Goal: Task Accomplishment & Management: Complete application form

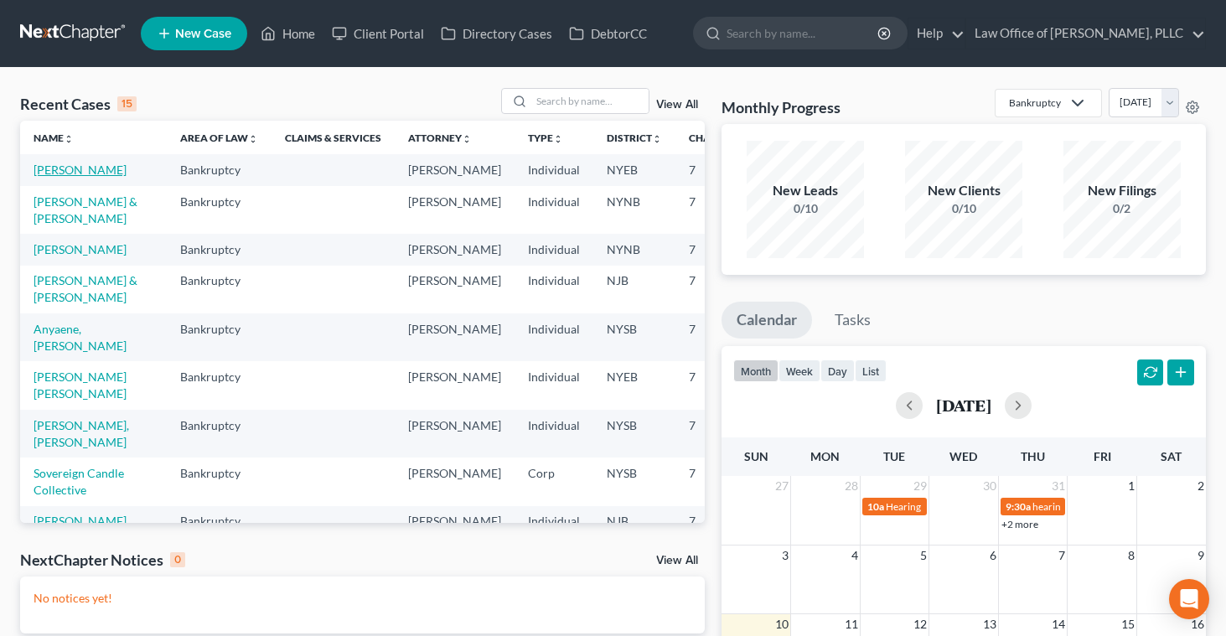
click at [70, 167] on link "[PERSON_NAME]" at bounding box center [80, 170] width 93 height 14
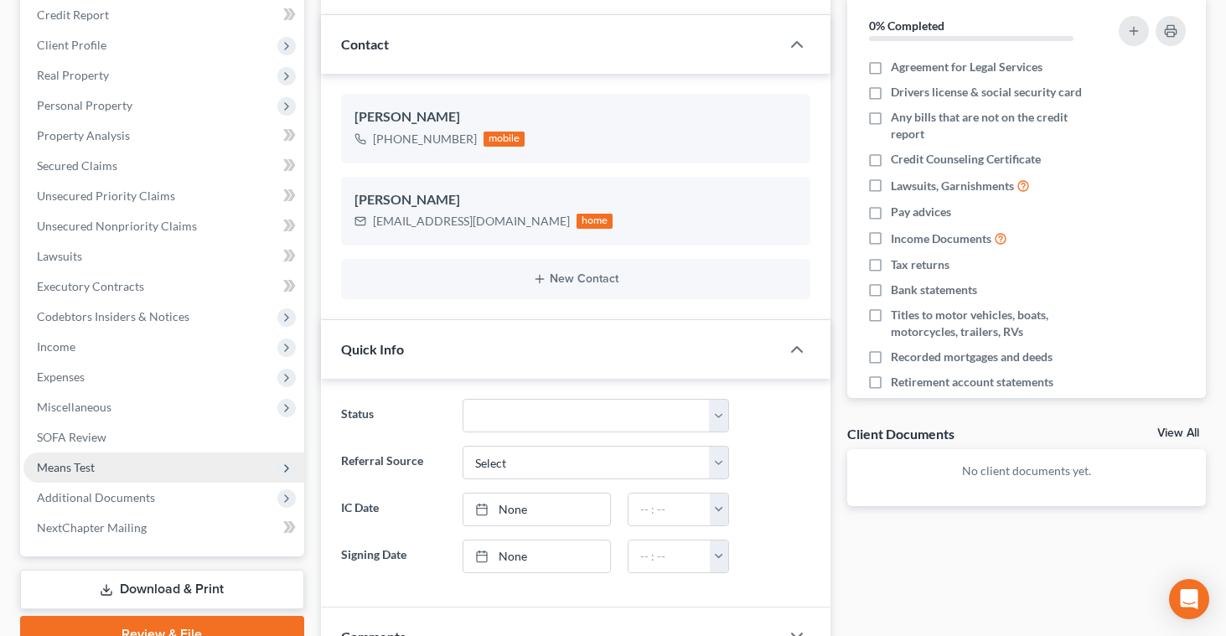
scroll to position [210, 0]
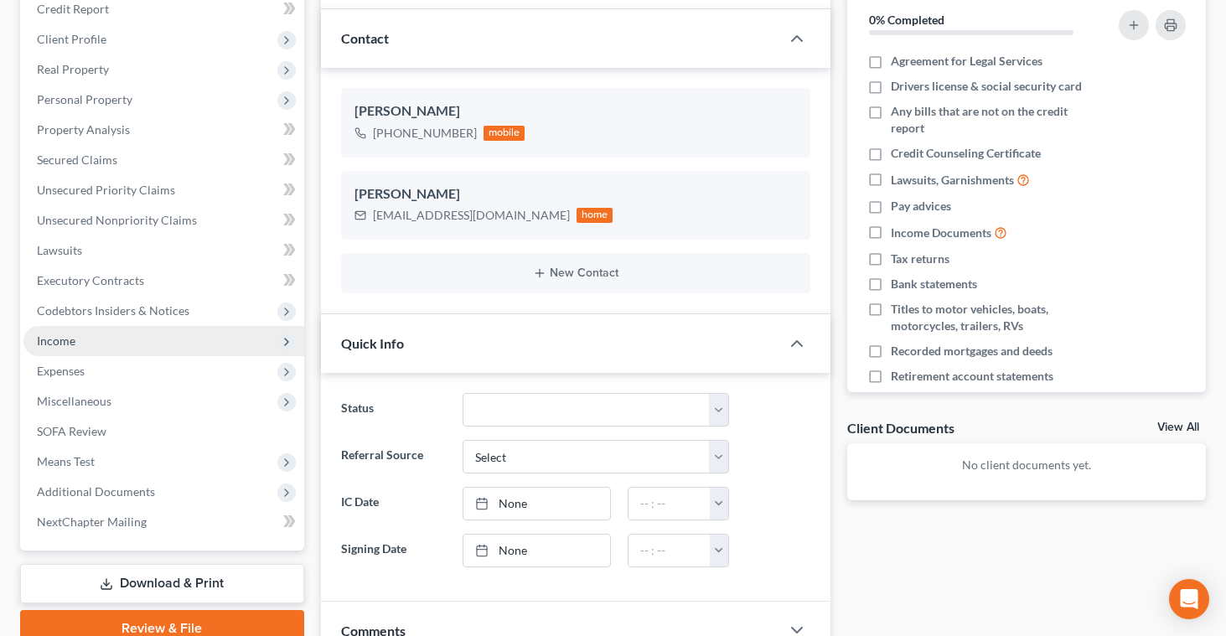
click at [72, 342] on span "Income" at bounding box center [56, 341] width 39 height 14
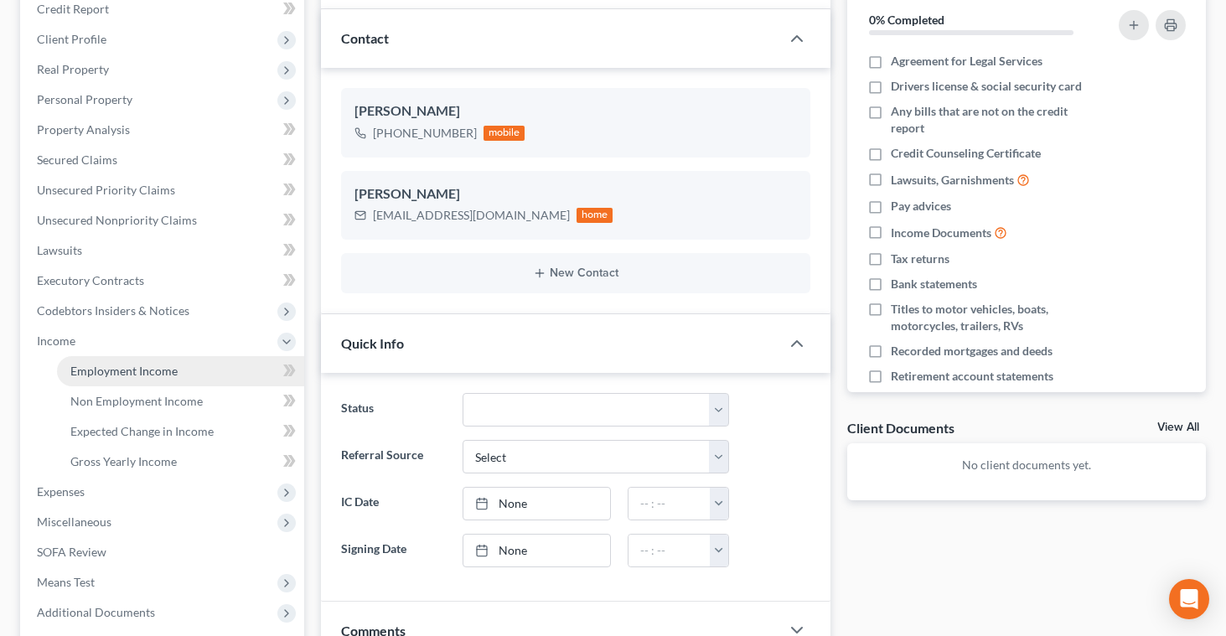
click at [91, 366] on span "Employment Income" at bounding box center [123, 371] width 107 height 14
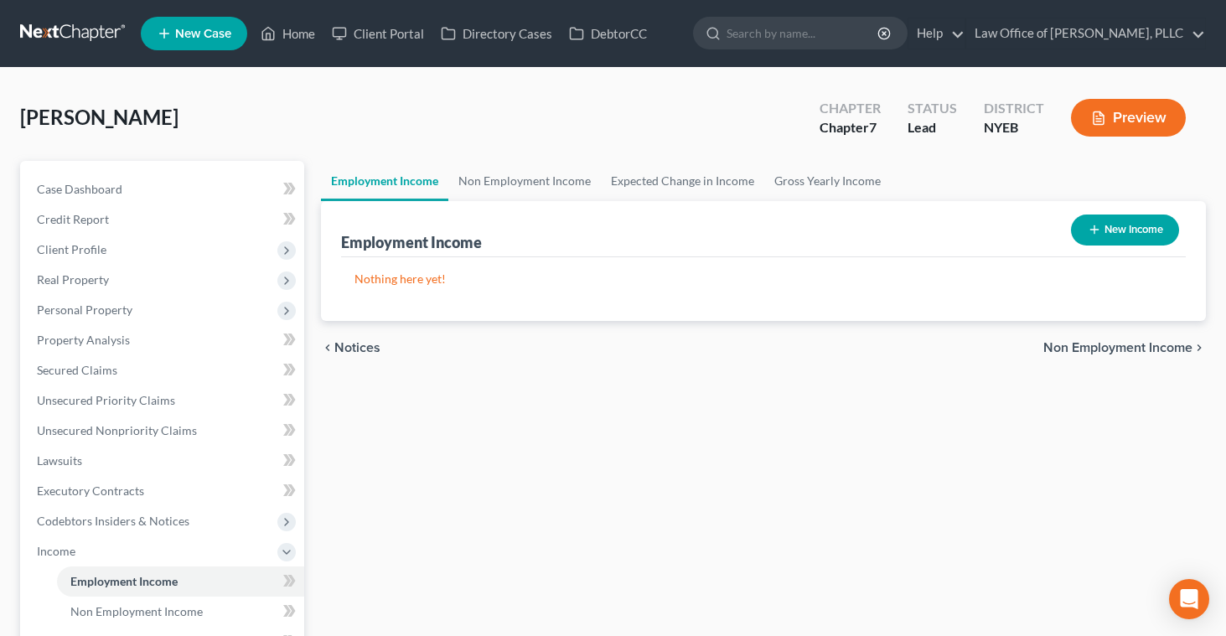
click at [1089, 230] on icon "button" at bounding box center [1094, 229] width 13 height 13
select select "0"
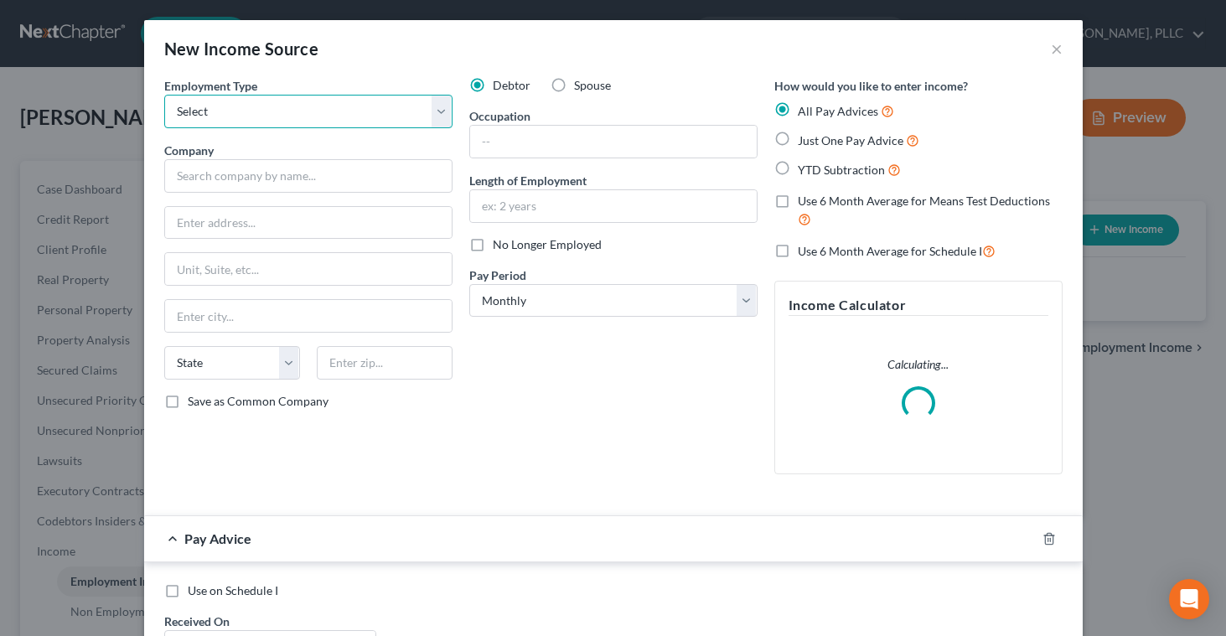
click at [441, 112] on select "Select Full or [DEMOGRAPHIC_DATA] Employment Self Employment" at bounding box center [308, 112] width 288 height 34
select select "0"
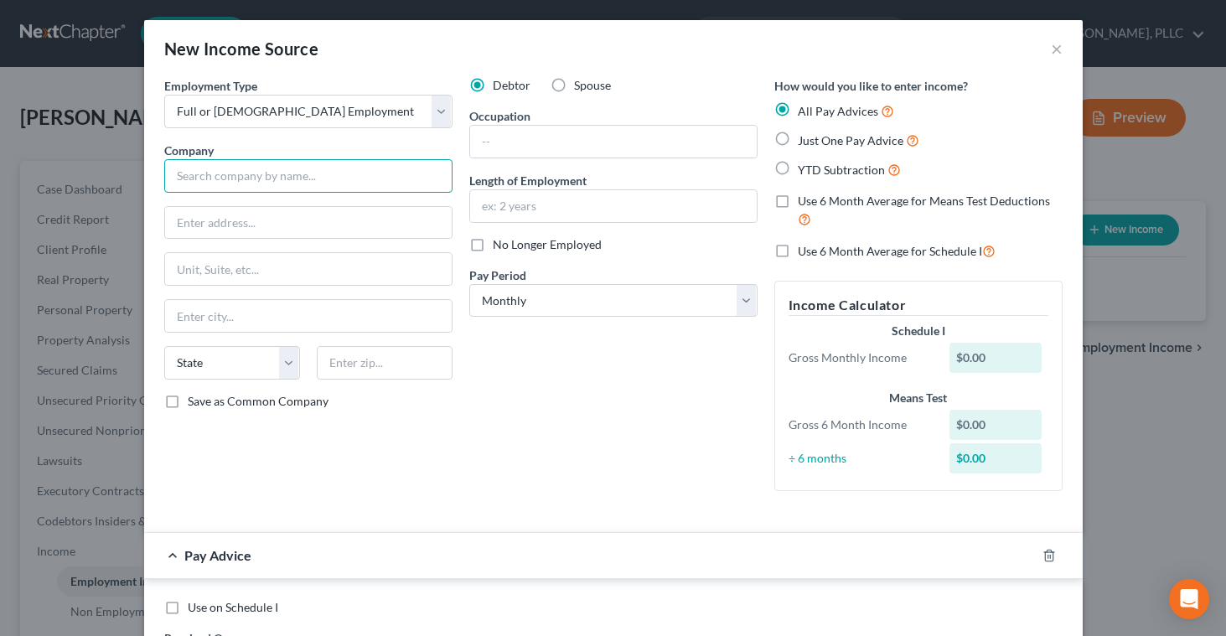
click at [398, 168] on input "text" at bounding box center [308, 176] width 288 height 34
type input "City of [US_STATE]"
click at [194, 227] on input "text" at bounding box center [308, 223] width 287 height 32
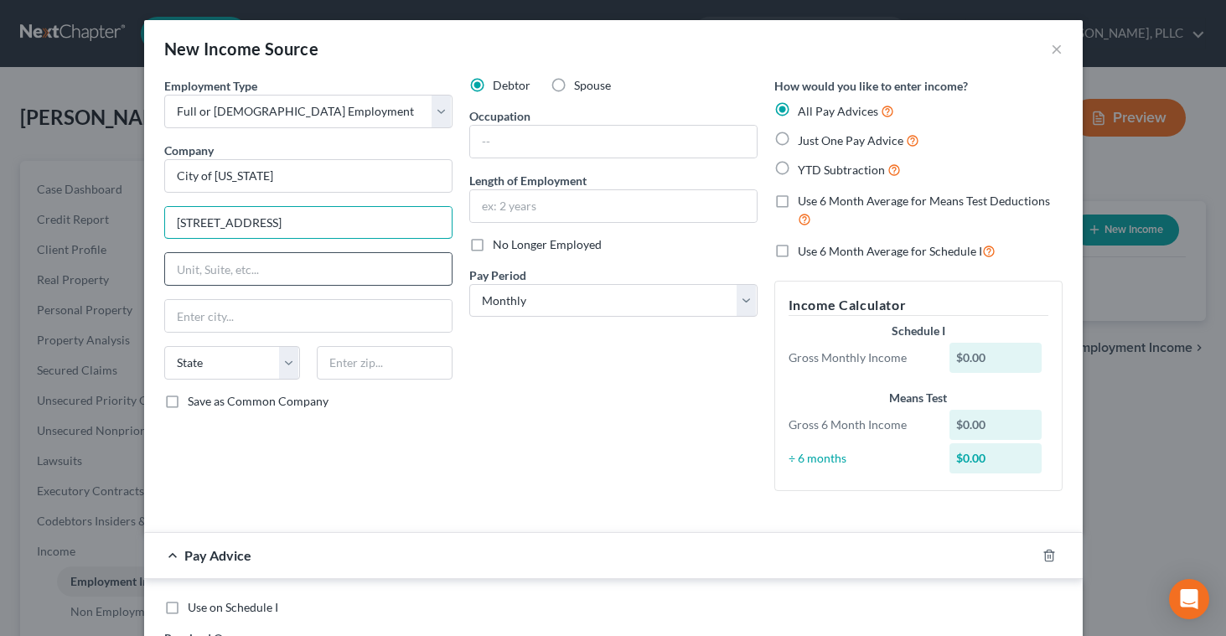
type input "[STREET_ADDRESS]"
click at [178, 268] on input "text" at bounding box center [308, 269] width 287 height 32
click at [328, 359] on input "text" at bounding box center [385, 363] width 136 height 34
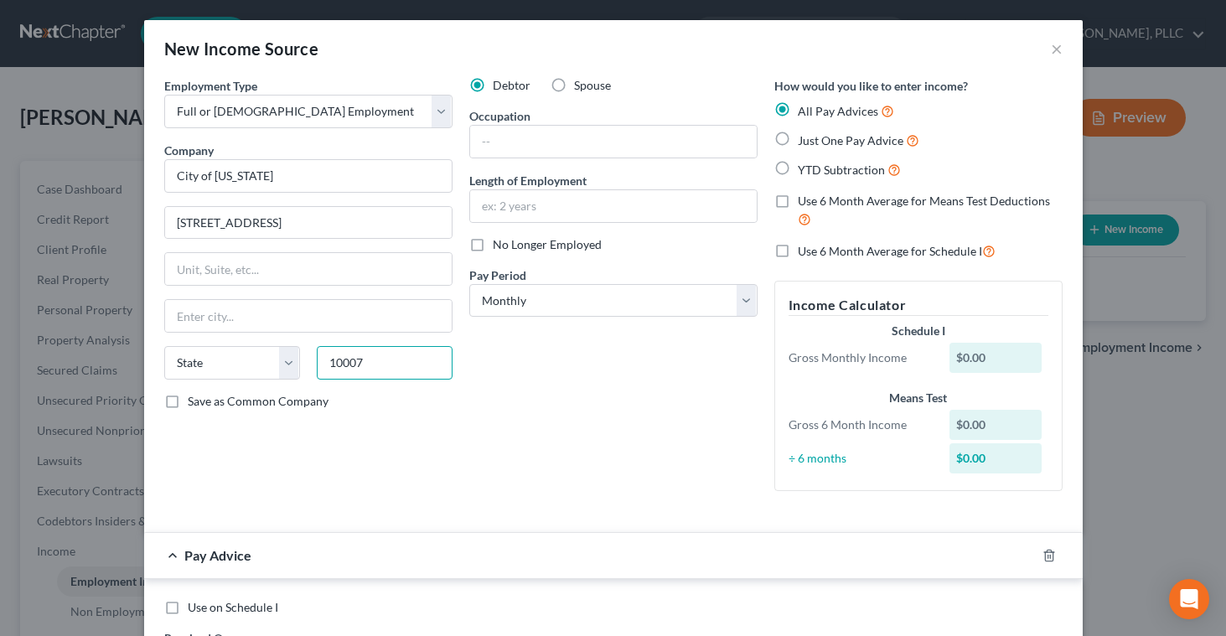
type input "10007"
click at [291, 365] on select "State [US_STATE] AK AR AZ CA CO CT DE DC [GEOGRAPHIC_DATA] [GEOGRAPHIC_DATA] GU…" at bounding box center [232, 363] width 136 height 34
type input "[US_STATE]"
select select "35"
click at [565, 143] on input "text" at bounding box center [613, 142] width 287 height 32
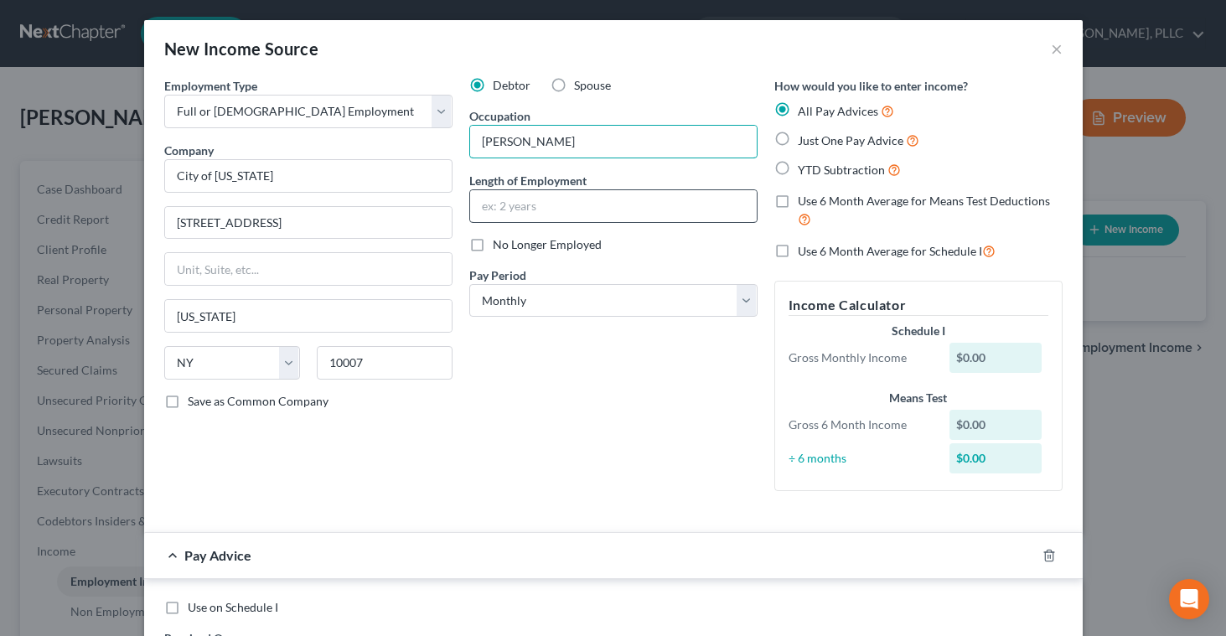
type input "[PERSON_NAME]"
click at [557, 198] on input "text" at bounding box center [613, 206] width 287 height 32
type input "7 years"
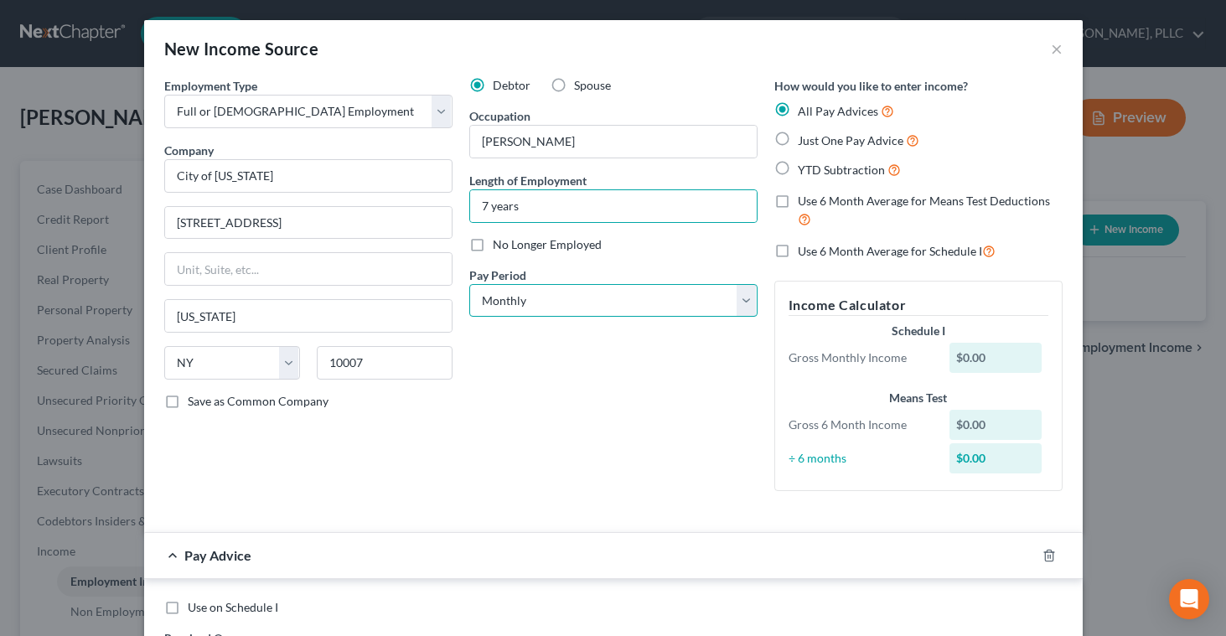
click at [549, 296] on select "Select Monthly Twice Monthly Every Other Week Weekly" at bounding box center [613, 301] width 288 height 34
select select "1"
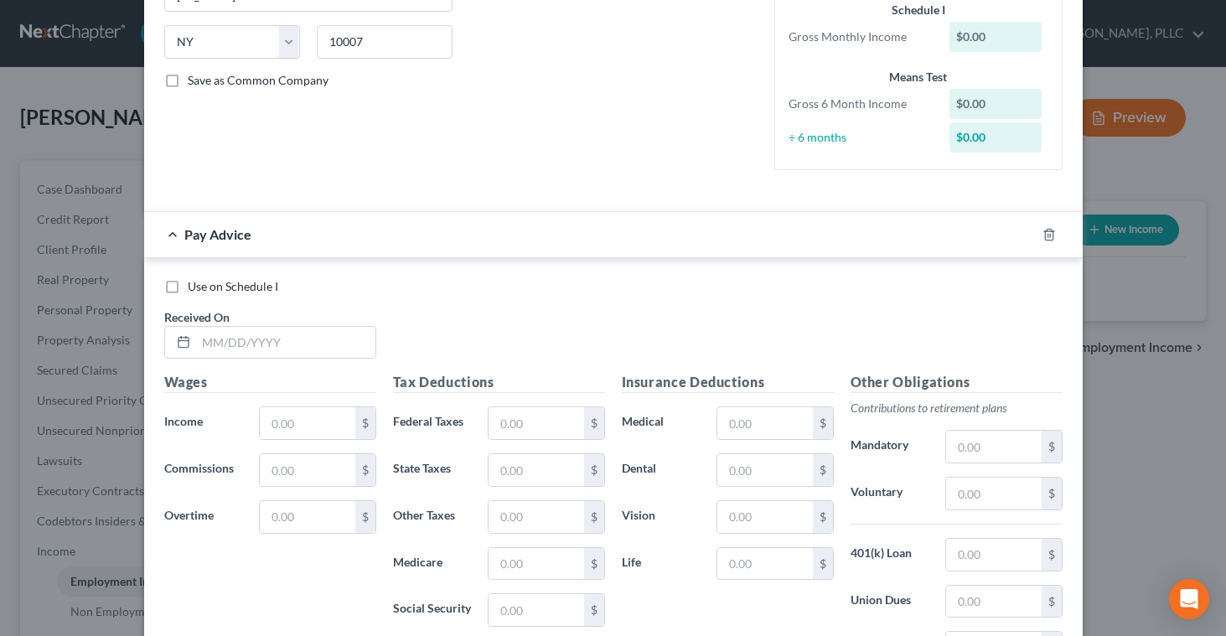
scroll to position [365, 0]
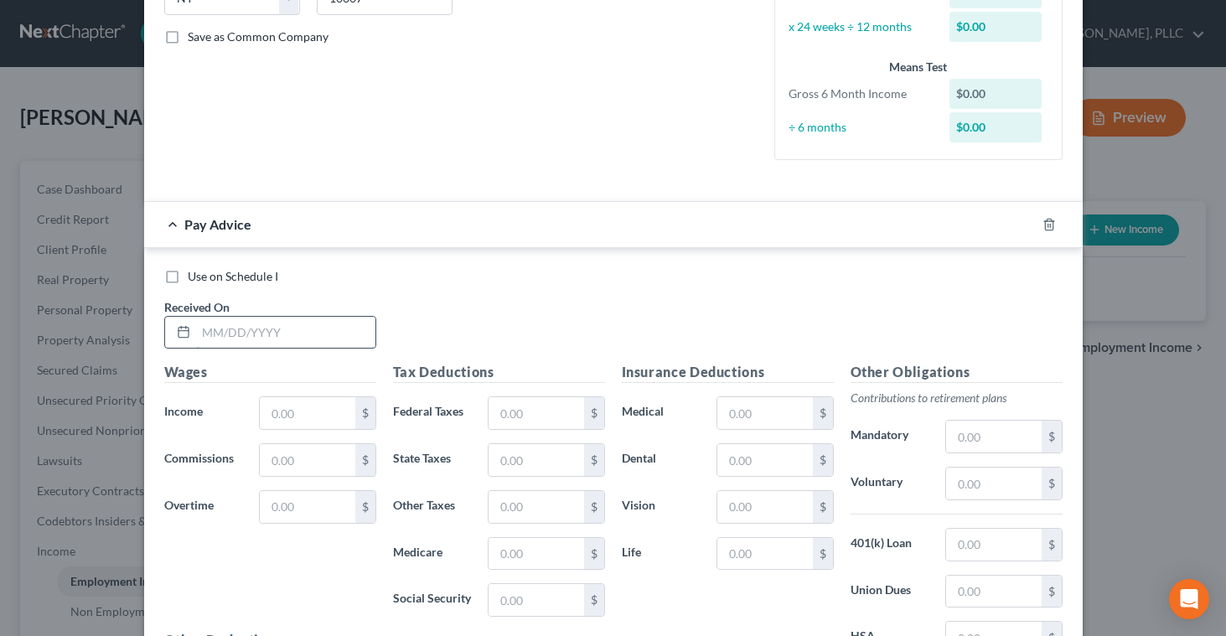
click at [204, 328] on input "text" at bounding box center [285, 333] width 179 height 32
type input "[DATE]"
click at [265, 412] on input "text" at bounding box center [307, 413] width 95 height 32
type input "9,059.82"
click at [496, 412] on input "text" at bounding box center [536, 413] width 95 height 32
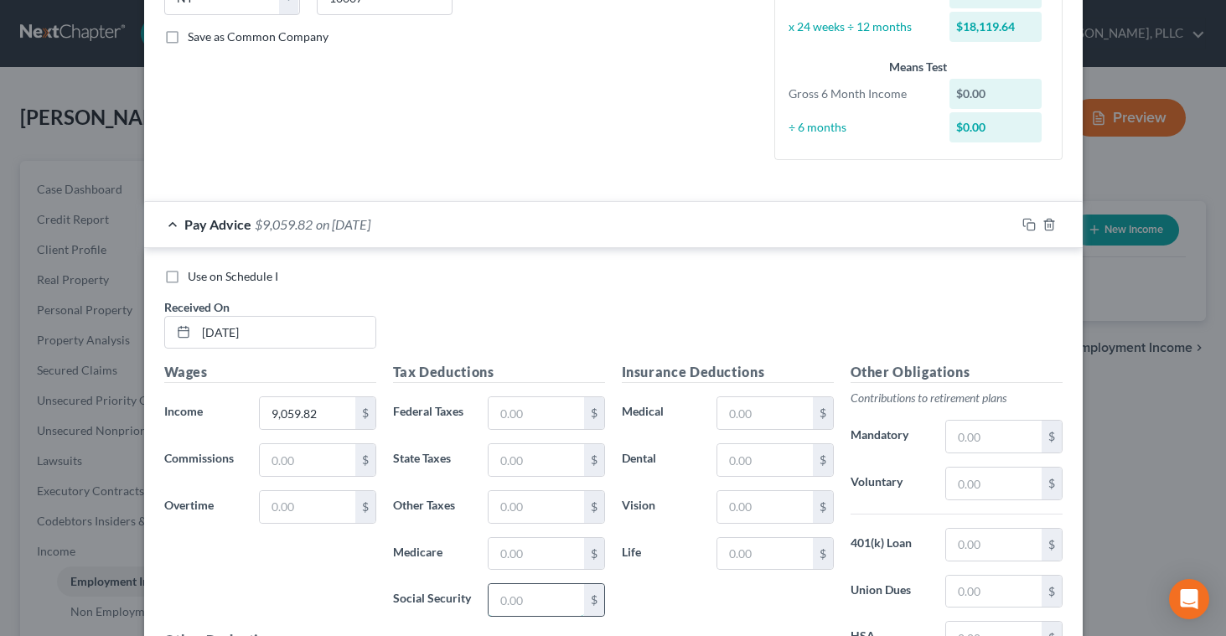
click at [496, 602] on input "text" at bounding box center [536, 600] width 95 height 32
type input "554.41"
click at [505, 558] on input "text" at bounding box center [536, 554] width 95 height 32
type input "129.66"
click at [498, 412] on input "text" at bounding box center [536, 413] width 95 height 32
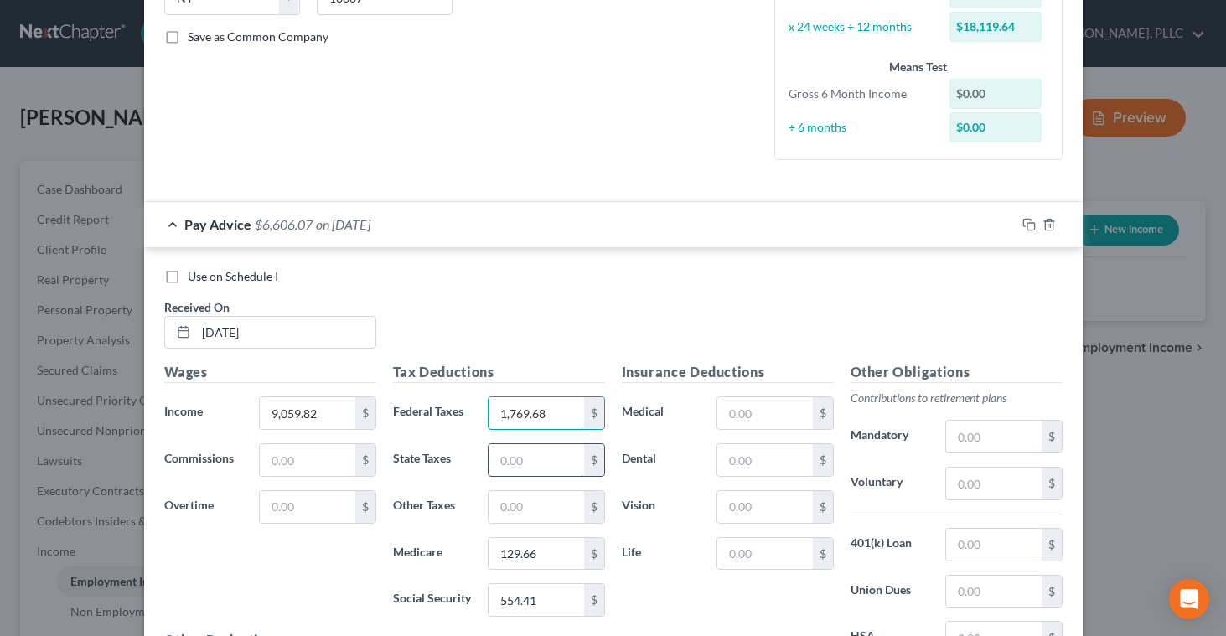
type input "1,769.68"
click at [495, 464] on input "text" at bounding box center [536, 460] width 95 height 32
type input "570.48"
click at [506, 505] on input "text" at bounding box center [536, 507] width 95 height 32
type input "360.70"
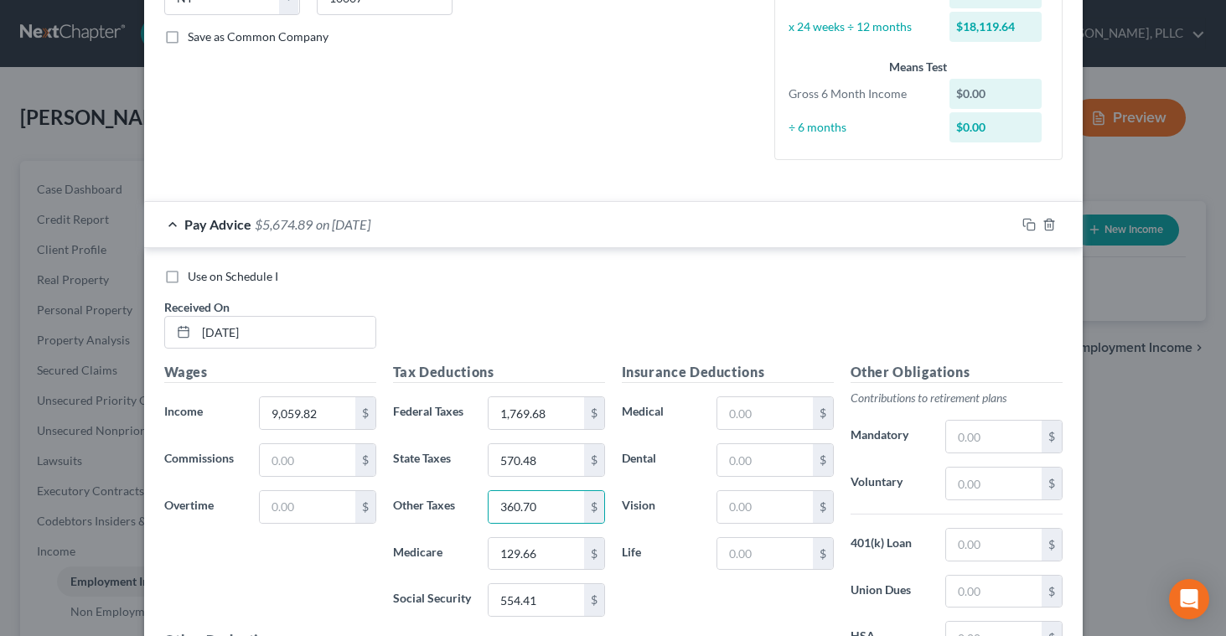
click at [663, 503] on label "Vision" at bounding box center [662, 507] width 96 height 34
click at [748, 418] on input "text" at bounding box center [765, 413] width 95 height 32
type input "117.77"
click at [972, 436] on input "text" at bounding box center [993, 437] width 95 height 32
click at [785, 301] on div "Use on Schedule I Received On * [DATE]" at bounding box center [613, 315] width 915 height 95
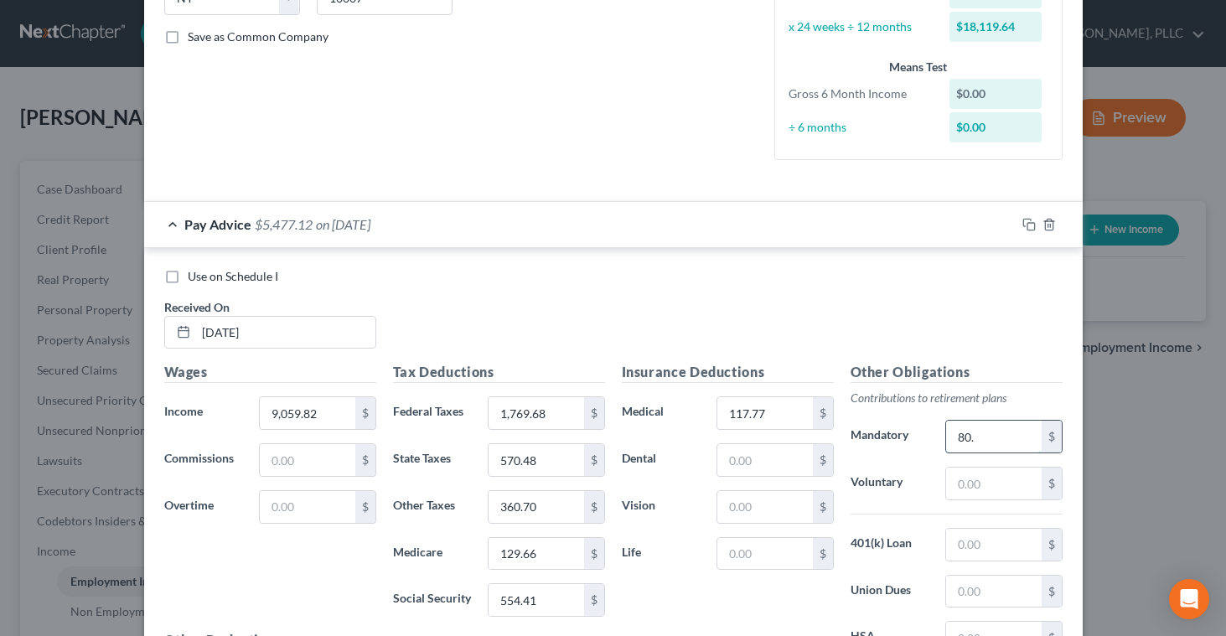
click at [980, 436] on input "80." at bounding box center [993, 437] width 95 height 32
type input "8"
click at [960, 552] on input "text" at bounding box center [993, 545] width 95 height 32
type input "80.39"
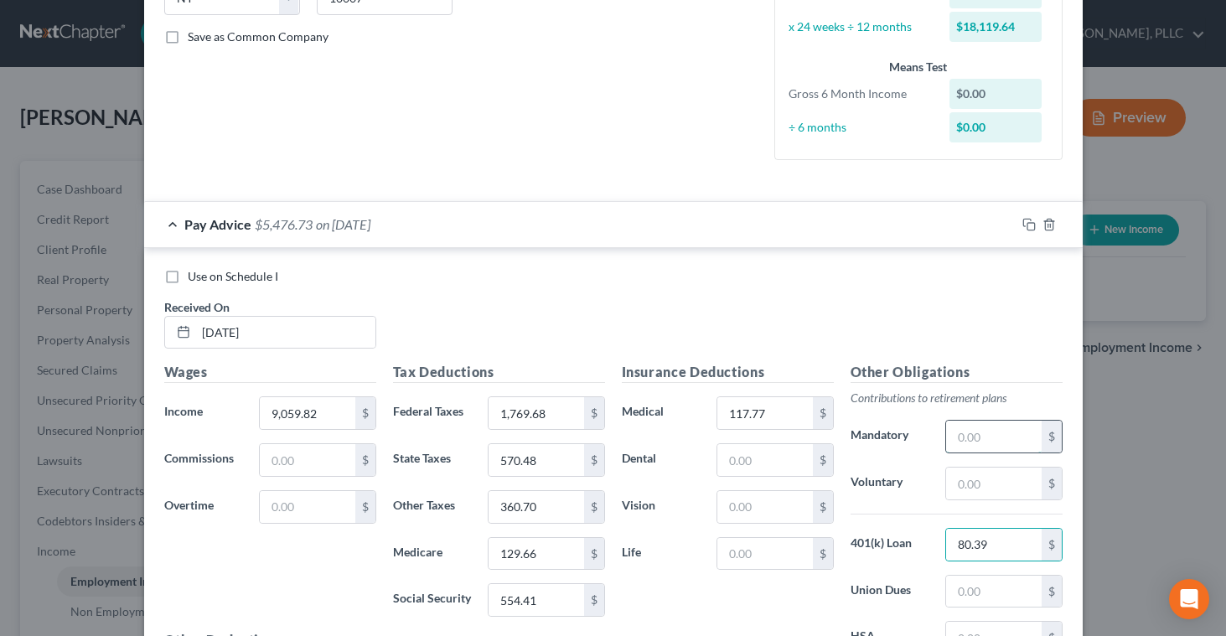
click at [976, 437] on input "text" at bounding box center [993, 437] width 95 height 32
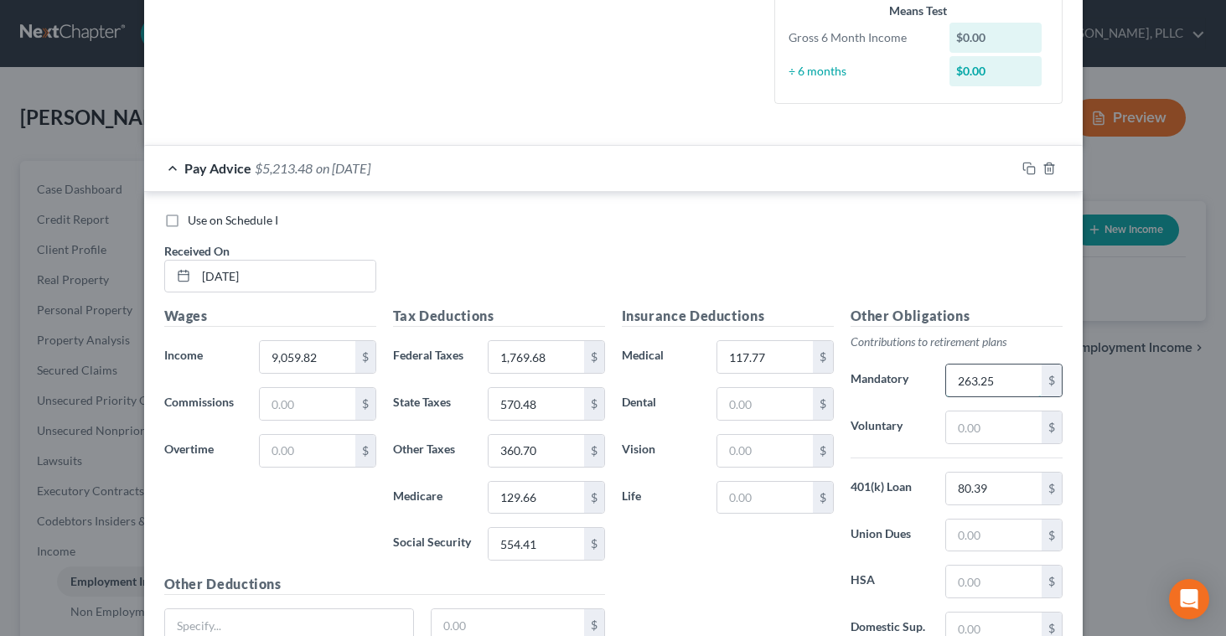
scroll to position [422, 0]
type input "284.17"
click at [976, 526] on input "text" at bounding box center [993, 534] width 95 height 32
type input "67.01"
click at [1158, 498] on div "New Income Source × Employment Type * Select Full or [DEMOGRAPHIC_DATA] Employm…" at bounding box center [613, 318] width 1226 height 636
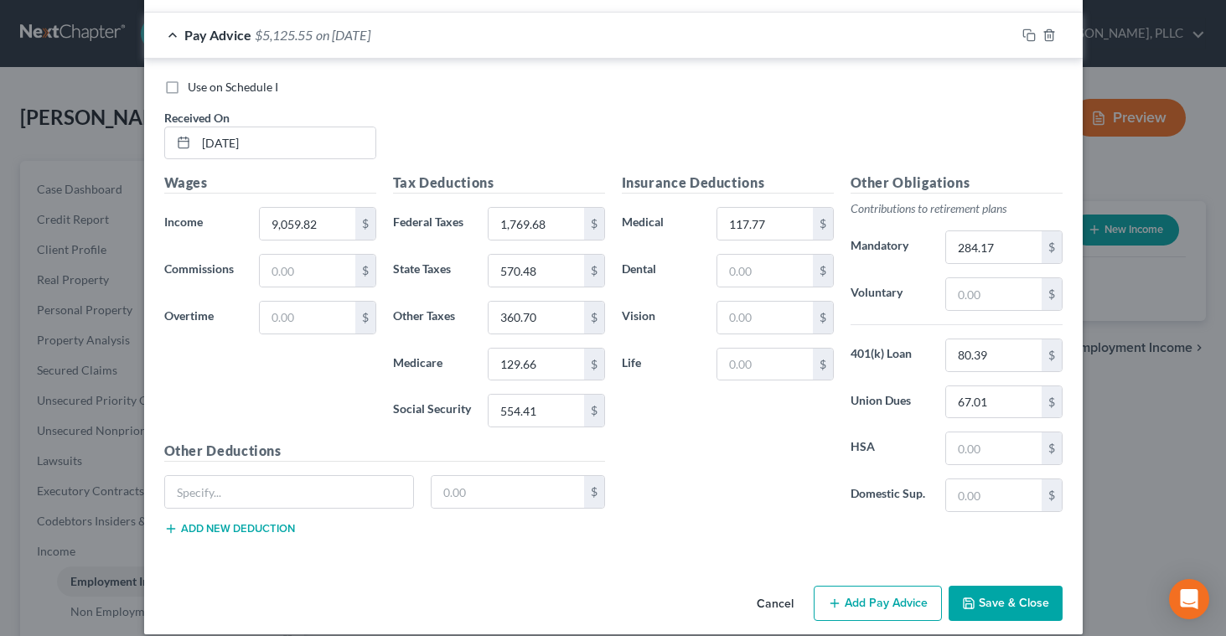
scroll to position [573, 0]
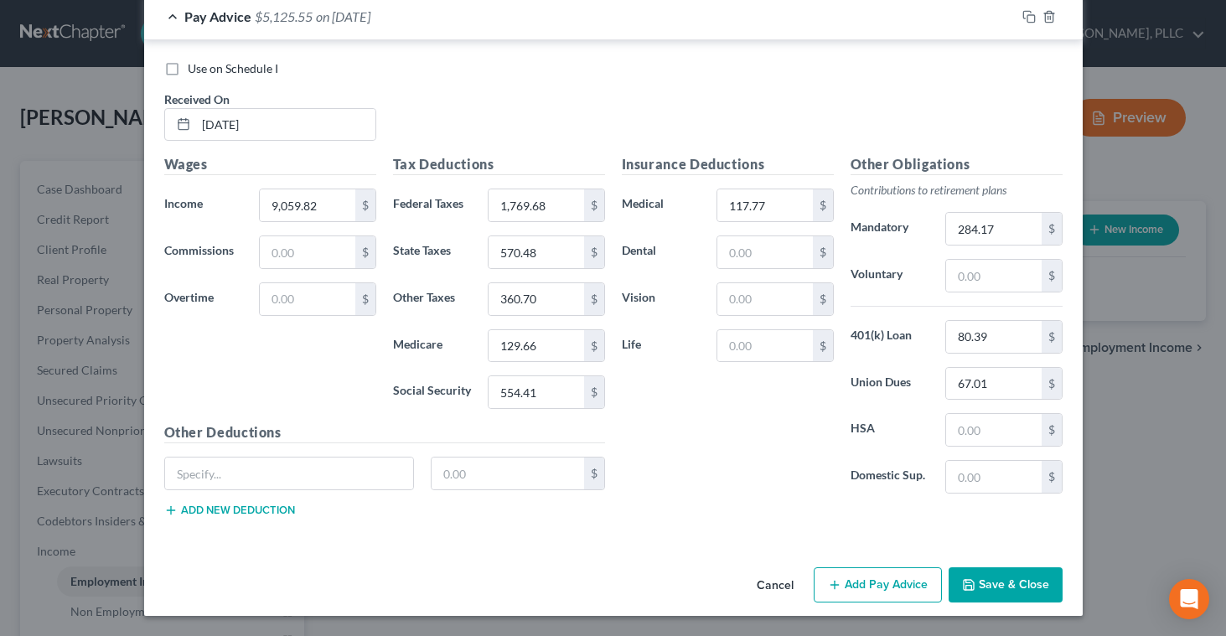
click at [988, 582] on button "Save & Close" at bounding box center [1006, 585] width 114 height 35
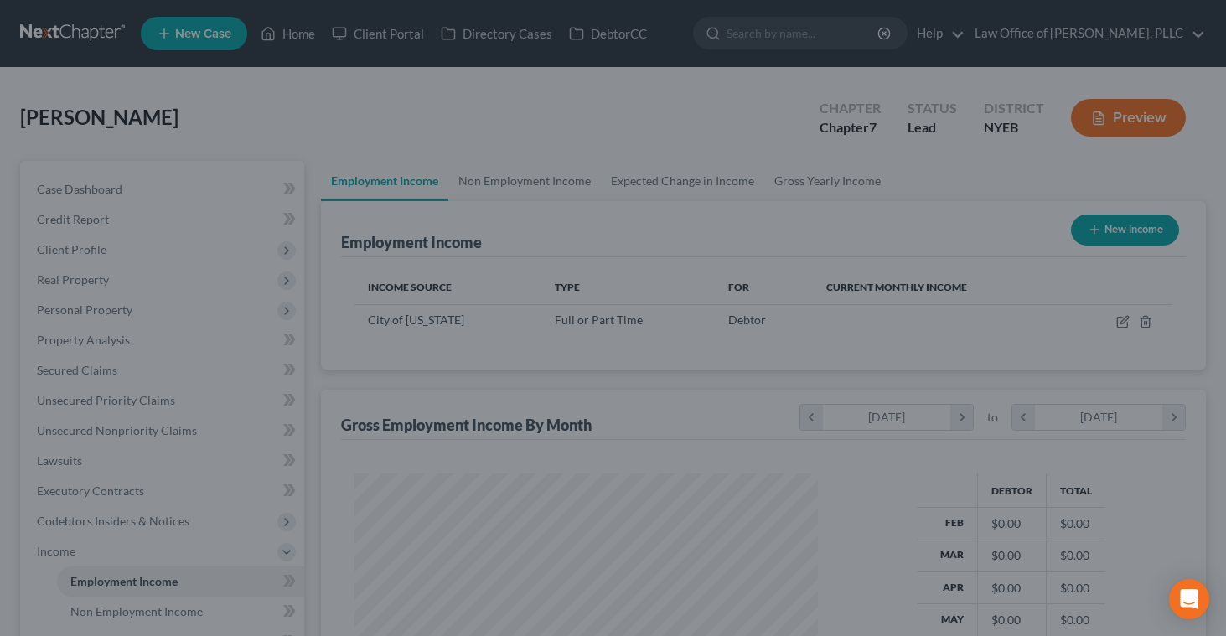
scroll to position [300, 496]
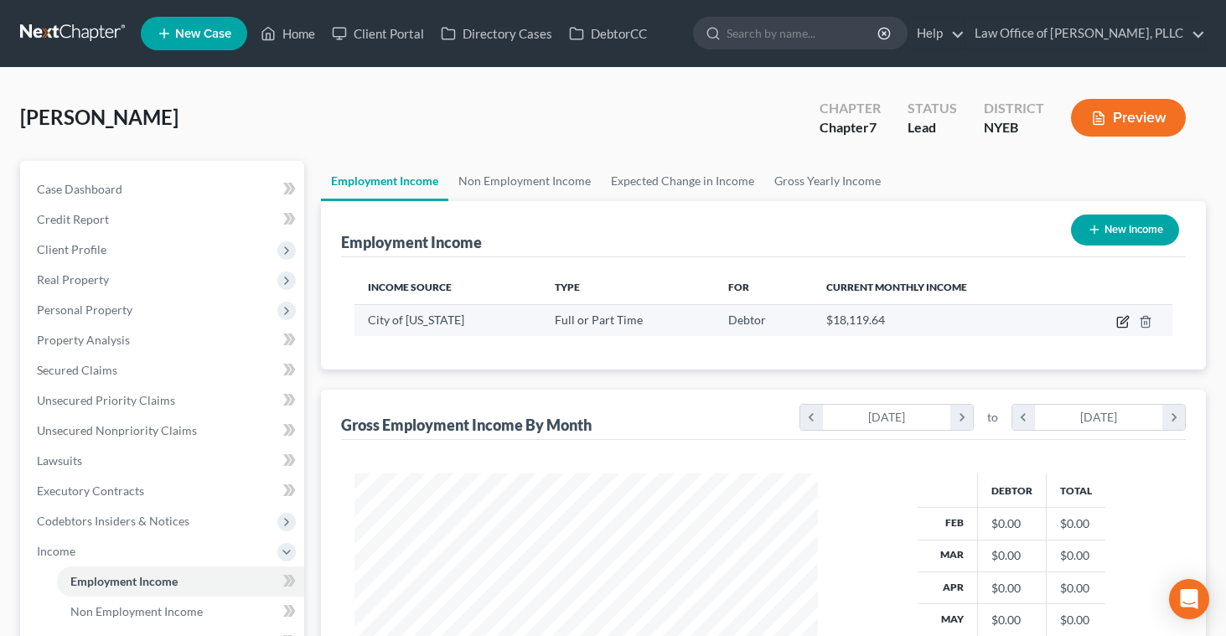
click at [1121, 319] on icon "button" at bounding box center [1123, 321] width 13 height 13
select select "0"
select select "35"
select select "1"
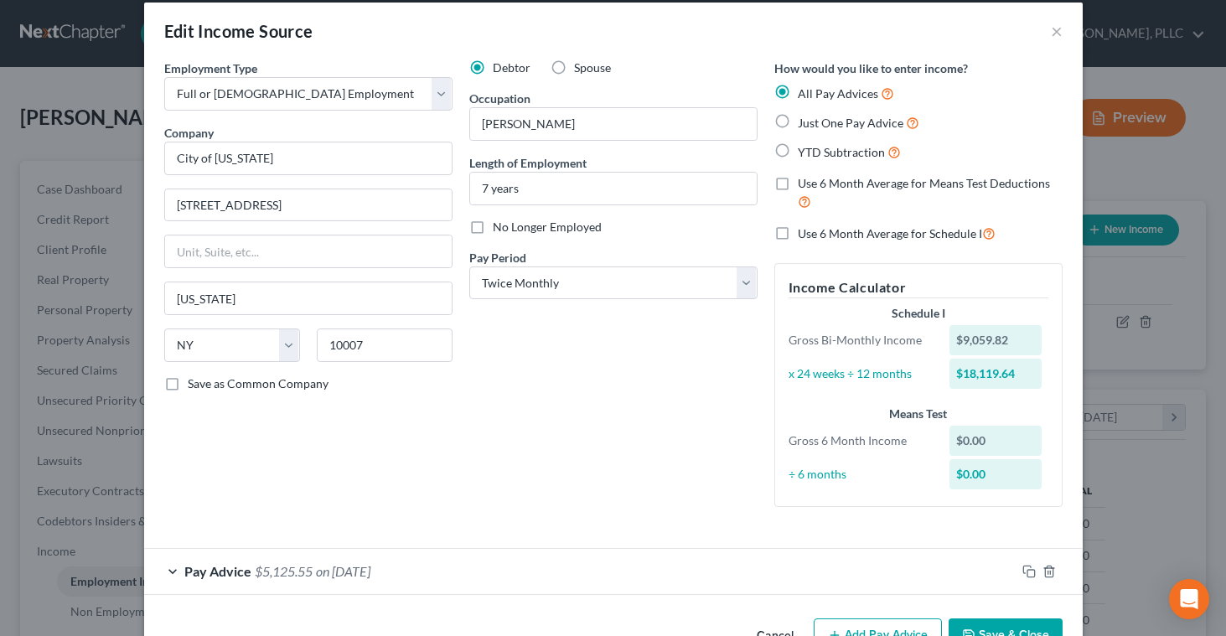
scroll to position [68, 0]
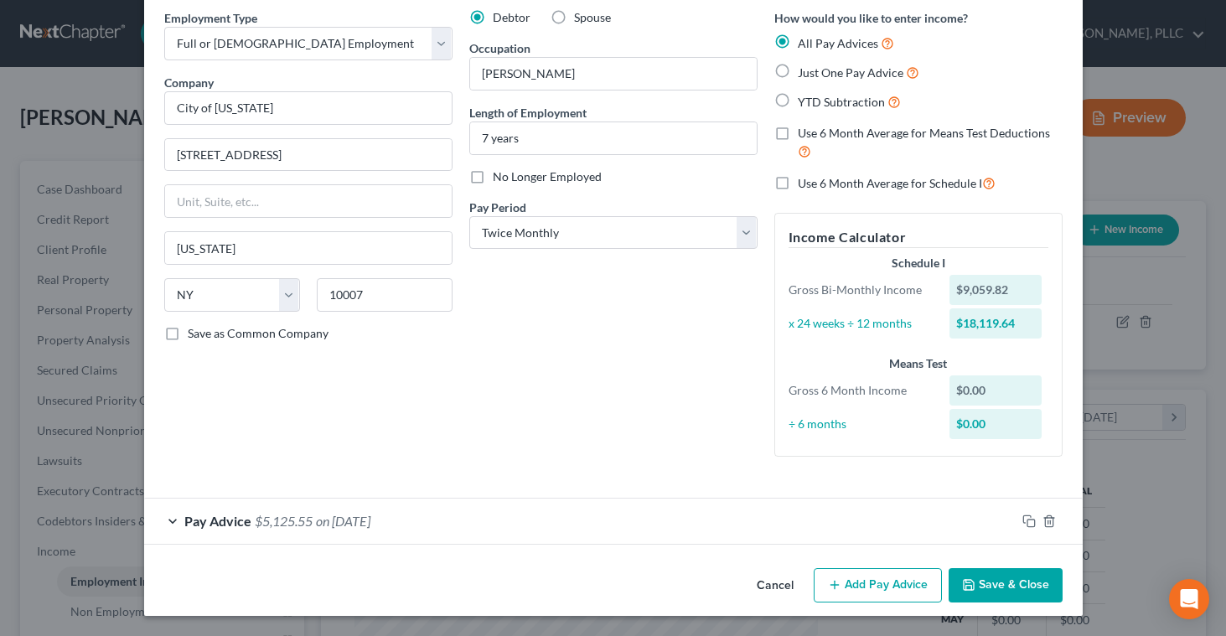
click at [858, 588] on button "Add Pay Advice" at bounding box center [878, 585] width 128 height 35
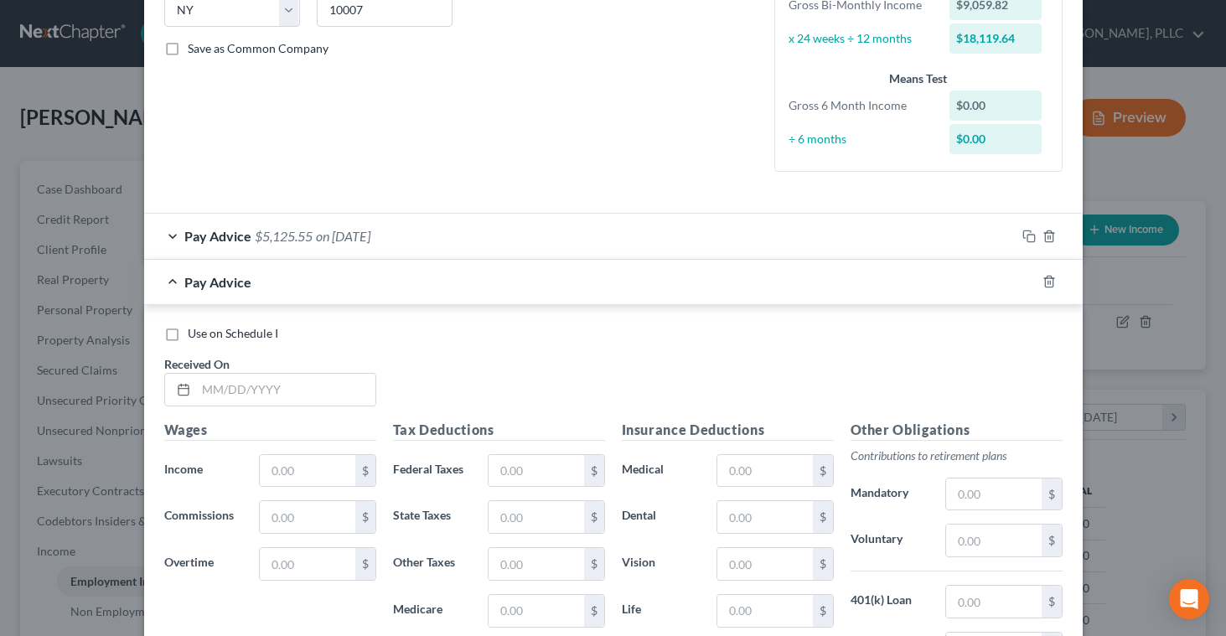
scroll to position [402, 0]
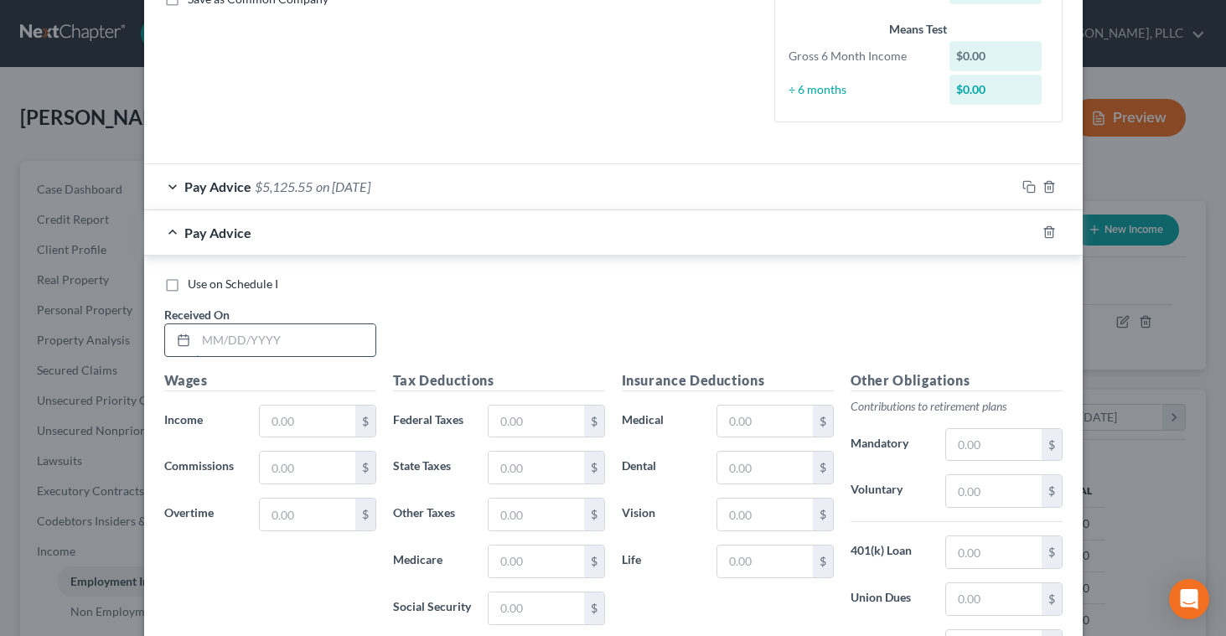
click at [322, 341] on input "text" at bounding box center [285, 340] width 179 height 32
type input "[DATE]"
click at [313, 420] on input "text" at bounding box center [307, 422] width 95 height 32
type input "8,418.80"
click at [497, 425] on input "text" at bounding box center [536, 422] width 95 height 32
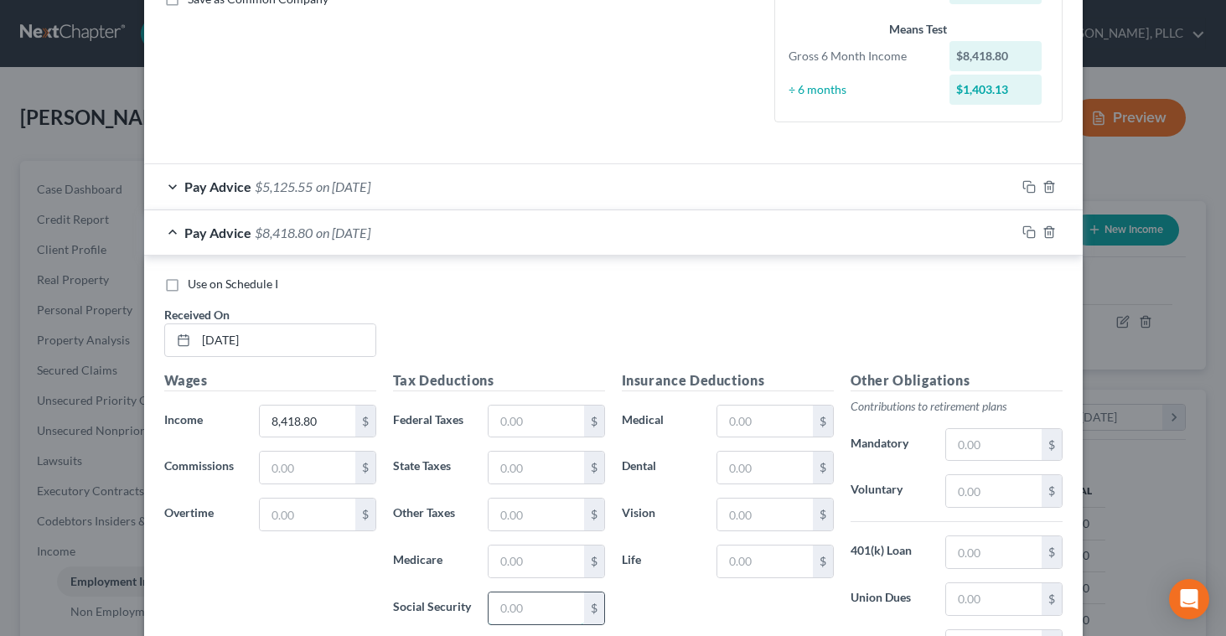
click at [505, 606] on input "text" at bounding box center [536, 609] width 95 height 32
click at [948, 604] on input "text" at bounding box center [993, 599] width 95 height 32
type input "67.01"
click at [957, 449] on input "text" at bounding box center [993, 445] width 95 height 32
type input "284.17"
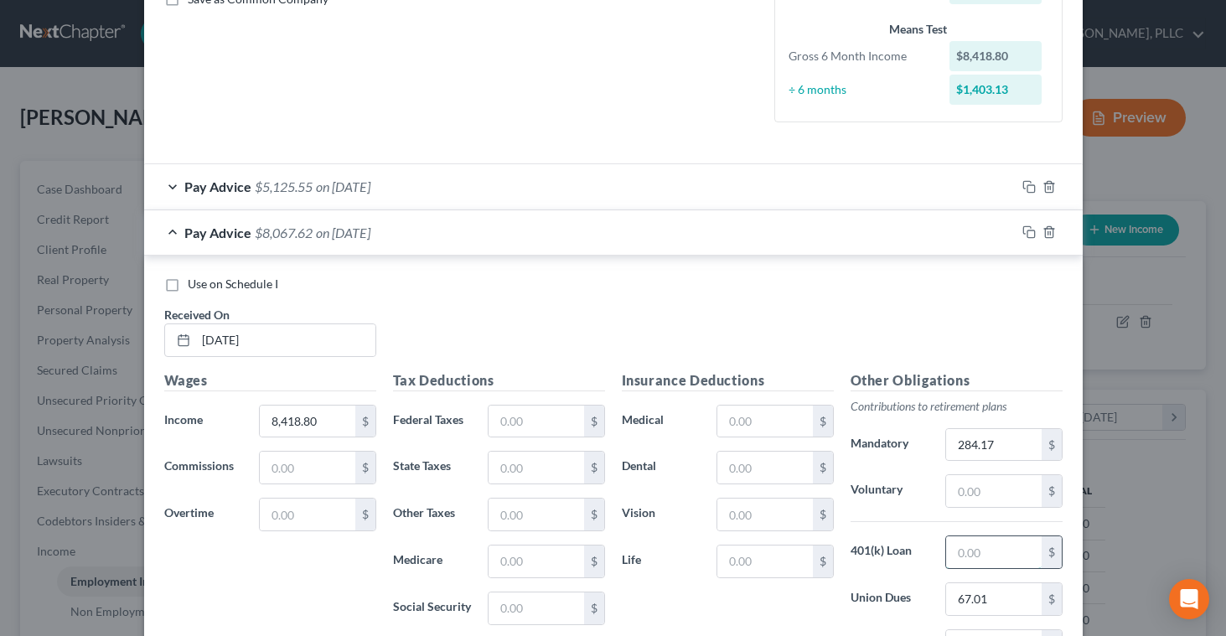
click at [977, 547] on input "text" at bounding box center [993, 553] width 95 height 32
type input "80.39"
click at [770, 419] on input "text" at bounding box center [765, 422] width 95 height 32
type input "117.77"
click at [557, 614] on input "text" at bounding box center [536, 609] width 95 height 32
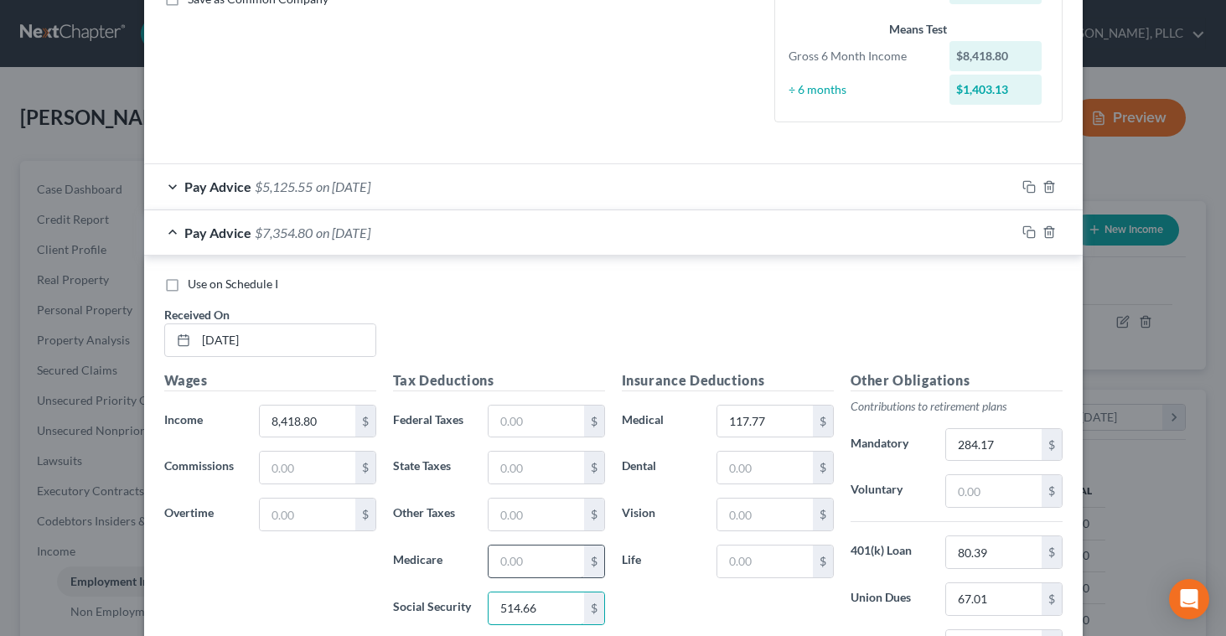
type input "514.66"
click at [531, 568] on input "text" at bounding box center [536, 562] width 95 height 32
type input "120.36"
click at [501, 426] on input "text" at bounding box center [536, 422] width 95 height 32
type input "1,628.65"
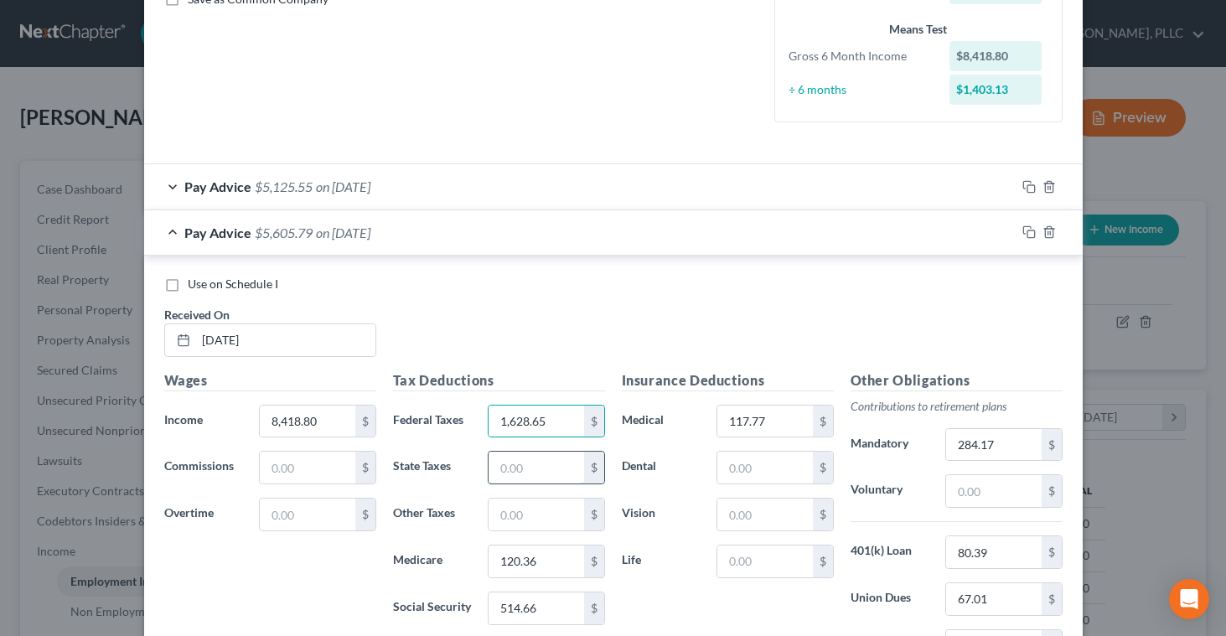
click at [502, 466] on input "text" at bounding box center [536, 468] width 95 height 32
type input "527.14"
click at [499, 508] on input "text" at bounding box center [536, 515] width 95 height 32
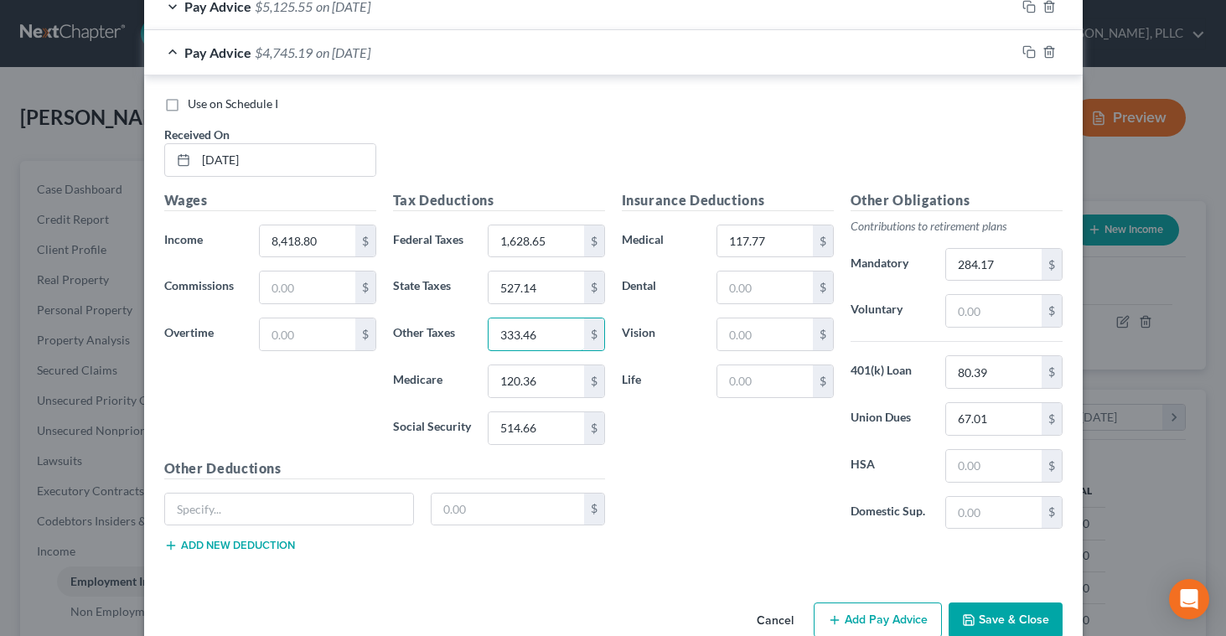
scroll to position [618, 0]
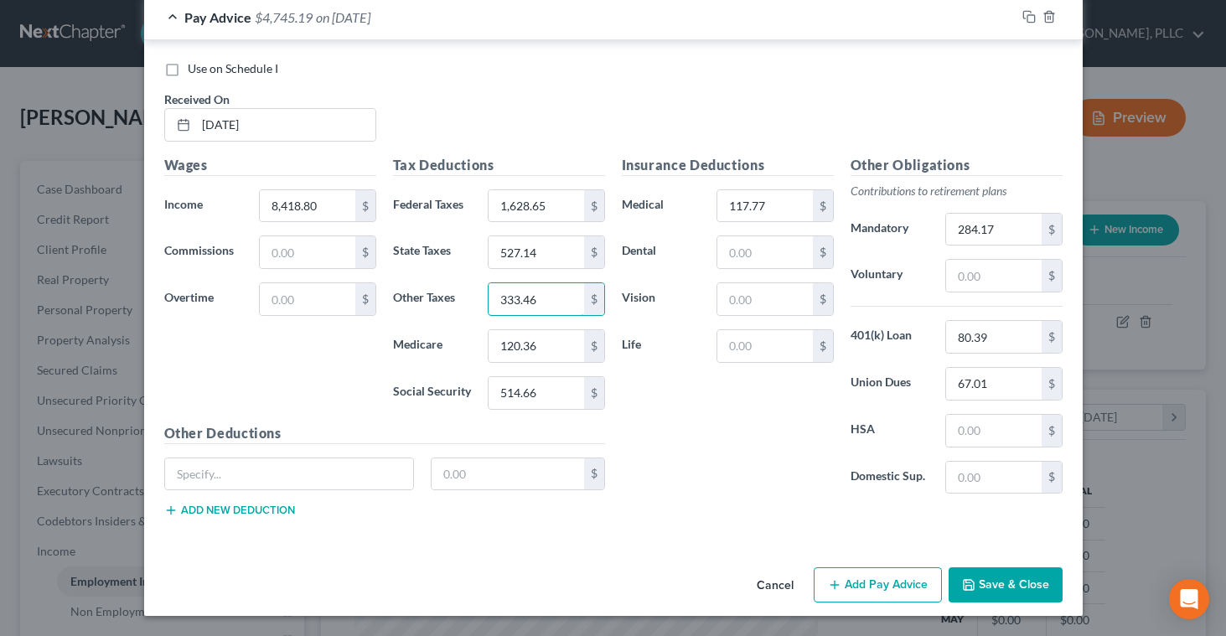
type input "333.46"
click at [858, 577] on button "Add Pay Advice" at bounding box center [878, 585] width 128 height 35
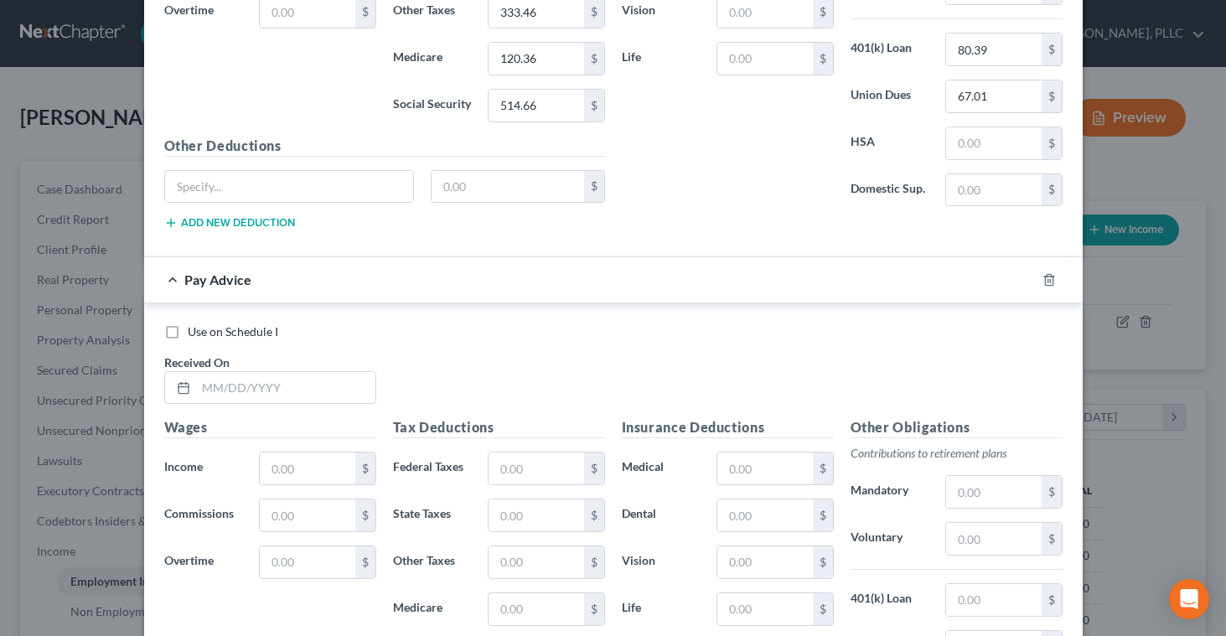
scroll to position [913, 0]
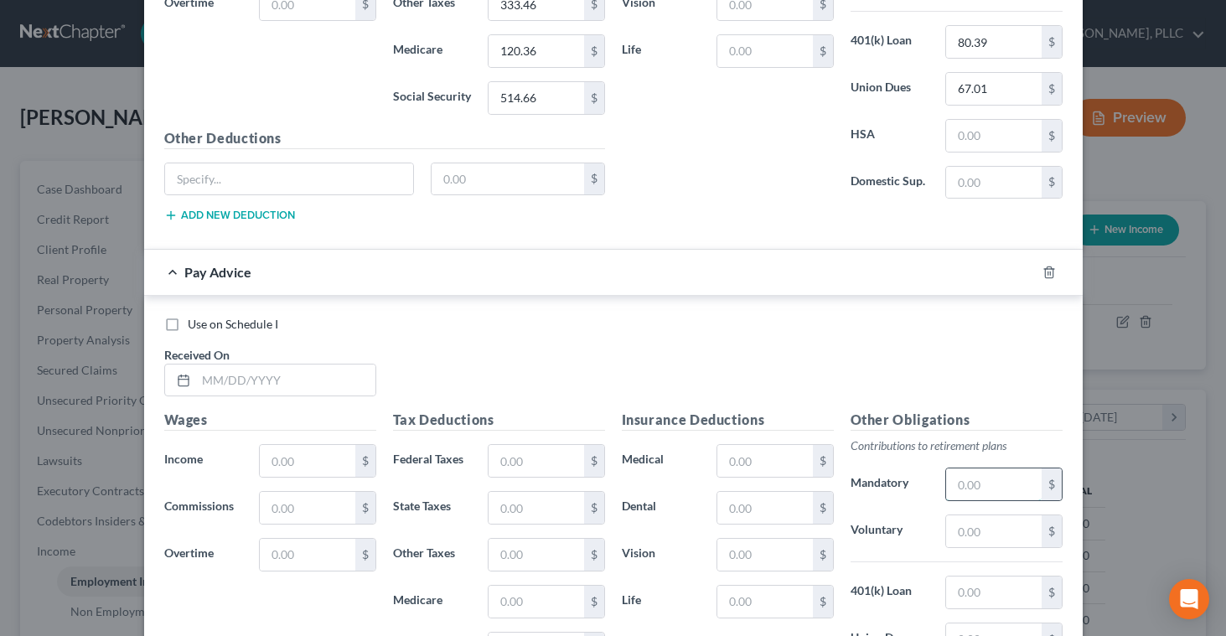
click at [967, 490] on input "text" at bounding box center [993, 485] width 95 height 32
type input "280.75"
click at [214, 380] on input "text" at bounding box center [285, 381] width 179 height 32
type input "[DATE]"
click at [270, 459] on input "text" at bounding box center [307, 461] width 95 height 32
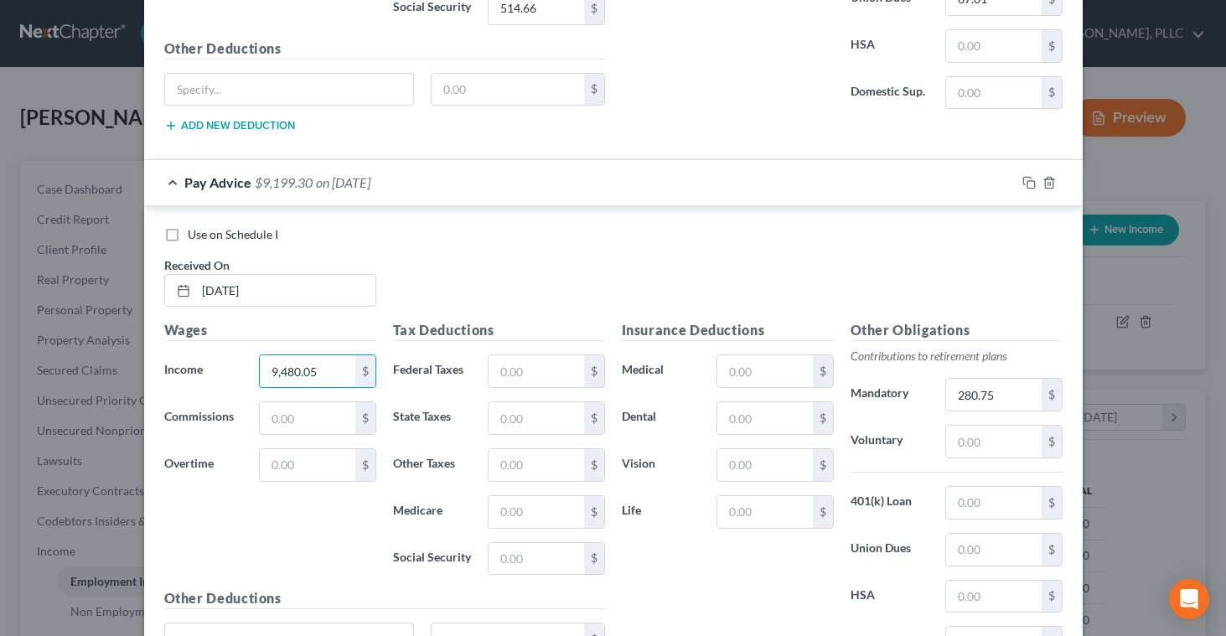
scroll to position [1055, 0]
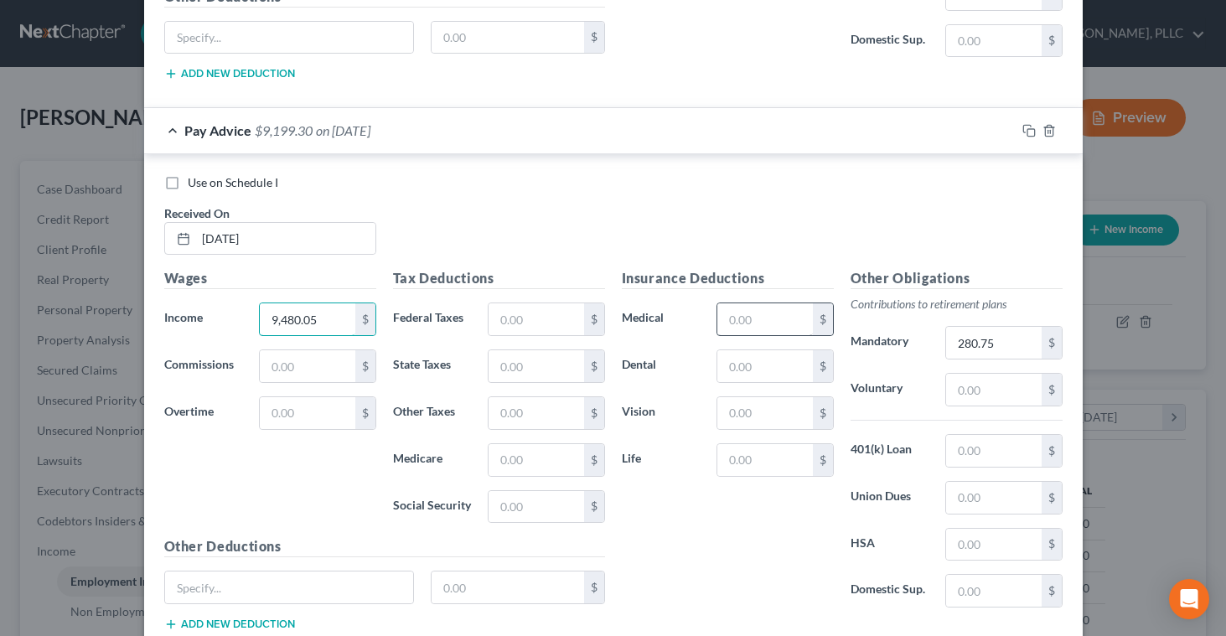
type input "9,480.05"
click at [753, 319] on input "text" at bounding box center [765, 319] width 95 height 32
type input "10,226"
click at [972, 444] on input "text" at bounding box center [993, 451] width 95 height 32
type input "80.39"
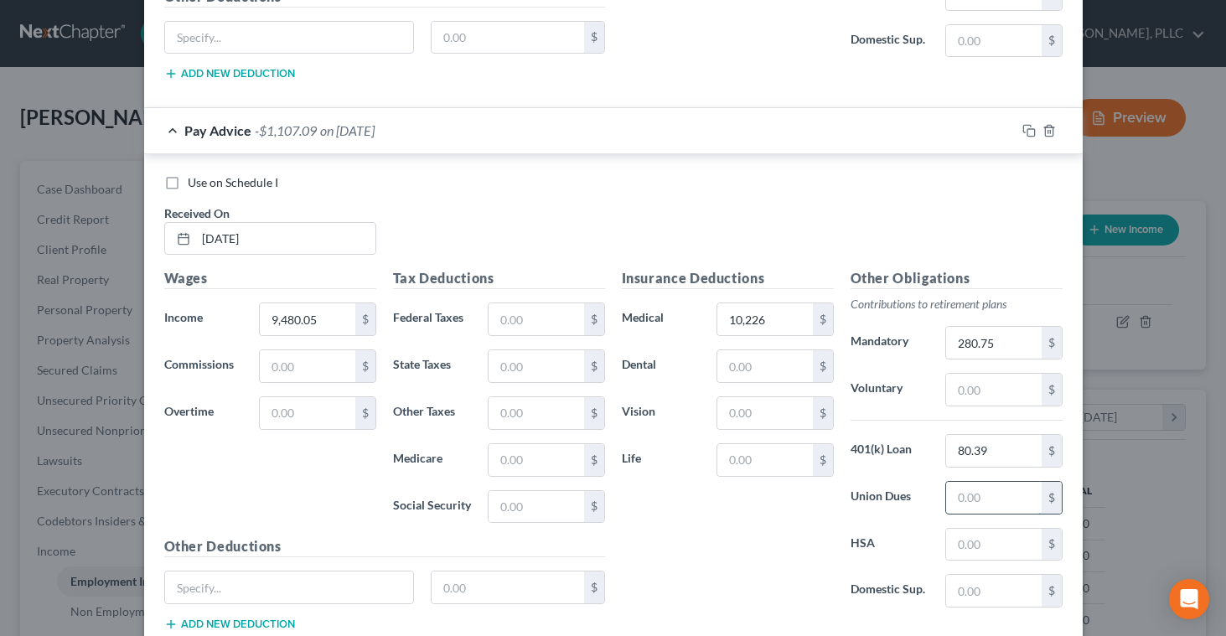
click at [958, 500] on input "text" at bounding box center [993, 498] width 95 height 32
type input "67.01"
click at [516, 514] on input "text" at bounding box center [536, 507] width 95 height 32
type input "581.43"
click at [498, 464] on input "text" at bounding box center [536, 460] width 95 height 32
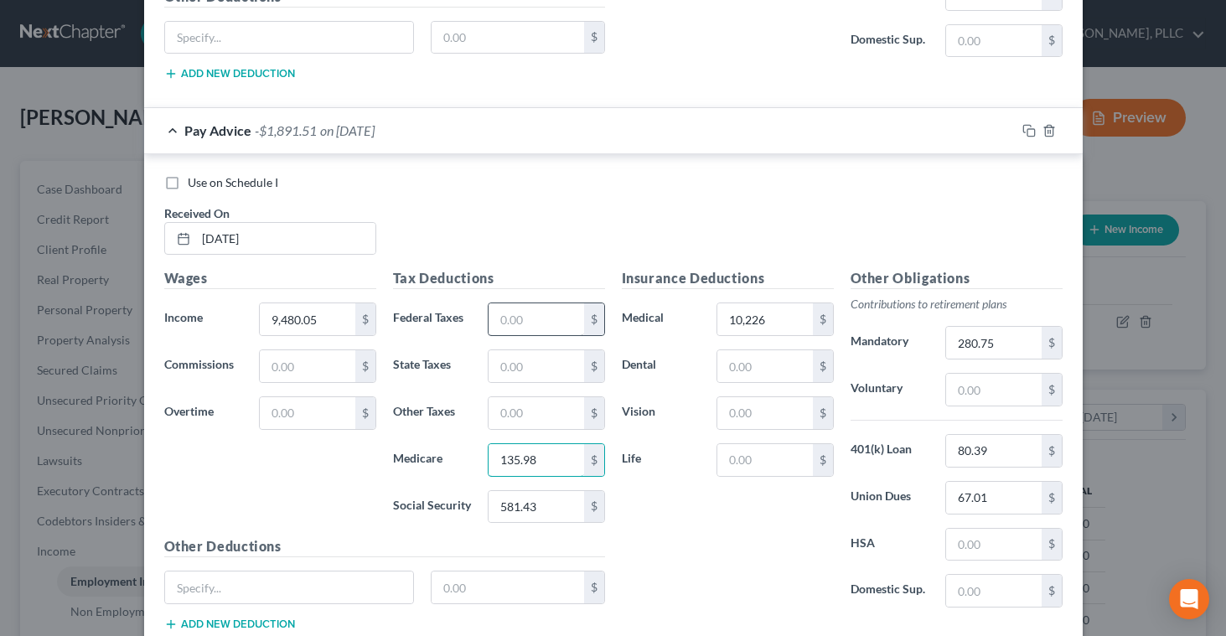
type input "135.98"
click at [495, 315] on input "text" at bounding box center [536, 319] width 95 height 32
type input "1,866.67"
click at [507, 365] on input "text" at bounding box center [536, 366] width 95 height 32
type input "597.80"
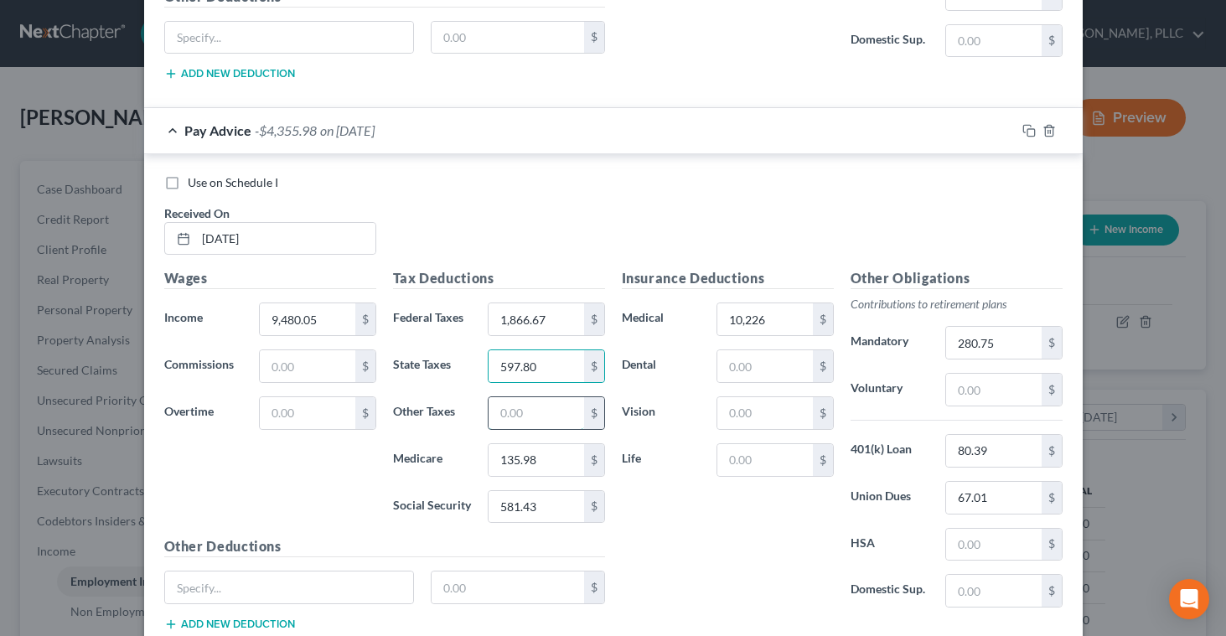
click at [541, 412] on input "text" at bounding box center [536, 413] width 95 height 32
type input "378.56"
click at [651, 523] on div "Insurance Deductions Medical 10,226 $ Dental $ Vision $ Life $" at bounding box center [728, 444] width 229 height 353
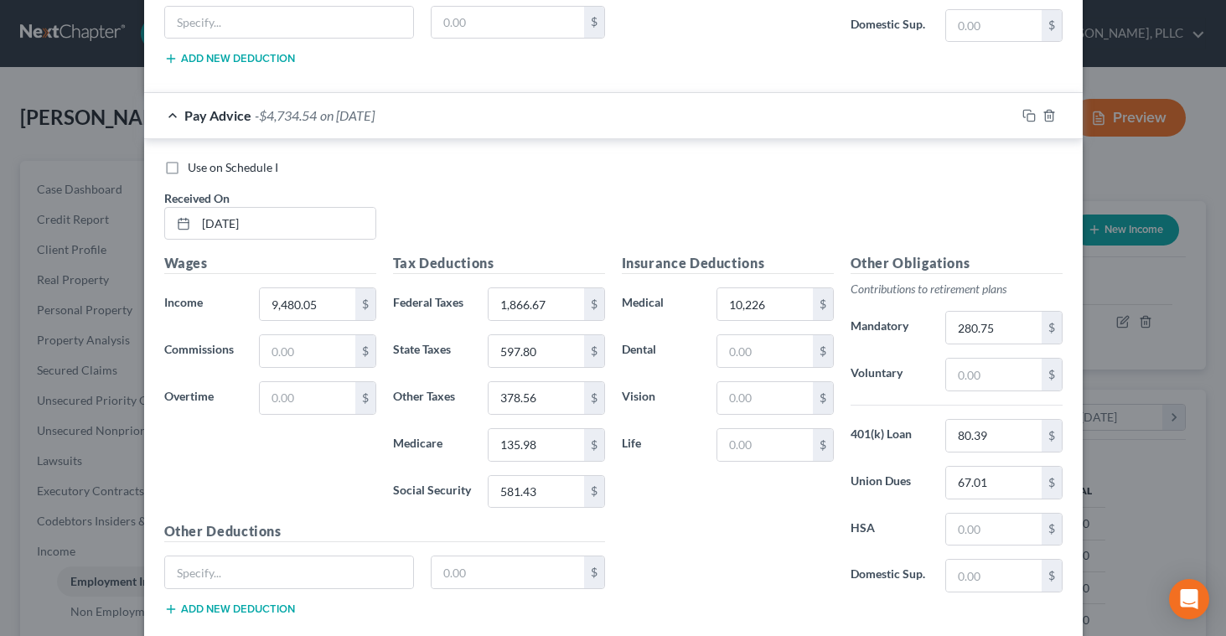
scroll to position [1060, 0]
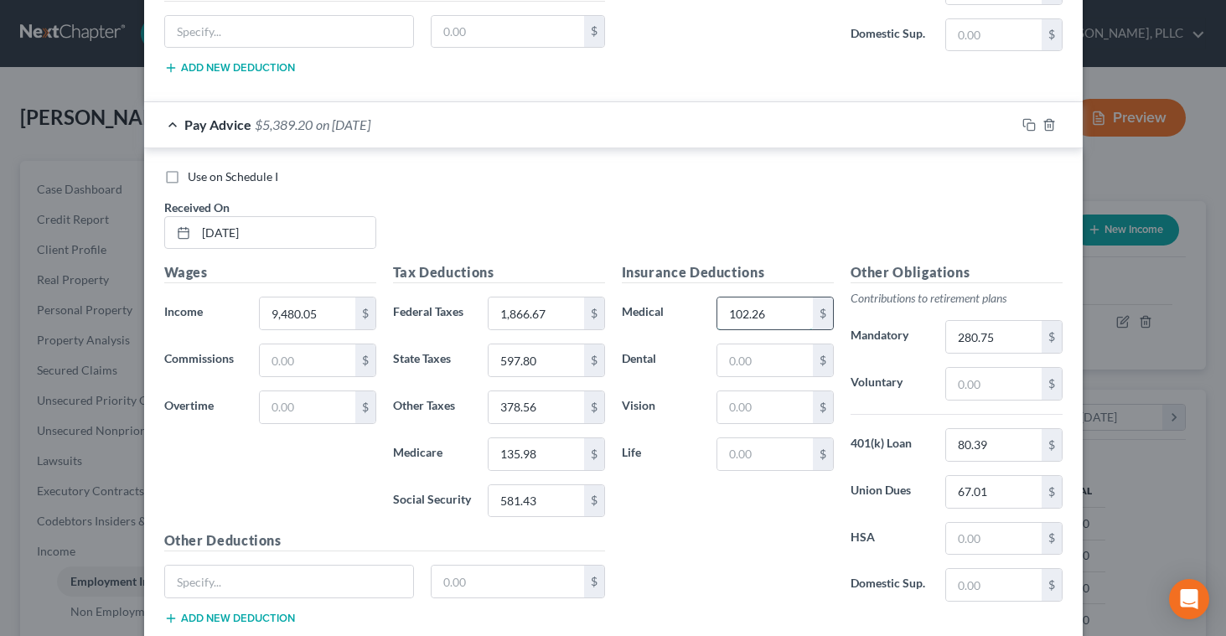
type input "102.26"
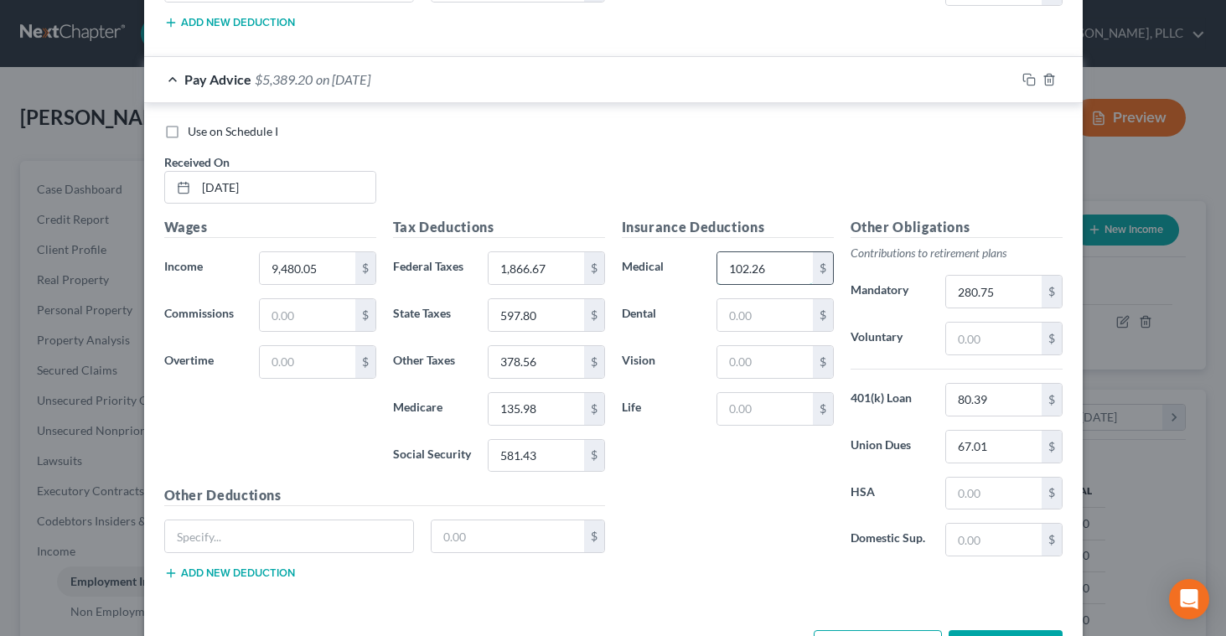
scroll to position [1169, 0]
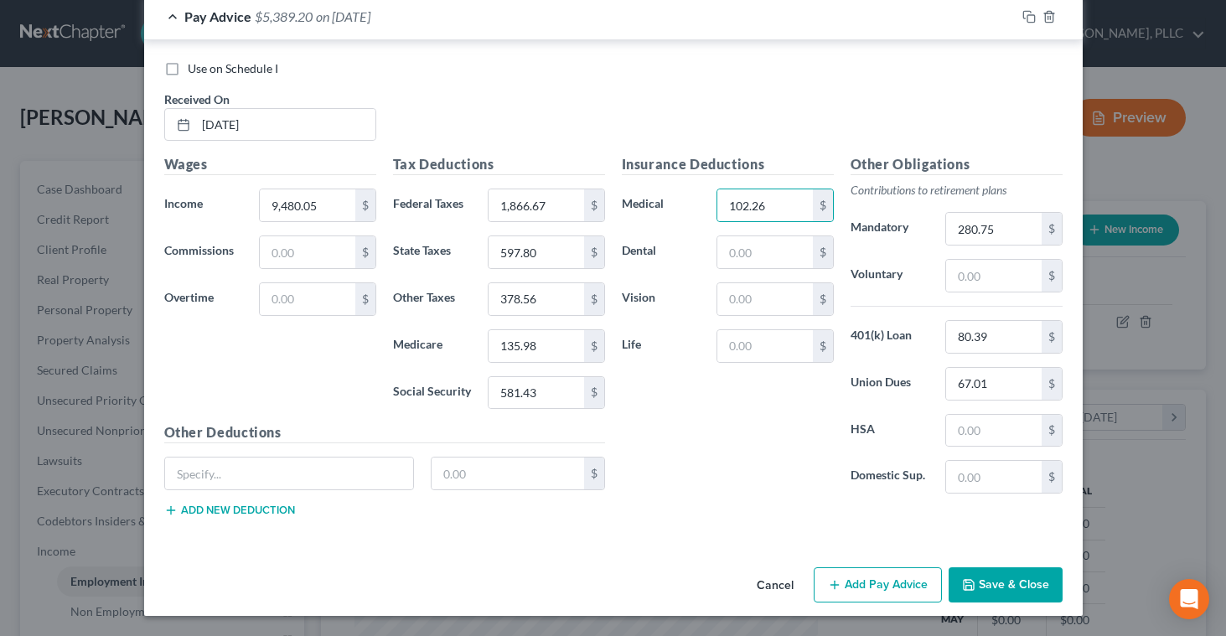
click at [888, 581] on button "Add Pay Advice" at bounding box center [878, 585] width 128 height 35
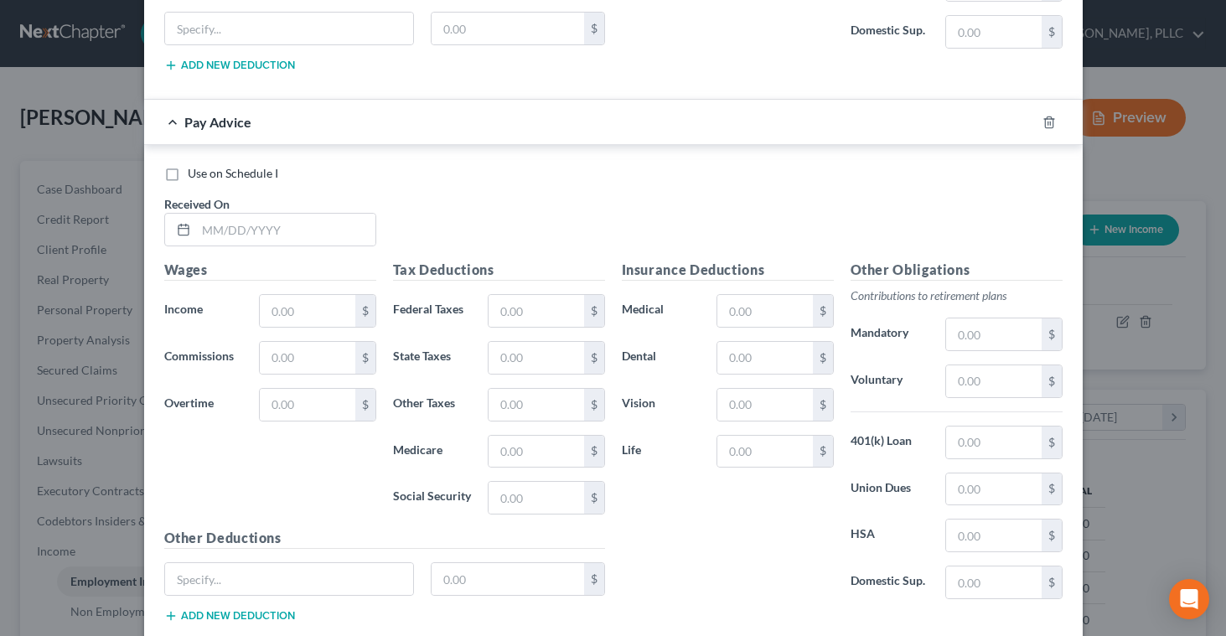
scroll to position [1642, 0]
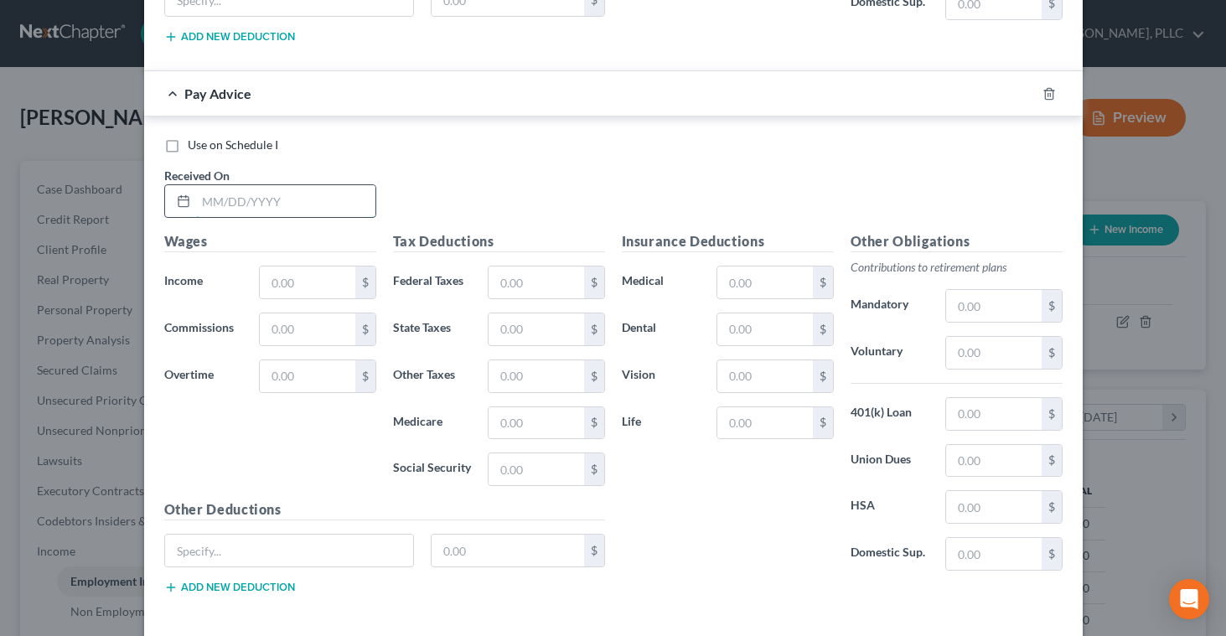
click at [255, 204] on input "text" at bounding box center [285, 201] width 179 height 32
type input "[DATE]"
click at [267, 277] on input "text" at bounding box center [307, 283] width 95 height 32
type input "8,055.55"
click at [965, 423] on input "text" at bounding box center [993, 414] width 95 height 32
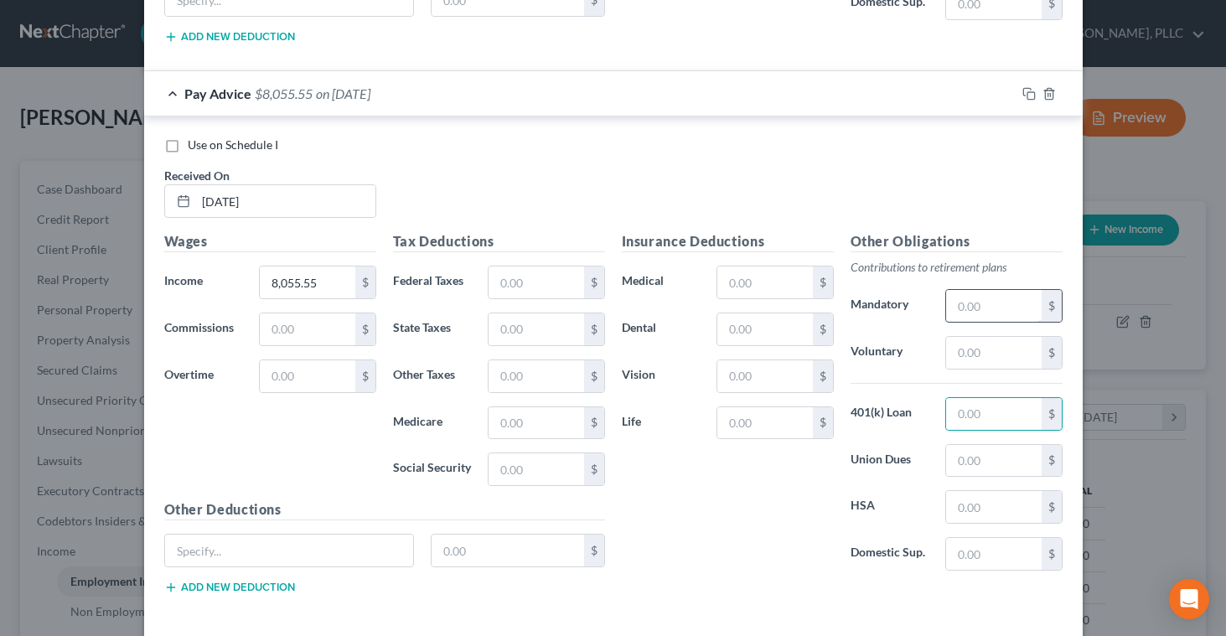
click at [983, 303] on input "text" at bounding box center [993, 306] width 95 height 32
type input "273.91"
click at [993, 416] on input "text" at bounding box center [993, 414] width 95 height 32
type input "80.39"
click at [993, 467] on input "text" at bounding box center [993, 461] width 95 height 32
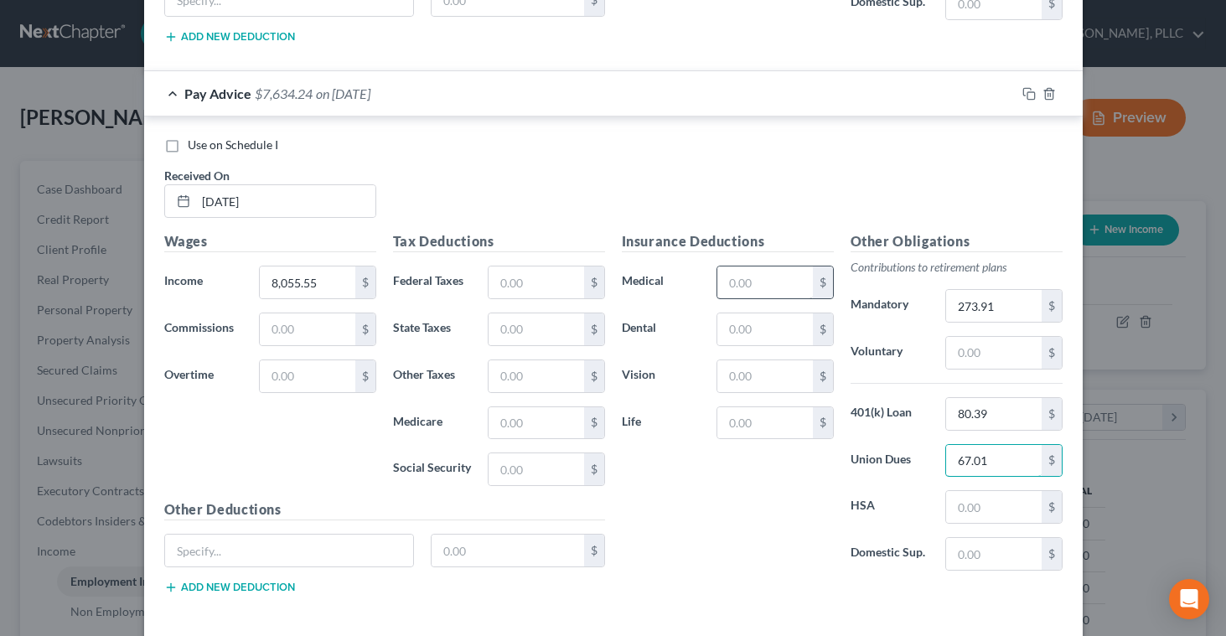
type input "67.01"
click at [787, 277] on input "text" at bounding box center [765, 283] width 95 height 32
type input "102.26"
click at [546, 282] on input "text" at bounding box center [536, 283] width 95 height 32
click at [505, 474] on input "text" at bounding box center [536, 470] width 95 height 32
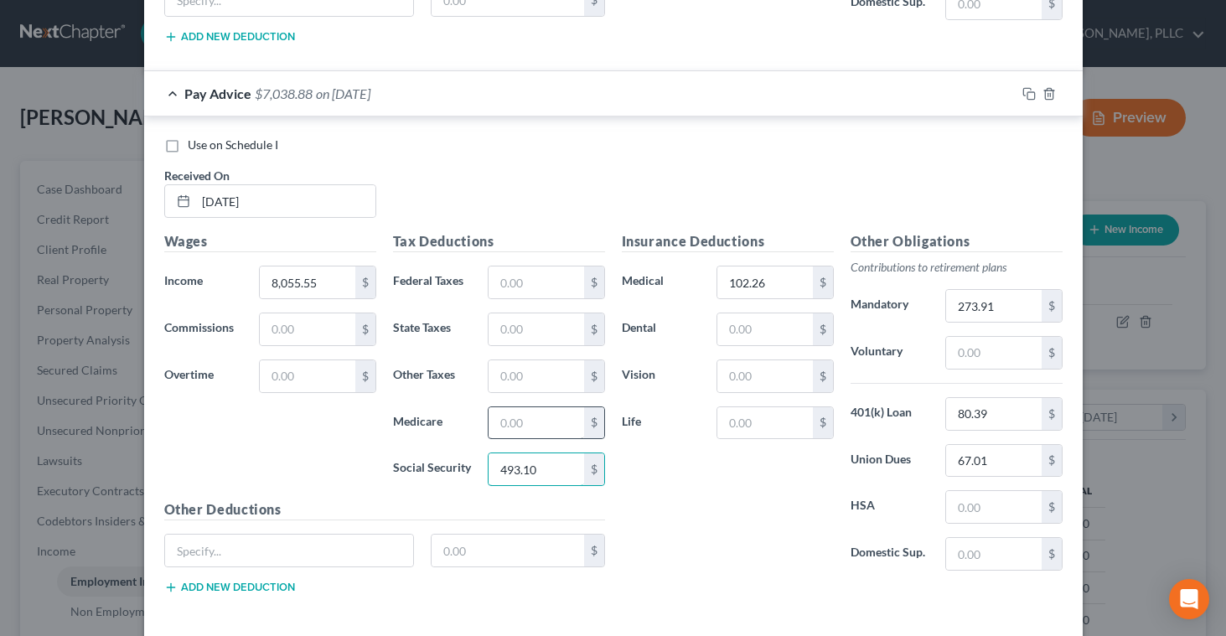
type input "493.10"
click at [504, 422] on input "text" at bounding box center [536, 423] width 95 height 32
type input "115.32"
click at [504, 288] on input "text" at bounding box center [536, 283] width 95 height 32
type input "1,554.92"
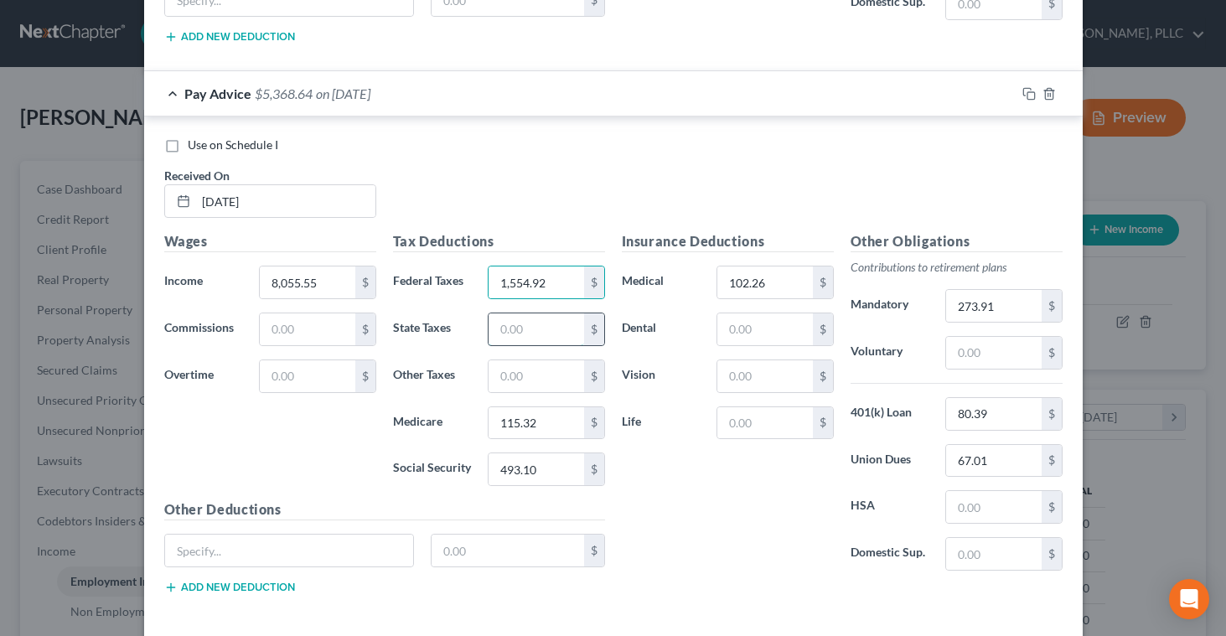
click at [496, 326] on input "text" at bounding box center [536, 330] width 95 height 32
type input "497.68"
click at [500, 374] on input "text" at bounding box center [536, 376] width 95 height 32
type input "318.02"
click at [643, 522] on div "Insurance Deductions Medical 102.26 $ Dental $ Vision $ Life $" at bounding box center [728, 407] width 229 height 353
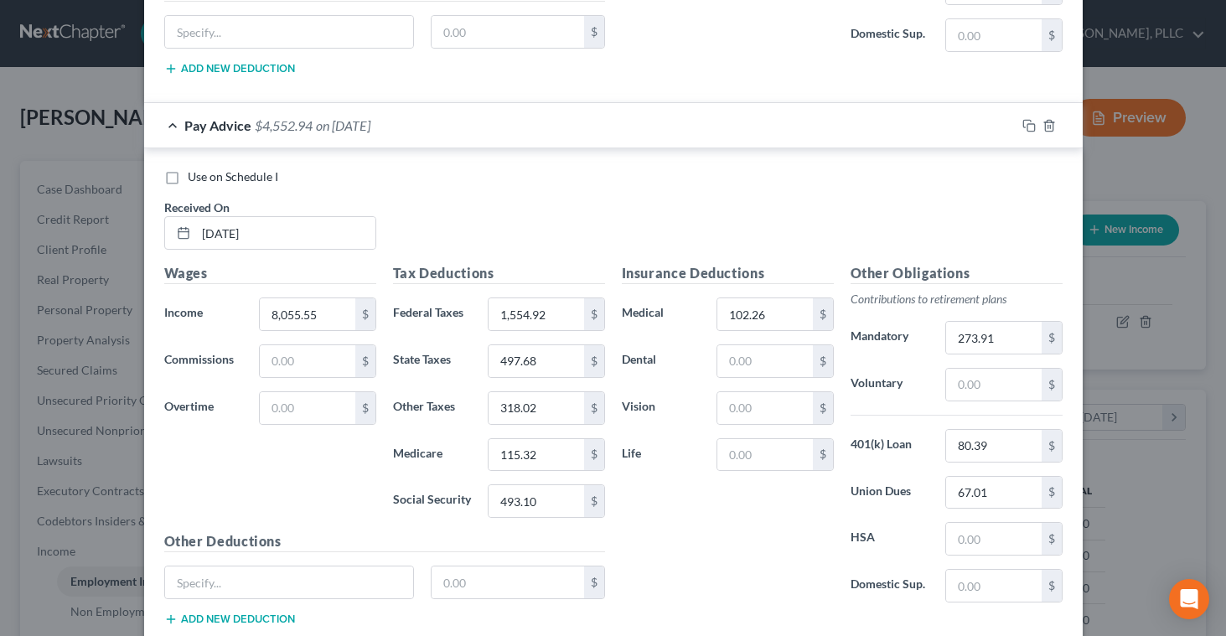
scroll to position [1719, 0]
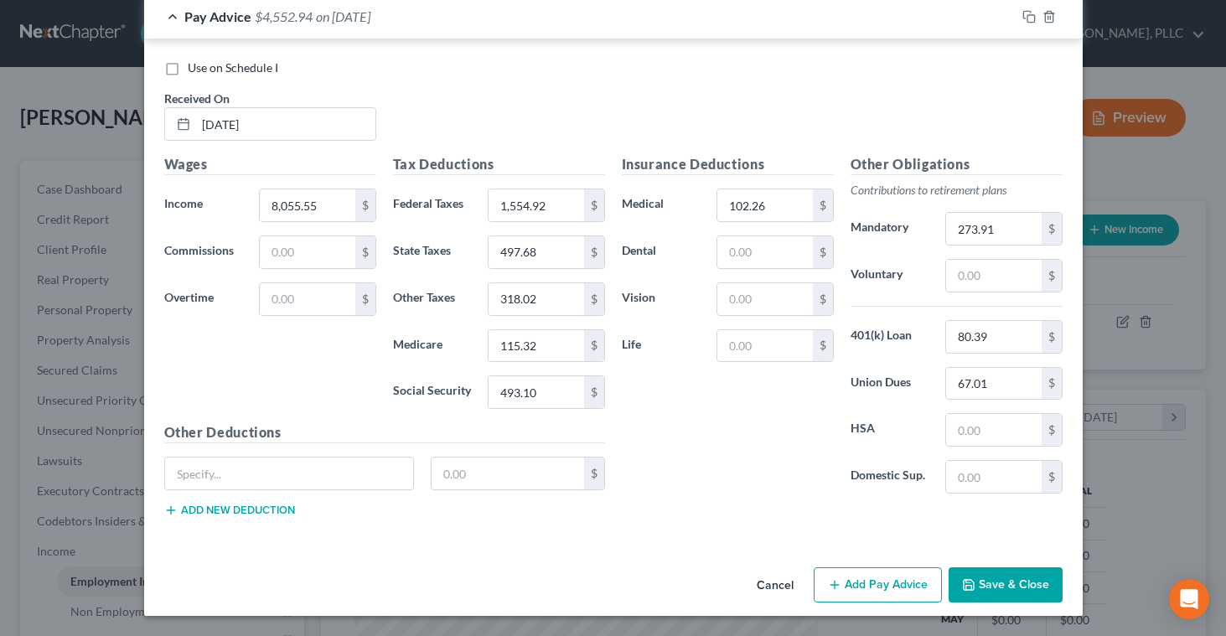
click at [981, 591] on button "Save & Close" at bounding box center [1006, 585] width 114 height 35
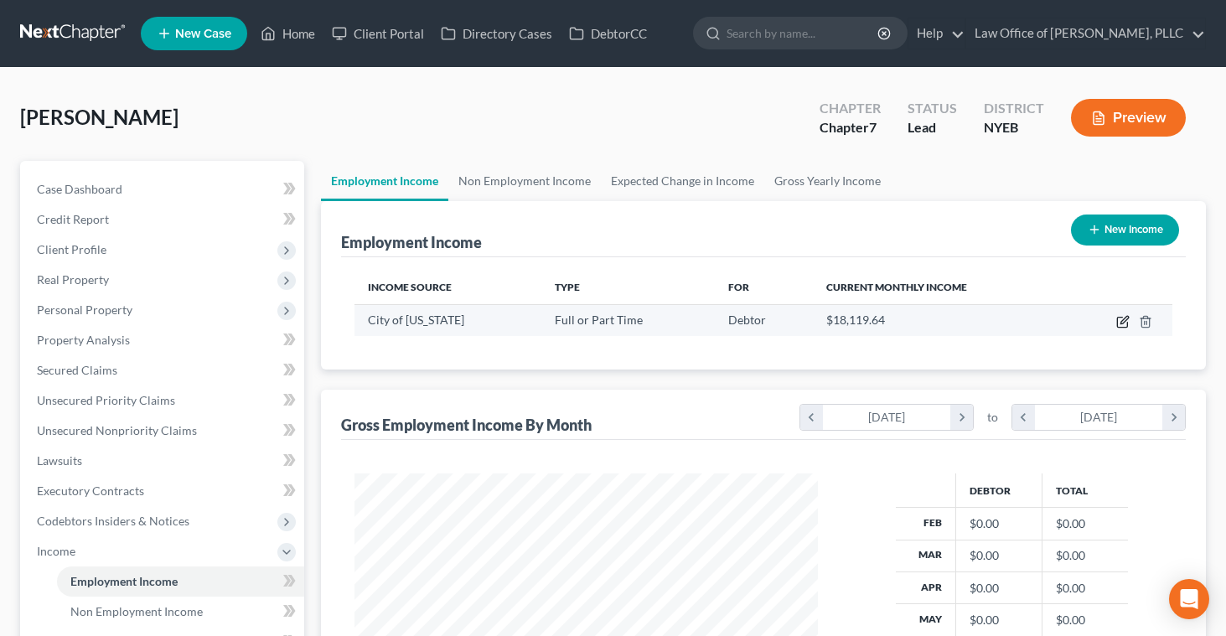
click at [1124, 319] on icon "button" at bounding box center [1123, 321] width 13 height 13
select select "0"
select select "35"
select select "1"
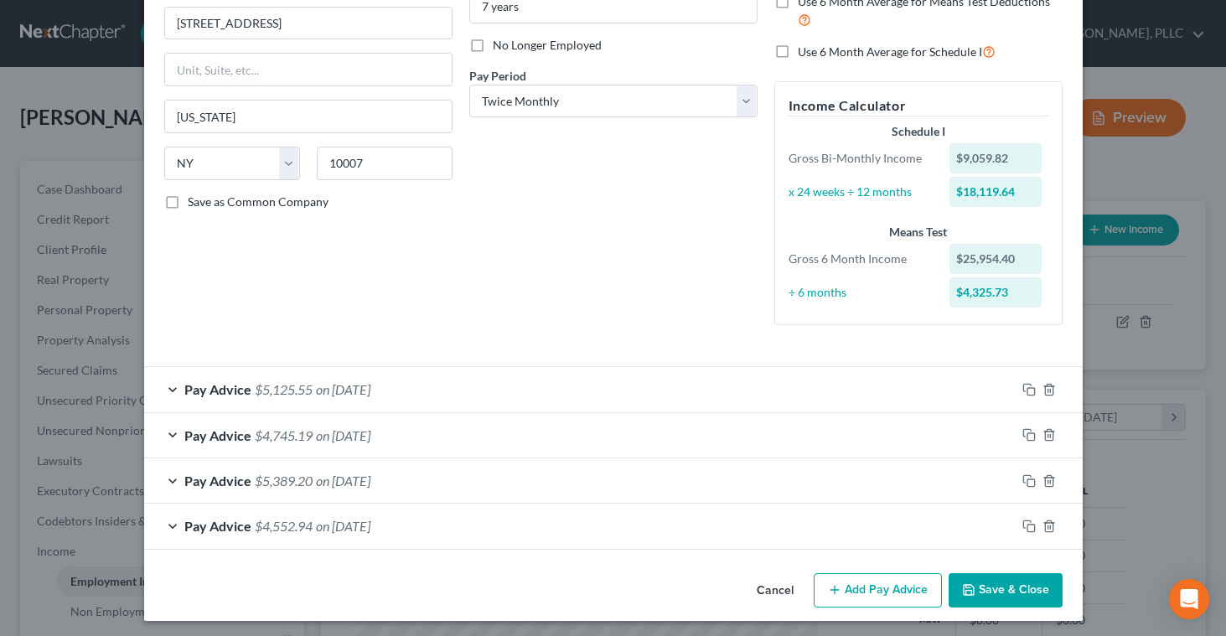
scroll to position [205, 0]
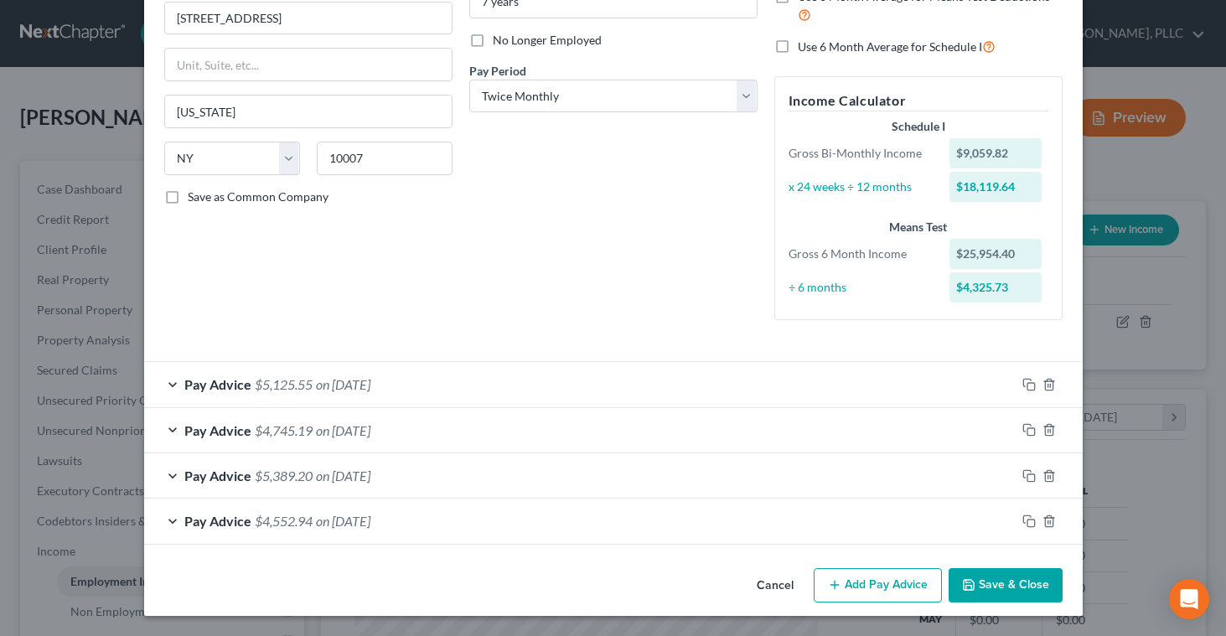
click at [862, 578] on button "Add Pay Advice" at bounding box center [878, 585] width 128 height 35
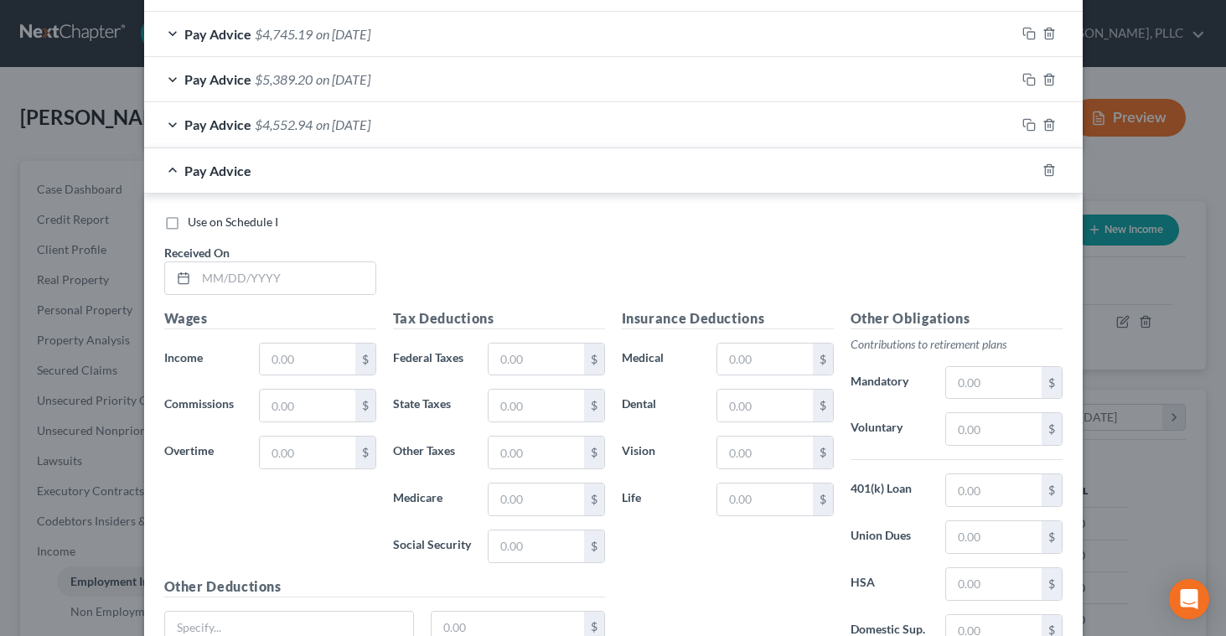
scroll to position [635, 0]
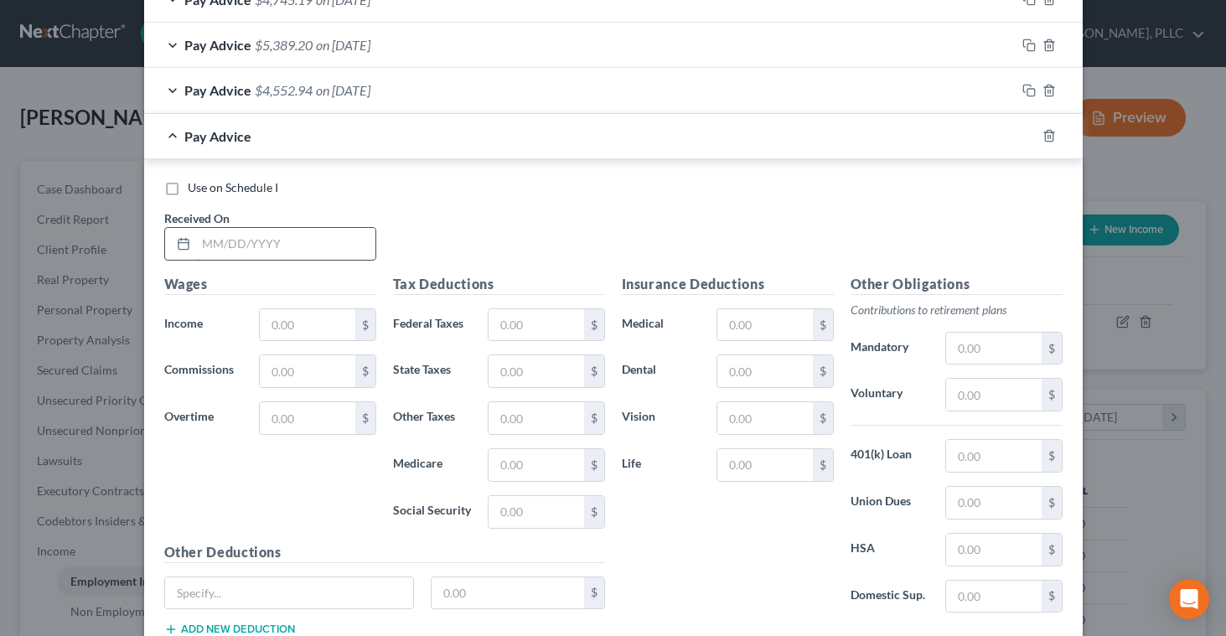
click at [324, 238] on input "text" at bounding box center [285, 244] width 179 height 32
type input "[DATE]"
click at [297, 315] on input "text" at bounding box center [307, 325] width 95 height 32
type input "9,601.13"
click at [517, 324] on input "text" at bounding box center [536, 325] width 95 height 32
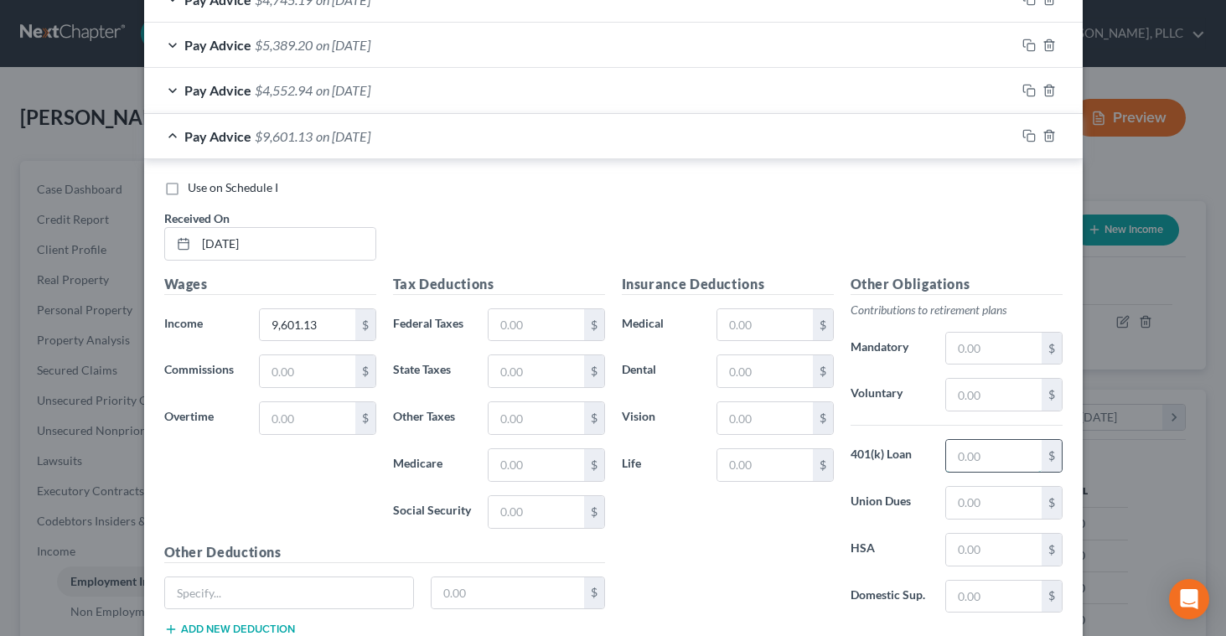
click at [958, 463] on input "text" at bounding box center [993, 456] width 95 height 32
type input "80.39"
click at [966, 508] on input "text" at bounding box center [993, 503] width 95 height 32
type input "67.01"
click at [964, 341] on input "text" at bounding box center [993, 349] width 95 height 32
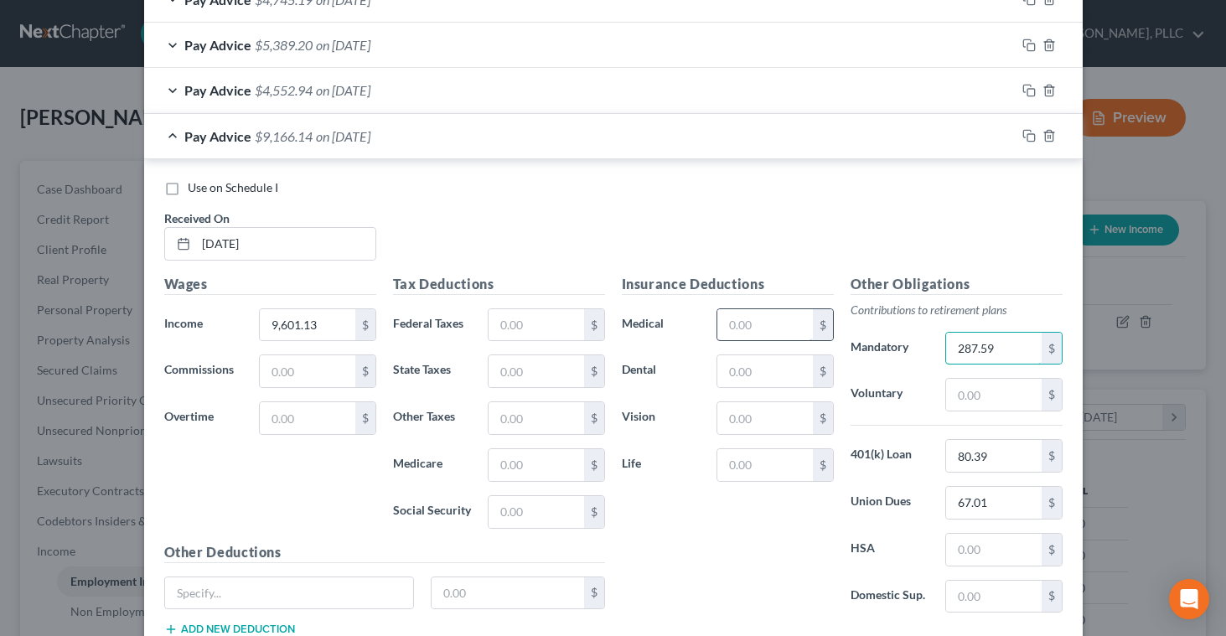
type input "287.59"
click at [777, 323] on input "text" at bounding box center [765, 325] width 95 height 32
type input "102.26"
click at [521, 511] on input "text" at bounding box center [536, 512] width 95 height 32
type input "588.93"
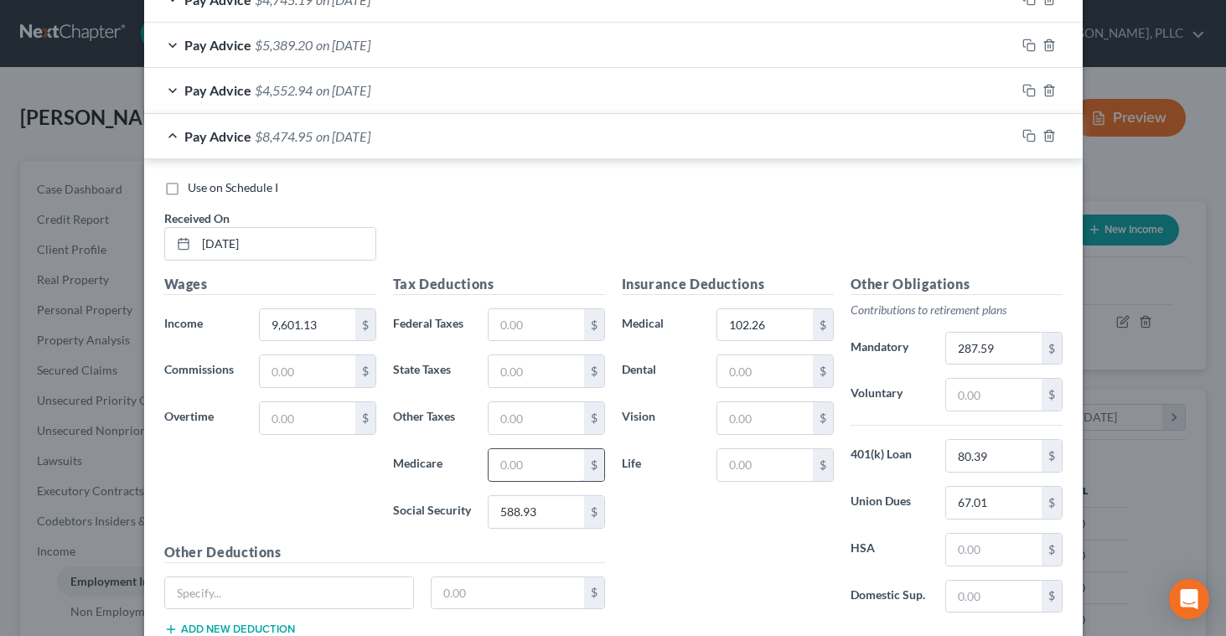
click at [499, 469] on input "text" at bounding box center [536, 465] width 95 height 32
type input "137.74"
click at [491, 324] on input "text" at bounding box center [536, 325] width 95 height 32
type input "1,891.67"
click at [503, 368] on input "text" at bounding box center [536, 371] width 95 height 32
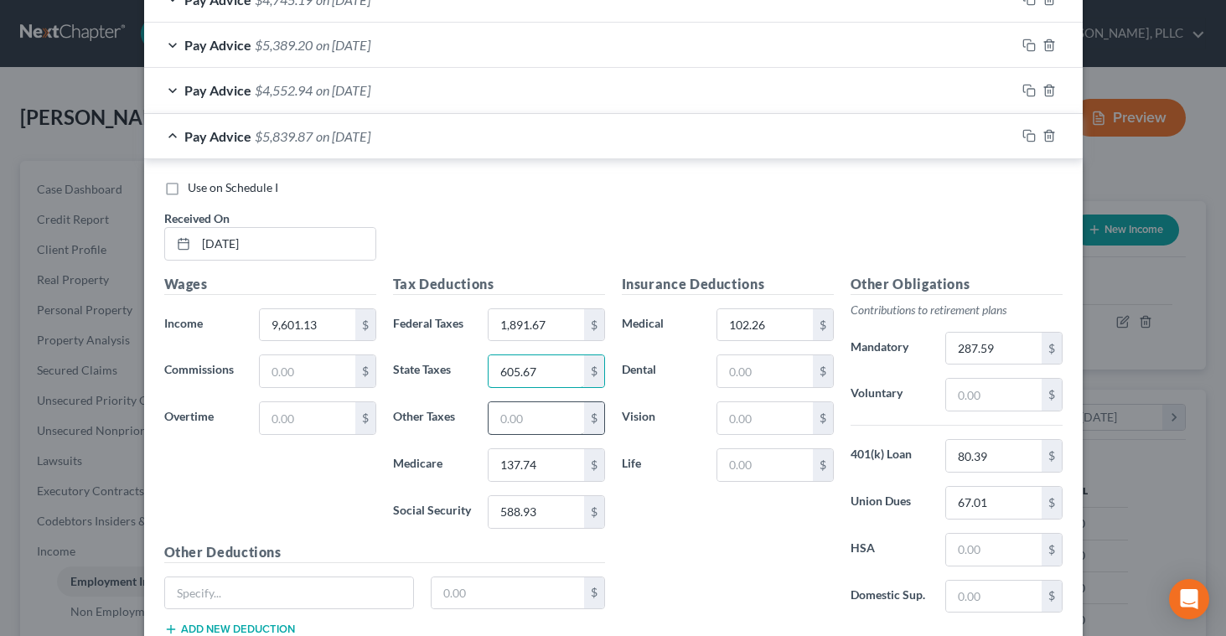
type input "605.67"
click at [500, 417] on input "text" at bounding box center [536, 418] width 95 height 32
type input "383.71"
click at [661, 594] on div "Insurance Deductions Medical 102.26 $ Dental $ Vision $ Life $" at bounding box center [728, 450] width 229 height 353
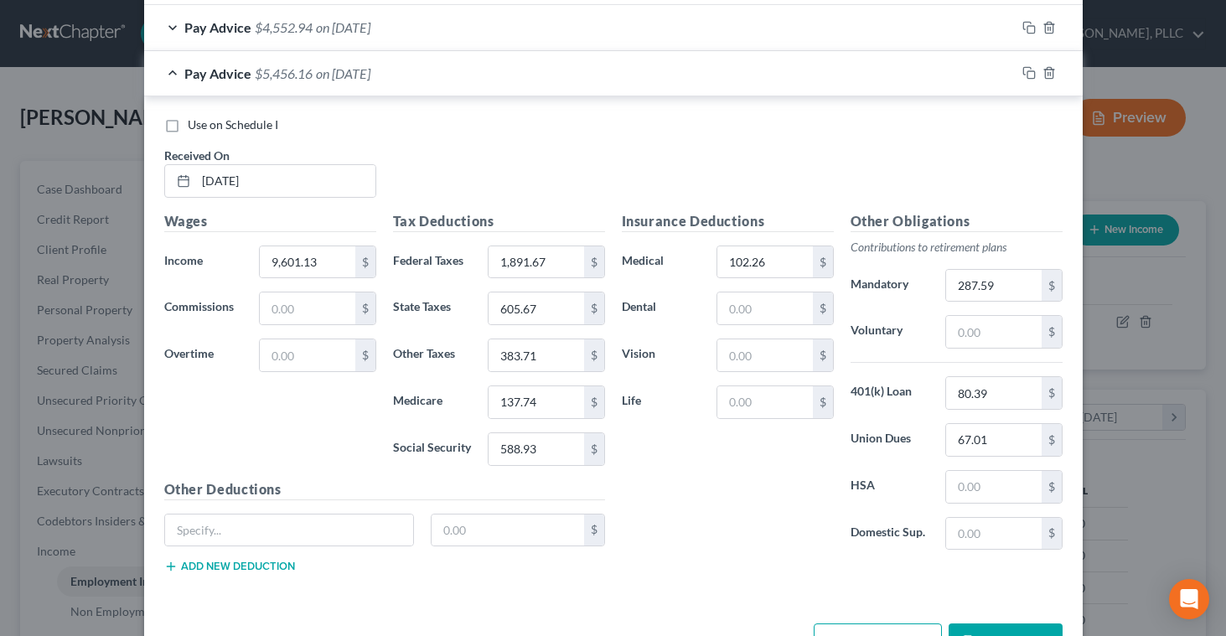
scroll to position [745, 0]
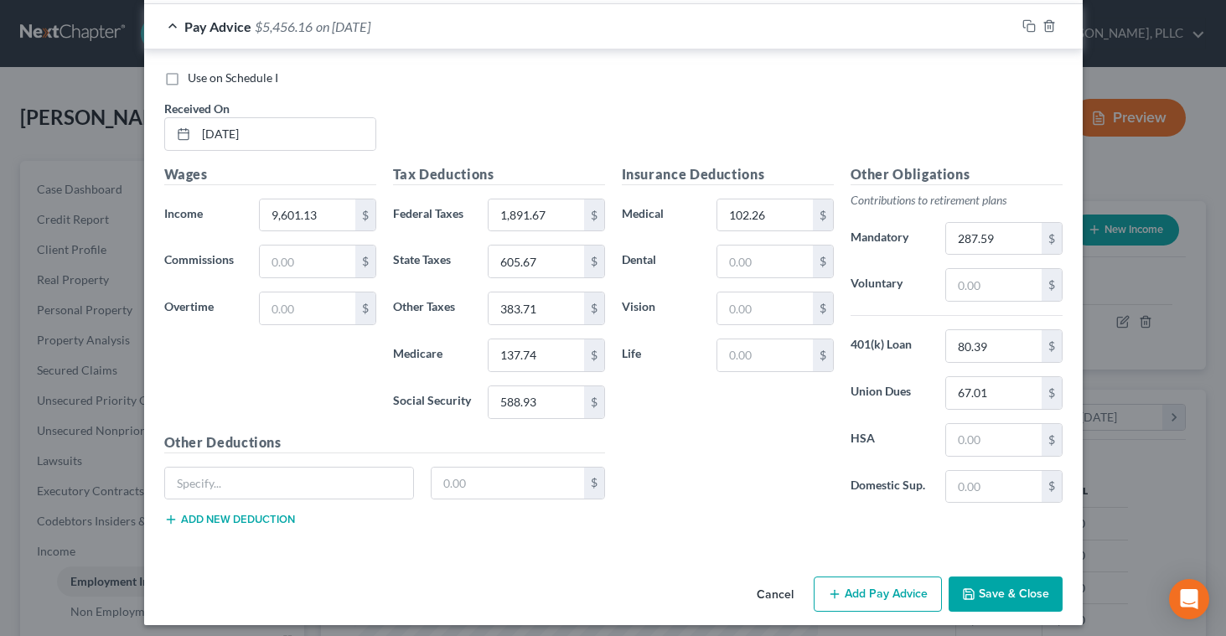
click at [900, 599] on button "Add Pay Advice" at bounding box center [878, 594] width 128 height 35
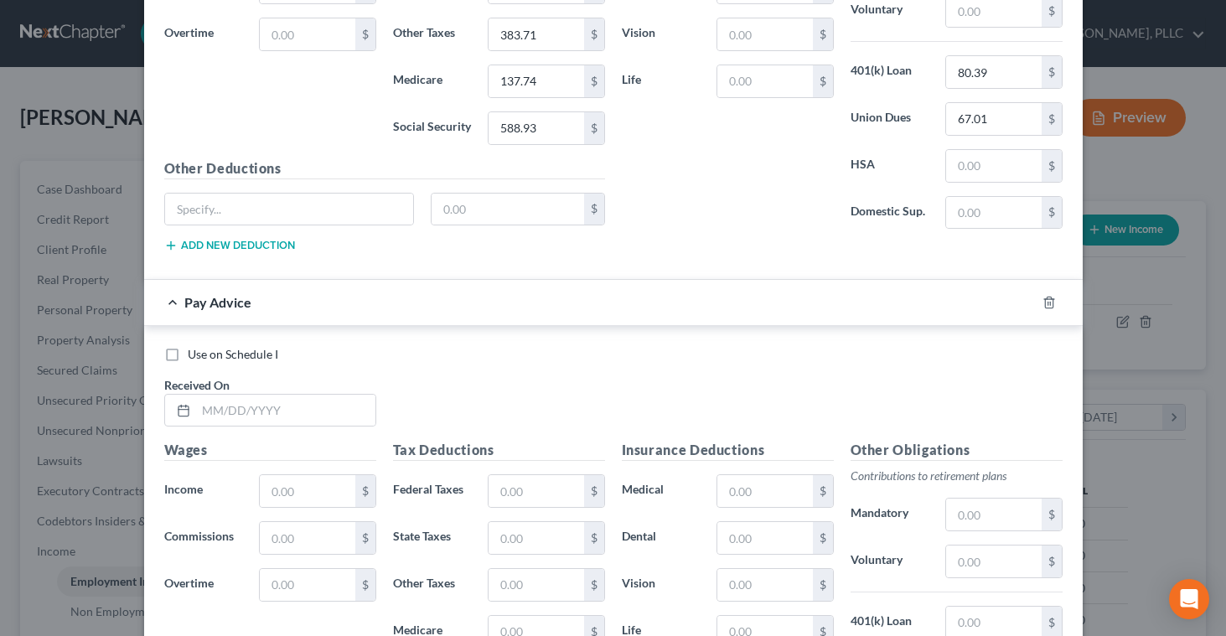
scroll to position [1032, 0]
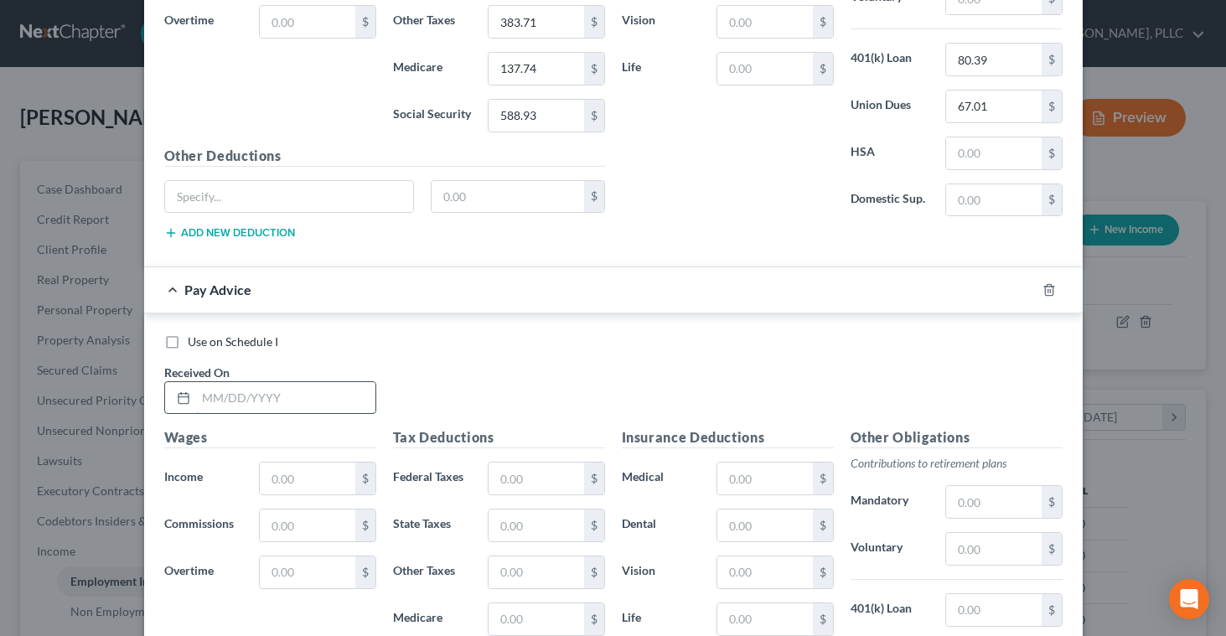
click at [248, 399] on input "text" at bounding box center [285, 398] width 179 height 32
type input "9287.74"
click at [265, 480] on input "text" at bounding box center [307, 479] width 95 height 32
drag, startPoint x: 251, startPoint y: 399, endPoint x: 184, endPoint y: 391, distance: 67.5
click at [184, 391] on div "9287.74" at bounding box center [270, 398] width 212 height 34
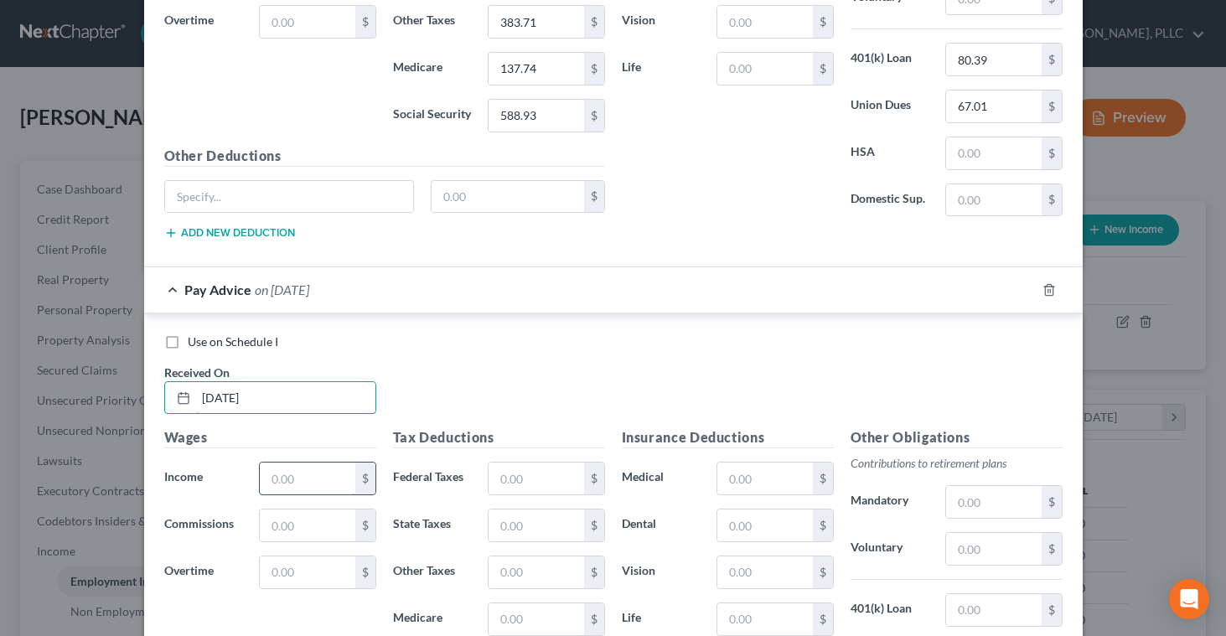
type input "[DATE]"
click at [267, 484] on input "text" at bounding box center [307, 479] width 95 height 32
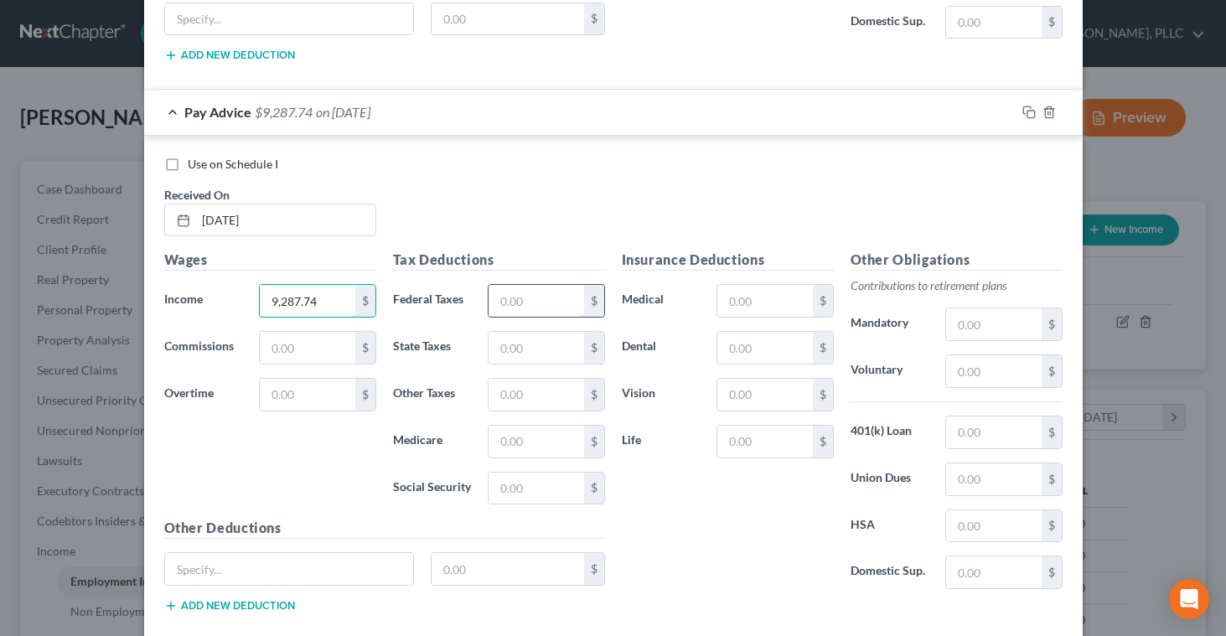
scroll to position [1232, 0]
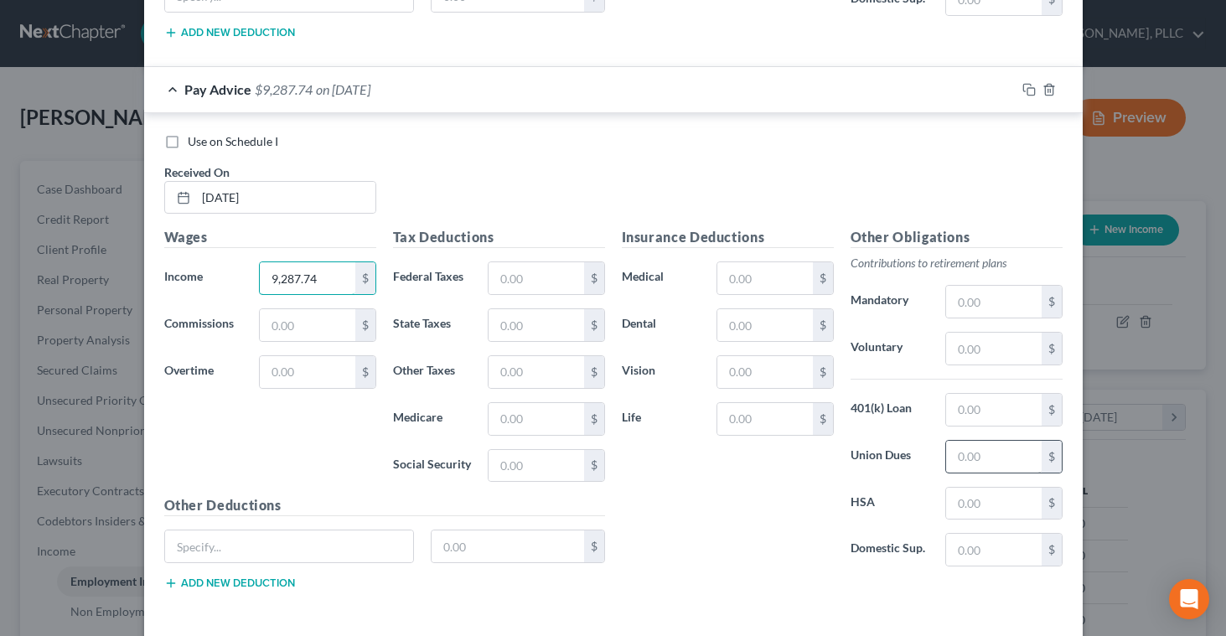
type input "9,287.74"
click at [958, 464] on input "text" at bounding box center [993, 457] width 95 height 32
type input "67.01"
click at [996, 407] on input "text" at bounding box center [993, 410] width 95 height 32
type input "80.39"
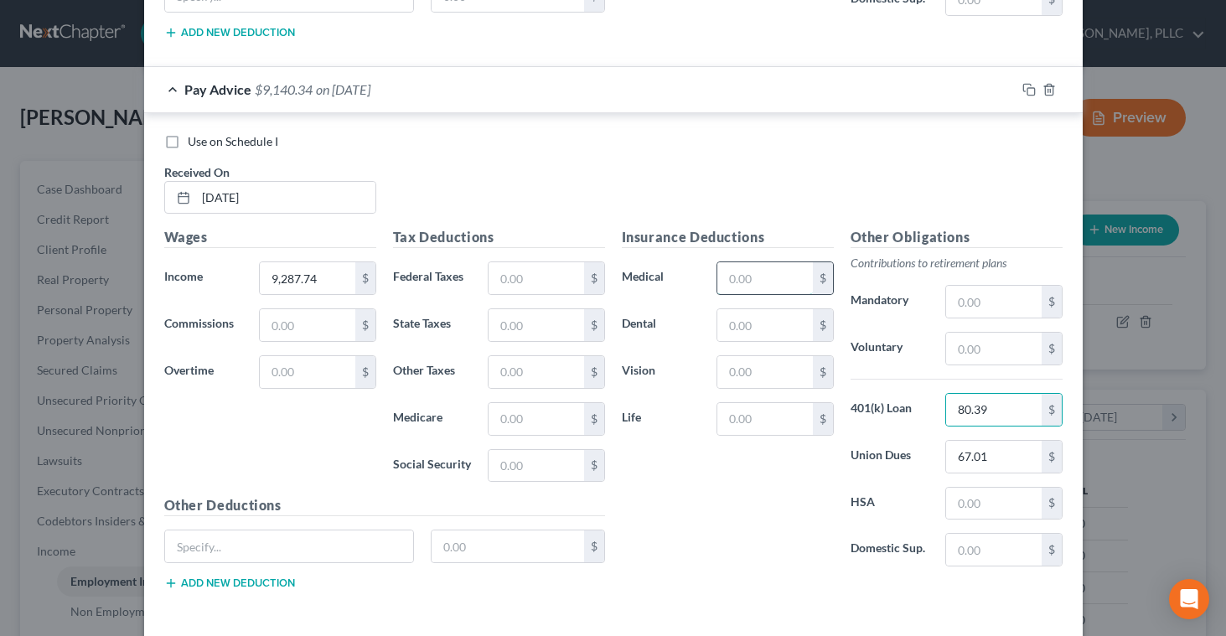
click at [800, 282] on input "text" at bounding box center [765, 278] width 95 height 32
type input "102.26"
click at [988, 300] on input "text" at bounding box center [993, 302] width 95 height 32
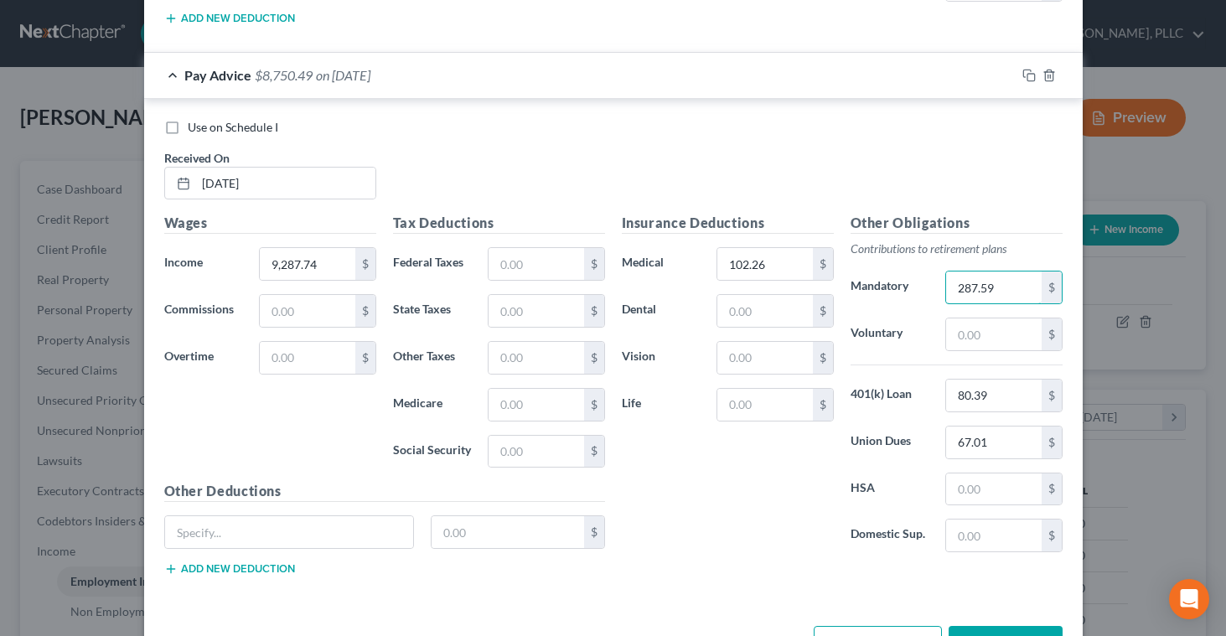
scroll to position [1219, 0]
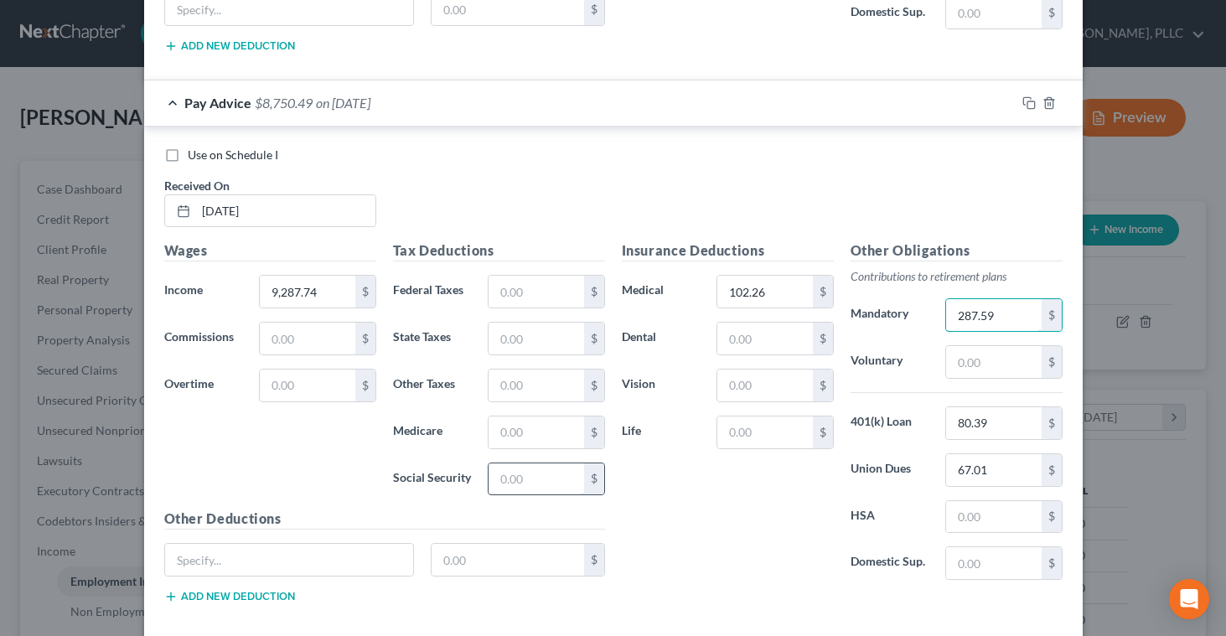
type input "287.59"
click at [534, 482] on input "text" at bounding box center [536, 480] width 95 height 32
type input "569.50"
click at [500, 437] on input "text" at bounding box center [536, 433] width 95 height 32
type input "133.19"
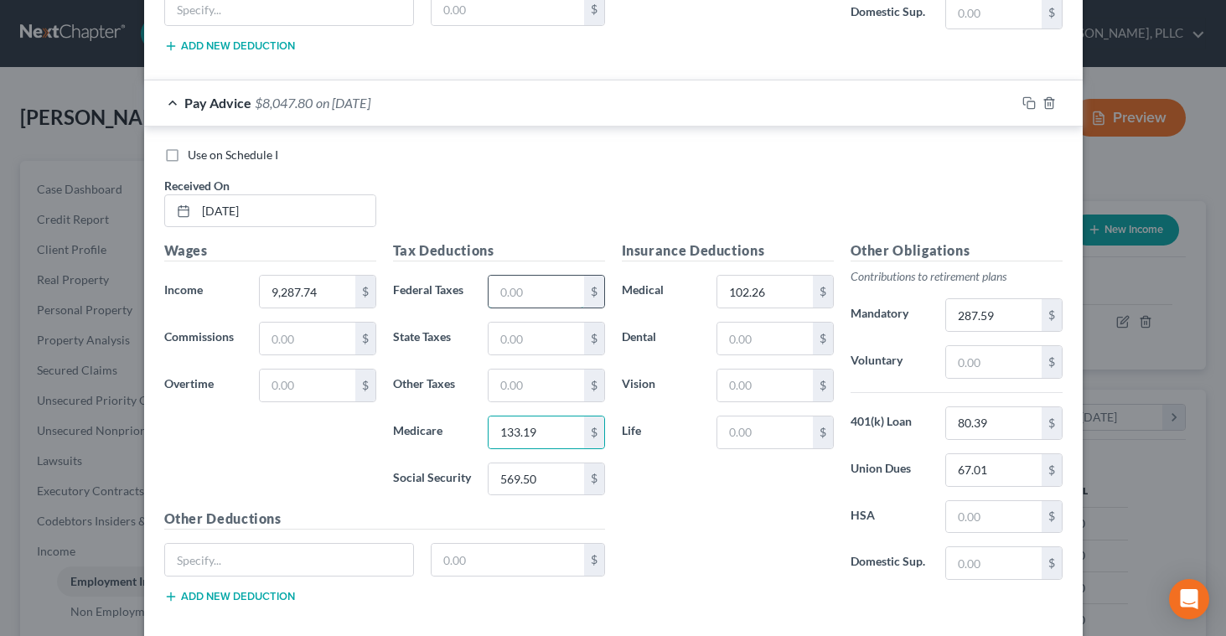
click at [523, 288] on input "text" at bounding box center [536, 292] width 95 height 32
type input "1,822.72"
click at [508, 336] on input "text" at bounding box center [536, 339] width 95 height 32
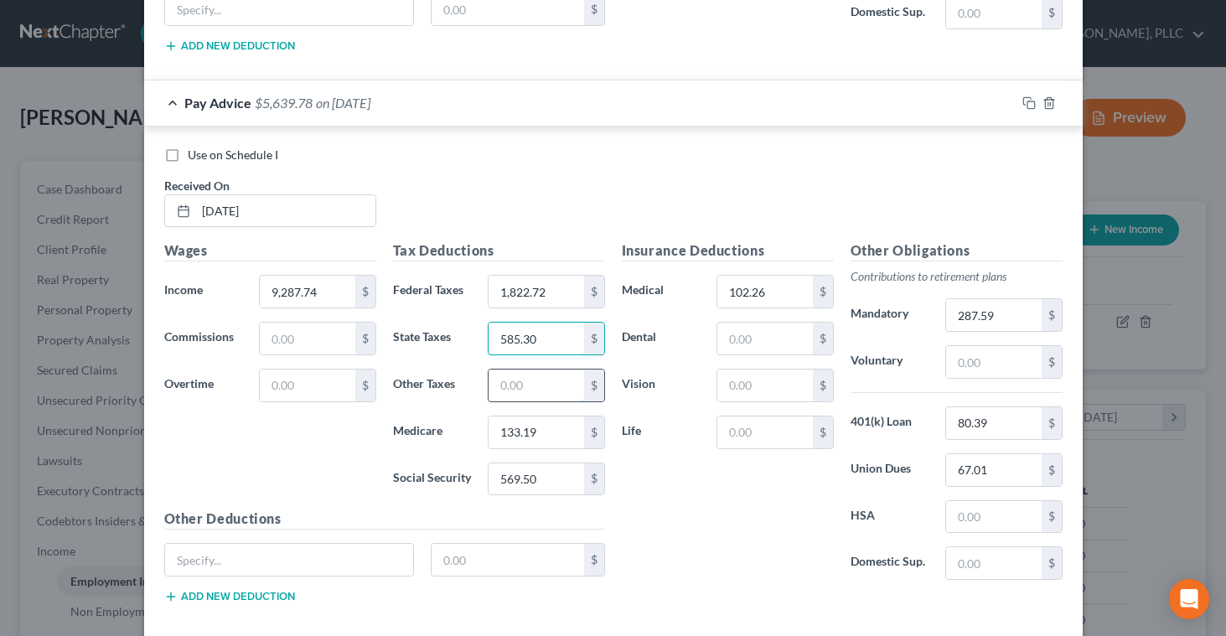
type input "585.30"
click at [507, 386] on input "text" at bounding box center [536, 386] width 95 height 32
type input "370.39"
click at [638, 536] on div "Insurance Deductions Medical 102.26 $ Dental $ Vision $ Life $" at bounding box center [728, 417] width 229 height 353
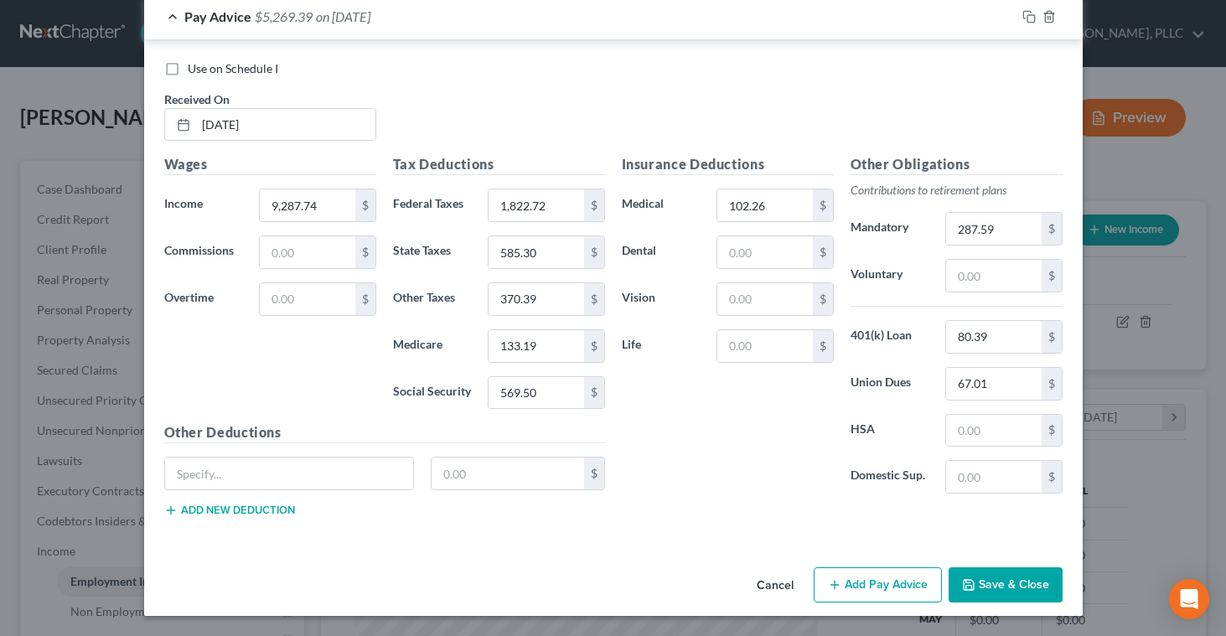
click at [889, 583] on button "Add Pay Advice" at bounding box center [878, 585] width 128 height 35
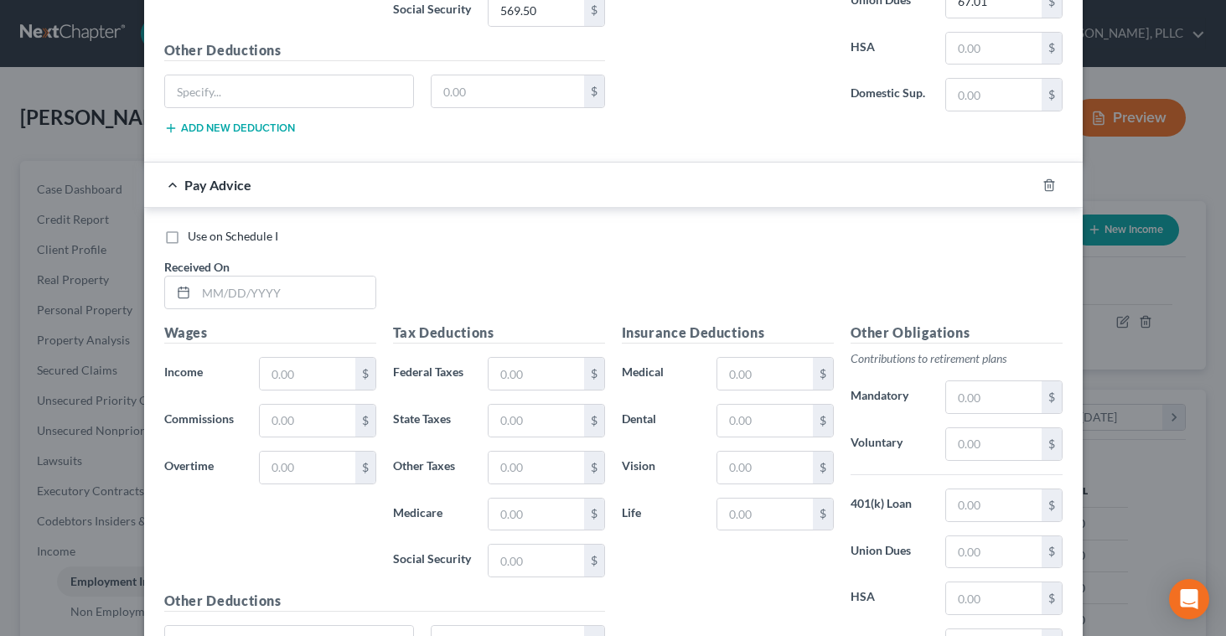
scroll to position [1705, 0]
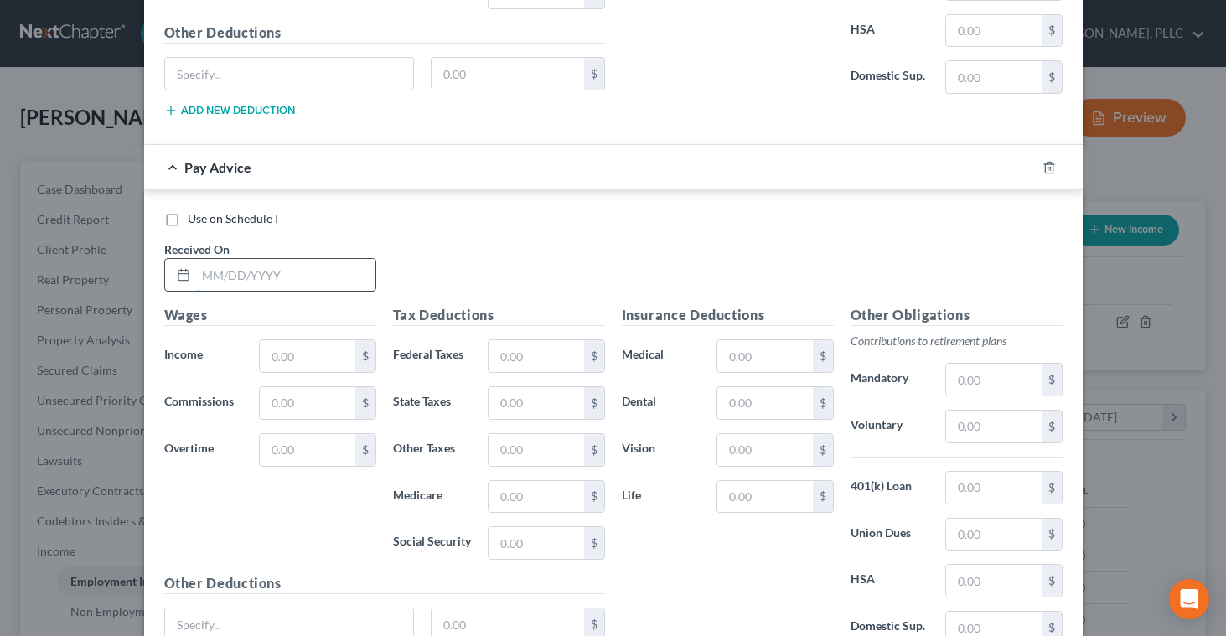
click at [272, 275] on input "text" at bounding box center [285, 275] width 179 height 32
type input "[DATE]"
click at [288, 352] on input "text" at bounding box center [307, 356] width 95 height 32
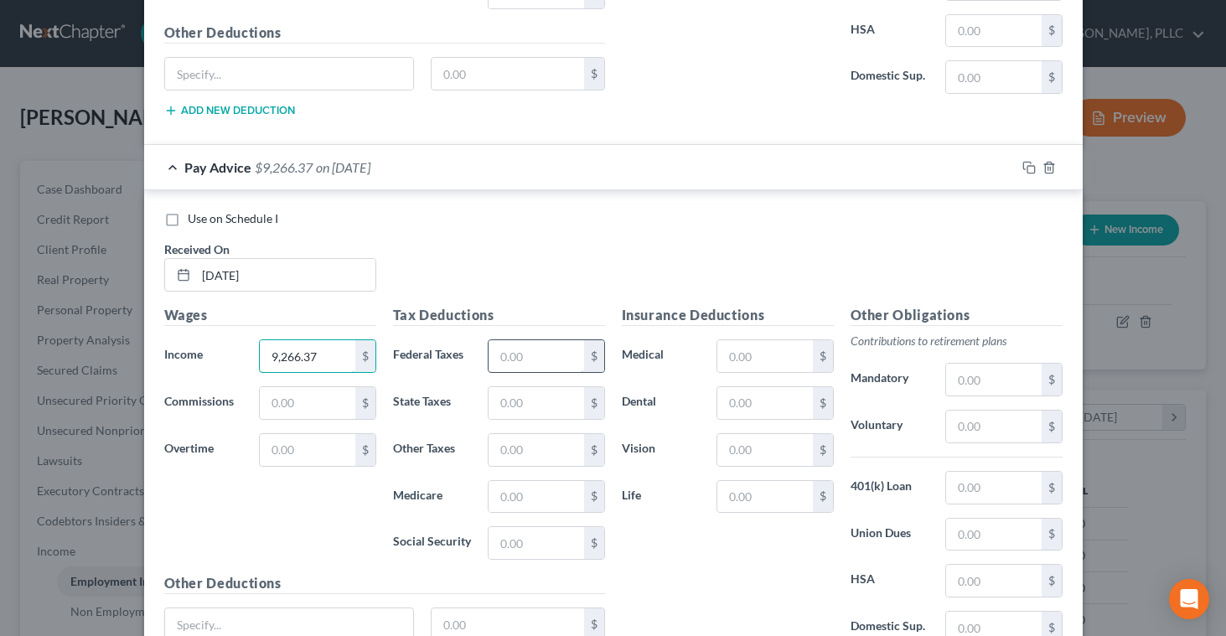
type input "9,266.37"
click at [505, 355] on input "text" at bounding box center [536, 356] width 95 height 32
click at [969, 533] on input "text" at bounding box center [993, 535] width 95 height 32
type input "67.01"
click at [969, 489] on input "text" at bounding box center [993, 488] width 95 height 32
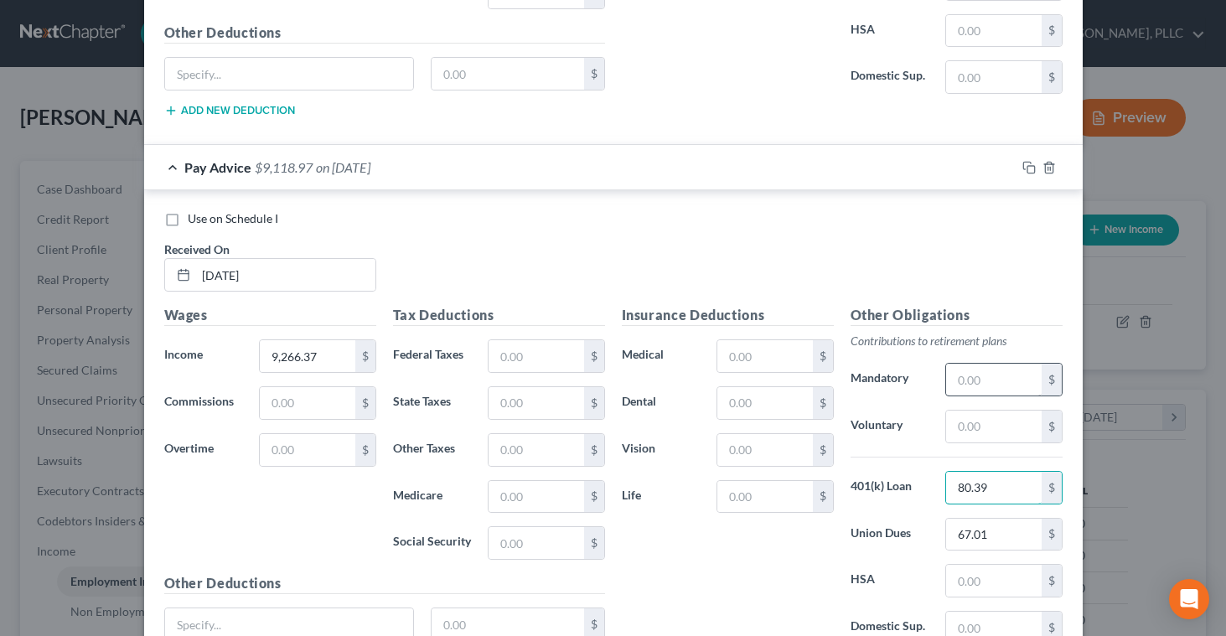
type input "80.39"
click at [969, 386] on input "text" at bounding box center [993, 380] width 95 height 32
type input "287.59"
click at [765, 360] on input "text" at bounding box center [765, 356] width 95 height 32
type input "102.26"
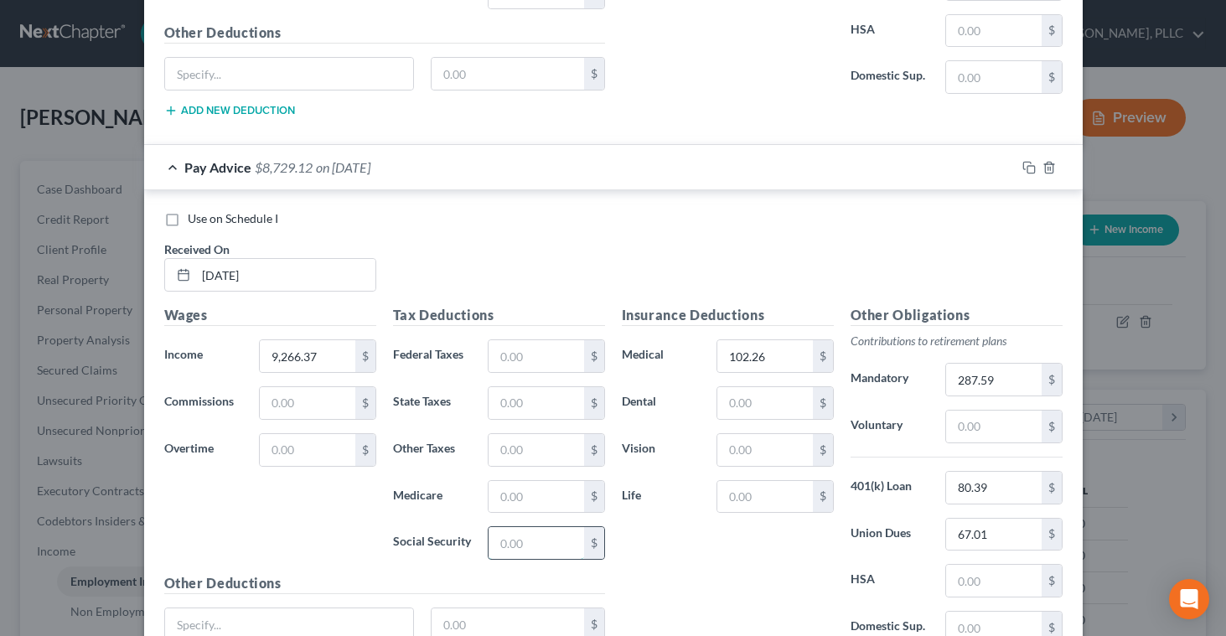
click at [552, 542] on input "text" at bounding box center [536, 543] width 95 height 32
type input "568.18"
click at [541, 502] on input "text" at bounding box center [536, 497] width 95 height 32
type input "132.88"
click at [520, 360] on input "text" at bounding box center [536, 356] width 95 height 32
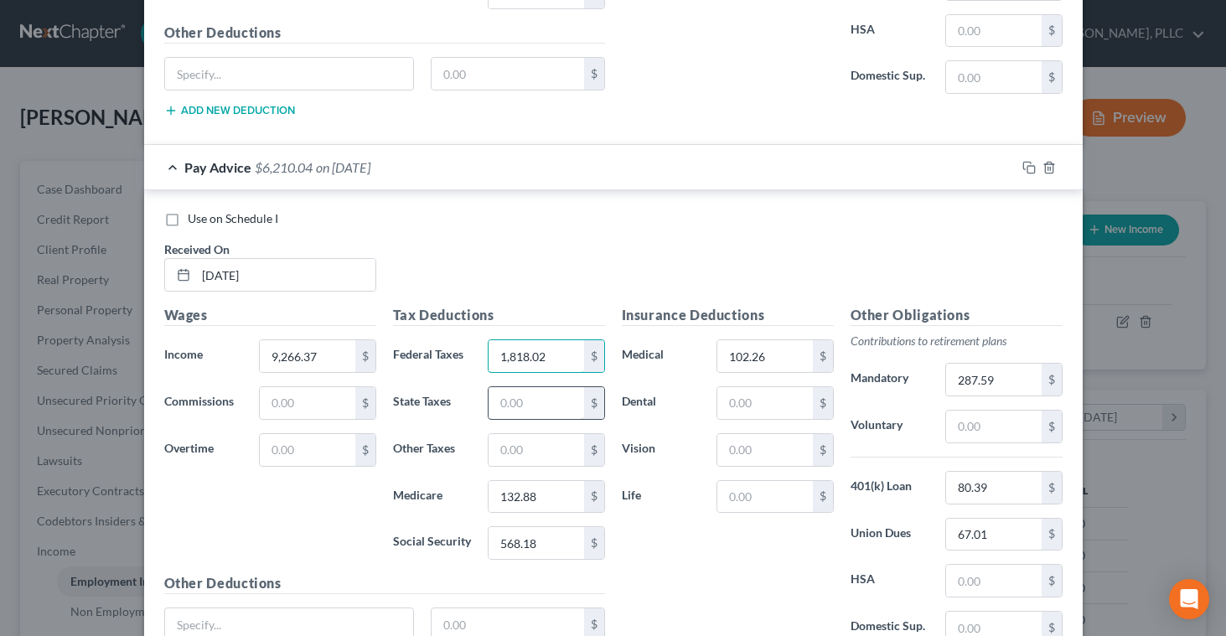
type input "1,818.02"
click at [514, 397] on input "text" at bounding box center [536, 403] width 95 height 32
type input "583.91"
click at [512, 446] on input "text" at bounding box center [536, 450] width 95 height 32
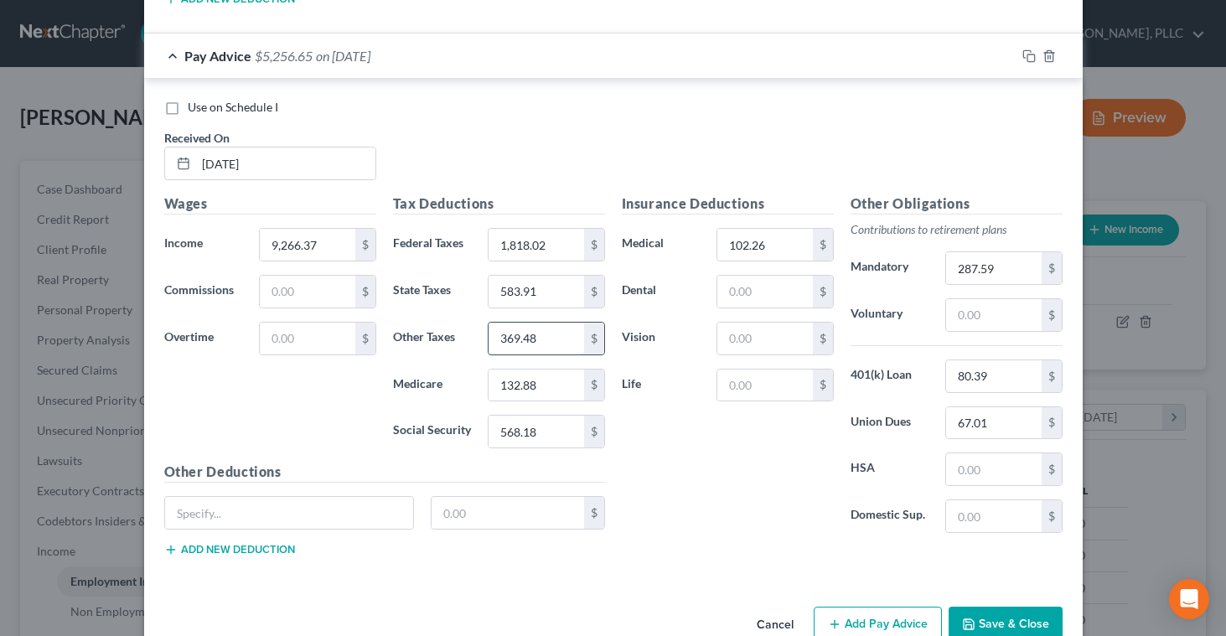
scroll to position [1856, 0]
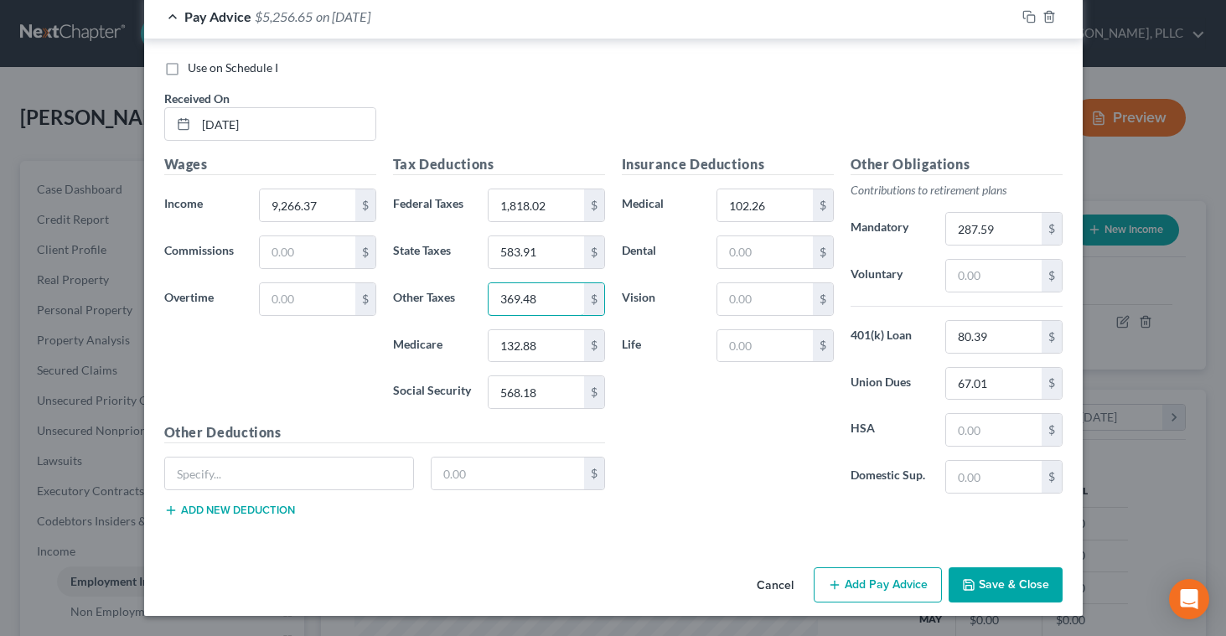
type input "369.48"
click at [846, 582] on button "Add Pay Advice" at bounding box center [878, 585] width 128 height 35
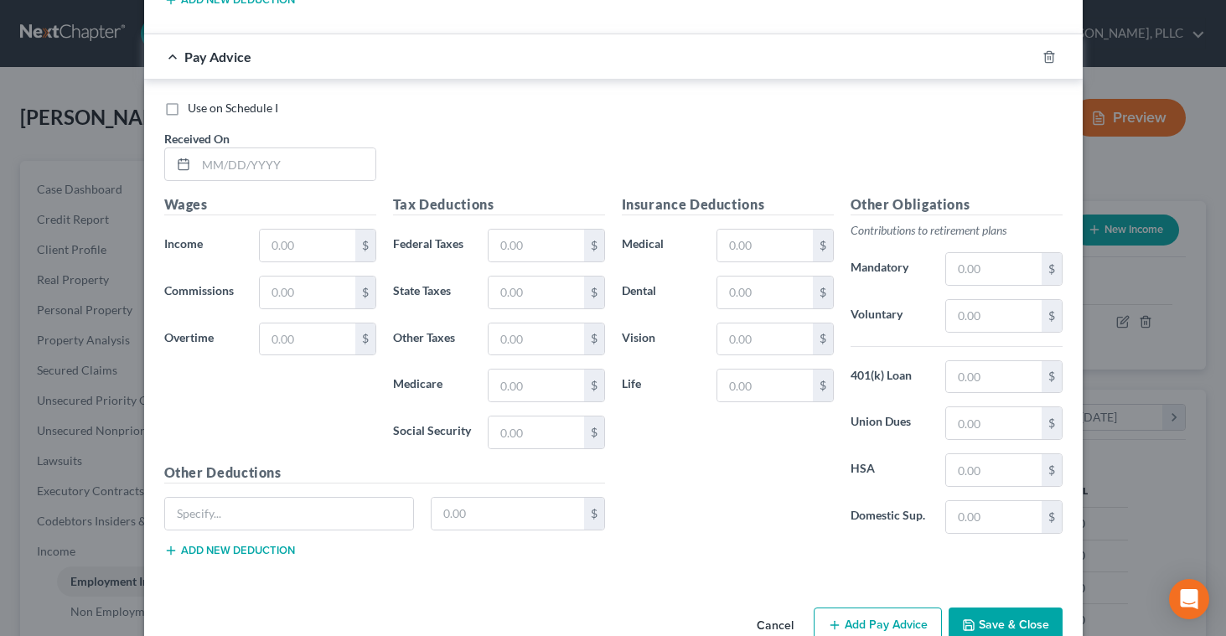
scroll to position [2407, 0]
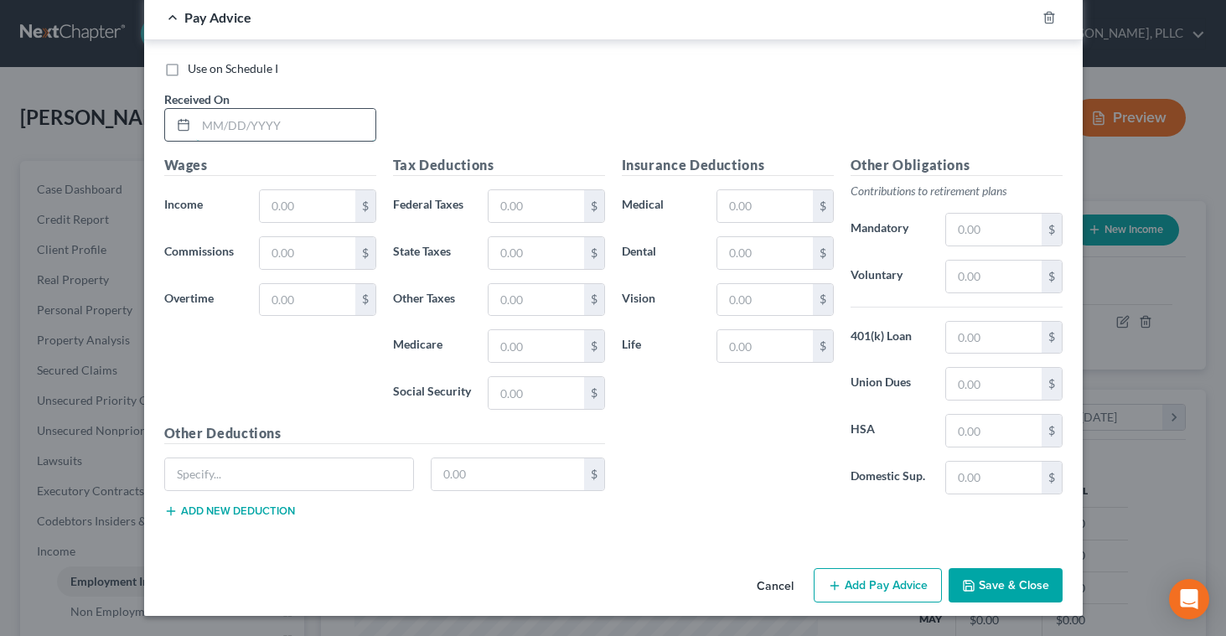
click at [210, 128] on input "text" at bounding box center [285, 125] width 179 height 32
type input "[DATE]"
click at [268, 210] on input "text" at bounding box center [307, 206] width 95 height 32
type input "9,245.01"
click at [956, 429] on input "text" at bounding box center [993, 431] width 95 height 32
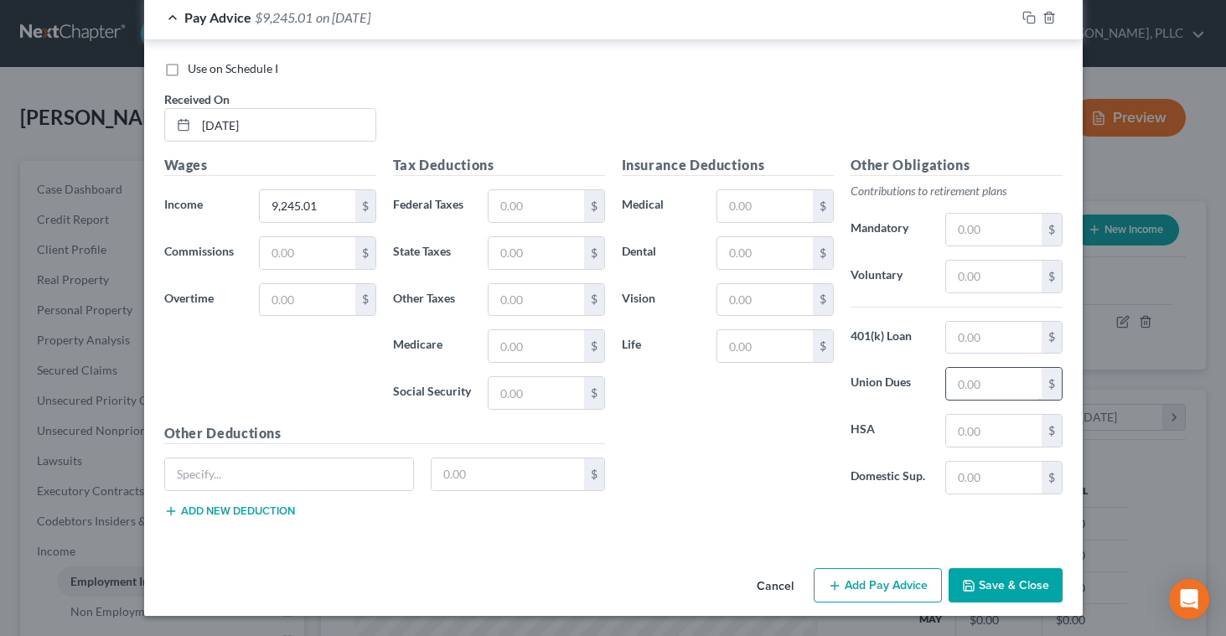
click at [956, 389] on input "text" at bounding box center [993, 384] width 95 height 32
type input "67.01"
click at [963, 237] on input "text" at bounding box center [993, 230] width 95 height 32
type input "287.59"
click at [962, 330] on input "text" at bounding box center [993, 338] width 95 height 32
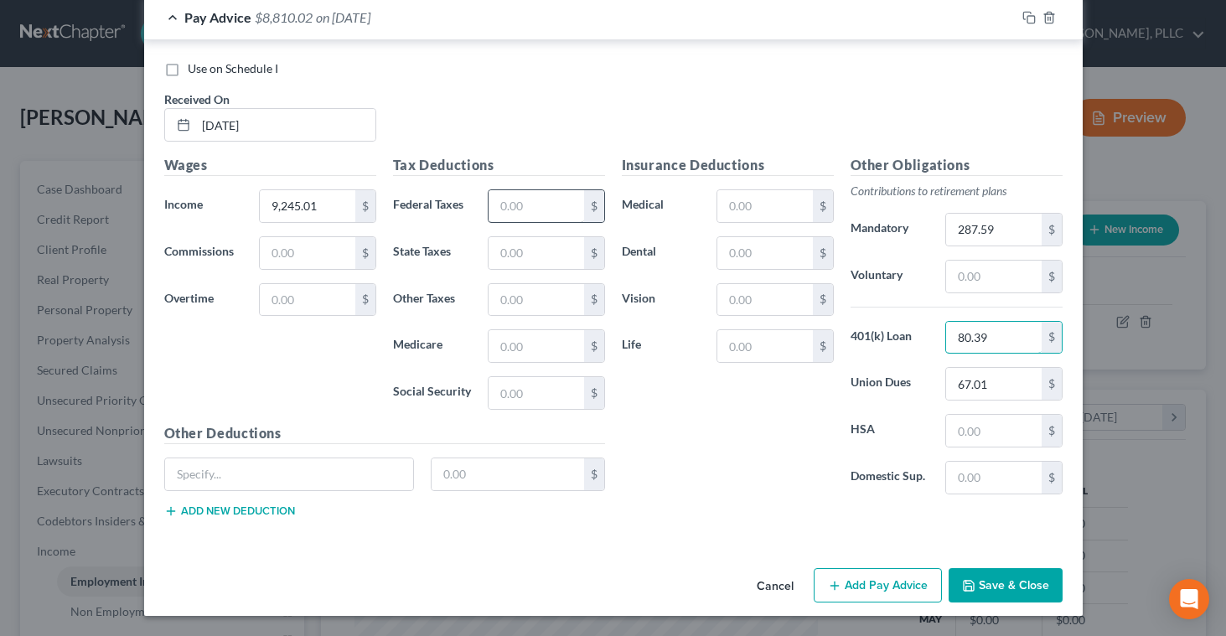
type input "80.39"
click at [542, 205] on input "text" at bounding box center [536, 206] width 95 height 32
click at [508, 391] on input "text" at bounding box center [536, 393] width 95 height 32
type input "566.85"
click at [501, 350] on input "text" at bounding box center [536, 346] width 95 height 32
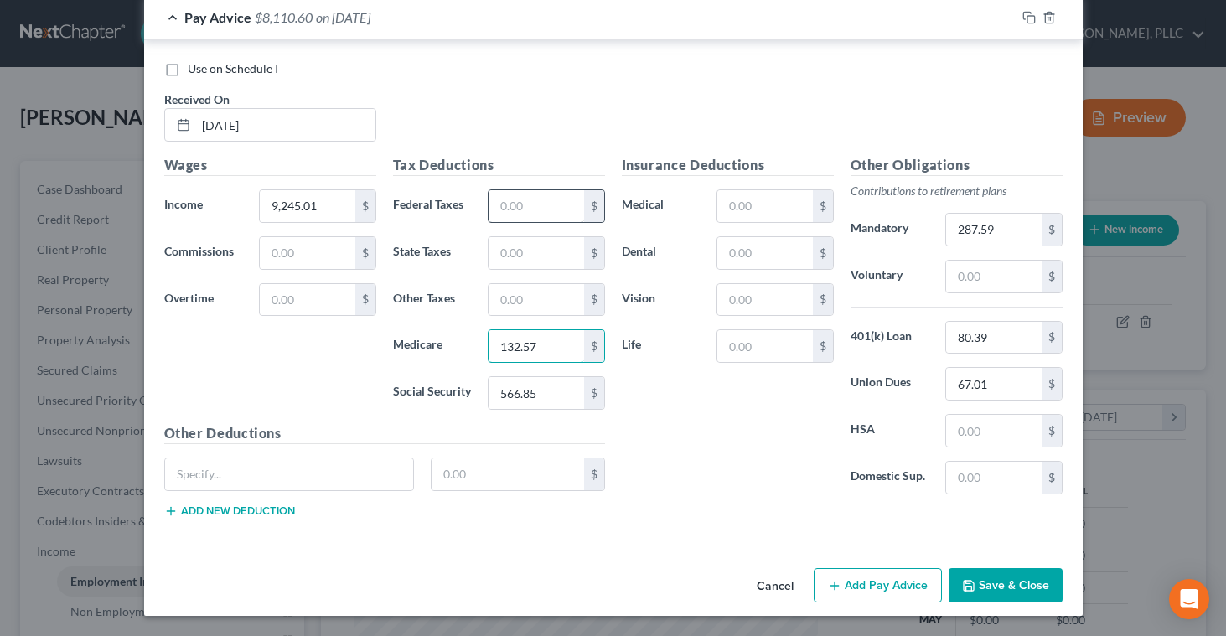
type input "132.57"
click at [500, 215] on input "text" at bounding box center [536, 206] width 95 height 32
type input "1,813.32"
click at [500, 246] on input "text" at bounding box center [536, 253] width 95 height 32
type input "582.52"
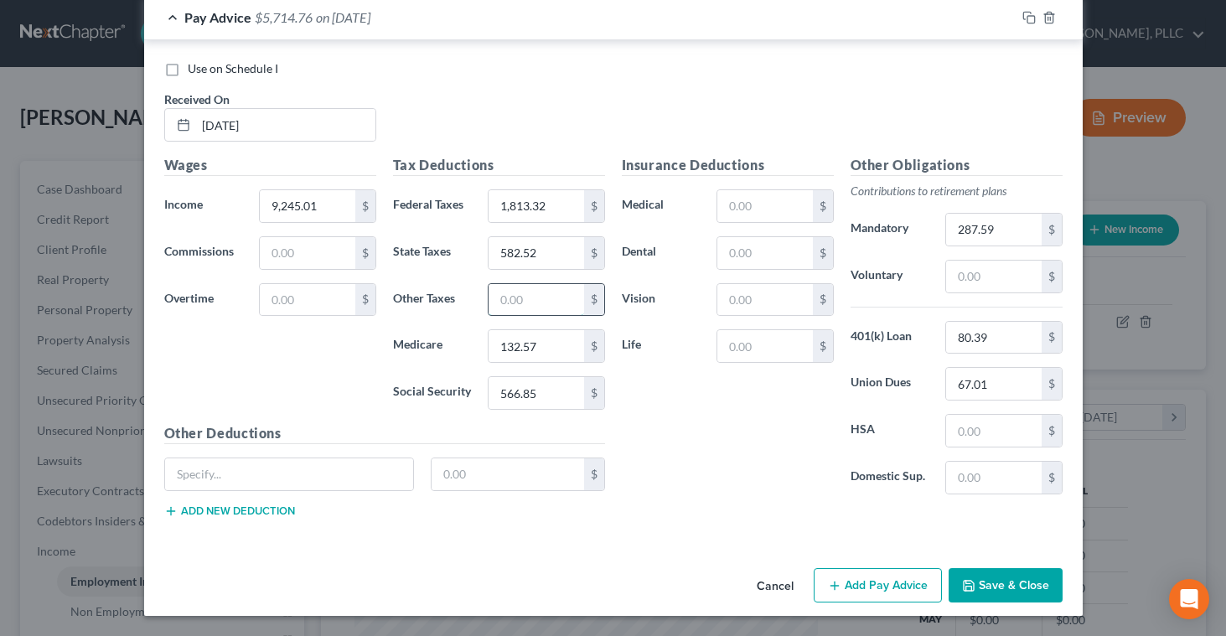
click at [496, 292] on input "text" at bounding box center [536, 300] width 95 height 32
type input "368.58"
click at [647, 441] on div "Insurance Deductions Medical $ Dental $ Vision $ Life $" at bounding box center [728, 331] width 229 height 353
click at [727, 216] on input "text" at bounding box center [765, 206] width 95 height 32
type input "102.26"
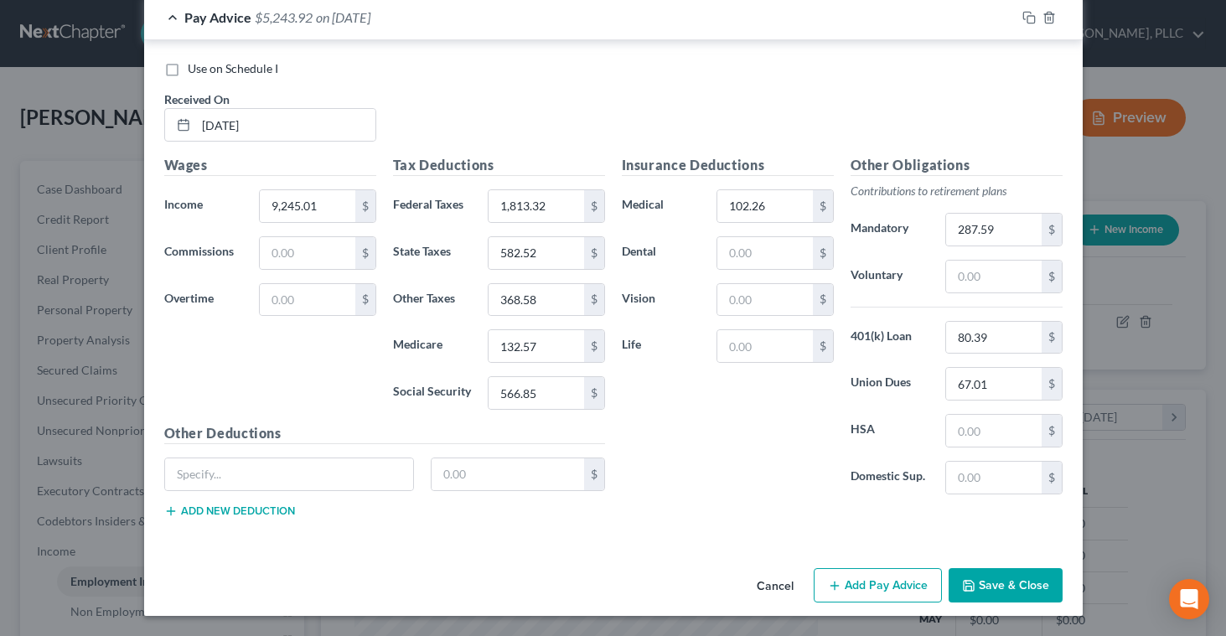
click at [892, 582] on button "Add Pay Advice" at bounding box center [878, 585] width 128 height 35
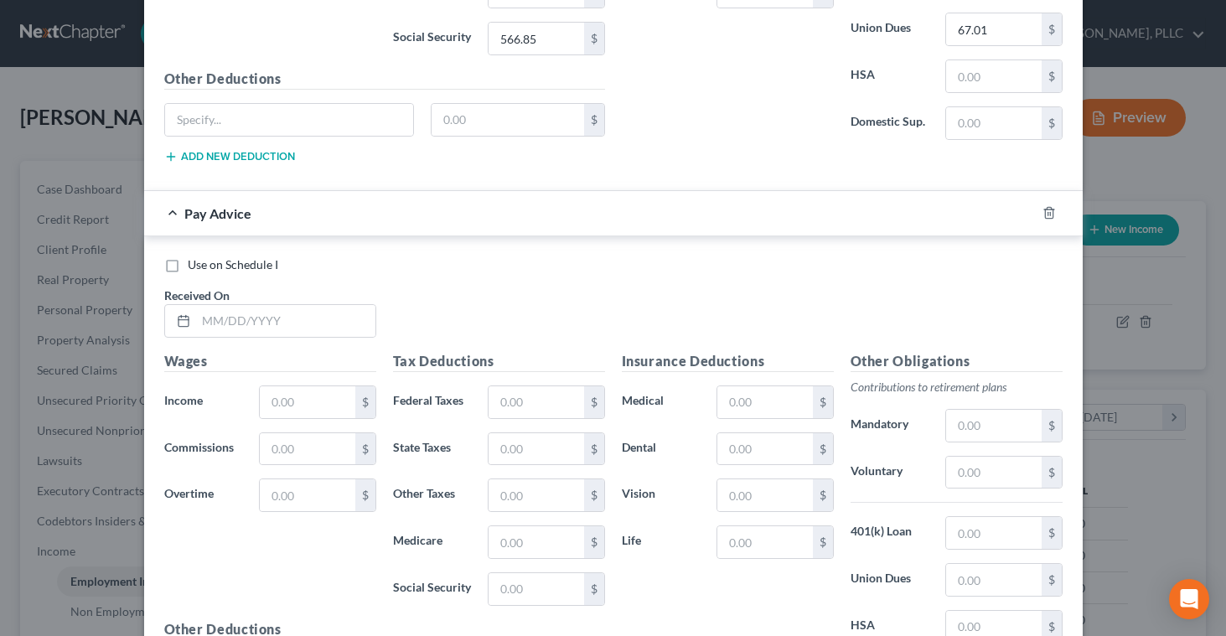
scroll to position [2799, 0]
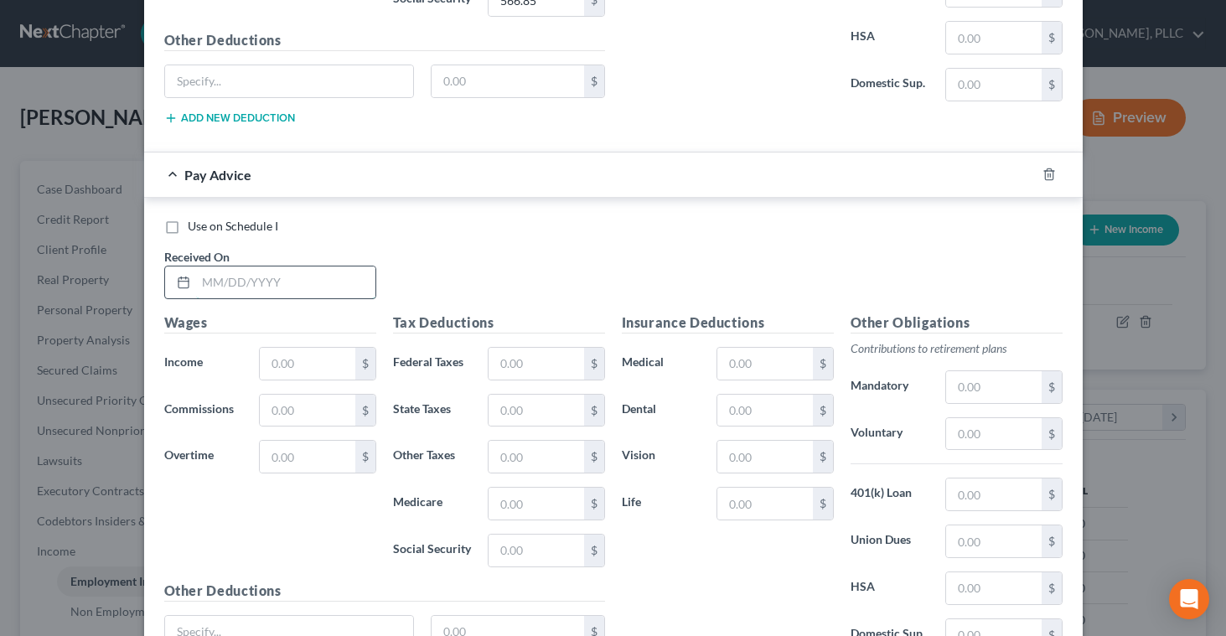
click at [266, 284] on input "text" at bounding box center [285, 283] width 179 height 32
type input "[DATE]"
click at [283, 370] on input "text" at bounding box center [307, 364] width 95 height 32
type input "8,518.52"
click at [968, 543] on input "text" at bounding box center [993, 542] width 95 height 32
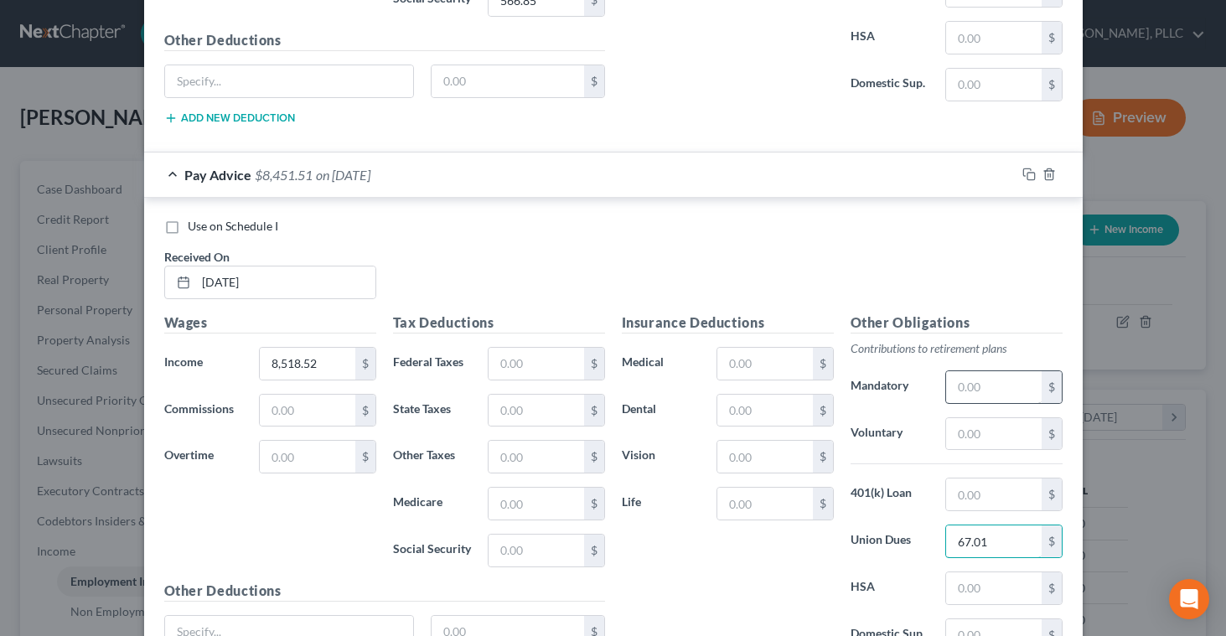
type input "67.01"
click at [977, 383] on input "text" at bounding box center [993, 387] width 95 height 32
type input "287.59"
click at [978, 493] on input "text" at bounding box center [993, 495] width 95 height 32
type input "80.39"
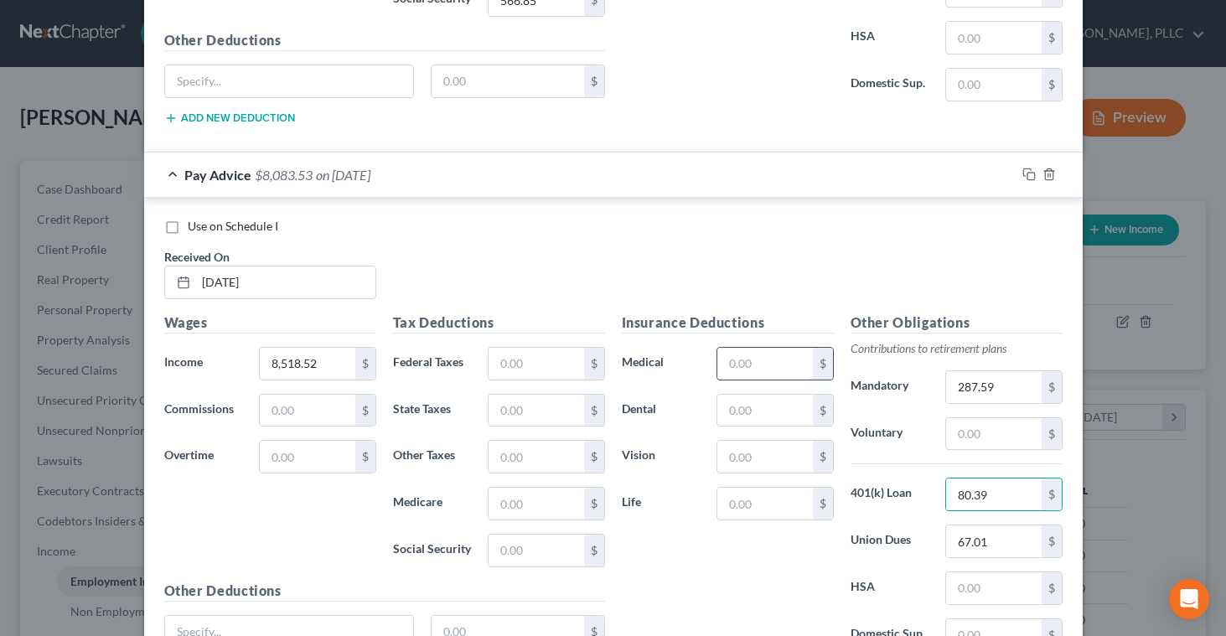
click at [788, 355] on input "text" at bounding box center [765, 364] width 95 height 32
type input "102.26"
click at [531, 551] on input "text" at bounding box center [536, 551] width 95 height 32
type input "521.80"
click at [508, 508] on input "text" at bounding box center [536, 504] width 95 height 32
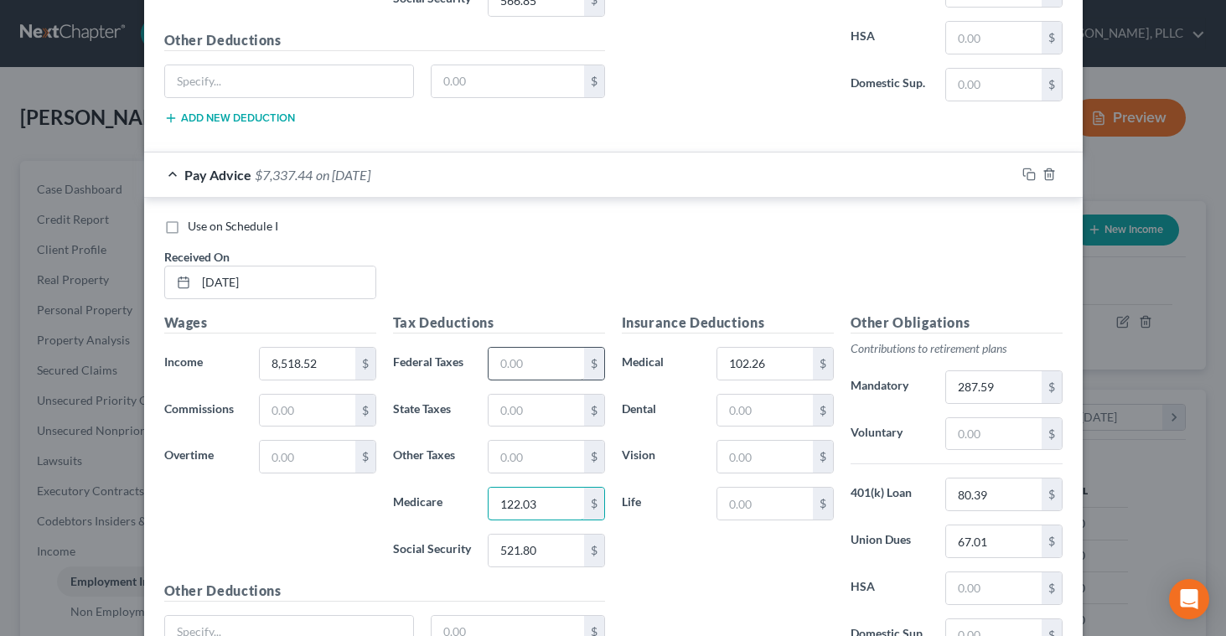
type input "122.03"
click at [495, 365] on input "text" at bounding box center [536, 364] width 95 height 32
type input "1,653.49"
click at [500, 403] on input "text" at bounding box center [536, 411] width 95 height 32
type input "535.22"
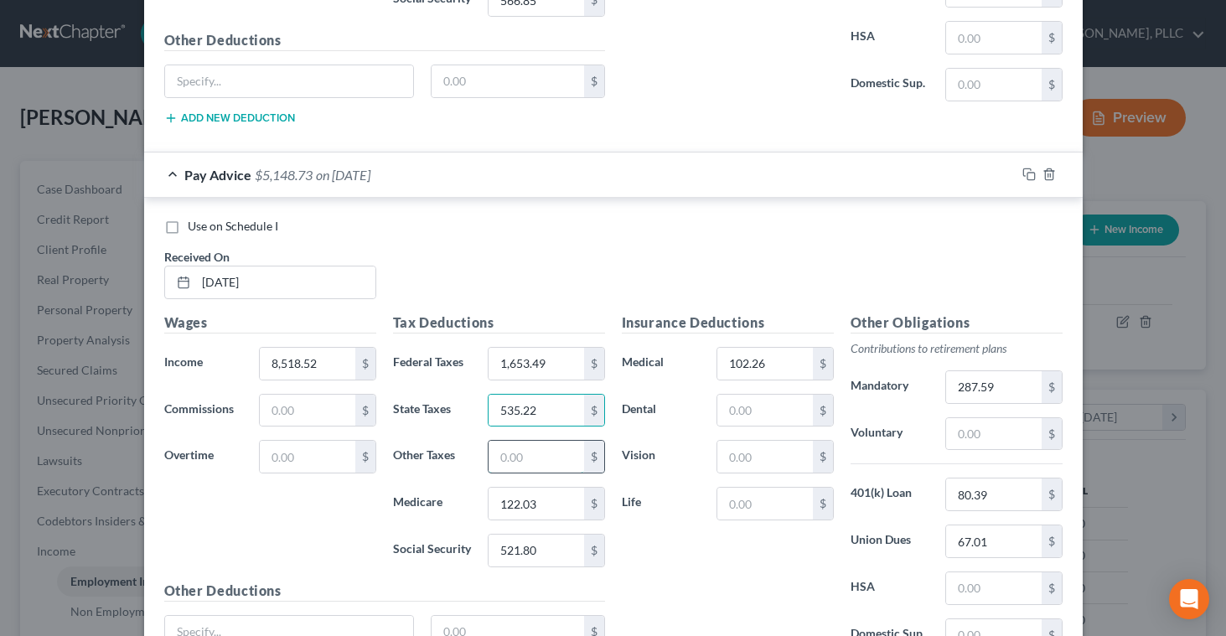
click at [502, 450] on input "text" at bounding box center [536, 457] width 95 height 32
click at [503, 450] on input "text" at bounding box center [536, 457] width 95 height 32
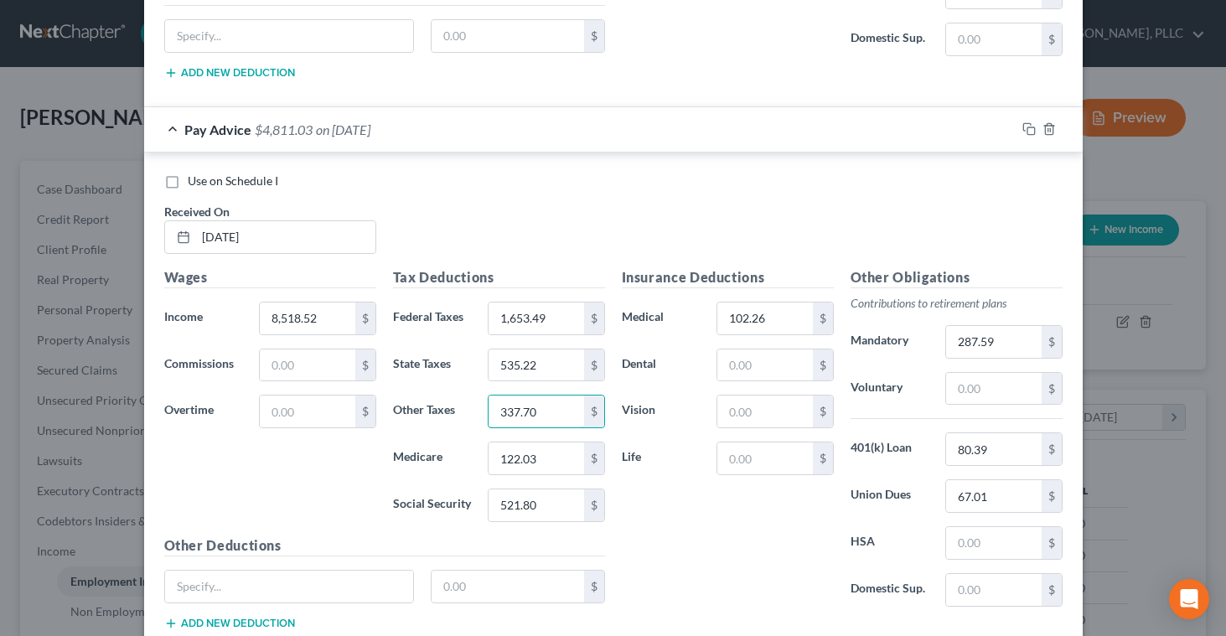
scroll to position [2957, 0]
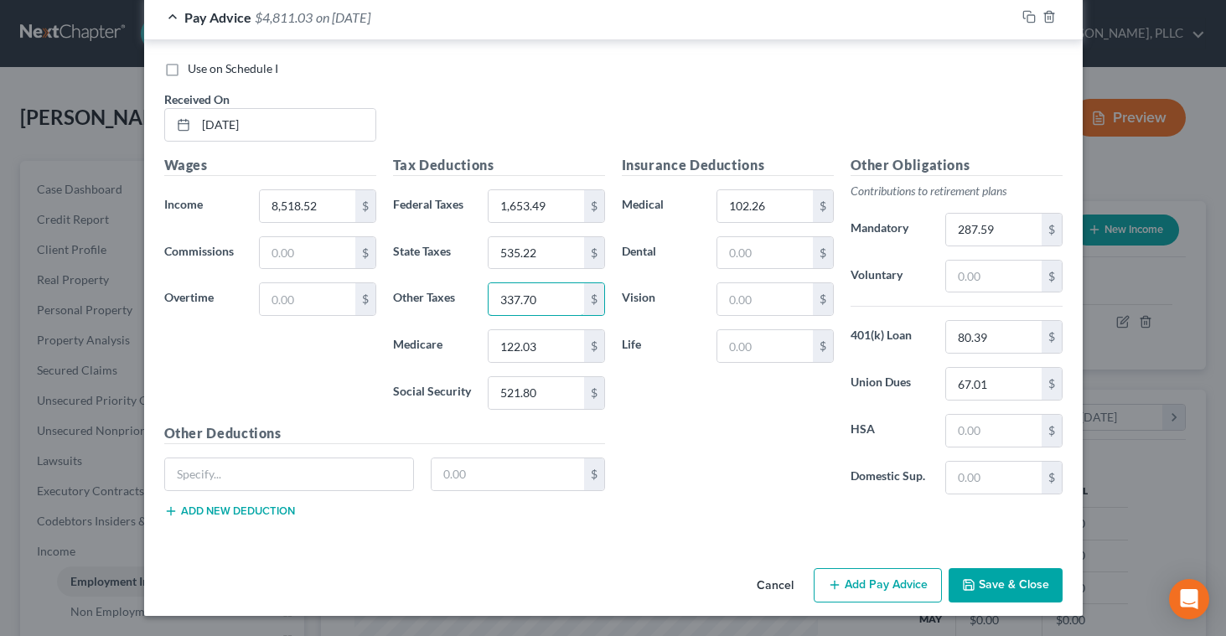
type input "337.70"
click at [874, 587] on button "Add Pay Advice" at bounding box center [878, 585] width 128 height 35
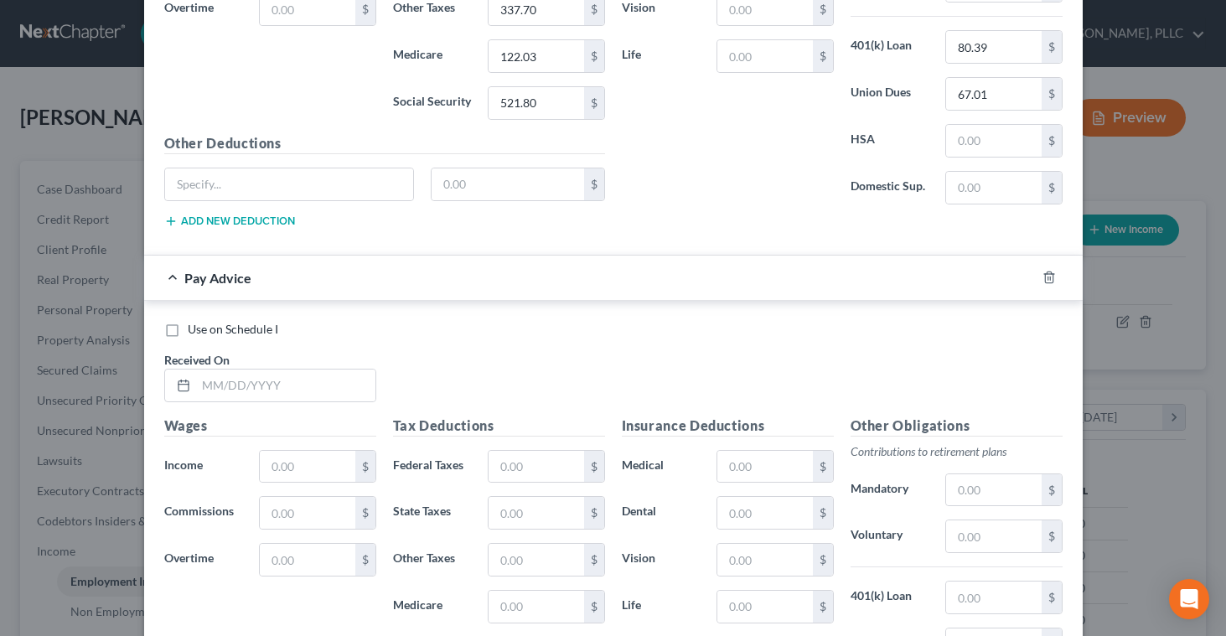
scroll to position [3271, 0]
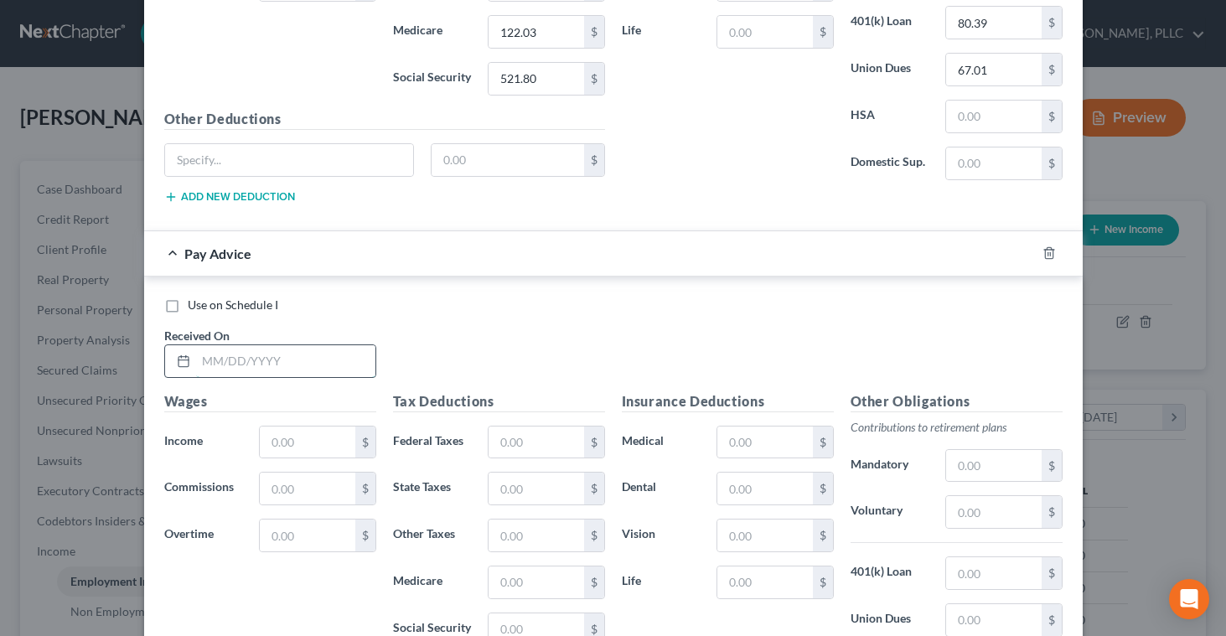
click at [223, 360] on input "text" at bounding box center [285, 361] width 179 height 32
type input "[DATE]"
click at [269, 439] on input "text" at bounding box center [307, 443] width 95 height 32
type input "9,558.40"
click at [975, 474] on input "text" at bounding box center [993, 466] width 95 height 32
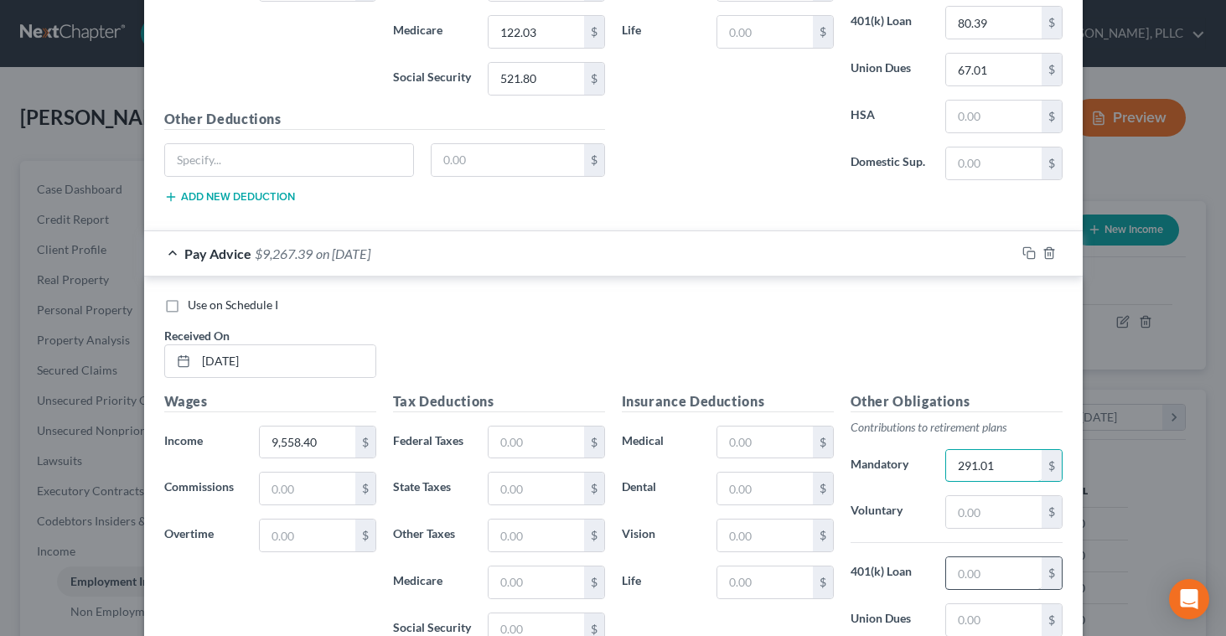
type input "291.01"
click at [959, 564] on input "text" at bounding box center [993, 573] width 95 height 32
type input "80.39"
click at [744, 436] on input "text" at bounding box center [765, 443] width 95 height 32
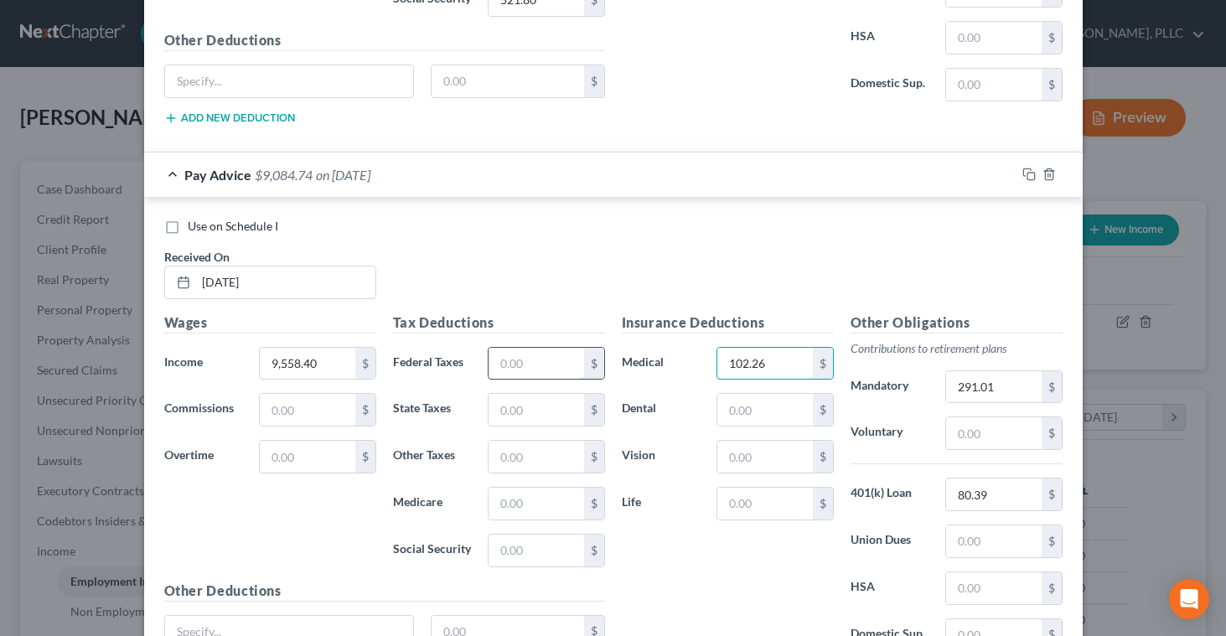
scroll to position [3377, 0]
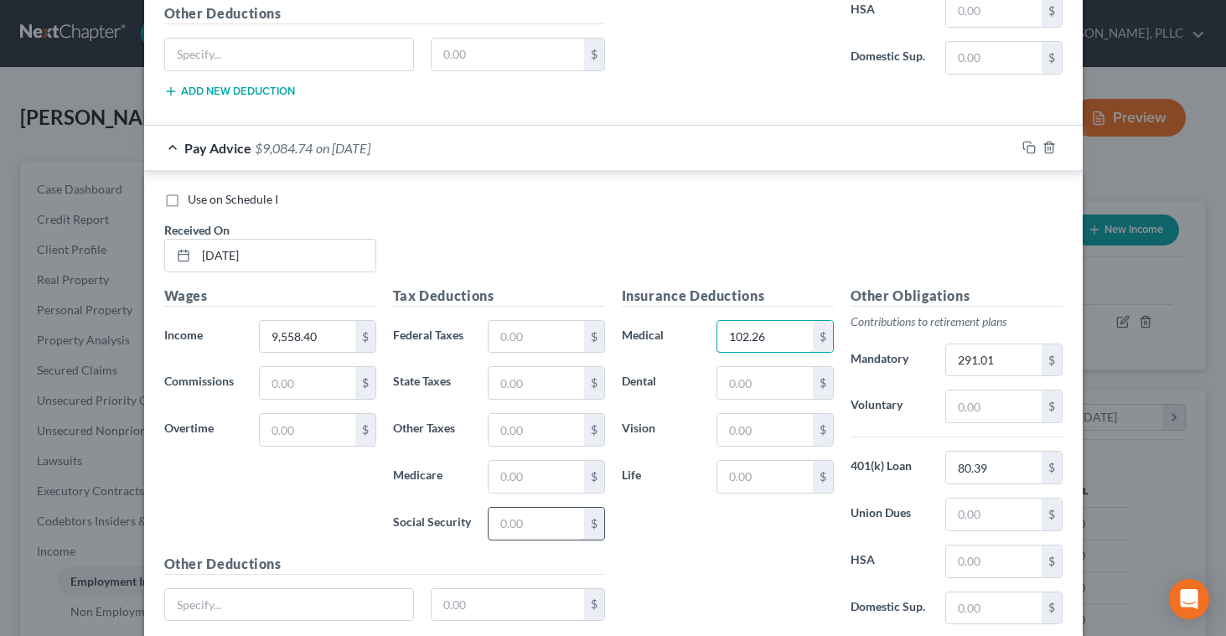
type input "102.26"
click at [530, 520] on input "text" at bounding box center [536, 524] width 95 height 32
type input "586.28"
click at [500, 474] on input "text" at bounding box center [536, 477] width 95 height 32
type input "137.12"
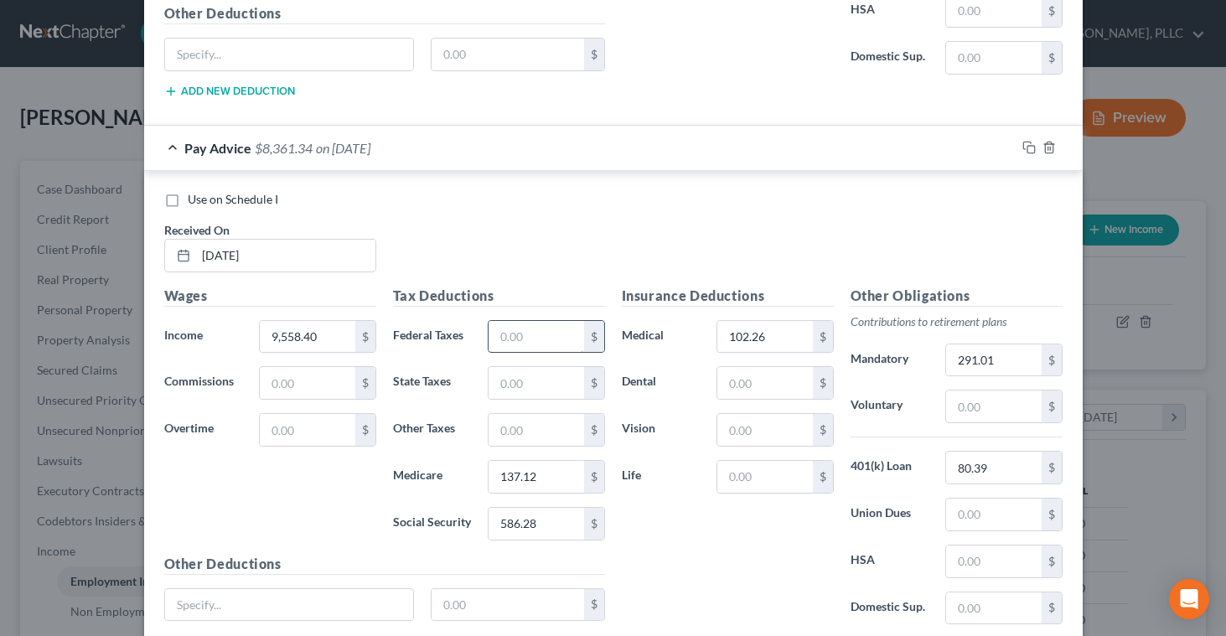
click at [509, 343] on input "text" at bounding box center [536, 337] width 95 height 32
type input "1,881.45"
click at [507, 373] on input "text" at bounding box center [536, 383] width 95 height 32
type input "602.89"
click at [500, 428] on input "text" at bounding box center [536, 430] width 95 height 32
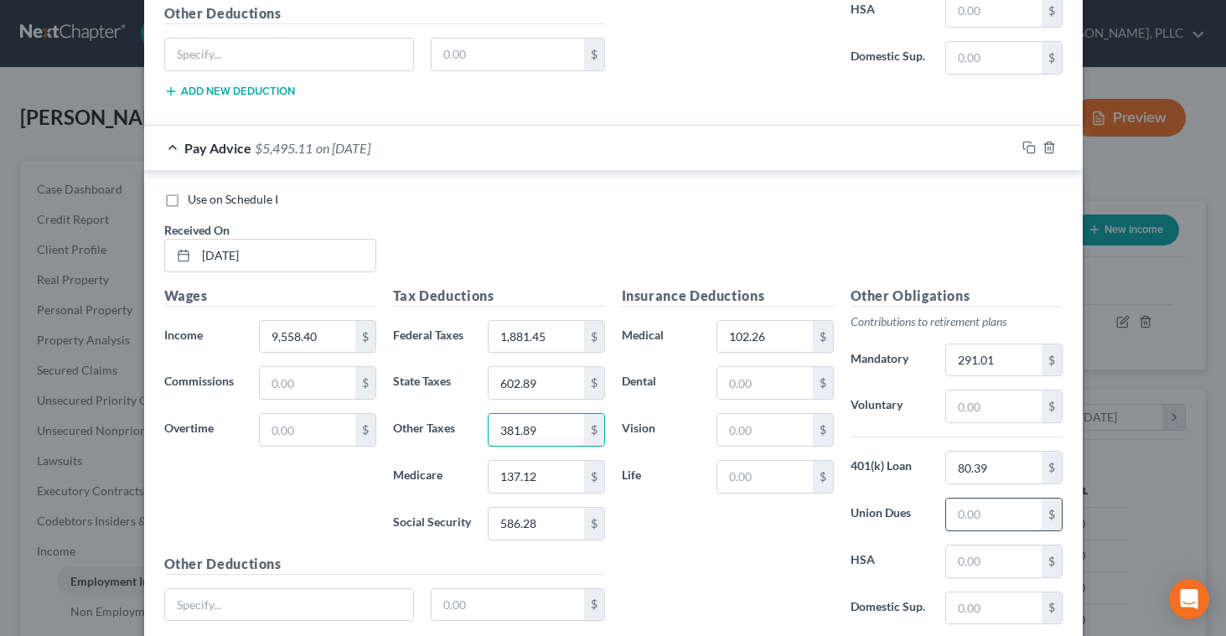
type input "381.89"
click at [946, 513] on input "text" at bounding box center [993, 515] width 95 height 32
click at [957, 513] on input "text" at bounding box center [993, 515] width 95 height 32
type input "67.01"
click at [793, 558] on div "Insurance Deductions Medical 102.26 $ Dental $ Vision $ Life $" at bounding box center [728, 462] width 229 height 353
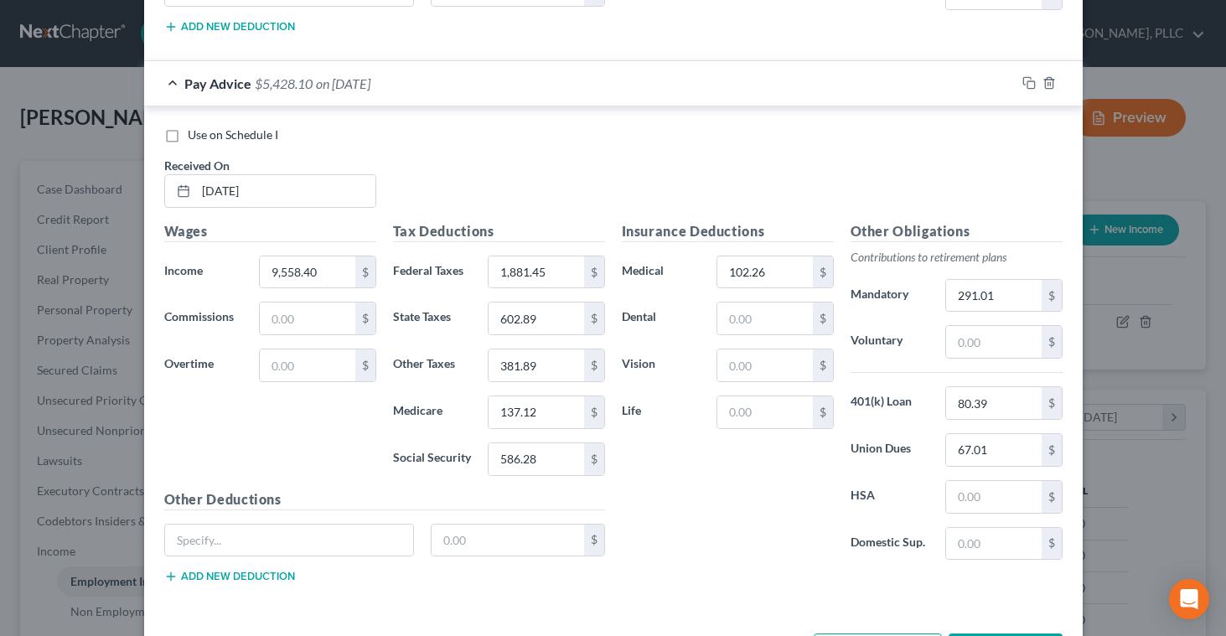
scroll to position [3507, 0]
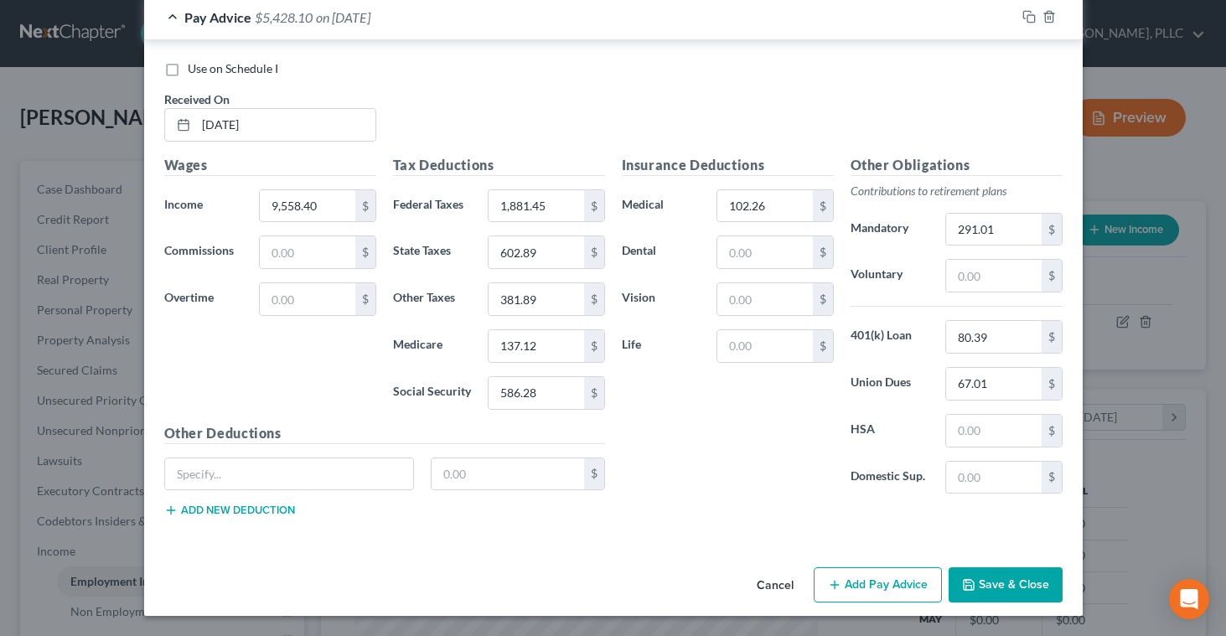
click at [854, 583] on button "Add Pay Advice" at bounding box center [878, 585] width 128 height 35
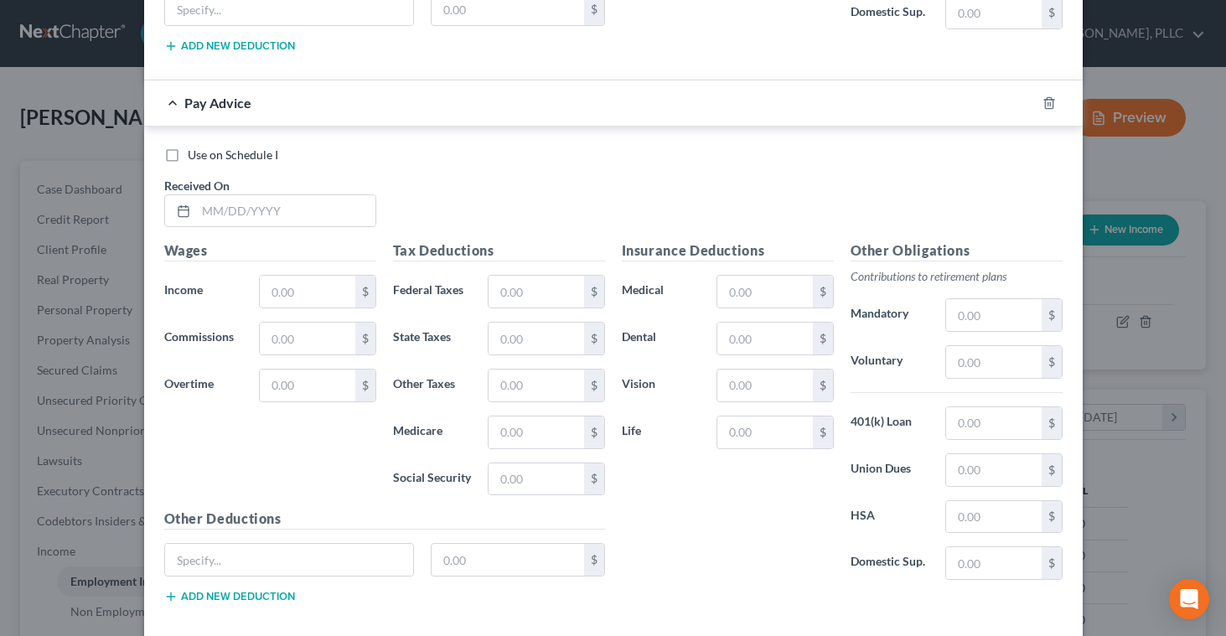
scroll to position [3957, 0]
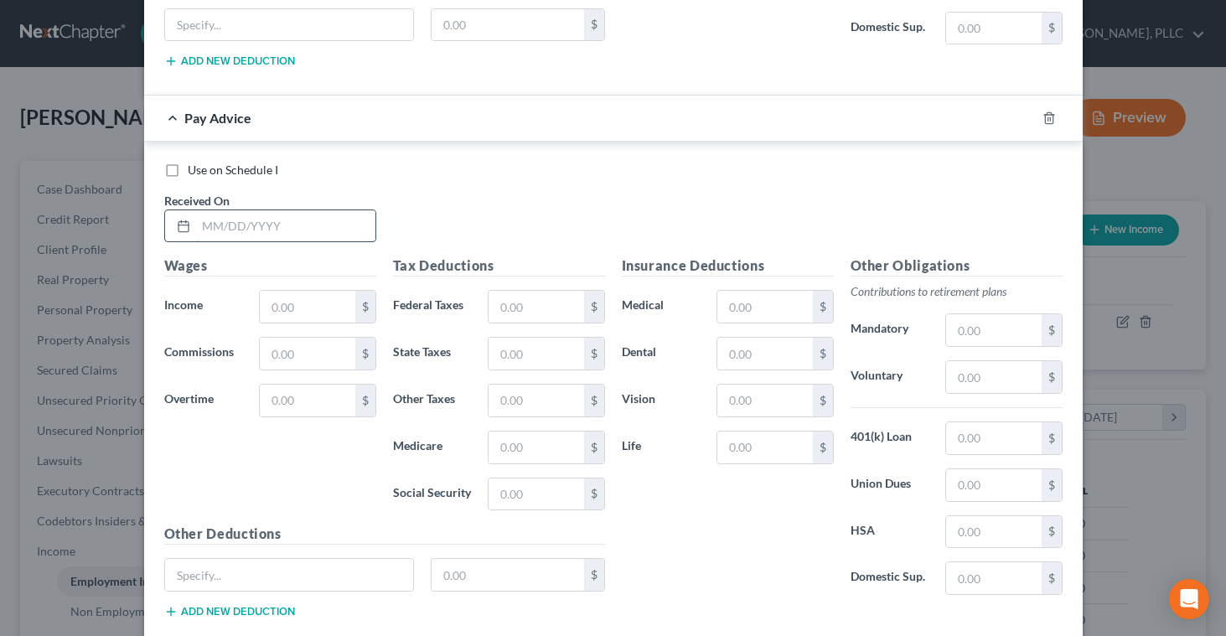
click at [200, 229] on input "text" at bounding box center [285, 226] width 179 height 32
type input "[DATE]"
click at [271, 308] on input "text" at bounding box center [307, 307] width 95 height 32
type input "8,490.03"
click at [962, 489] on input "text" at bounding box center [993, 485] width 95 height 32
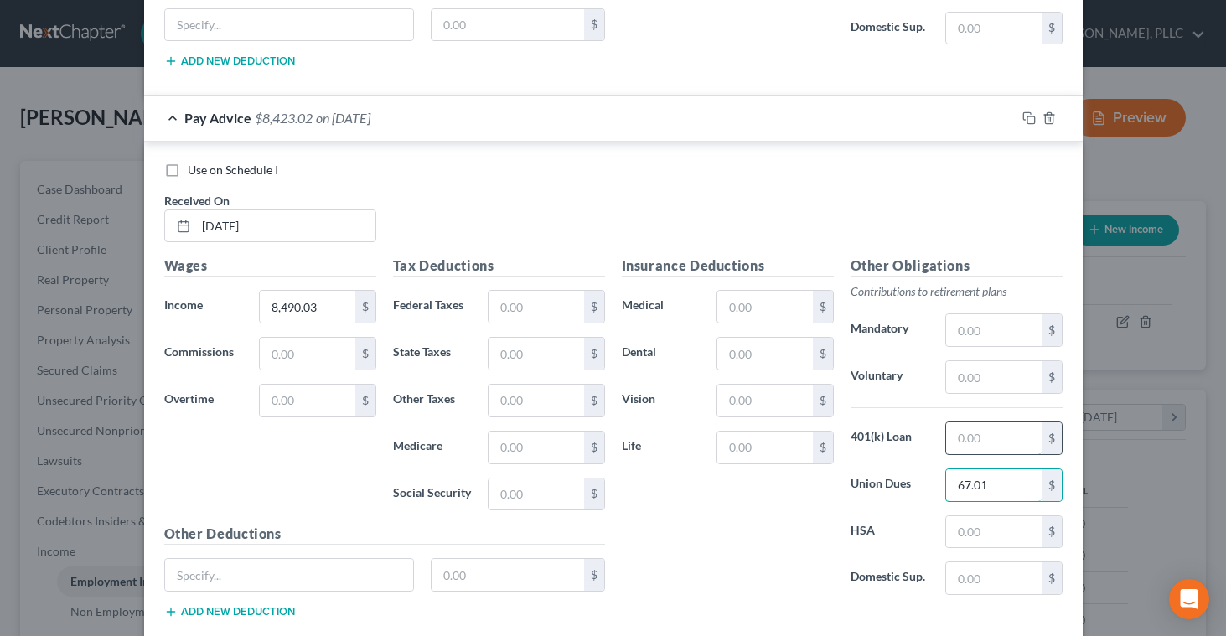
type input "67.01"
click at [962, 441] on input "text" at bounding box center [993, 438] width 95 height 32
type input "80.39"
click at [977, 334] on input "text" at bounding box center [993, 330] width 95 height 32
type input "287.59"
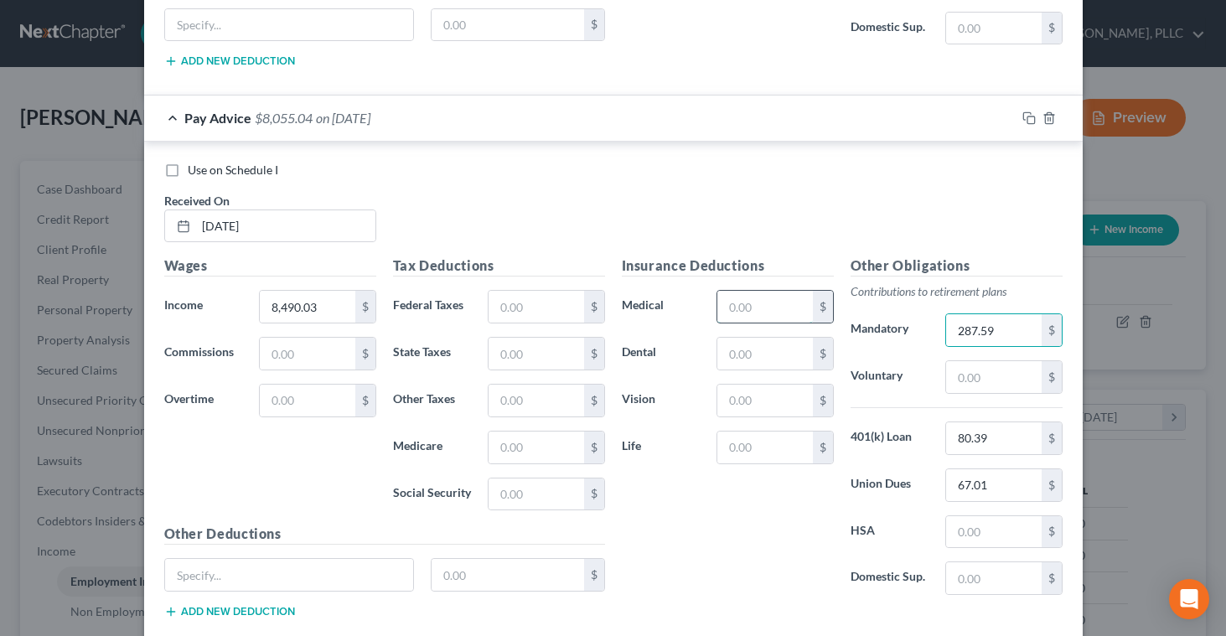
click at [728, 308] on input "text" at bounding box center [765, 307] width 95 height 32
type input "102.26"
click at [510, 505] on input "text" at bounding box center [536, 495] width 95 height 32
type input "520.05"
click at [496, 448] on input "text" at bounding box center [536, 448] width 95 height 32
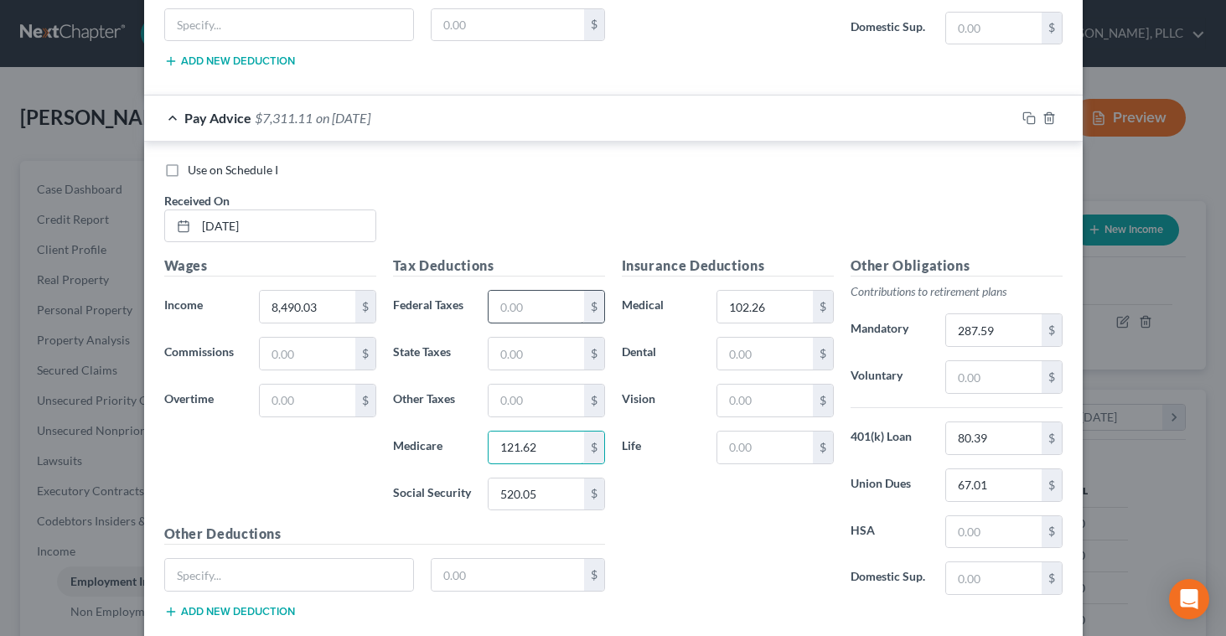
type input "121.62"
click at [516, 315] on input "text" at bounding box center [536, 307] width 95 height 32
type input "1,647.23"
click at [516, 353] on input "text" at bounding box center [536, 354] width 95 height 32
type input "532.91"
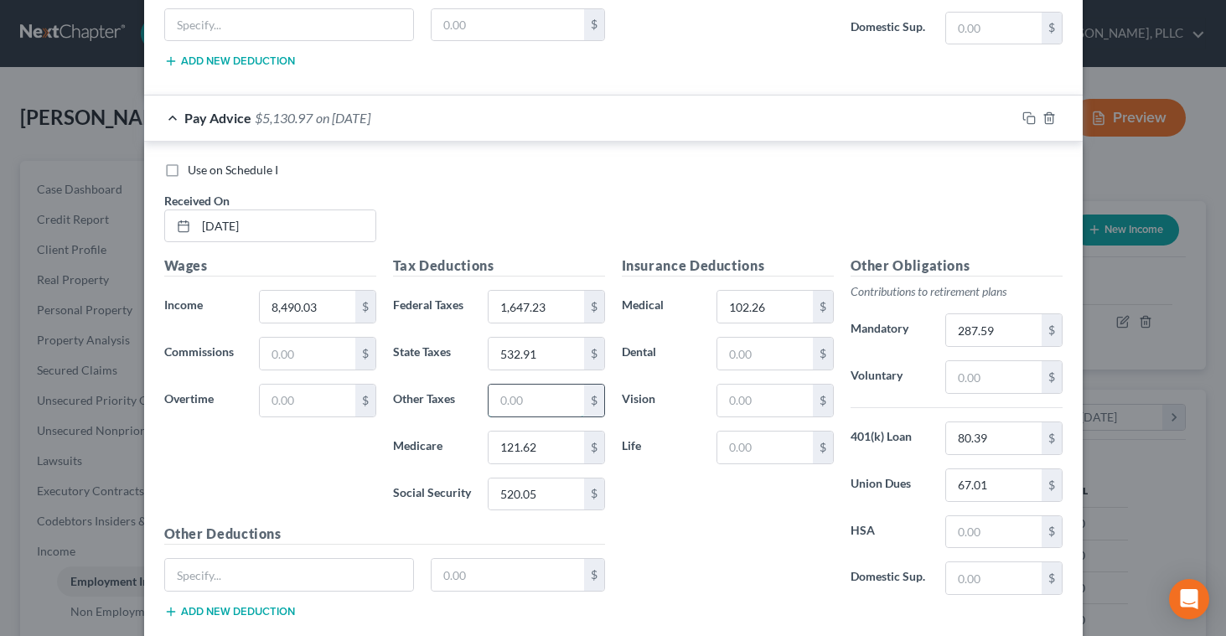
click at [516, 398] on input "text" at bounding box center [536, 401] width 95 height 32
type input "336.49"
click at [718, 533] on div "Insurance Deductions Medical 102.26 $ Dental $ Vision $ Life $" at bounding box center [728, 432] width 229 height 353
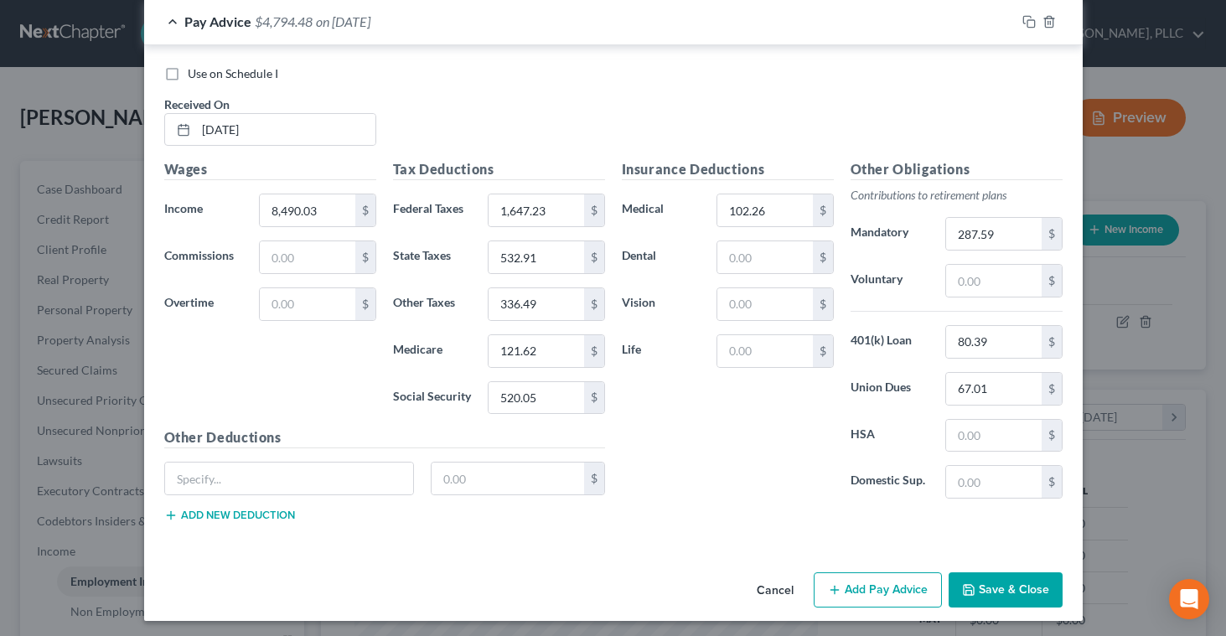
scroll to position [4058, 0]
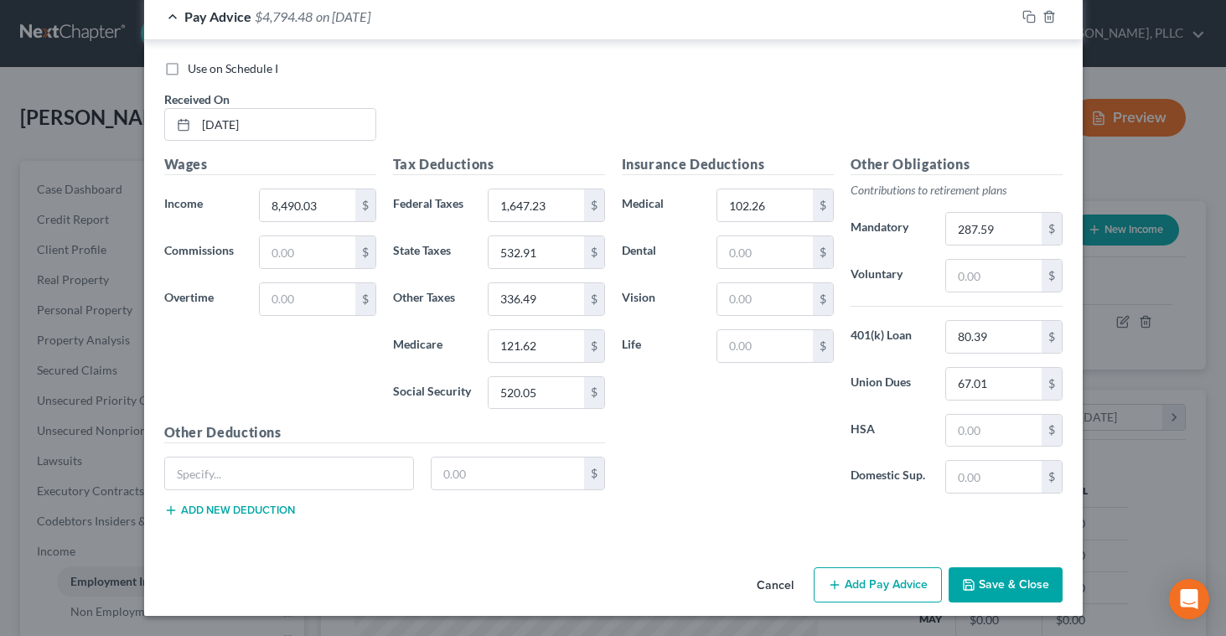
click at [905, 577] on button "Add Pay Advice" at bounding box center [878, 585] width 128 height 35
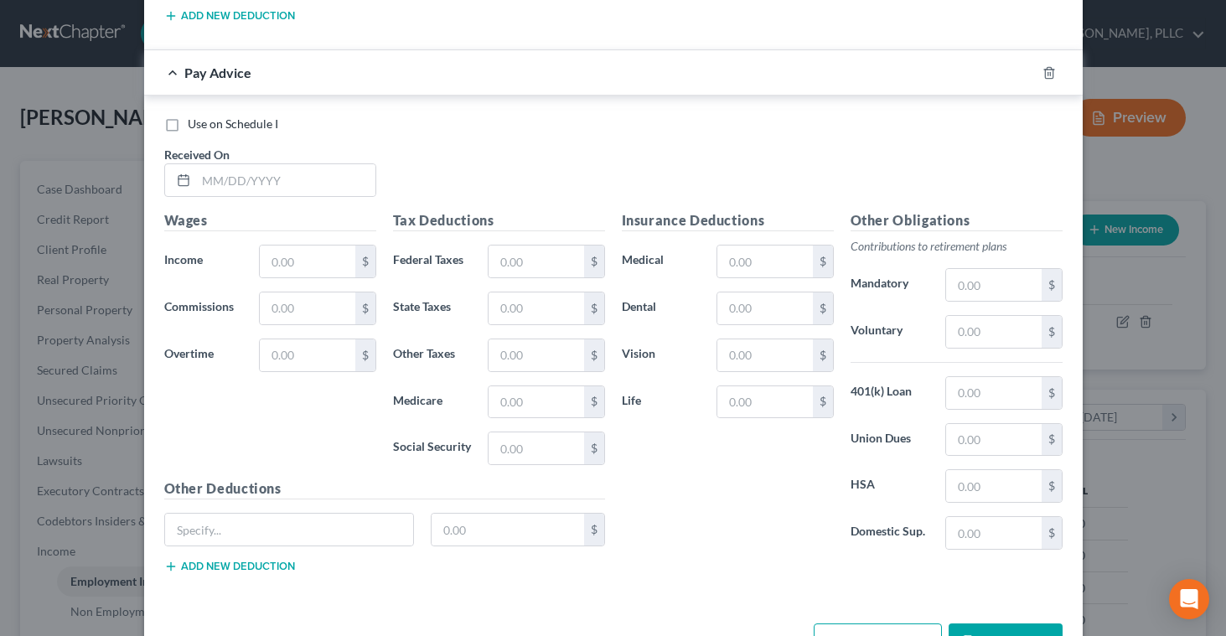
scroll to position [4565, 0]
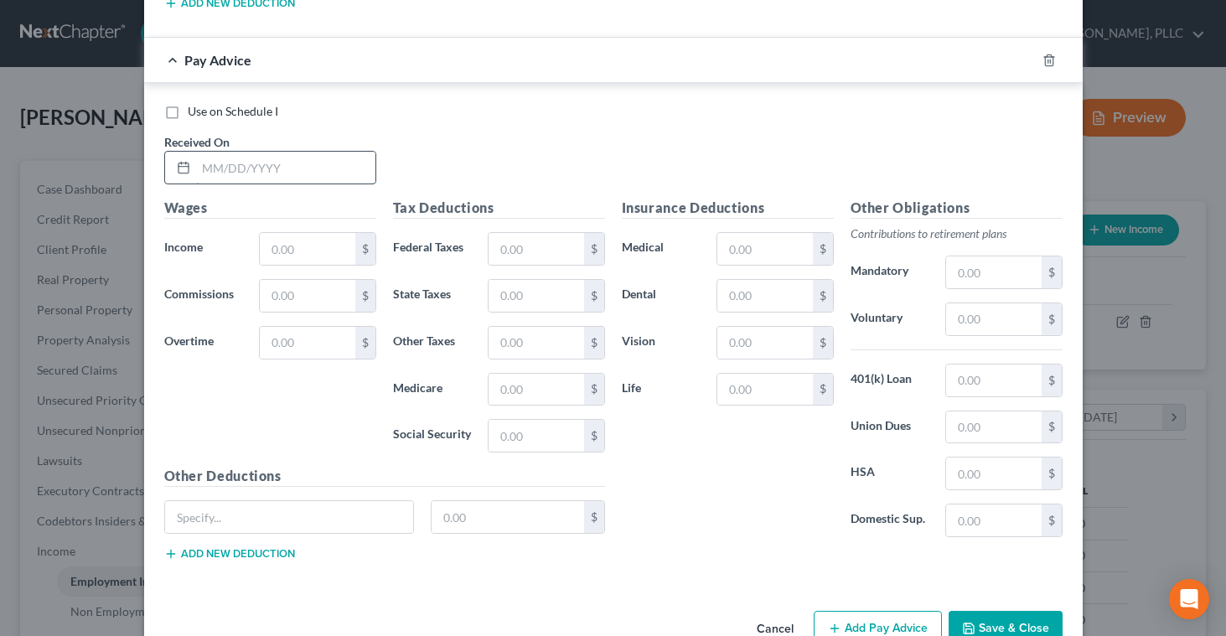
click at [205, 168] on input "text" at bounding box center [285, 168] width 179 height 32
type input "[DATE]"
click at [270, 249] on input "text" at bounding box center [307, 249] width 95 height 32
type input "8,547"
click at [960, 269] on input "text" at bounding box center [993, 273] width 95 height 32
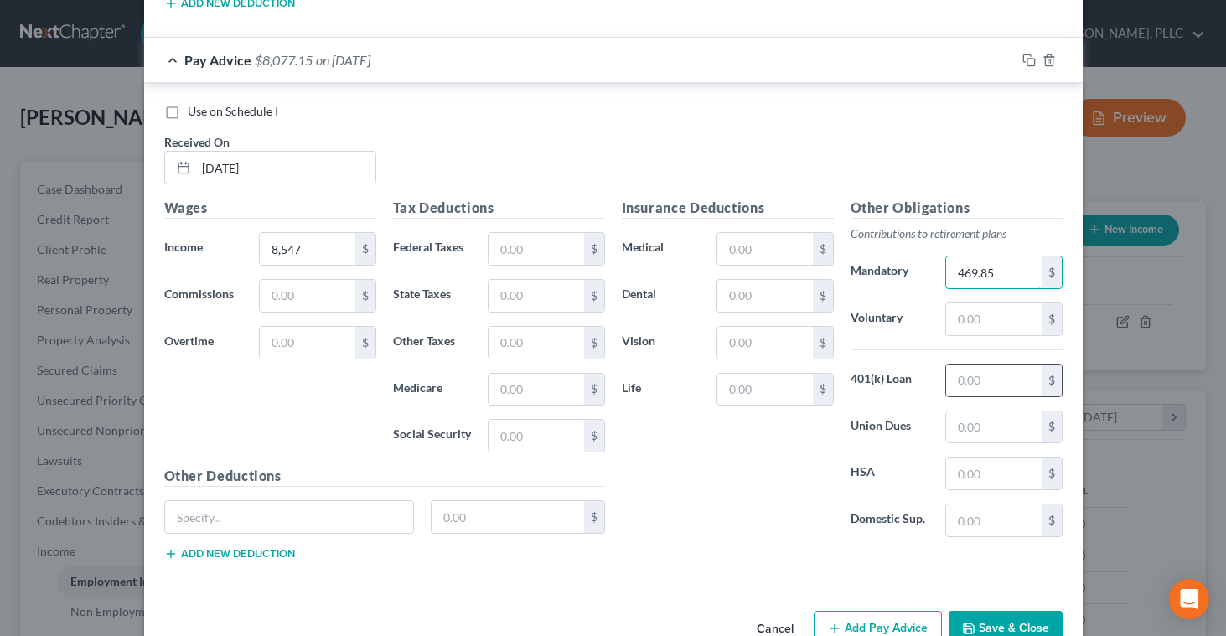
type input "469.85"
click at [988, 378] on input "text" at bounding box center [993, 381] width 95 height 32
type input "80.39"
click at [989, 428] on input "text" at bounding box center [993, 428] width 95 height 32
type input "67.01"
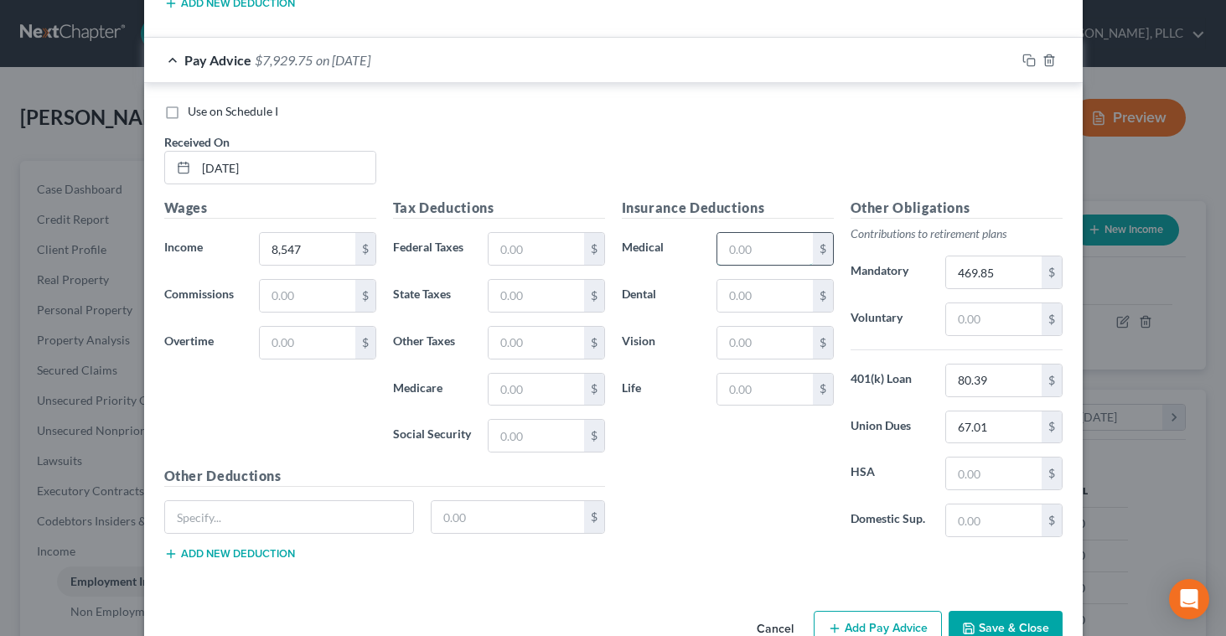
click at [778, 243] on input "text" at bounding box center [765, 249] width 95 height 32
type input "102.26"
click at [534, 449] on input "text" at bounding box center [536, 436] width 95 height 32
type input "523.57"
click at [530, 398] on input "text" at bounding box center [536, 390] width 95 height 32
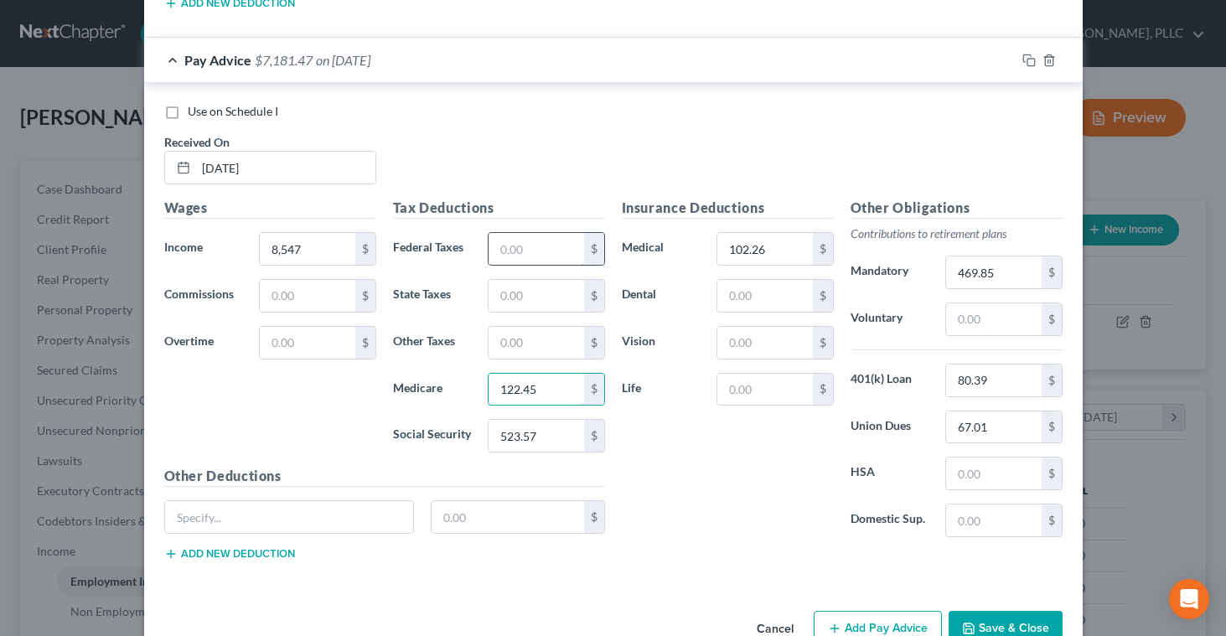
type input "122.45"
click at [508, 256] on input "text" at bounding box center [536, 249] width 95 height 32
type input "1,616.02"
click at [499, 296] on input "text" at bounding box center [536, 296] width 95 height 32
type input "537.15"
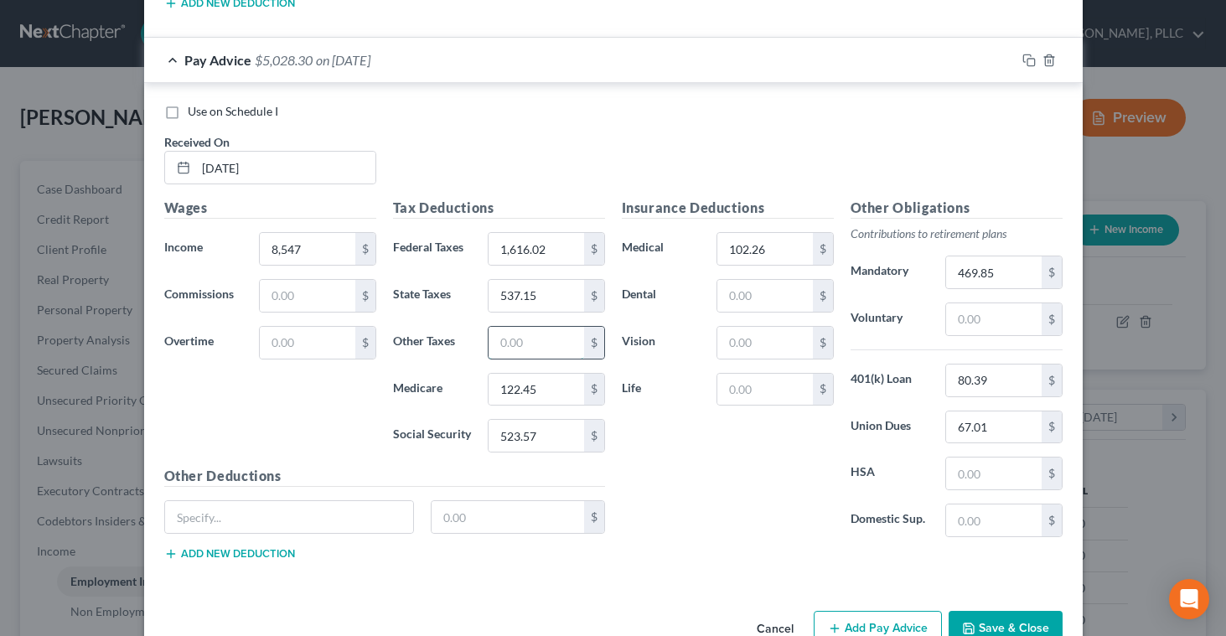
click at [499, 339] on input "text" at bounding box center [536, 343] width 95 height 32
type input "338.91"
click at [655, 490] on div "Insurance Deductions Medical 102.26 $ Dental $ Vision $ Life $" at bounding box center [728, 374] width 229 height 353
click at [967, 622] on icon "button" at bounding box center [968, 628] width 13 height 13
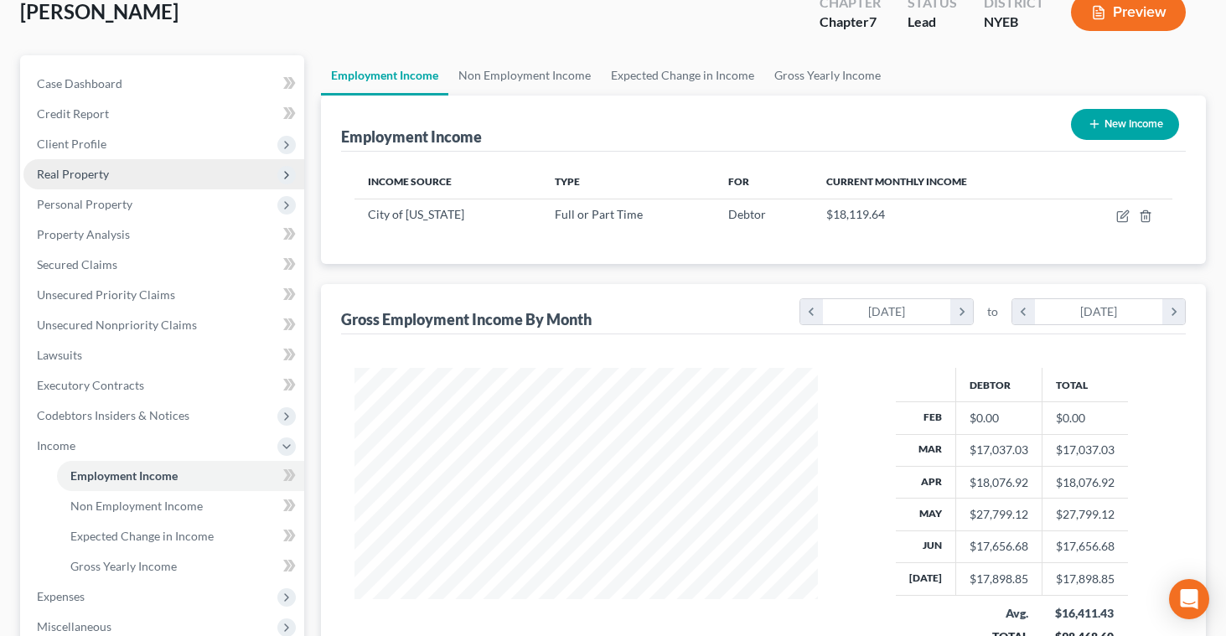
scroll to position [105, 0]
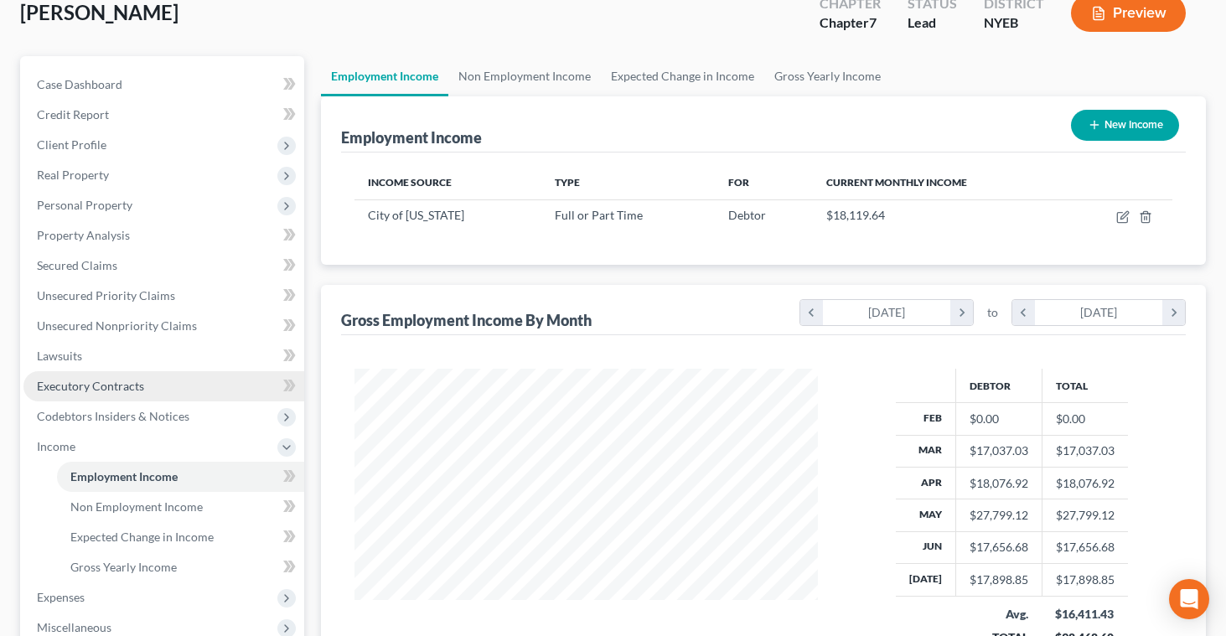
click at [97, 385] on span "Executory Contracts" at bounding box center [90, 386] width 107 height 14
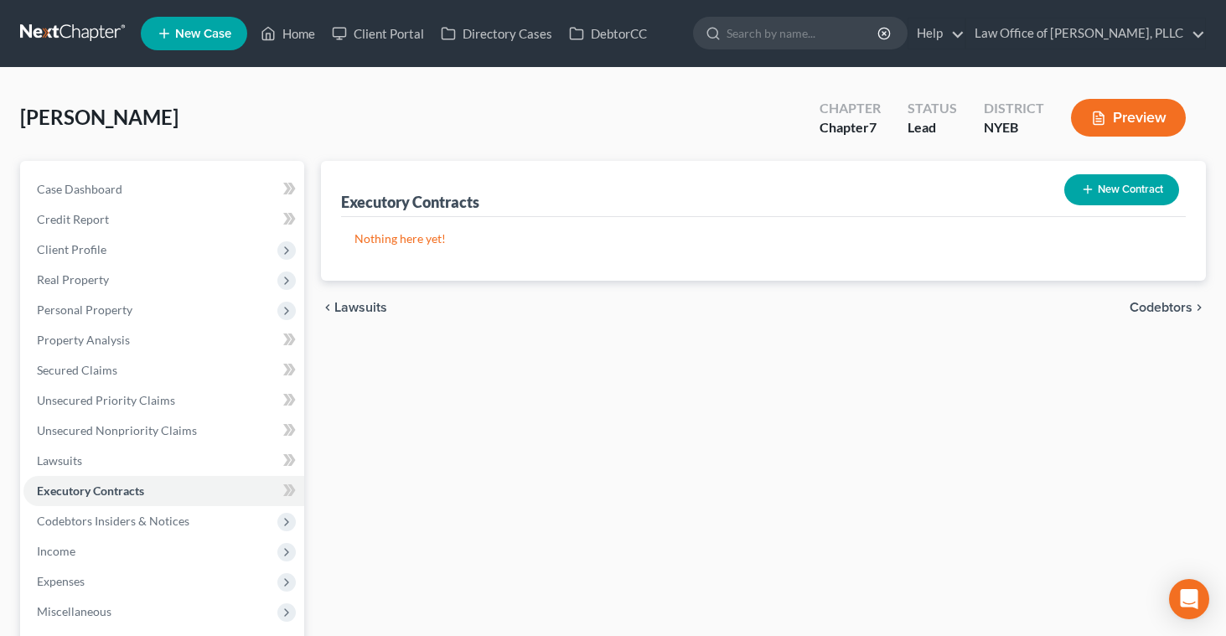
click at [1102, 176] on button "New Contract" at bounding box center [1122, 189] width 115 height 31
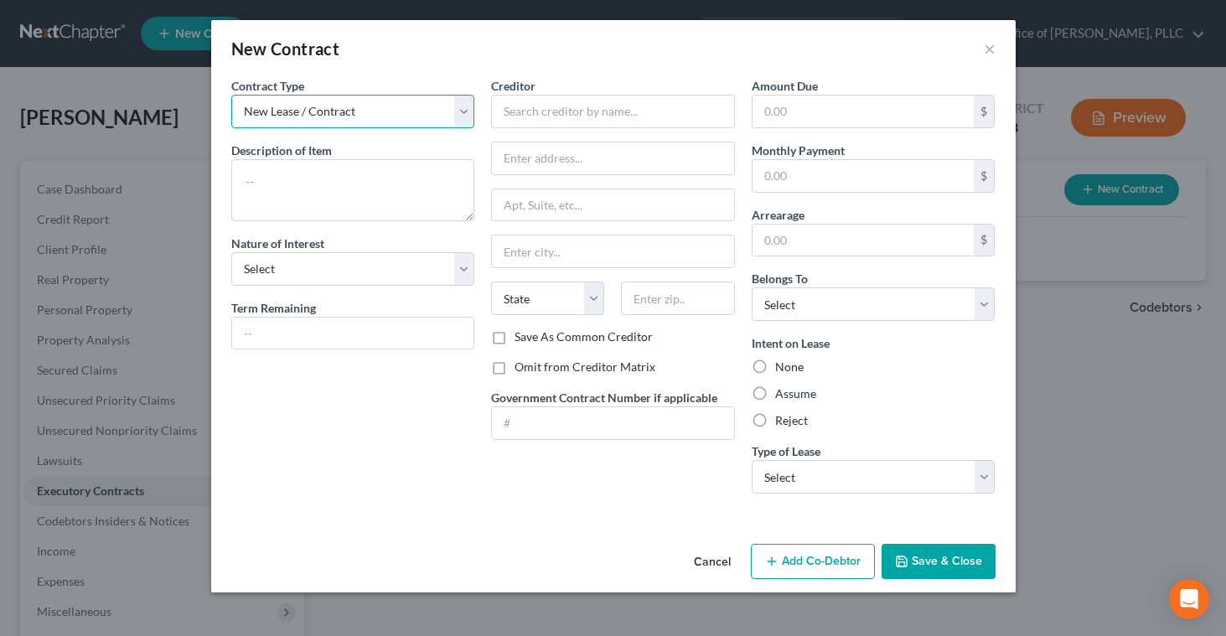
click at [464, 103] on select "New Lease / Contract New Timeshare" at bounding box center [353, 112] width 244 height 34
click at [400, 171] on textarea at bounding box center [353, 190] width 244 height 62
click at [461, 269] on select "Select Purchaser Agent Lessor Lessee" at bounding box center [353, 269] width 244 height 34
select select "3"
click at [775, 394] on label "Assume" at bounding box center [795, 394] width 41 height 17
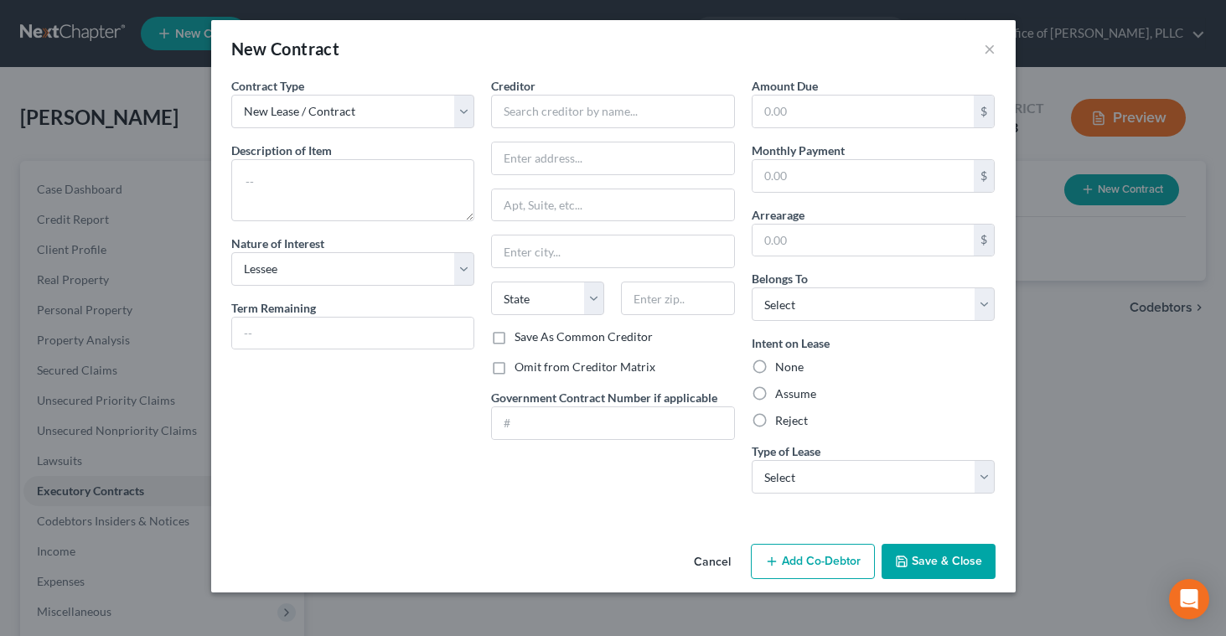
click at [782, 394] on input "Assume" at bounding box center [787, 391] width 11 height 11
radio input "true"
click at [801, 467] on select "Select Real Estate Car Other" at bounding box center [874, 477] width 244 height 34
select select "1"
click at [700, 561] on button "Cancel" at bounding box center [713, 563] width 64 height 34
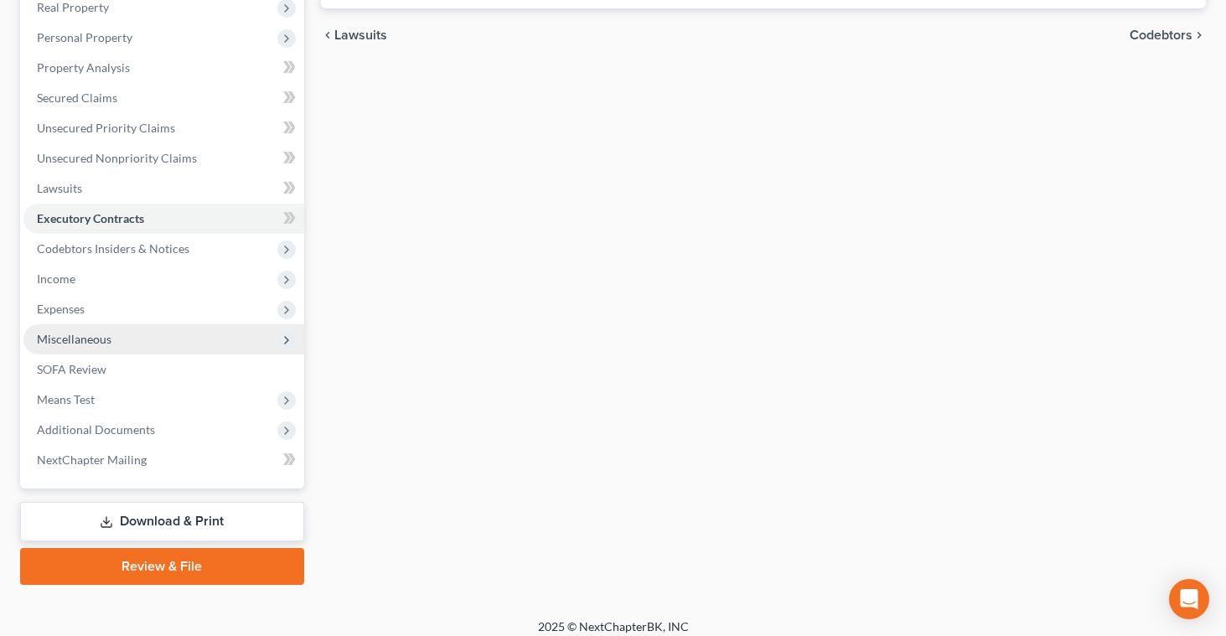
scroll to position [273, 0]
click at [131, 334] on span "Miscellaneous" at bounding box center [163, 339] width 281 height 30
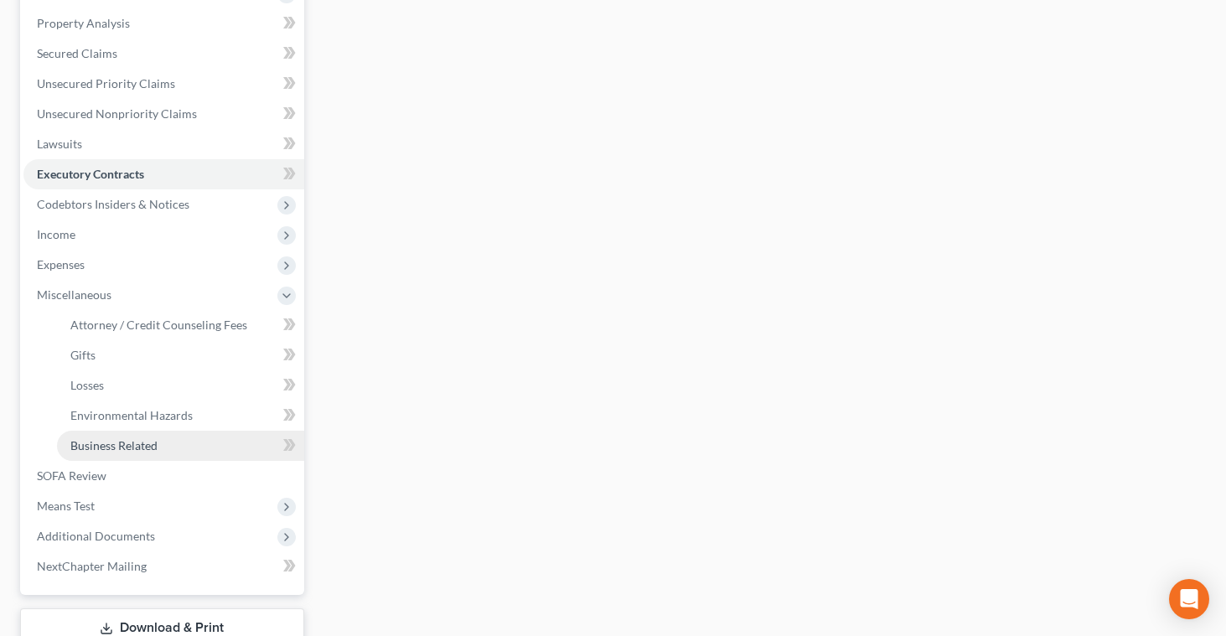
scroll to position [351, 0]
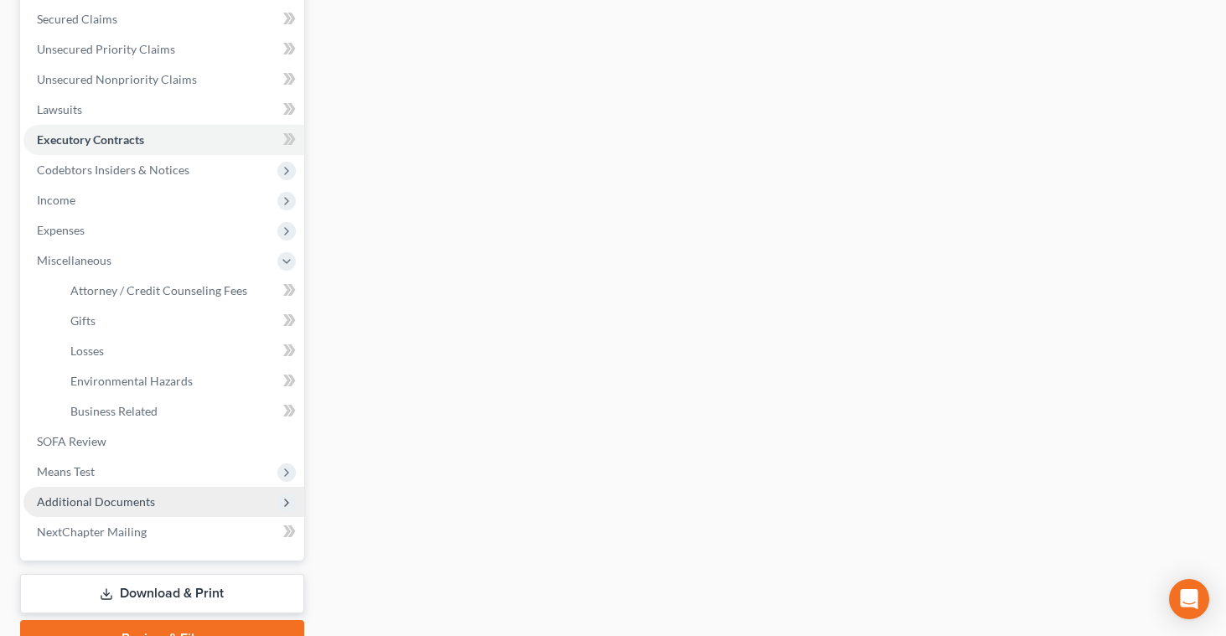
click at [111, 507] on span "Additional Documents" at bounding box center [96, 502] width 118 height 14
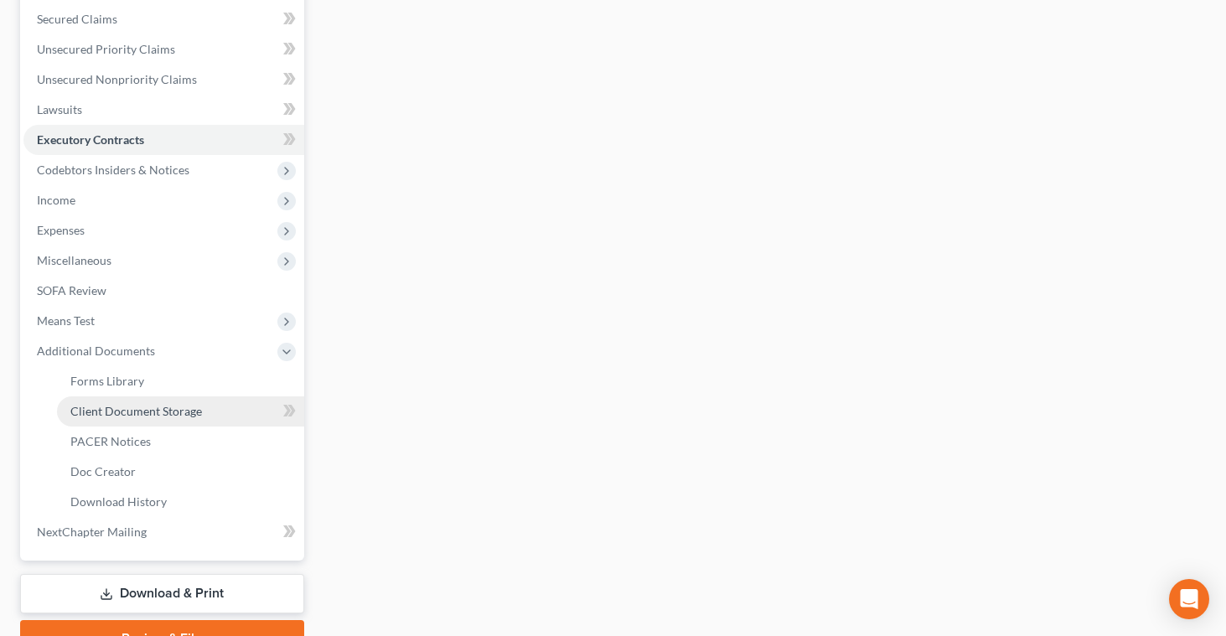
click at [150, 405] on span "Client Document Storage" at bounding box center [136, 411] width 132 height 14
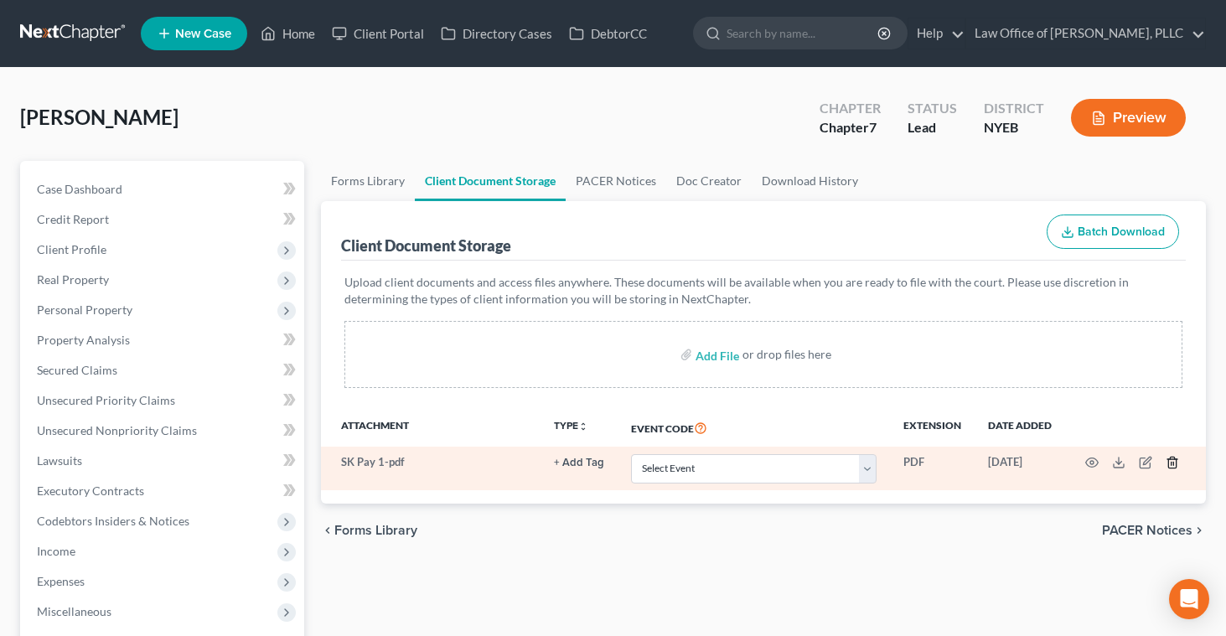
click at [1173, 463] on icon "button" at bounding box center [1172, 462] width 13 height 13
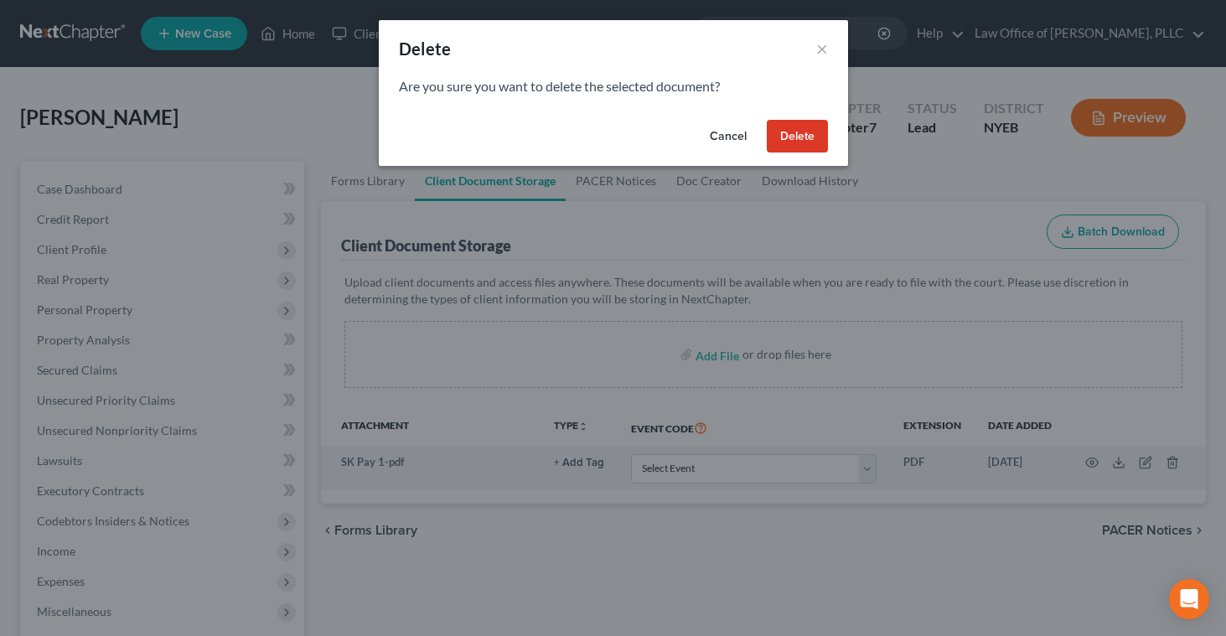
click at [794, 136] on button "Delete" at bounding box center [797, 137] width 61 height 34
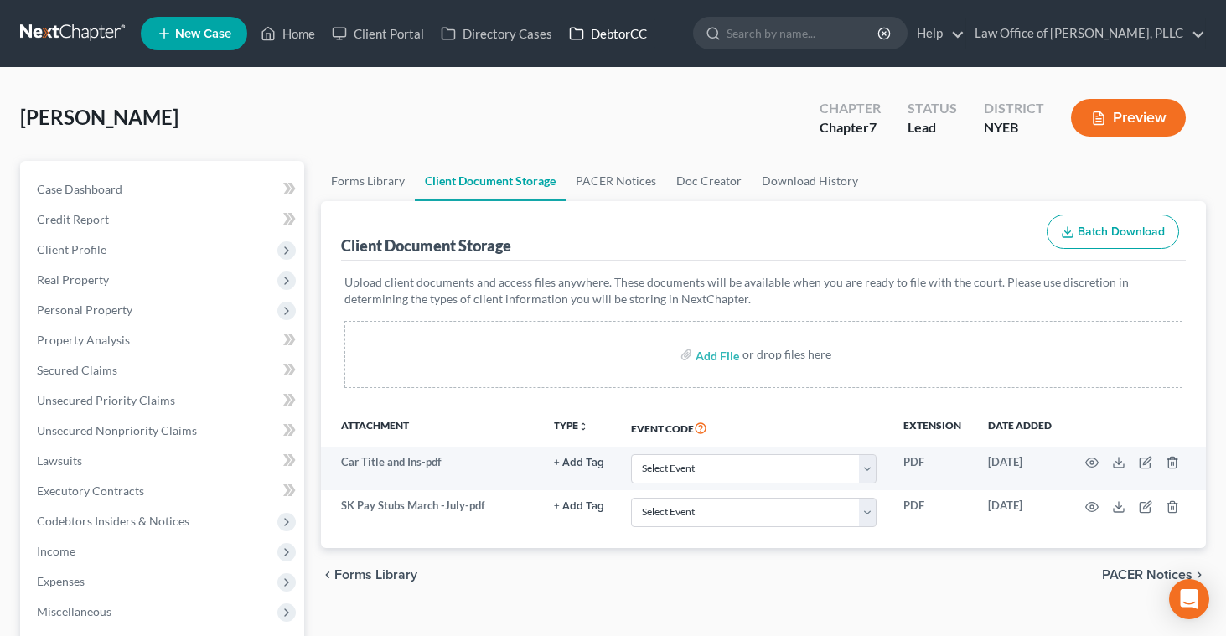
click at [614, 36] on link "DebtorCC" at bounding box center [608, 33] width 95 height 30
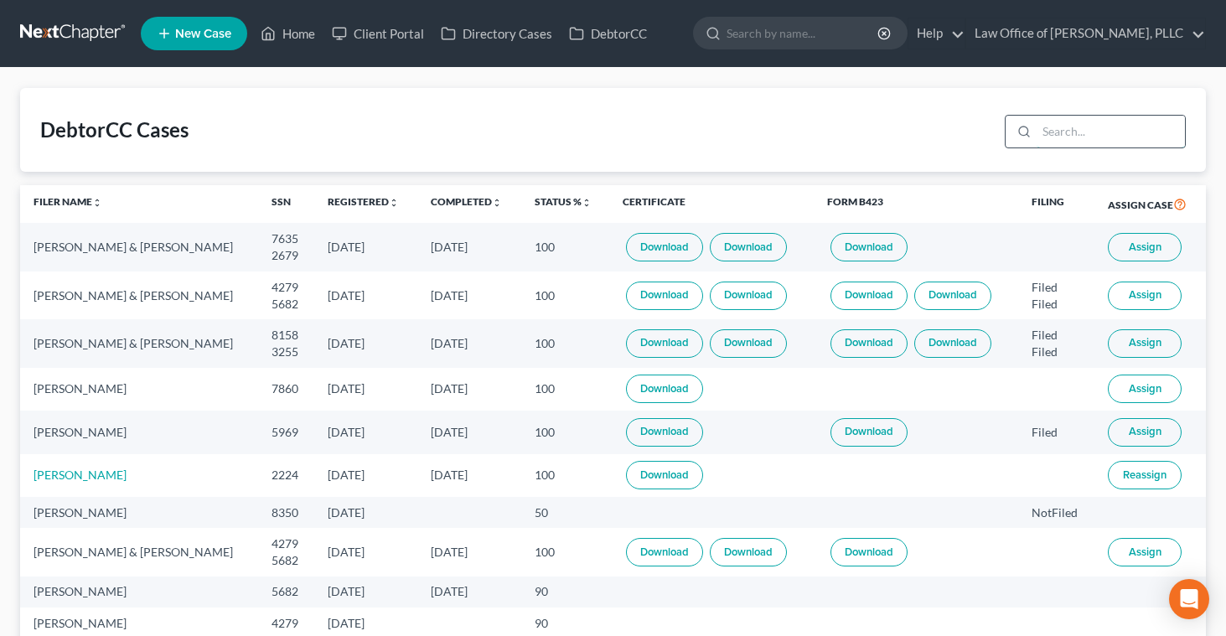
click at [1052, 132] on input "search" at bounding box center [1111, 132] width 148 height 32
type input "[PERSON_NAME]"
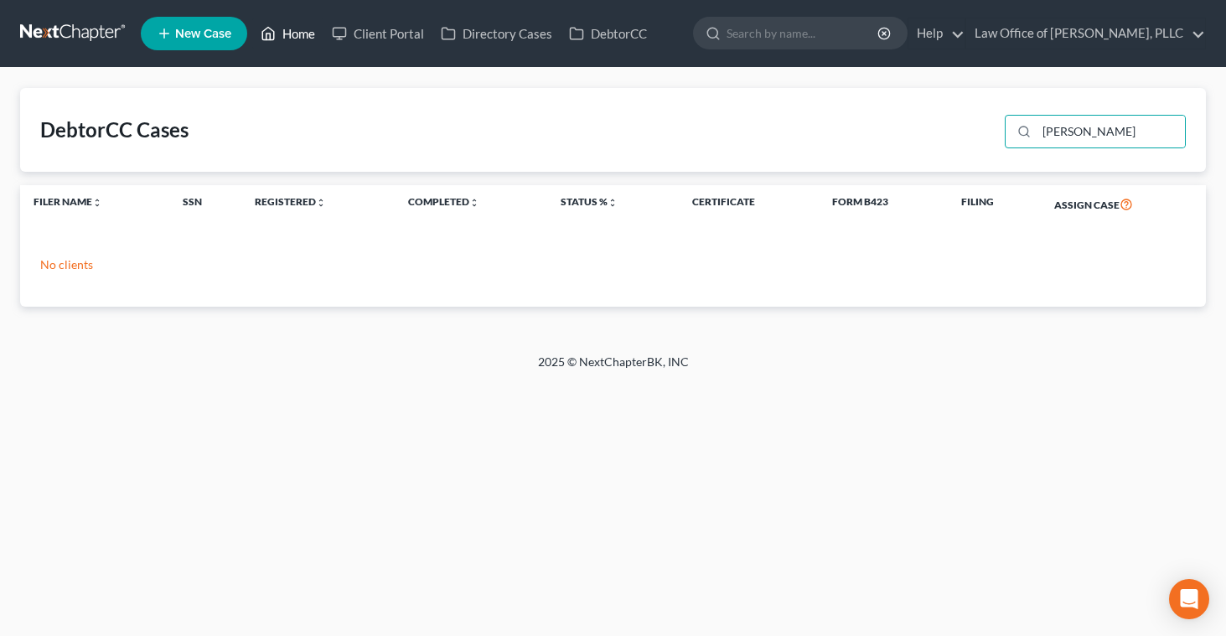
click at [288, 35] on link "Home" at bounding box center [287, 33] width 71 height 30
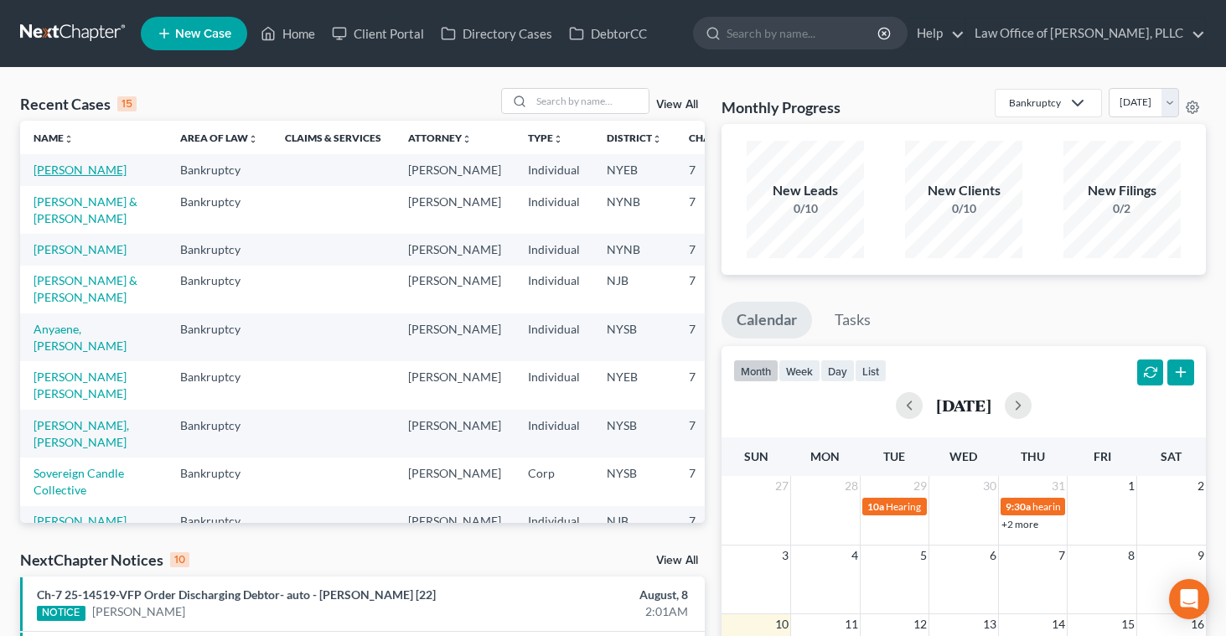
click at [67, 172] on link "[PERSON_NAME]" at bounding box center [80, 170] width 93 height 14
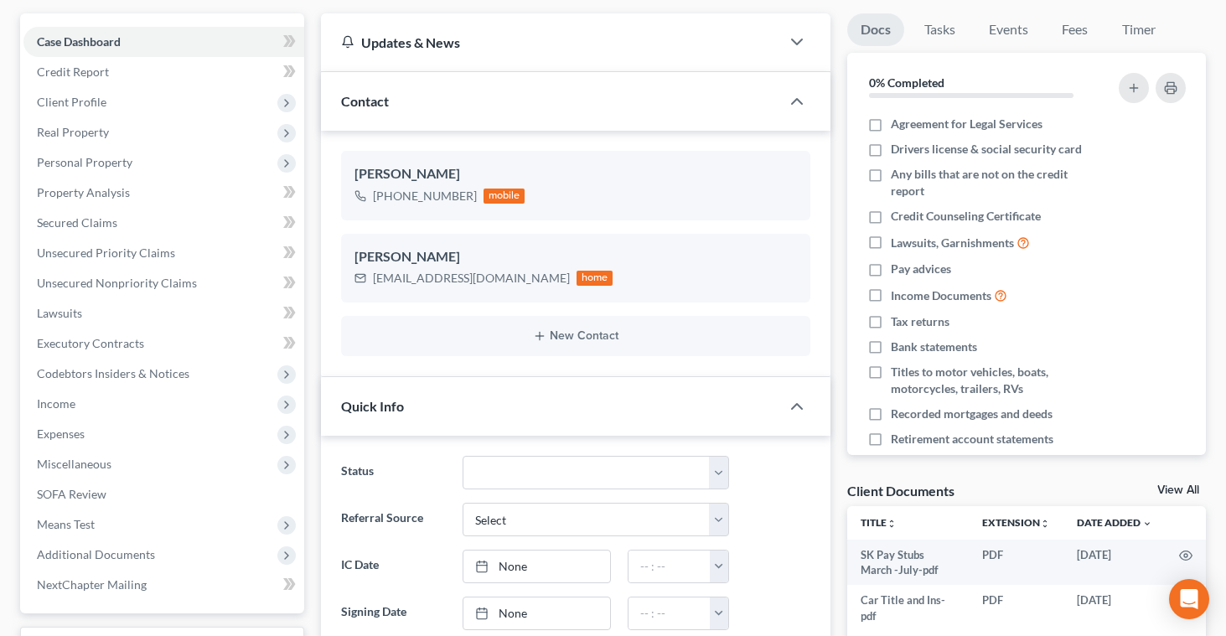
scroll to position [143, 0]
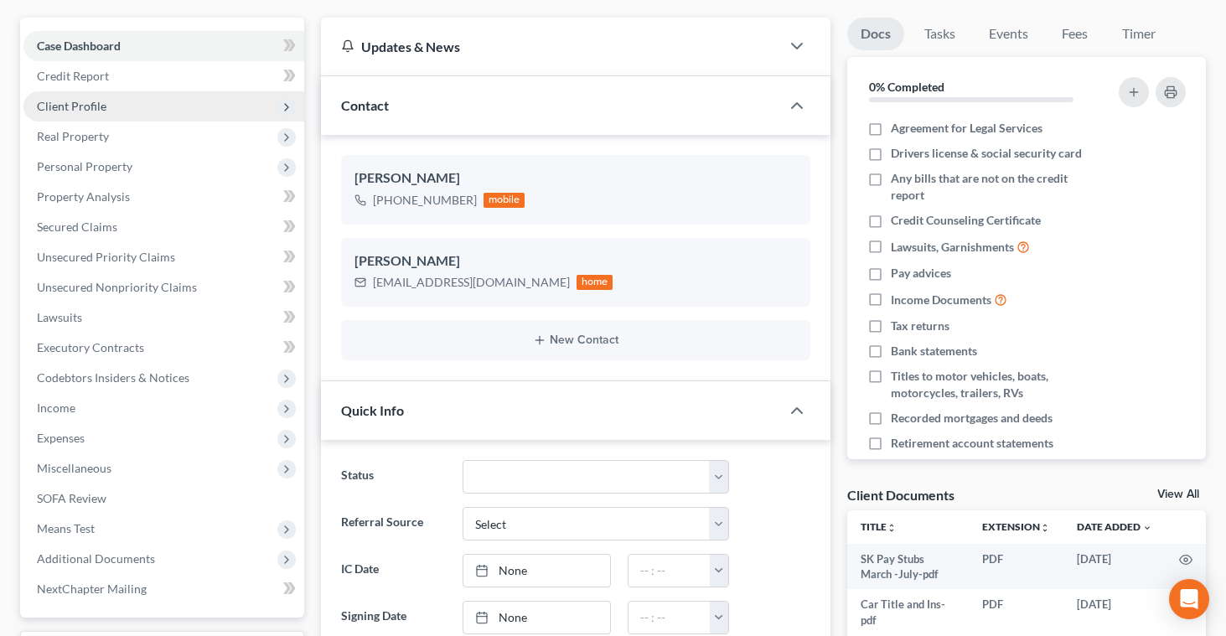
click at [93, 102] on span "Client Profile" at bounding box center [72, 106] width 70 height 14
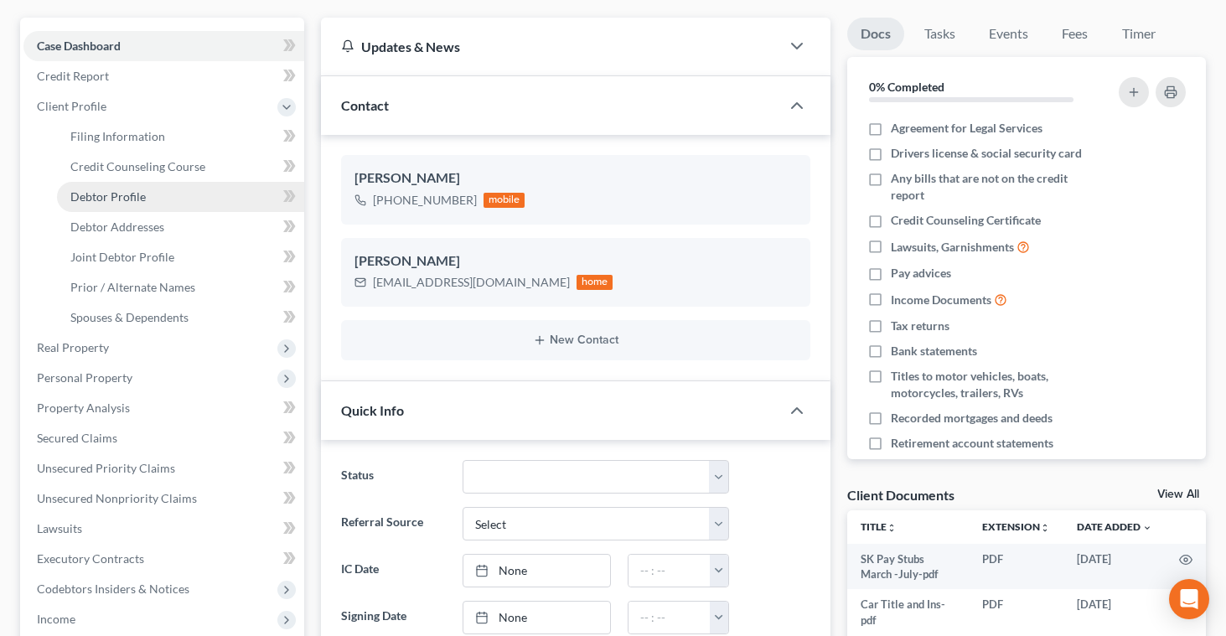
click at [100, 195] on span "Debtor Profile" at bounding box center [107, 196] width 75 height 14
select select "1"
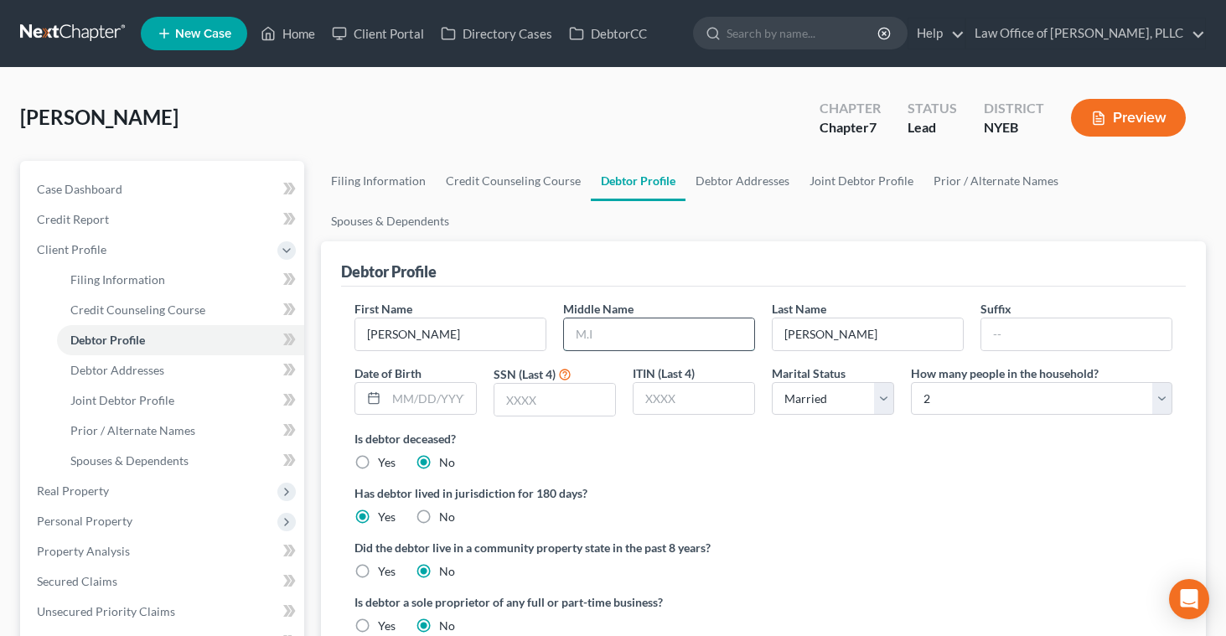
click at [592, 319] on input "text" at bounding box center [659, 335] width 190 height 32
type input "A"
click at [815, 485] on div "Has debtor lived in jurisdiction for 180 days? Yes No Debtor must reside in jur…" at bounding box center [764, 505] width 818 height 41
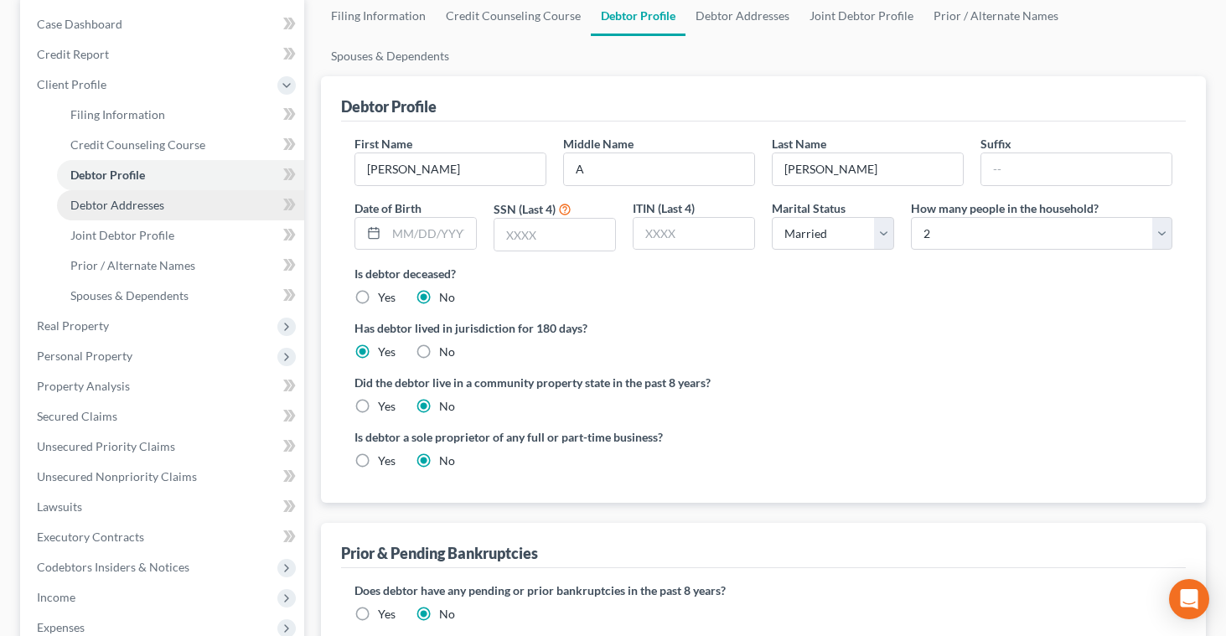
scroll to position [169, 0]
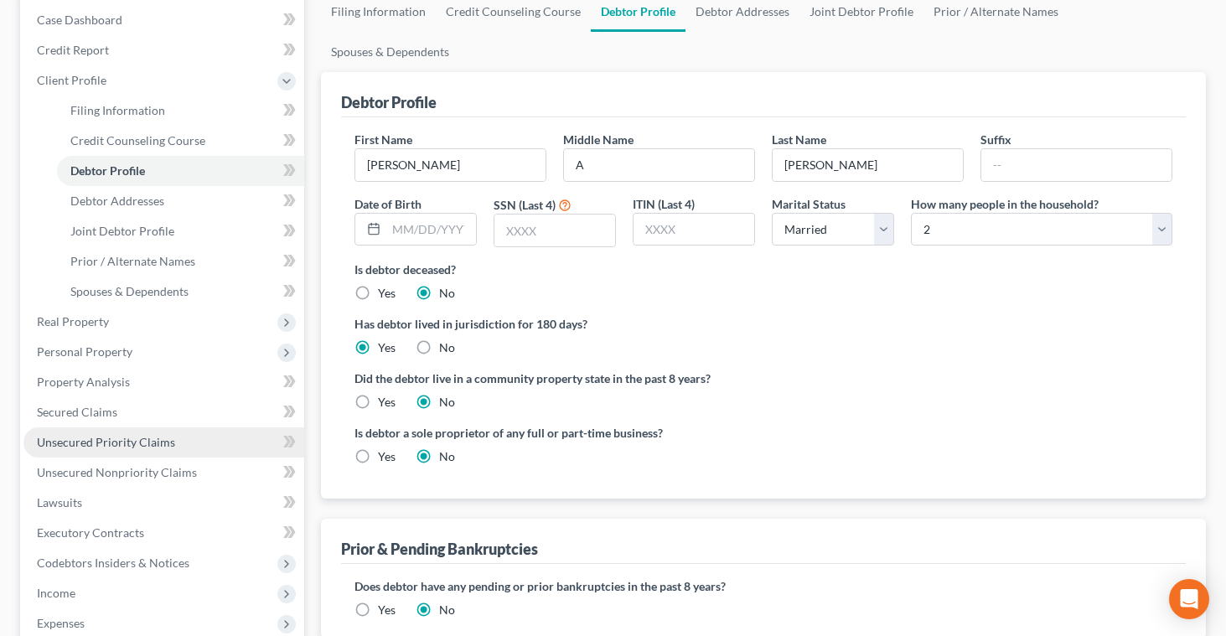
click at [111, 436] on span "Unsecured Priority Claims" at bounding box center [106, 442] width 138 height 14
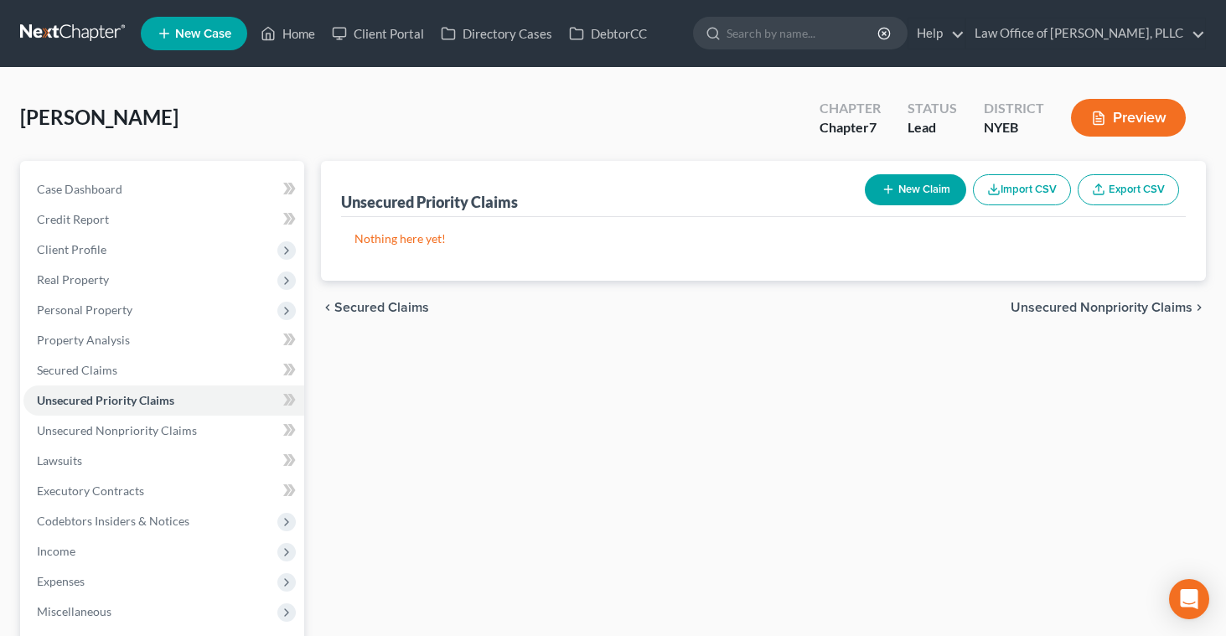
click at [890, 189] on icon "button" at bounding box center [888, 189] width 13 height 13
select select "2"
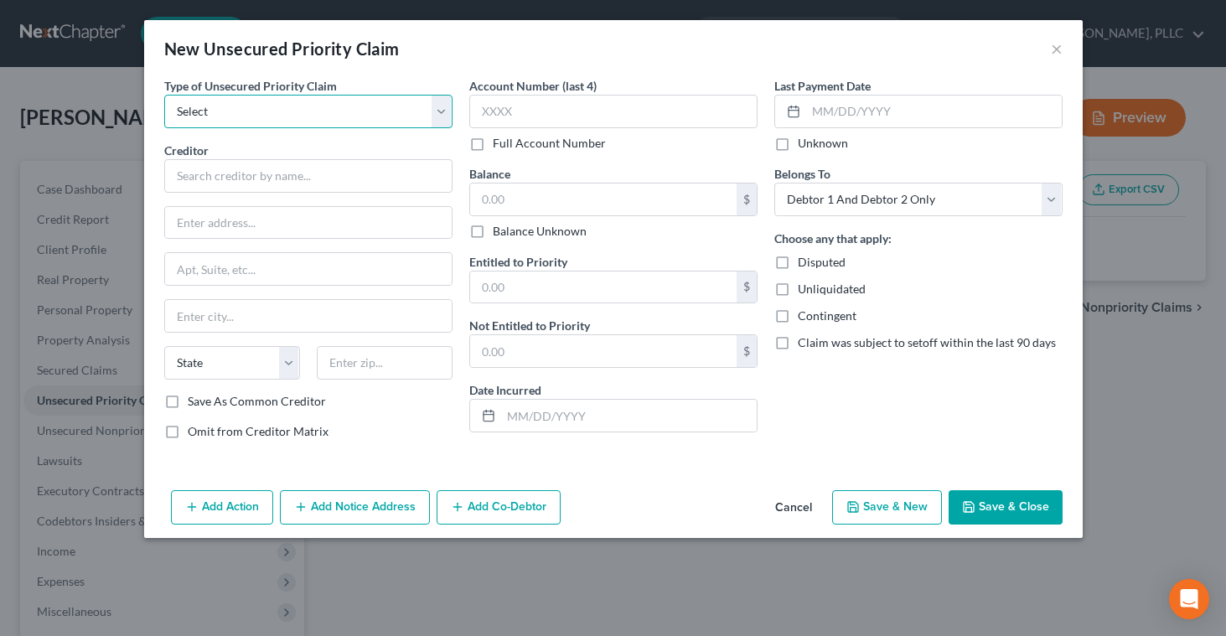
click at [439, 110] on select "Select Taxes & Other Government Units Domestic Support Obligations Extensions o…" at bounding box center [308, 112] width 288 height 34
select select "0"
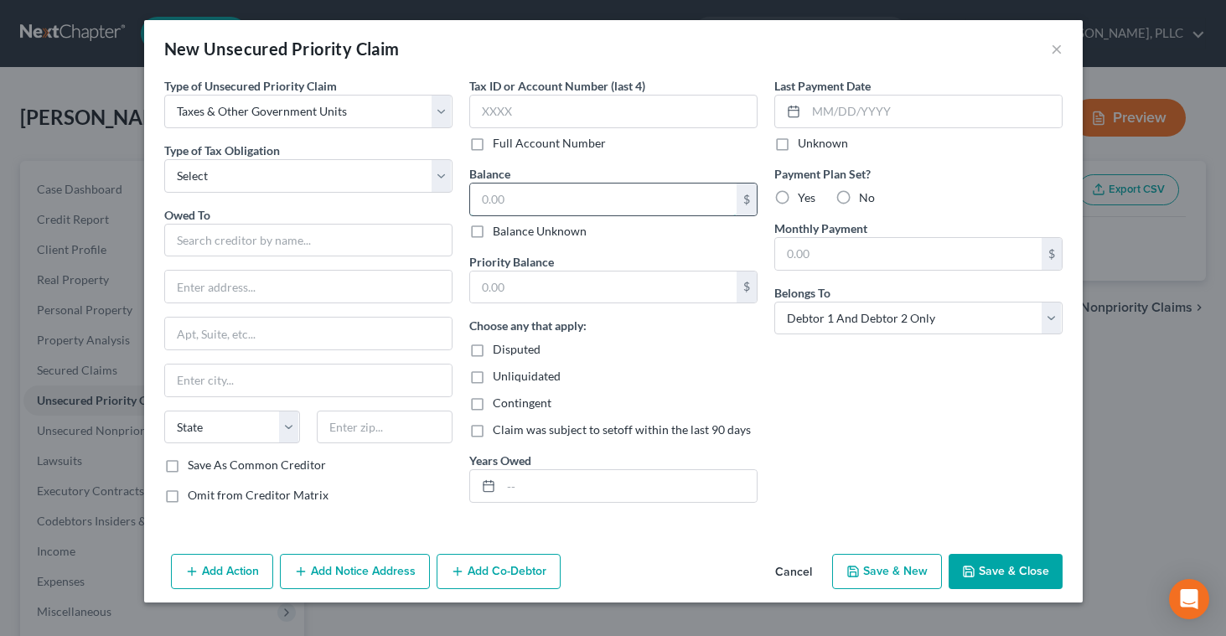
click at [485, 201] on input "text" at bounding box center [603, 200] width 267 height 32
click at [542, 197] on input "53,467." at bounding box center [603, 200] width 267 height 32
type input "53,467.62"
click at [798, 196] on label "Yes" at bounding box center [807, 197] width 18 height 17
click at [805, 196] on input "Yes" at bounding box center [810, 194] width 11 height 11
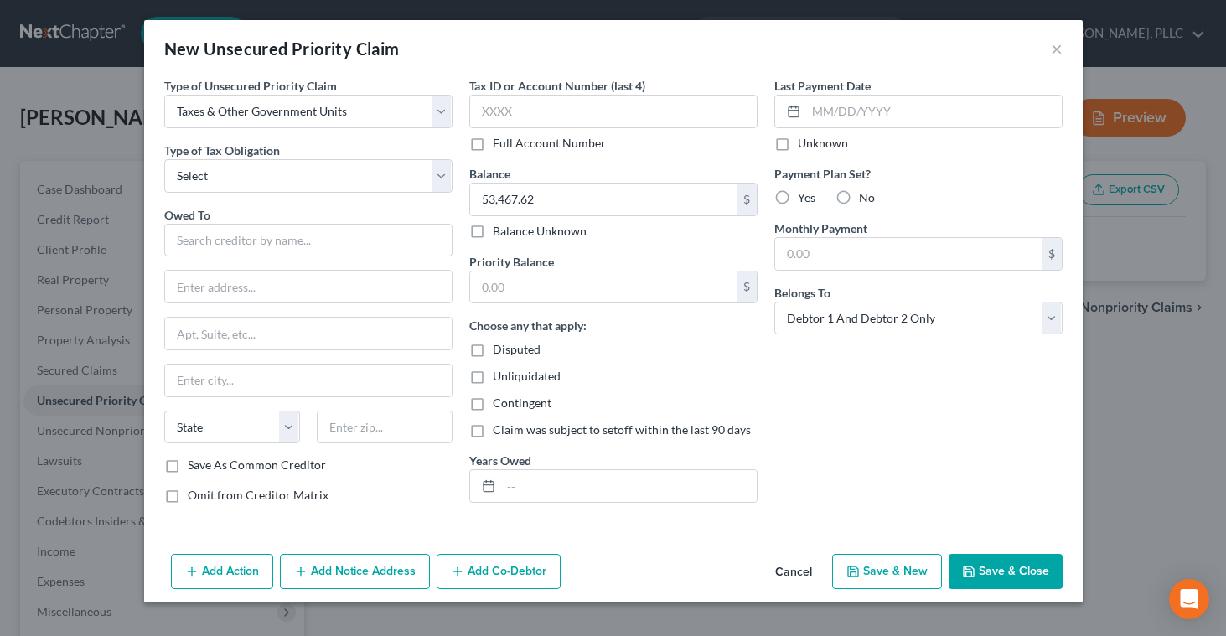
radio input "true"
click at [782, 257] on input "text" at bounding box center [908, 254] width 267 height 32
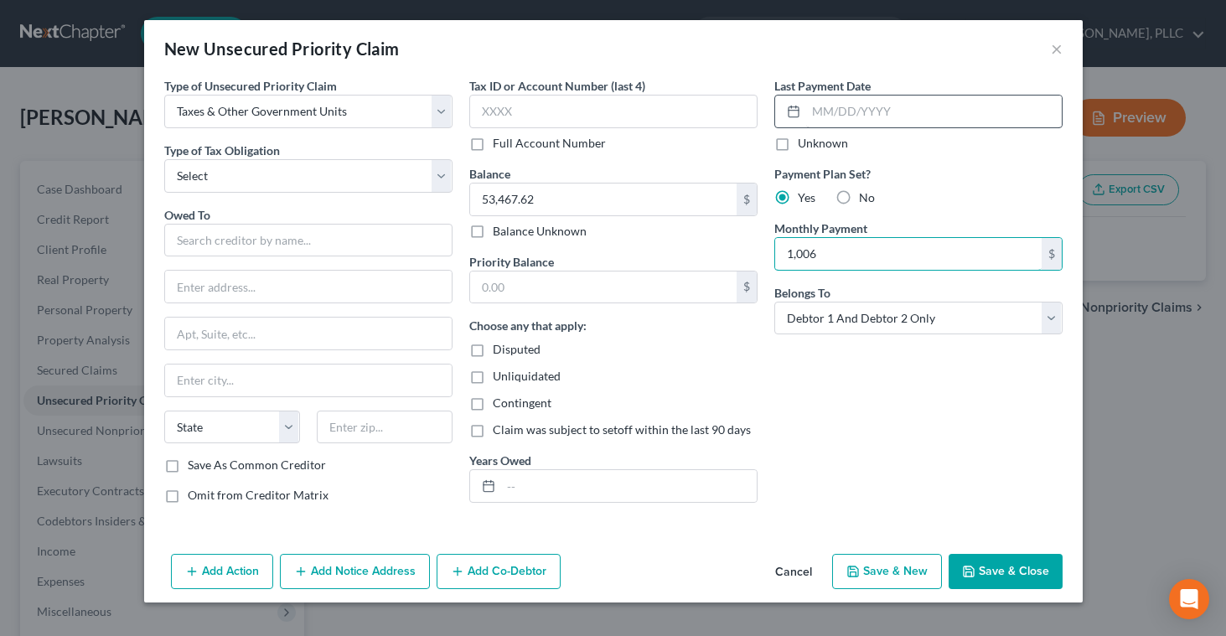
type input "1,006"
click at [818, 119] on input "text" at bounding box center [934, 112] width 256 height 32
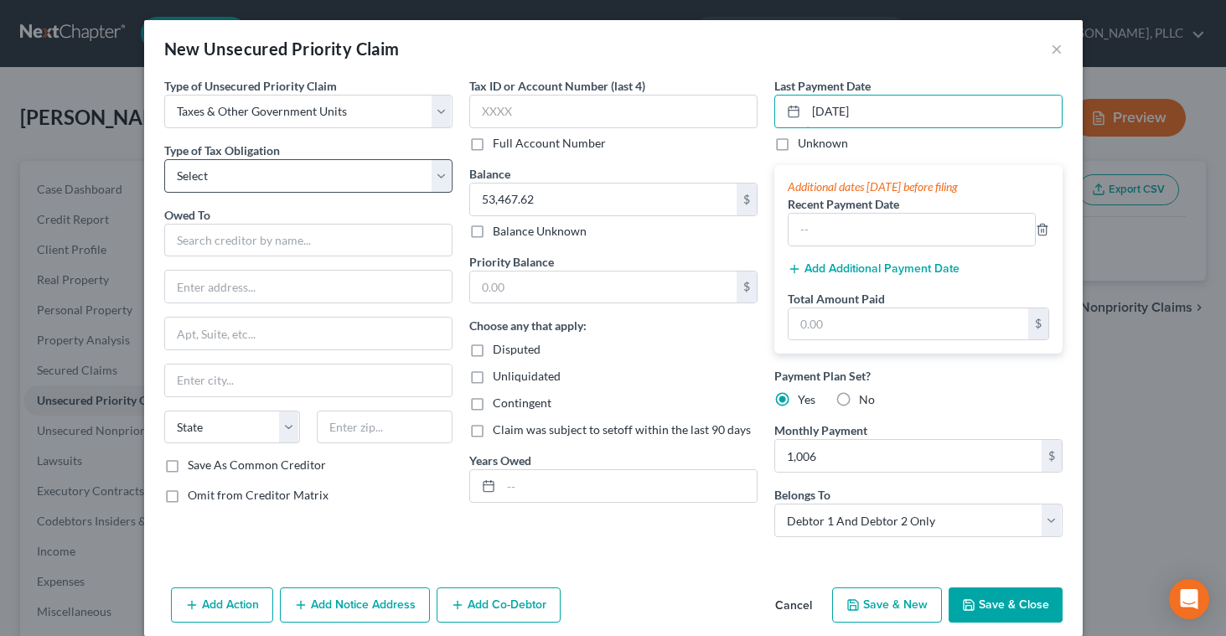
type input "[DATE]"
click at [241, 181] on select "Select Federal City State Franchise Tax Board Other" at bounding box center [308, 176] width 288 height 34
select select "0"
click at [229, 236] on input "text" at bounding box center [308, 241] width 288 height 34
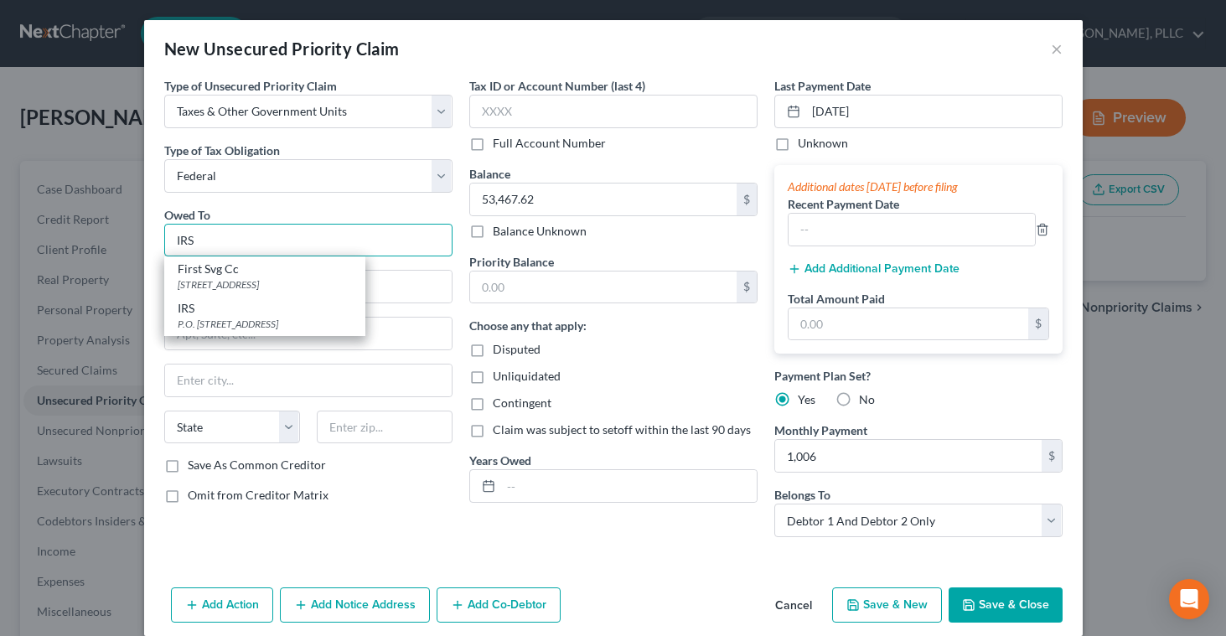
type input "IRS"
click at [163, 357] on div "Type of Unsecured Priority Claim * Select Taxes & Other Government Units Domest…" at bounding box center [308, 314] width 305 height 474
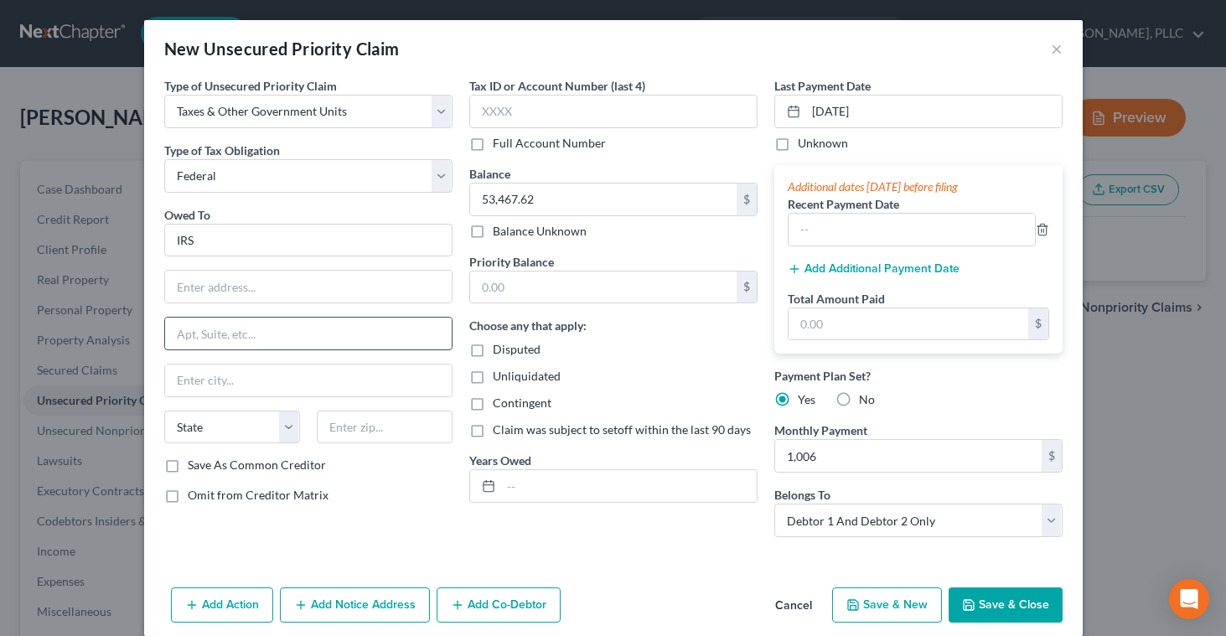
click at [175, 340] on input "text" at bounding box center [308, 334] width 287 height 32
paste input "Centralized Insolvency Operation P. O. [STREET_ADDRESS]"
type input "Centralized Insolvency Operation P. O. [STREET_ADDRESS]"
click at [191, 285] on input "text" at bounding box center [308, 287] width 287 height 32
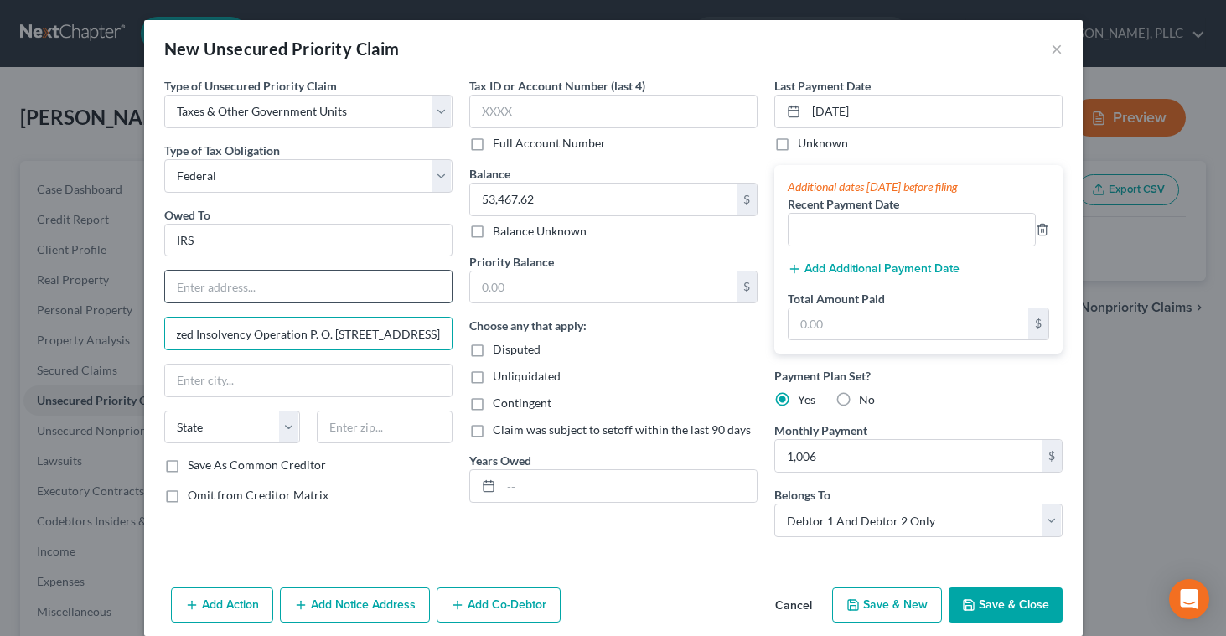
scroll to position [0, 0]
type input "Centralized Insolvency Operation"
click at [184, 333] on input "Centralized Insolvency Operation P. O. [STREET_ADDRESS]" at bounding box center [308, 334] width 287 height 32
drag, startPoint x: 351, startPoint y: 334, endPoint x: 176, endPoint y: 324, distance: 175.5
click at [176, 324] on input "Centralized Insolvency Operation P. O. [STREET_ADDRESS]" at bounding box center [308, 334] width 287 height 32
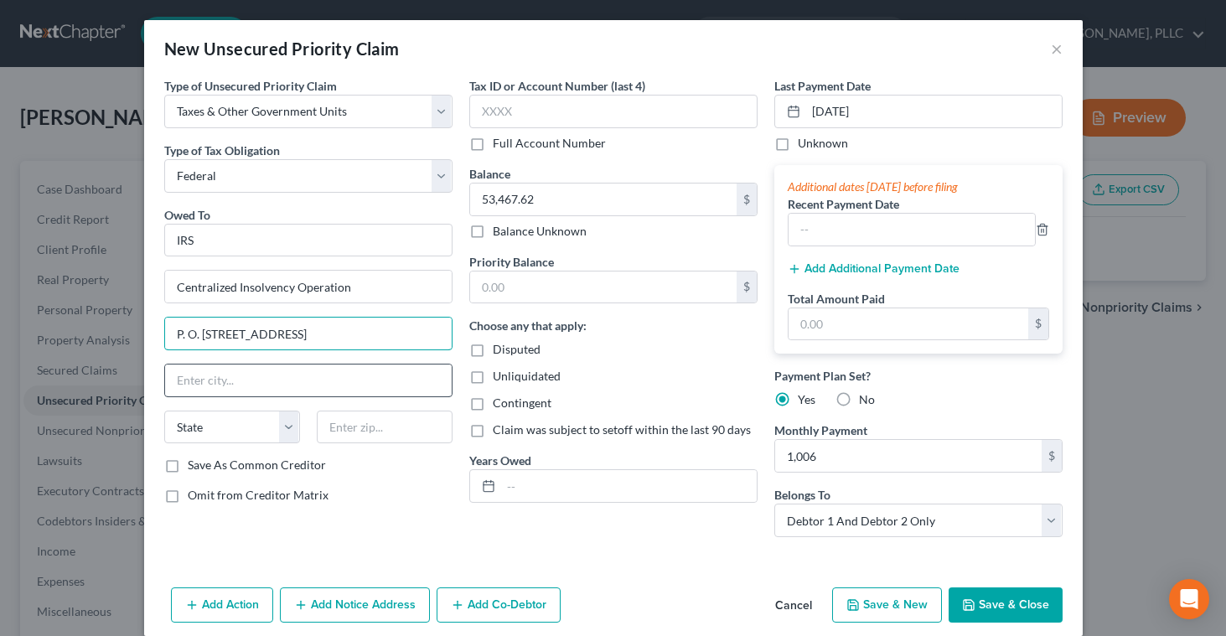
type input "P. O. [STREET_ADDRESS]"
click at [198, 375] on input "text" at bounding box center [308, 381] width 287 height 32
type input "[GEOGRAPHIC_DATA]"
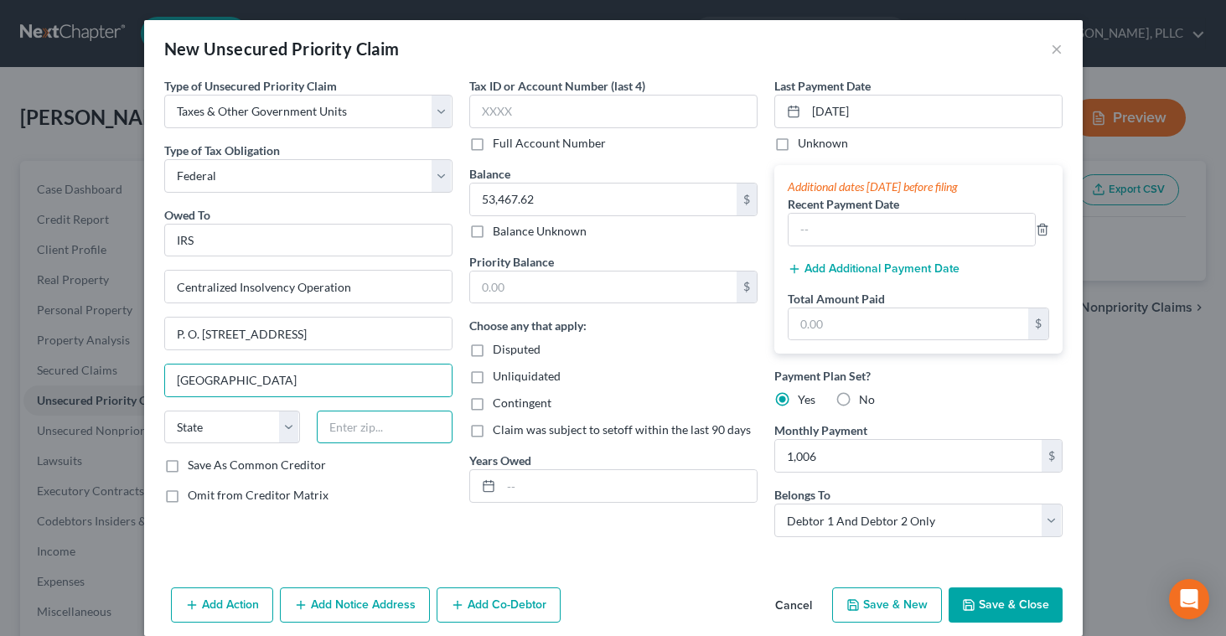
click at [335, 433] on input "text" at bounding box center [385, 428] width 136 height 34
type input "19101"
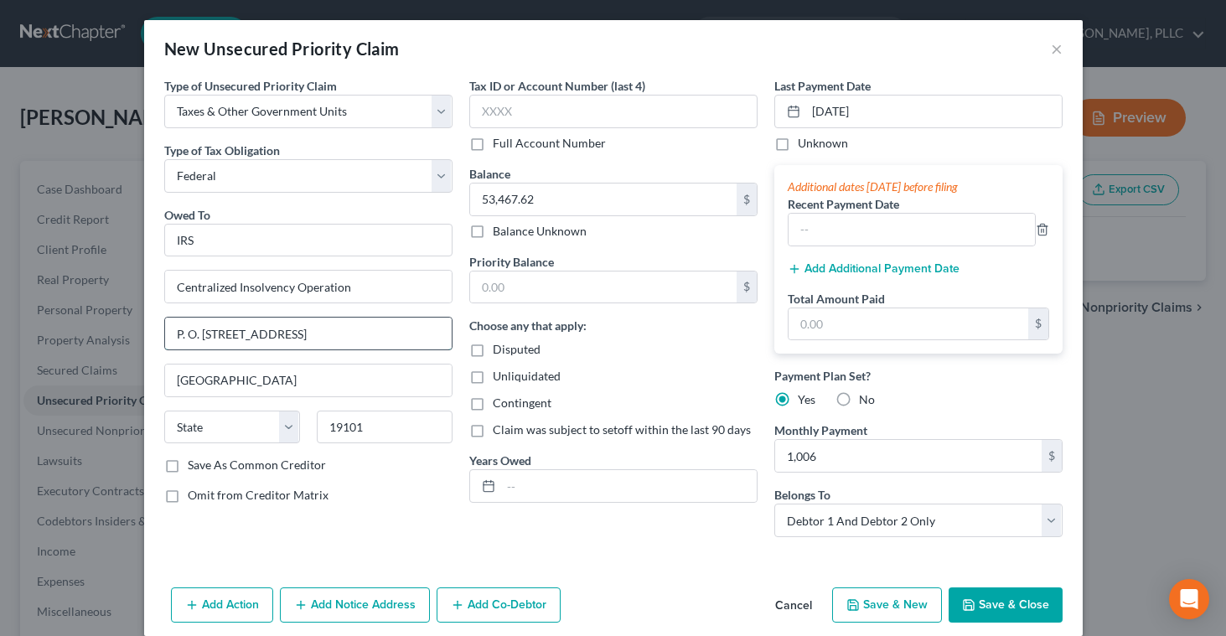
select select "39"
drag, startPoint x: 253, startPoint y: 337, endPoint x: 396, endPoint y: 339, distance: 142.5
click at [396, 339] on input "P. O. [STREET_ADDRESS]" at bounding box center [308, 334] width 287 height 32
type input "P. O. Box 7346"
click at [330, 504] on div "Type of Unsecured Priority Claim * Select Taxes & Other Government Units Domest…" at bounding box center [308, 314] width 305 height 474
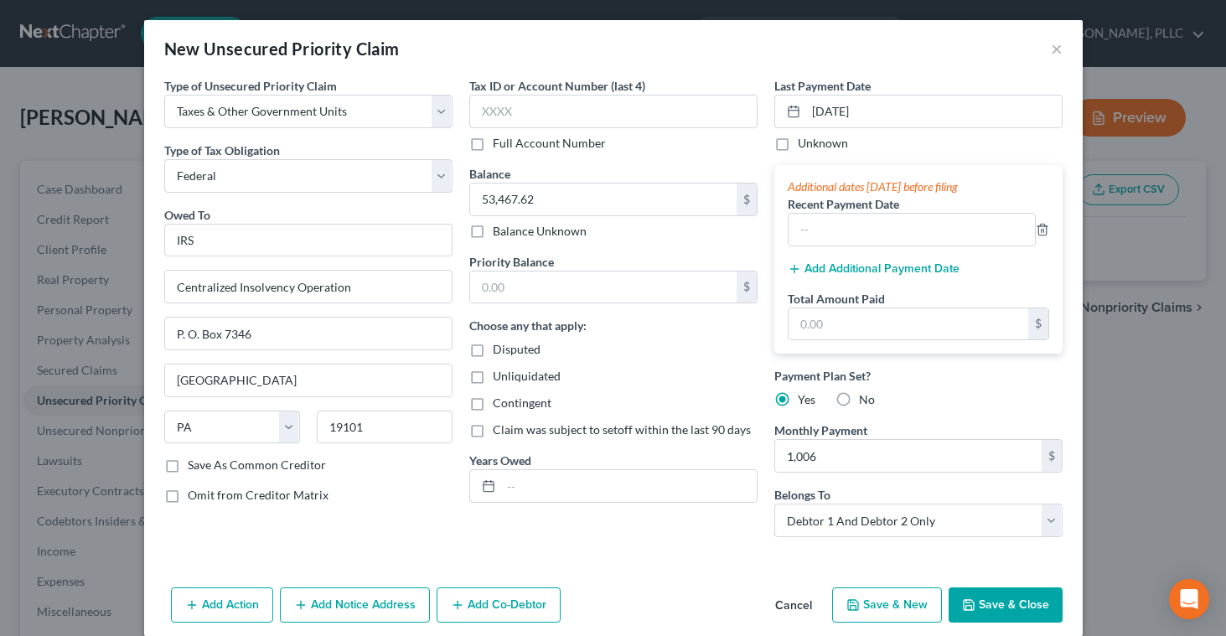
click at [188, 465] on label "Save As Common Creditor" at bounding box center [257, 465] width 138 height 17
click at [194, 465] on input "Save As Common Creditor" at bounding box center [199, 462] width 11 height 11
checkbox input "true"
click at [490, 117] on input "text" at bounding box center [613, 112] width 288 height 34
click at [508, 495] on input "text" at bounding box center [629, 486] width 256 height 32
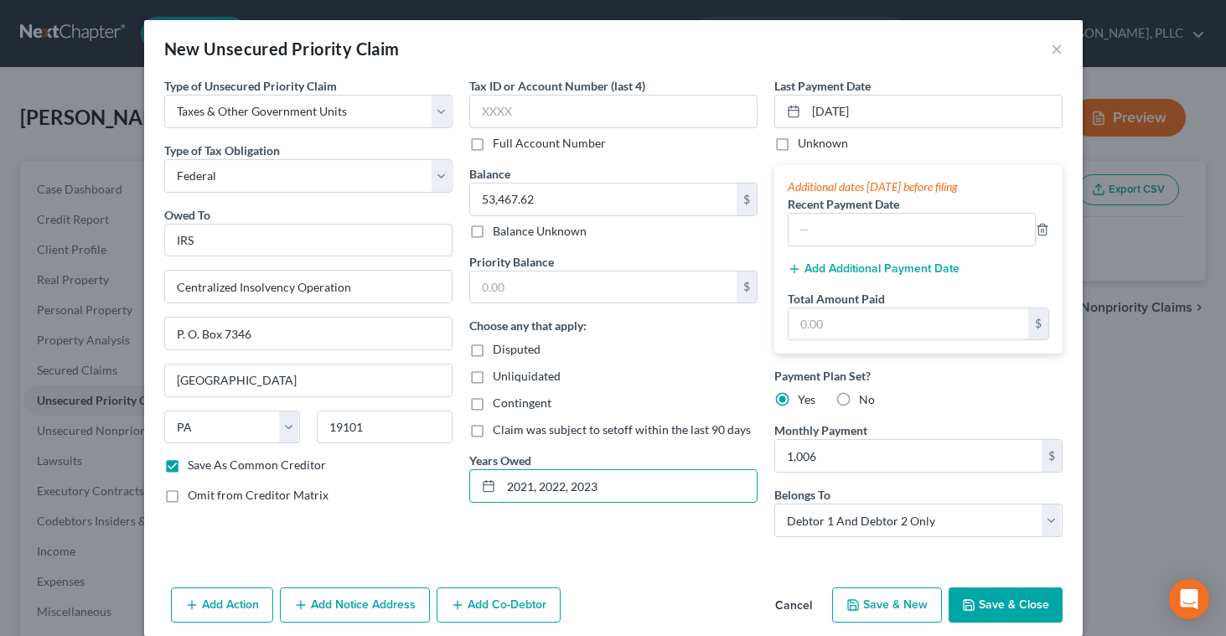
type input "2021, 2022, 2023"
click at [607, 576] on div "Type of Unsecured Priority Claim * Select Taxes & Other Government Units Domest…" at bounding box center [613, 329] width 939 height 504
click at [974, 604] on icon "button" at bounding box center [969, 605] width 10 height 10
checkbox input "false"
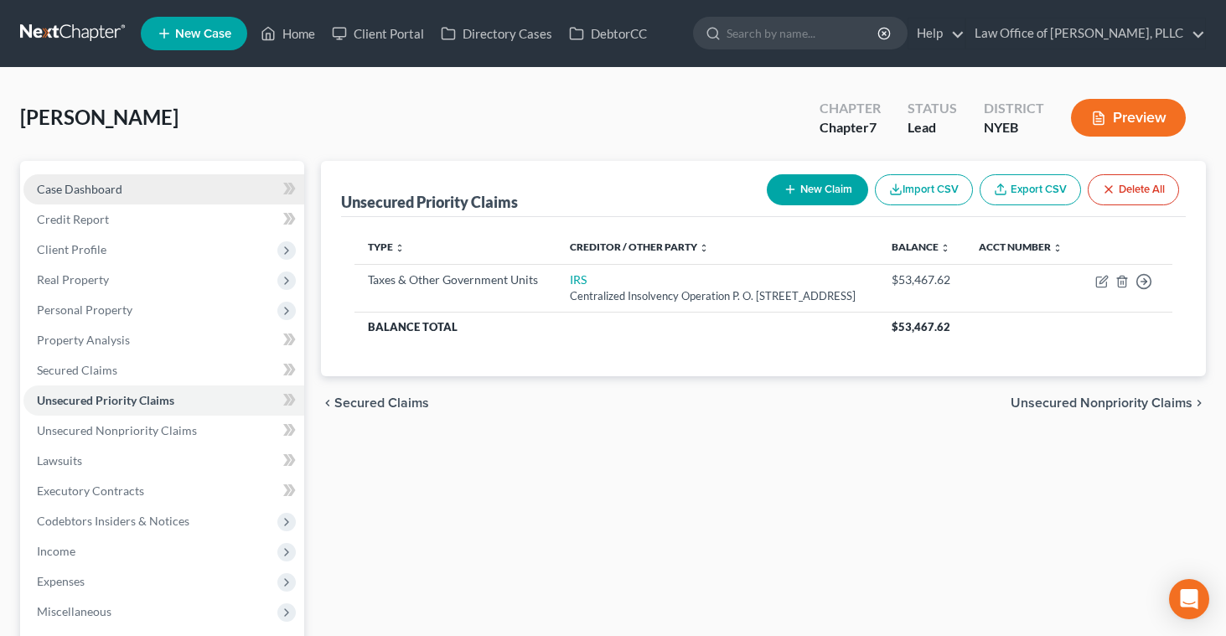
click at [80, 194] on span "Case Dashboard" at bounding box center [80, 189] width 86 height 14
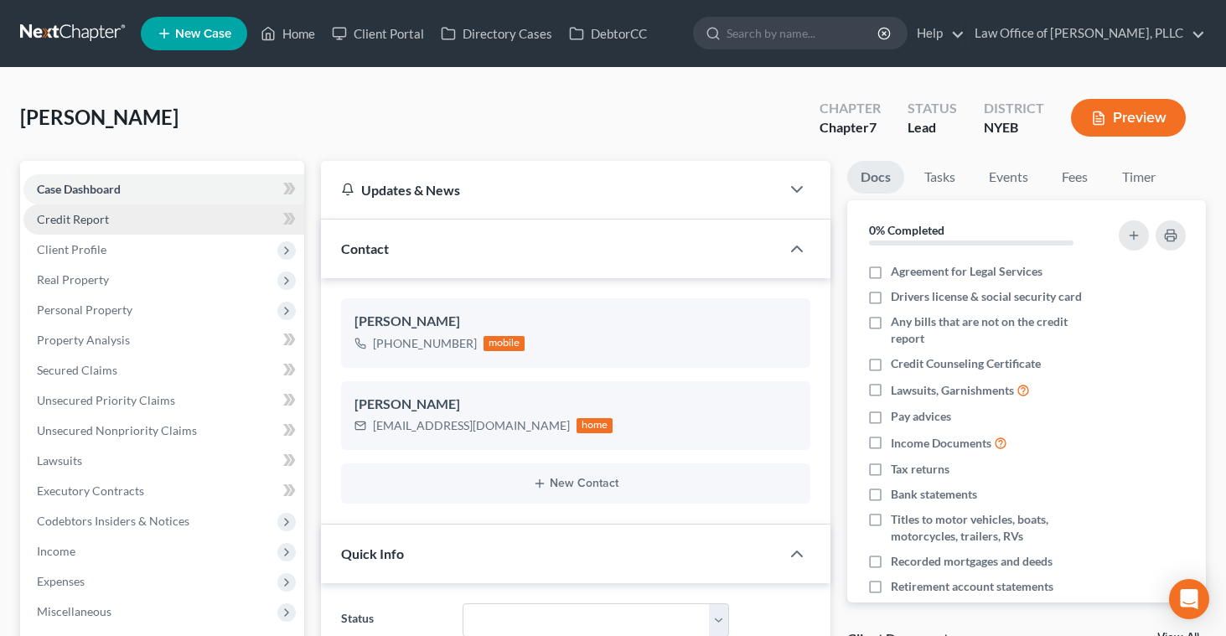
click at [75, 221] on span "Credit Report" at bounding box center [73, 219] width 72 height 14
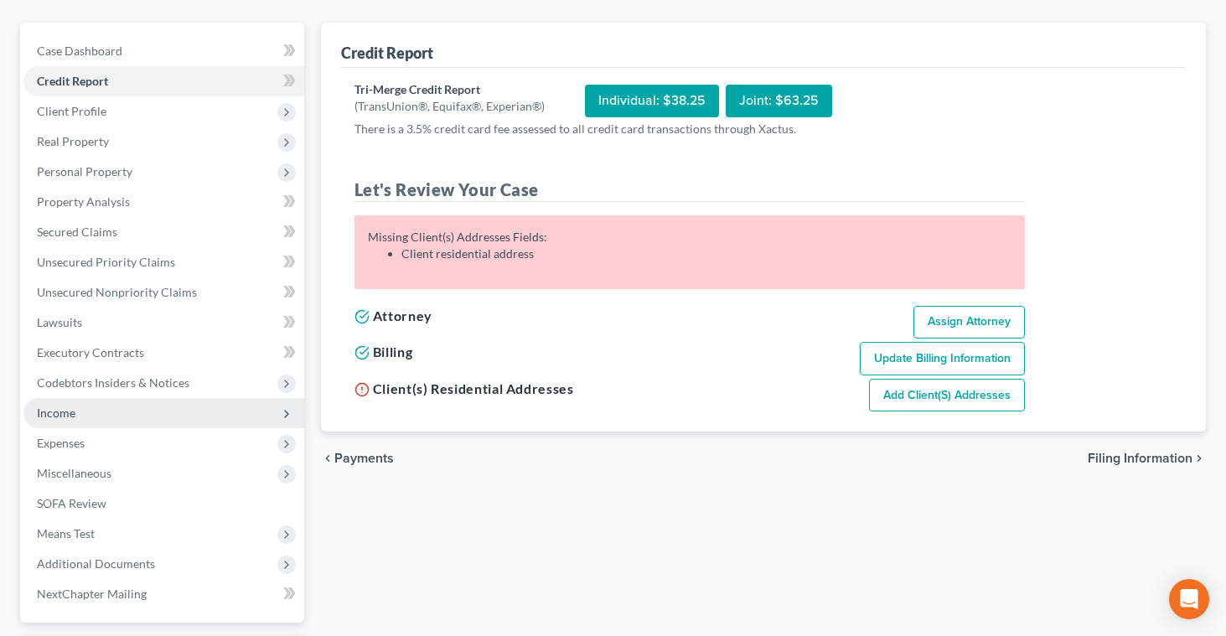
scroll to position [155, 0]
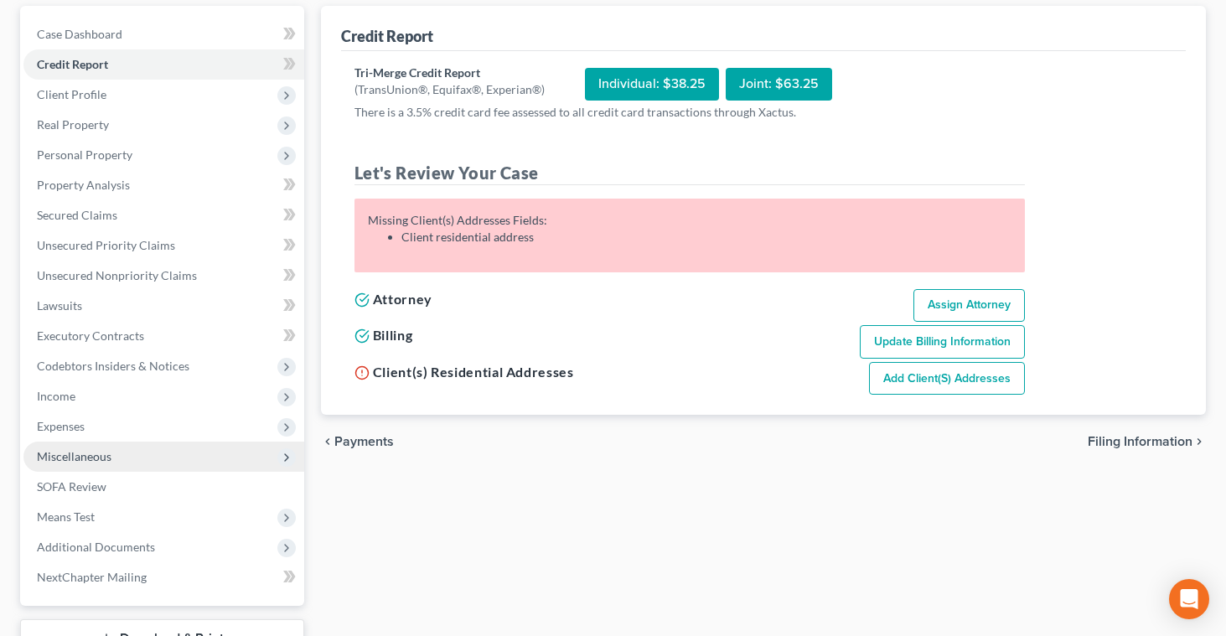
click at [101, 459] on span "Miscellaneous" at bounding box center [74, 456] width 75 height 14
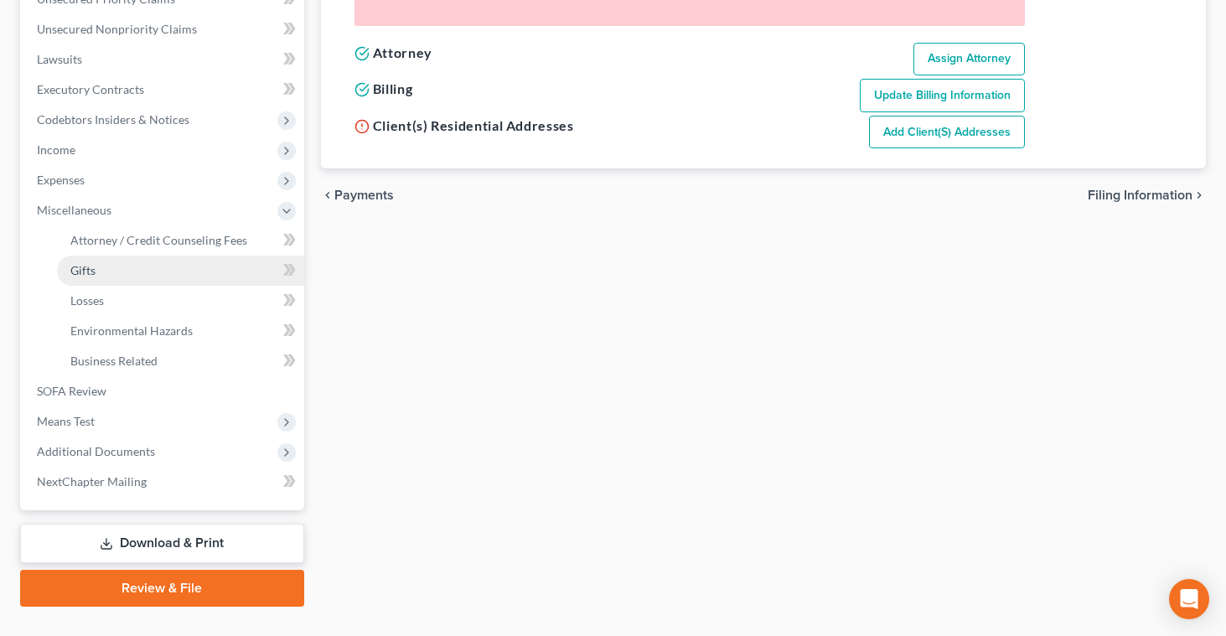
scroll to position [411, 0]
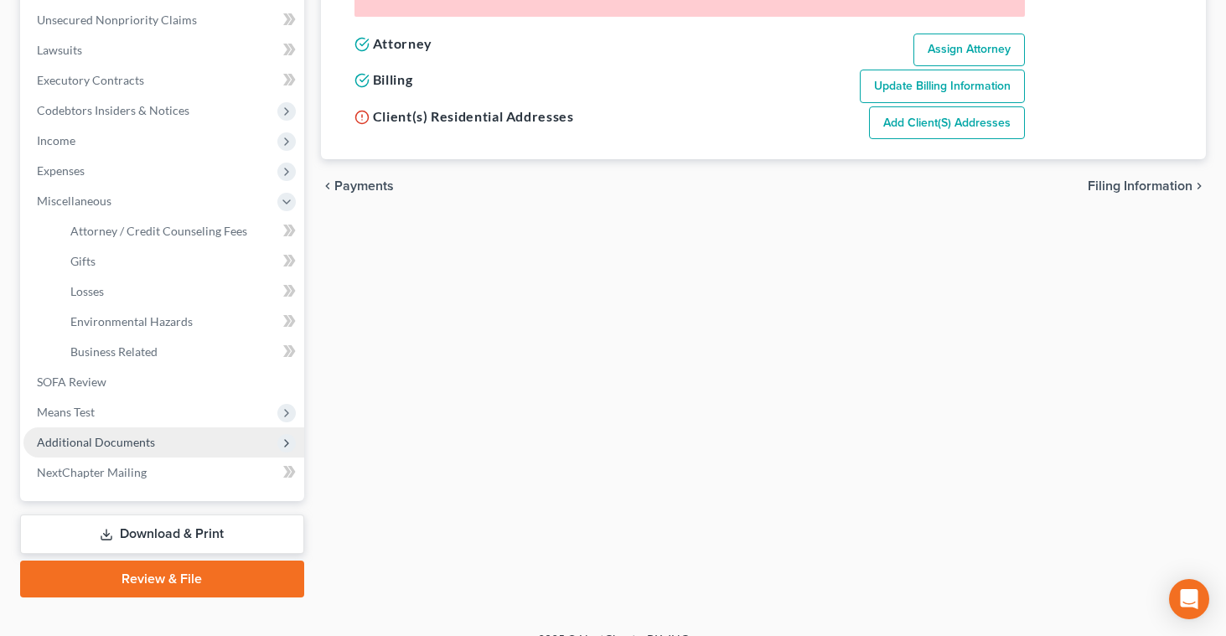
click at [131, 443] on span "Additional Documents" at bounding box center [96, 442] width 118 height 14
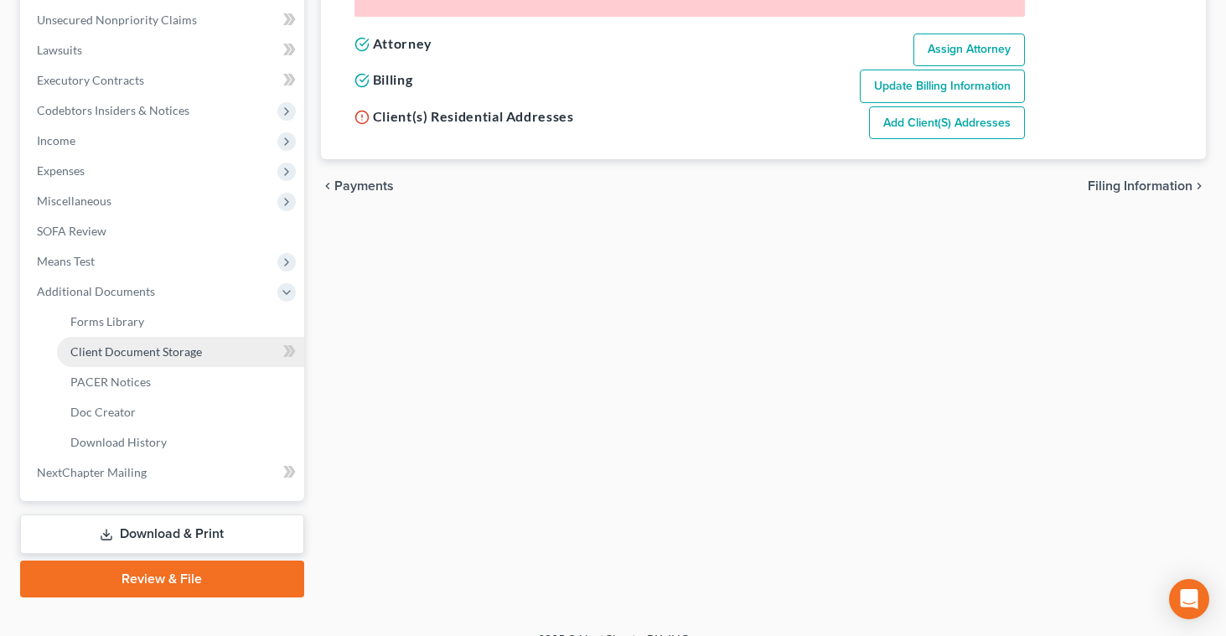
click at [166, 352] on span "Client Document Storage" at bounding box center [136, 352] width 132 height 14
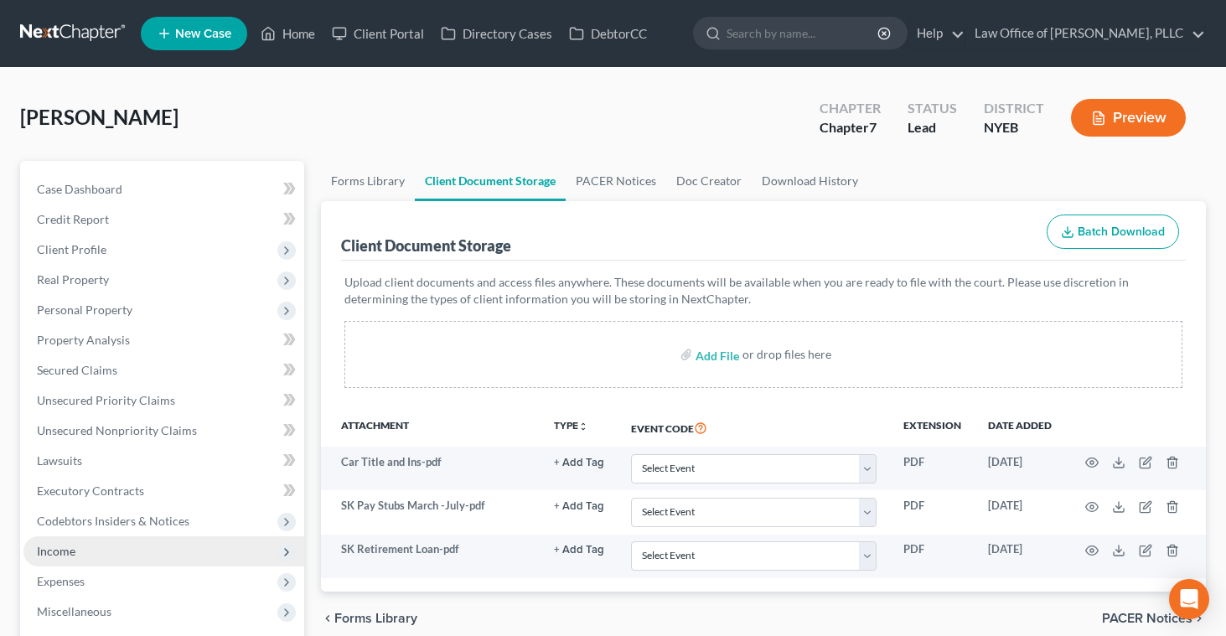
click at [65, 554] on span "Income" at bounding box center [56, 551] width 39 height 14
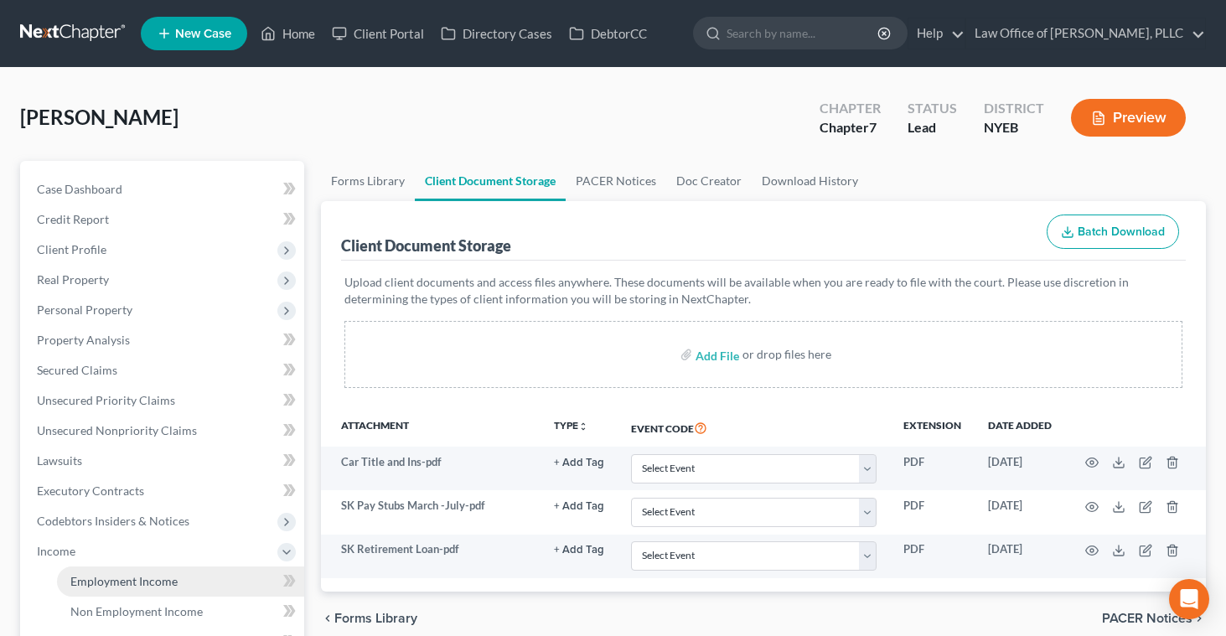
click at [143, 578] on span "Employment Income" at bounding box center [123, 581] width 107 height 14
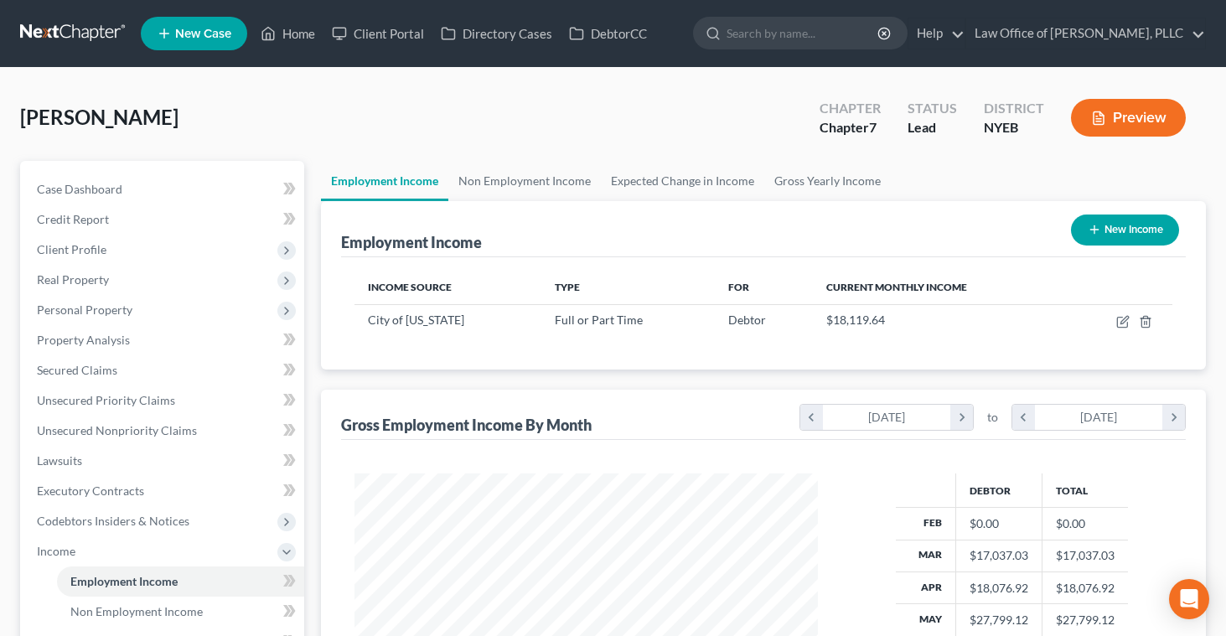
scroll to position [300, 496]
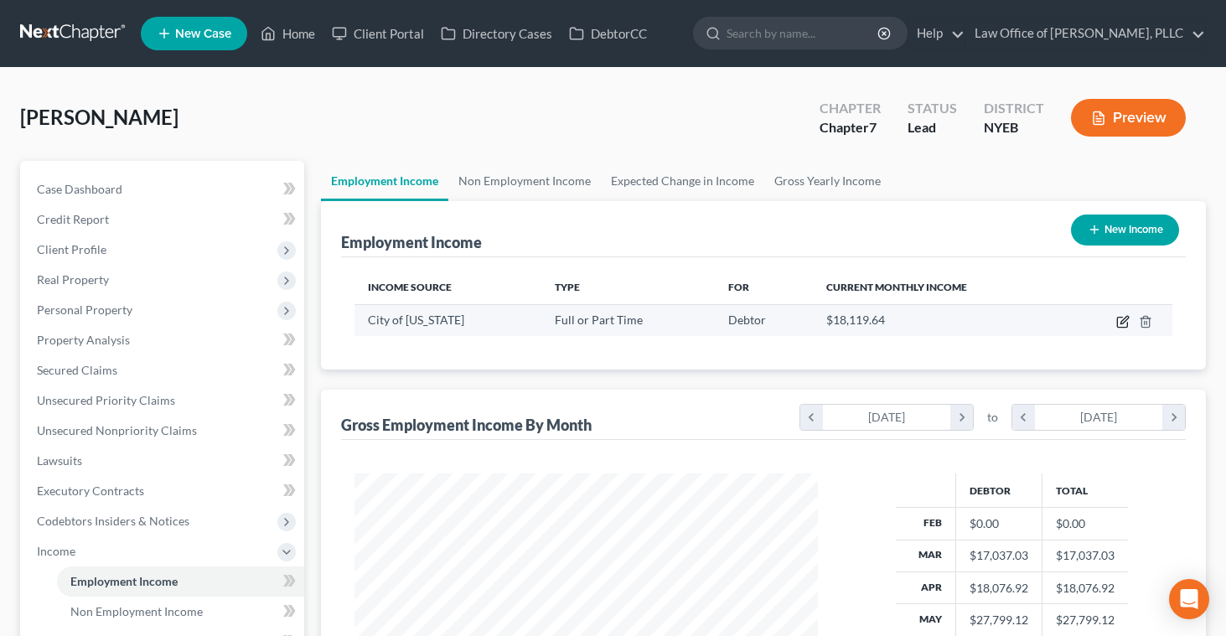
click at [1122, 324] on icon "button" at bounding box center [1123, 321] width 13 height 13
select select "0"
select select "35"
select select "1"
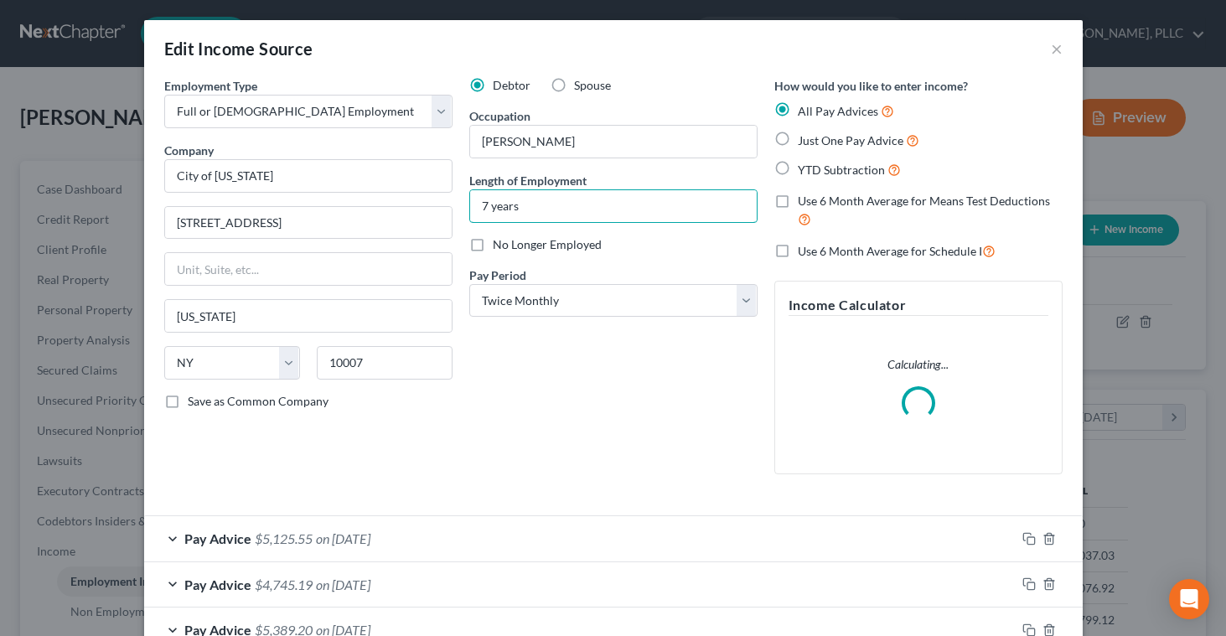
drag, startPoint x: 522, startPoint y: 208, endPoint x: 464, endPoint y: 207, distance: 58.7
click at [464, 207] on div "Debtor Spouse Occupation [PERSON_NAME] Length of Employment 7 years No Longer E…" at bounding box center [613, 282] width 305 height 411
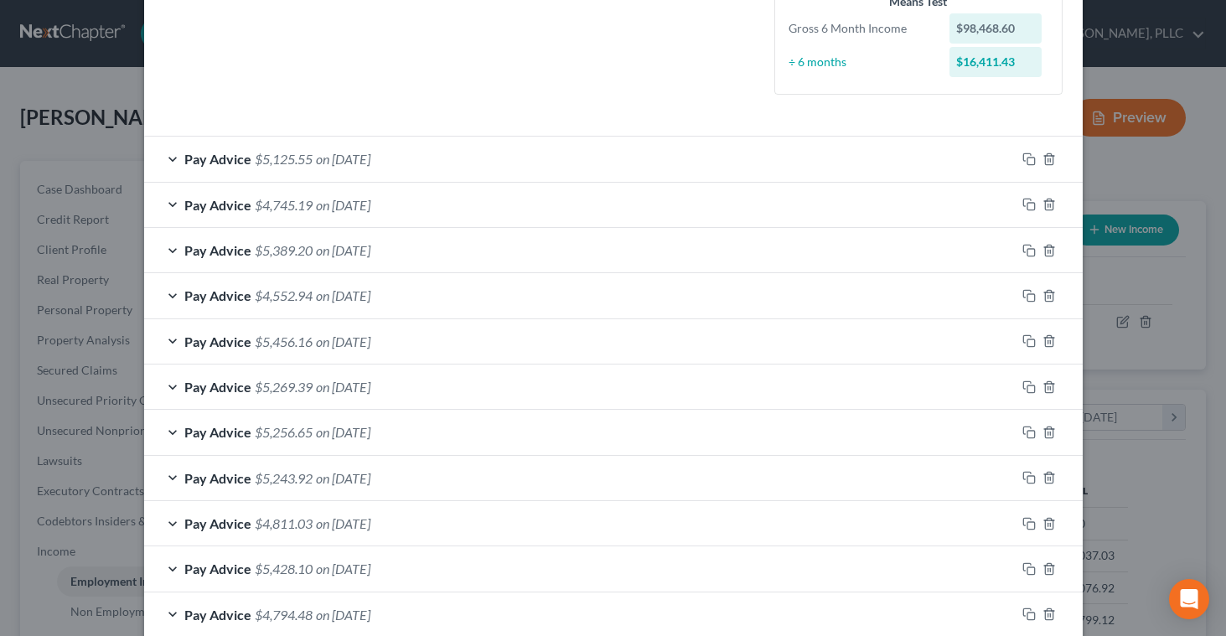
scroll to position [569, 0]
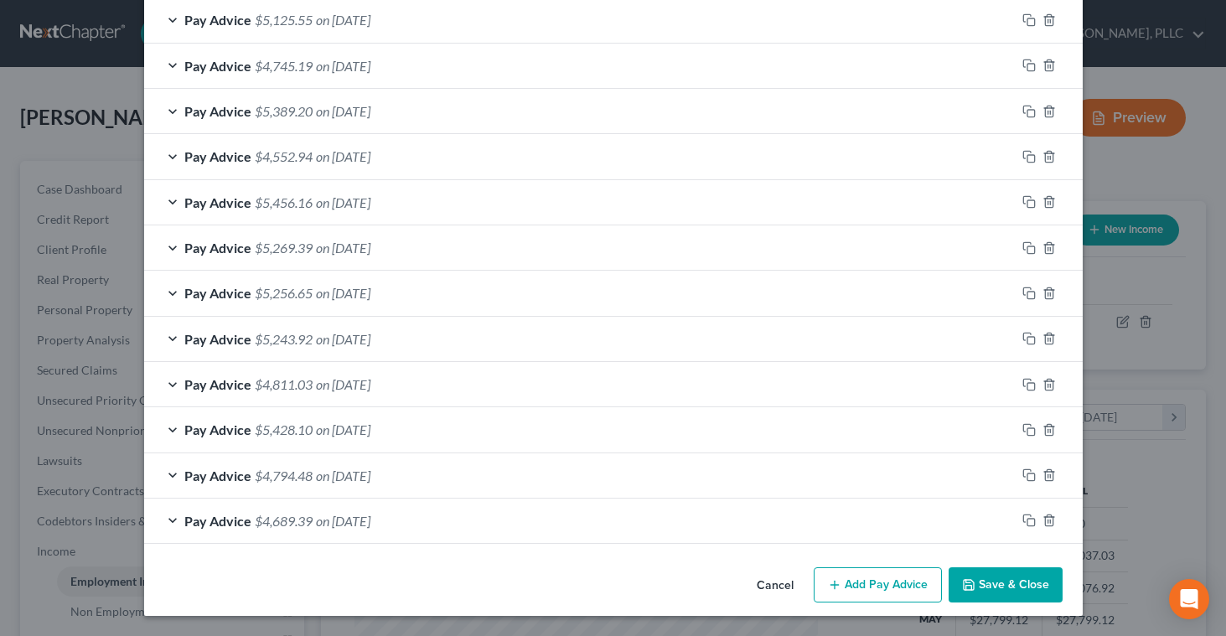
type input "1 year 4 months"
click at [993, 584] on button "Save & Close" at bounding box center [1006, 585] width 114 height 35
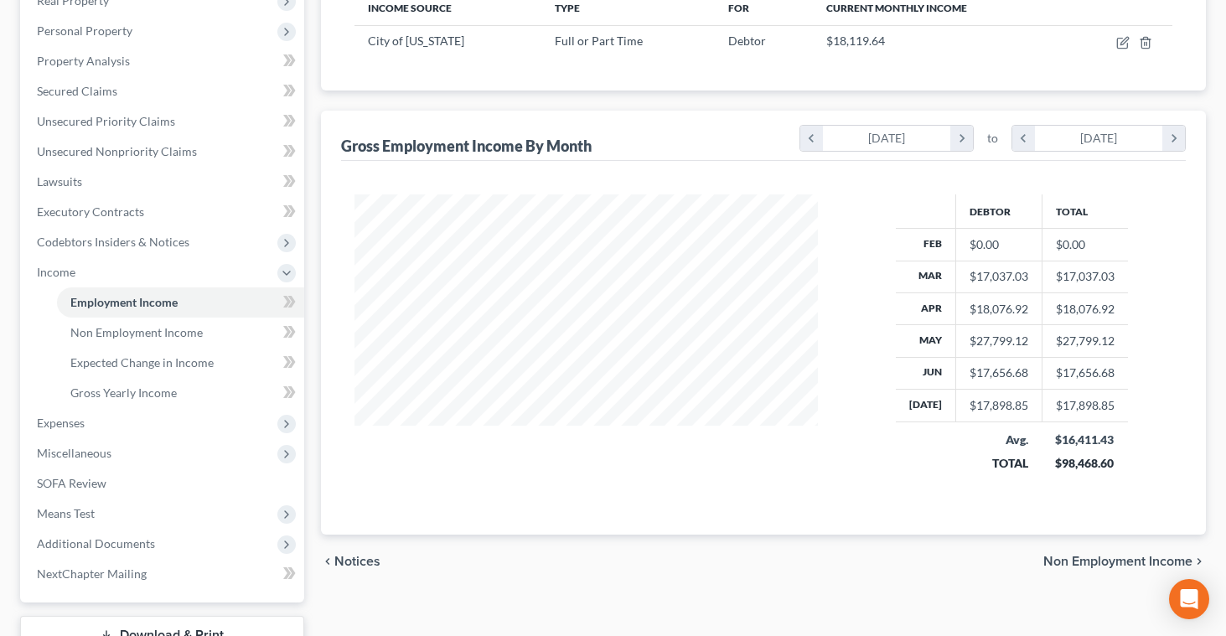
scroll to position [331, 0]
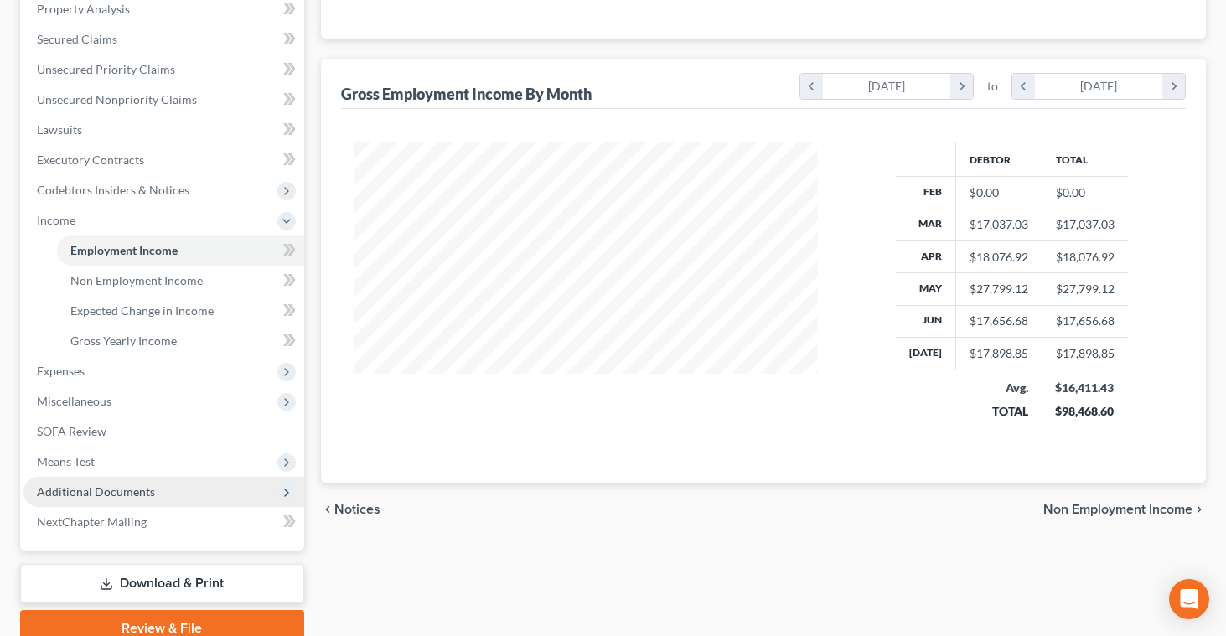
click at [101, 487] on span "Additional Documents" at bounding box center [96, 492] width 118 height 14
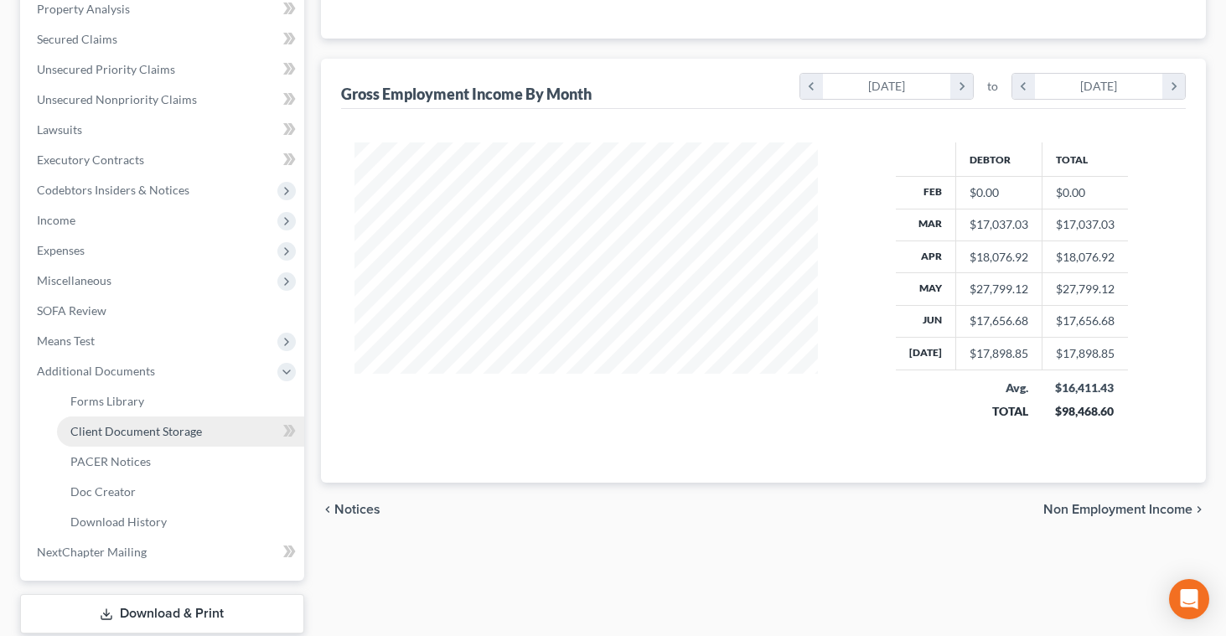
click at [139, 433] on span "Client Document Storage" at bounding box center [136, 431] width 132 height 14
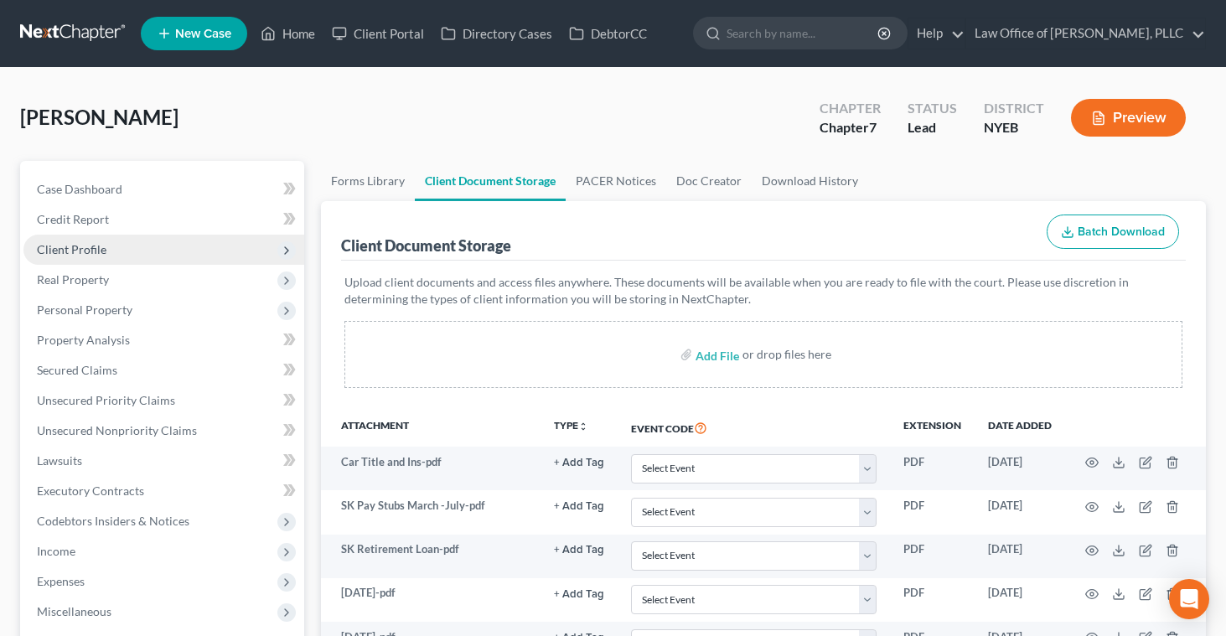
click at [96, 245] on span "Client Profile" at bounding box center [72, 249] width 70 height 14
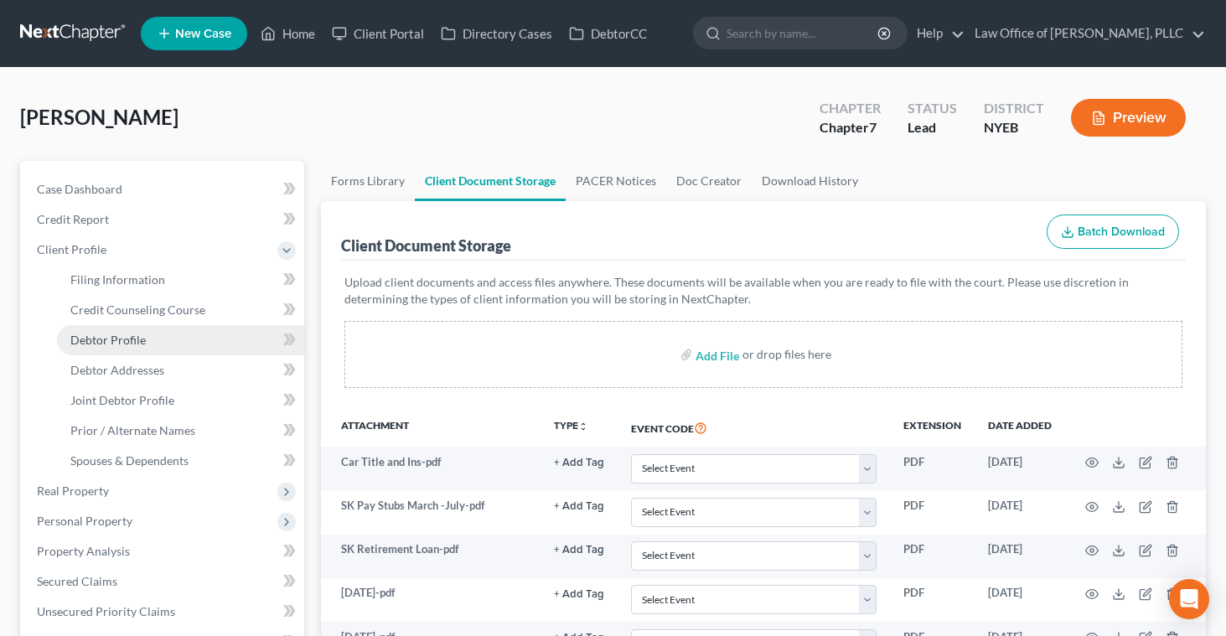
click at [97, 336] on span "Debtor Profile" at bounding box center [107, 340] width 75 height 14
select select "1"
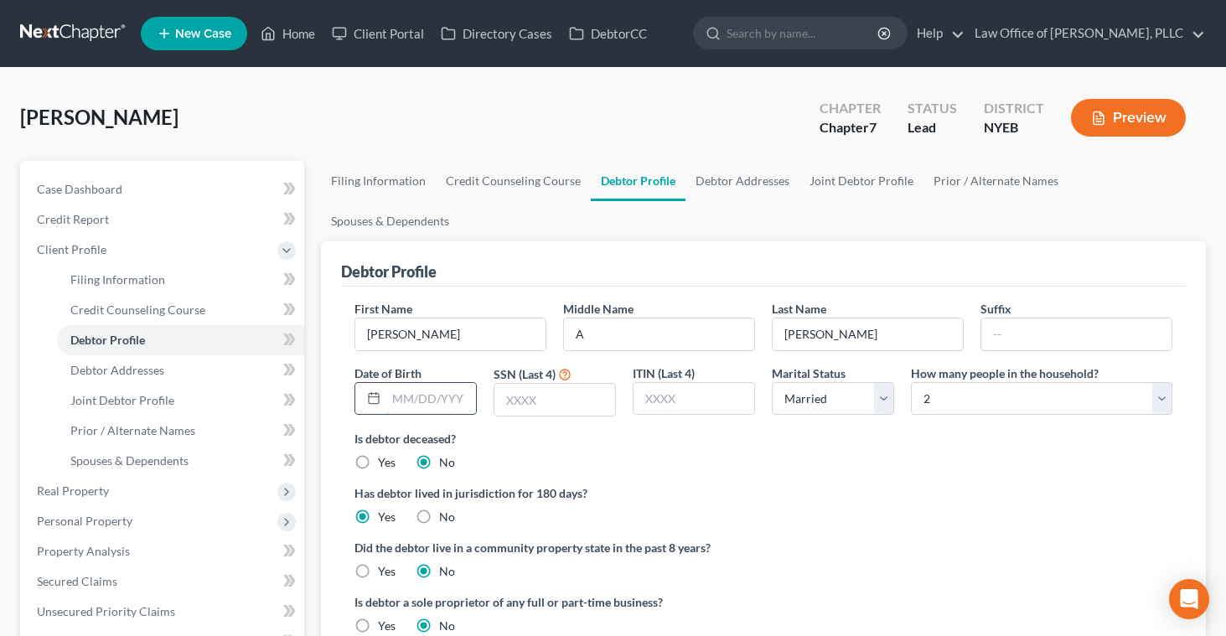
click at [391, 383] on input "text" at bounding box center [431, 399] width 90 height 32
type input "[DATE]"
click at [523, 384] on input "text" at bounding box center [555, 400] width 121 height 32
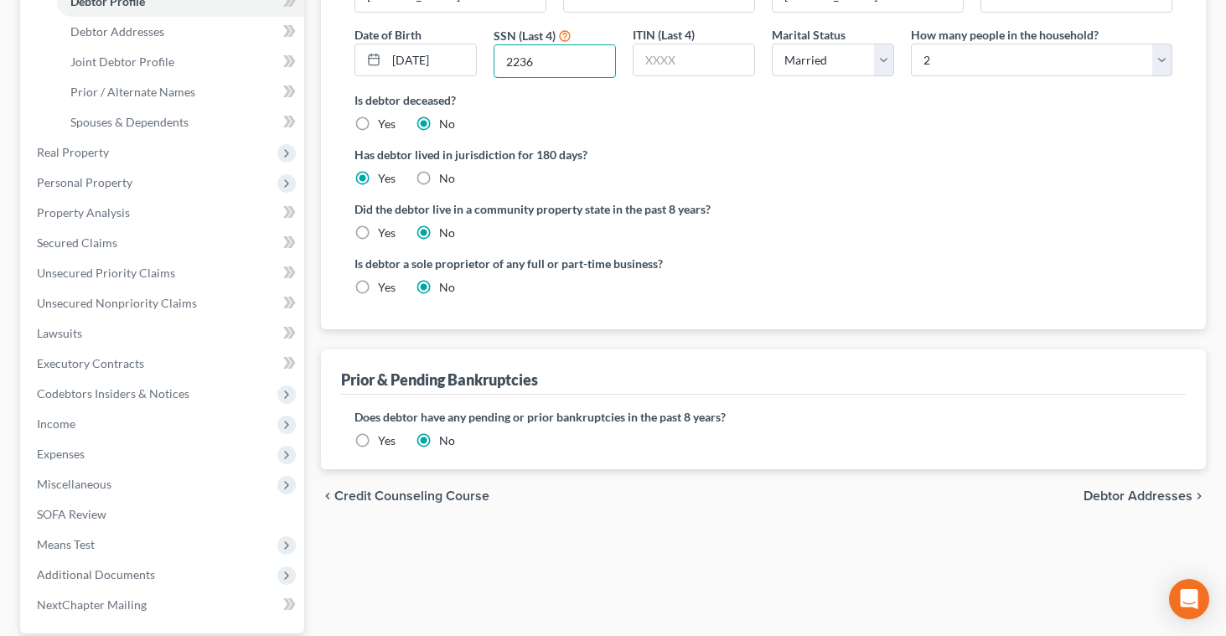
scroll to position [345, 0]
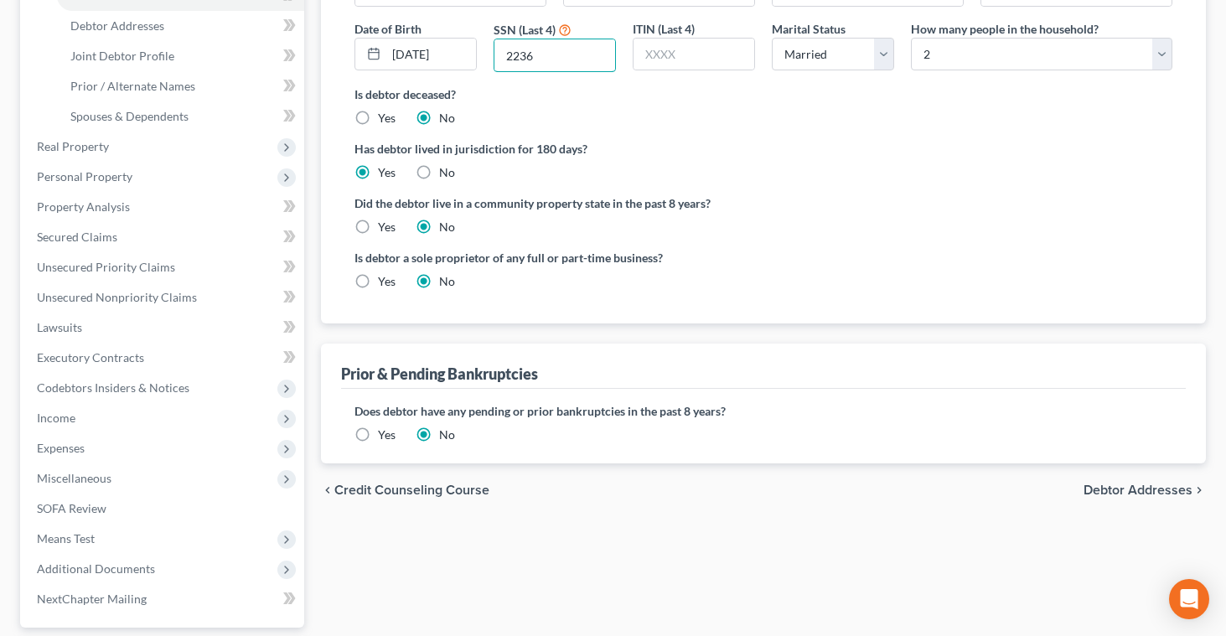
type input "2236"
click at [1101, 484] on span "Debtor Addresses" at bounding box center [1138, 490] width 109 height 13
select select "0"
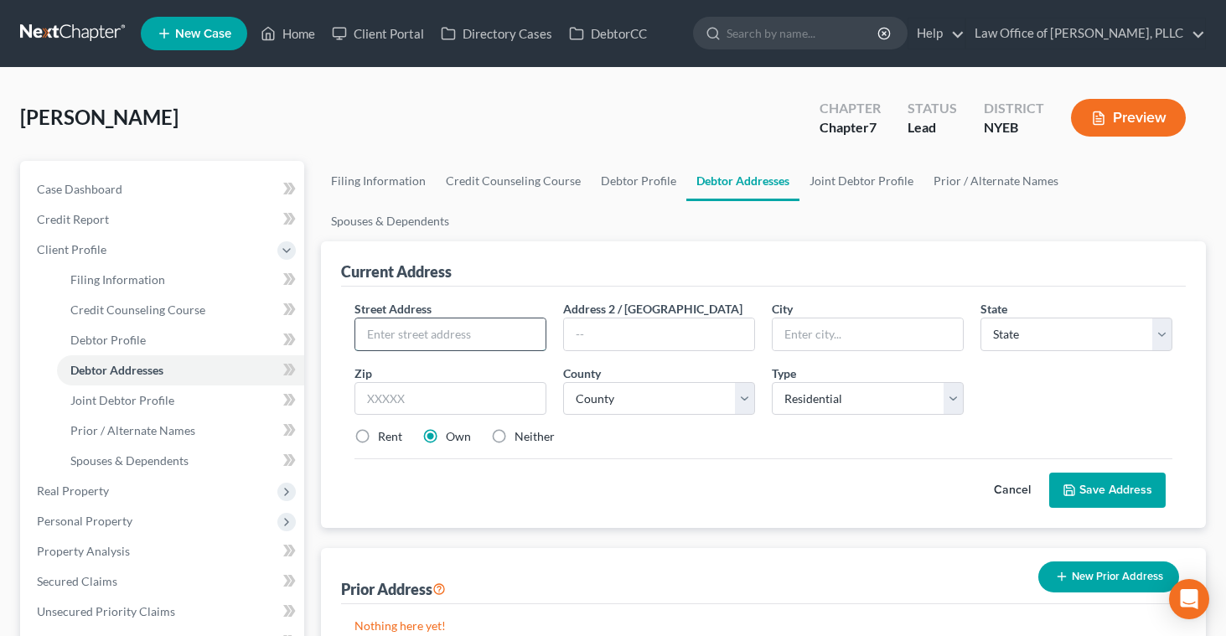
click at [383, 319] on input "text" at bounding box center [450, 335] width 190 height 32
type input "[STREET_ADDRESS]"
click at [584, 319] on input "text" at bounding box center [659, 335] width 190 height 32
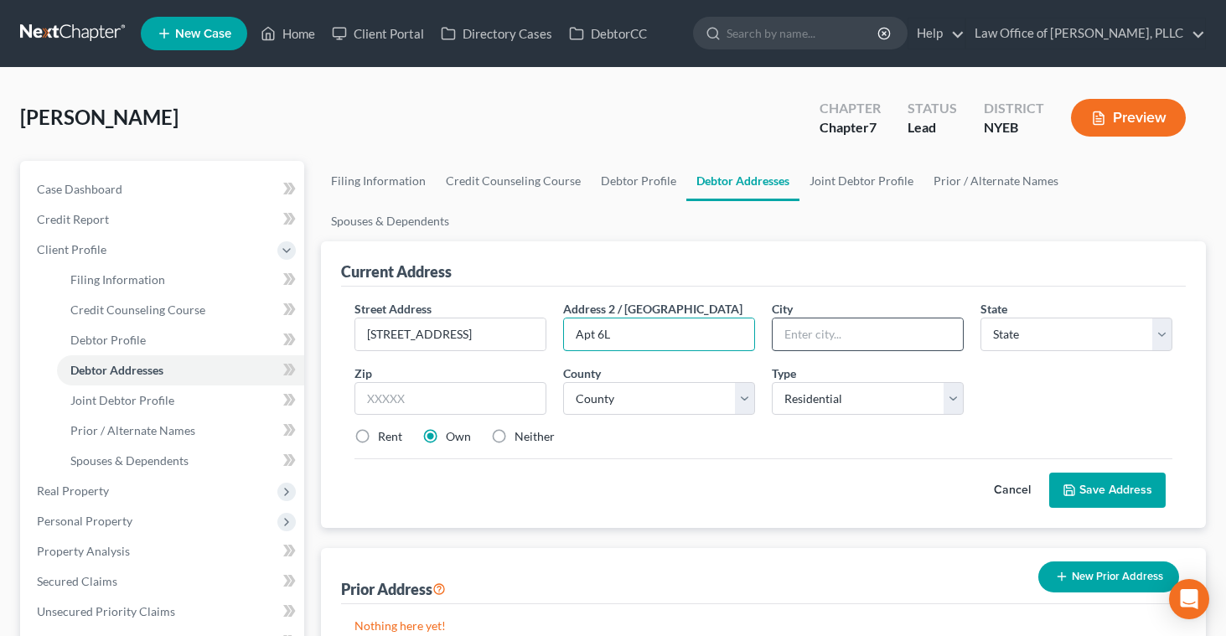
type input "Apt 6L"
click at [798, 319] on input "text" at bounding box center [868, 335] width 190 height 32
type input "[GEOGRAPHIC_DATA]"
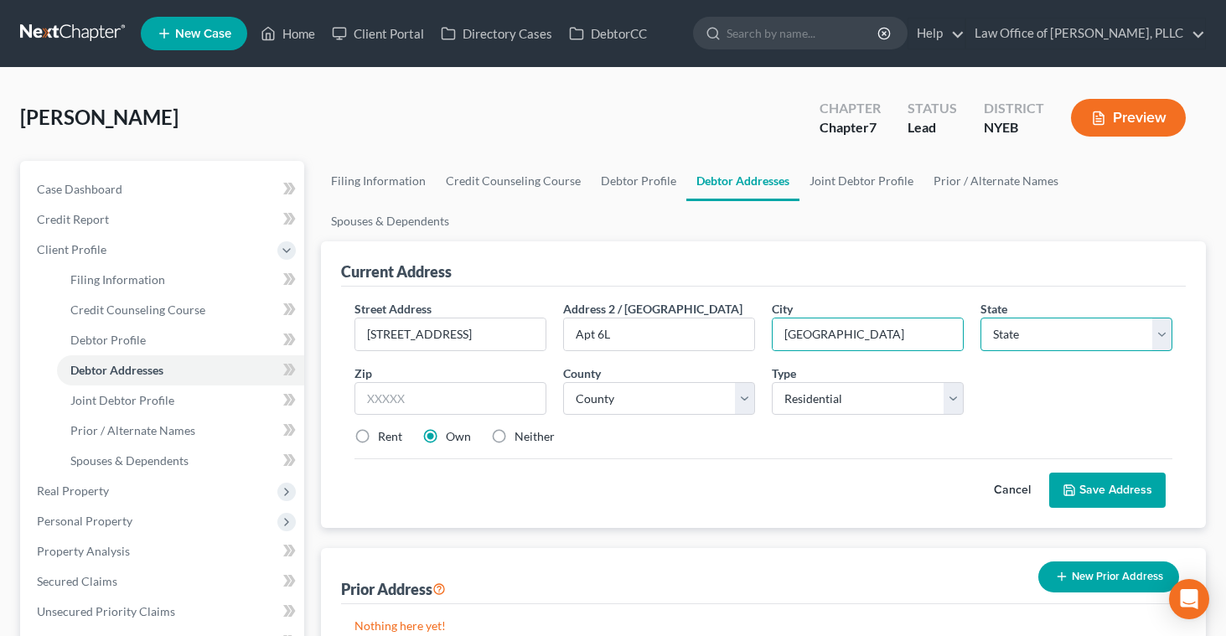
click at [1017, 318] on select "State [US_STATE] AK AR AZ CA CO CT DE DC [GEOGRAPHIC_DATA] [GEOGRAPHIC_DATA] GU…" at bounding box center [1077, 335] width 192 height 34
select select "35"
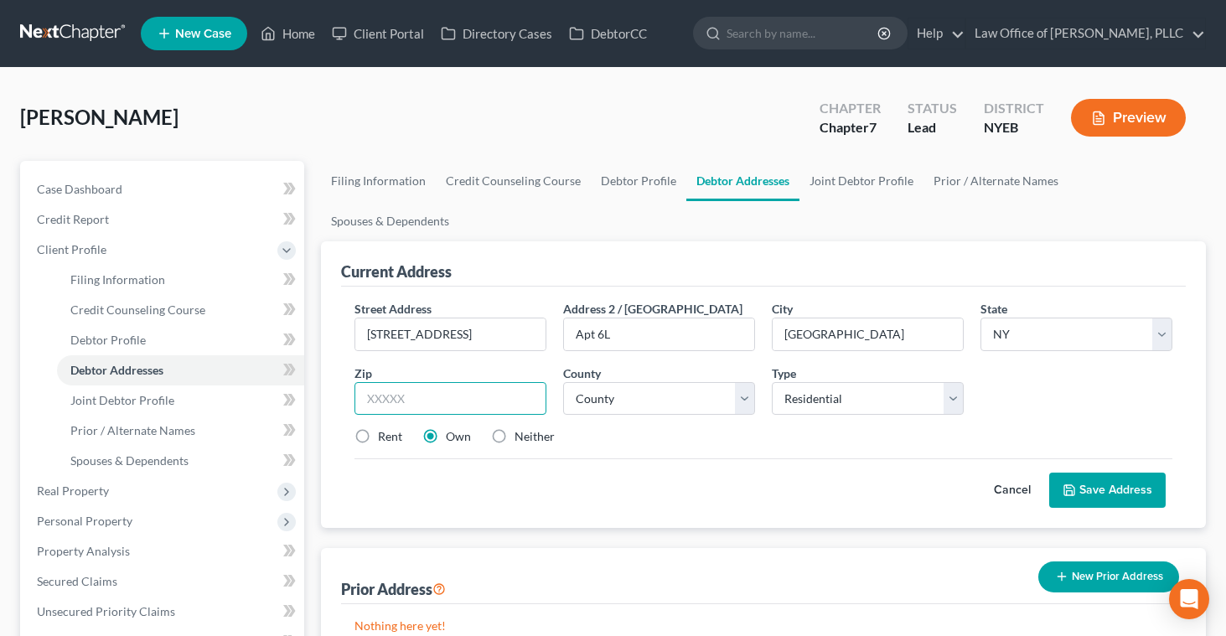
click at [521, 382] on input "text" at bounding box center [451, 399] width 192 height 34
type input "11209"
click at [742, 382] on select "County [GEOGRAPHIC_DATA] [GEOGRAPHIC_DATA] [GEOGRAPHIC_DATA] [GEOGRAPHIC_DATA] …" at bounding box center [659, 399] width 192 height 34
select select "23"
click at [378, 428] on label "Rent" at bounding box center [390, 436] width 24 height 17
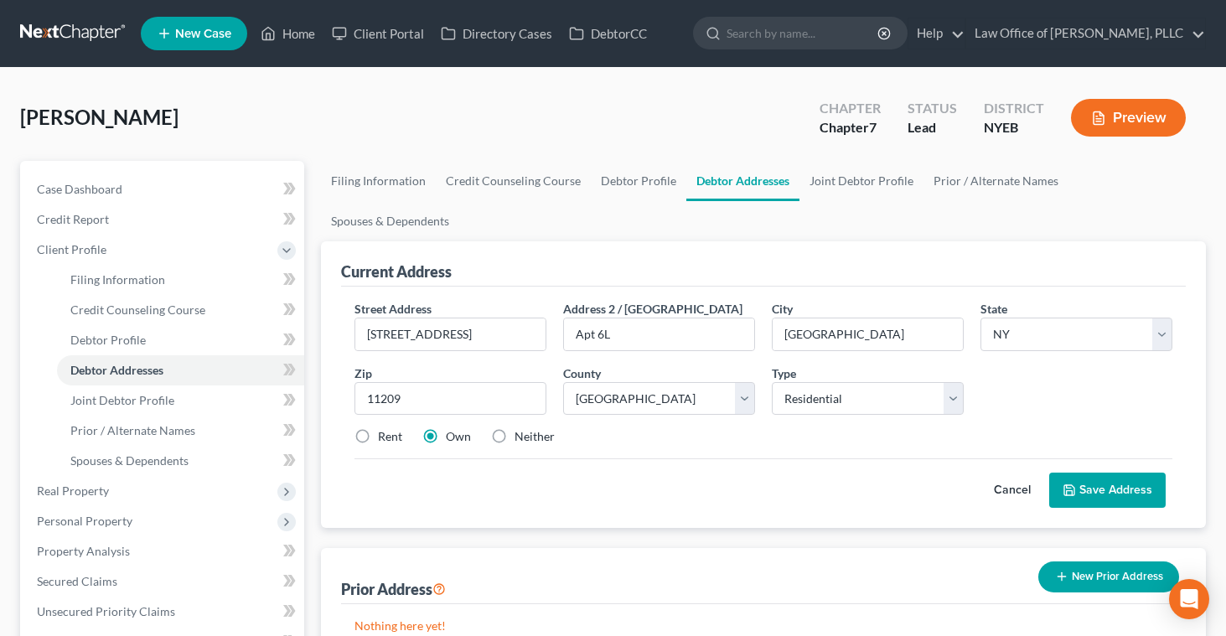
click at [385, 428] on input "Rent" at bounding box center [390, 433] width 11 height 11
radio input "true"
click at [1083, 473] on button "Save Address" at bounding box center [1108, 490] width 117 height 35
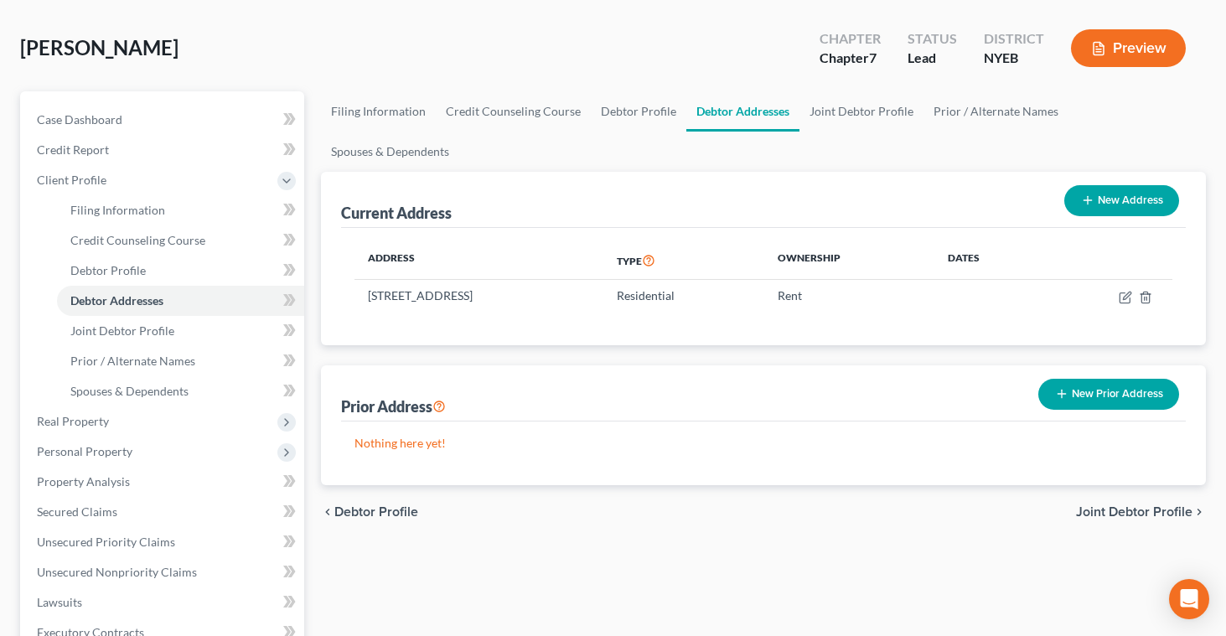
scroll to position [60, 0]
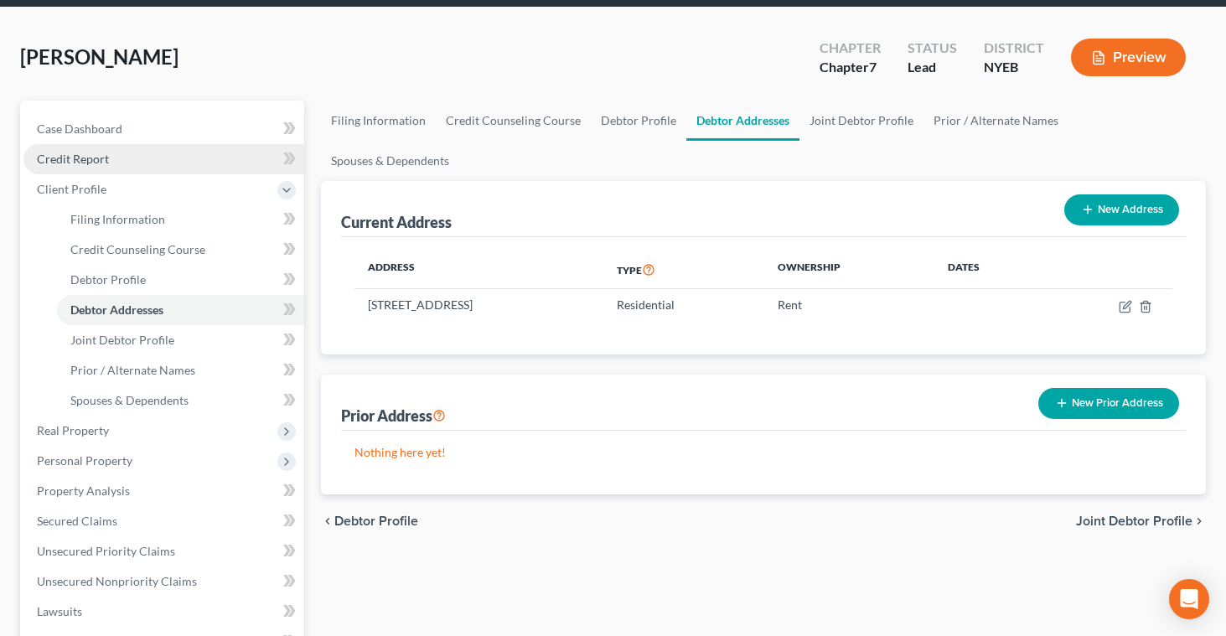
click at [83, 152] on span "Credit Report" at bounding box center [73, 159] width 72 height 14
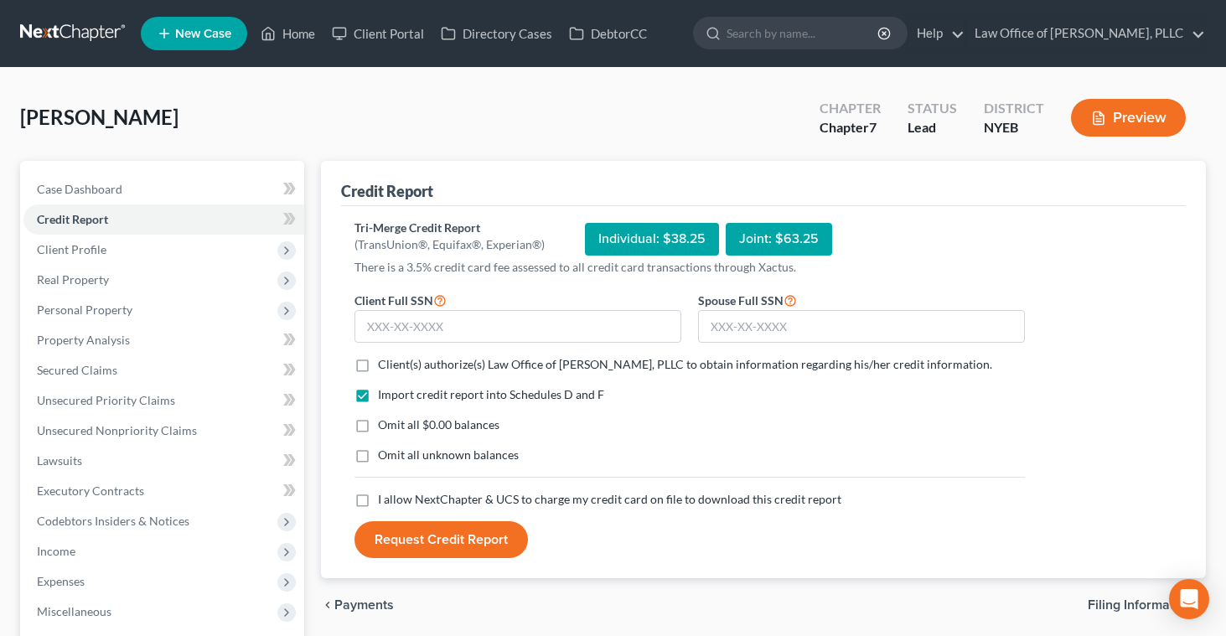
click at [378, 365] on label "Client(s) authorize(s) Law Office of [PERSON_NAME], PLLC to obtain information …" at bounding box center [685, 364] width 614 height 17
click at [385, 365] on input "Client(s) authorize(s) Law Office of [PERSON_NAME], PLLC to obtain information …" at bounding box center [390, 361] width 11 height 11
checkbox input "true"
click at [378, 496] on label "I allow NextChapter & UCS to charge my credit card on file to download this cre…" at bounding box center [610, 499] width 464 height 17
click at [385, 496] on input "I allow NextChapter & UCS to charge my credit card on file to download this cre…" at bounding box center [390, 496] width 11 height 11
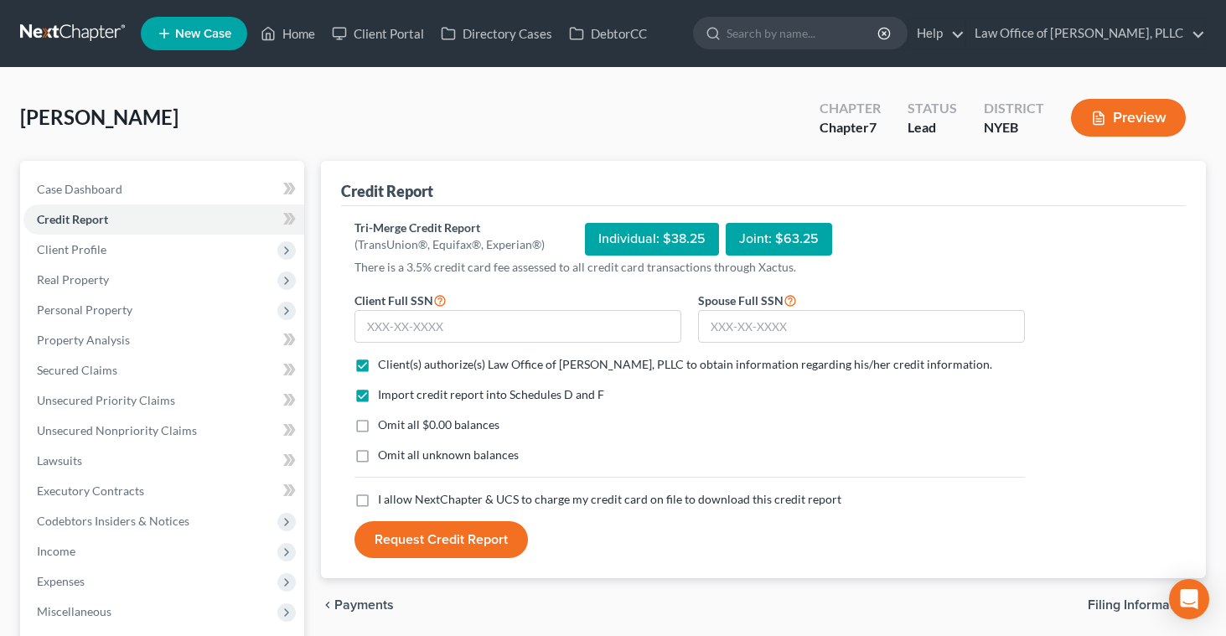
checkbox input "true"
click at [371, 324] on input "text" at bounding box center [518, 327] width 327 height 34
type input "081-92-2236"
click at [415, 539] on button "Request Credit Report" at bounding box center [442, 539] width 174 height 37
click at [562, 429] on div "Omit all $0.00 balances" at bounding box center [690, 425] width 671 height 17
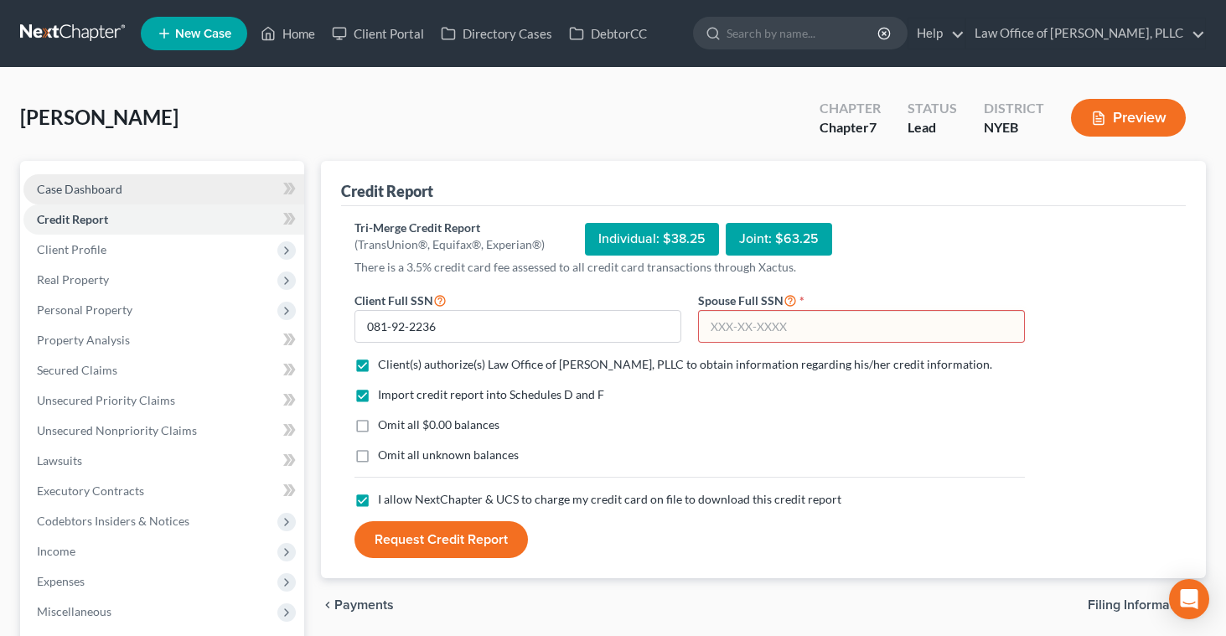
click at [100, 189] on span "Case Dashboard" at bounding box center [80, 189] width 86 height 14
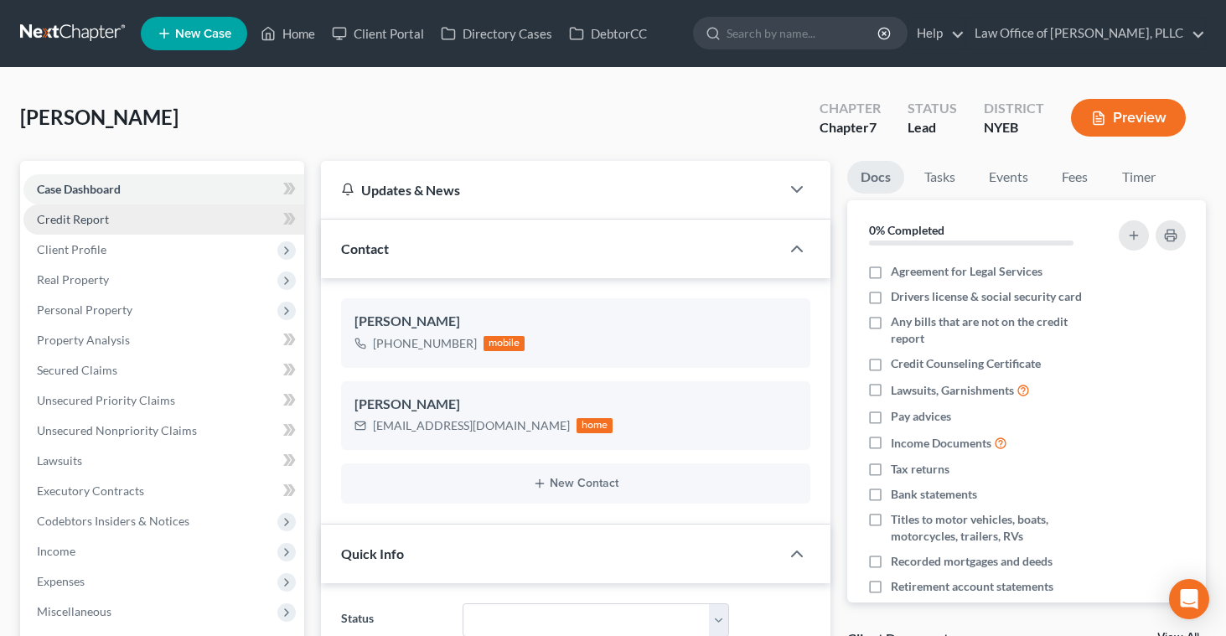
click at [112, 223] on link "Credit Report" at bounding box center [163, 220] width 281 height 30
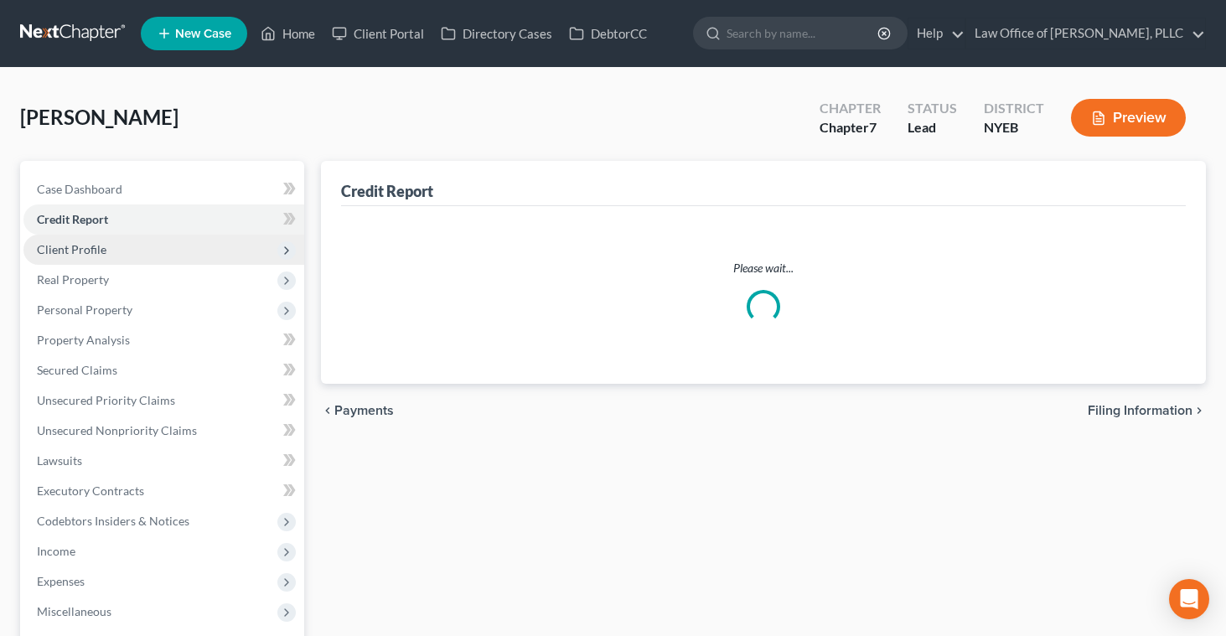
click at [96, 250] on span "Client Profile" at bounding box center [72, 249] width 70 height 14
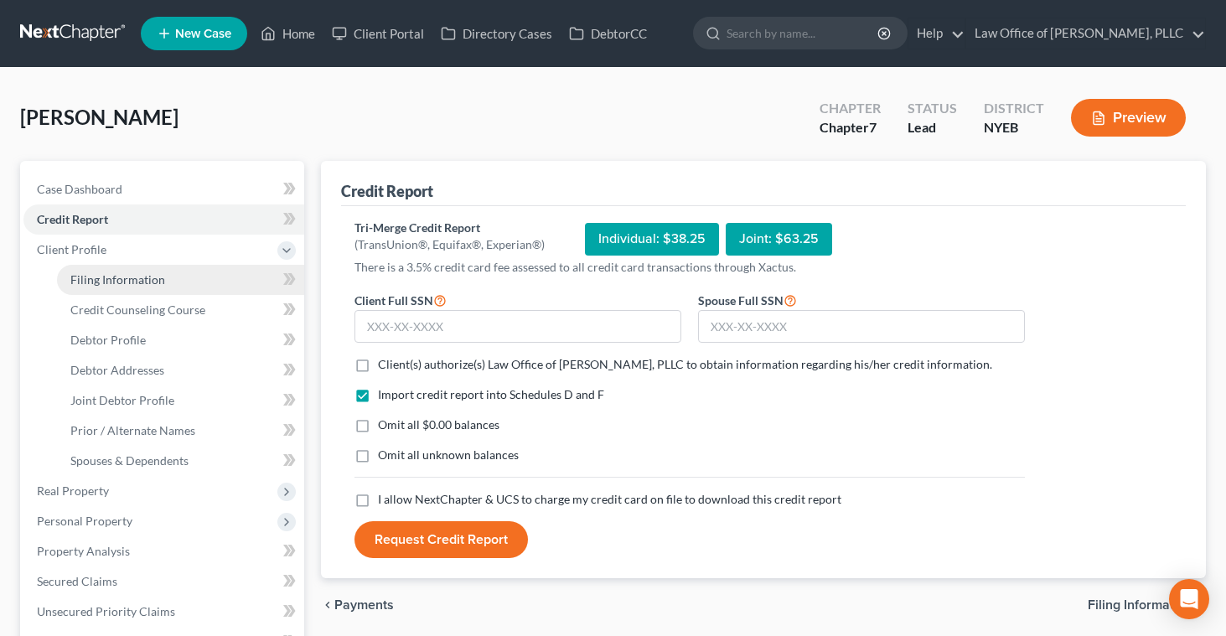
click at [106, 278] on span "Filing Information" at bounding box center [117, 279] width 95 height 14
select select "1"
select select "0"
select select "35"
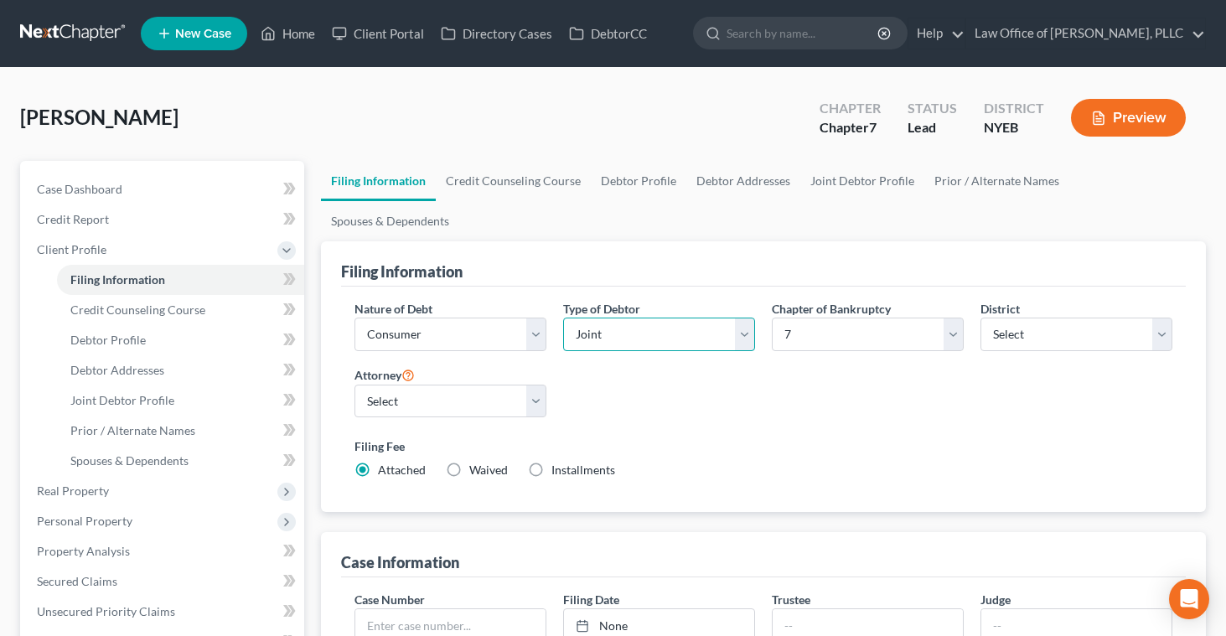
click at [742, 318] on select "Select Individual Joint" at bounding box center [659, 335] width 192 height 34
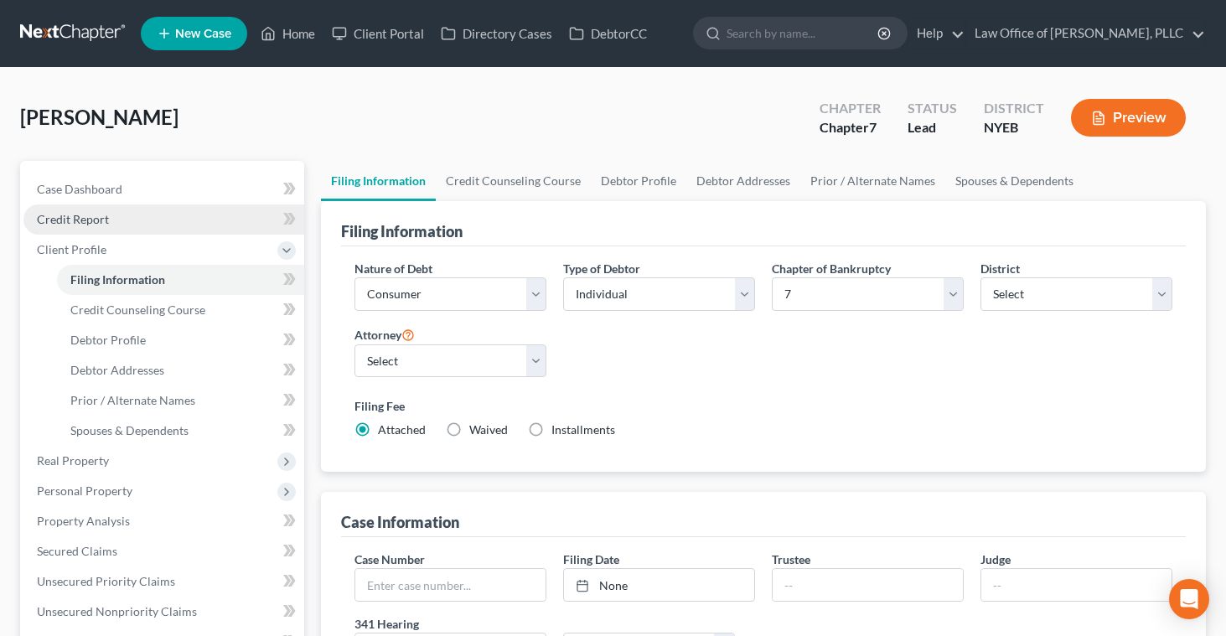
click at [97, 222] on span "Credit Report" at bounding box center [73, 219] width 72 height 14
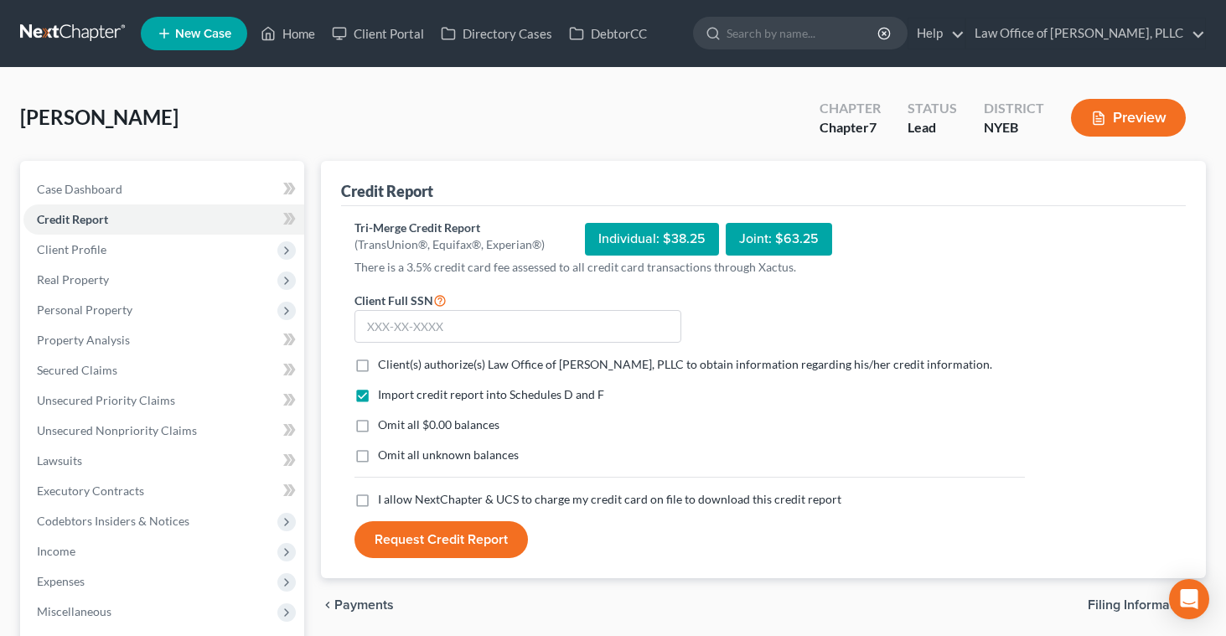
click at [378, 364] on label "Client(s) authorize(s) Law Office of [PERSON_NAME], PLLC to obtain information …" at bounding box center [685, 364] width 614 height 17
click at [385, 364] on input "Client(s) authorize(s) Law Office of [PERSON_NAME], PLLC to obtain information …" at bounding box center [390, 361] width 11 height 11
click at [378, 503] on label "I allow NextChapter & UCS to charge my credit card on file to download this cre…" at bounding box center [610, 499] width 464 height 17
click at [385, 502] on input "I allow NextChapter & UCS to charge my credit card on file to download this cre…" at bounding box center [390, 496] width 11 height 11
click at [376, 330] on input "text" at bounding box center [518, 327] width 327 height 34
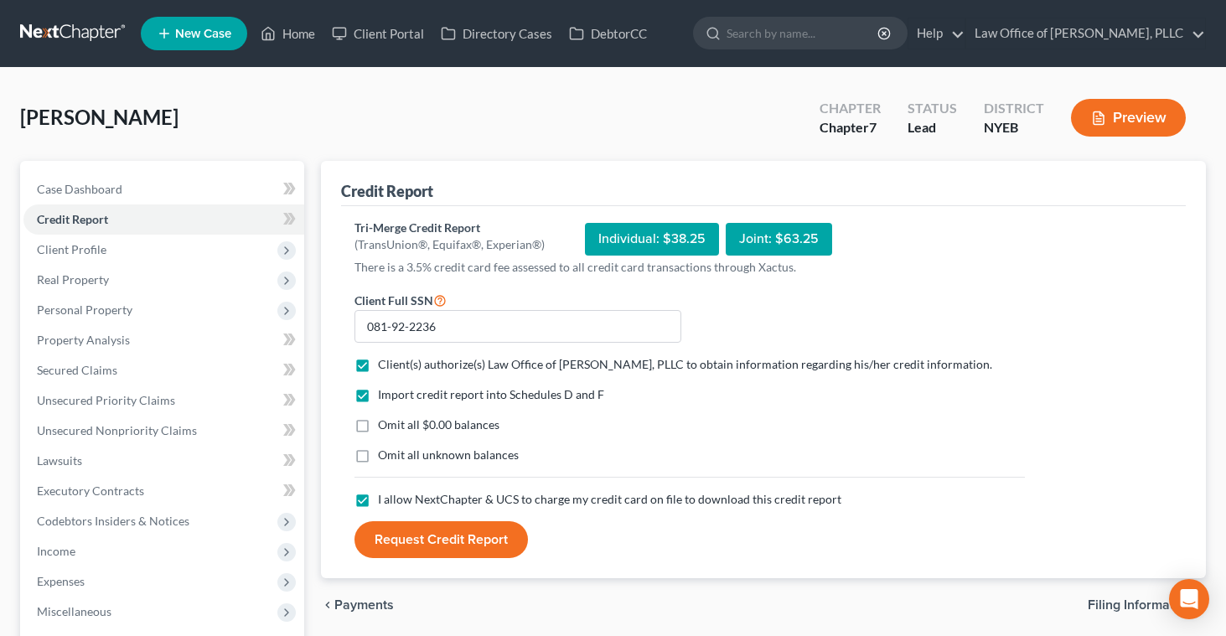
click at [453, 537] on button "Request Credit Report" at bounding box center [442, 539] width 174 height 37
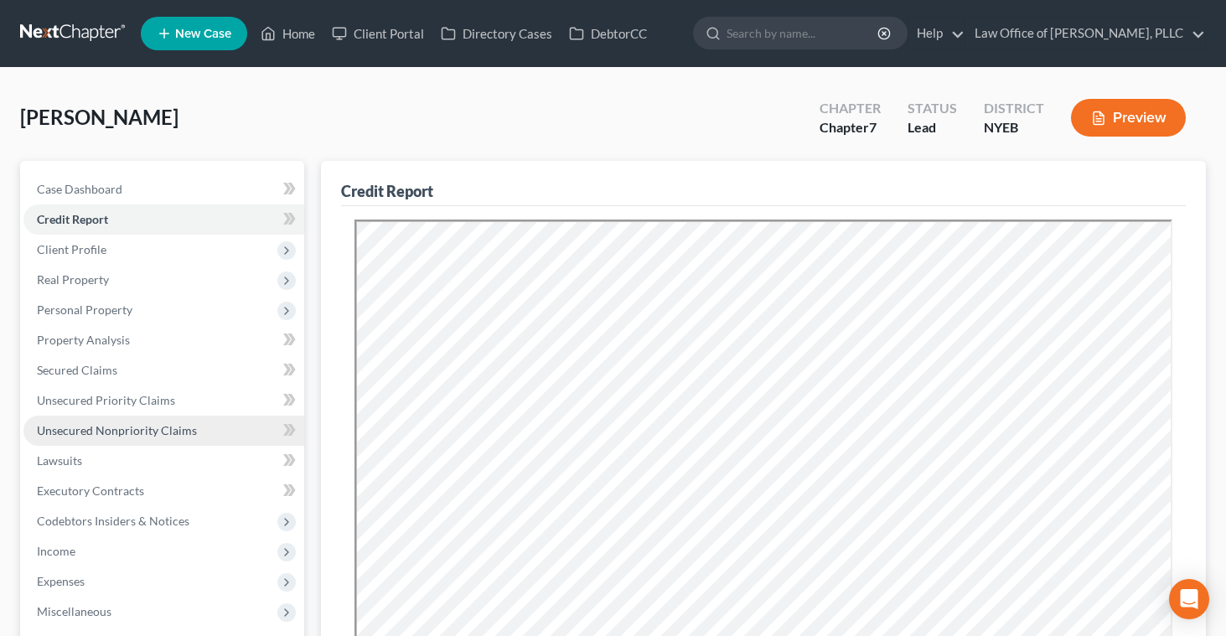
click at [94, 428] on span "Unsecured Nonpriority Claims" at bounding box center [117, 430] width 160 height 14
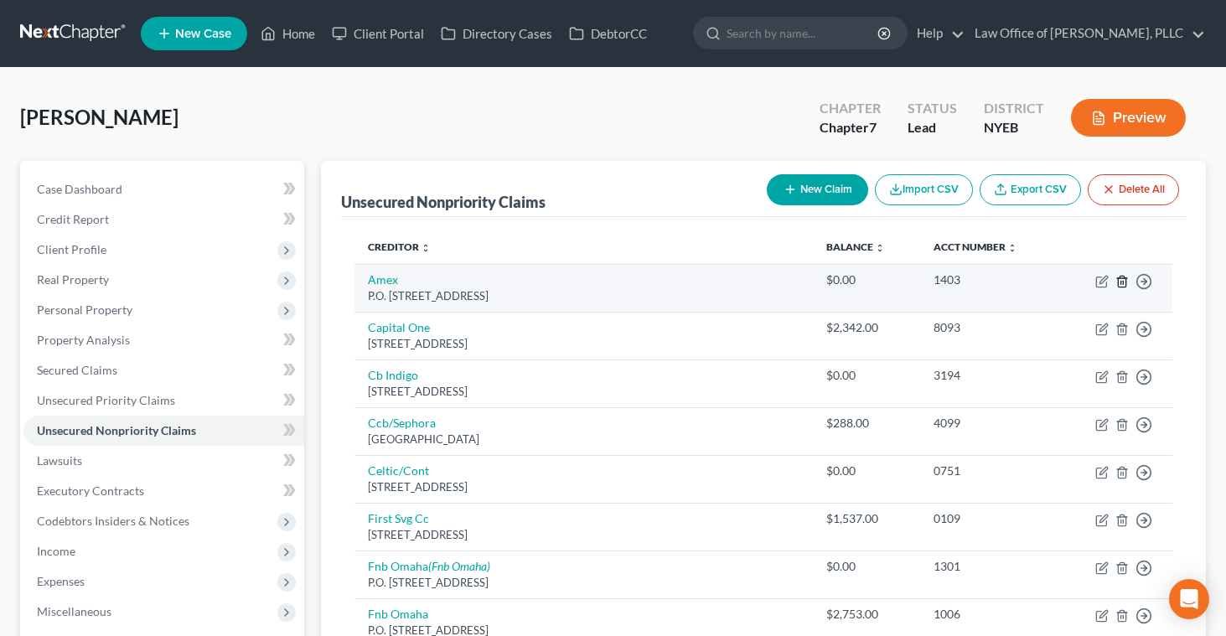
click at [1123, 282] on line "button" at bounding box center [1123, 282] width 0 height 3
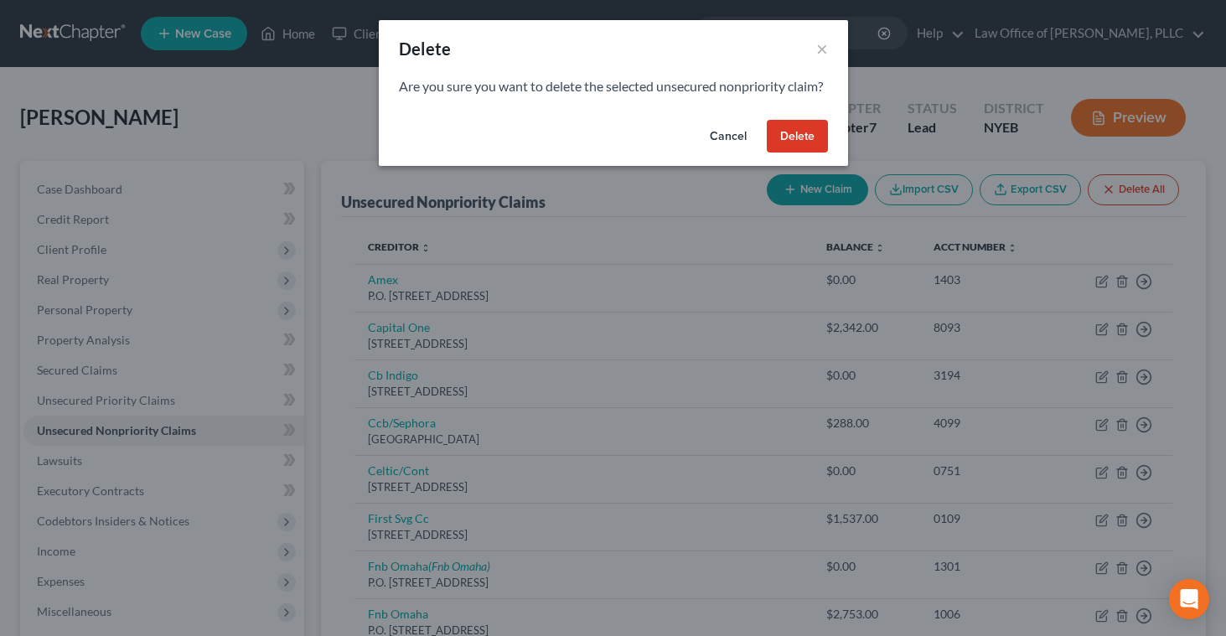
click at [798, 153] on button "Delete" at bounding box center [797, 137] width 61 height 34
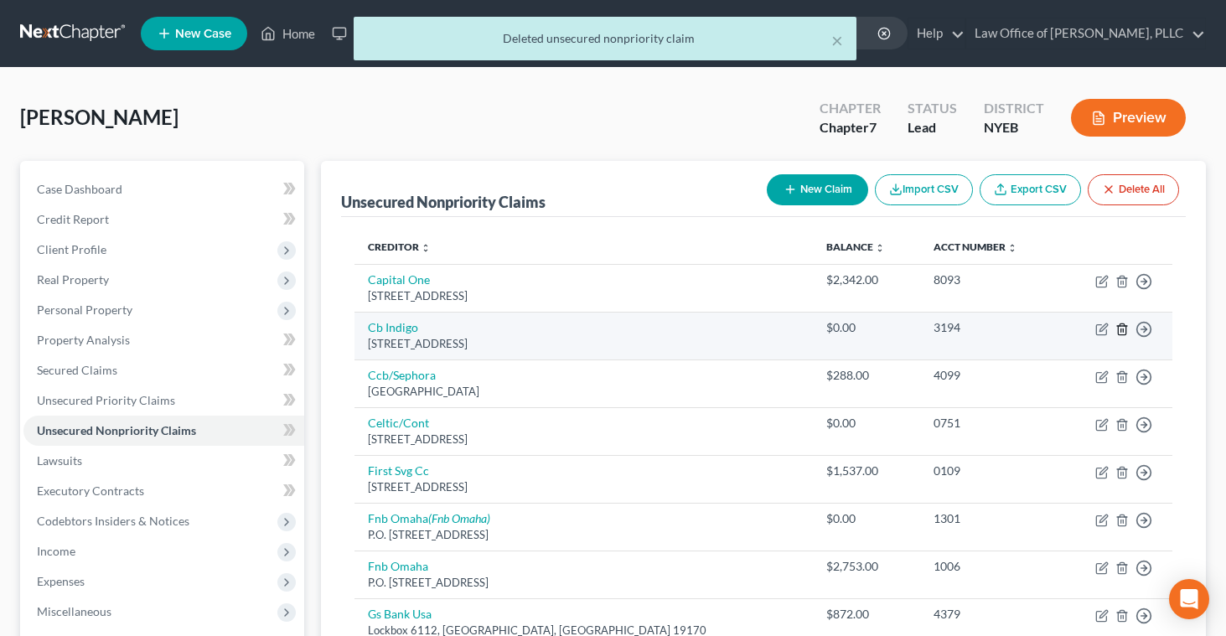
click at [1125, 328] on icon "button" at bounding box center [1122, 329] width 13 height 13
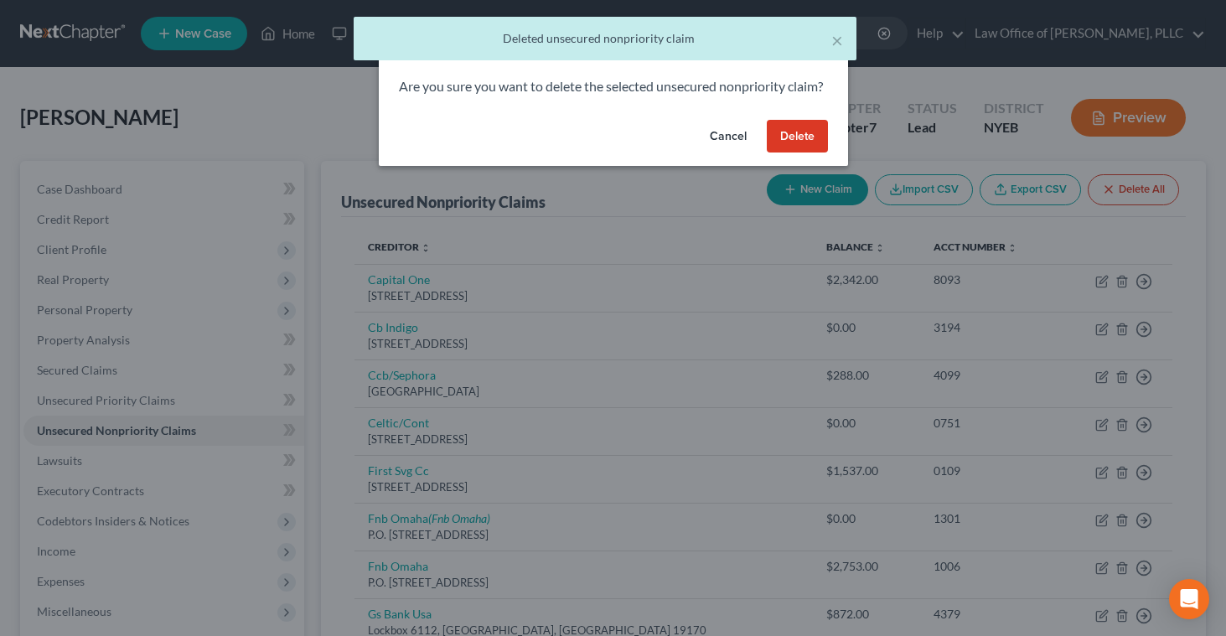
click at [803, 149] on button "Delete" at bounding box center [797, 137] width 61 height 34
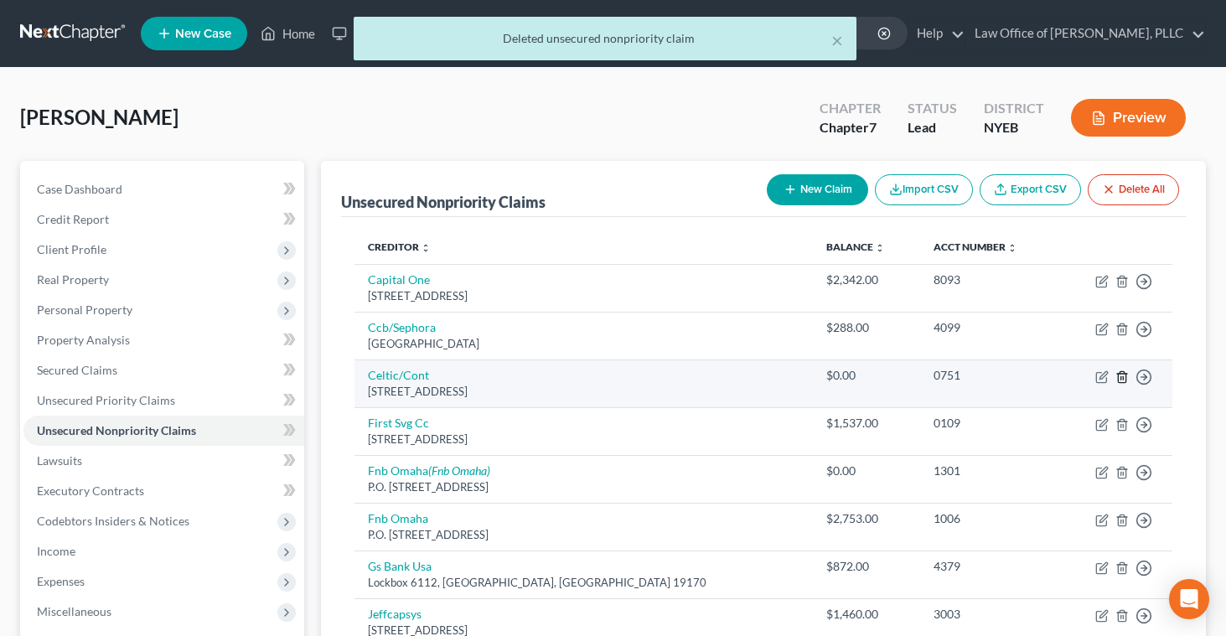
click at [1122, 374] on polyline "button" at bounding box center [1122, 374] width 10 height 0
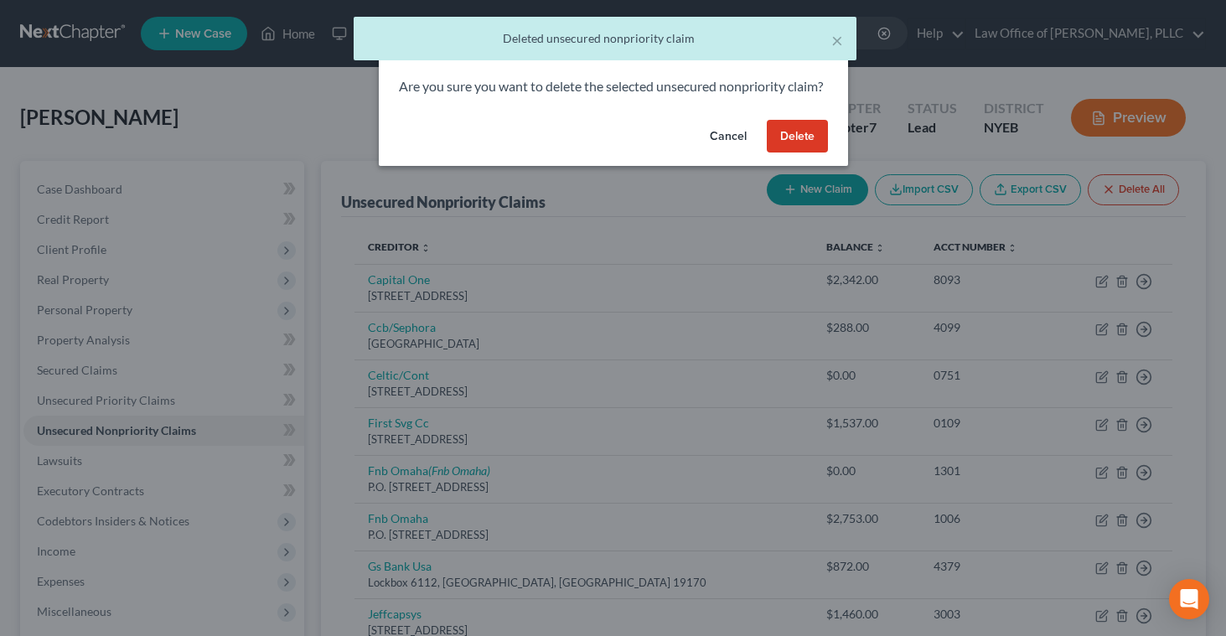
click at [783, 153] on button "Delete" at bounding box center [797, 137] width 61 height 34
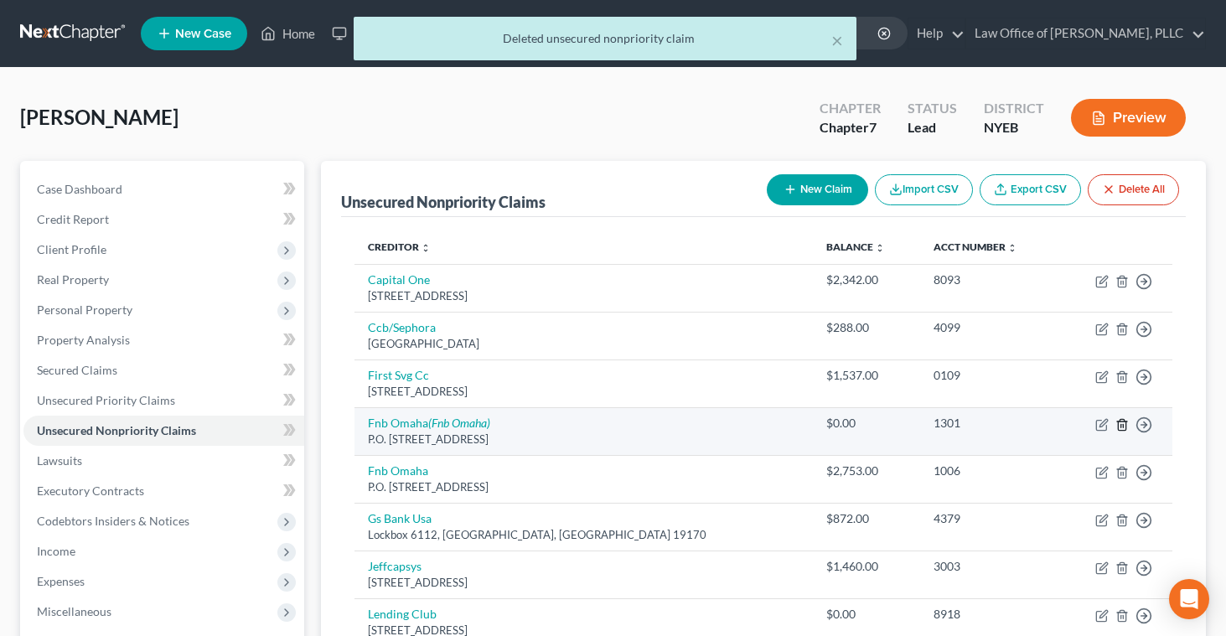
click at [1122, 425] on line "button" at bounding box center [1122, 425] width 0 height 3
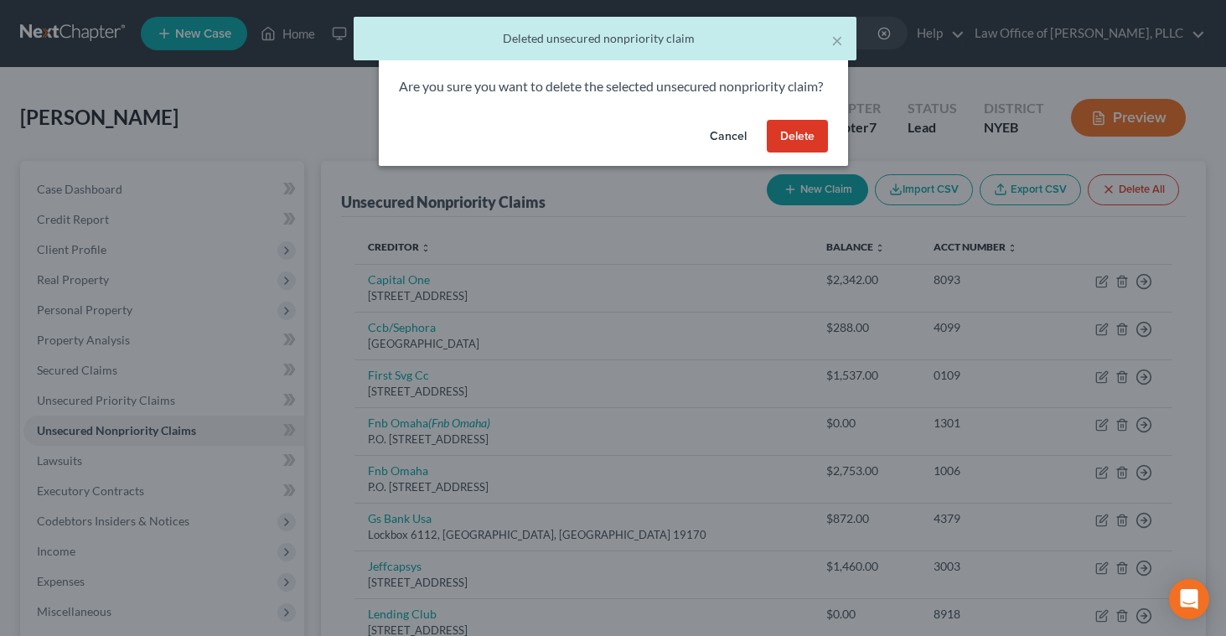
click at [794, 153] on button "Delete" at bounding box center [797, 137] width 61 height 34
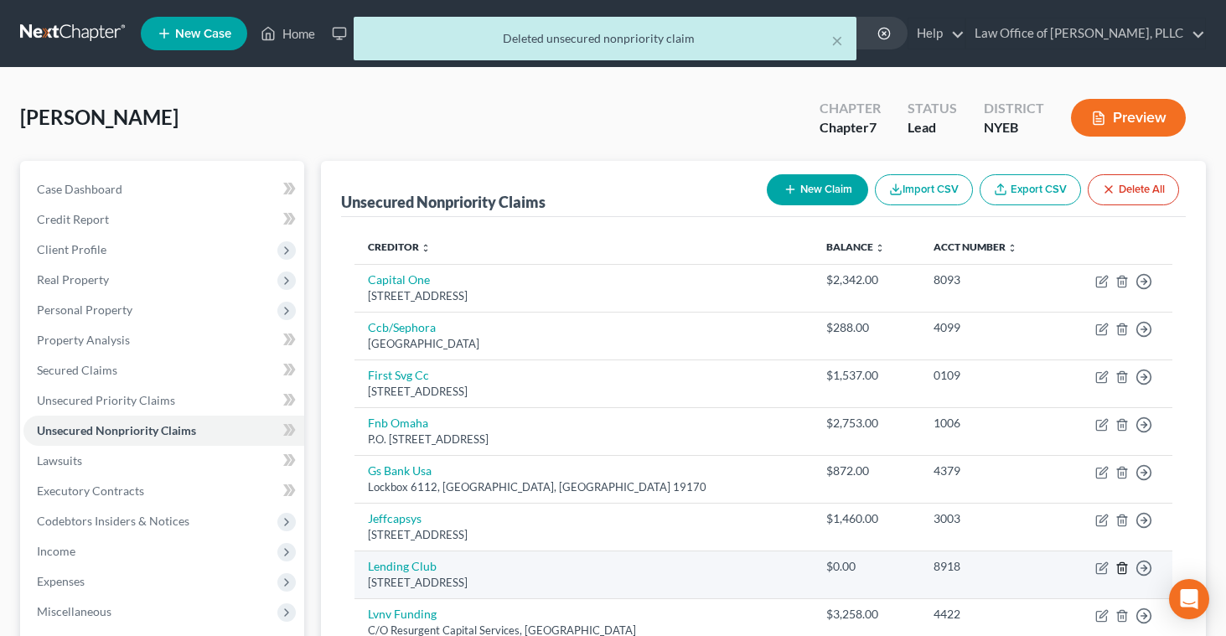
click at [1122, 568] on icon "button" at bounding box center [1122, 568] width 13 height 13
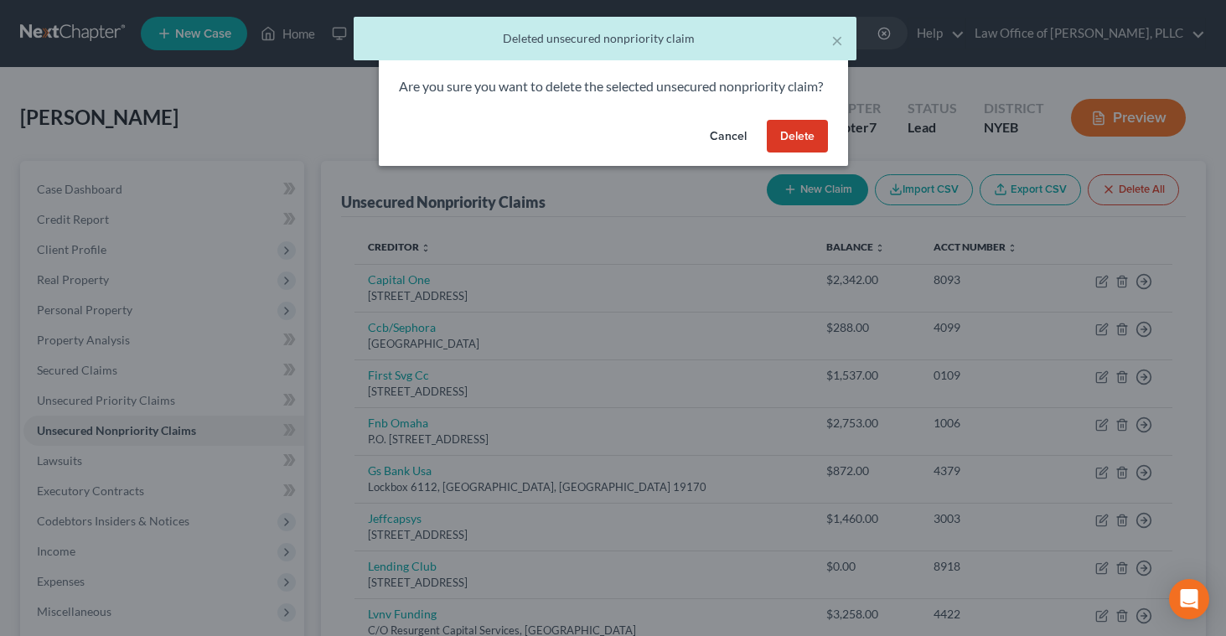
click at [803, 149] on button "Delete" at bounding box center [797, 137] width 61 height 34
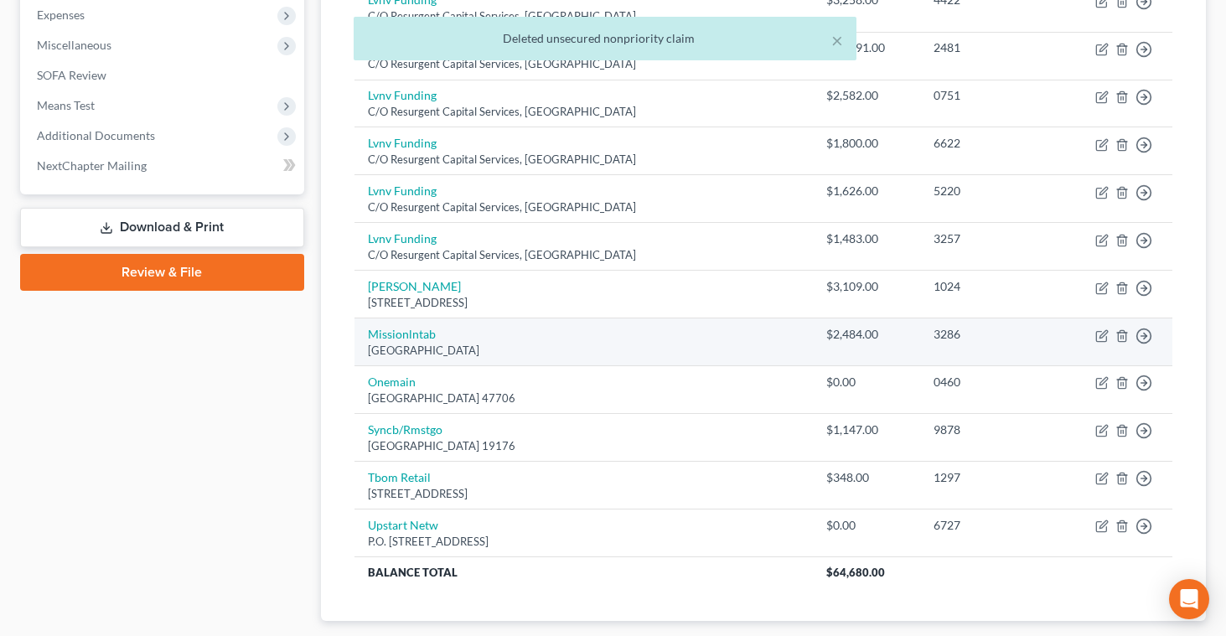
scroll to position [568, 0]
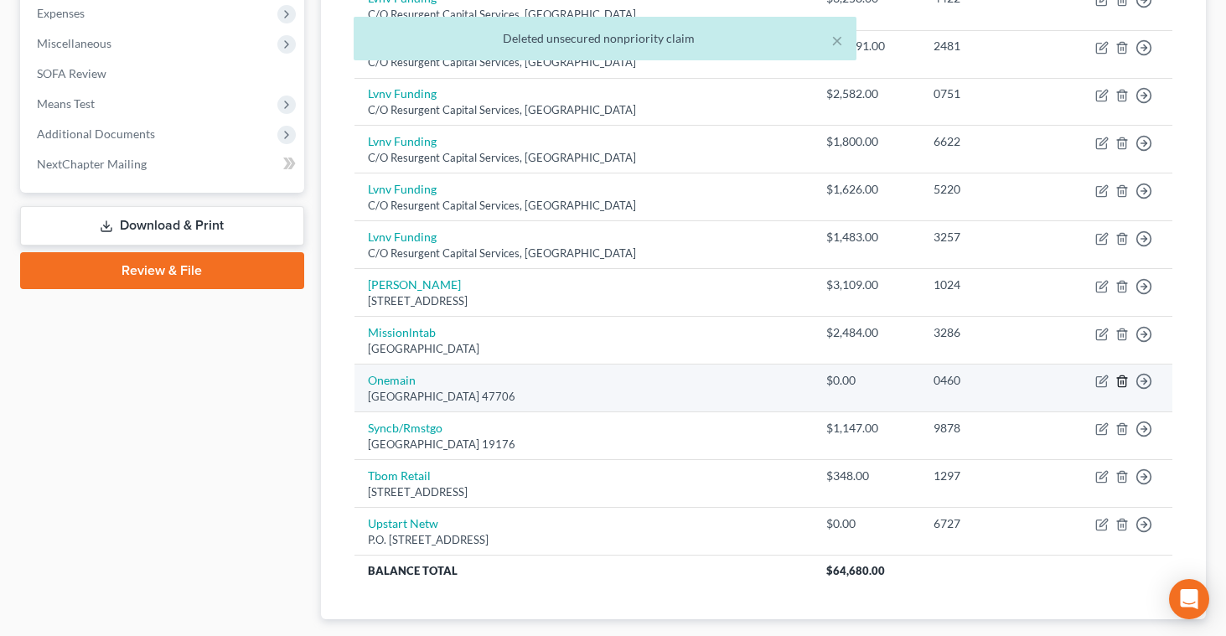
click at [1122, 381] on icon "button" at bounding box center [1122, 381] width 13 height 13
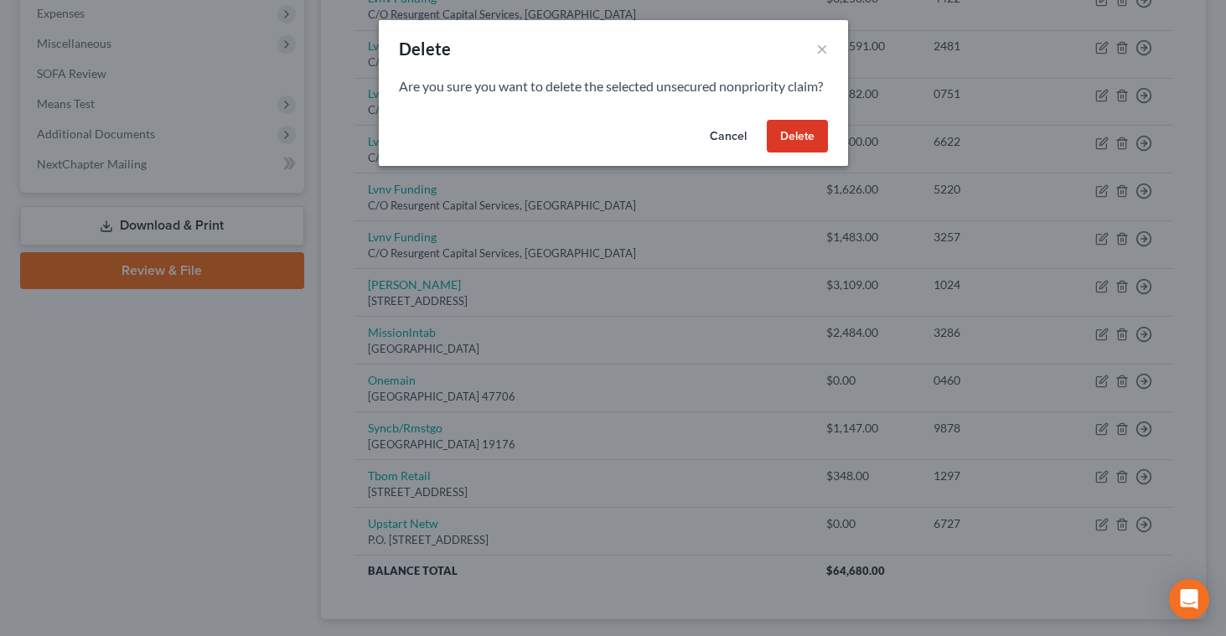
click at [781, 153] on button "Delete" at bounding box center [797, 137] width 61 height 34
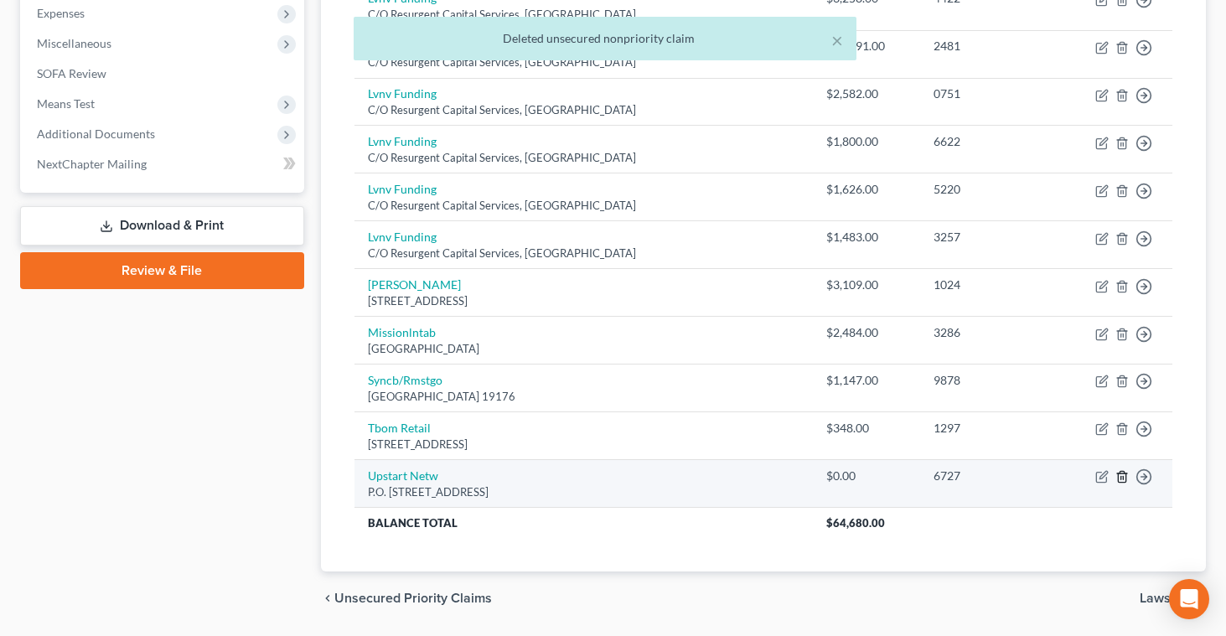
click at [1123, 478] on line "button" at bounding box center [1123, 478] width 0 height 3
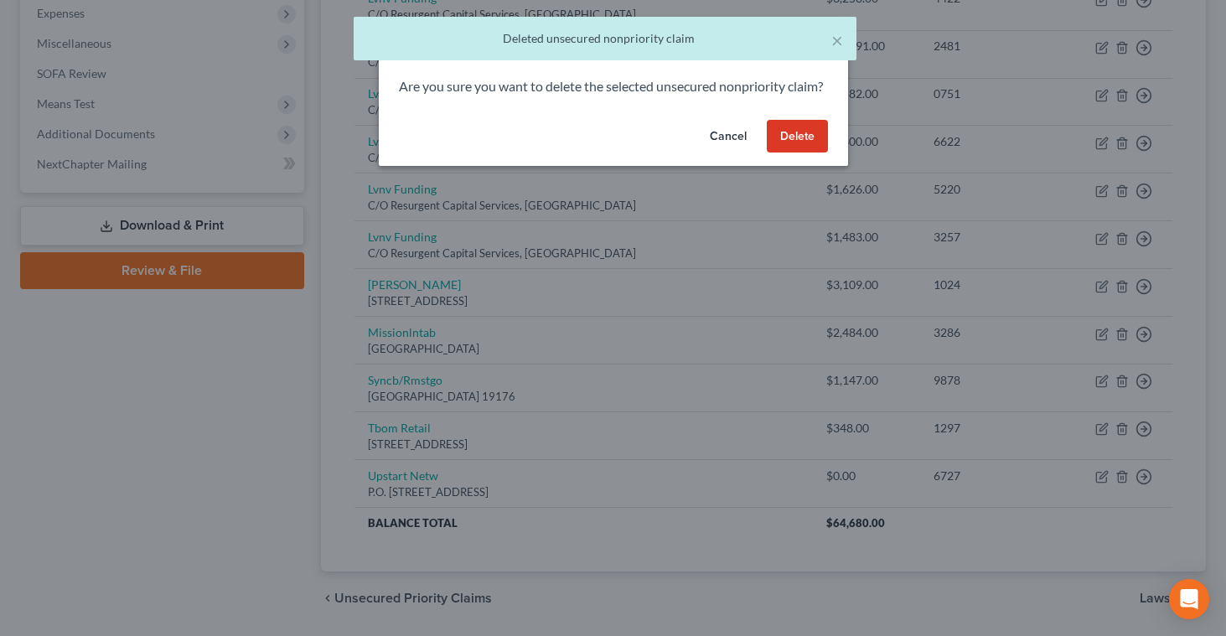
click at [811, 153] on button "Delete" at bounding box center [797, 137] width 61 height 34
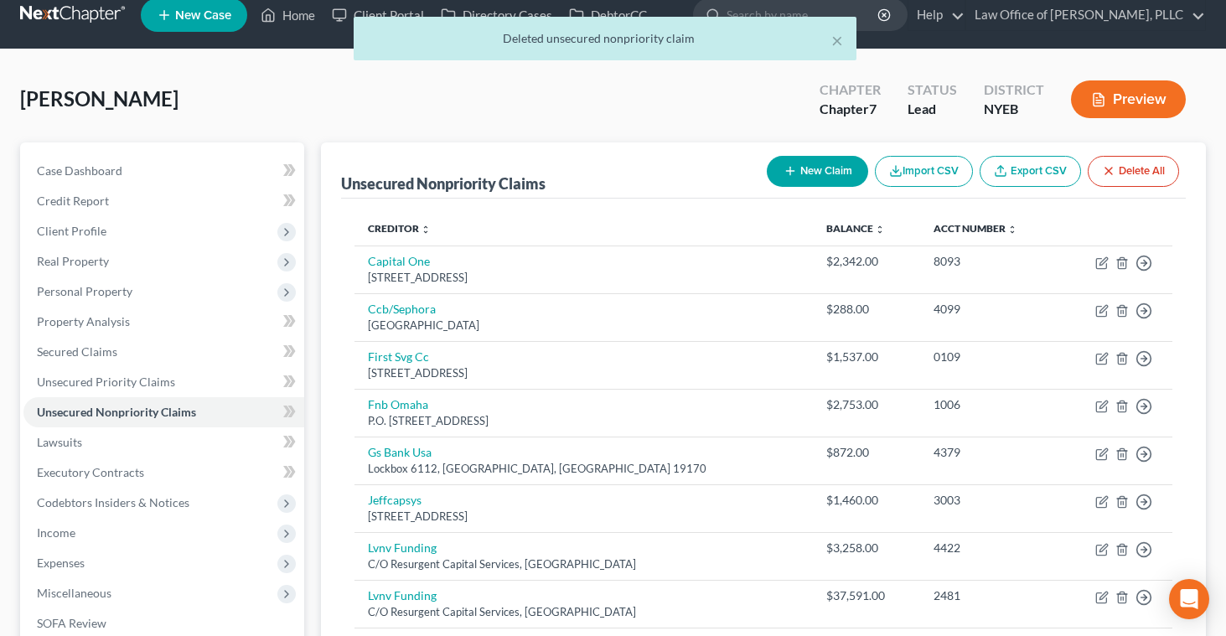
scroll to position [15, 0]
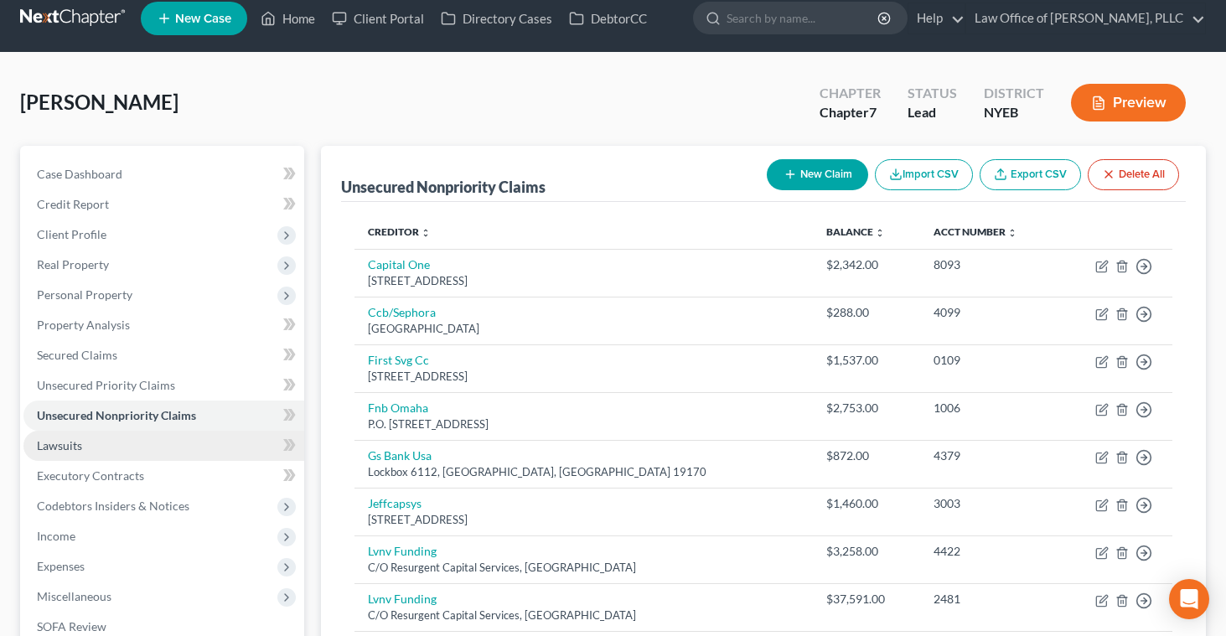
click at [76, 443] on span "Lawsuits" at bounding box center [59, 445] width 45 height 14
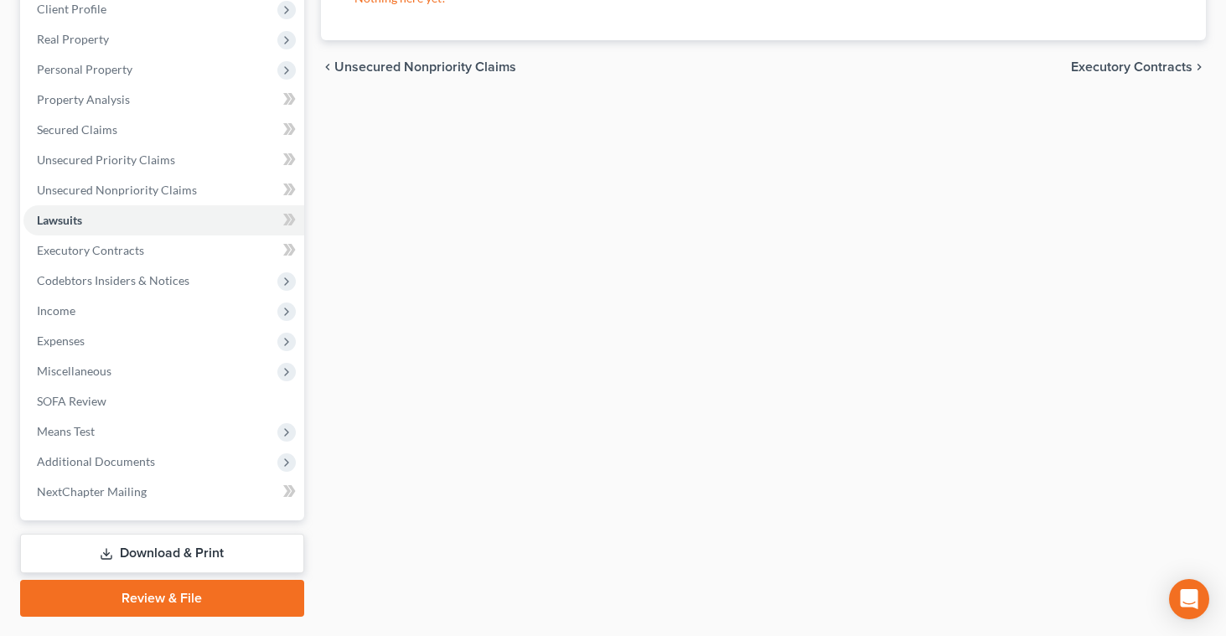
scroll to position [243, 0]
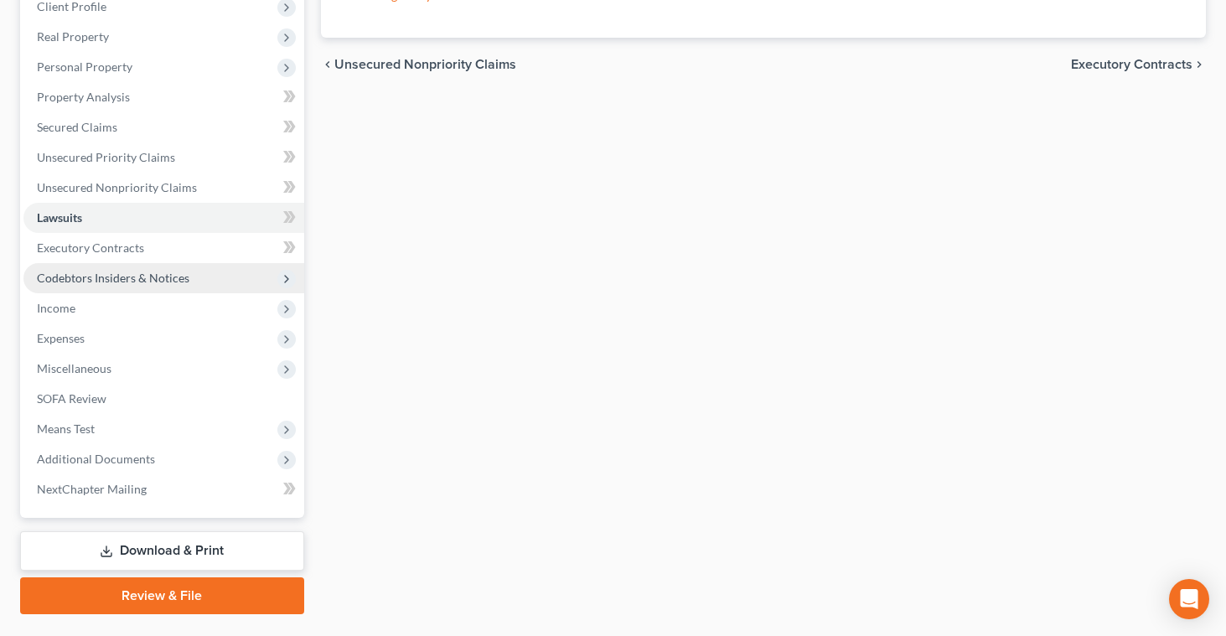
click at [101, 279] on span "Codebtors Insiders & Notices" at bounding box center [113, 278] width 153 height 14
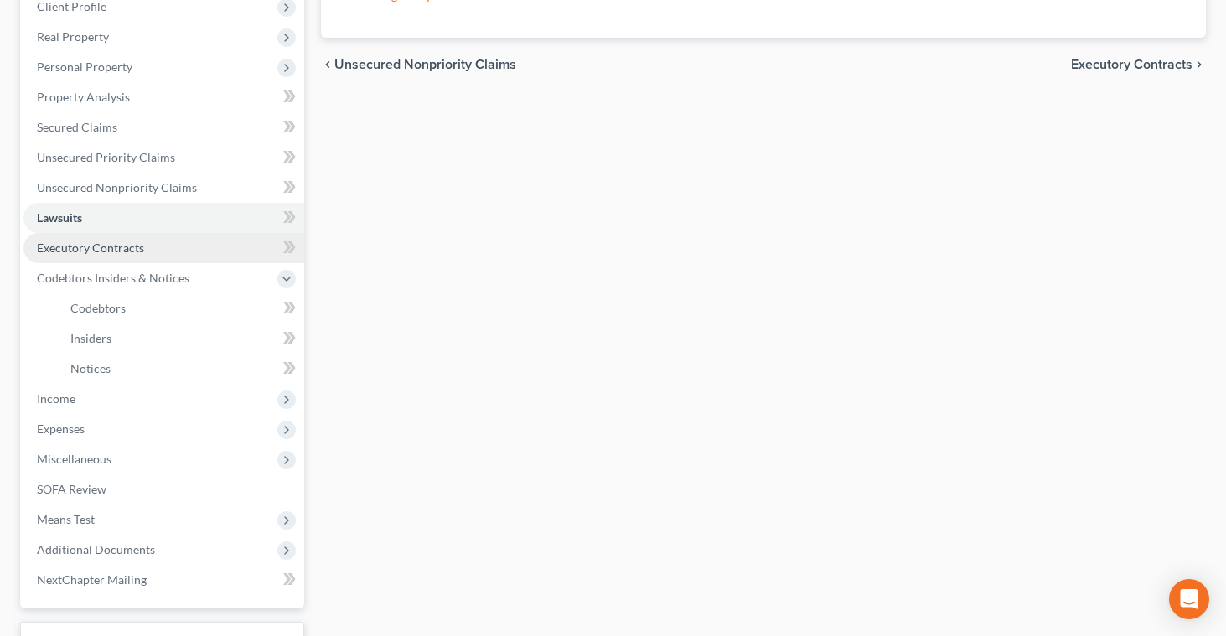
click at [92, 252] on span "Executory Contracts" at bounding box center [90, 248] width 107 height 14
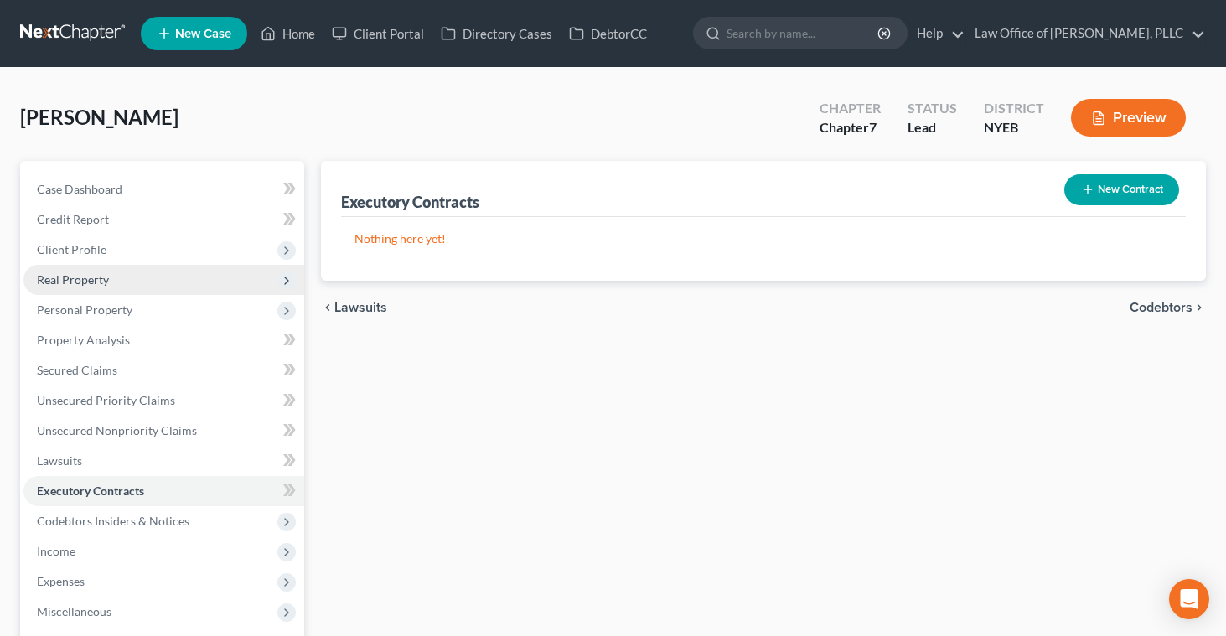
click at [83, 276] on span "Real Property" at bounding box center [73, 279] width 72 height 14
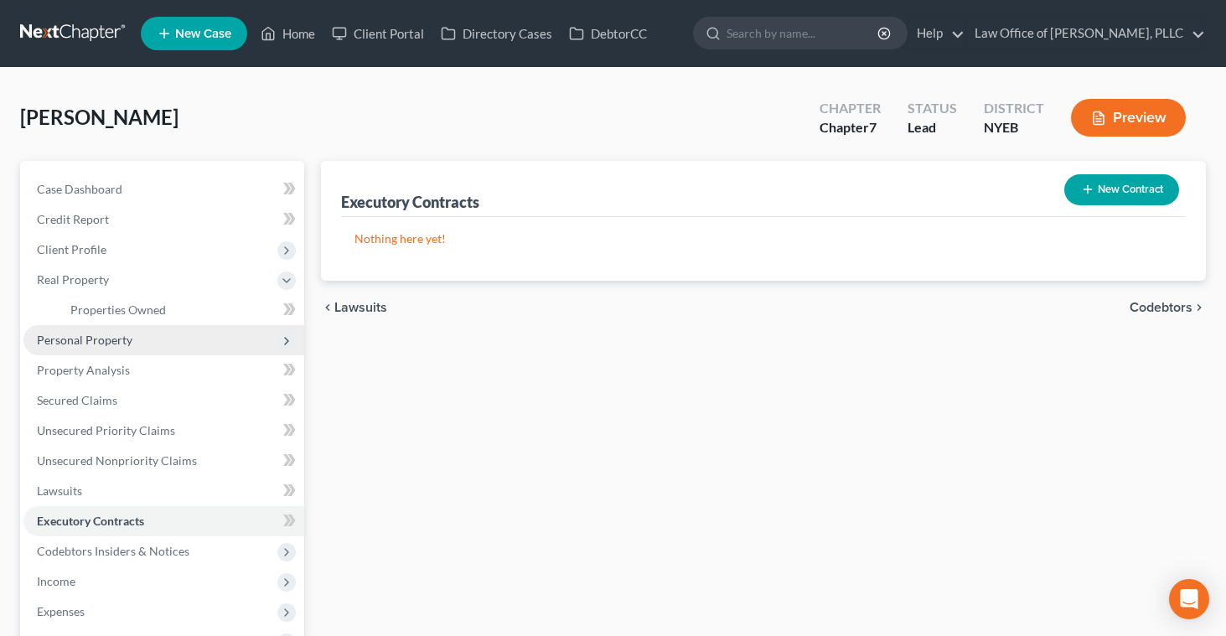
click at [76, 335] on span "Personal Property" at bounding box center [85, 340] width 96 height 14
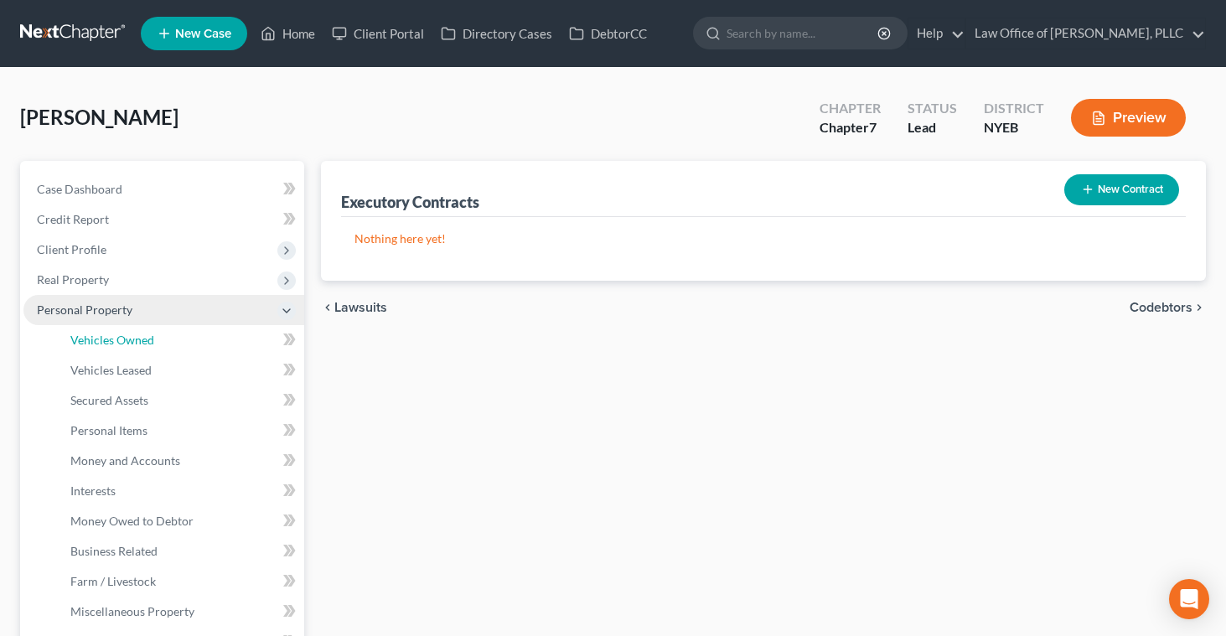
click at [76, 335] on span "Vehicles Owned" at bounding box center [112, 340] width 84 height 14
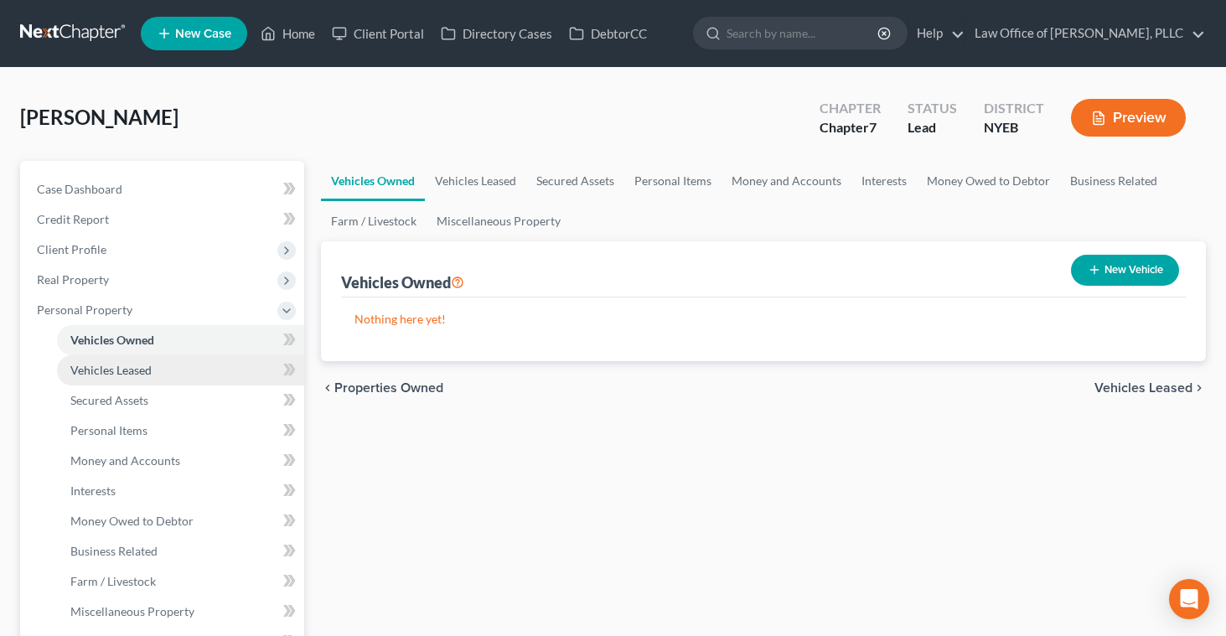
click at [76, 364] on span "Vehicles Leased" at bounding box center [110, 370] width 81 height 14
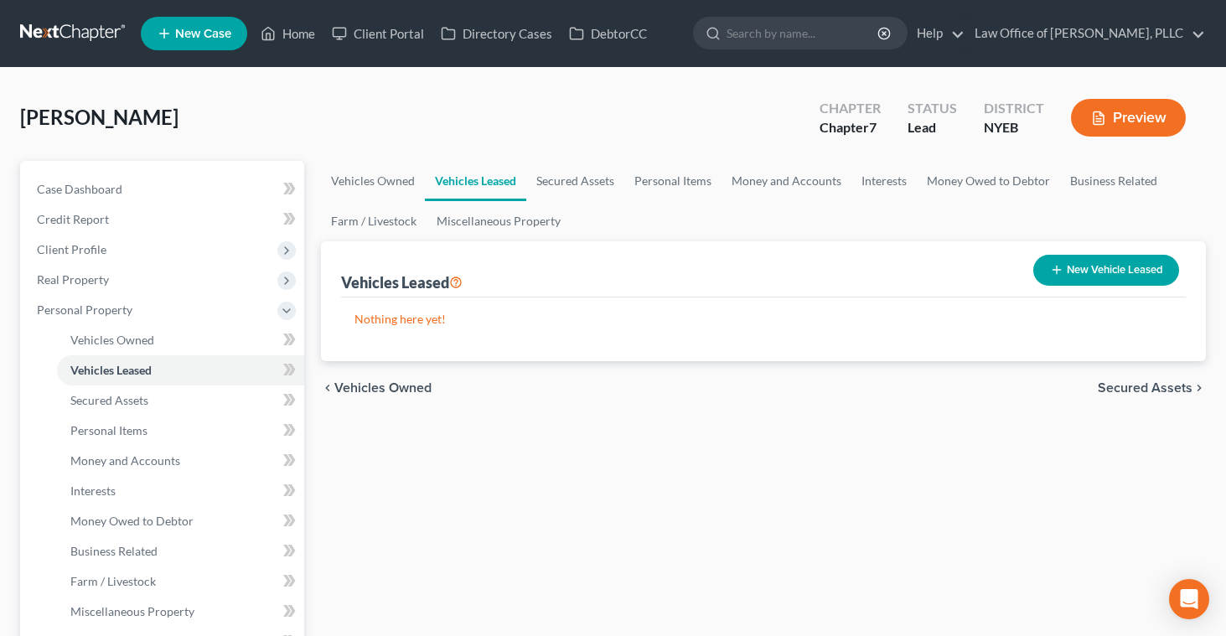
click at [1065, 272] on button "New Vehicle Leased" at bounding box center [1107, 270] width 146 height 31
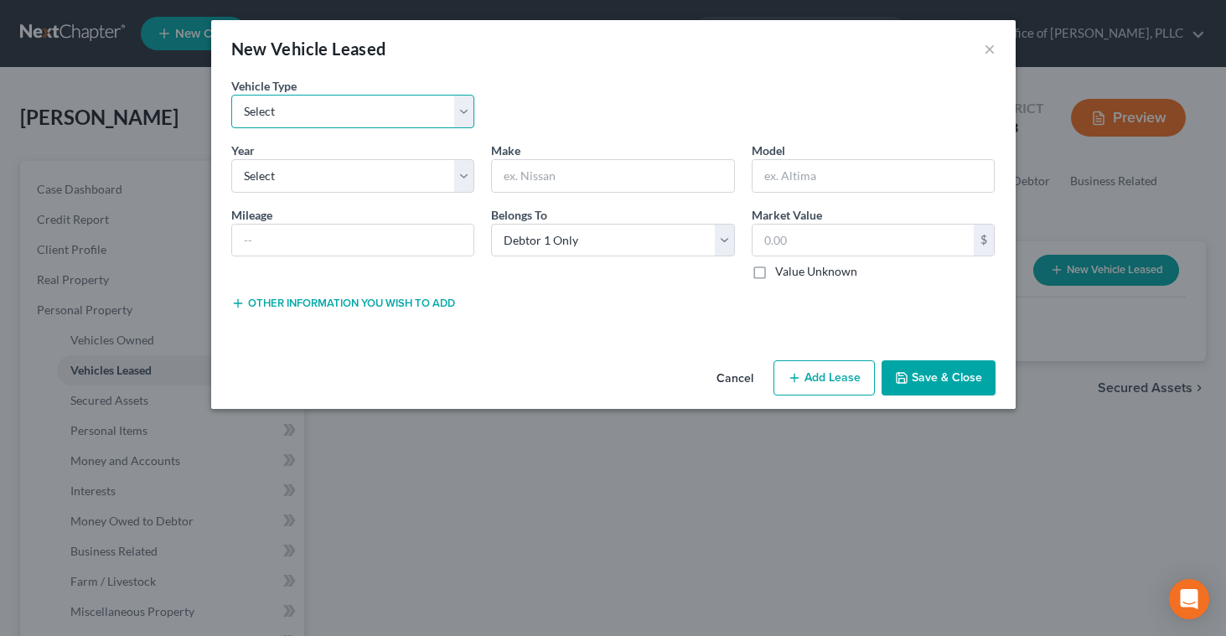
click at [466, 108] on select "Select Automobile Truck Trailer Watercraft Aircraft Motor Home Atv Other Vehicle" at bounding box center [353, 112] width 244 height 34
click at [463, 177] on select "Select 2026 2025 2024 2023 2022 2021 2020 2019 2018 2017 2016 2015 2014 2013 20…" at bounding box center [353, 176] width 244 height 34
click at [386, 234] on input "text" at bounding box center [353, 241] width 242 height 32
click at [530, 182] on input "text" at bounding box center [613, 176] width 242 height 32
click at [765, 178] on input "text" at bounding box center [874, 176] width 242 height 32
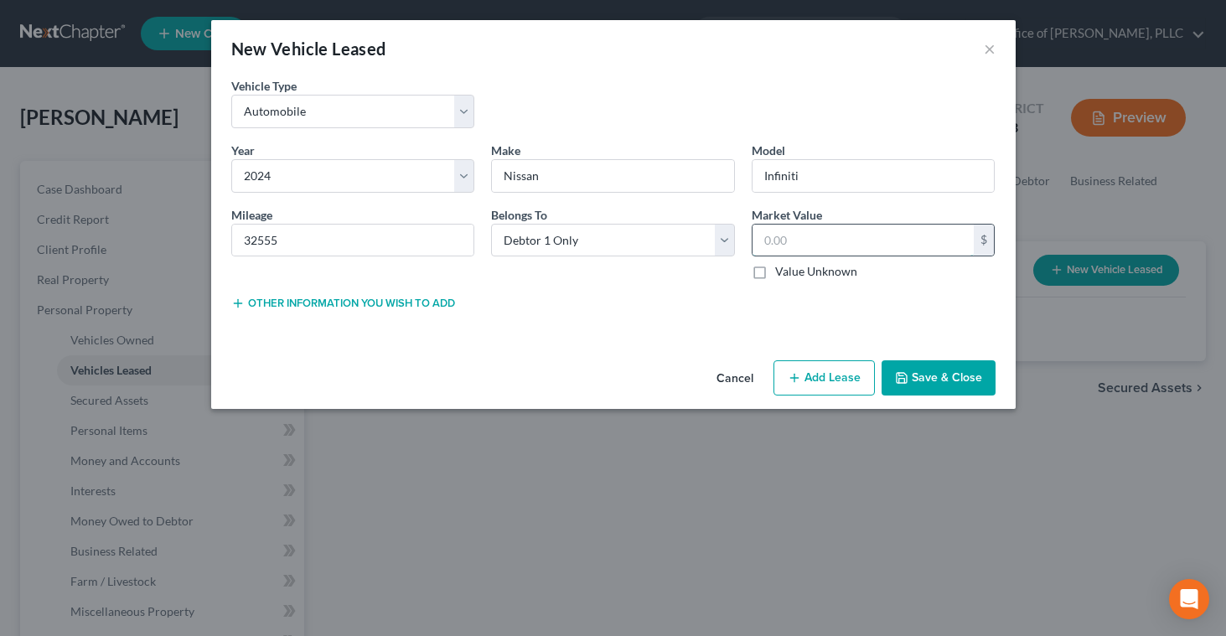
click at [784, 235] on input "text" at bounding box center [864, 241] width 222 height 32
click at [853, 370] on button "Add Lease" at bounding box center [824, 377] width 101 height 35
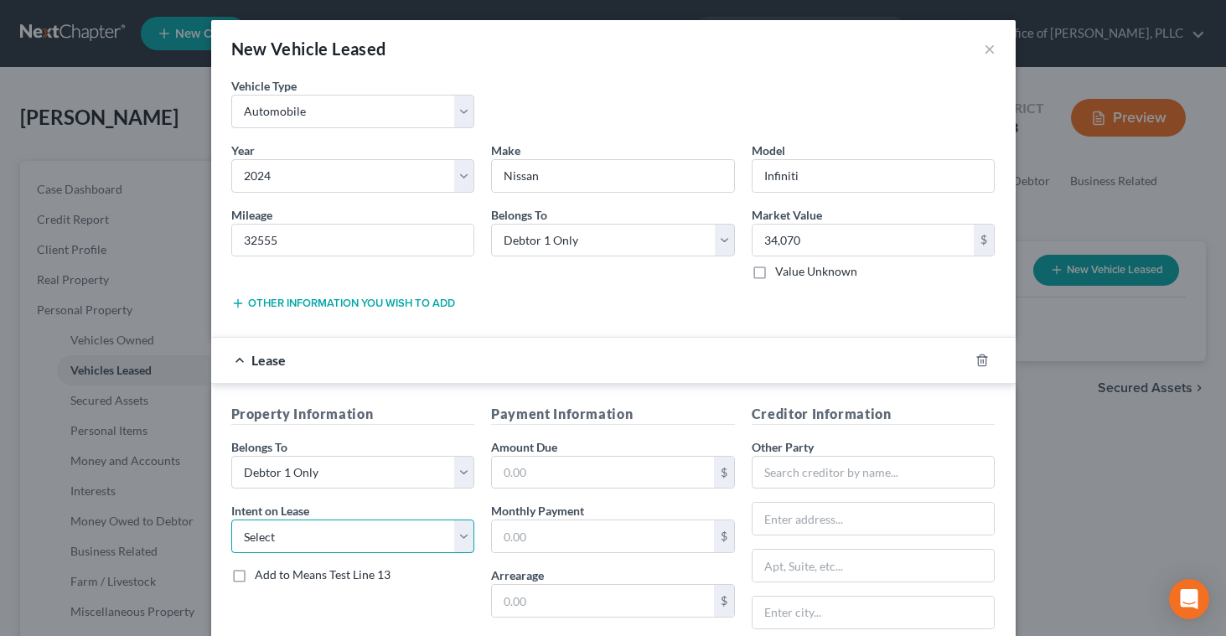
click at [464, 536] on select "Select None Assume Reject" at bounding box center [353, 537] width 244 height 34
click at [535, 469] on input "text" at bounding box center [603, 473] width 222 height 32
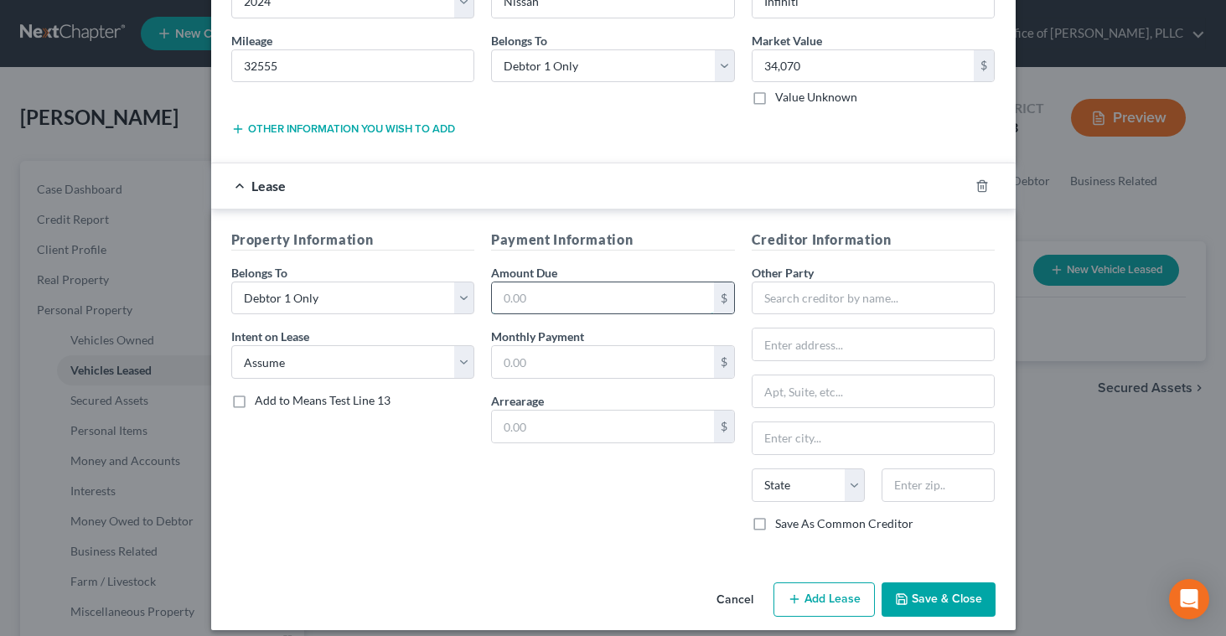
scroll to position [189, 0]
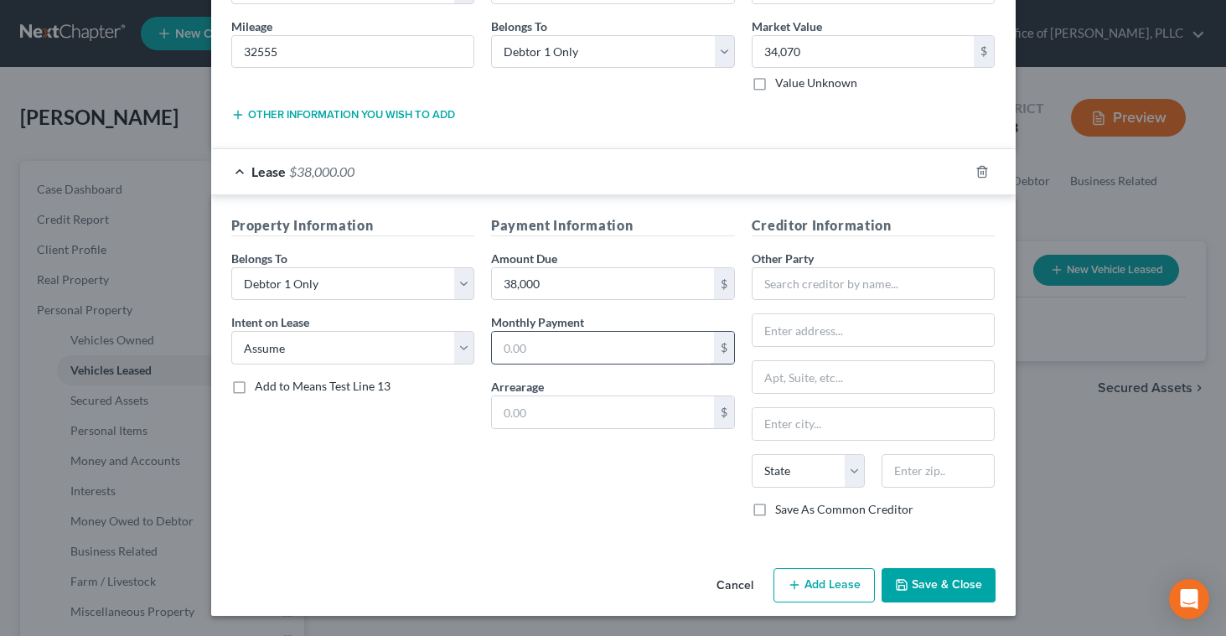
click at [532, 355] on input "text" at bounding box center [603, 348] width 222 height 32
click at [757, 285] on input "text" at bounding box center [874, 284] width 244 height 34
click at [765, 332] on input "text" at bounding box center [874, 330] width 242 height 32
click at [843, 279] on input "Nissan" at bounding box center [874, 284] width 244 height 34
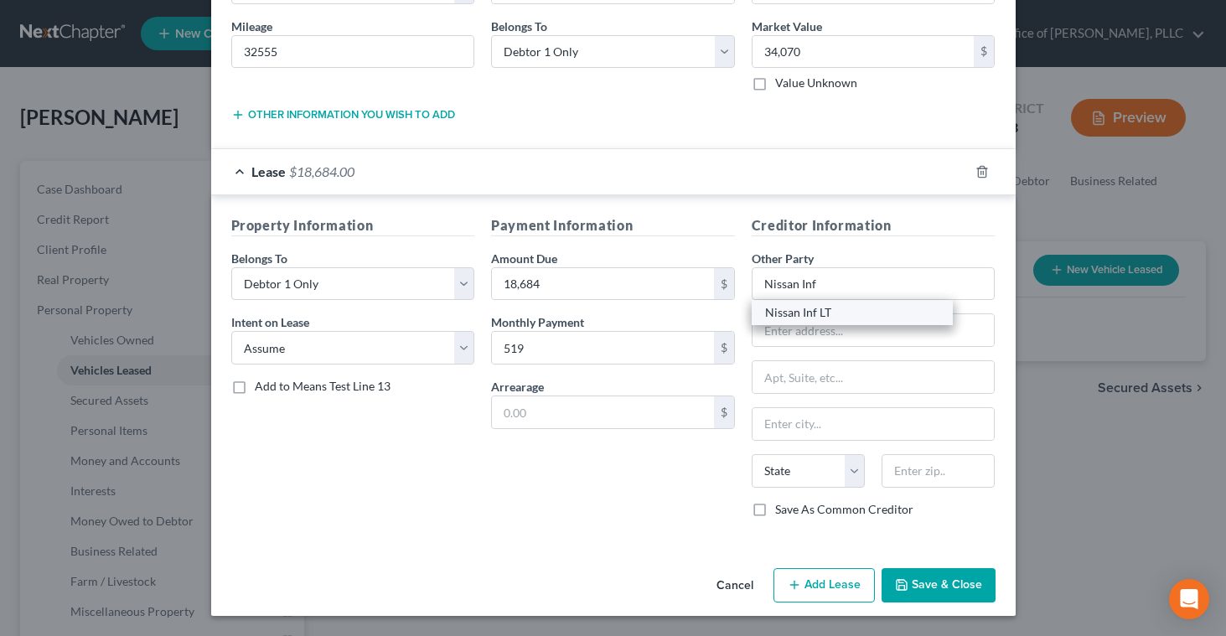
click at [805, 318] on div "Nissan Inf LT" at bounding box center [852, 312] width 174 height 17
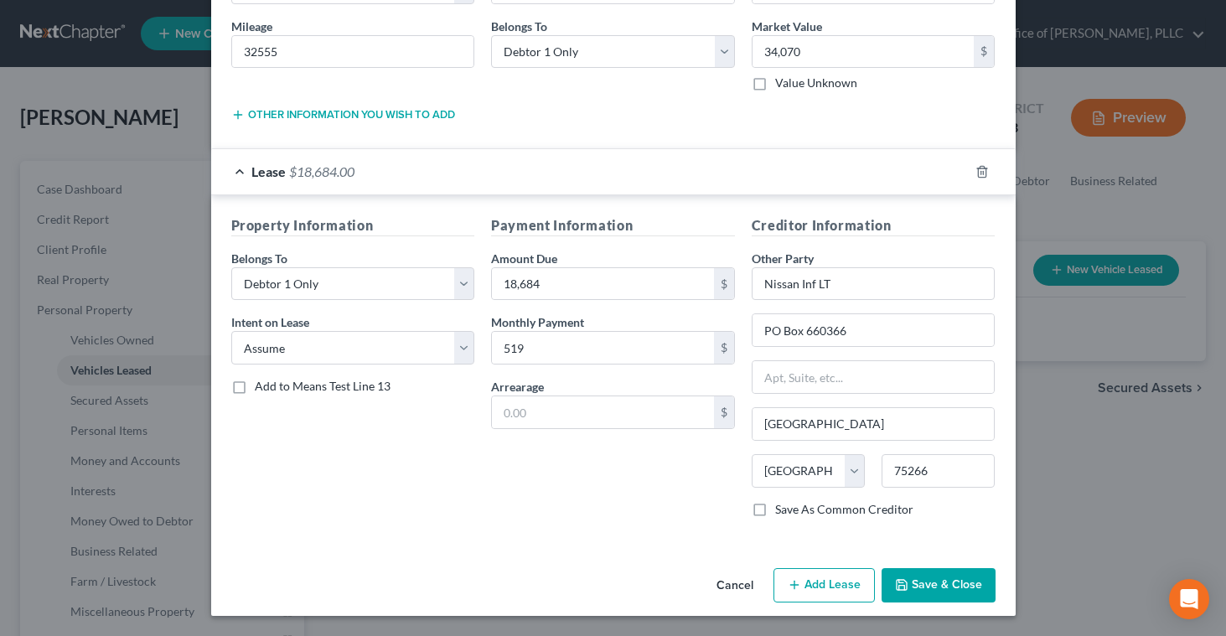
click at [775, 510] on label "Save As Common Creditor" at bounding box center [844, 509] width 138 height 17
click at [782, 510] on input "Save As Common Creditor" at bounding box center [787, 506] width 11 height 11
click at [812, 585] on button "Add Lease" at bounding box center [824, 585] width 101 height 35
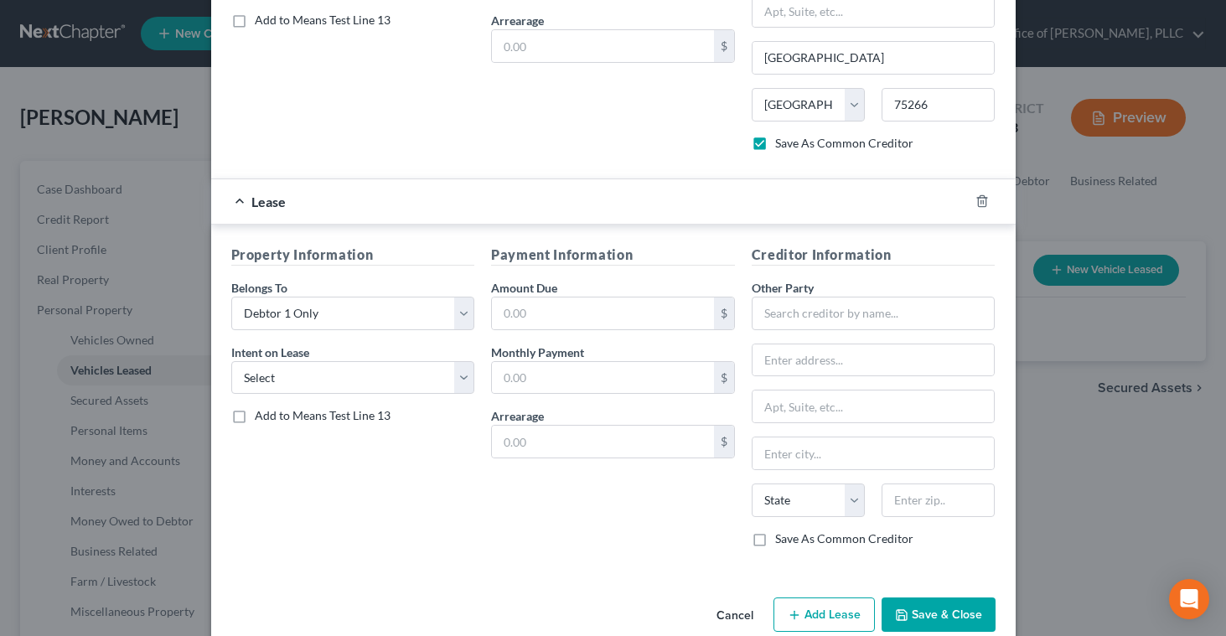
scroll to position [584, 0]
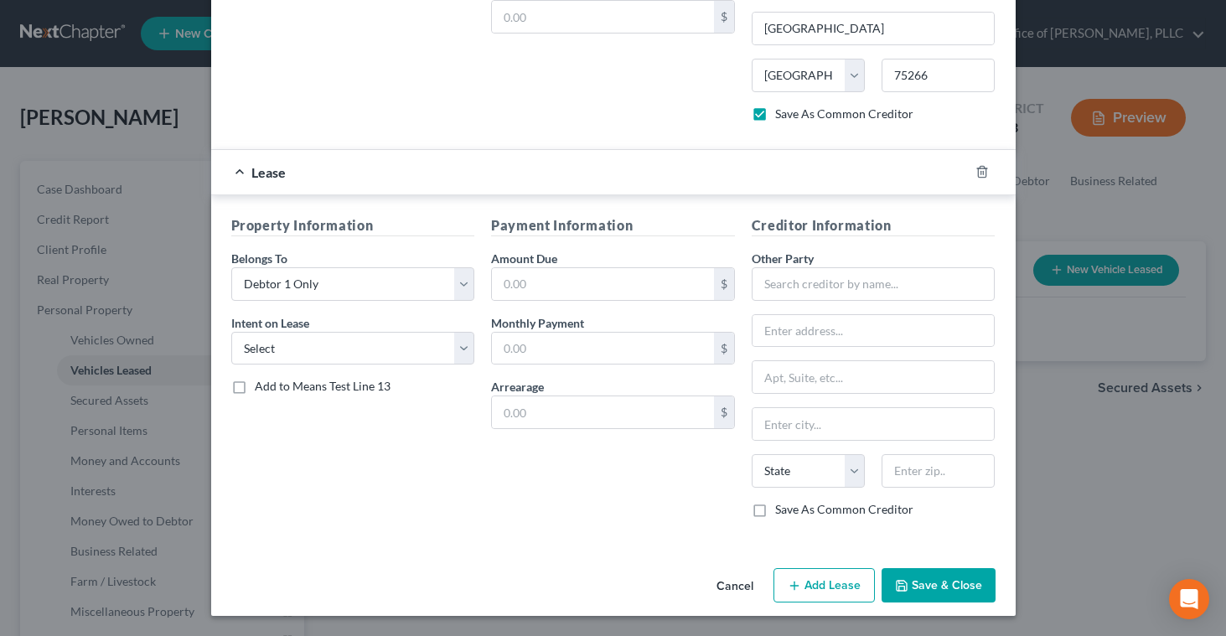
click at [729, 586] on button "Cancel" at bounding box center [735, 587] width 64 height 34
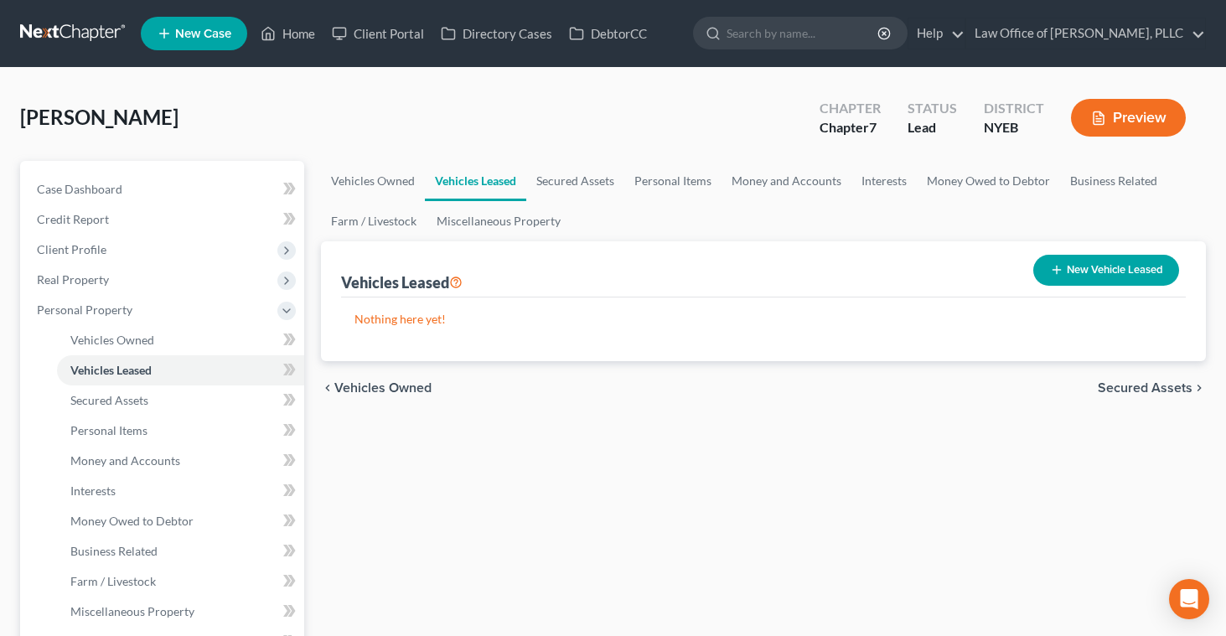
click at [1097, 272] on button "New Vehicle Leased" at bounding box center [1107, 270] width 146 height 31
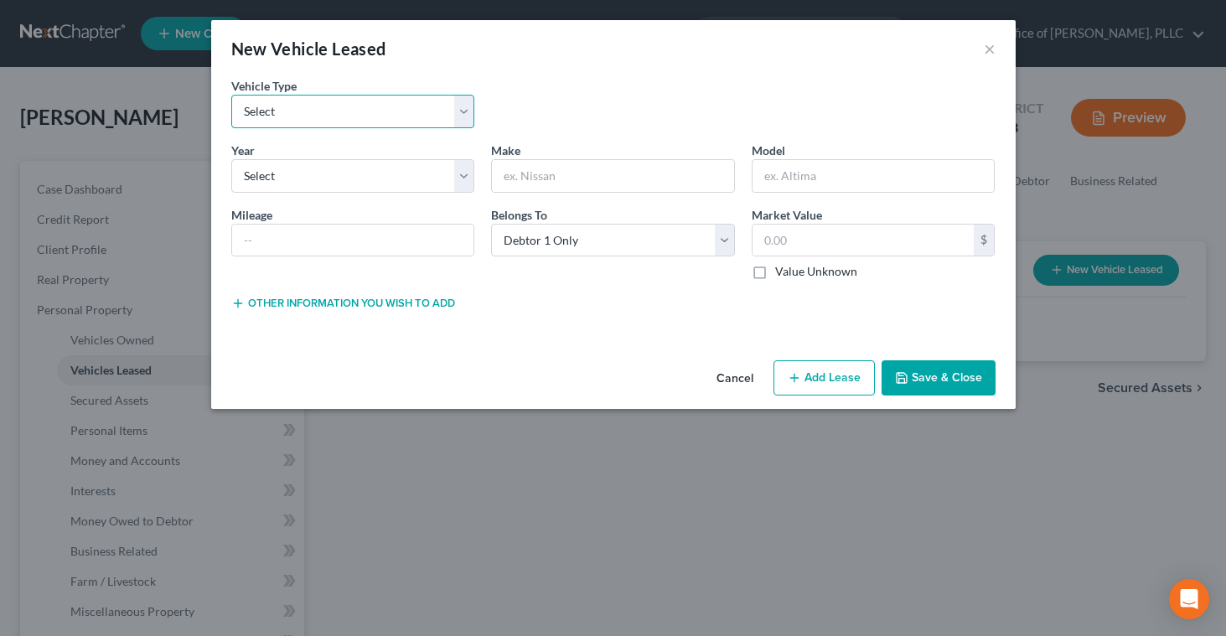
click at [462, 104] on select "Select Automobile Truck Trailer Watercraft Aircraft Motor Home Atv Other Vehicle" at bounding box center [353, 112] width 244 height 34
click at [459, 183] on select "Select 2026 2025 2024 2023 2022 2021 2020 2019 2018 2017 2016 2015 2014 2013 20…" at bounding box center [353, 176] width 244 height 34
click at [417, 241] on input "text" at bounding box center [353, 241] width 242 height 32
click at [516, 179] on input "text" at bounding box center [613, 176] width 242 height 32
click at [763, 181] on input "text" at bounding box center [874, 176] width 242 height 32
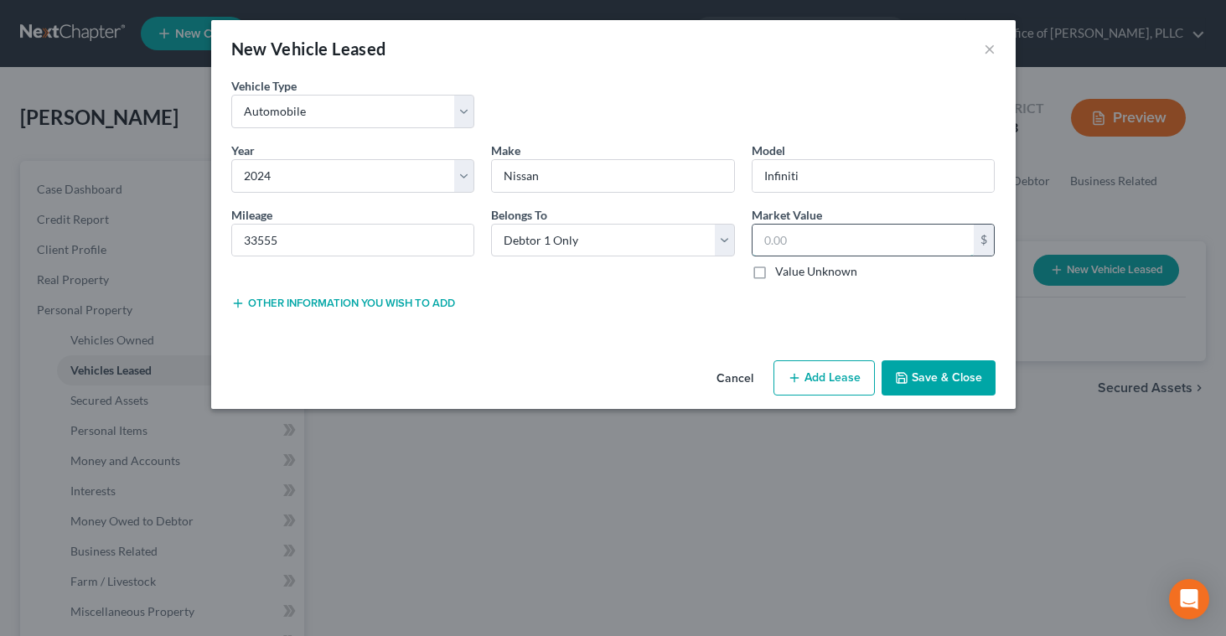
click at [775, 241] on input "text" at bounding box center [864, 241] width 222 height 32
click at [426, 304] on button "Other information you wish to add" at bounding box center [343, 303] width 224 height 13
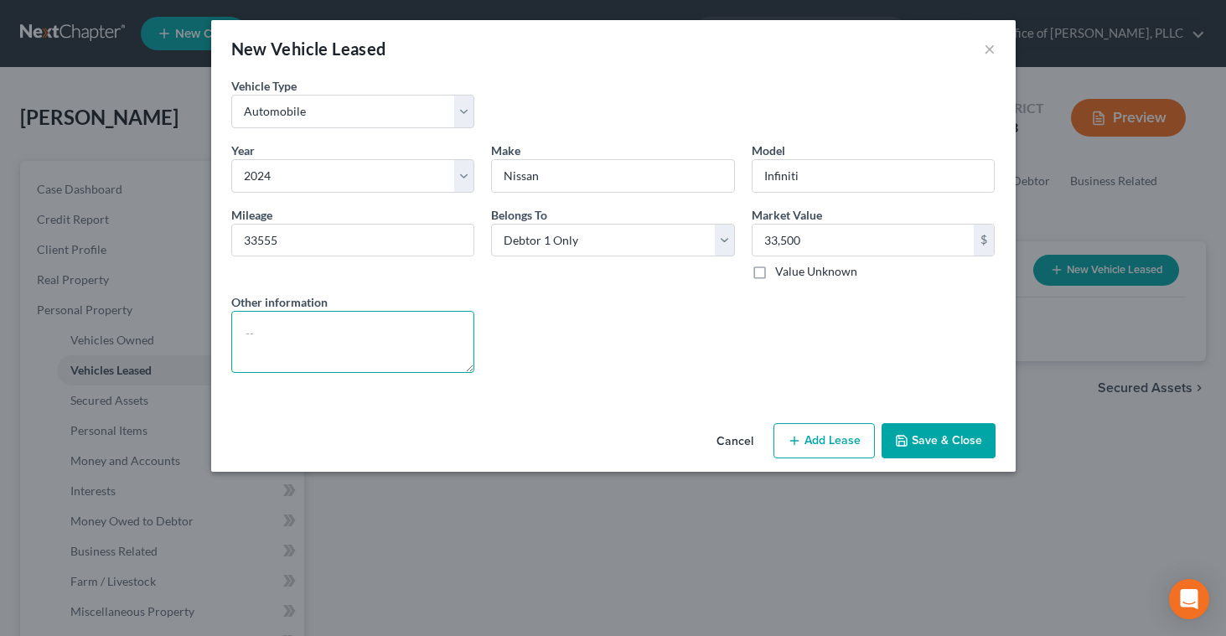
click at [340, 334] on textarea at bounding box center [353, 342] width 244 height 62
click at [255, 335] on textarea "Must have a vehicle for work." at bounding box center [353, 342] width 244 height 62
click at [827, 442] on button "Add Lease" at bounding box center [824, 440] width 101 height 35
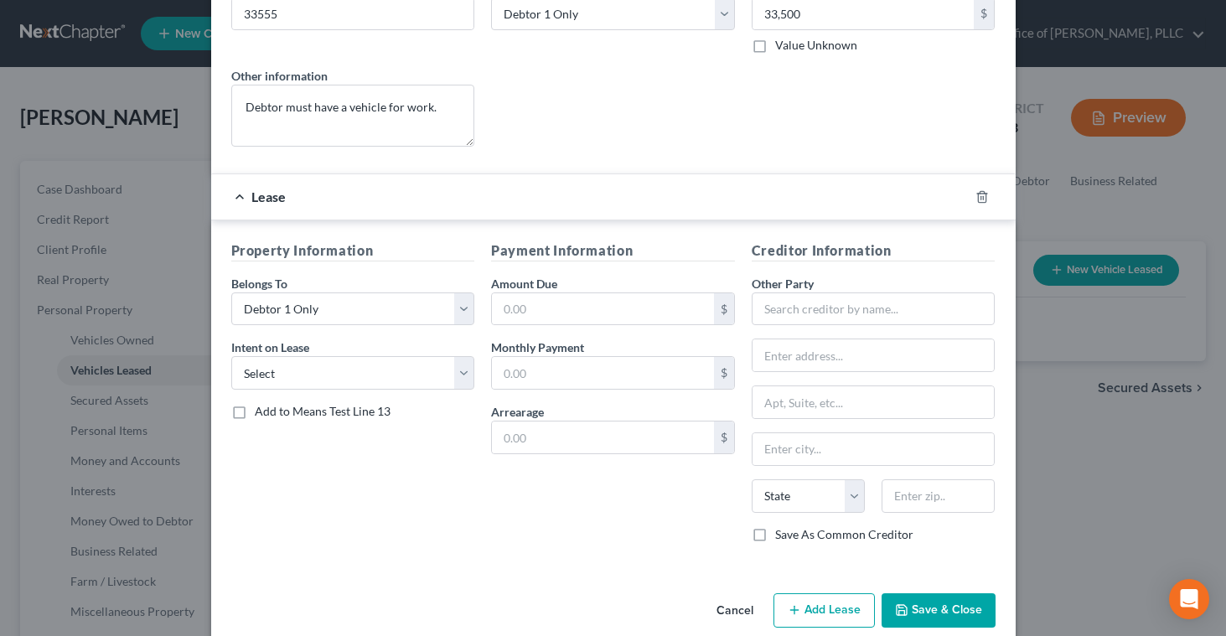
scroll to position [233, 0]
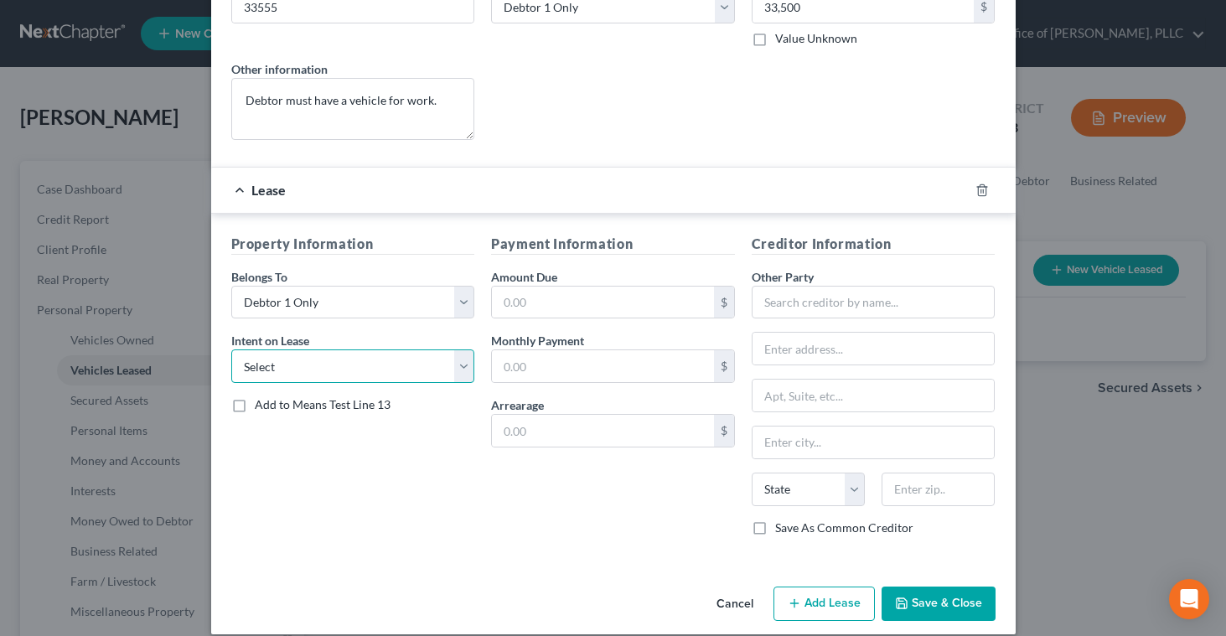
click at [460, 376] on select "Select None Assume Reject" at bounding box center [353, 367] width 244 height 34
click at [536, 315] on input "text" at bounding box center [603, 303] width 222 height 32
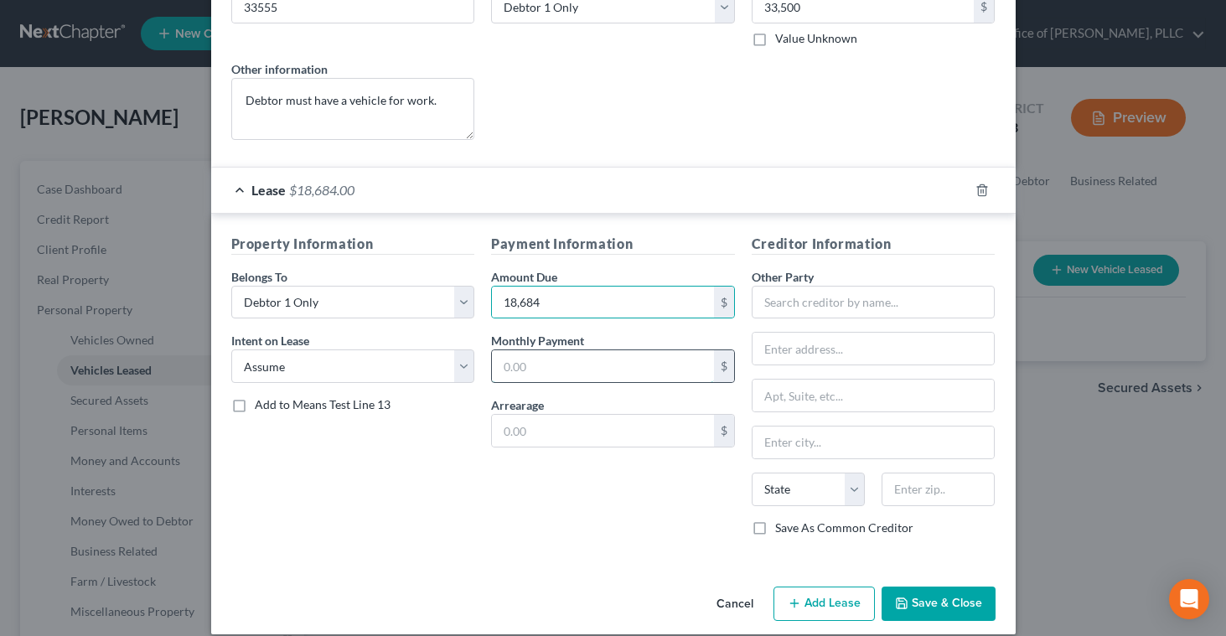
click at [551, 381] on input "text" at bounding box center [603, 366] width 222 height 32
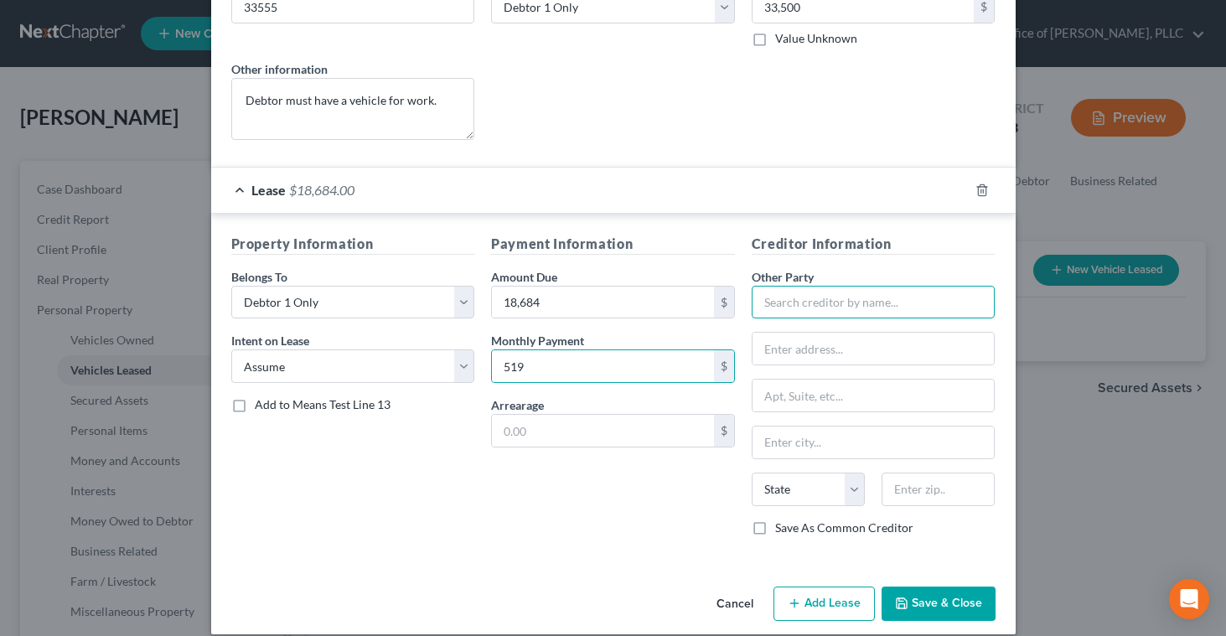
click at [776, 301] on input "text" at bounding box center [874, 303] width 244 height 34
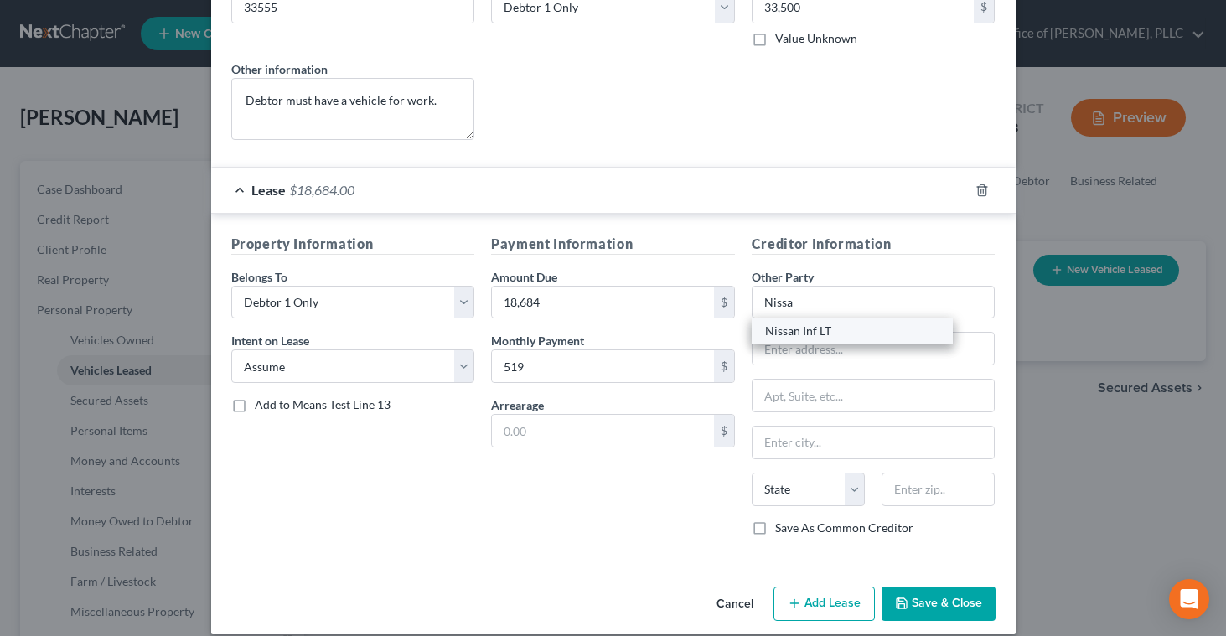
click at [824, 340] on div "Nissan Inf LT" at bounding box center [852, 331] width 174 height 17
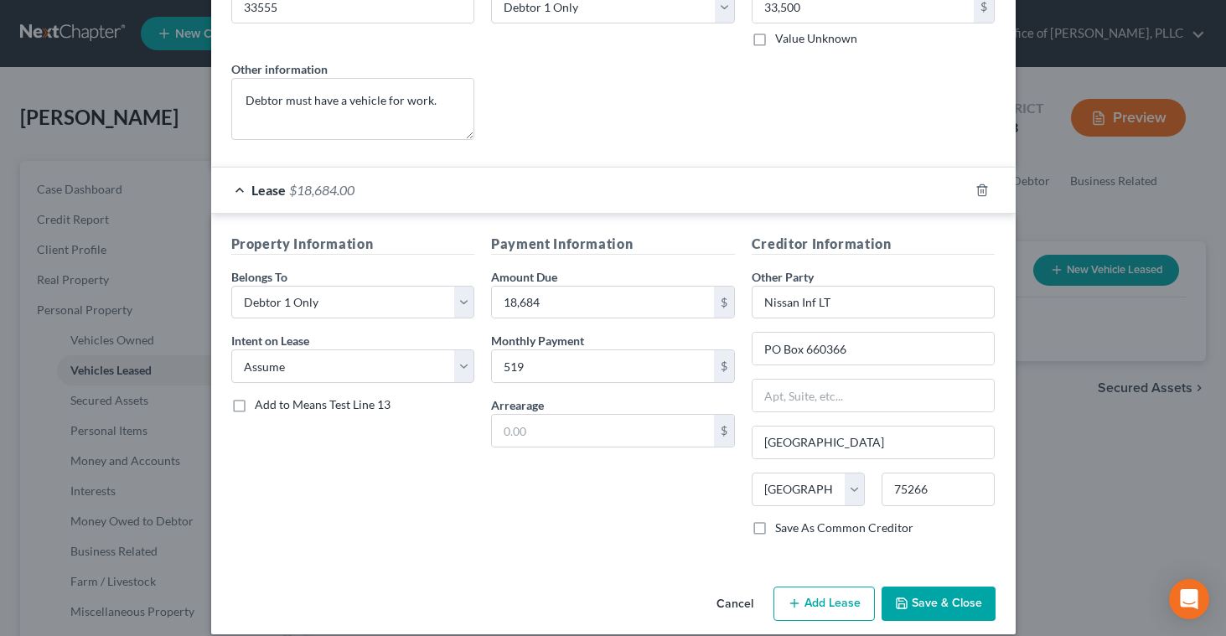
click at [775, 526] on label "Save As Common Creditor" at bounding box center [844, 528] width 138 height 17
click at [782, 526] on input "Save As Common Creditor" at bounding box center [787, 525] width 11 height 11
click at [946, 604] on button "Save & Close" at bounding box center [939, 604] width 114 height 35
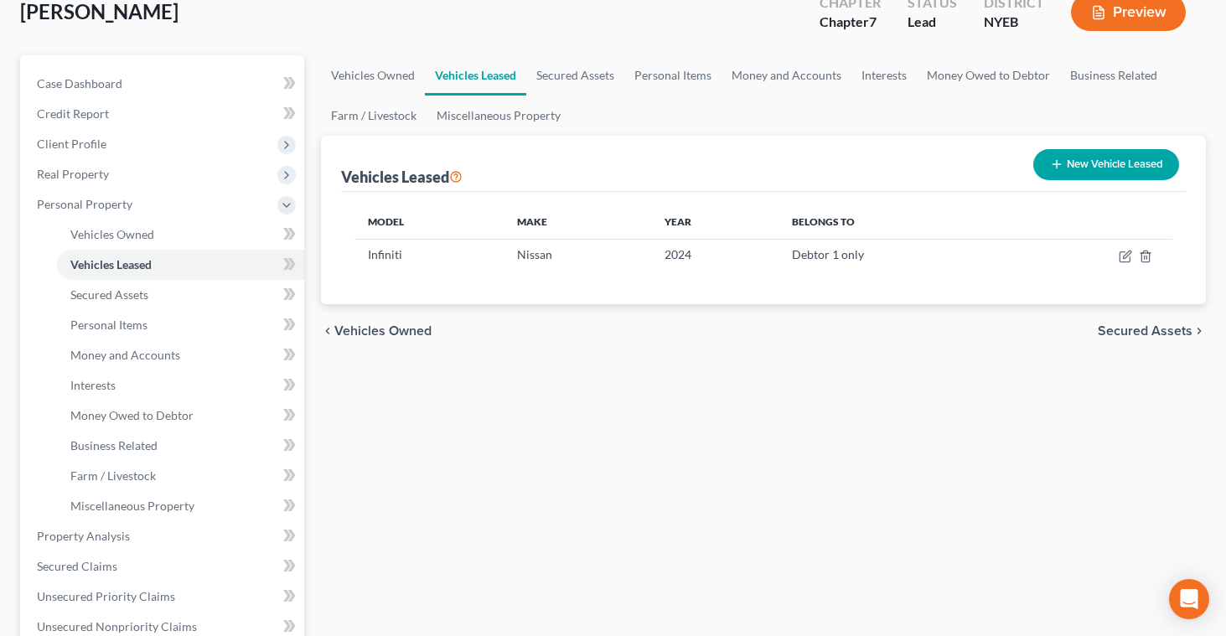
scroll to position [0, 0]
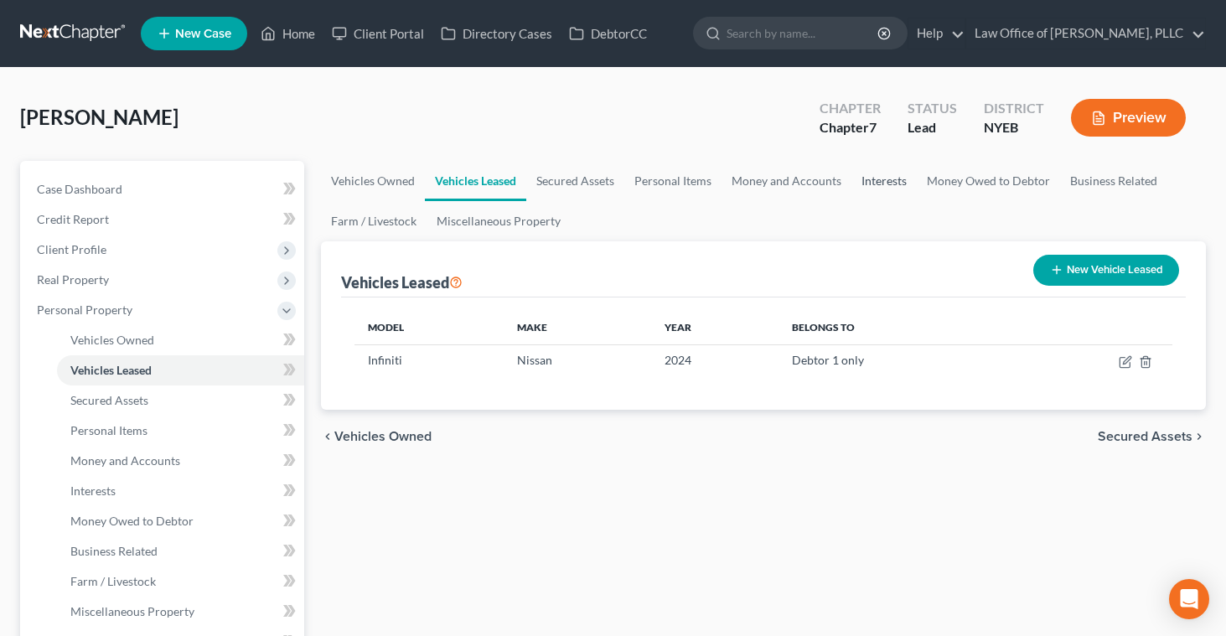
click at [884, 182] on link "Interests" at bounding box center [884, 181] width 65 height 40
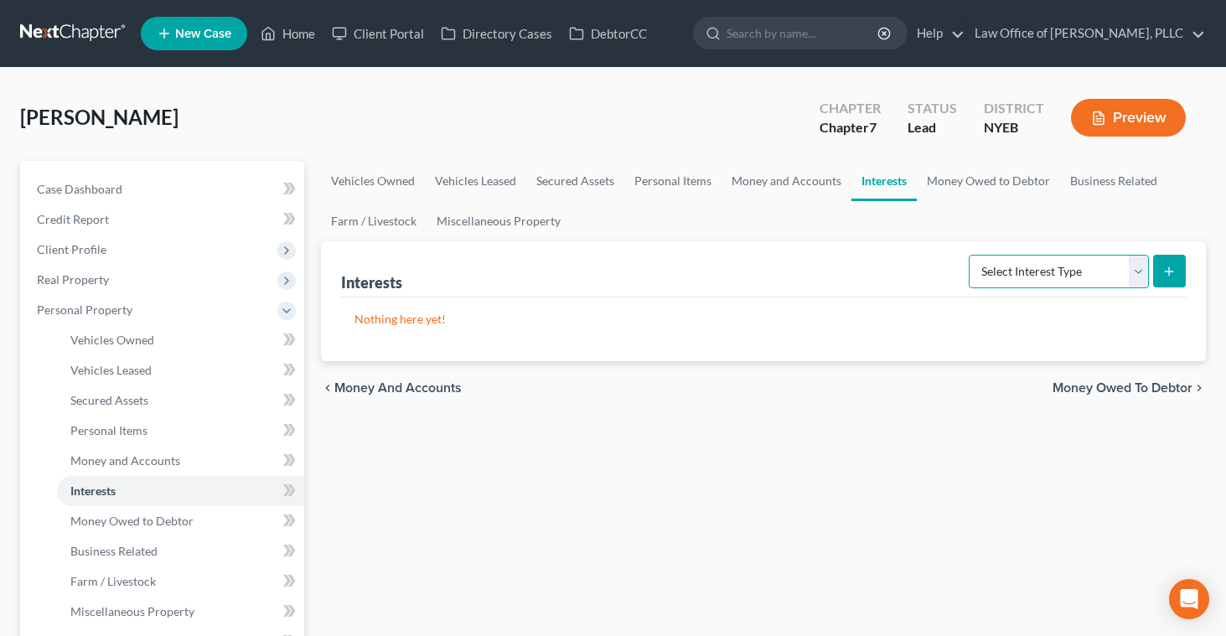
click at [1136, 270] on select "Select Interest Type 401K Annuity Bond Education IRA Government Bond Government…" at bounding box center [1059, 272] width 180 height 34
click at [1169, 274] on icon "submit" at bounding box center [1169, 271] width 13 height 13
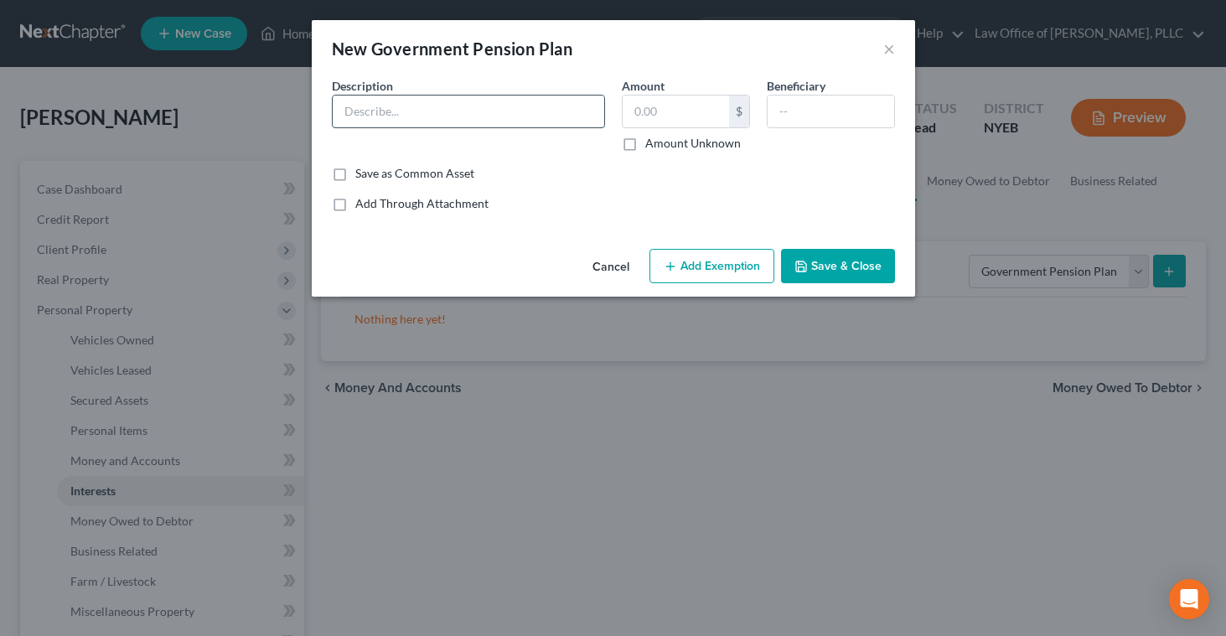
click at [578, 113] on input "text" at bounding box center [469, 112] width 272 height 32
click at [662, 106] on input "text" at bounding box center [676, 112] width 106 height 32
click at [779, 111] on input "text" at bounding box center [831, 112] width 127 height 32
click at [666, 114] on input "text" at bounding box center [676, 112] width 106 height 32
click at [700, 270] on button "Add Exemption" at bounding box center [712, 266] width 125 height 35
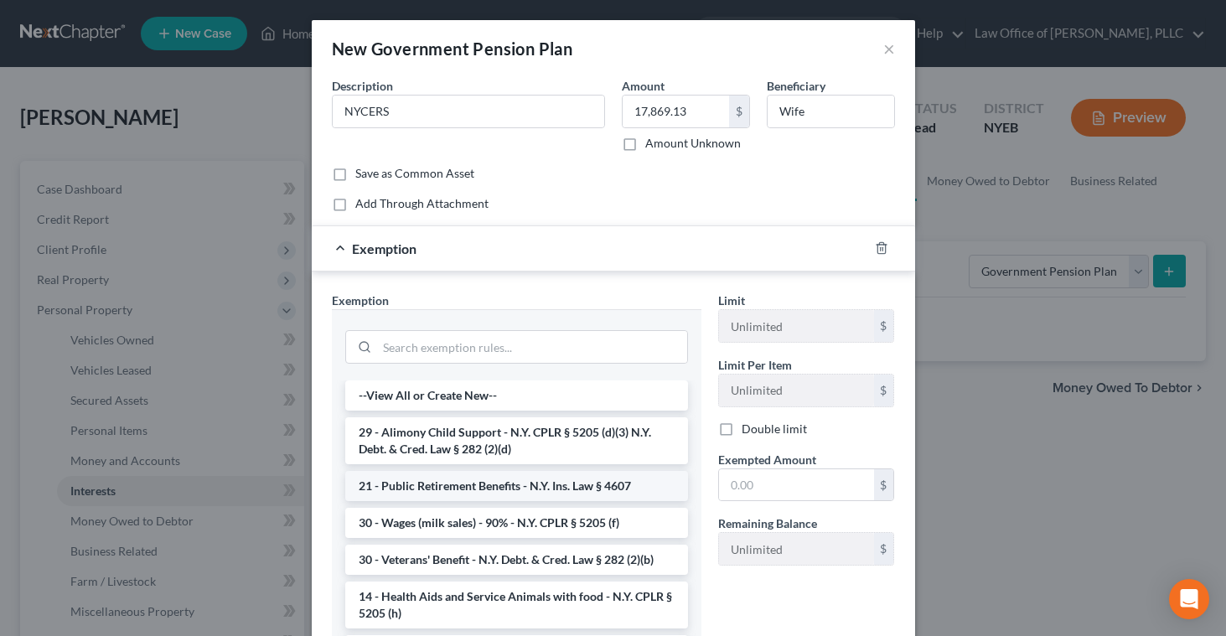
click at [534, 483] on li "21 - Public Retirement Benefits - N.Y. Ins. Law § 4607" at bounding box center [516, 486] width 343 height 30
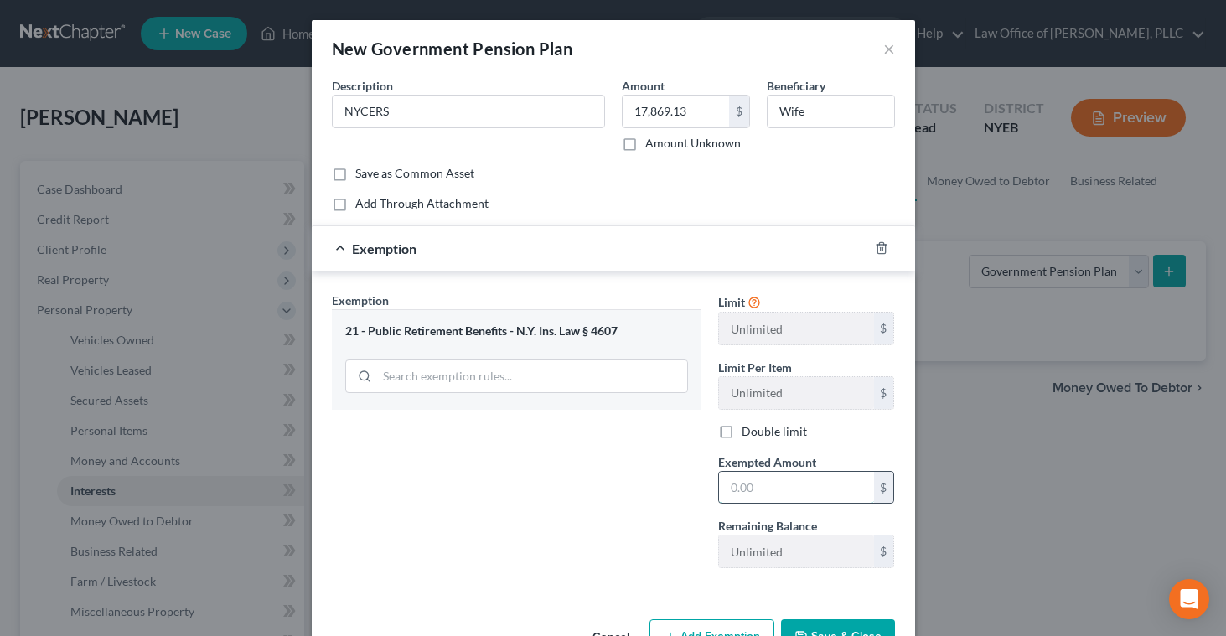
click at [739, 481] on input "text" at bounding box center [796, 488] width 155 height 32
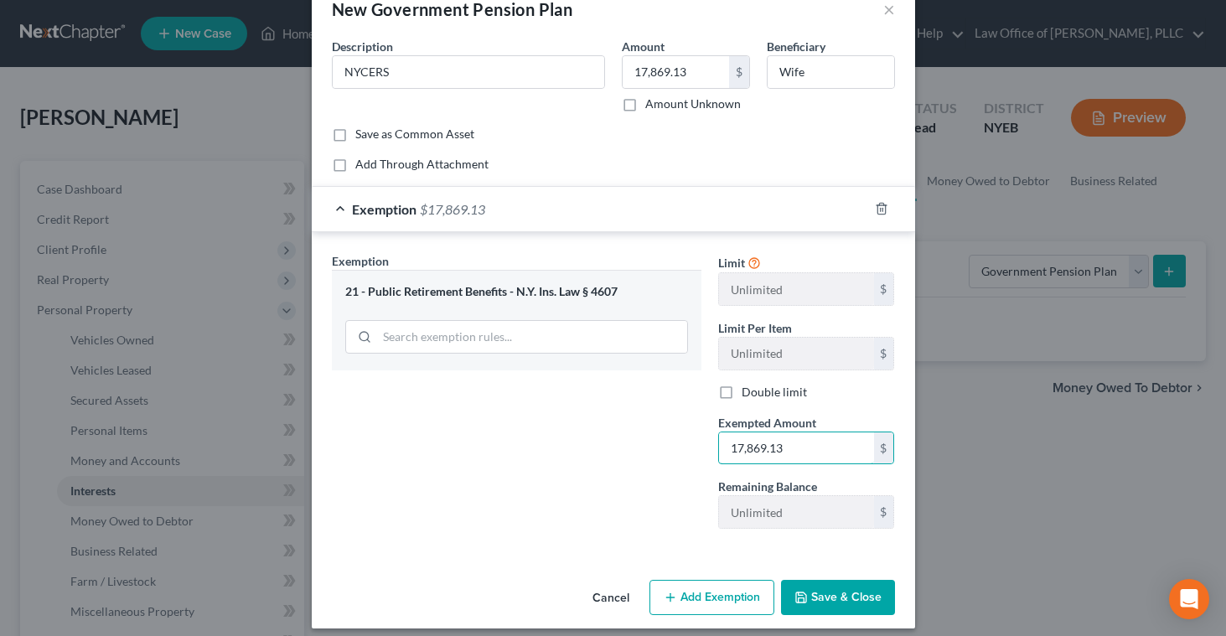
scroll to position [52, 0]
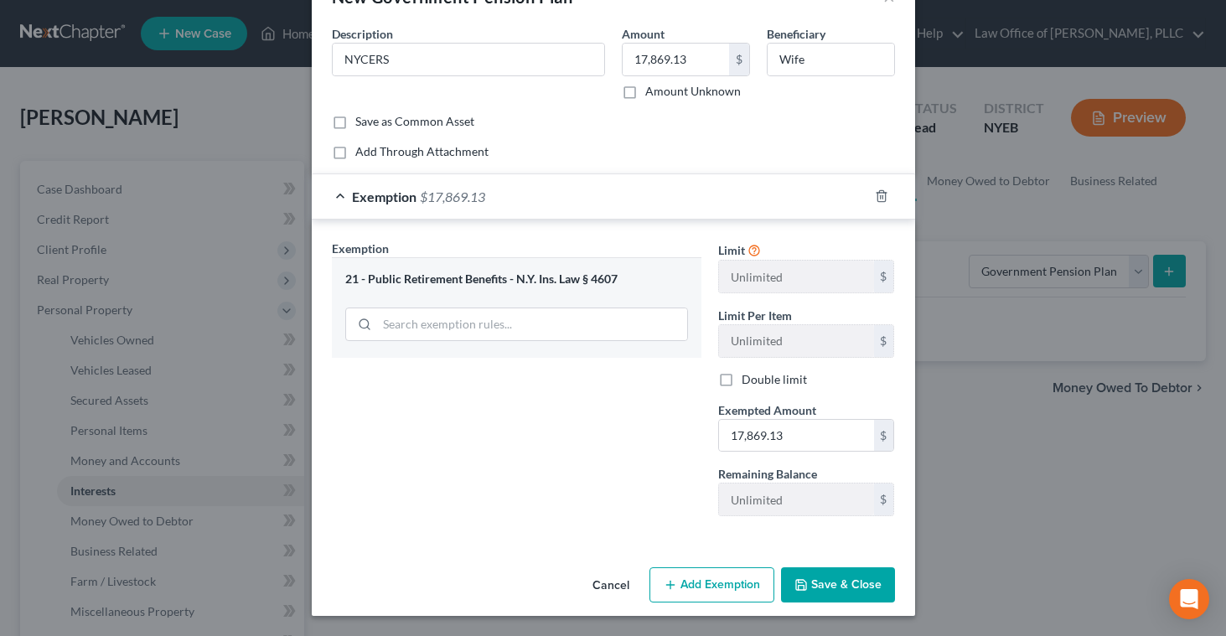
click at [816, 579] on button "Save & Close" at bounding box center [838, 585] width 114 height 35
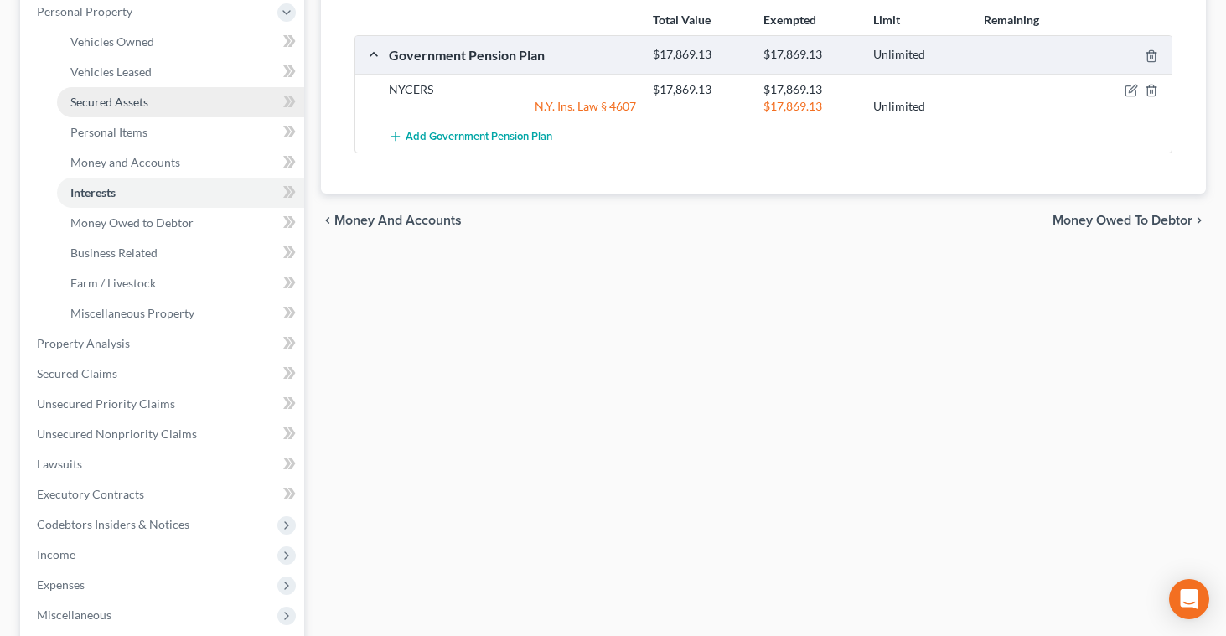
scroll to position [299, 0]
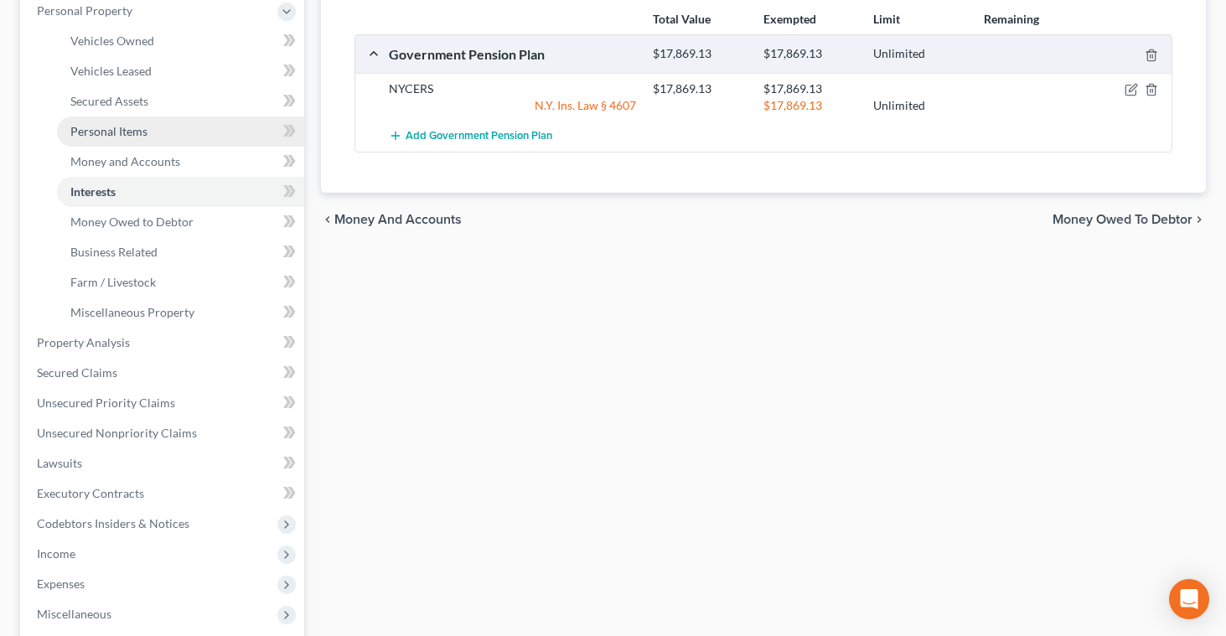
click at [140, 128] on span "Personal Items" at bounding box center [108, 131] width 77 height 14
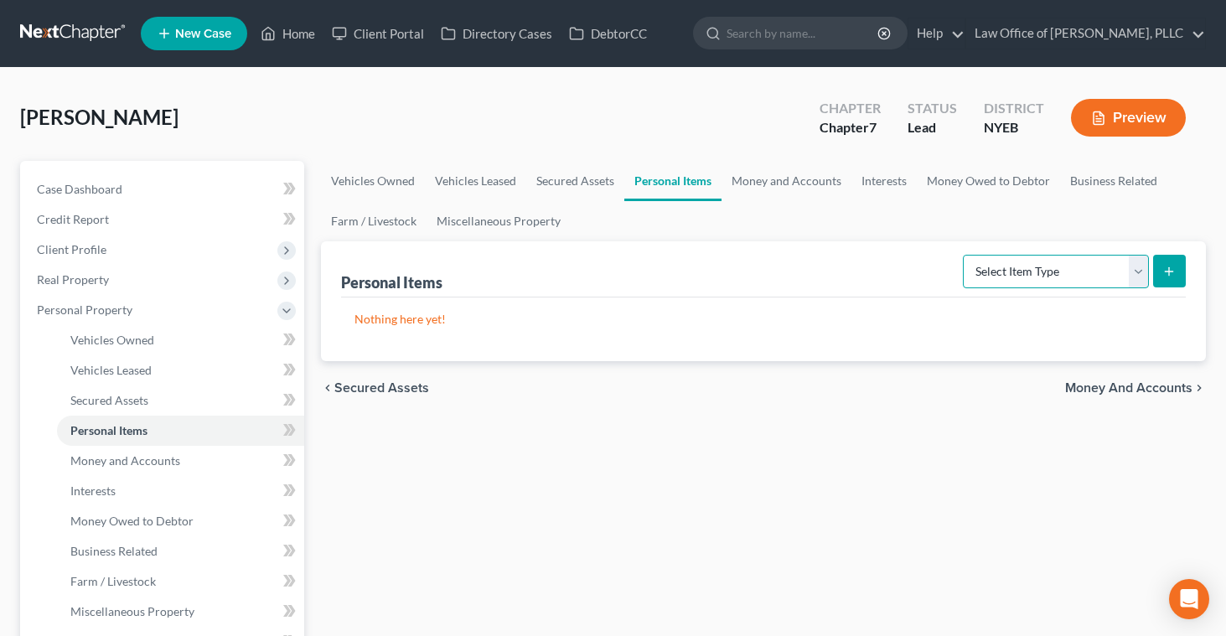
click at [1142, 276] on select "Select Item Type Clothing Collectibles Of Value Electronics Firearms Household …" at bounding box center [1056, 272] width 186 height 34
click at [1167, 269] on icon "submit" at bounding box center [1169, 271] width 13 height 13
click at [1137, 267] on select "Select Item Type Clothing Collectibles Of Value Electronics Firearms Household …" at bounding box center [1056, 272] width 186 height 34
click at [1167, 272] on line "submit" at bounding box center [1170, 272] width 8 height 0
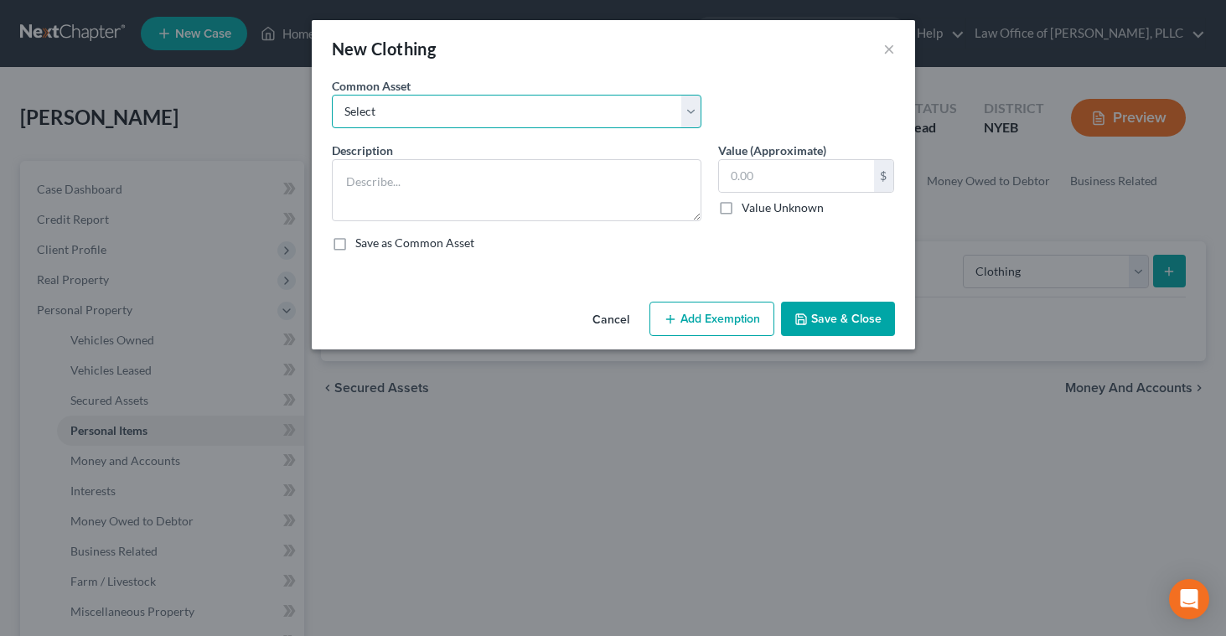
click at [616, 112] on select "Select Personal Clothing" at bounding box center [517, 112] width 370 height 34
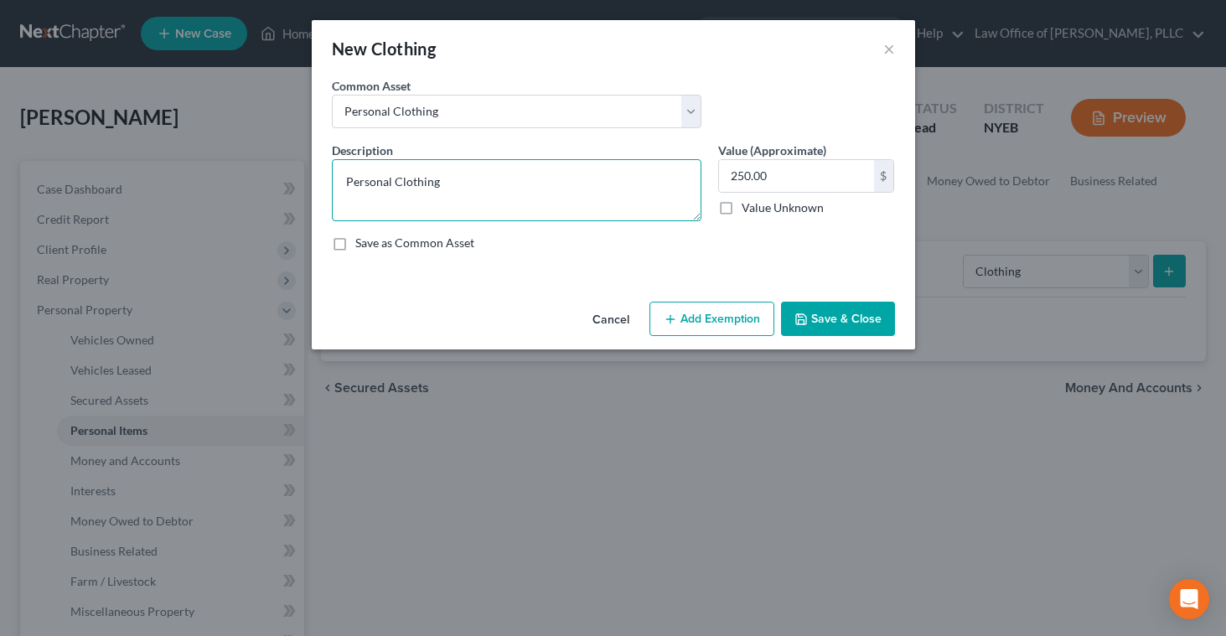
click at [575, 173] on textarea "Personal Clothing" at bounding box center [517, 190] width 370 height 62
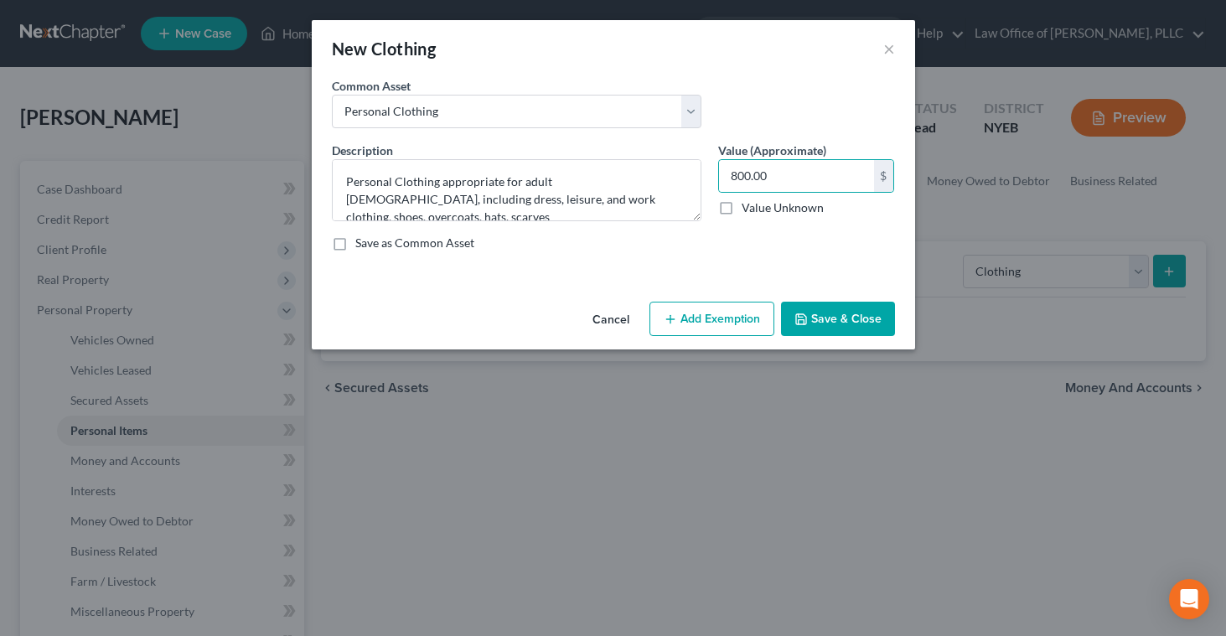
click at [727, 319] on button "Add Exemption" at bounding box center [712, 319] width 125 height 35
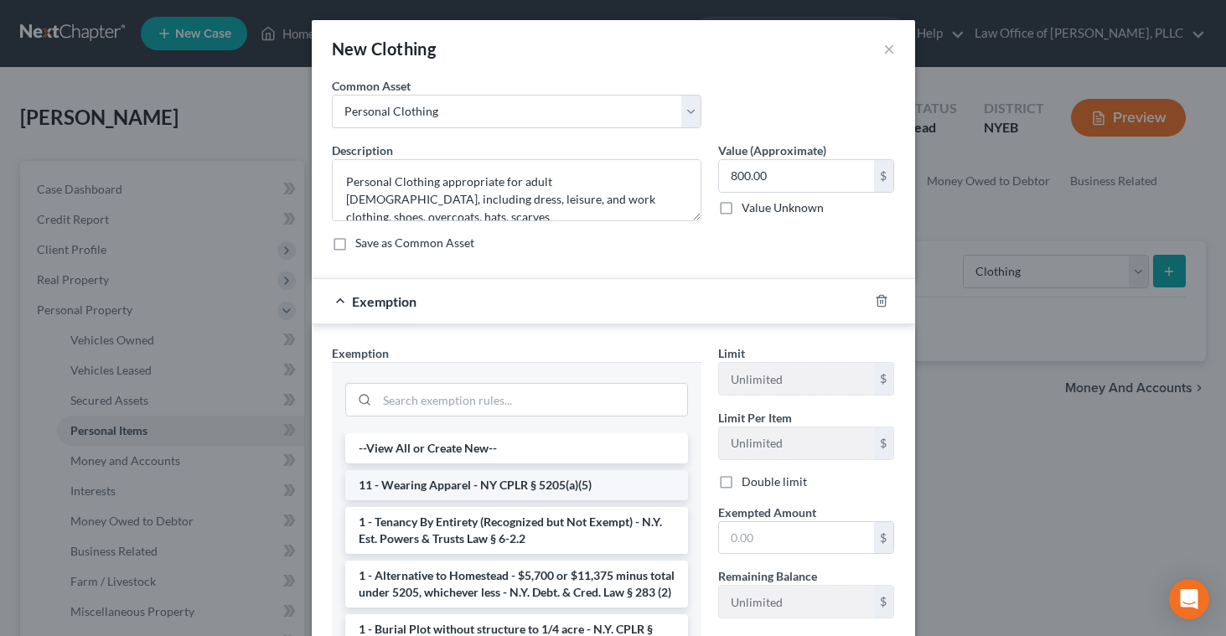
click at [564, 483] on li "11 - Wearing Apparel - NY CPLR § 5205(a)(5)" at bounding box center [516, 485] width 343 height 30
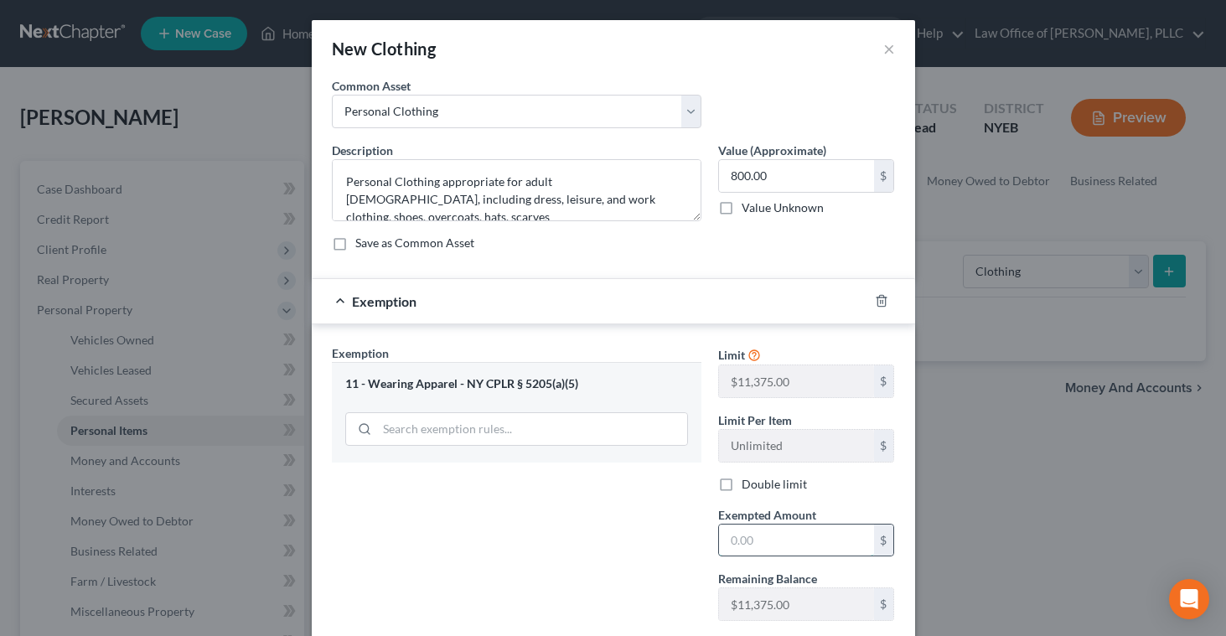
click at [730, 539] on input "text" at bounding box center [796, 541] width 155 height 32
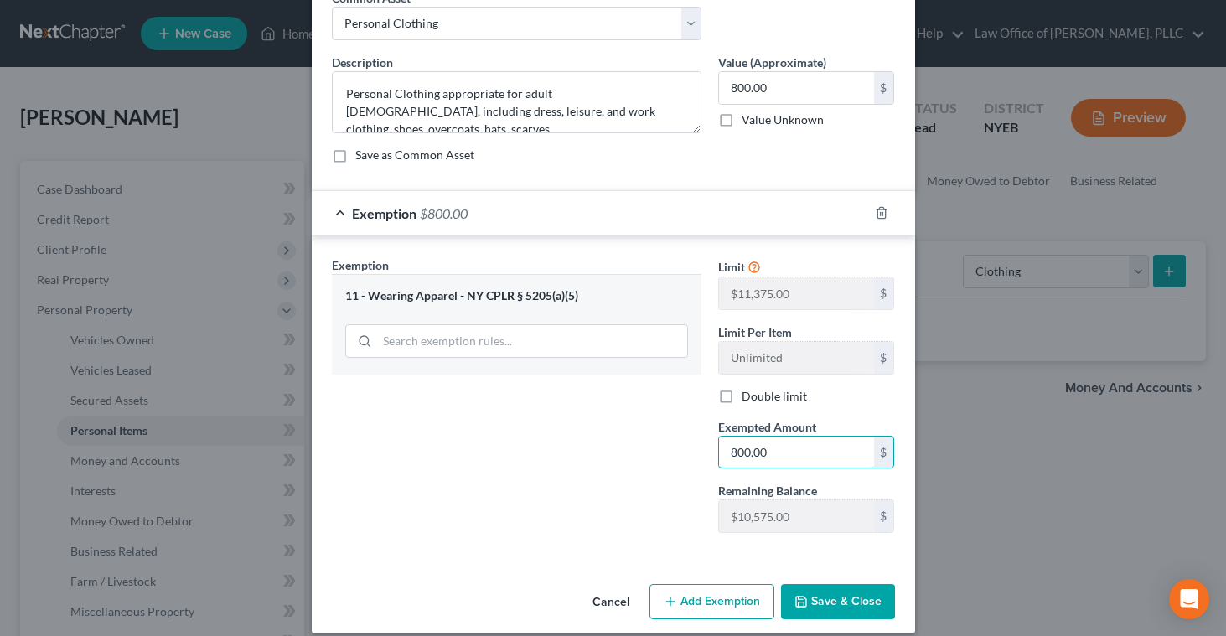
scroll to position [105, 0]
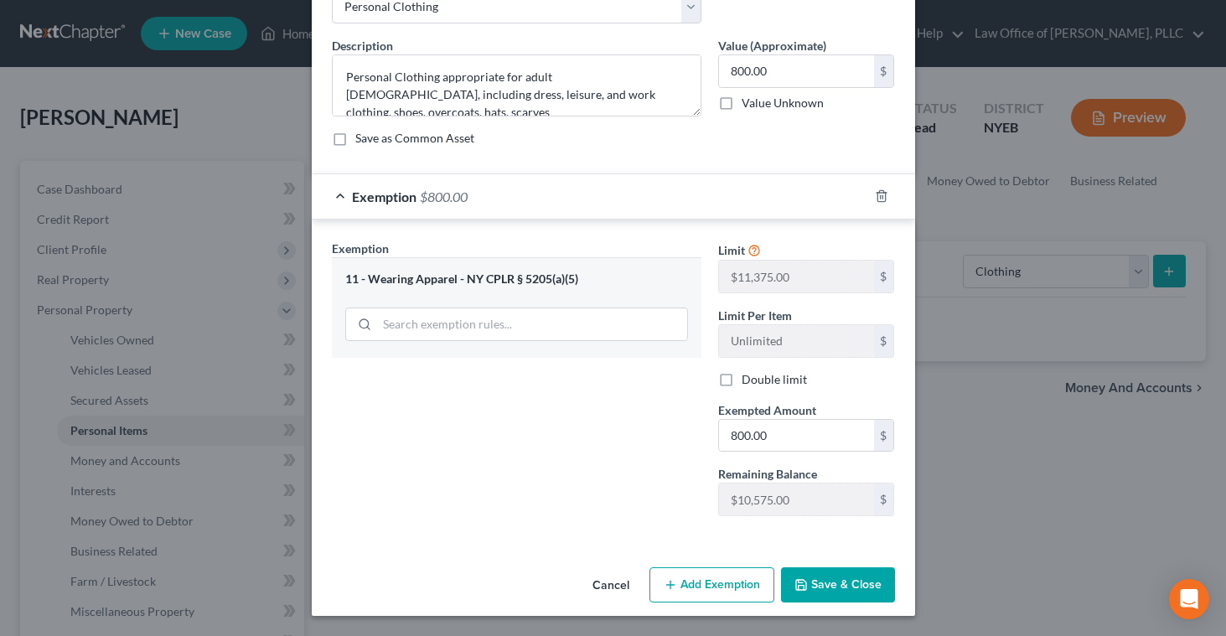
click at [806, 577] on button "Save & Close" at bounding box center [838, 585] width 114 height 35
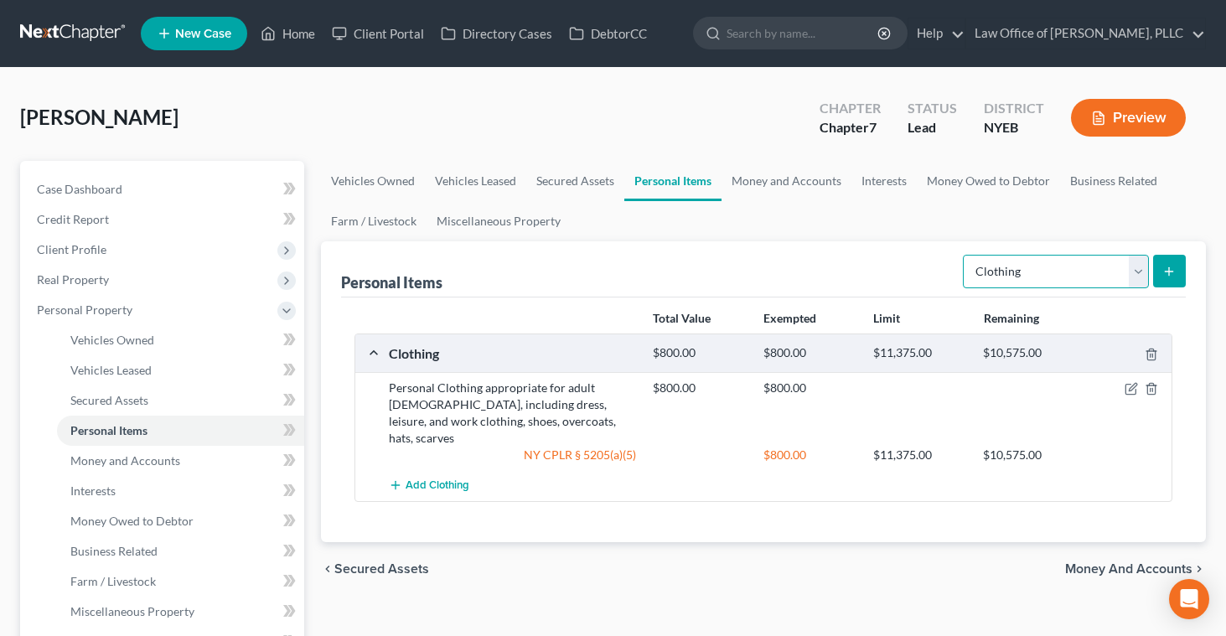
click at [1138, 271] on select "Select Item Type Clothing Collectibles Of Value Electronics Firearms Household …" at bounding box center [1056, 272] width 186 height 34
click at [1163, 271] on icon "submit" at bounding box center [1169, 271] width 13 height 13
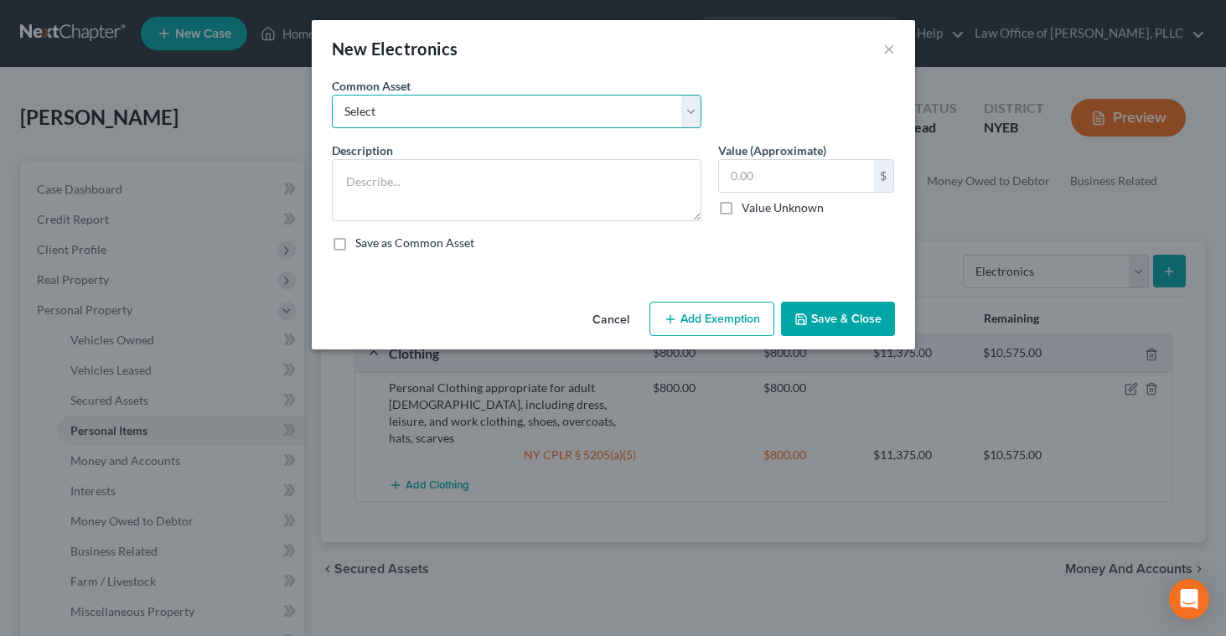
click at [564, 122] on select "Select Cell phone" at bounding box center [517, 112] width 370 height 34
click at [682, 317] on button "Add Exemption" at bounding box center [712, 319] width 125 height 35
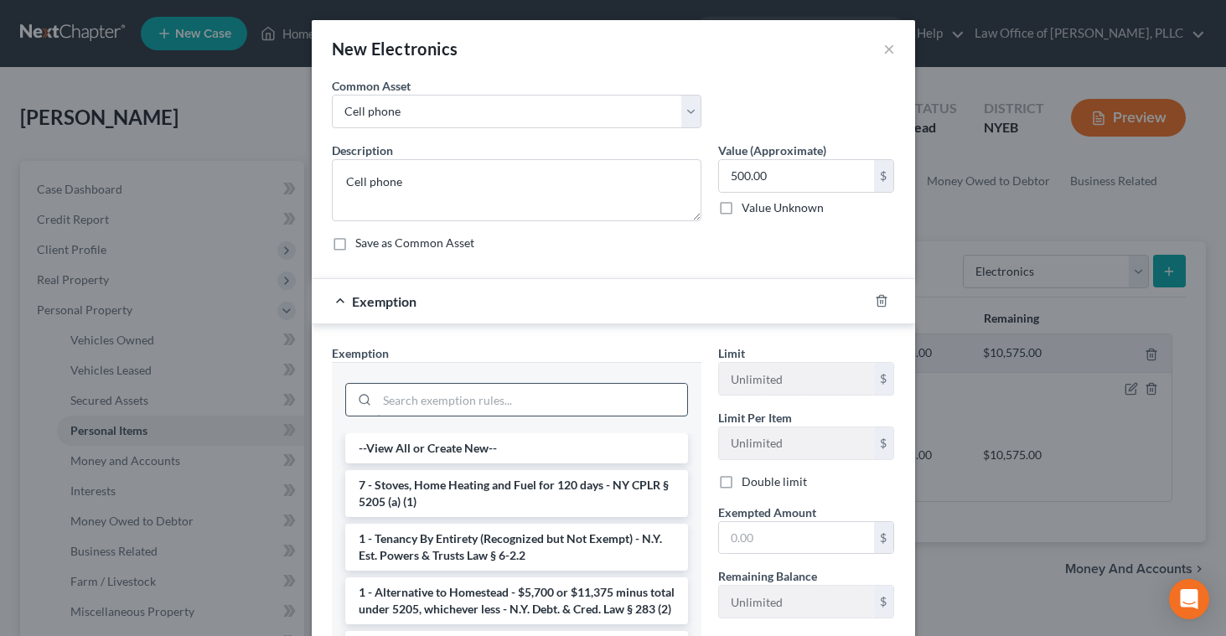
click at [485, 415] on input "search" at bounding box center [532, 400] width 310 height 32
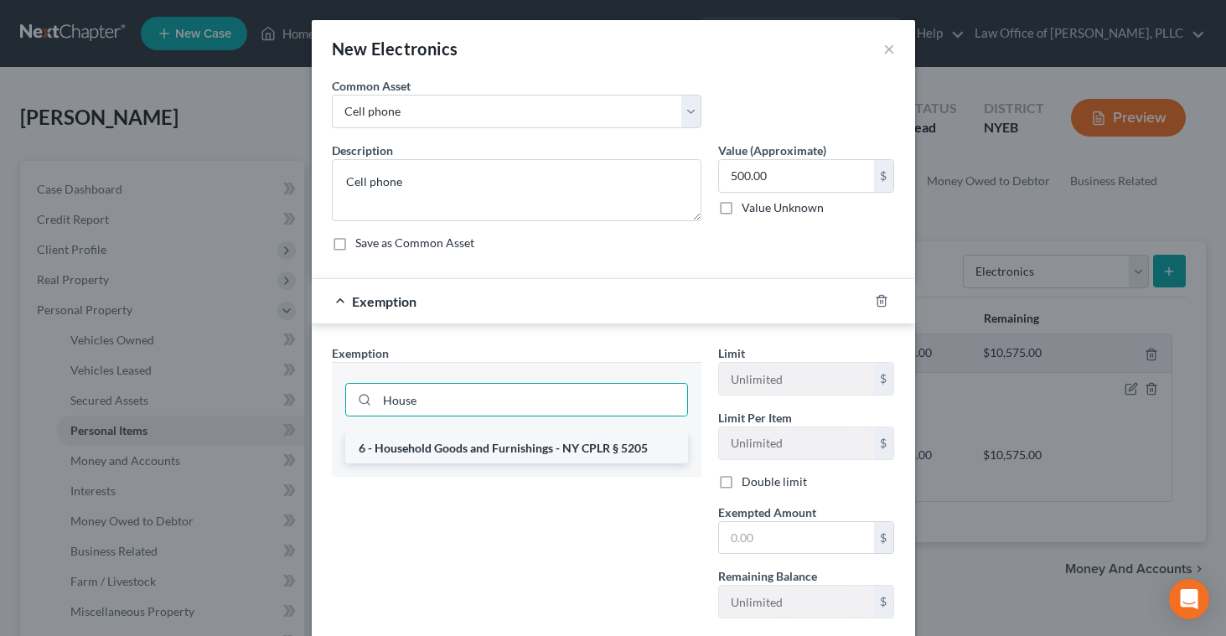
click at [484, 448] on li "6 - Household Goods and Furnishings - NY CPLR § 5205" at bounding box center [516, 448] width 343 height 30
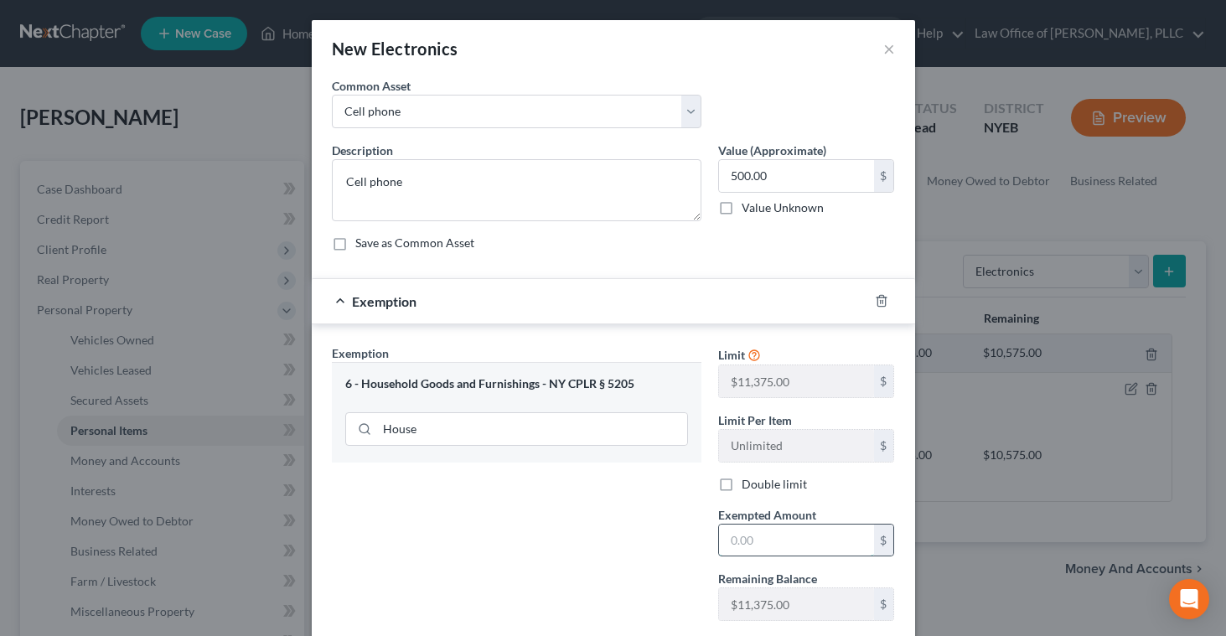
click at [739, 543] on input "text" at bounding box center [796, 541] width 155 height 32
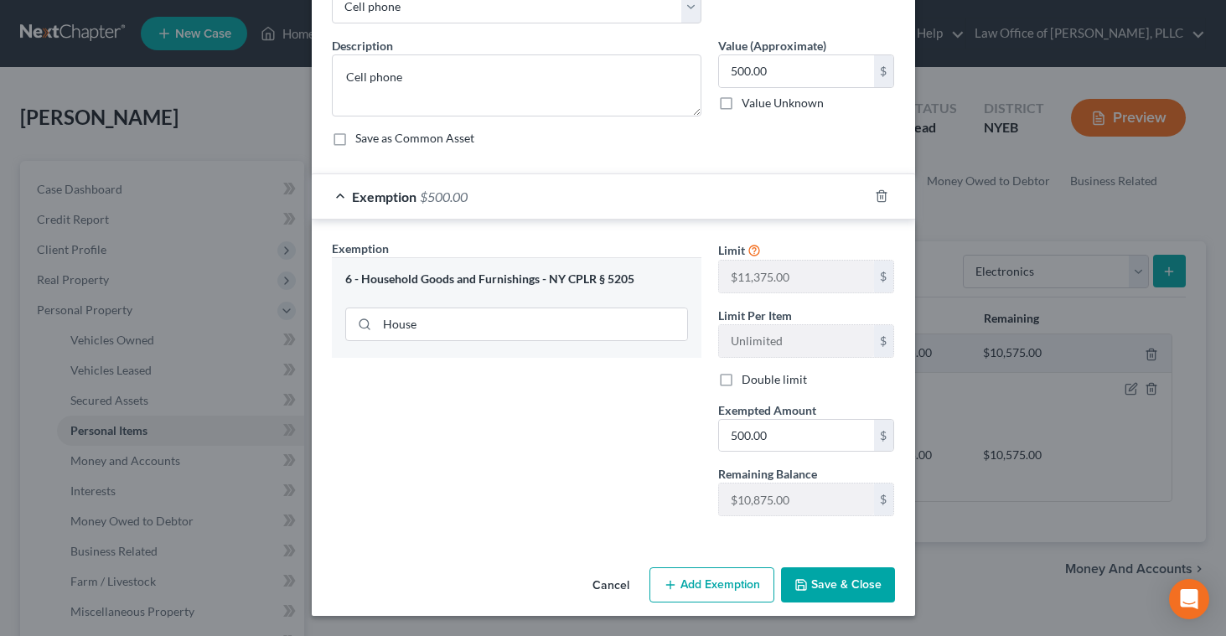
click at [822, 585] on button "Save & Close" at bounding box center [838, 585] width 114 height 35
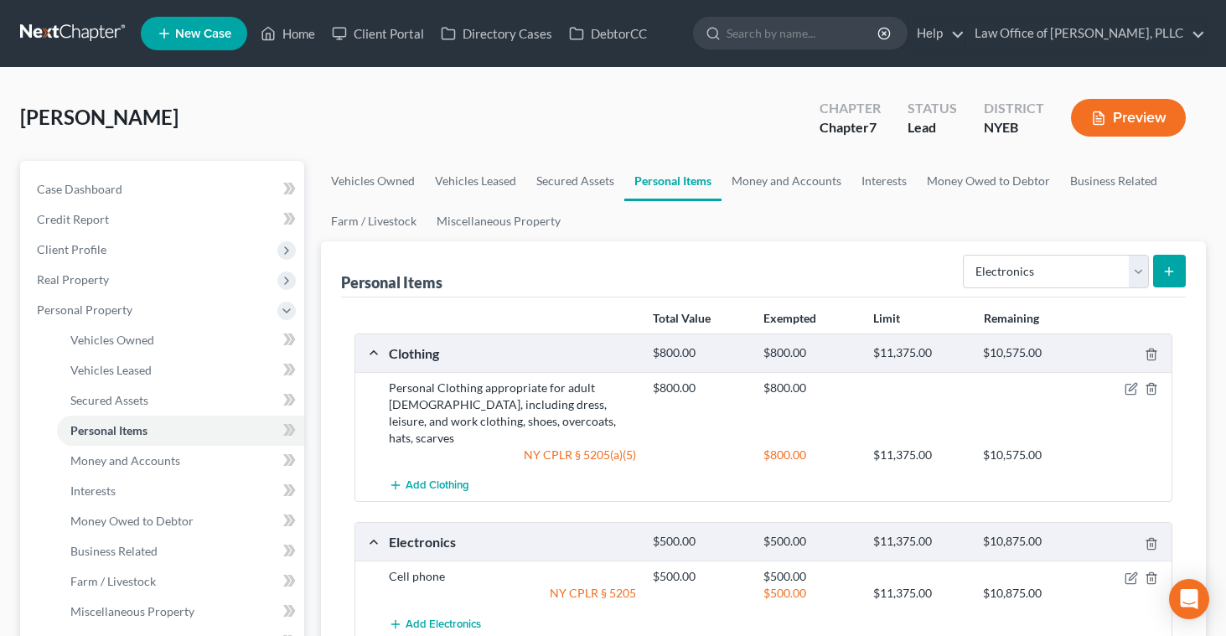
click at [1168, 274] on icon "submit" at bounding box center [1169, 271] width 13 height 13
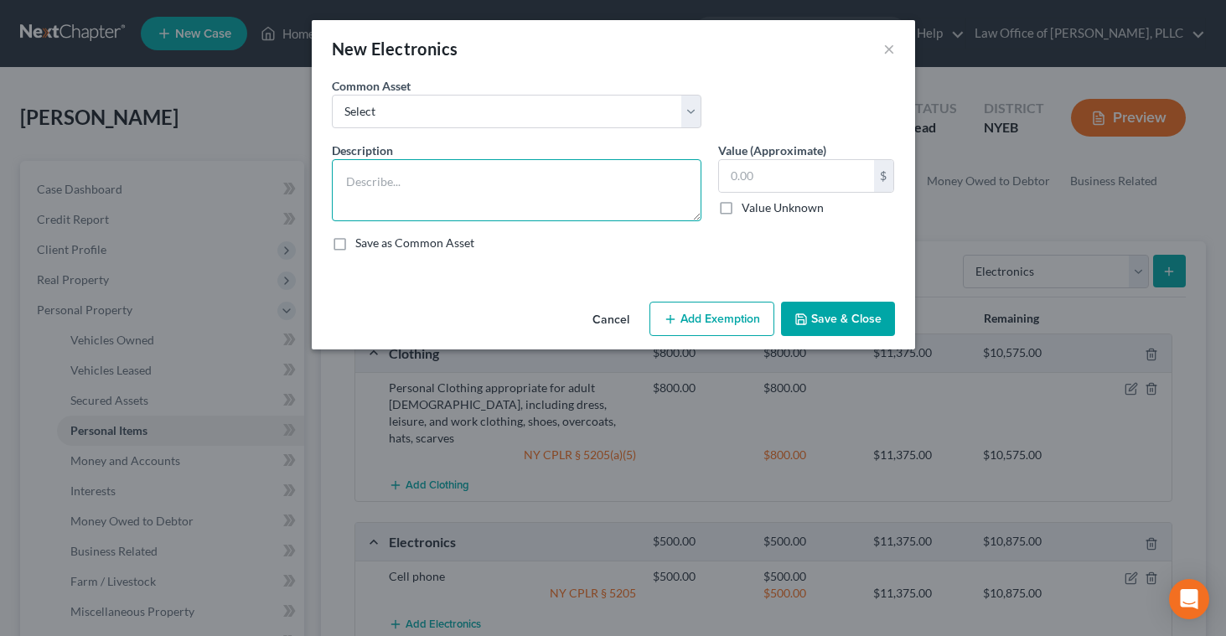
click at [569, 181] on textarea at bounding box center [517, 190] width 370 height 62
click at [735, 182] on input "text" at bounding box center [796, 176] width 155 height 32
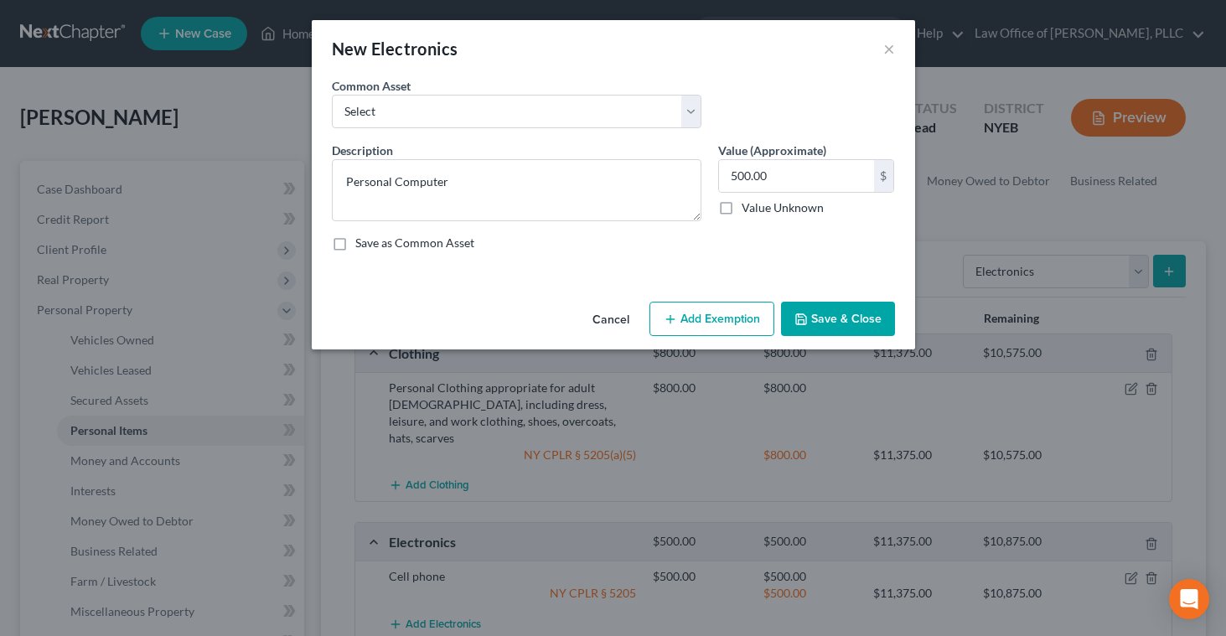
click at [703, 316] on button "Add Exemption" at bounding box center [712, 319] width 125 height 35
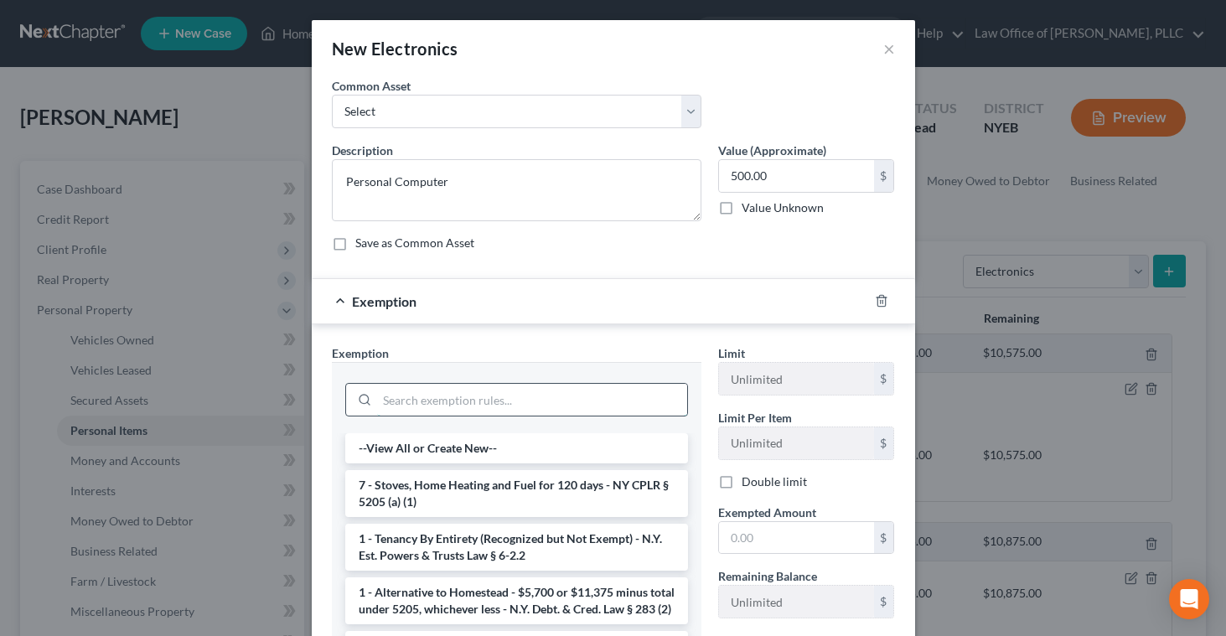
click at [553, 392] on input "search" at bounding box center [532, 400] width 310 height 32
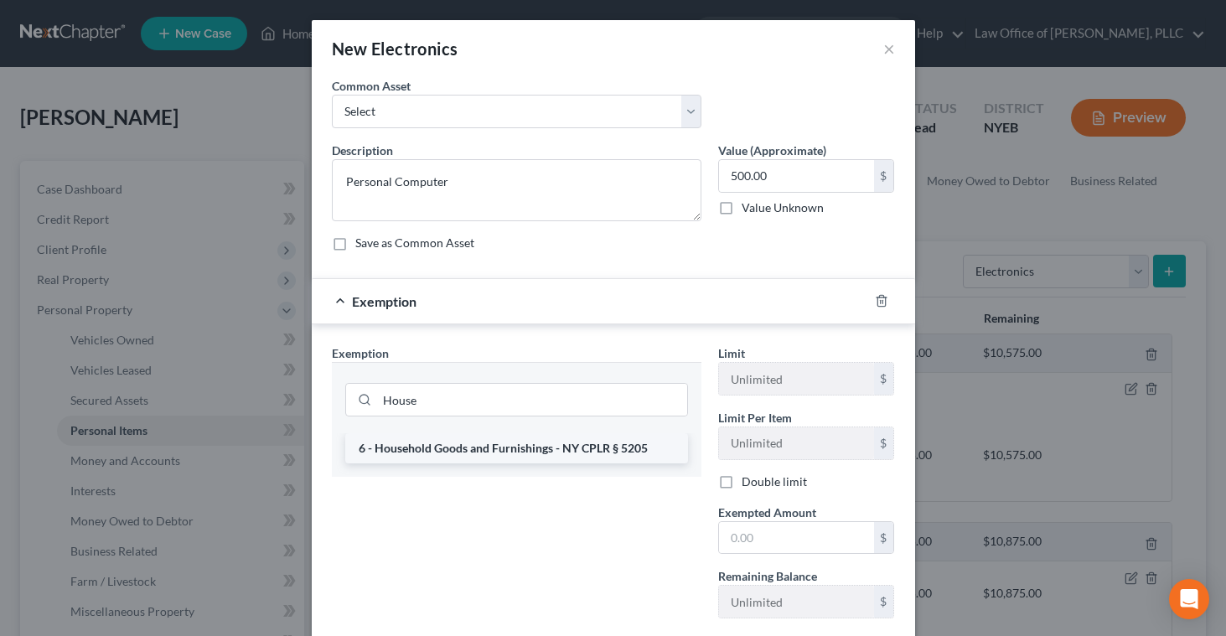
click at [532, 453] on li "6 - Household Goods and Furnishings - NY CPLR § 5205" at bounding box center [516, 448] width 343 height 30
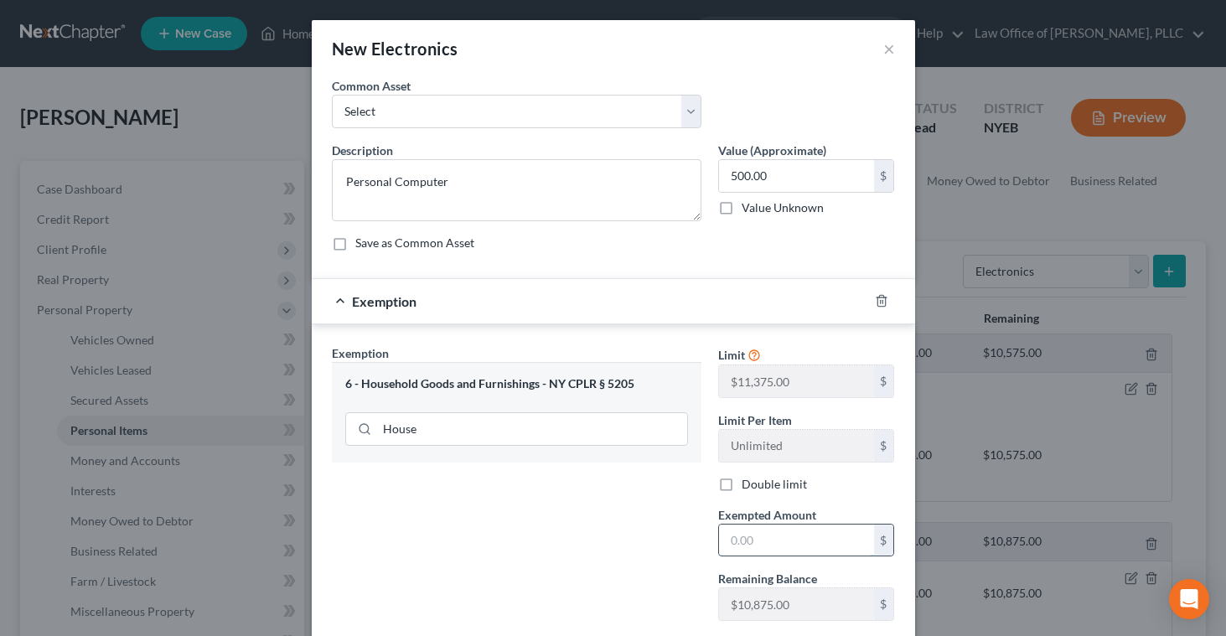
click at [748, 533] on input "text" at bounding box center [796, 541] width 155 height 32
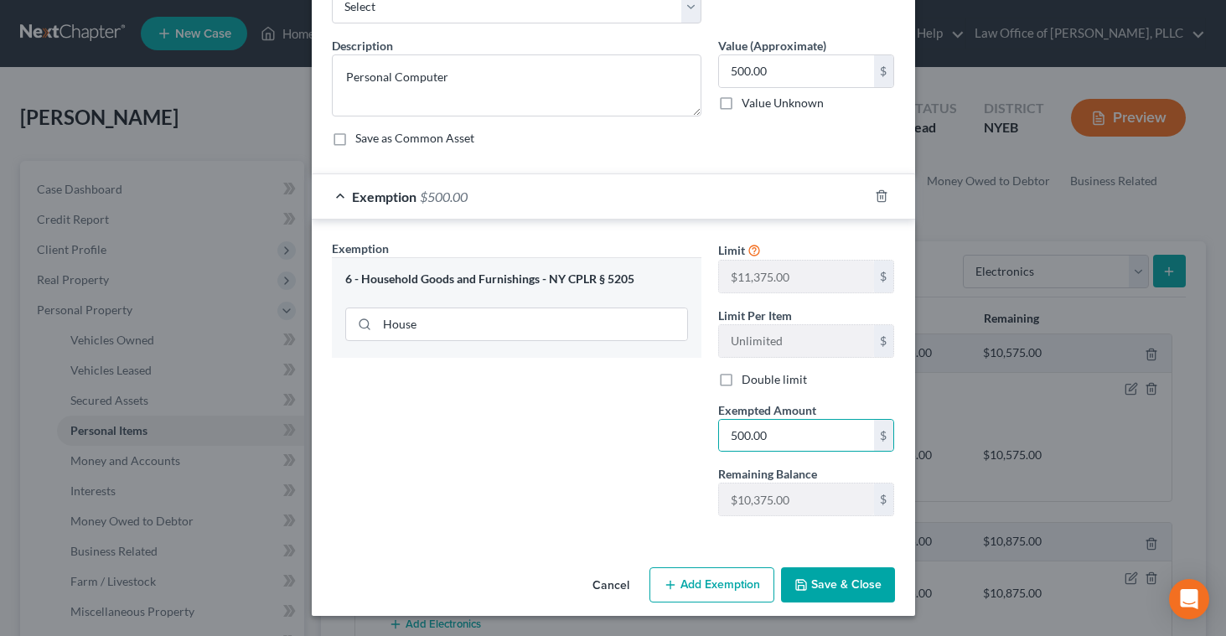
click at [854, 585] on button "Save & Close" at bounding box center [838, 585] width 114 height 35
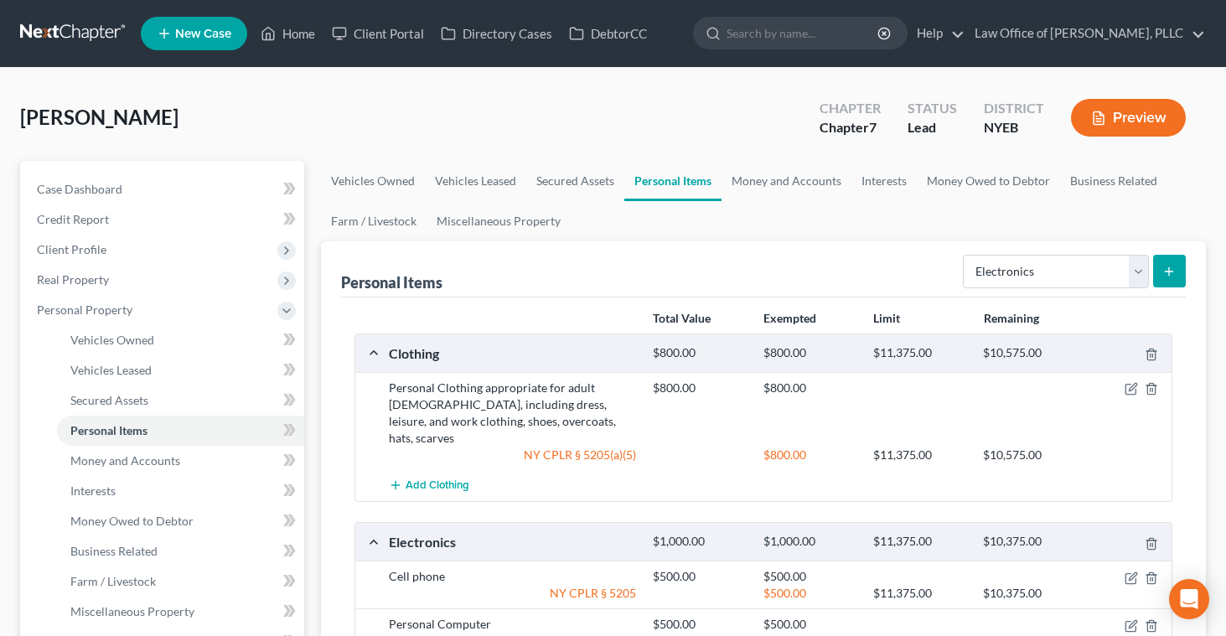
click at [1169, 274] on icon "submit" at bounding box center [1169, 271] width 13 height 13
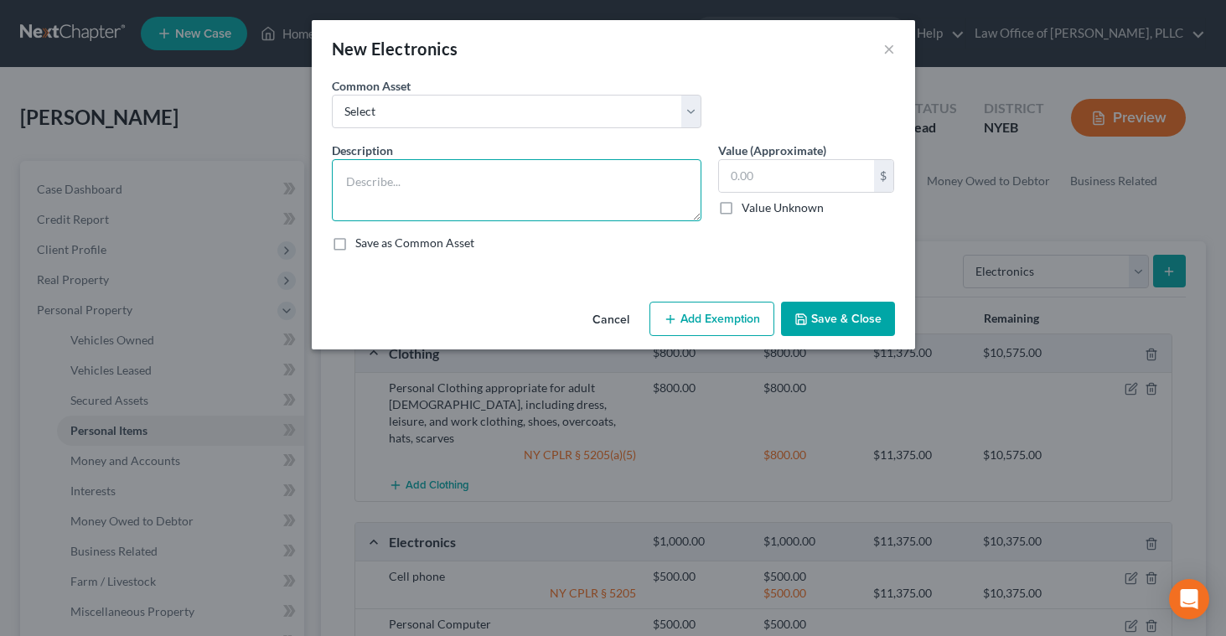
click at [586, 175] on textarea at bounding box center [517, 190] width 370 height 62
click at [735, 170] on input "text" at bounding box center [796, 176] width 155 height 32
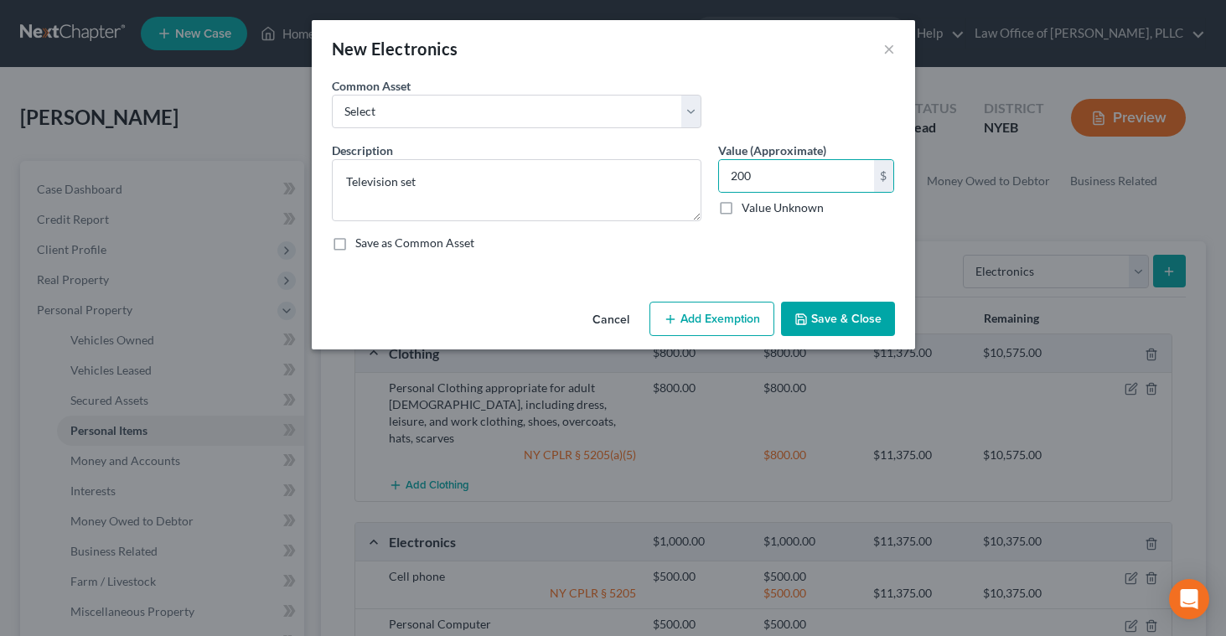
click at [704, 313] on button "Add Exemption" at bounding box center [712, 319] width 125 height 35
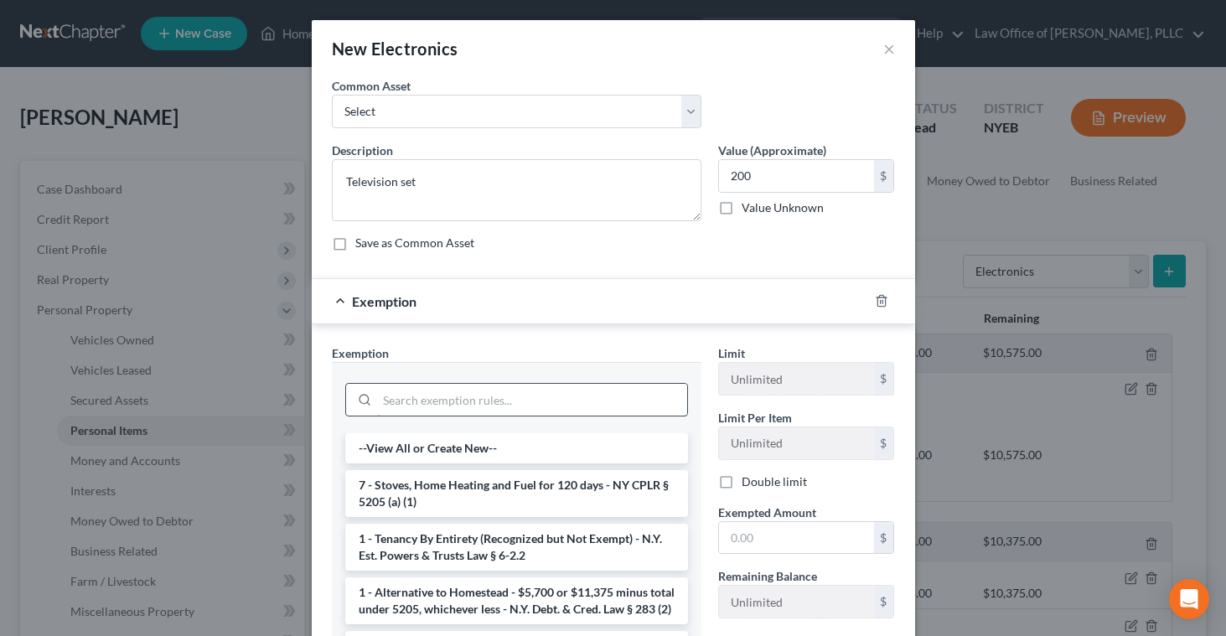
click at [509, 401] on input "search" at bounding box center [532, 400] width 310 height 32
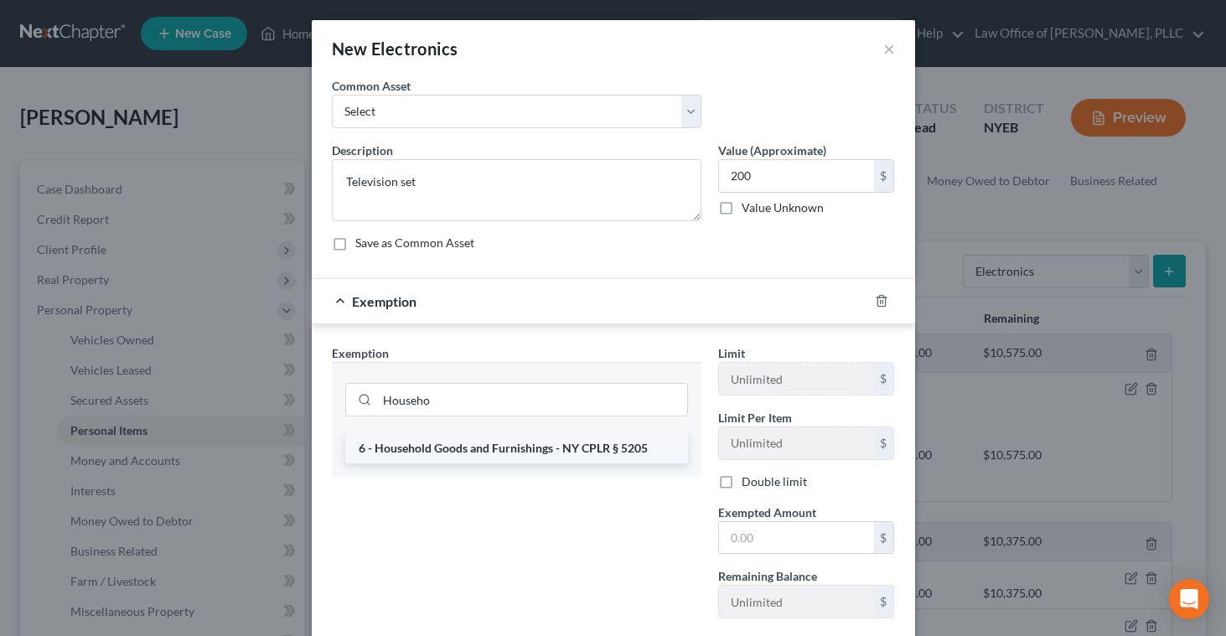
click at [496, 447] on li "6 - Household Goods and Furnishings - NY CPLR § 5205" at bounding box center [516, 448] width 343 height 30
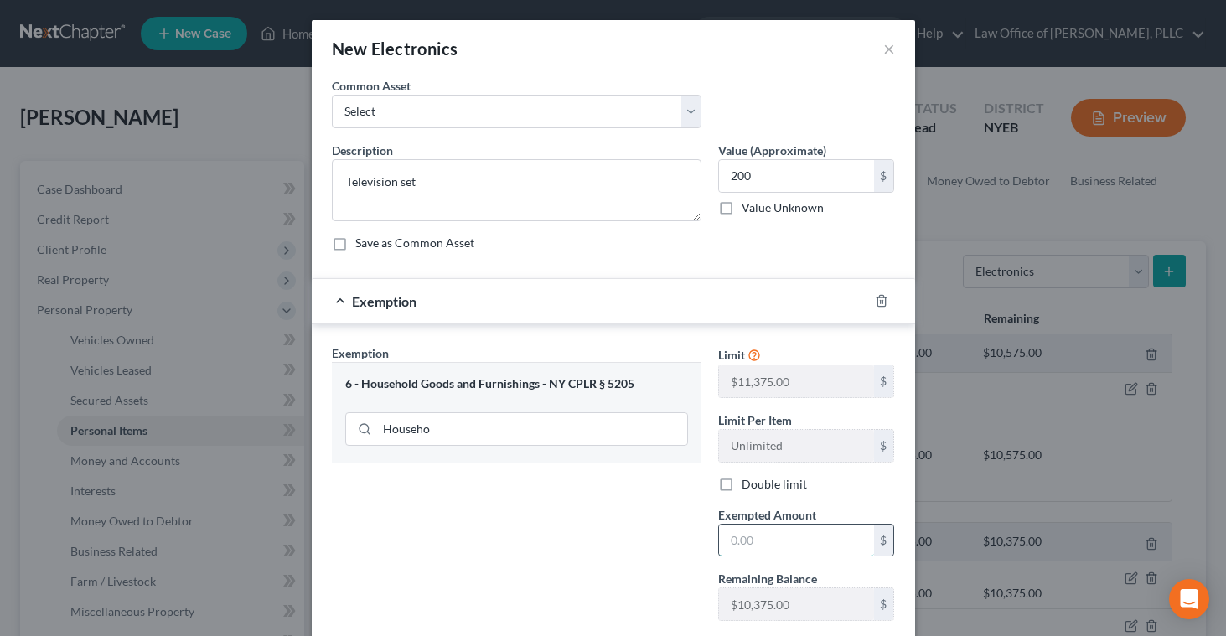
click at [753, 534] on input "text" at bounding box center [796, 541] width 155 height 32
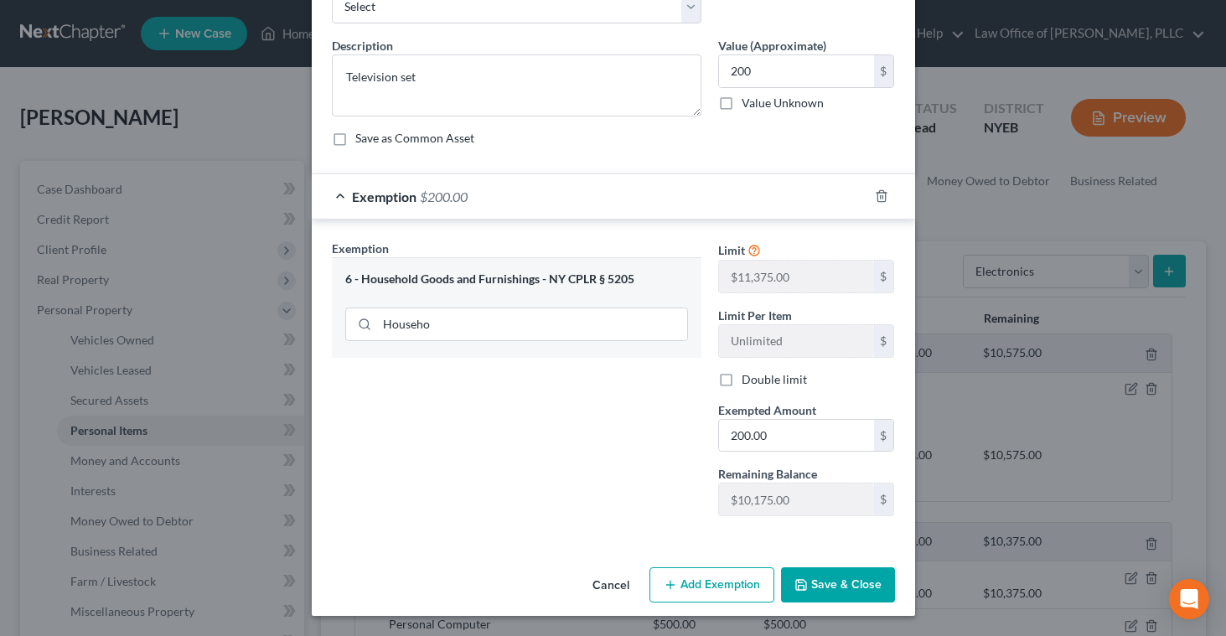
click at [811, 578] on button "Save & Close" at bounding box center [838, 585] width 114 height 35
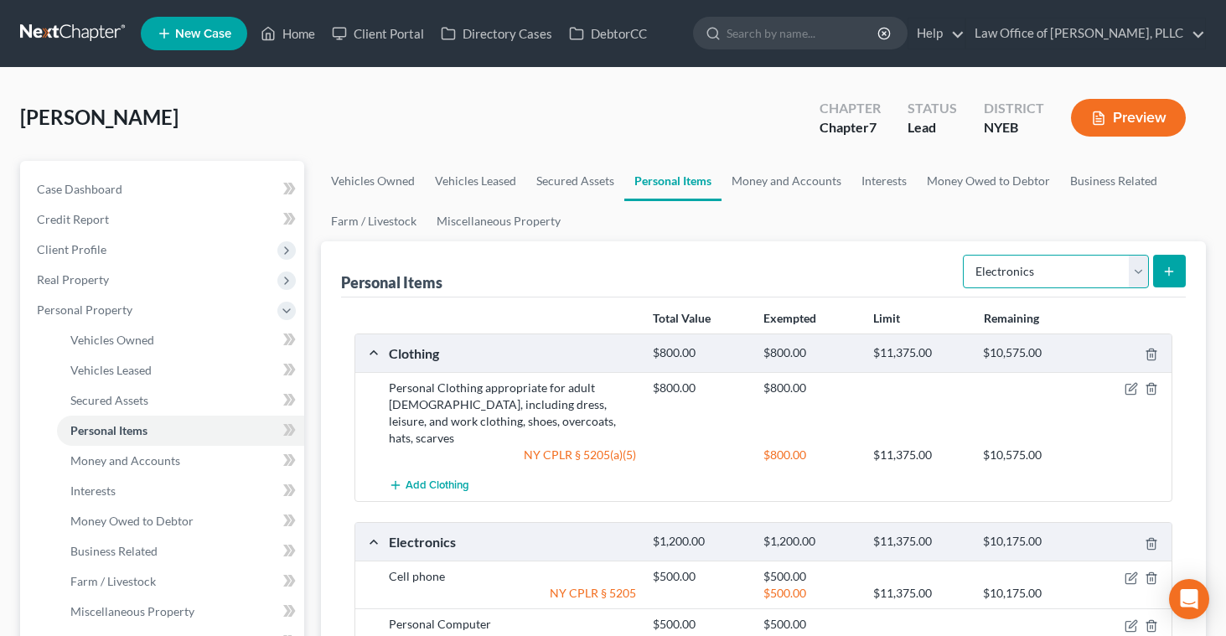
click at [1135, 270] on select "Select Item Type Clothing Collectibles Of Value Electronics Firearms Household …" at bounding box center [1056, 272] width 186 height 34
click at [1168, 262] on button "submit" at bounding box center [1169, 271] width 33 height 33
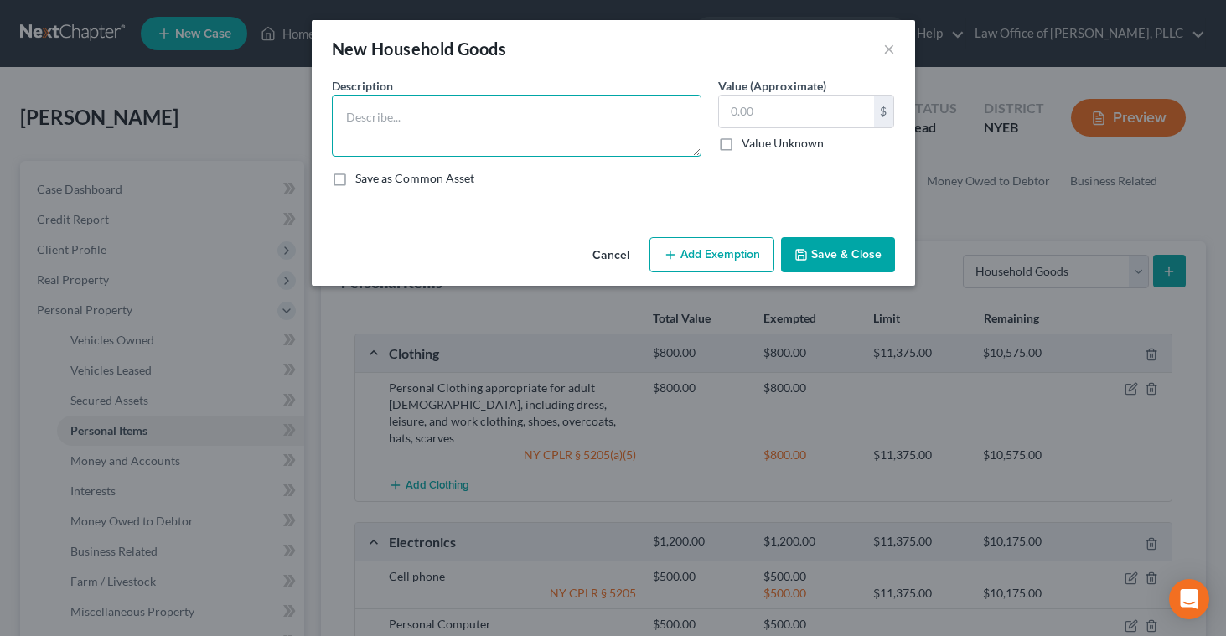
click at [617, 126] on textarea at bounding box center [517, 126] width 370 height 62
click at [526, 120] on textarea "Pots, Plans, Skillets appropriate for cooking for two adults" at bounding box center [517, 126] width 370 height 62
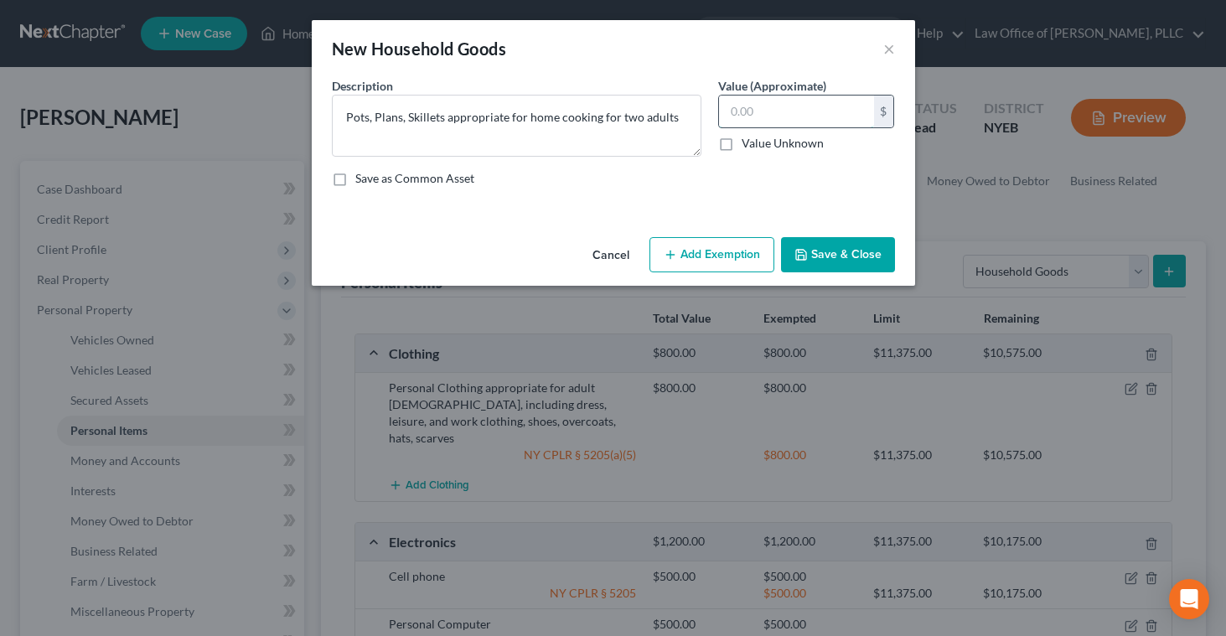
click at [739, 104] on input "text" at bounding box center [796, 112] width 155 height 32
click at [702, 251] on button "Add Exemption" at bounding box center [712, 254] width 125 height 35
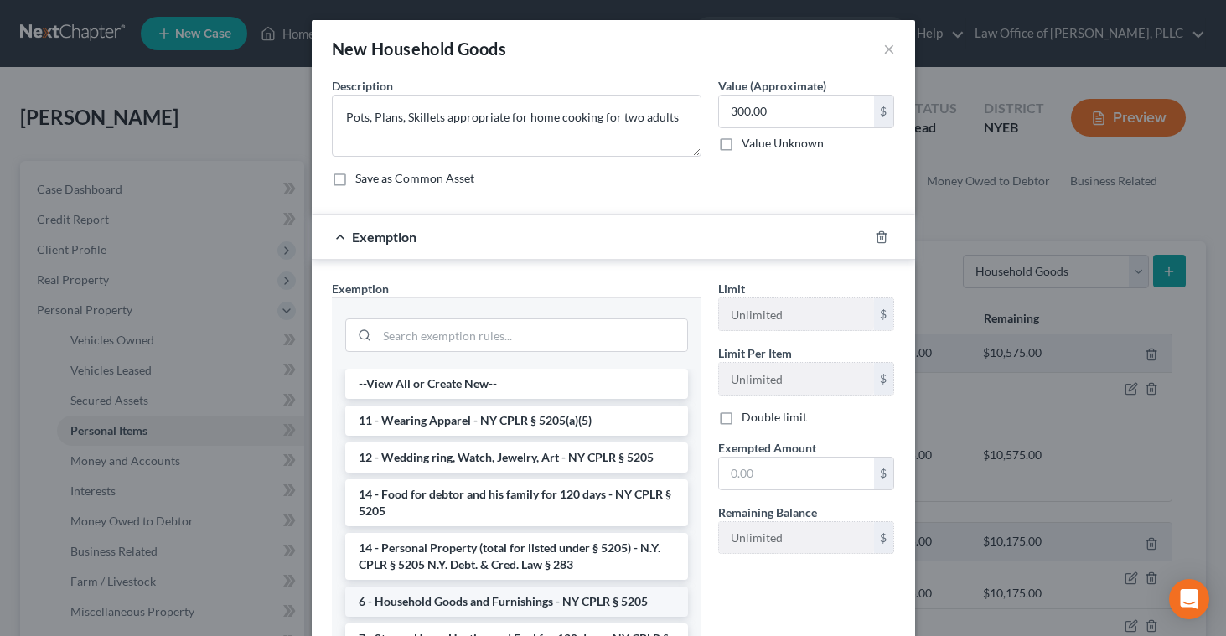
click at [522, 600] on li "6 - Household Goods and Furnishings - NY CPLR § 5205" at bounding box center [516, 602] width 343 height 30
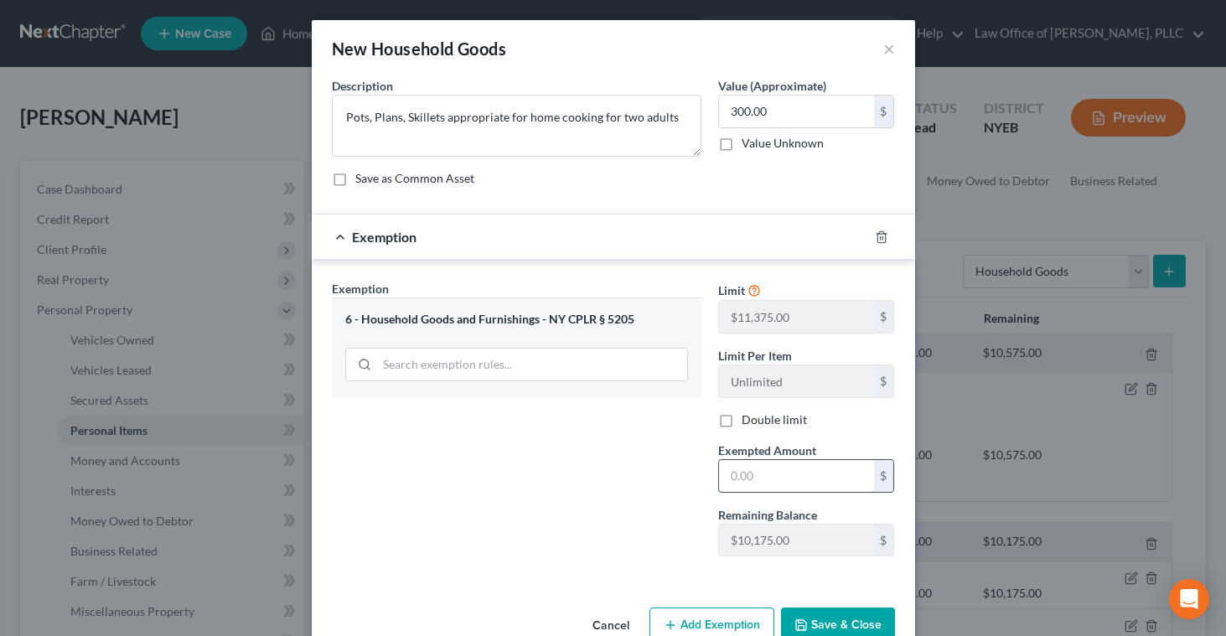
click at [732, 475] on input "text" at bounding box center [796, 476] width 155 height 32
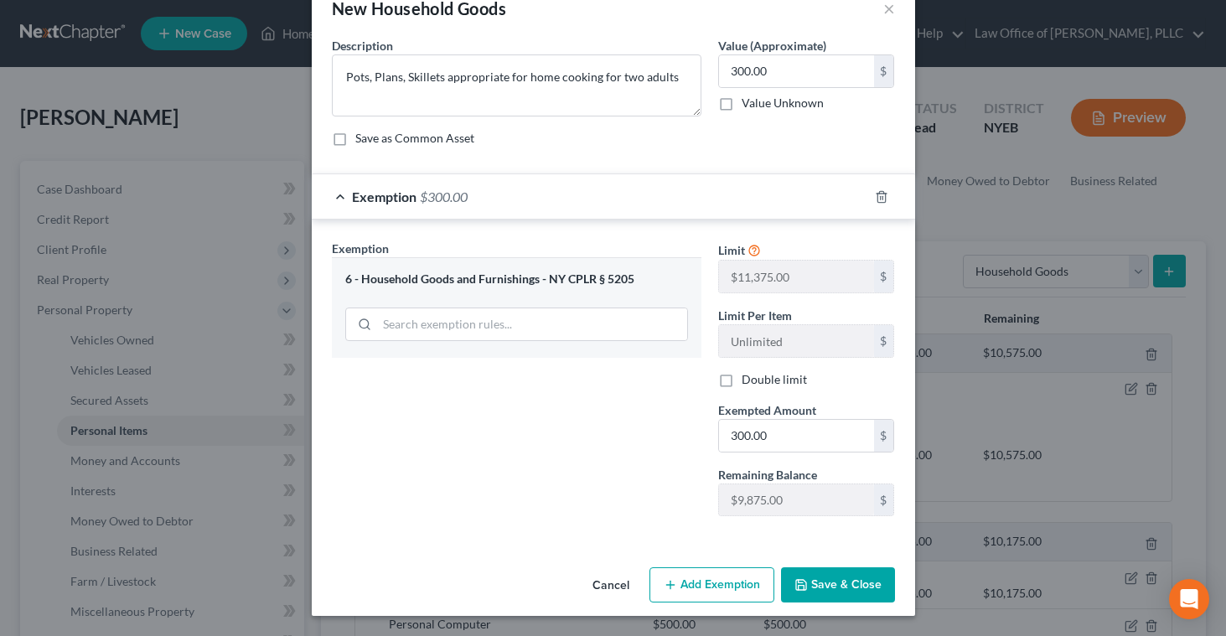
click at [814, 584] on button "Save & Close" at bounding box center [838, 585] width 114 height 35
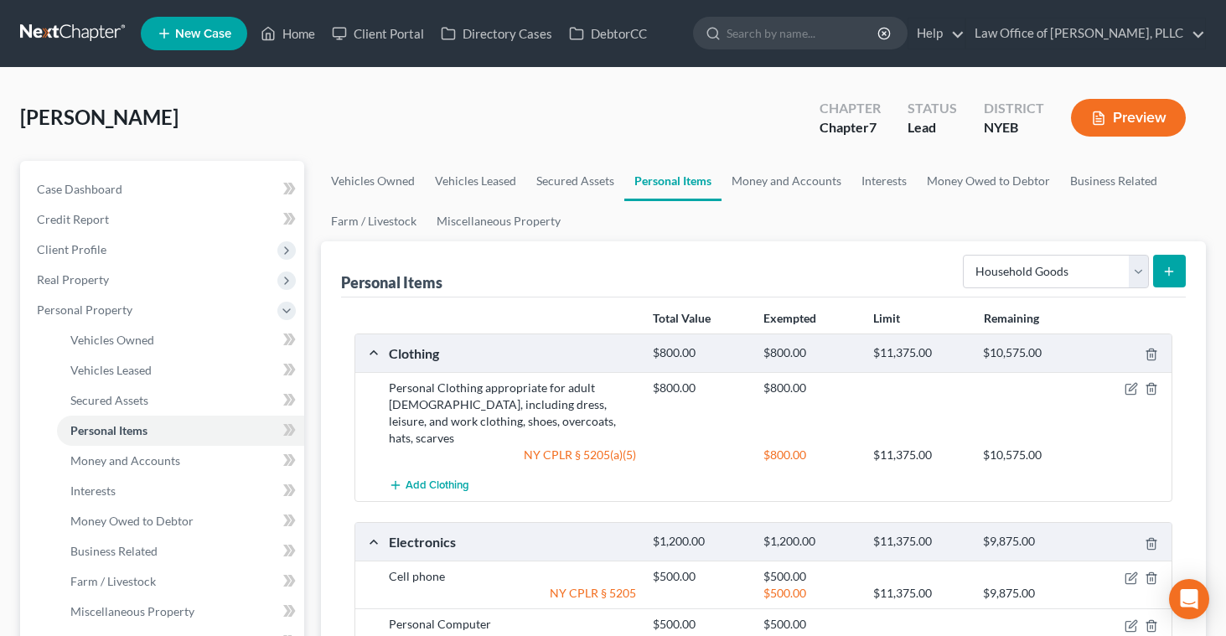
click at [1172, 273] on icon "submit" at bounding box center [1169, 271] width 13 height 13
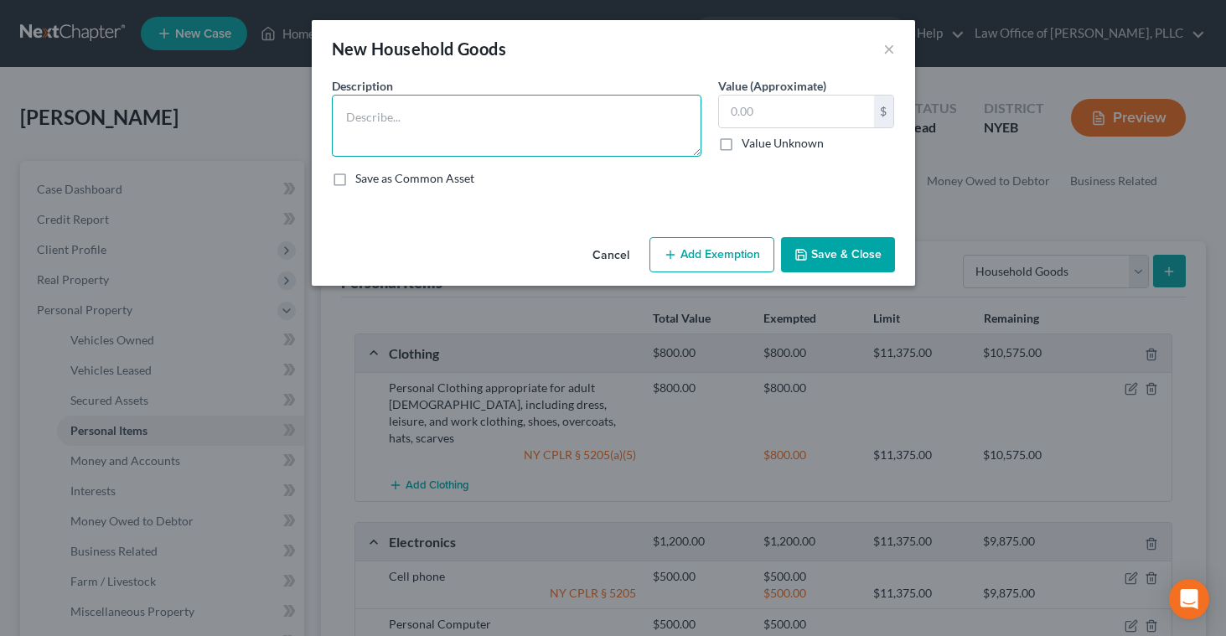
click at [617, 122] on textarea at bounding box center [517, 126] width 370 height 62
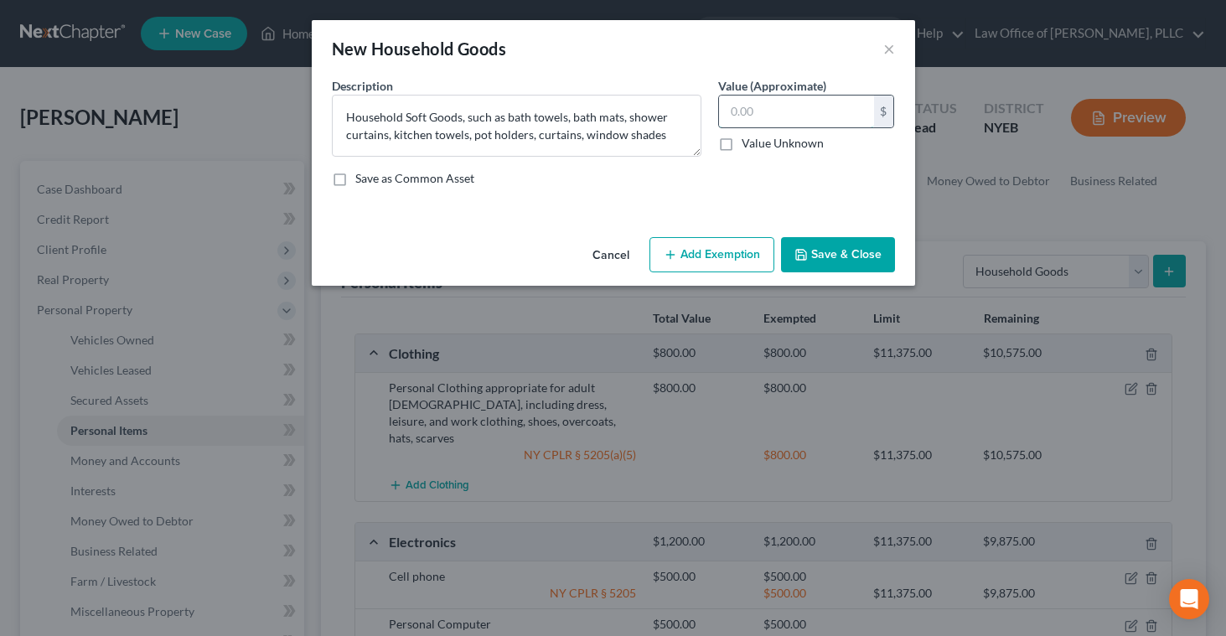
click at [729, 109] on input "text" at bounding box center [796, 112] width 155 height 32
click at [687, 256] on button "Add Exemption" at bounding box center [712, 254] width 125 height 35
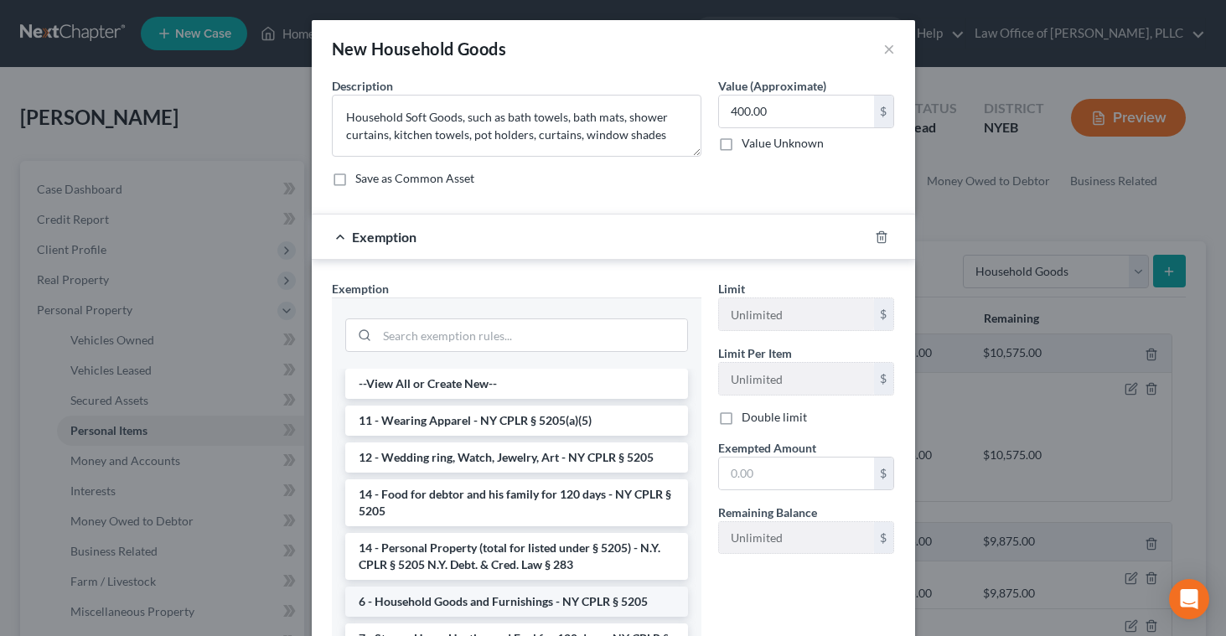
click at [541, 599] on li "6 - Household Goods and Furnishings - NY CPLR § 5205" at bounding box center [516, 602] width 343 height 30
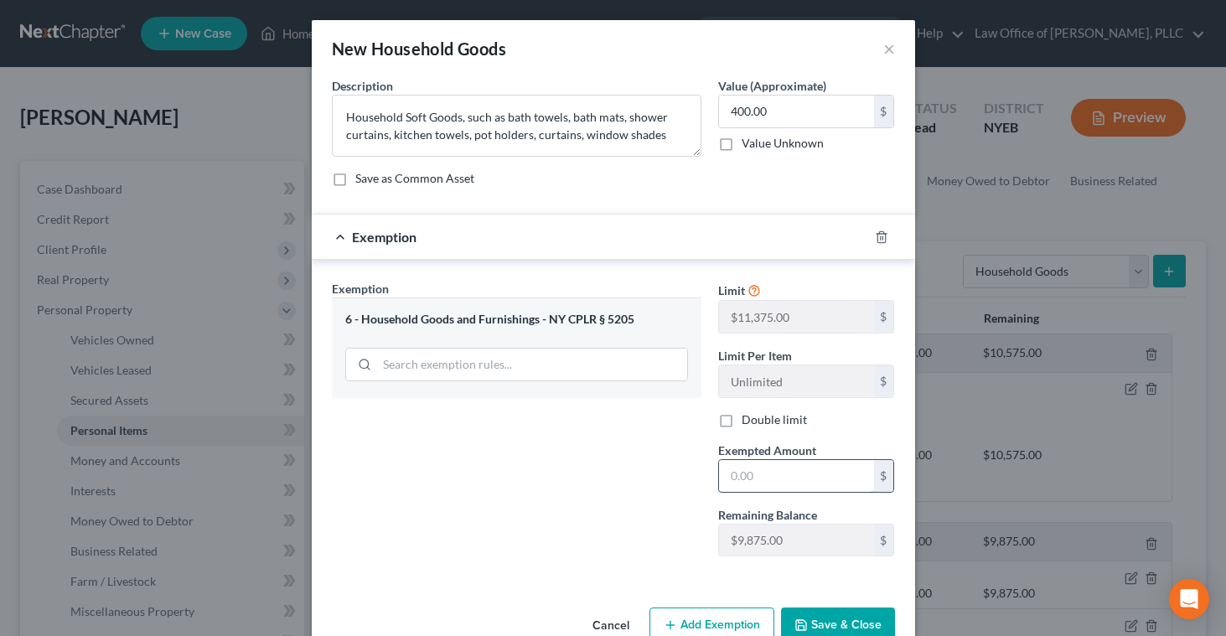
click at [752, 478] on input "text" at bounding box center [796, 476] width 155 height 32
click at [802, 623] on polyline "button" at bounding box center [800, 621] width 4 height 3
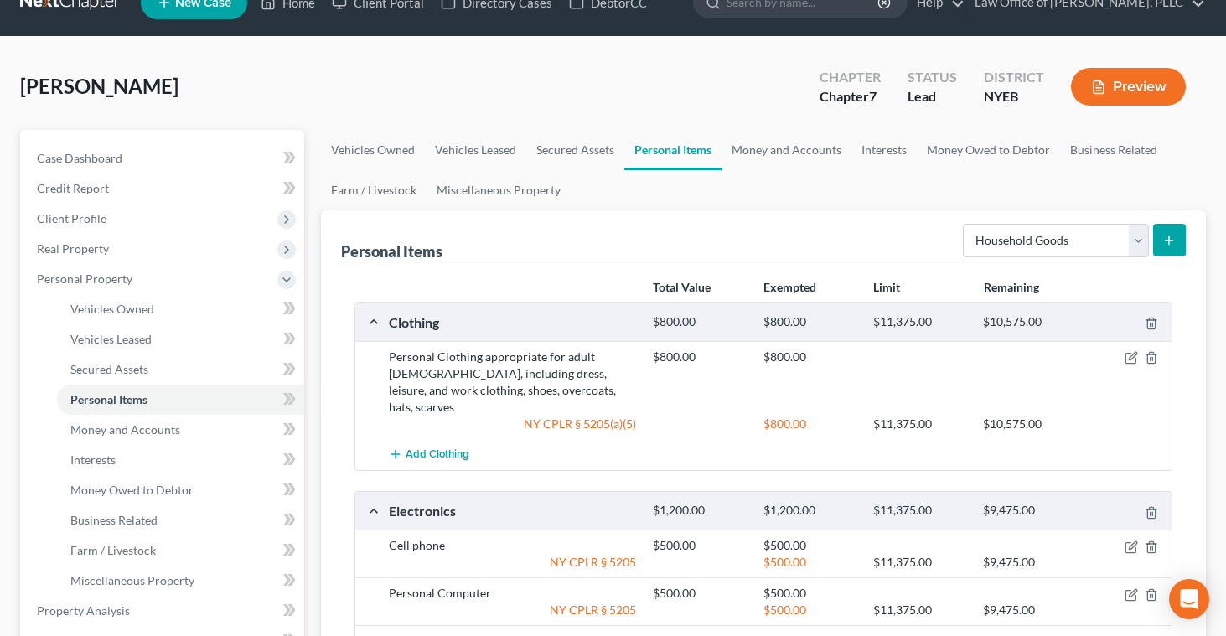
scroll to position [18, 0]
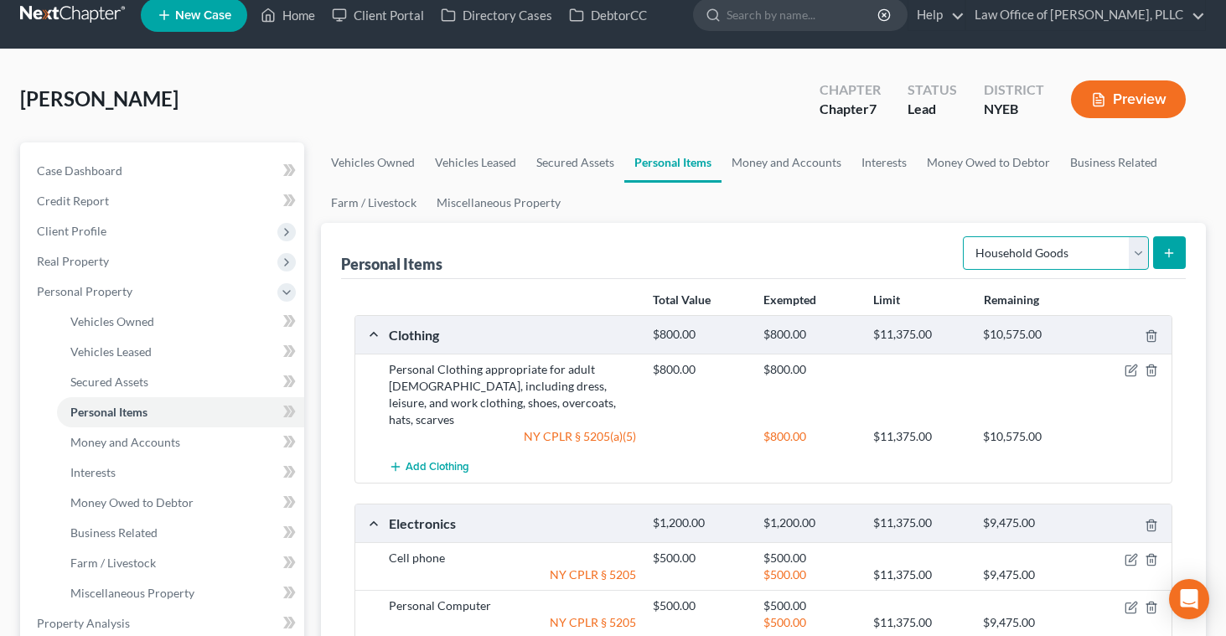
click at [1133, 257] on select "Select Item Type Clothing Collectibles Of Value Electronics Firearms Household …" at bounding box center [1056, 253] width 186 height 34
click at [1165, 258] on icon "submit" at bounding box center [1169, 252] width 13 height 13
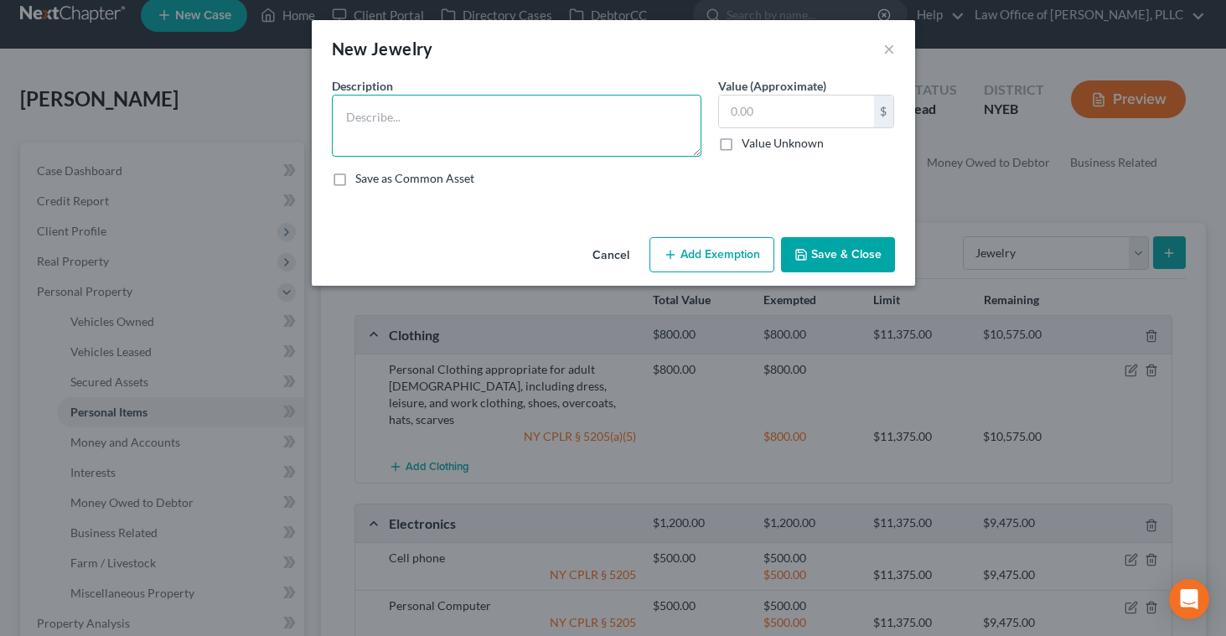
click at [627, 115] on textarea at bounding box center [517, 126] width 370 height 62
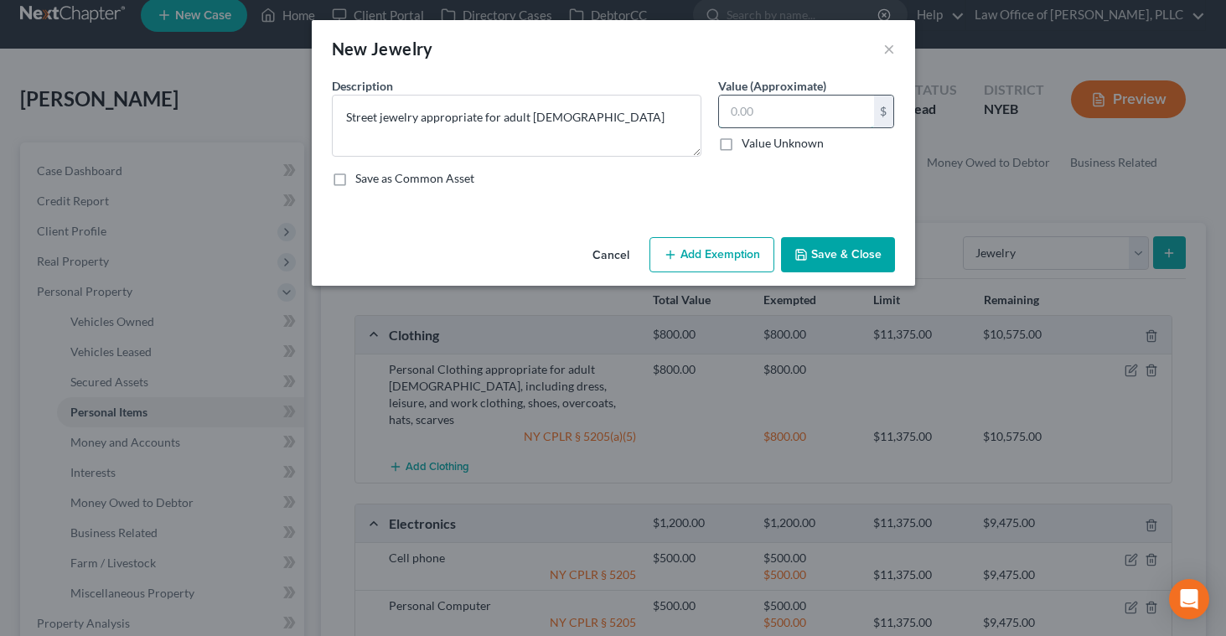
click at [735, 122] on input "text" at bounding box center [796, 112] width 155 height 32
click at [708, 248] on button "Add Exemption" at bounding box center [712, 254] width 125 height 35
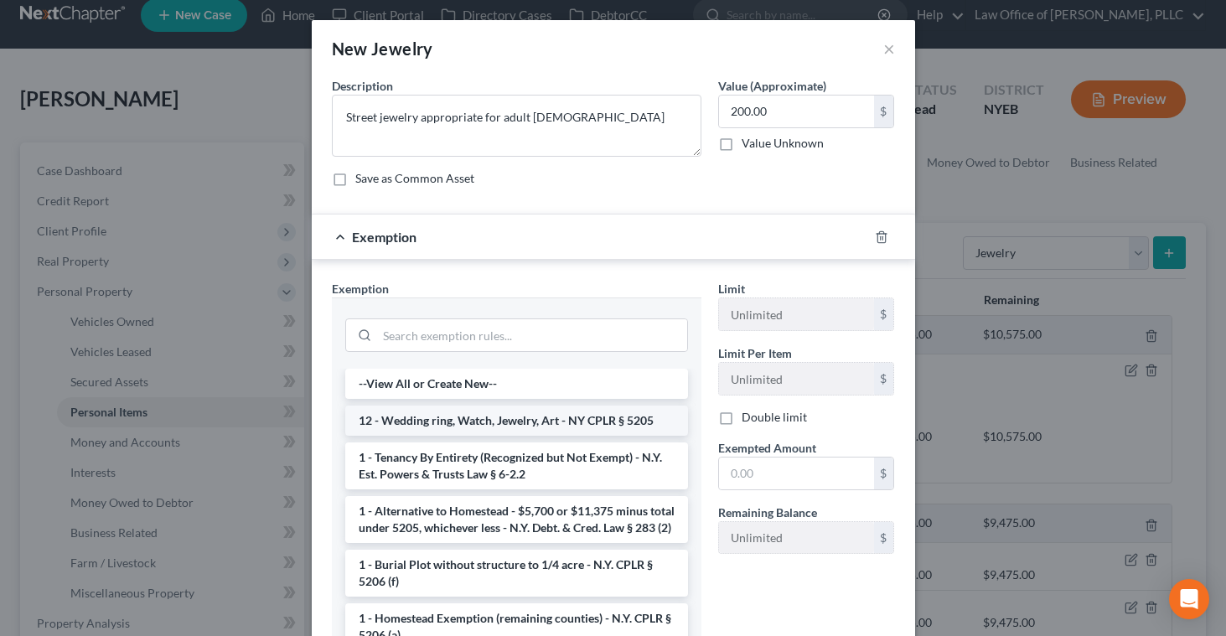
click at [518, 413] on li "12 - Wedding ring, Watch, Jewelry, Art - NY CPLR § 5205" at bounding box center [516, 421] width 343 height 30
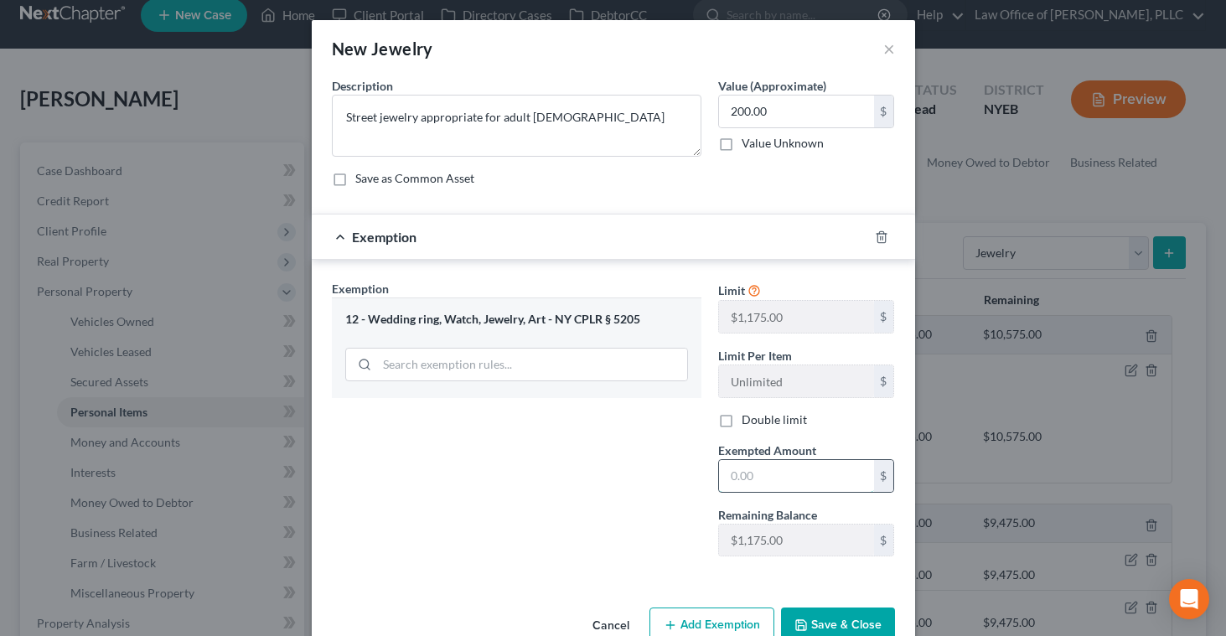
click at [734, 474] on input "text" at bounding box center [796, 476] width 155 height 32
click at [811, 627] on button "Save & Close" at bounding box center [838, 625] width 114 height 35
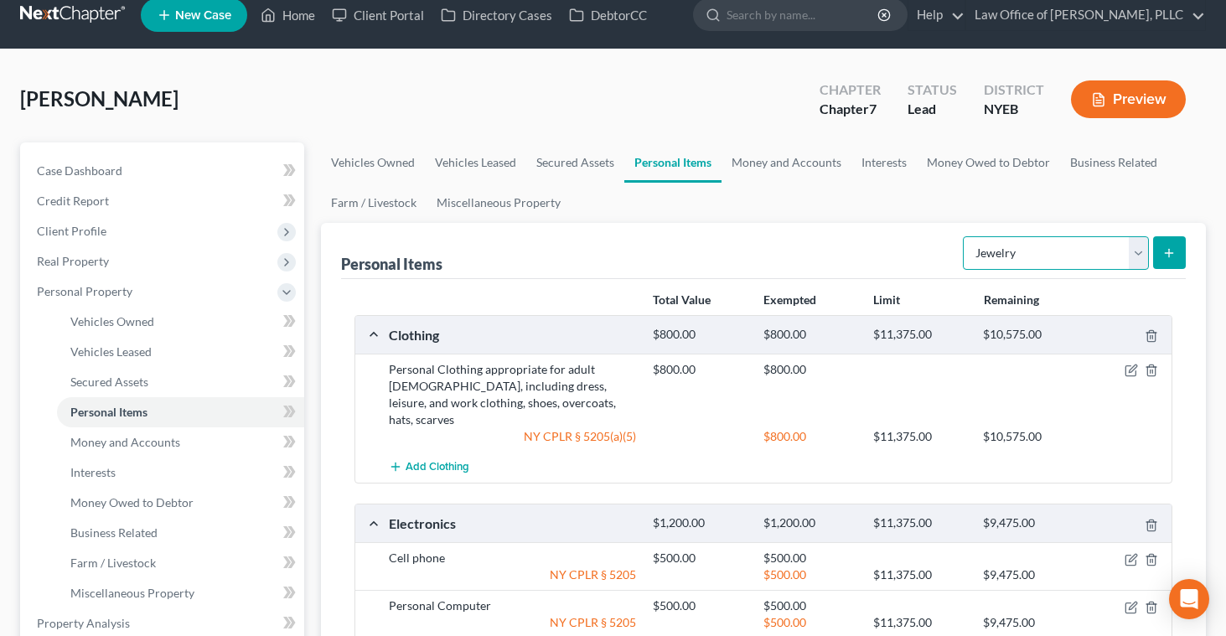
click at [1139, 249] on select "Select Item Type Clothing Collectibles Of Value Electronics Firearms Household …" at bounding box center [1056, 253] width 186 height 34
click at [1164, 252] on icon "submit" at bounding box center [1169, 252] width 13 height 13
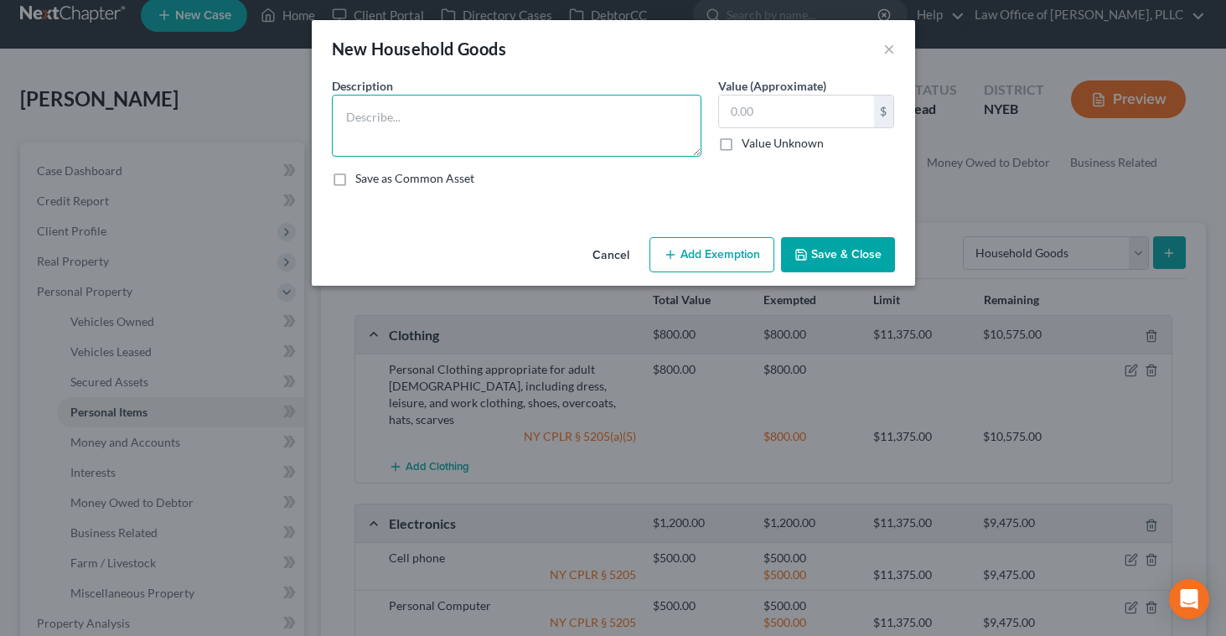
click at [628, 133] on textarea at bounding box center [517, 126] width 370 height 62
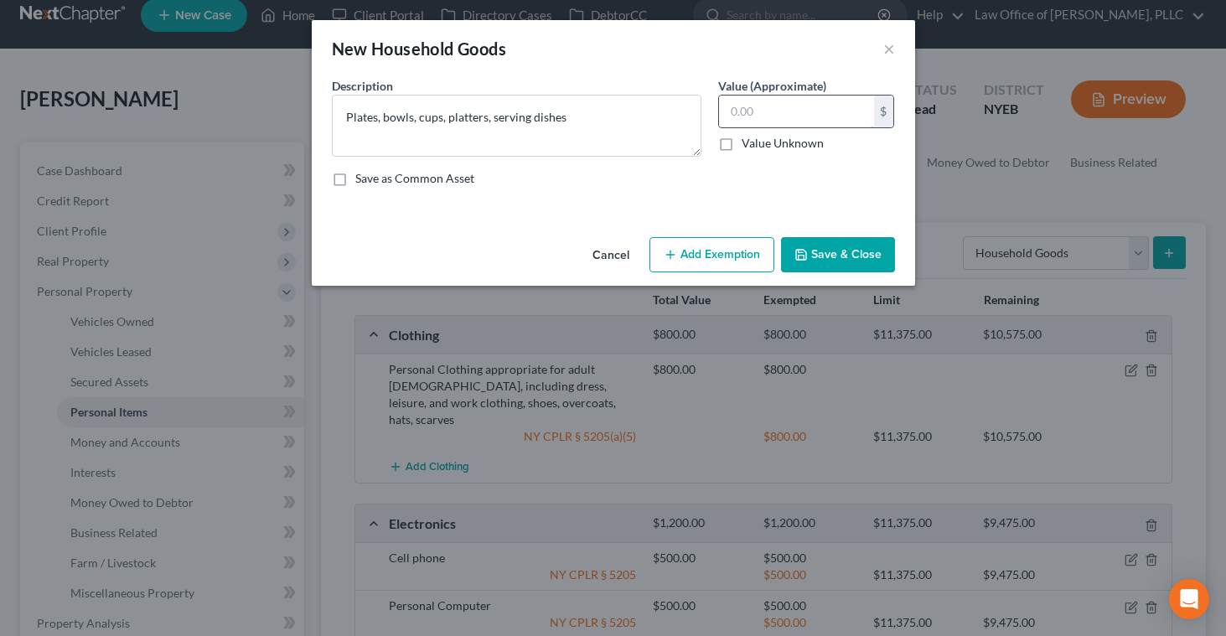
click at [776, 110] on input "text" at bounding box center [796, 112] width 155 height 32
click at [731, 265] on button "Add Exemption" at bounding box center [712, 254] width 125 height 35
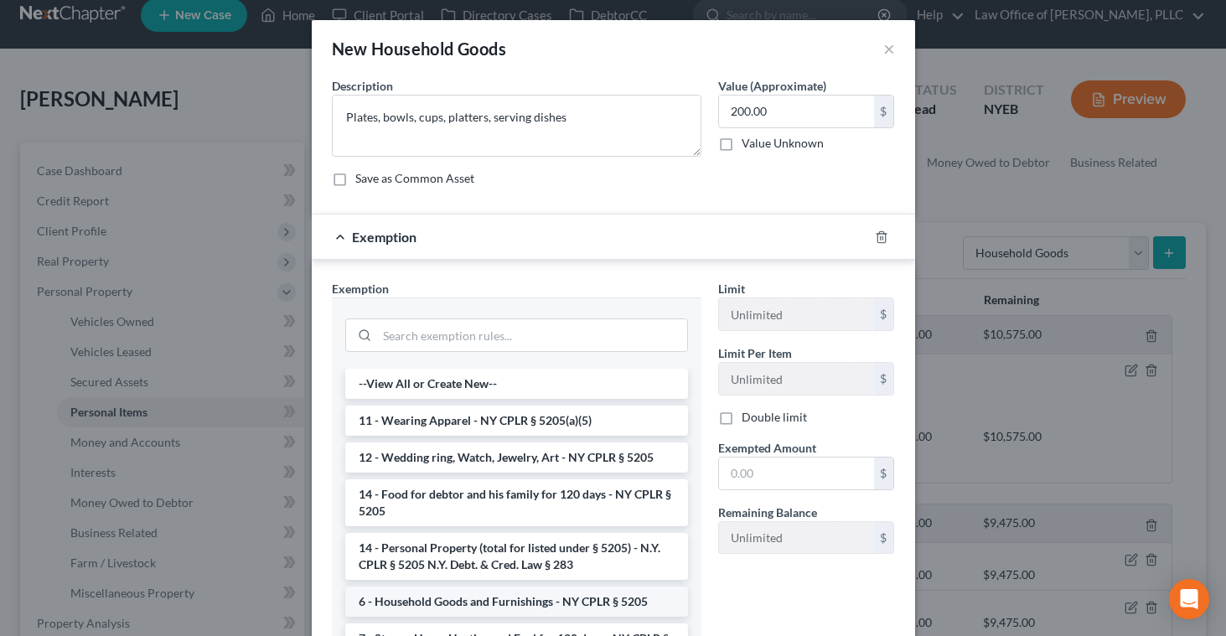
click at [510, 604] on li "6 - Household Goods and Furnishings - NY CPLR § 5205" at bounding box center [516, 602] width 343 height 30
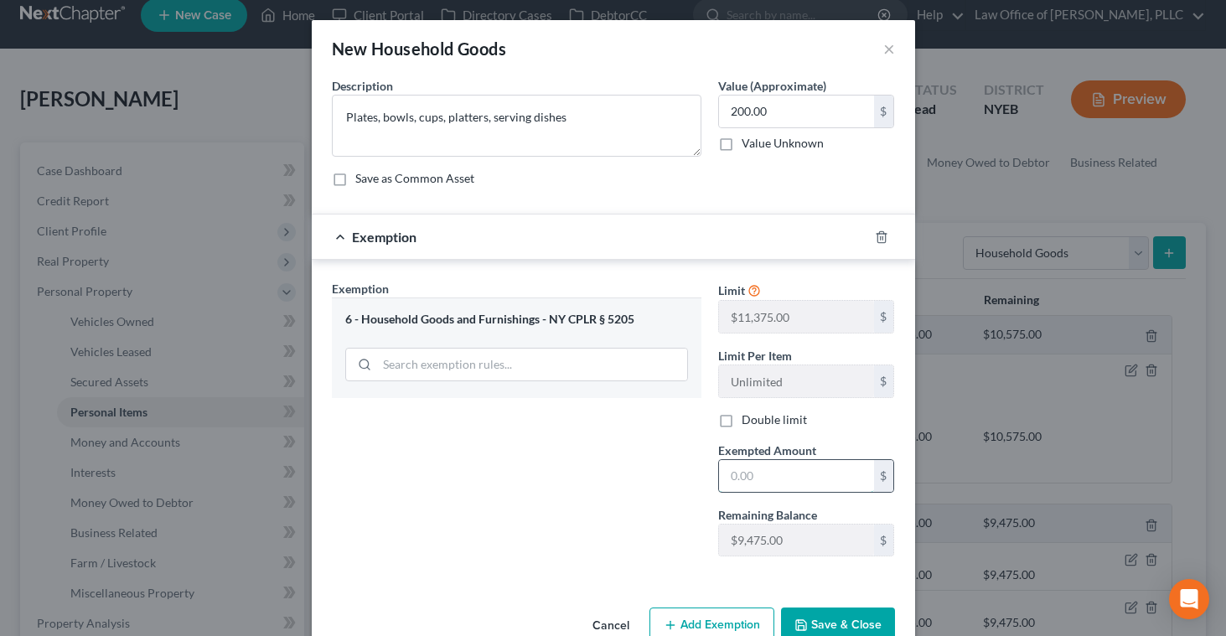
click at [738, 479] on input "text" at bounding box center [796, 476] width 155 height 32
click at [799, 616] on button "Save & Close" at bounding box center [838, 625] width 114 height 35
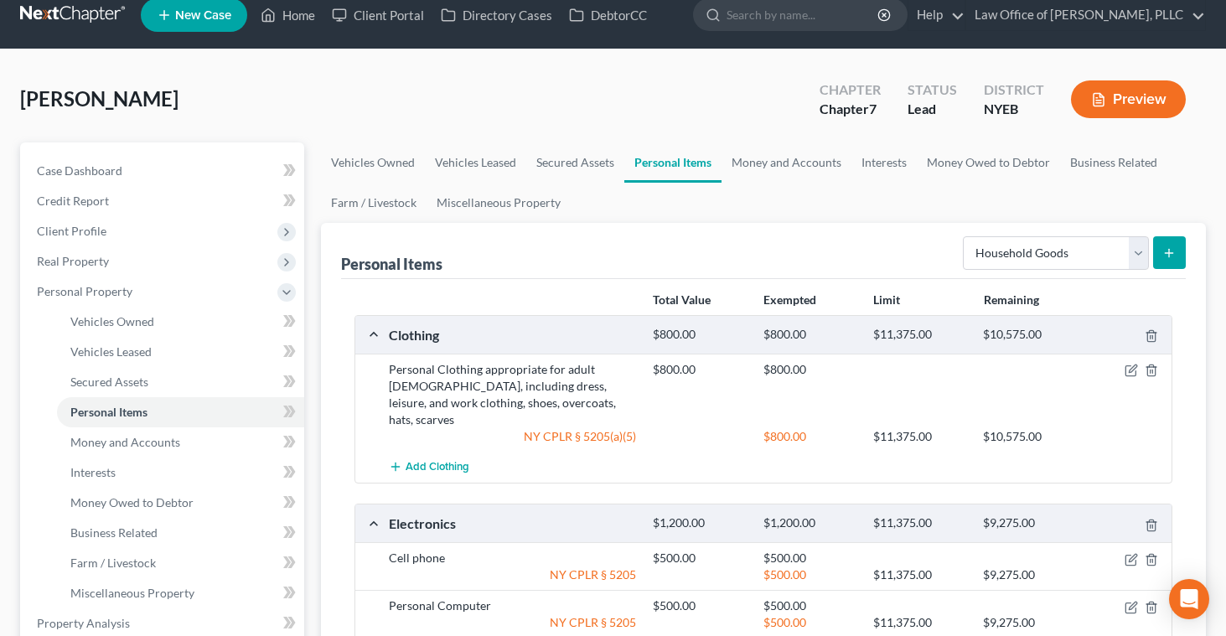
click at [1171, 253] on line "submit" at bounding box center [1170, 253] width 8 height 0
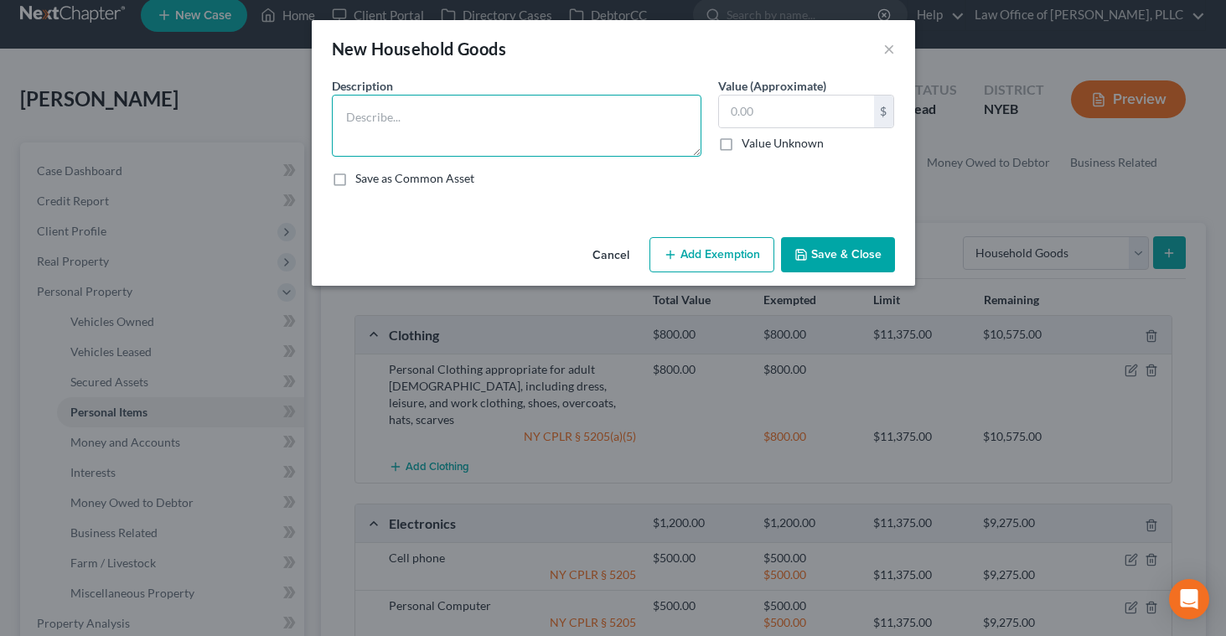
click at [651, 122] on textarea at bounding box center [517, 126] width 370 height 62
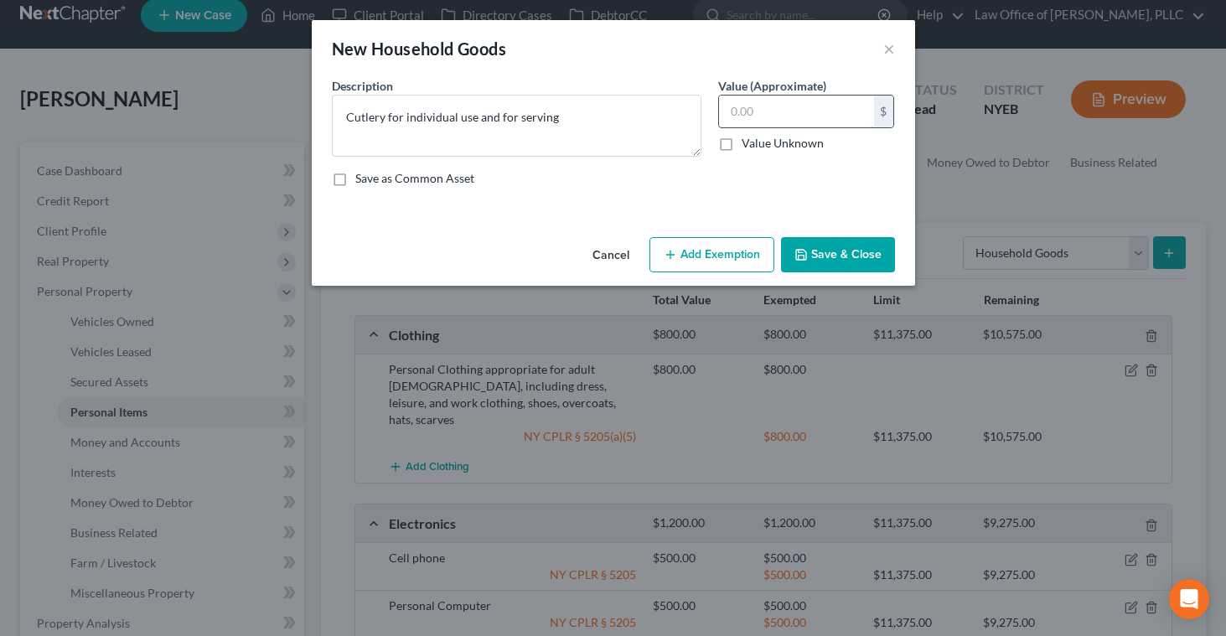
click at [733, 120] on input "text" at bounding box center [796, 112] width 155 height 32
click at [702, 253] on button "Add Exemption" at bounding box center [712, 254] width 125 height 35
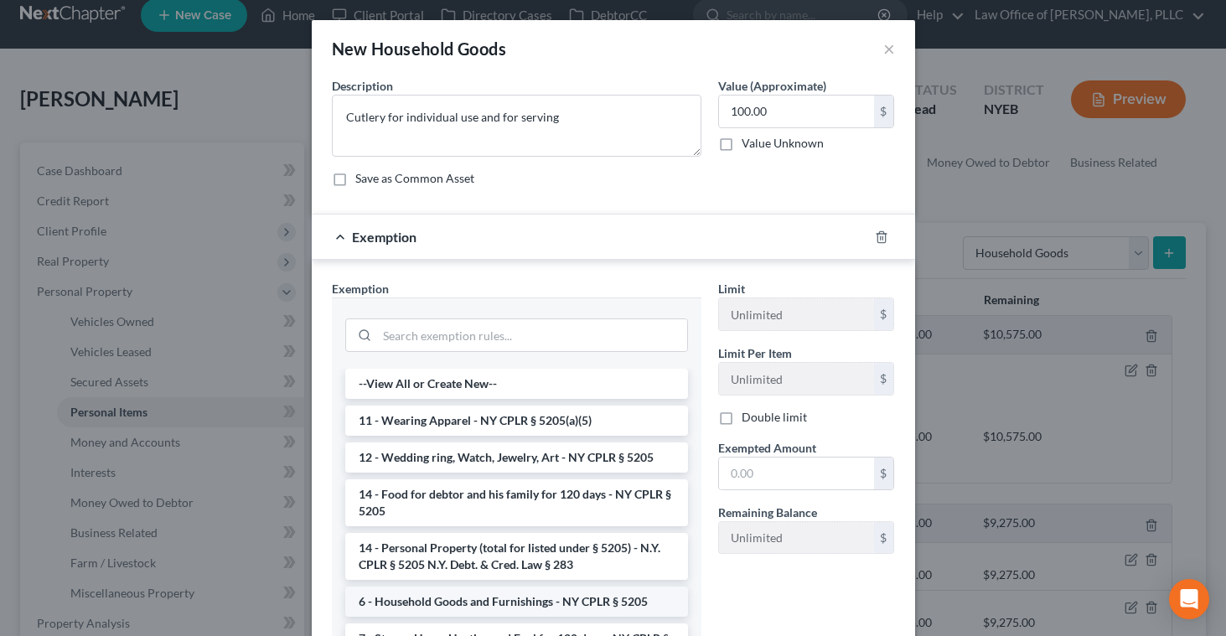
click at [456, 603] on li "6 - Household Goods and Furnishings - NY CPLR § 5205" at bounding box center [516, 602] width 343 height 30
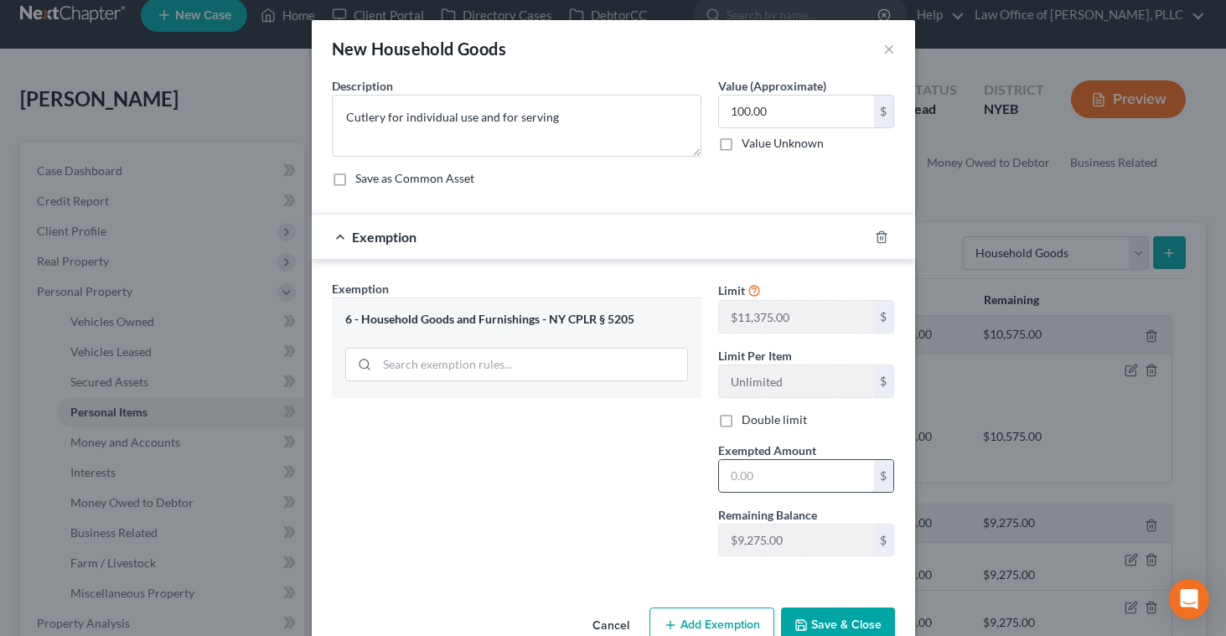
click at [727, 480] on input "text" at bounding box center [796, 476] width 155 height 32
click at [810, 630] on button "Save & Close" at bounding box center [838, 625] width 114 height 35
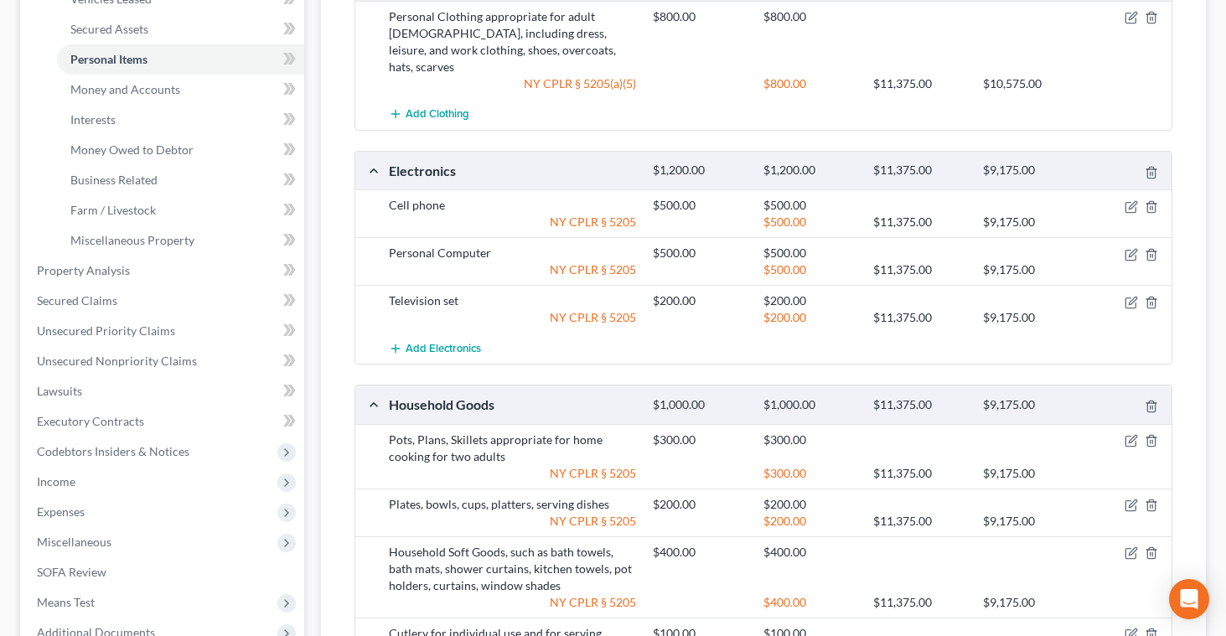
scroll to position [377, 0]
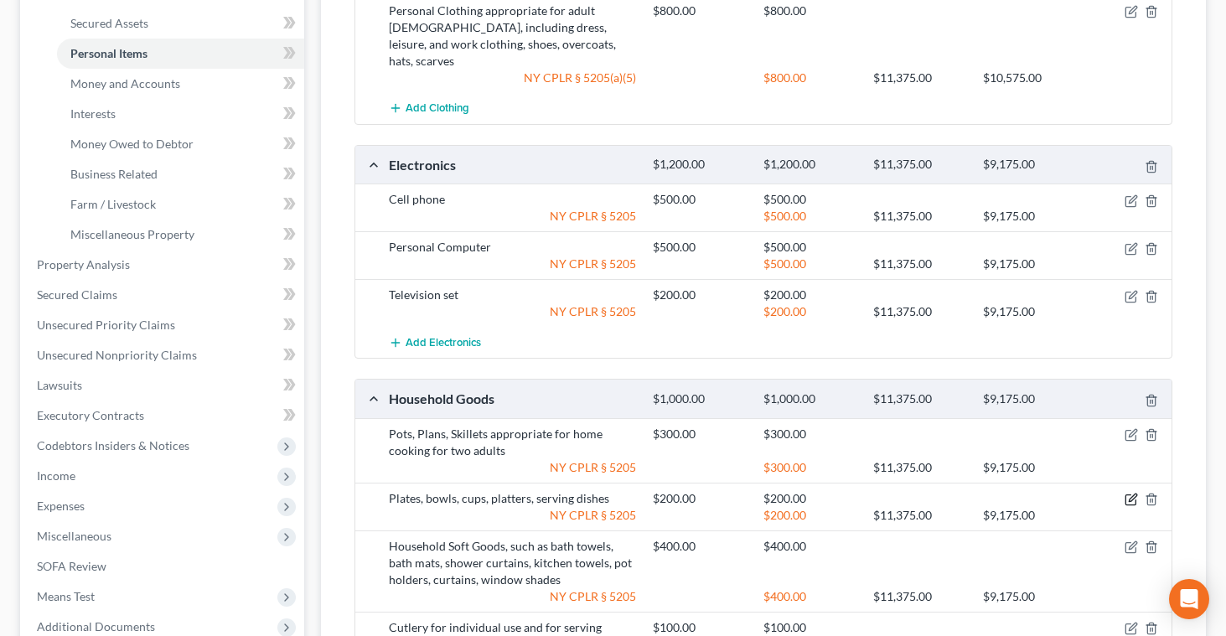
click at [1128, 493] on icon "button" at bounding box center [1131, 499] width 13 height 13
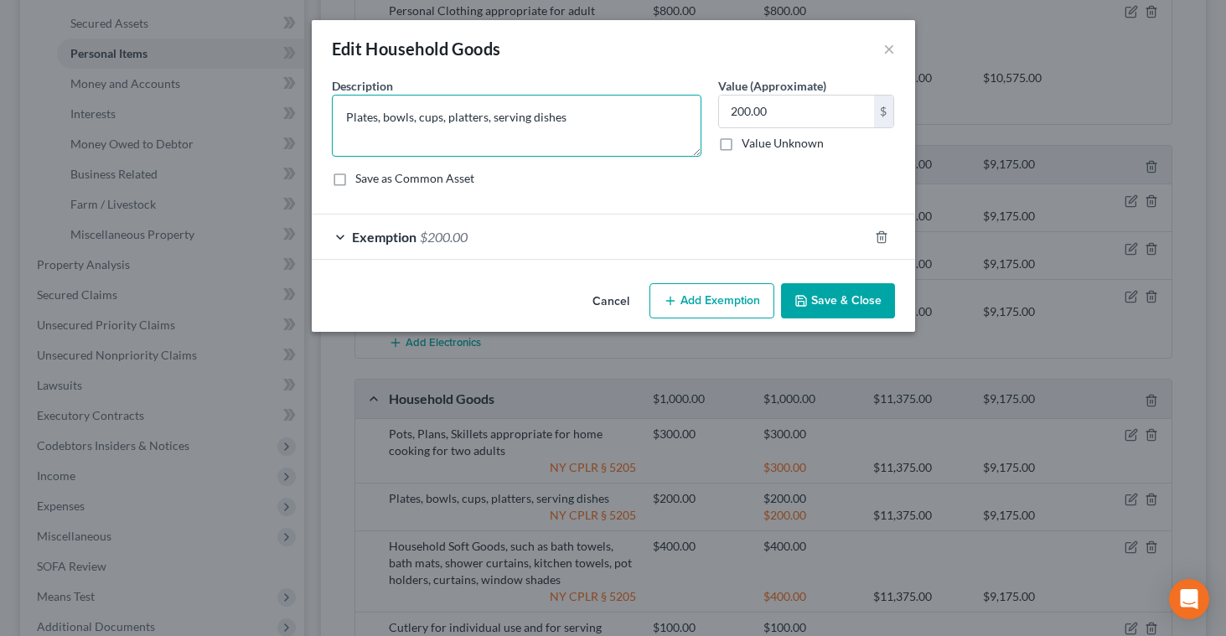
click at [591, 134] on textarea "Plates, bowls, cups, platters, serving dishes" at bounding box center [517, 126] width 370 height 62
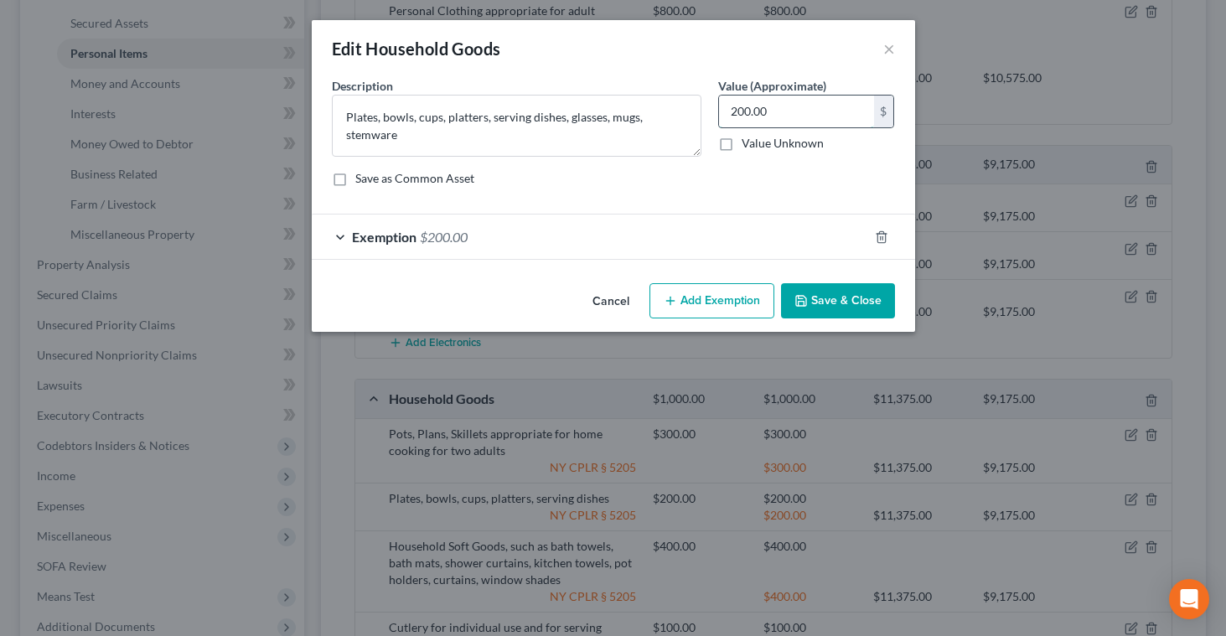
click at [737, 118] on input "200.00" at bounding box center [796, 112] width 155 height 32
click at [411, 235] on span "Exemption" at bounding box center [384, 237] width 65 height 16
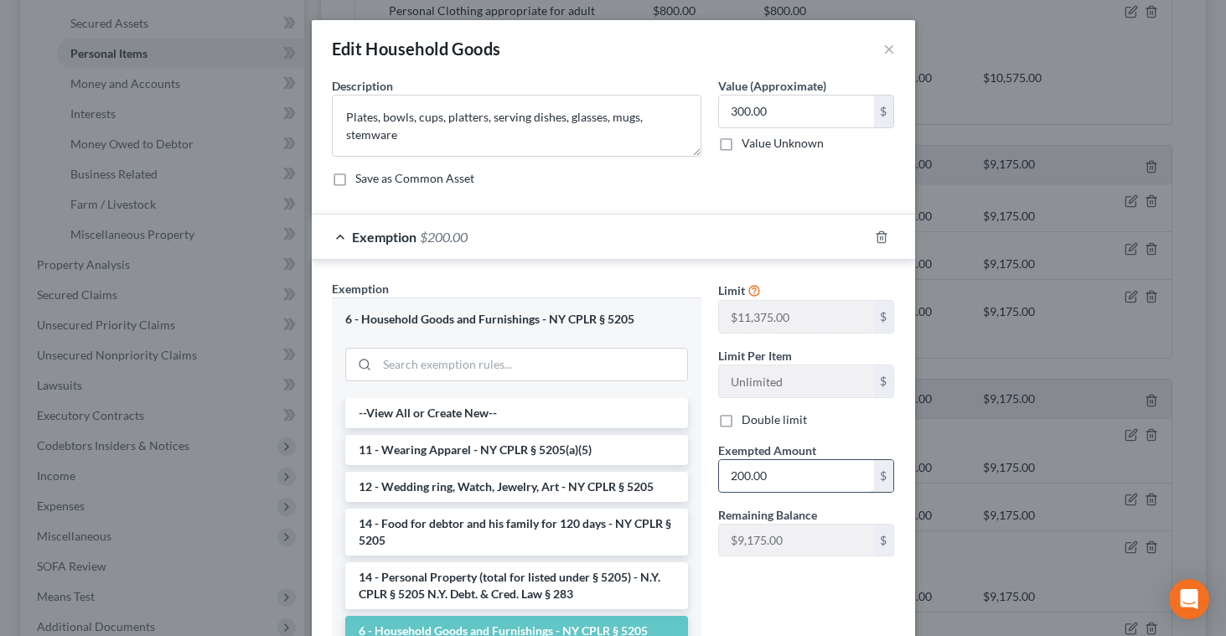
click at [738, 478] on input "200.00" at bounding box center [796, 476] width 155 height 32
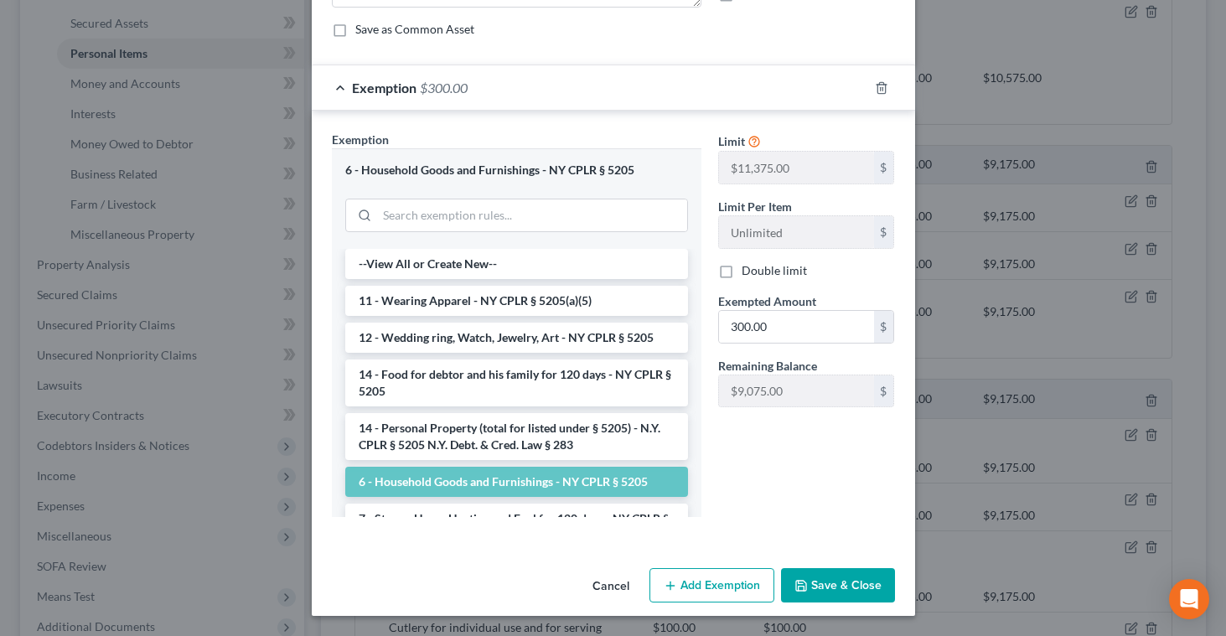
click at [825, 578] on button "Save & Close" at bounding box center [838, 585] width 114 height 35
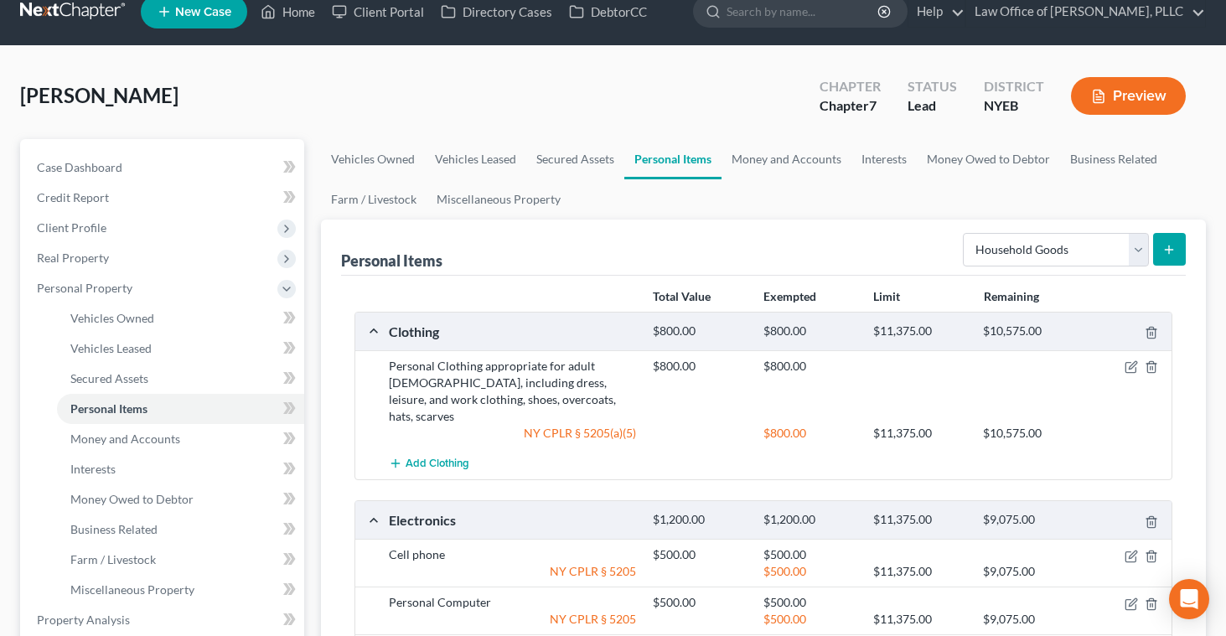
scroll to position [14, 0]
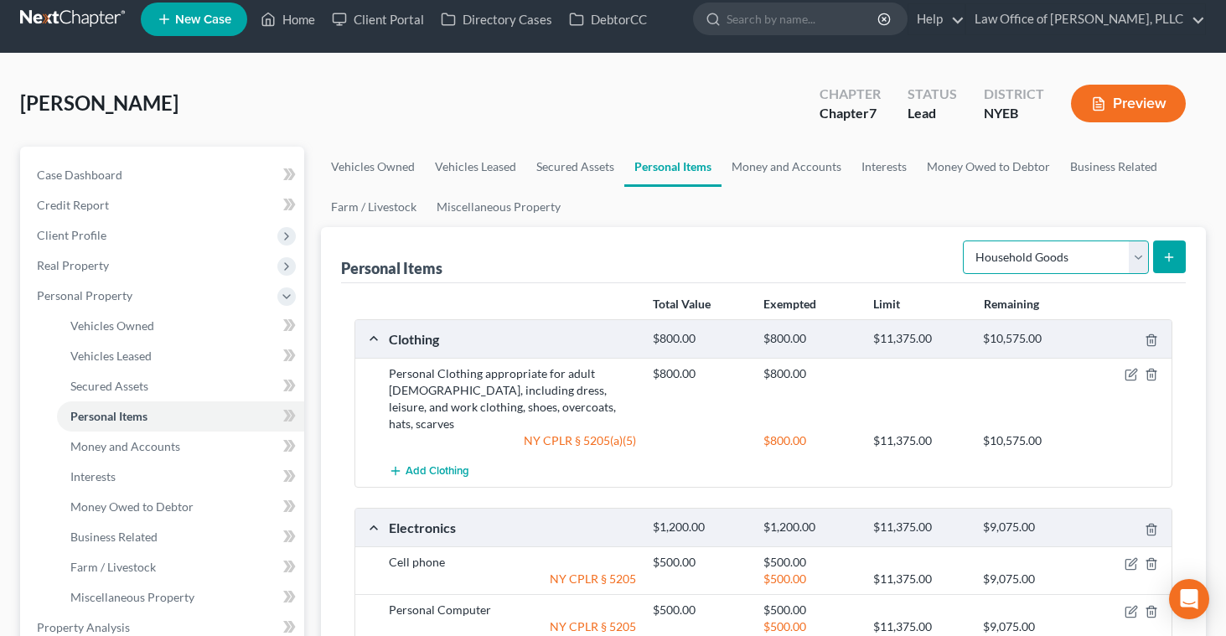
click at [1141, 256] on select "Select Item Type Clothing Collectibles Of Value Electronics Firearms Household …" at bounding box center [1056, 258] width 186 height 34
click at [1169, 257] on line "submit" at bounding box center [1170, 257] width 8 height 0
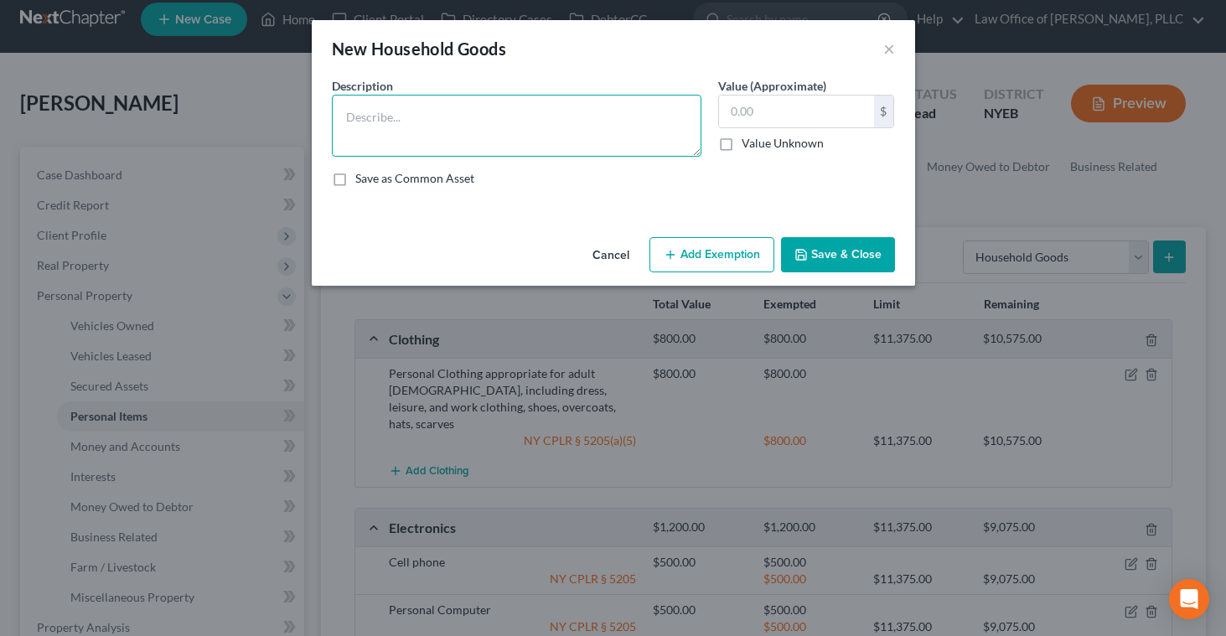
click at [630, 132] on textarea at bounding box center [517, 126] width 370 height 62
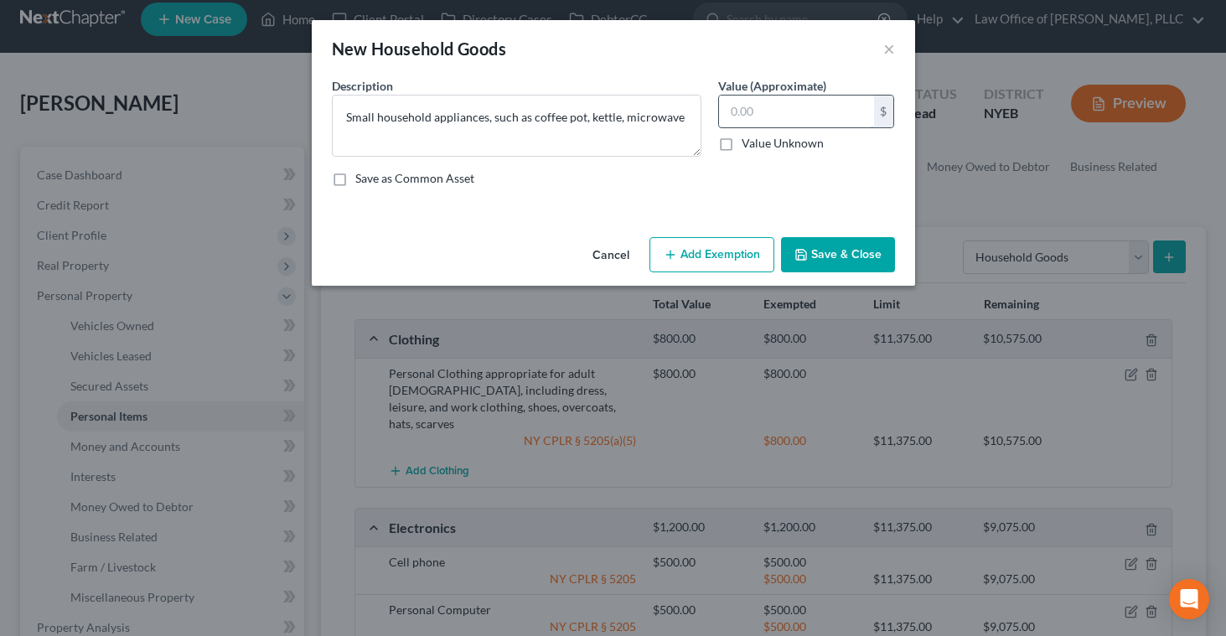
click at [784, 107] on input "text" at bounding box center [796, 112] width 155 height 32
click at [687, 255] on button "Add Exemption" at bounding box center [712, 254] width 125 height 35
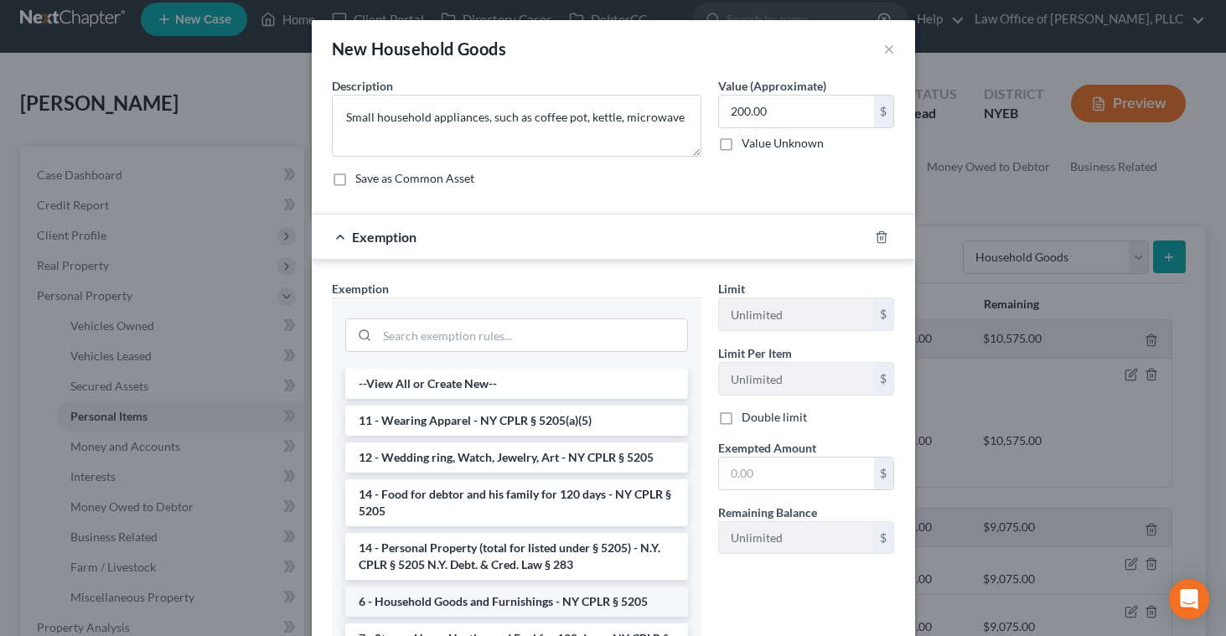
click at [564, 599] on li "6 - Household Goods and Furnishings - NY CPLR § 5205" at bounding box center [516, 602] width 343 height 30
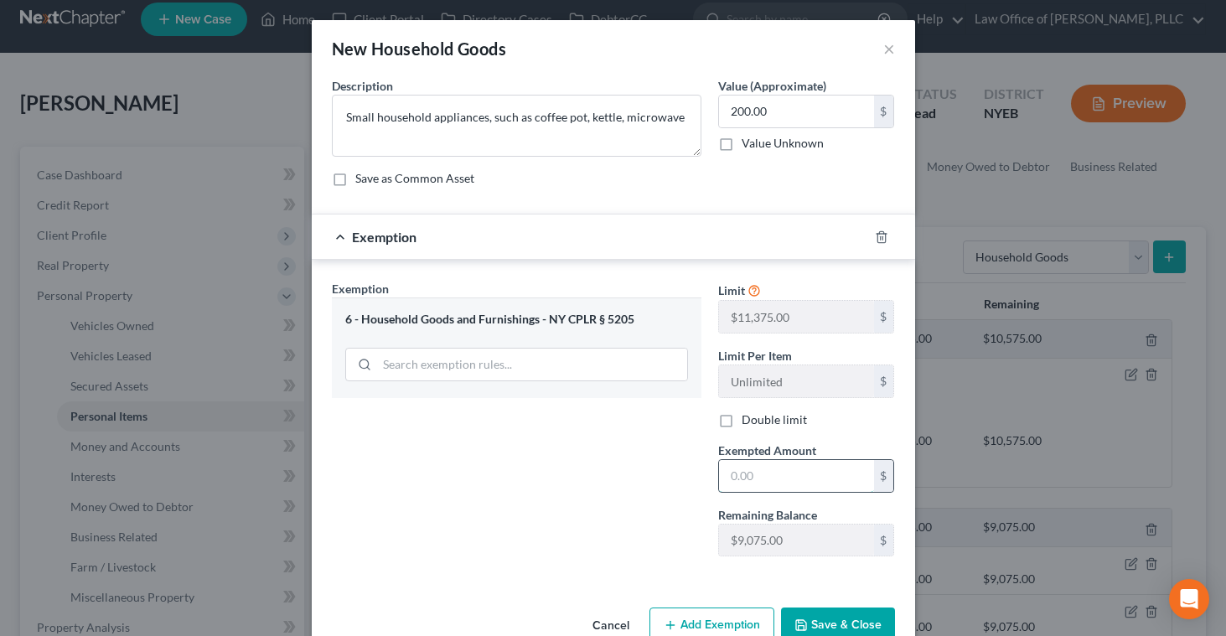
click at [734, 480] on input "text" at bounding box center [796, 476] width 155 height 32
click at [807, 621] on icon "button" at bounding box center [801, 625] width 13 height 13
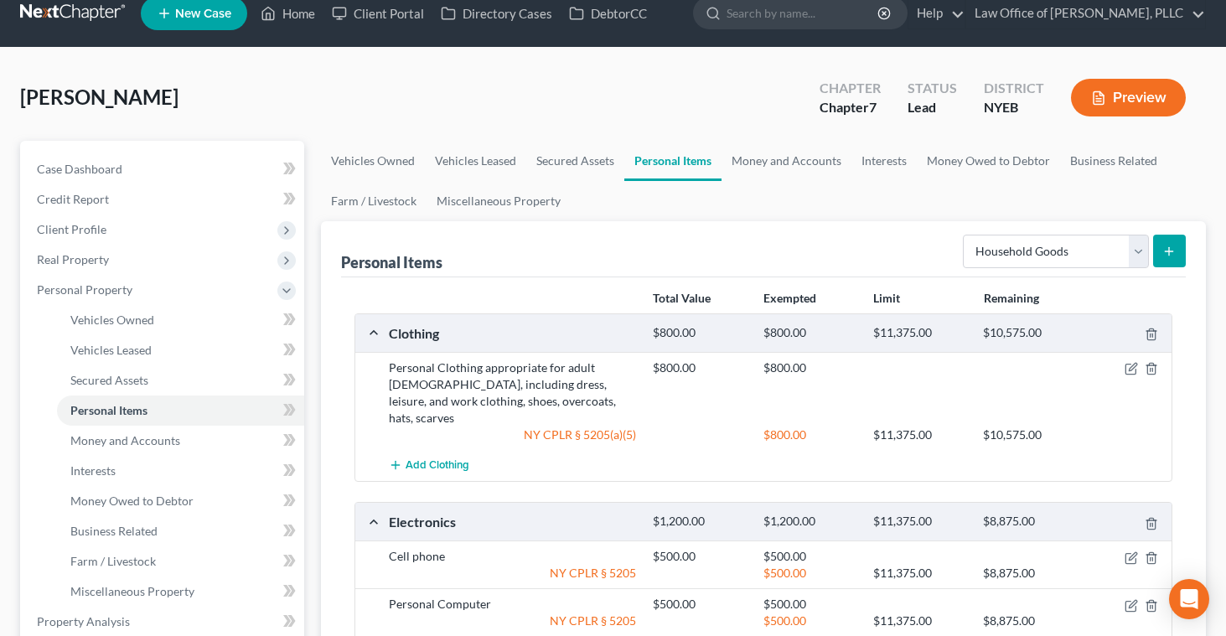
scroll to position [0, 0]
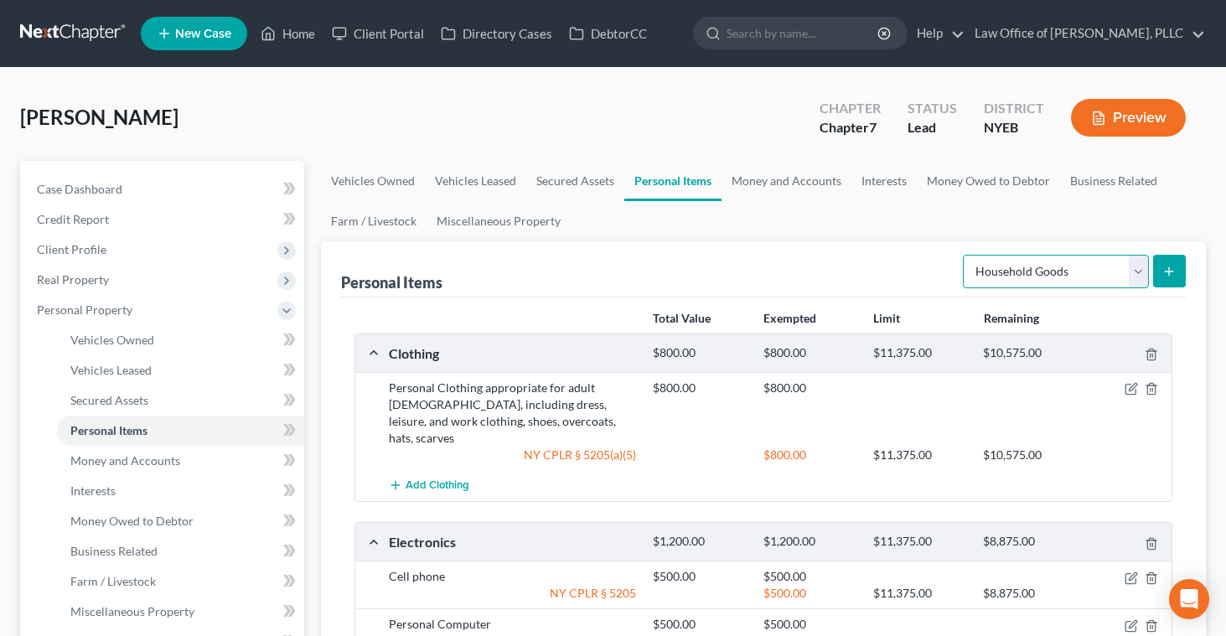
click at [1138, 272] on select "Select Item Type Clothing Collectibles Of Value Electronics Firearms Household …" at bounding box center [1056, 272] width 186 height 34
click at [1168, 272] on icon "submit" at bounding box center [1169, 271] width 13 height 13
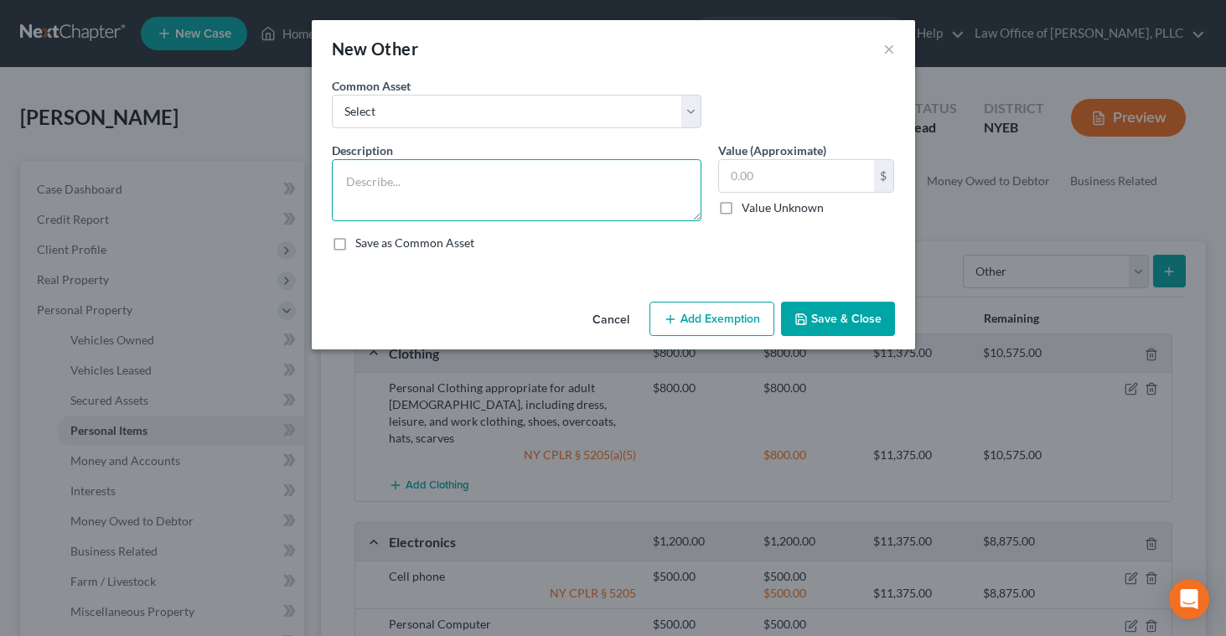
click at [546, 195] on textarea at bounding box center [517, 190] width 370 height 62
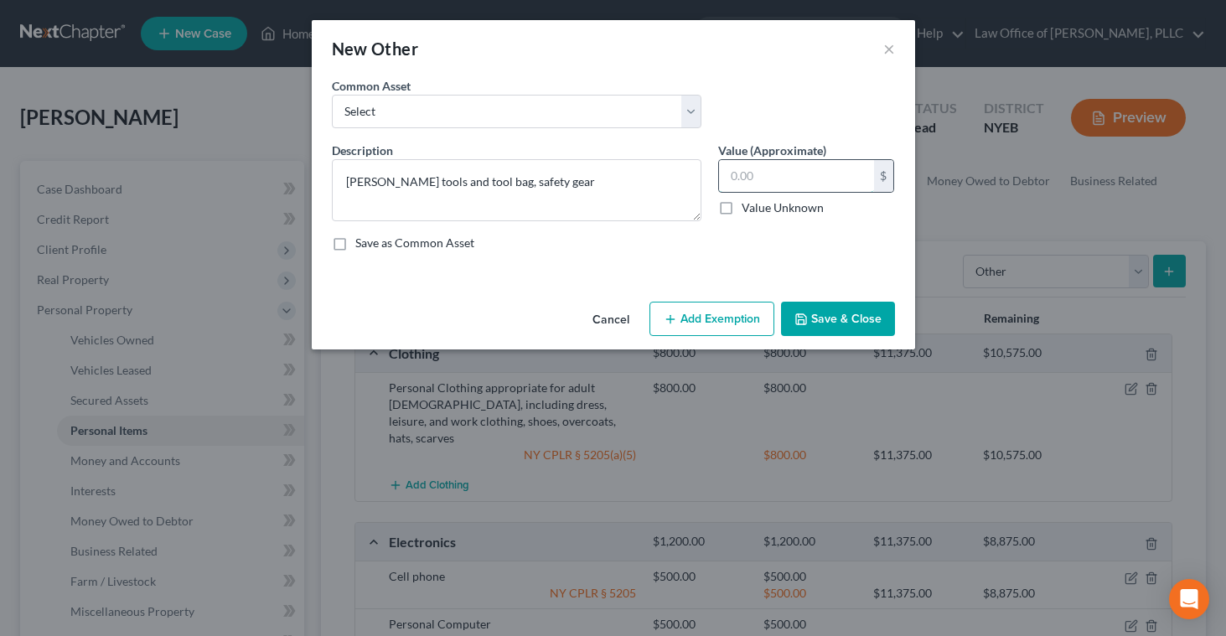
click at [762, 176] on input "text" at bounding box center [796, 176] width 155 height 32
click at [722, 323] on button "Add Exemption" at bounding box center [712, 319] width 125 height 35
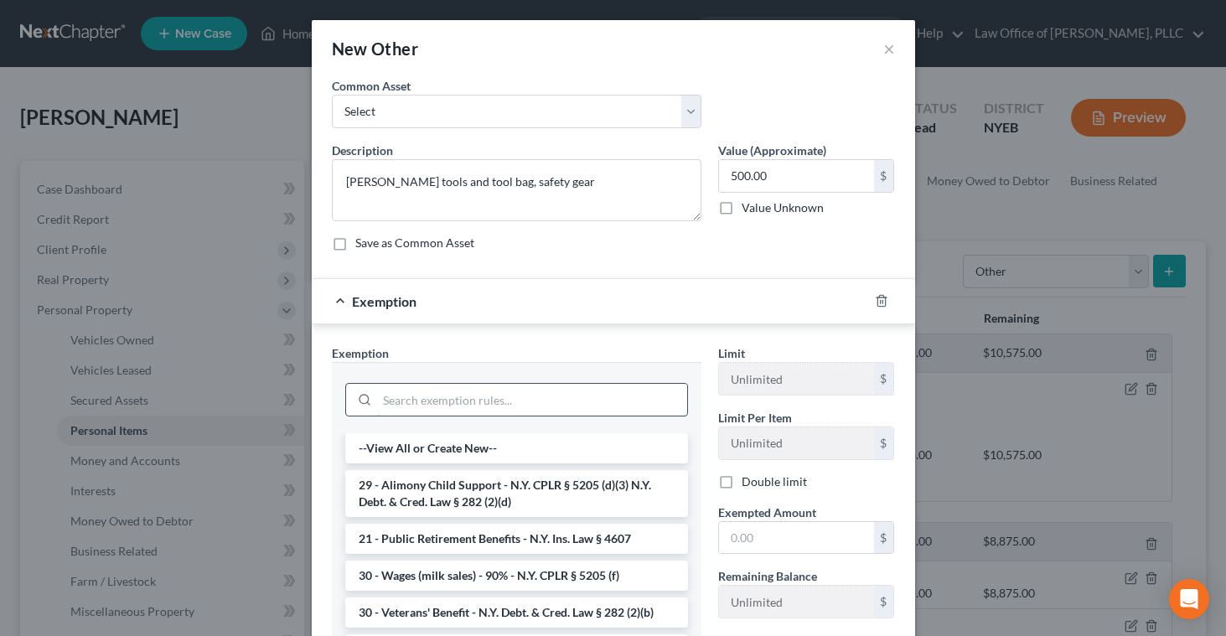
click at [585, 401] on input "search" at bounding box center [532, 400] width 310 height 32
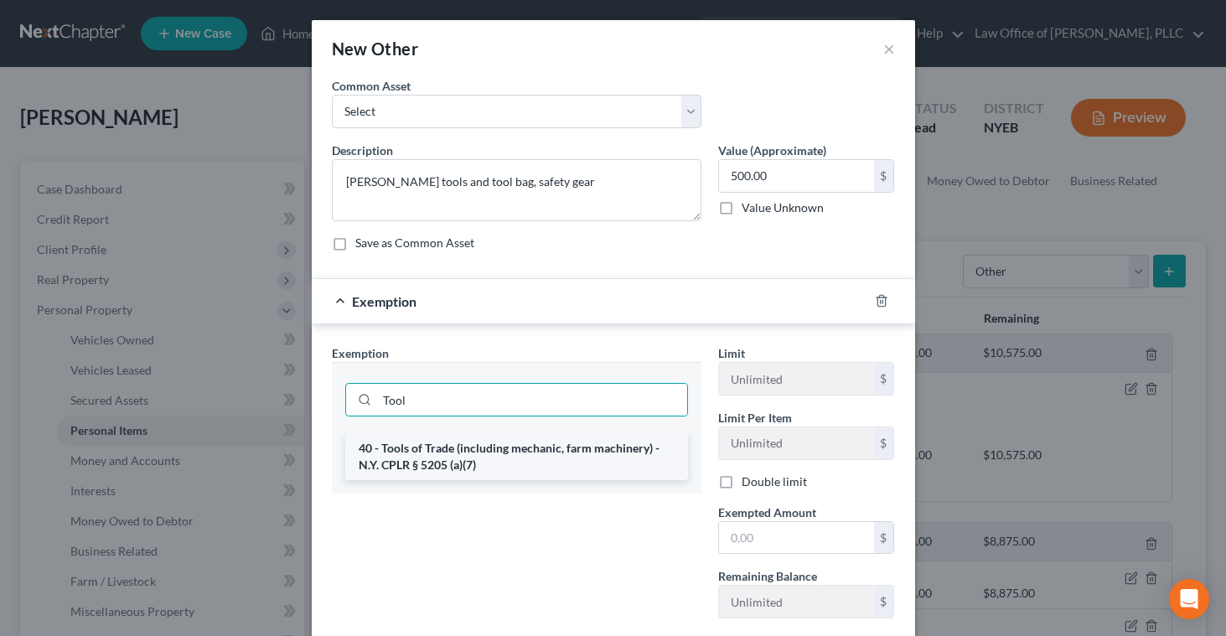
click at [521, 464] on li "40 - Tools of Trade (including mechanic, farm machinery) - N.Y. CPLR § 5205 (a)…" at bounding box center [516, 456] width 343 height 47
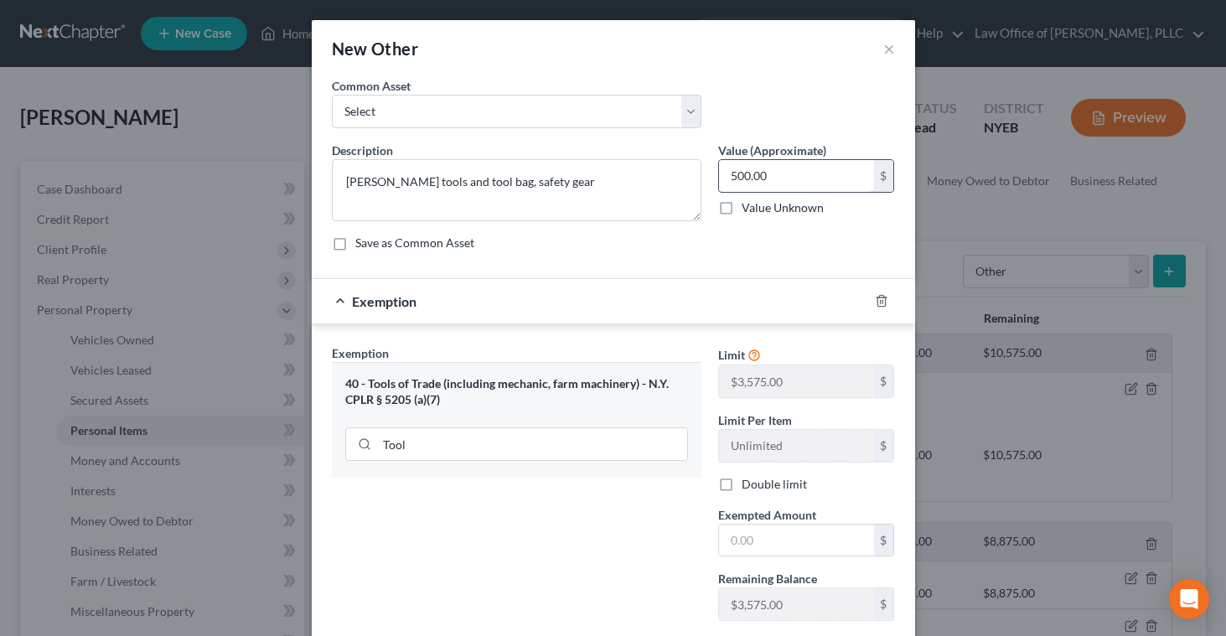
drag, startPoint x: 778, startPoint y: 176, endPoint x: 735, endPoint y: 176, distance: 42.8
click at [735, 176] on input "500.00" at bounding box center [796, 176] width 155 height 32
click at [731, 176] on input "500.00" at bounding box center [796, 176] width 155 height 32
drag, startPoint x: 731, startPoint y: 176, endPoint x: 792, endPoint y: 174, distance: 61.2
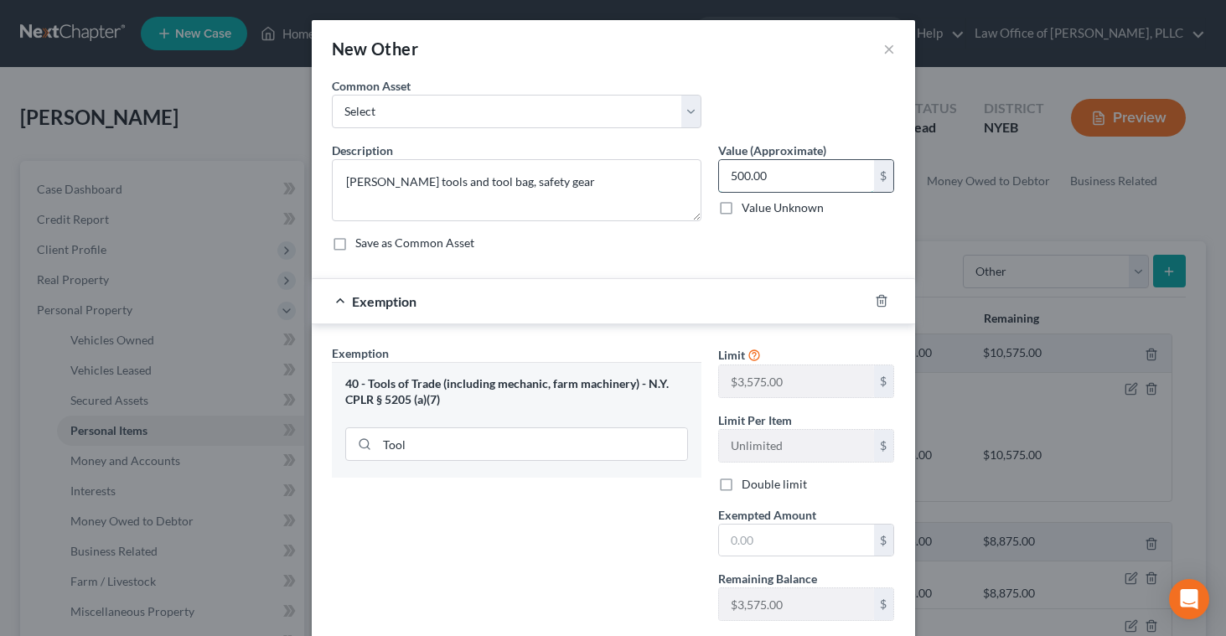
click at [792, 174] on input "500.00" at bounding box center [796, 176] width 155 height 32
click at [755, 539] on input "text" at bounding box center [796, 541] width 155 height 32
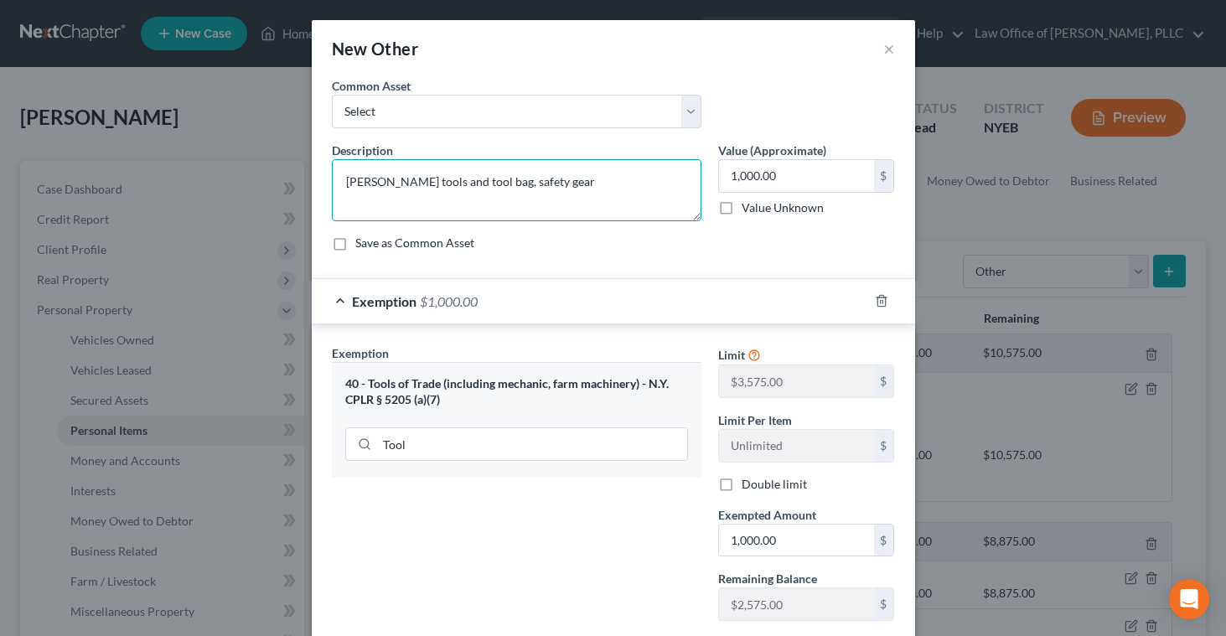
click at [582, 206] on textarea "[PERSON_NAME] tools and tool bag, safety gear" at bounding box center [517, 190] width 370 height 62
click at [505, 184] on textarea "[PERSON_NAME] tools and tool bag, safety gear and protective wear" at bounding box center [517, 190] width 370 height 62
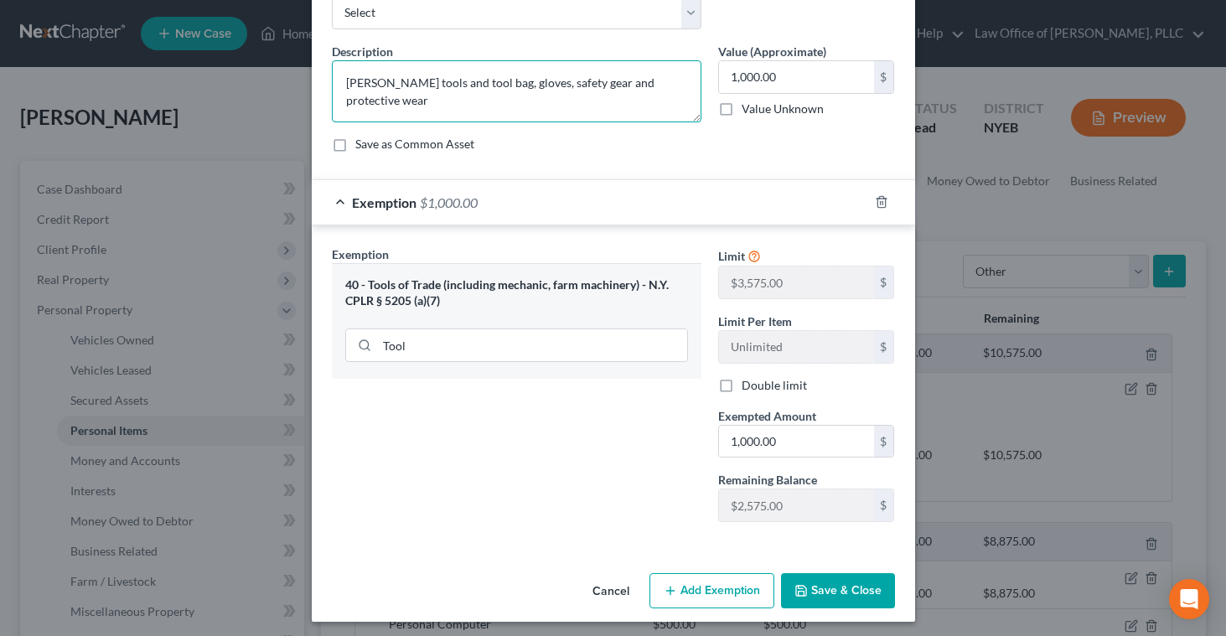
scroll to position [105, 0]
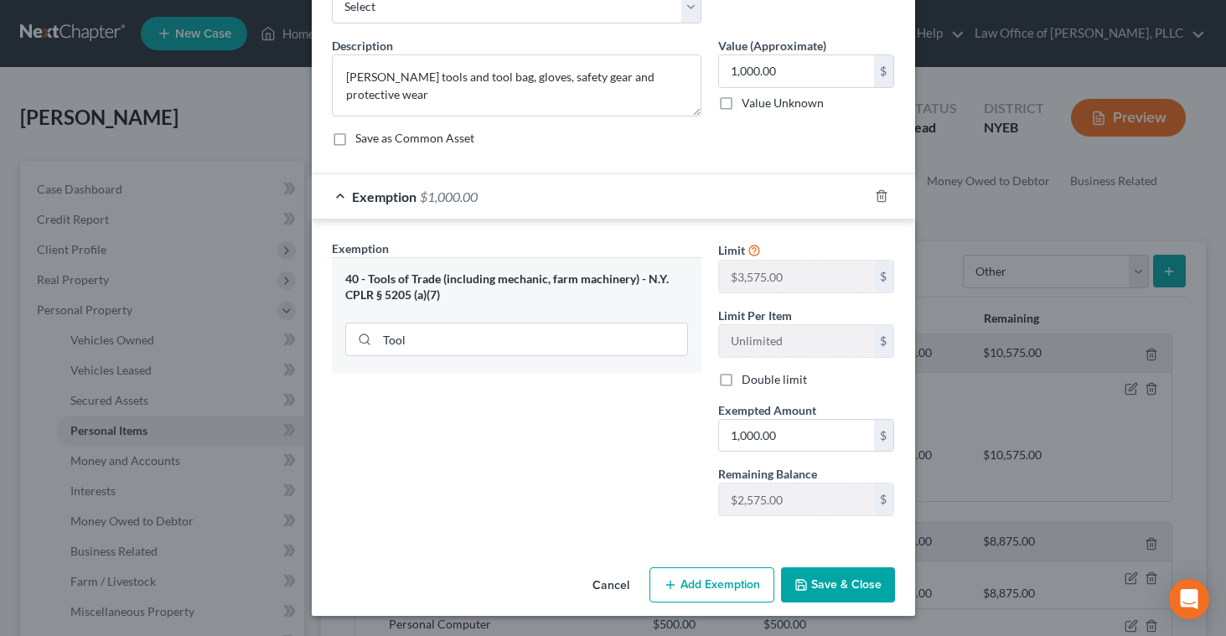
click at [827, 579] on button "Save & Close" at bounding box center [838, 585] width 114 height 35
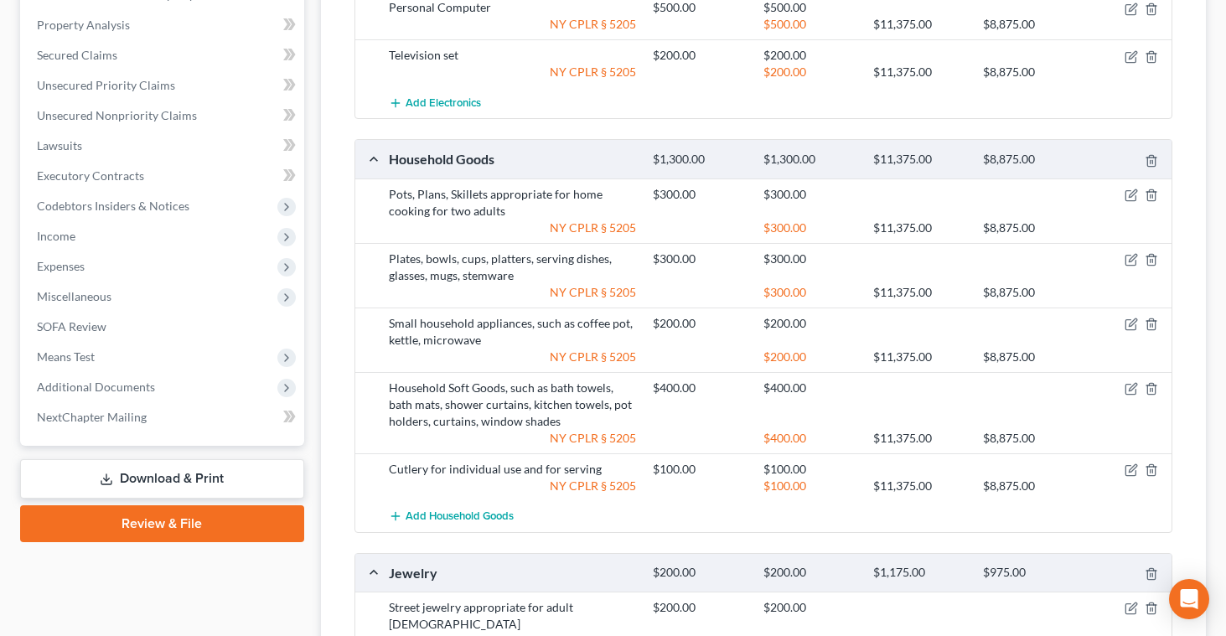
scroll to position [634, 0]
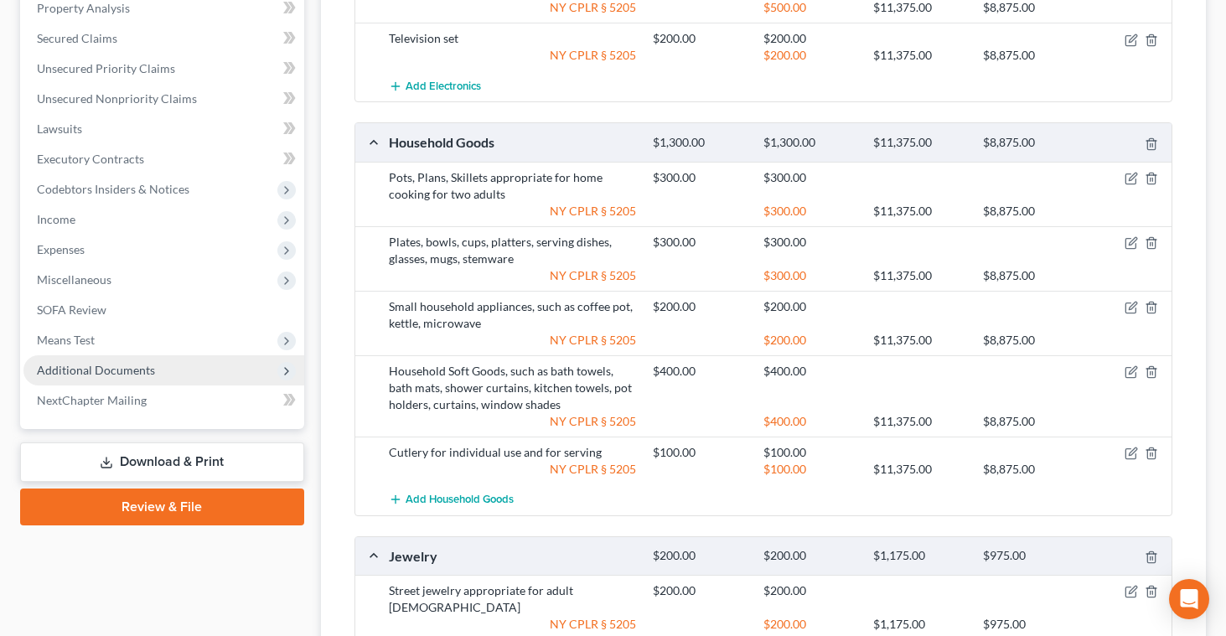
click at [124, 361] on span "Additional Documents" at bounding box center [163, 370] width 281 height 30
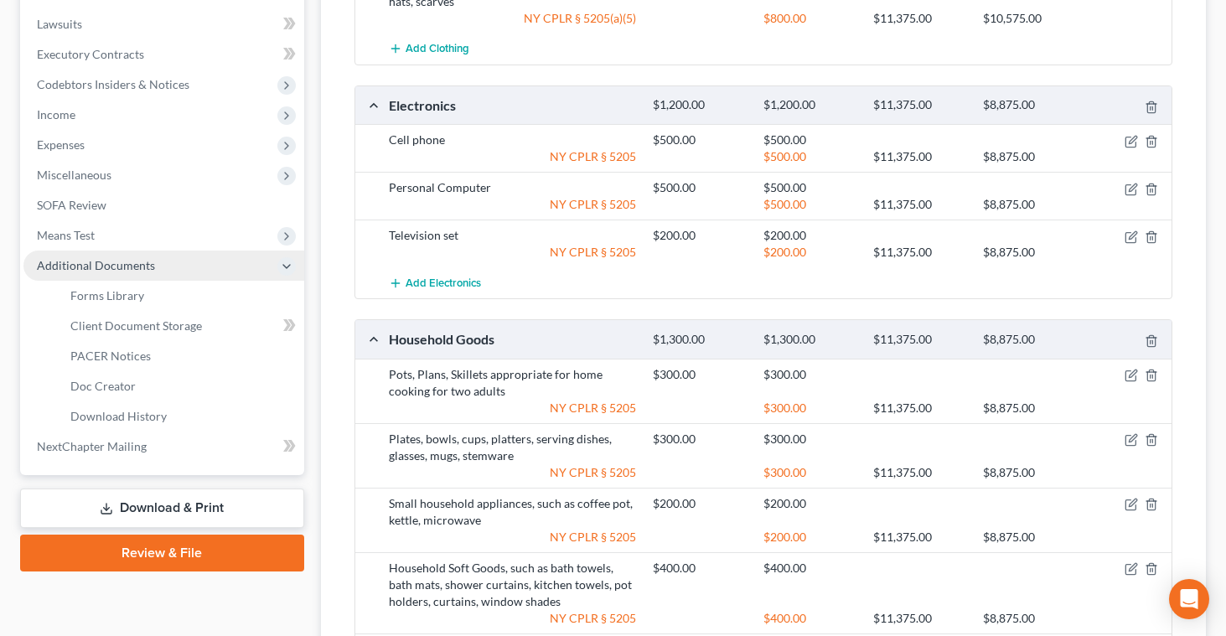
scroll to position [332, 0]
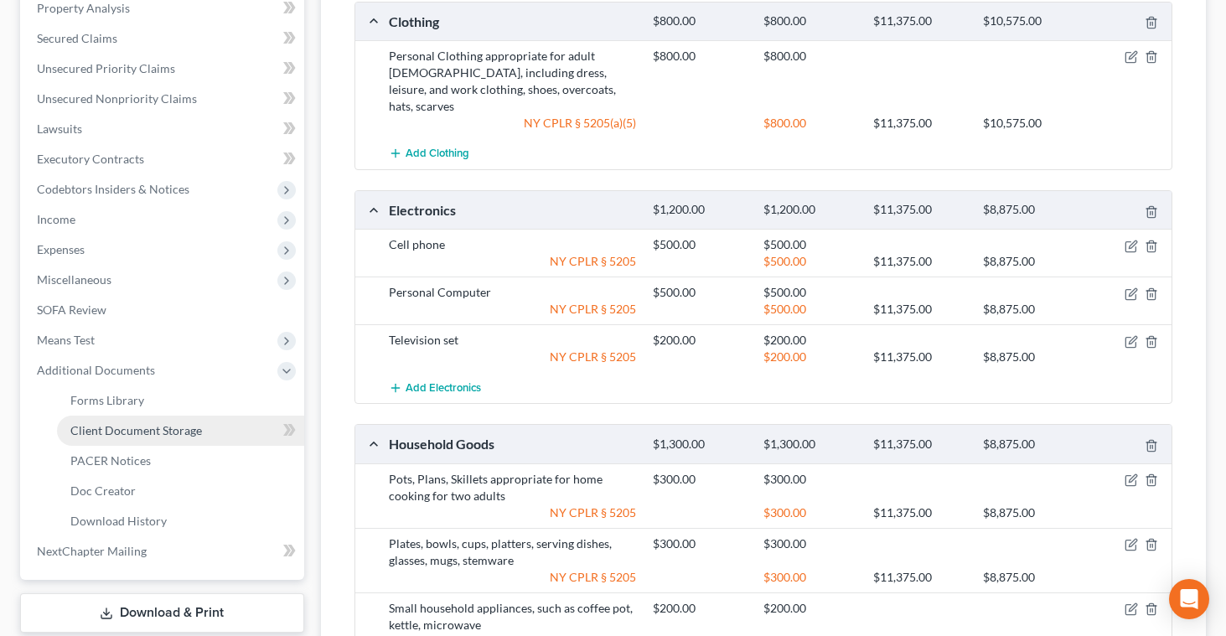
click at [138, 427] on span "Client Document Storage" at bounding box center [136, 430] width 132 height 14
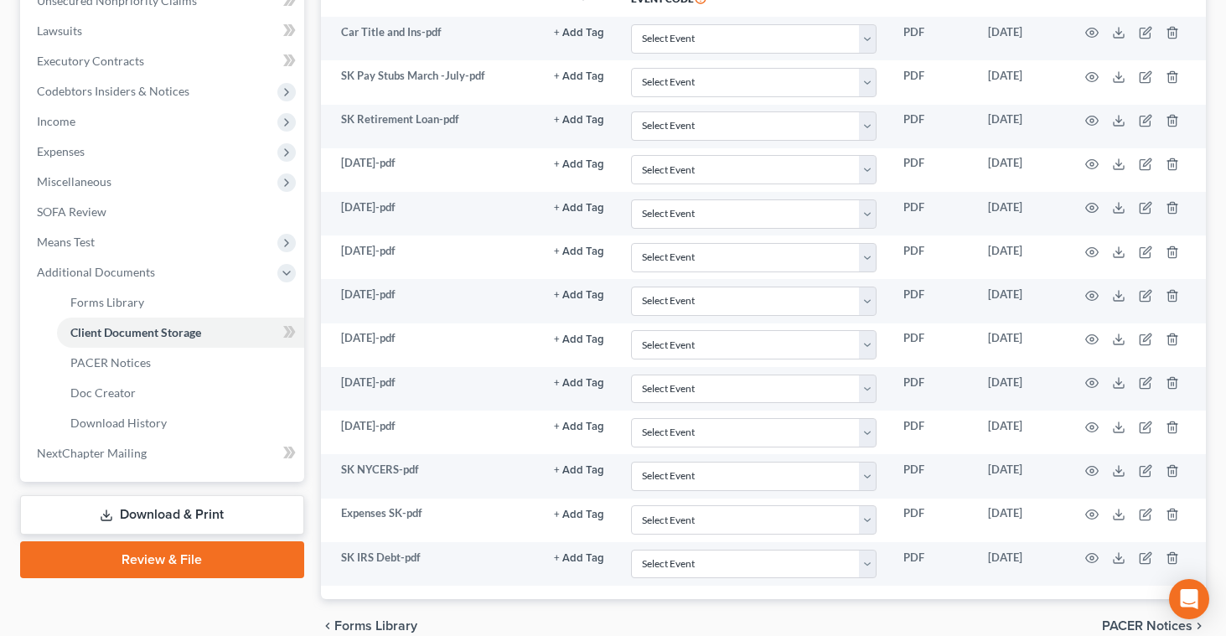
scroll to position [435, 0]
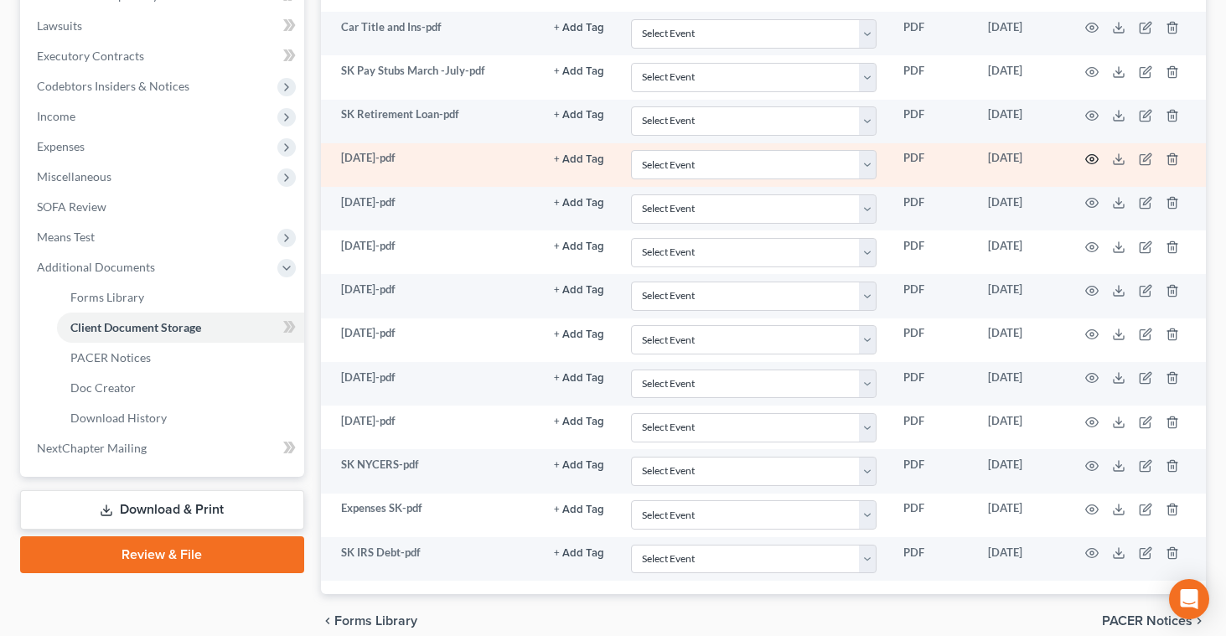
click at [1094, 159] on icon "button" at bounding box center [1092, 159] width 13 height 13
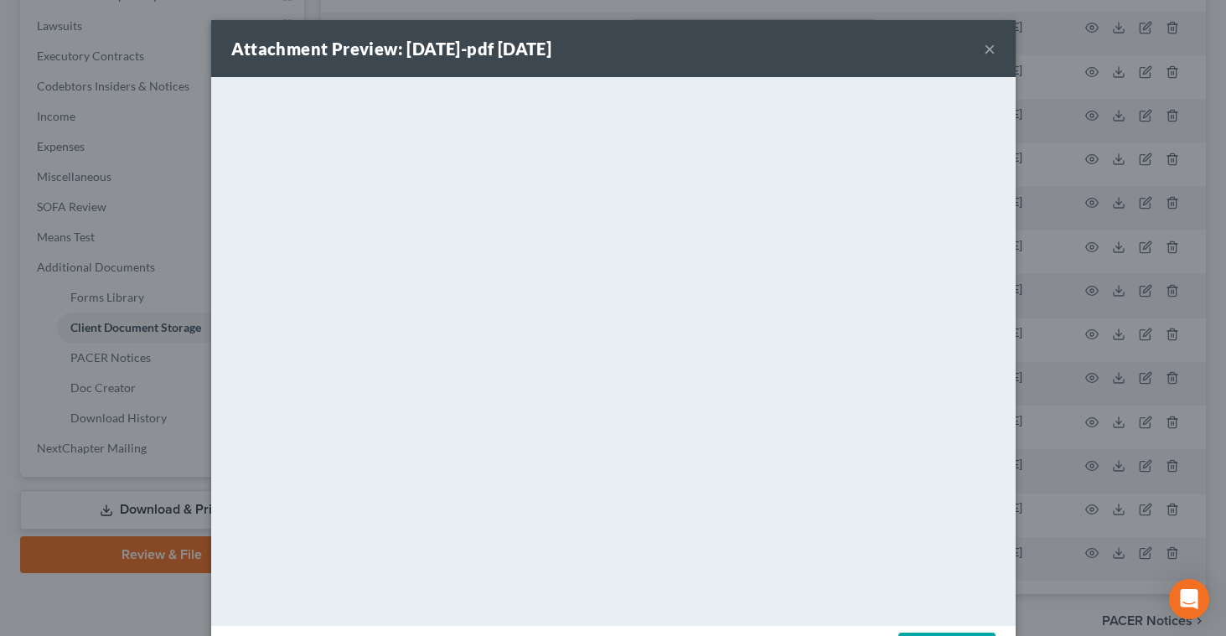
click at [989, 50] on button "×" at bounding box center [990, 49] width 12 height 20
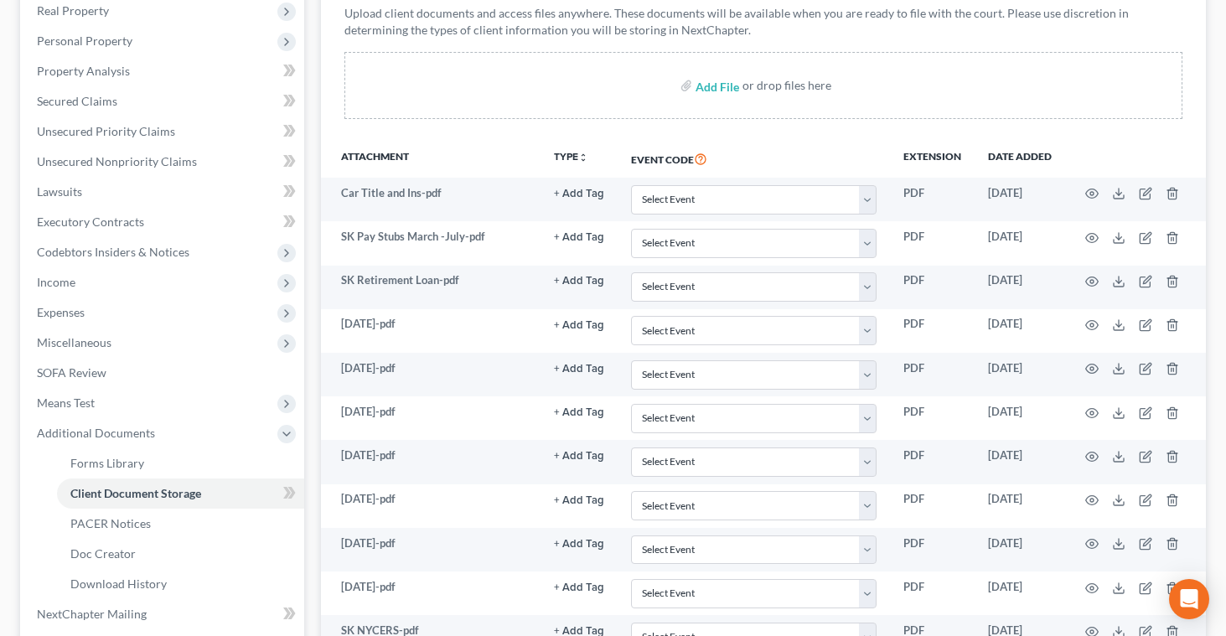
scroll to position [266, 0]
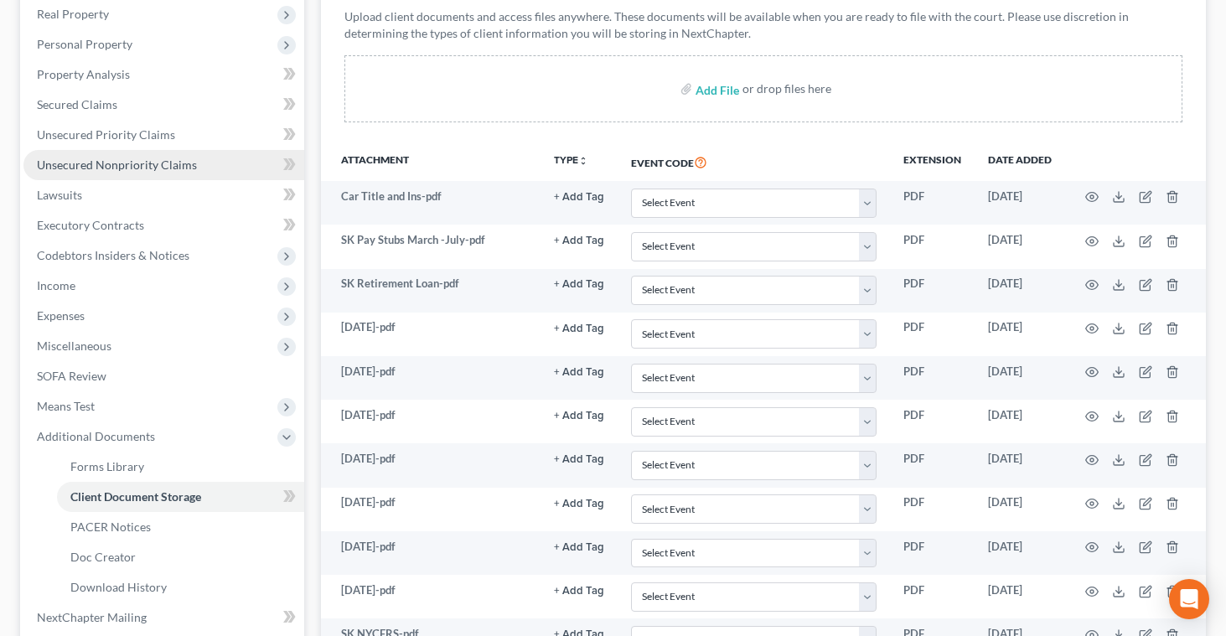
click at [148, 158] on span "Unsecured Nonpriority Claims" at bounding box center [117, 165] width 160 height 14
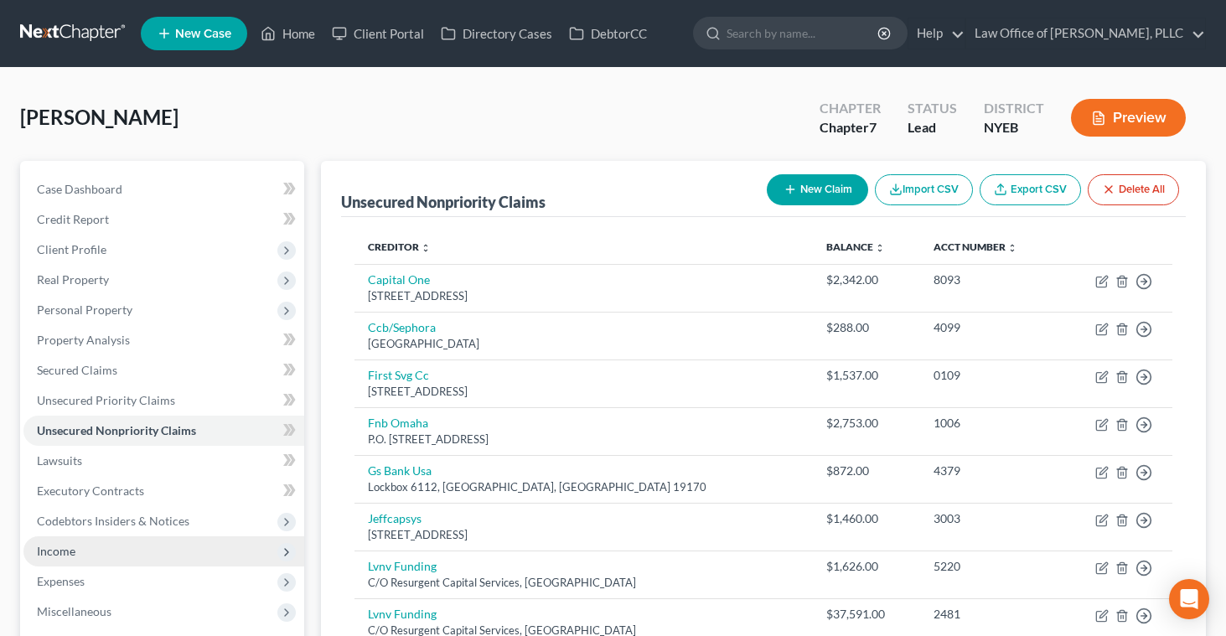
click at [61, 546] on span "Income" at bounding box center [56, 551] width 39 height 14
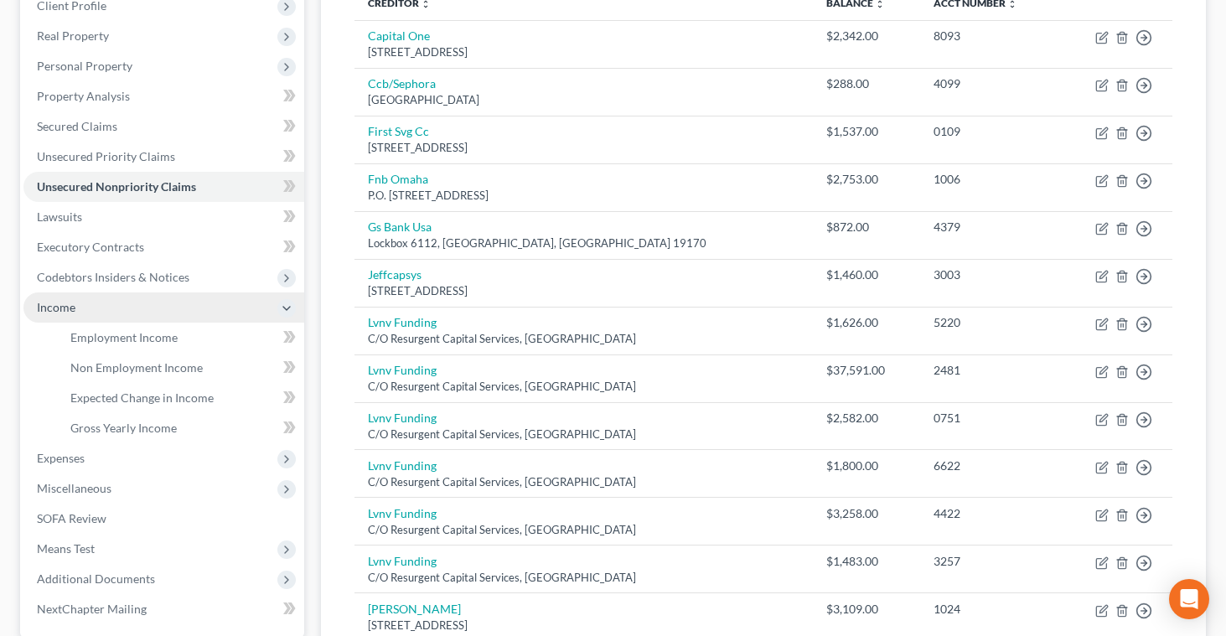
scroll to position [259, 0]
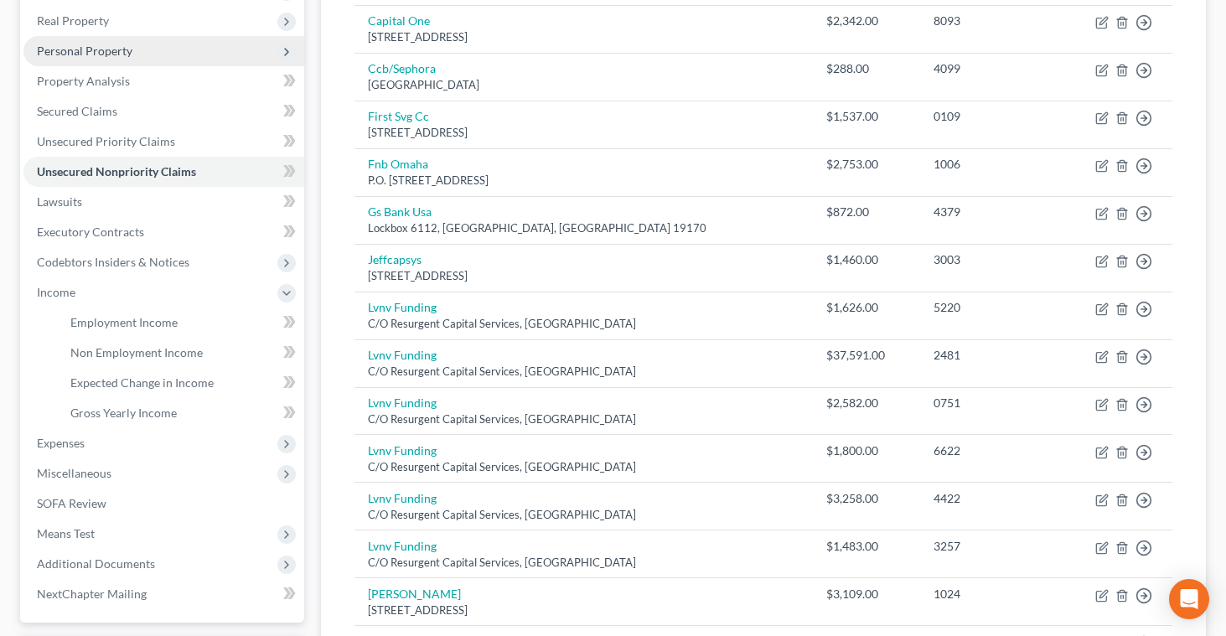
click at [103, 53] on span "Personal Property" at bounding box center [85, 51] width 96 height 14
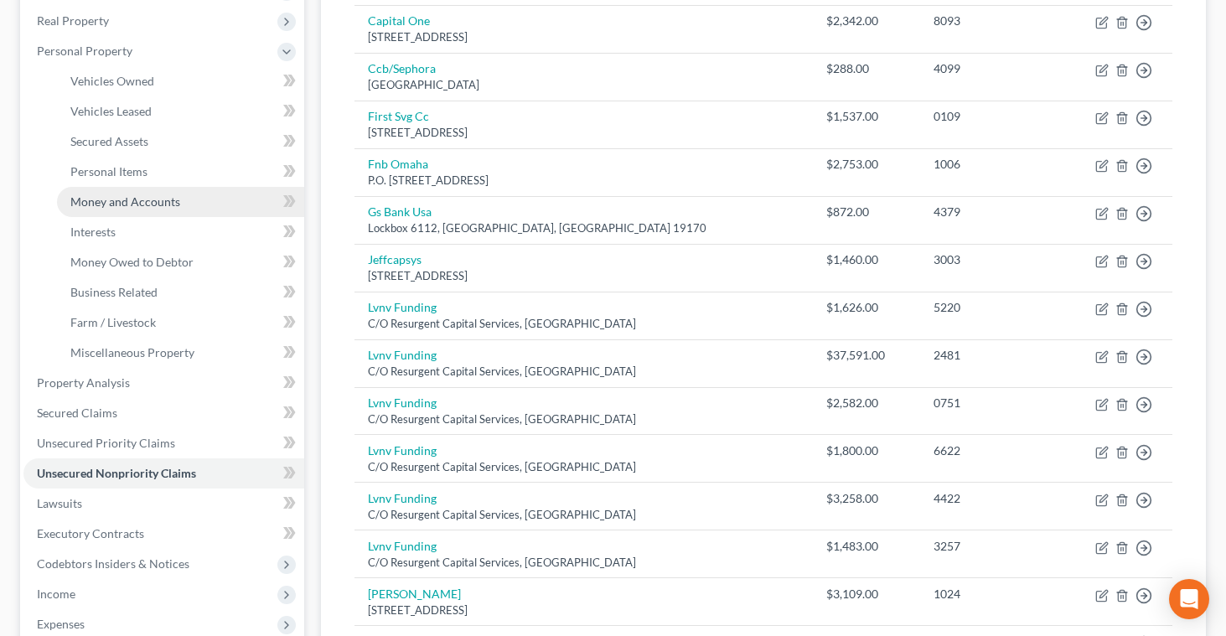
click at [110, 204] on span "Money and Accounts" at bounding box center [125, 201] width 110 height 14
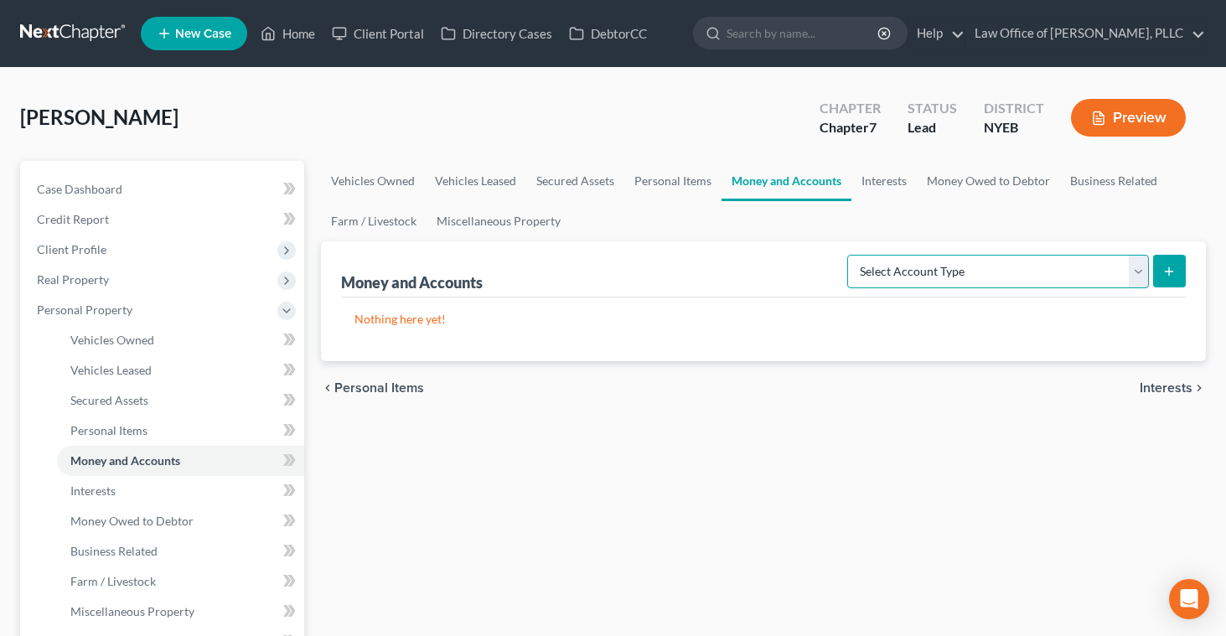
click at [1135, 273] on select "Select Account Type Brokerage Cash on Hand Certificates of Deposit Checking Acc…" at bounding box center [999, 272] width 302 height 34
click at [1171, 272] on icon "submit" at bounding box center [1169, 271] width 13 height 13
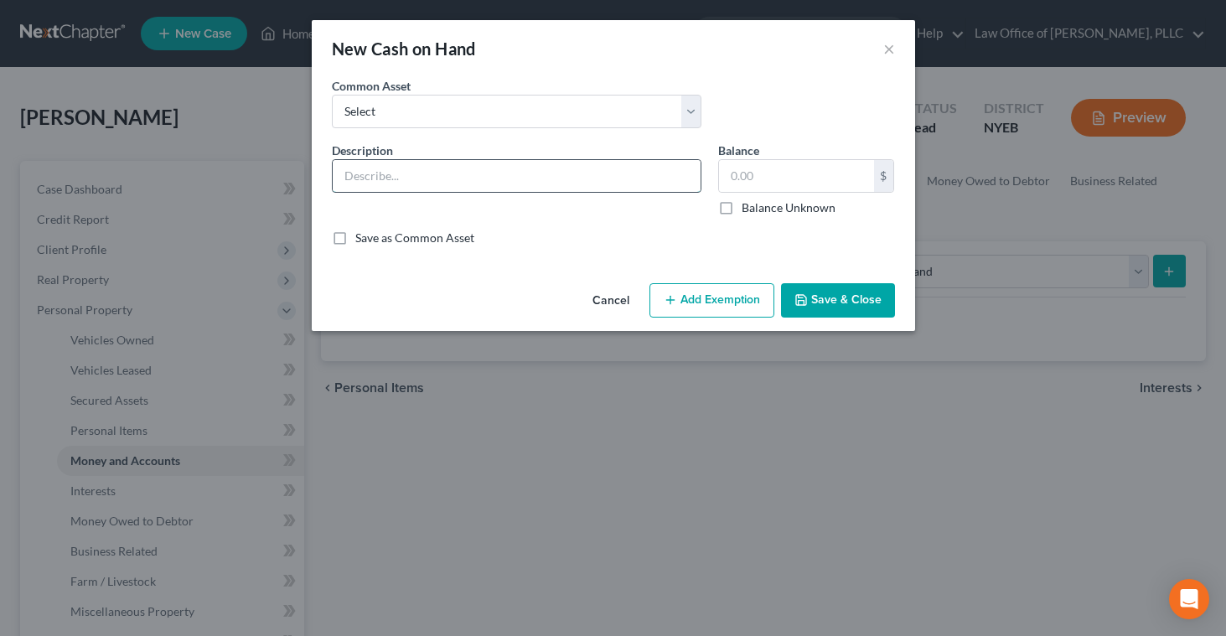
click at [548, 182] on input "text" at bounding box center [517, 176] width 368 height 32
click at [734, 177] on input "text" at bounding box center [796, 176] width 155 height 32
click at [700, 303] on button "Add Exemption" at bounding box center [712, 300] width 125 height 35
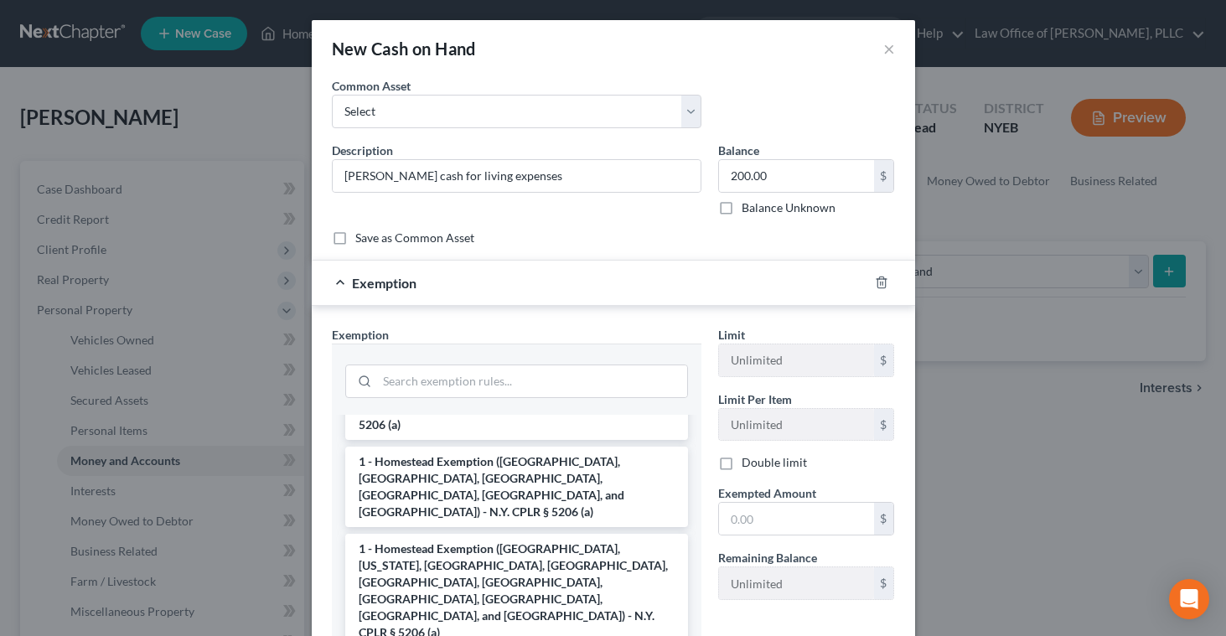
scroll to position [225, 0]
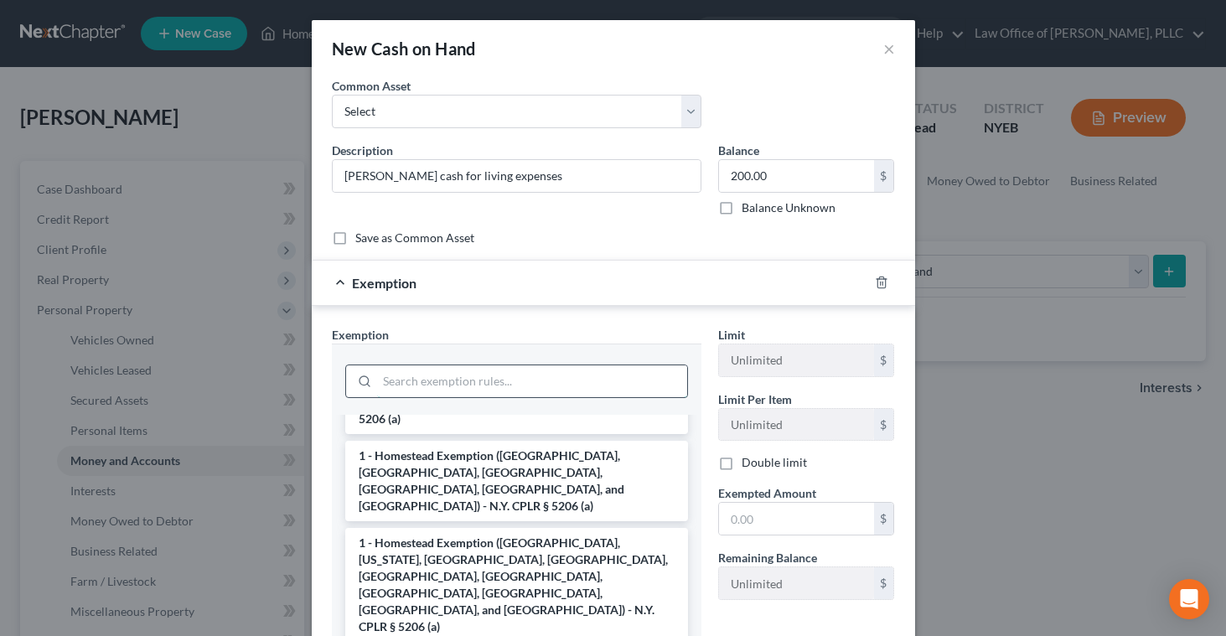
click at [542, 365] on input "search" at bounding box center [532, 381] width 310 height 32
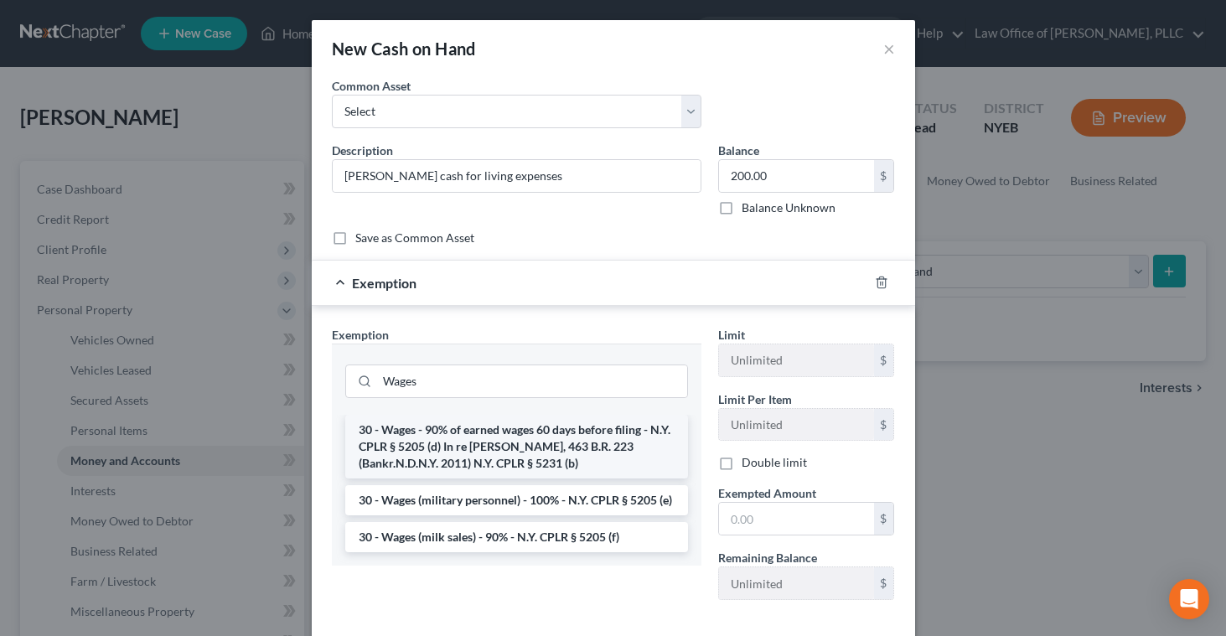
click at [480, 445] on li "30 - Wages - 90% of earned wages 60 days before filing - N.Y. CPLR § 5205 (d) I…" at bounding box center [516, 447] width 343 height 64
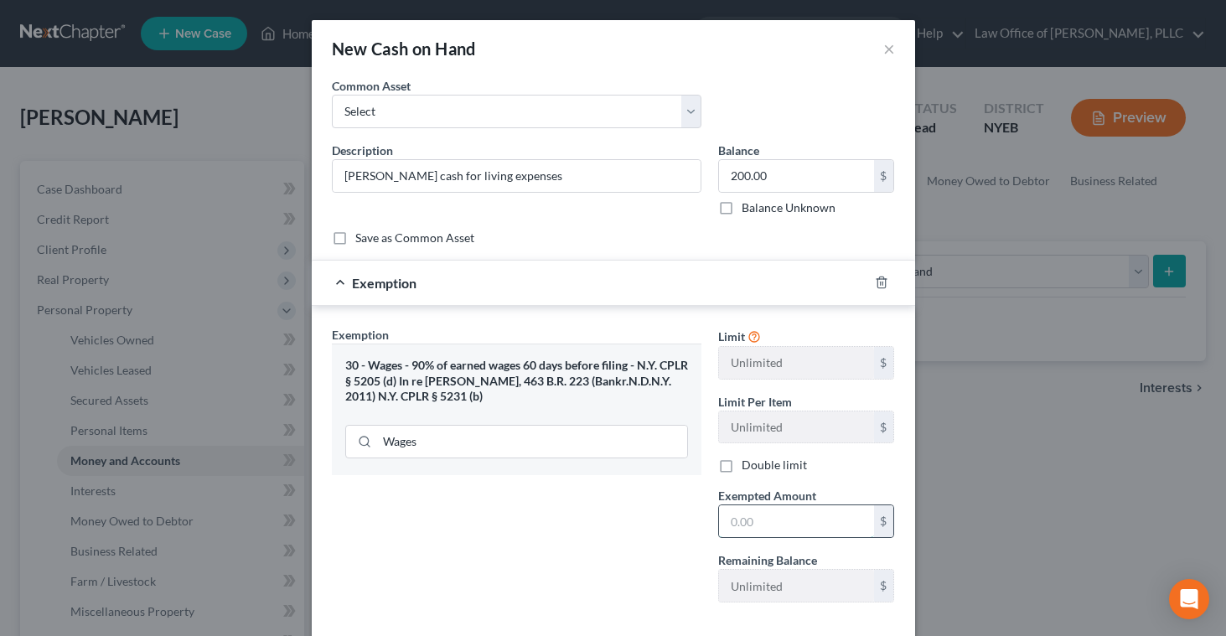
click at [732, 518] on input "text" at bounding box center [796, 521] width 155 height 32
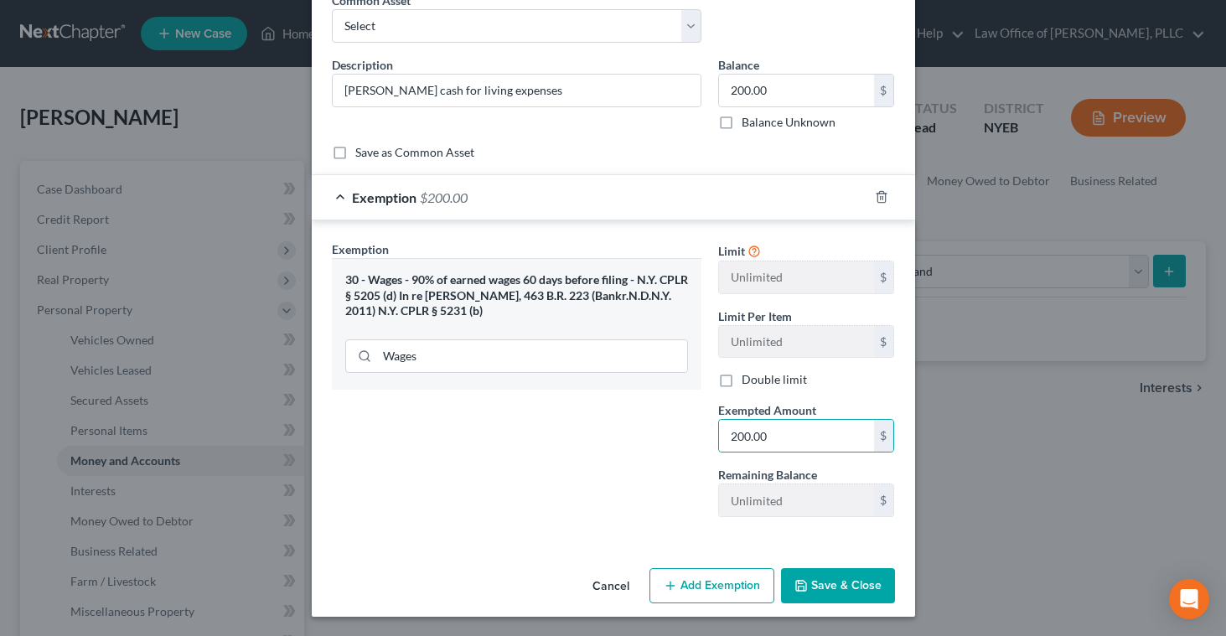
click at [832, 583] on button "Save & Close" at bounding box center [838, 585] width 114 height 35
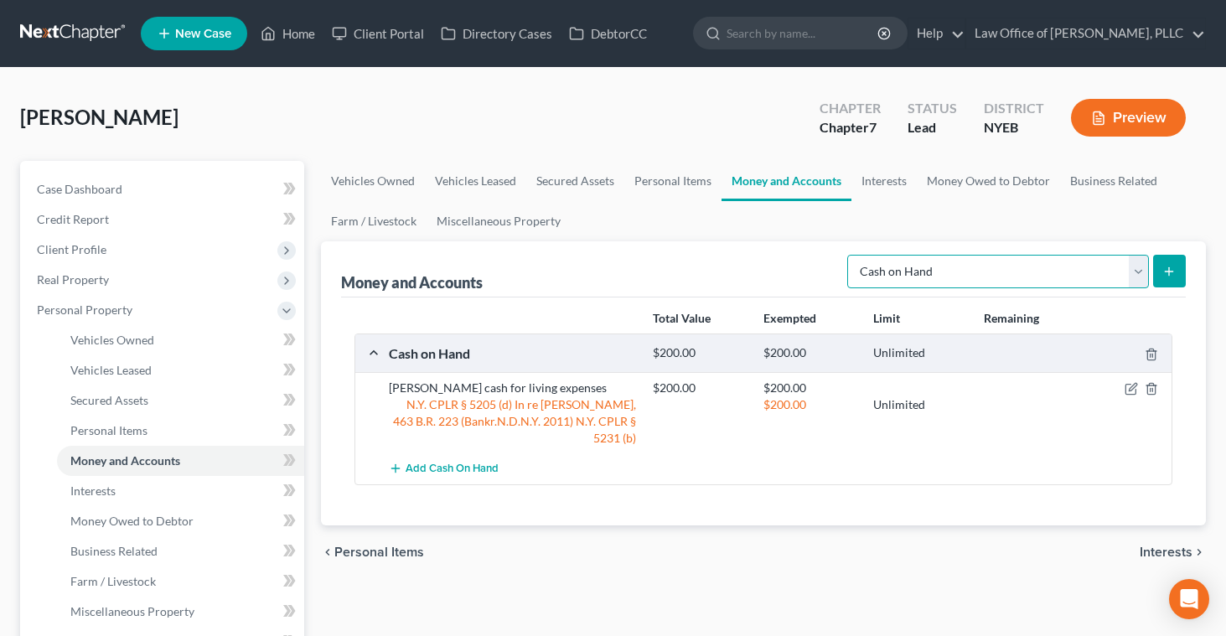
click at [1138, 272] on select "Select Account Type Brokerage Cash on Hand Certificates of Deposit Checking Acc…" at bounding box center [999, 272] width 302 height 34
click at [1161, 271] on button "submit" at bounding box center [1169, 271] width 33 height 33
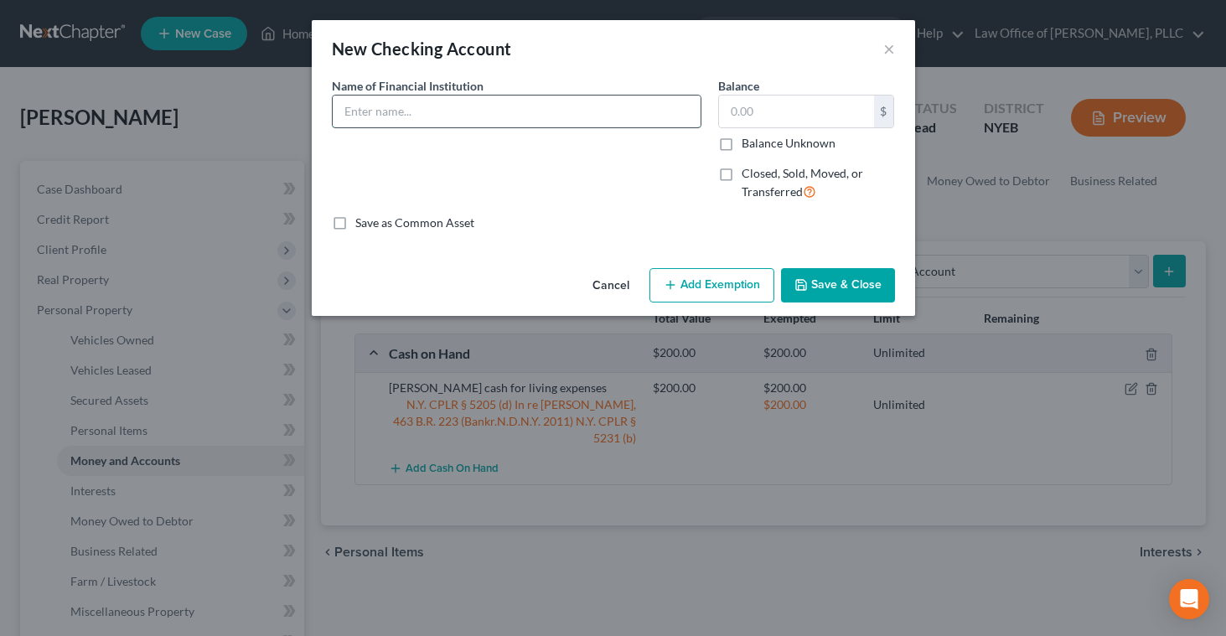
click at [490, 117] on input "text" at bounding box center [517, 112] width 368 height 32
click at [739, 110] on input "text" at bounding box center [796, 112] width 155 height 32
click at [702, 288] on button "Add Exemption" at bounding box center [712, 285] width 125 height 35
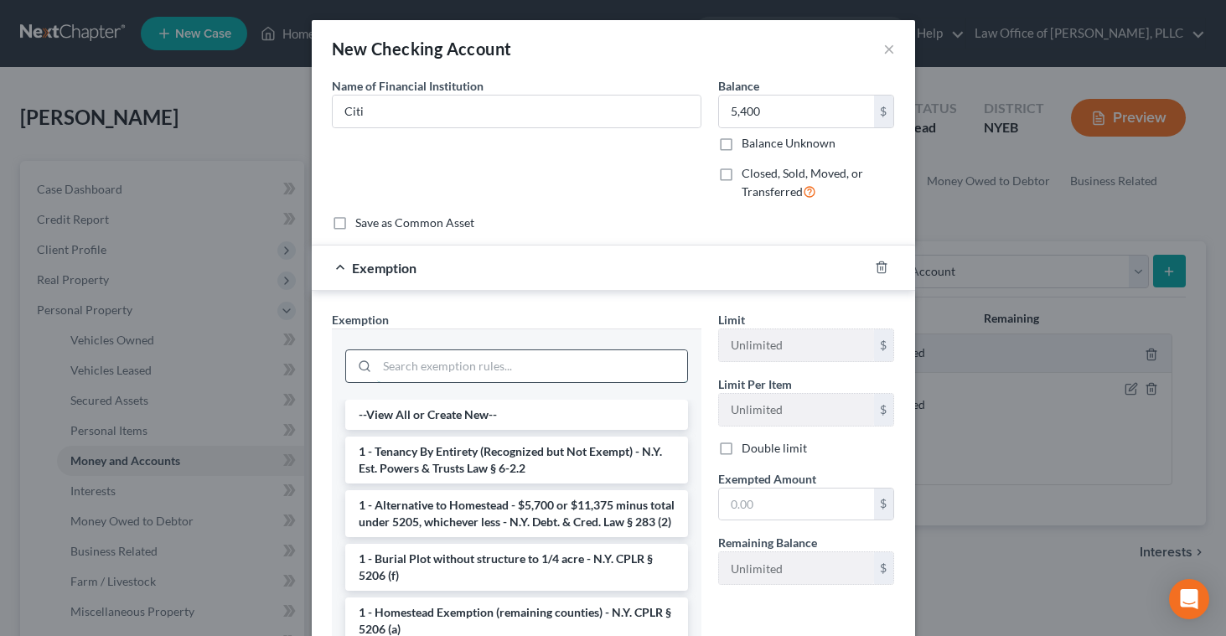
click at [530, 376] on input "search" at bounding box center [532, 366] width 310 height 32
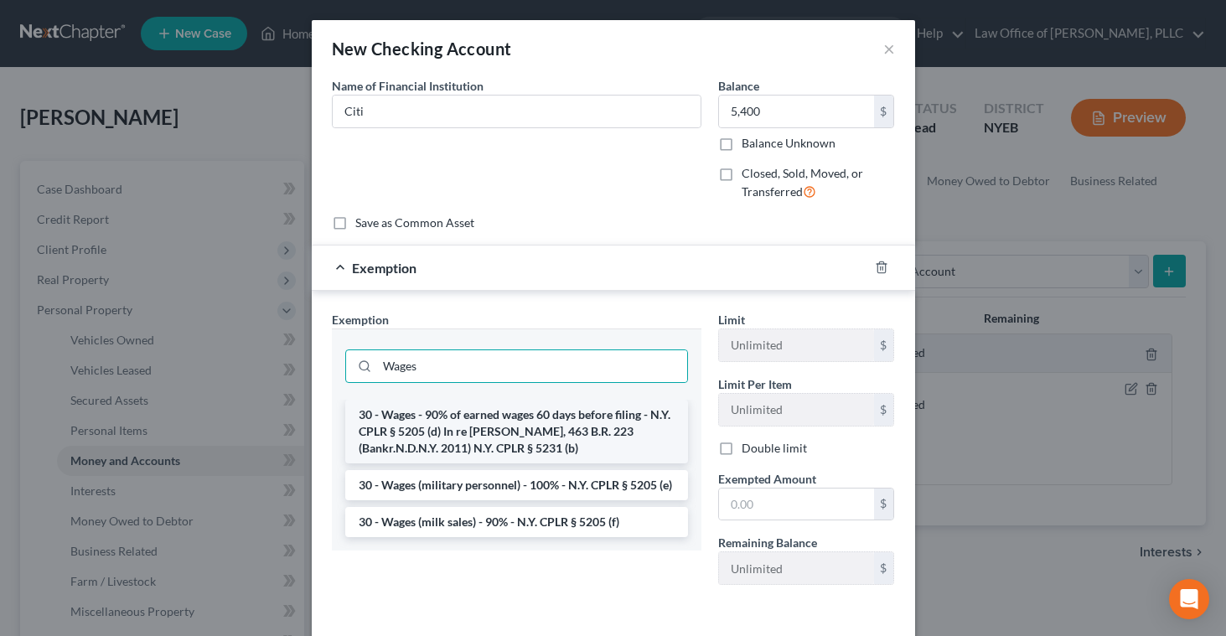
click at [511, 428] on li "30 - Wages - 90% of earned wages 60 days before filing - N.Y. CPLR § 5205 (d) I…" at bounding box center [516, 432] width 343 height 64
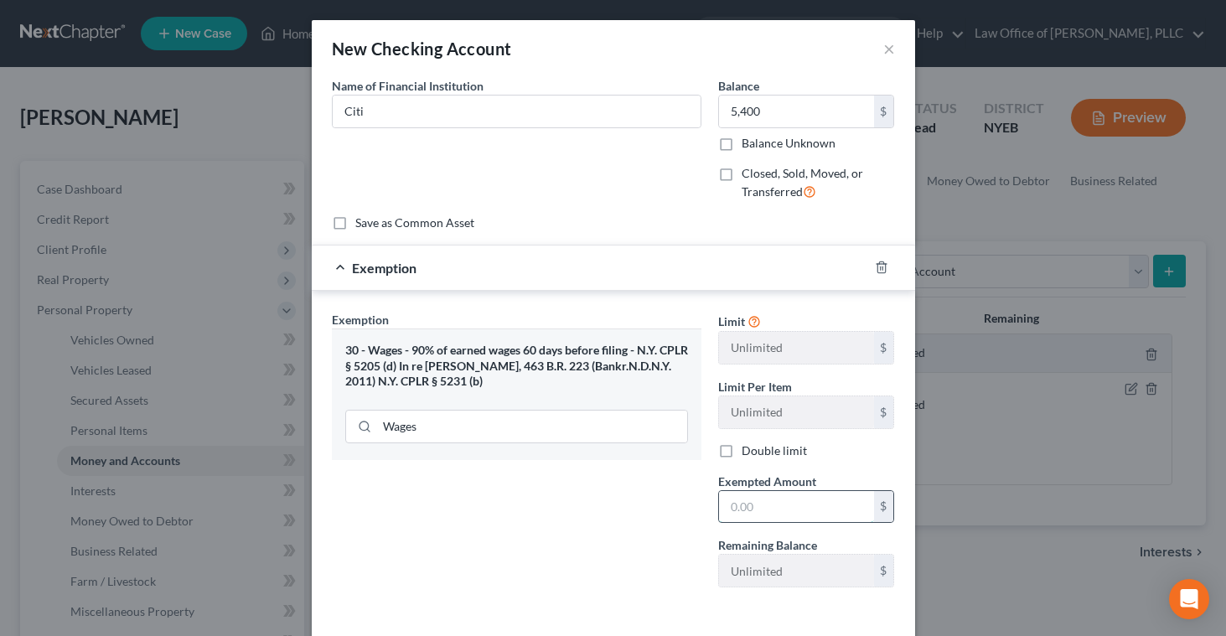
click at [735, 500] on input "text" at bounding box center [796, 507] width 155 height 32
click at [636, 569] on div "Exemption Set must be selected for CA. Exemption * 30 - Wages - 90% of earned w…" at bounding box center [517, 456] width 386 height 290
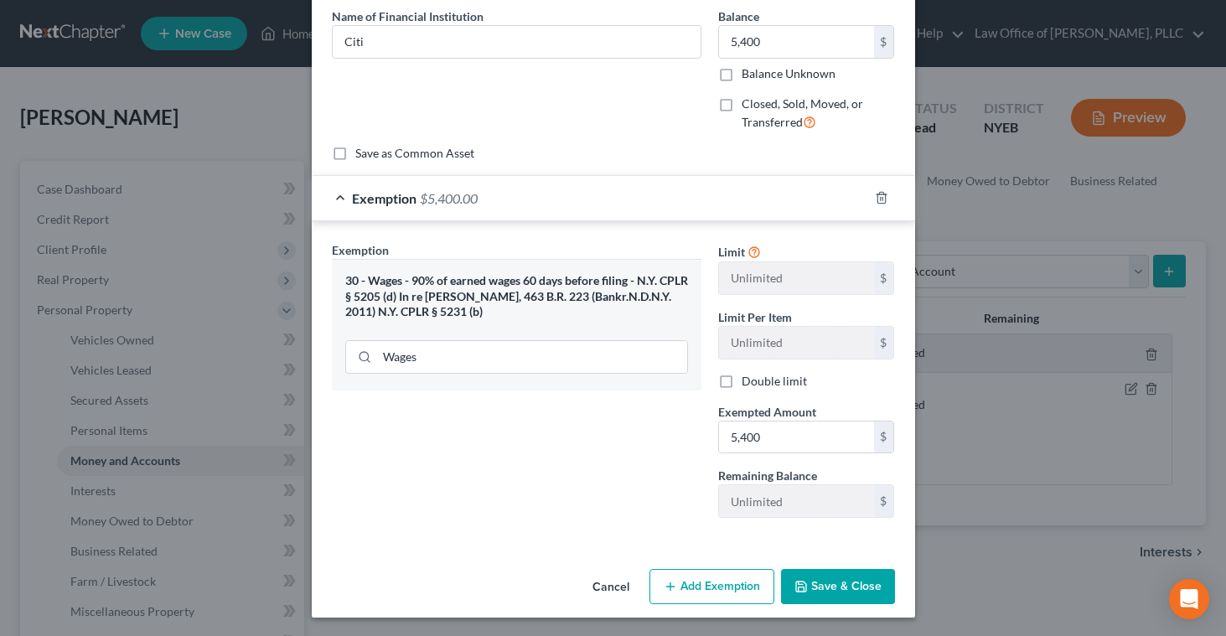
scroll to position [71, 0]
click at [837, 588] on button "Save & Close" at bounding box center [838, 585] width 114 height 35
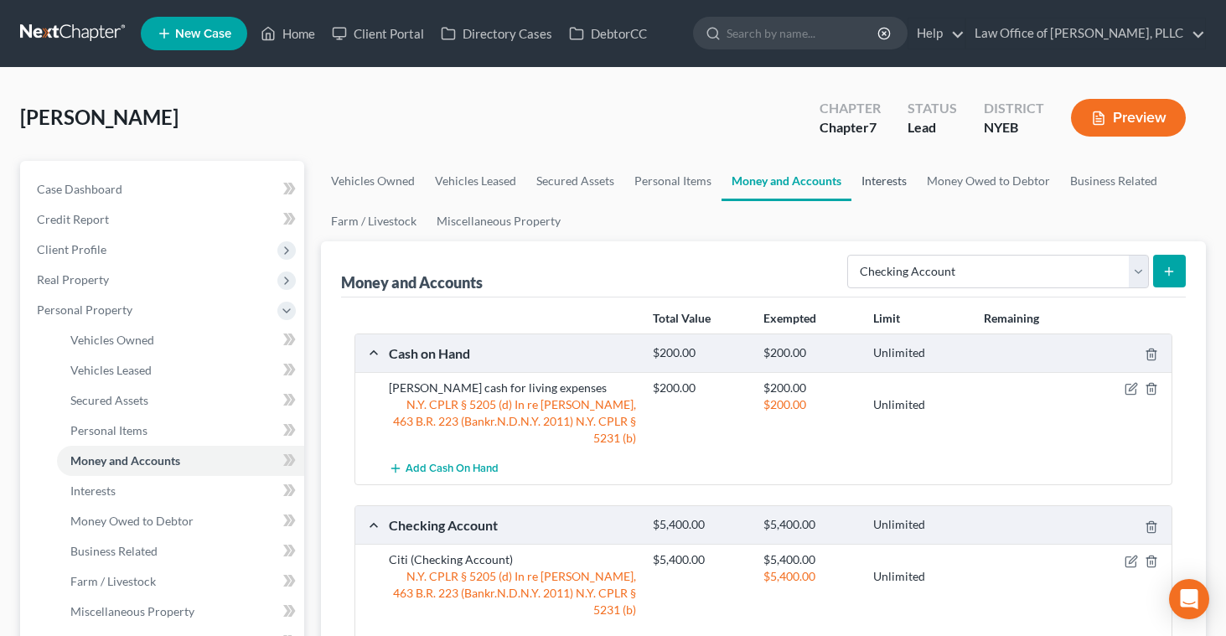
click at [879, 184] on link "Interests" at bounding box center [884, 181] width 65 height 40
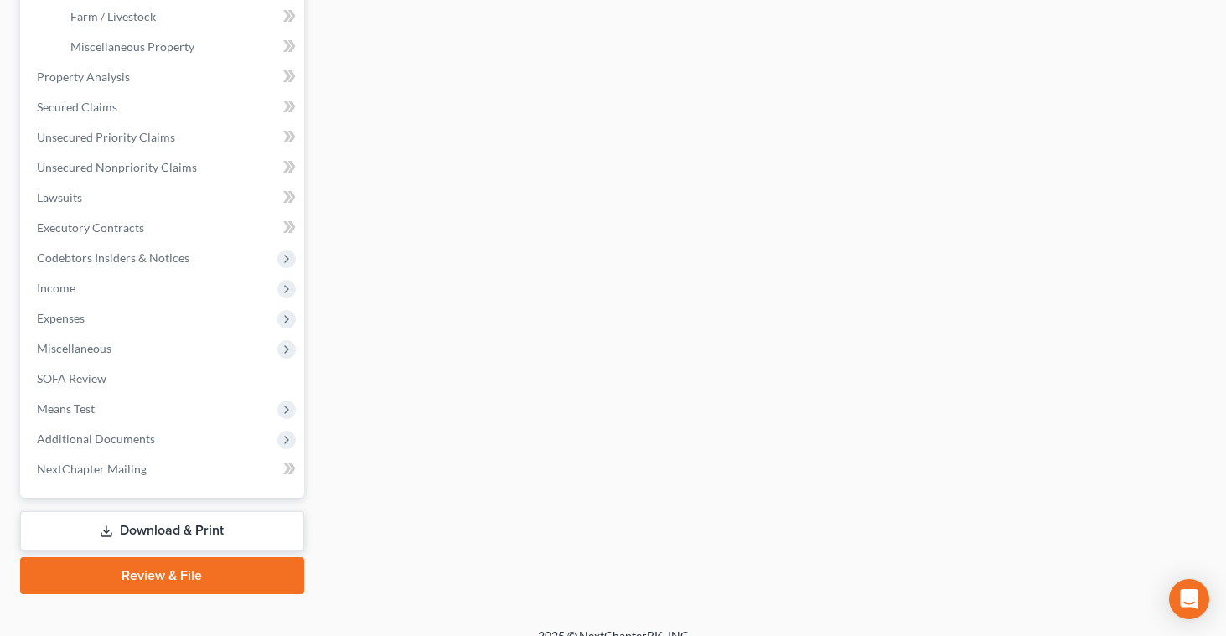
scroll to position [571, 0]
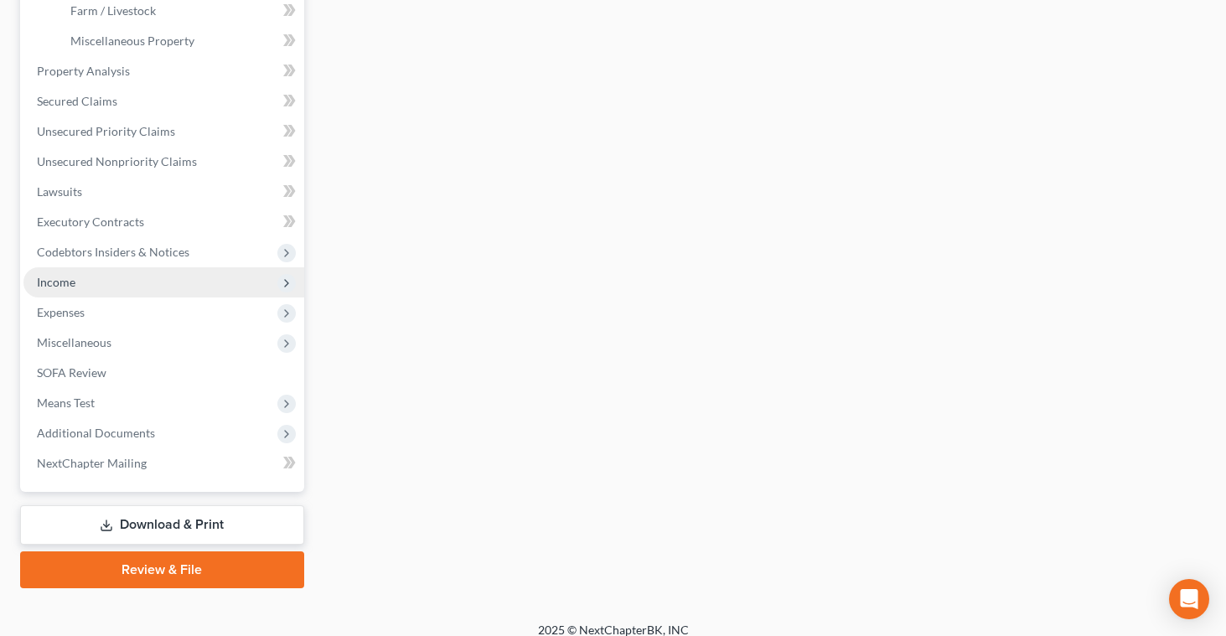
click at [88, 278] on span "Income" at bounding box center [163, 282] width 281 height 30
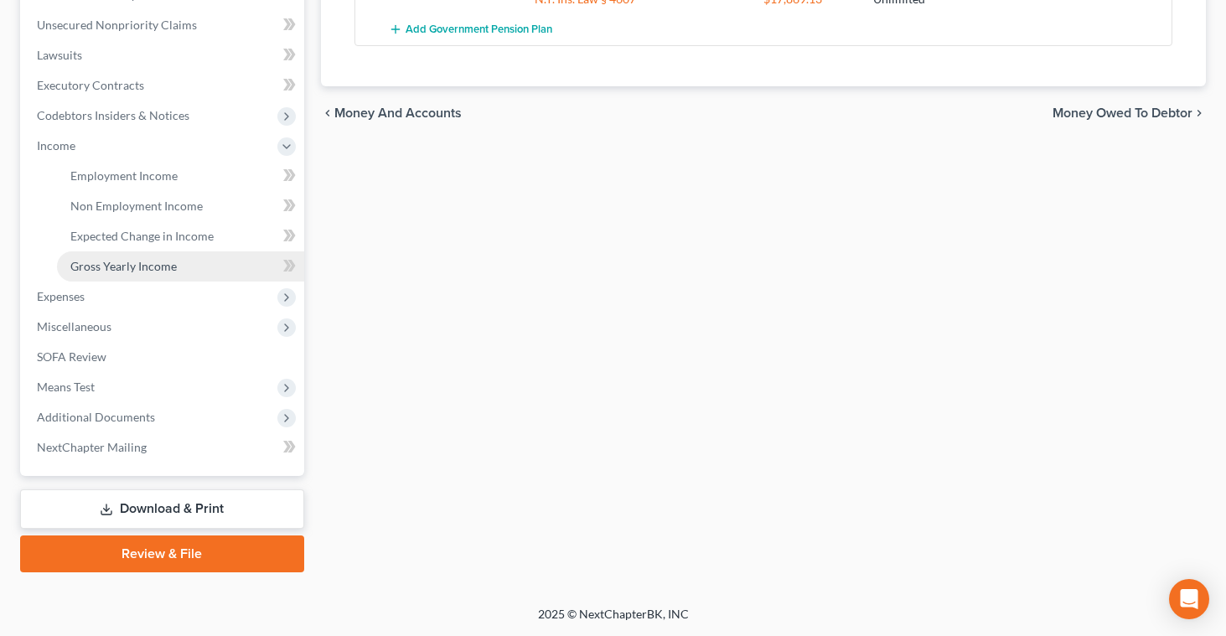
scroll to position [404, 0]
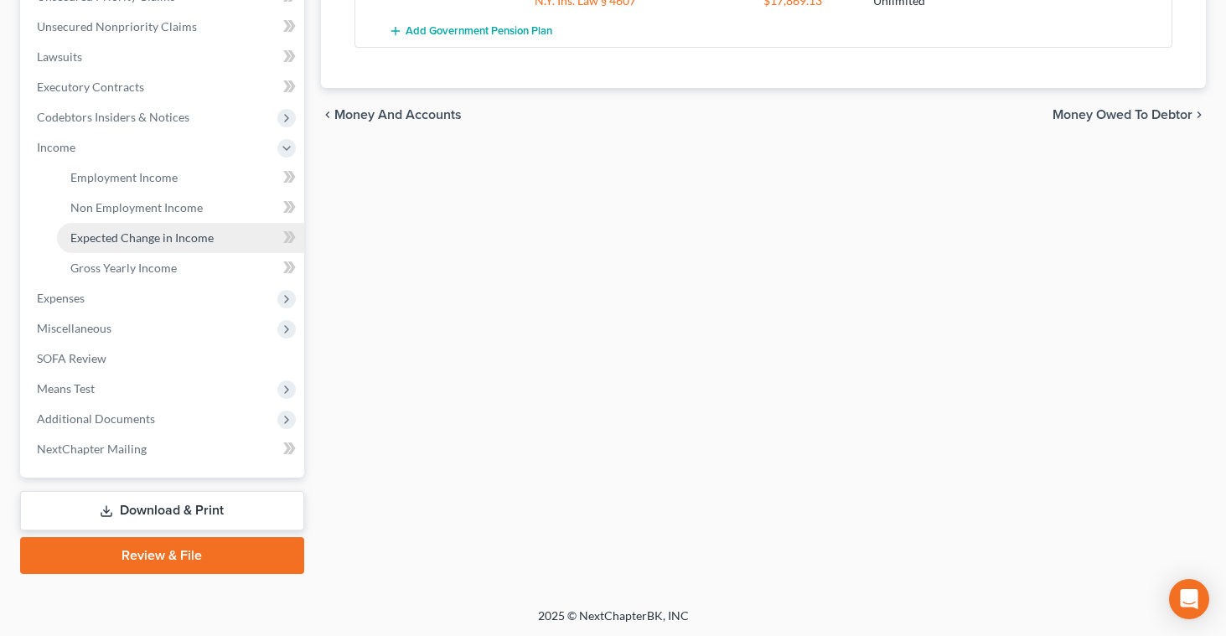
click at [201, 231] on span "Expected Change in Income" at bounding box center [141, 238] width 143 height 14
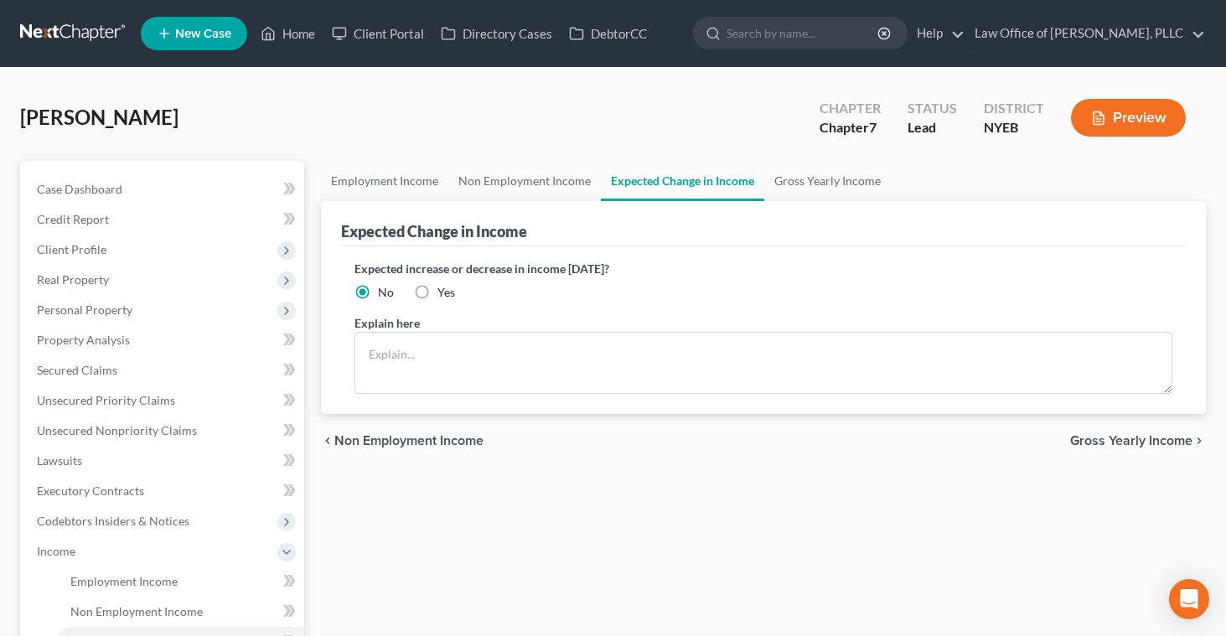
click at [438, 293] on label "Yes" at bounding box center [447, 292] width 18 height 17
click at [444, 293] on input "Yes" at bounding box center [449, 289] width 11 height 11
click at [407, 346] on textarea at bounding box center [764, 363] width 818 height 62
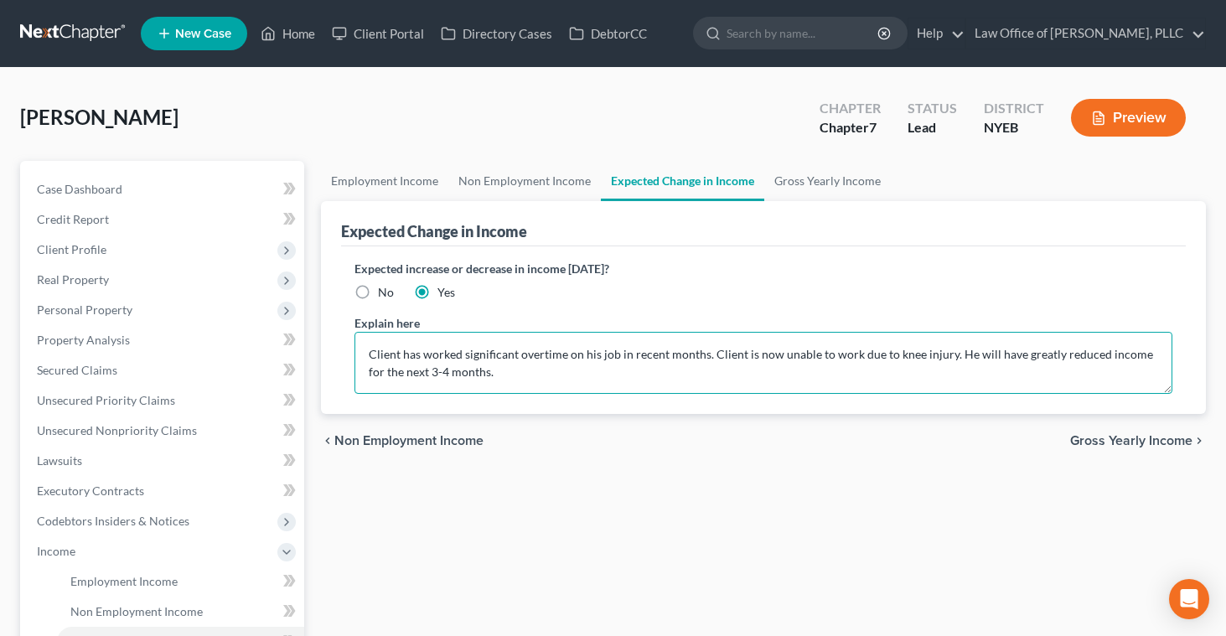
click at [965, 355] on textarea "Client has worked significant overtime on his job in recent months. Client is n…" at bounding box center [764, 363] width 818 height 62
click at [968, 451] on div "chevron_left Non Employment Income Gross Yearly Income chevron_right" at bounding box center [763, 441] width 885 height 54
click at [783, 228] on div "Expected Change in Income" at bounding box center [763, 223] width 845 height 45
click at [785, 179] on link "Gross Yearly Income" at bounding box center [828, 181] width 127 height 40
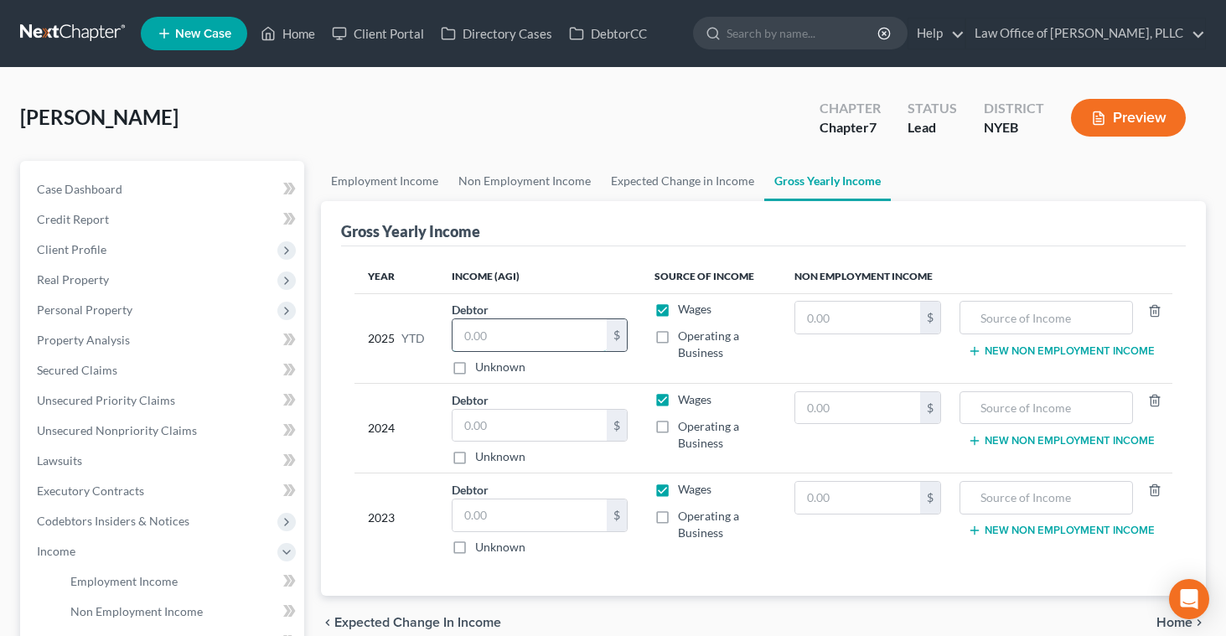
click at [562, 338] on input "text" at bounding box center [530, 335] width 154 height 32
click at [510, 509] on input "text" at bounding box center [530, 516] width 154 height 32
click at [678, 516] on label "Operating a Business" at bounding box center [723, 525] width 91 height 34
click at [685, 516] on input "Operating a Business" at bounding box center [690, 513] width 11 height 11
click at [678, 520] on label "Operating a Business" at bounding box center [723, 525] width 91 height 34
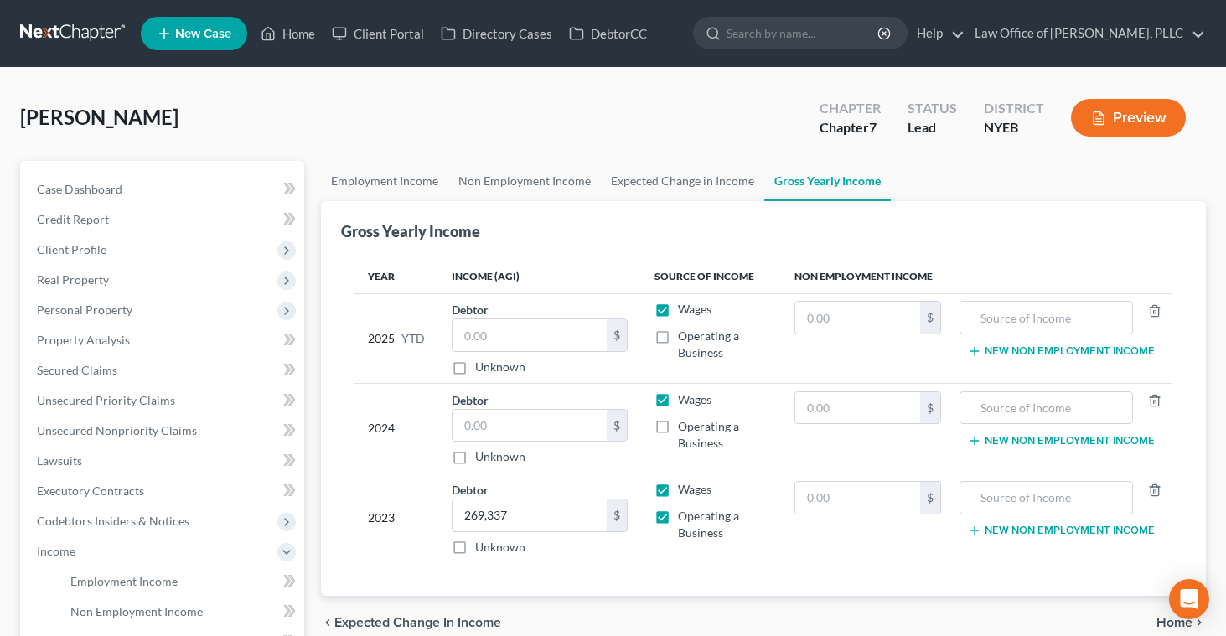
click at [685, 519] on input "Operating a Business" at bounding box center [690, 513] width 11 height 11
click at [462, 422] on input "text" at bounding box center [530, 426] width 154 height 32
click at [500, 335] on input "text" at bounding box center [530, 335] width 154 height 32
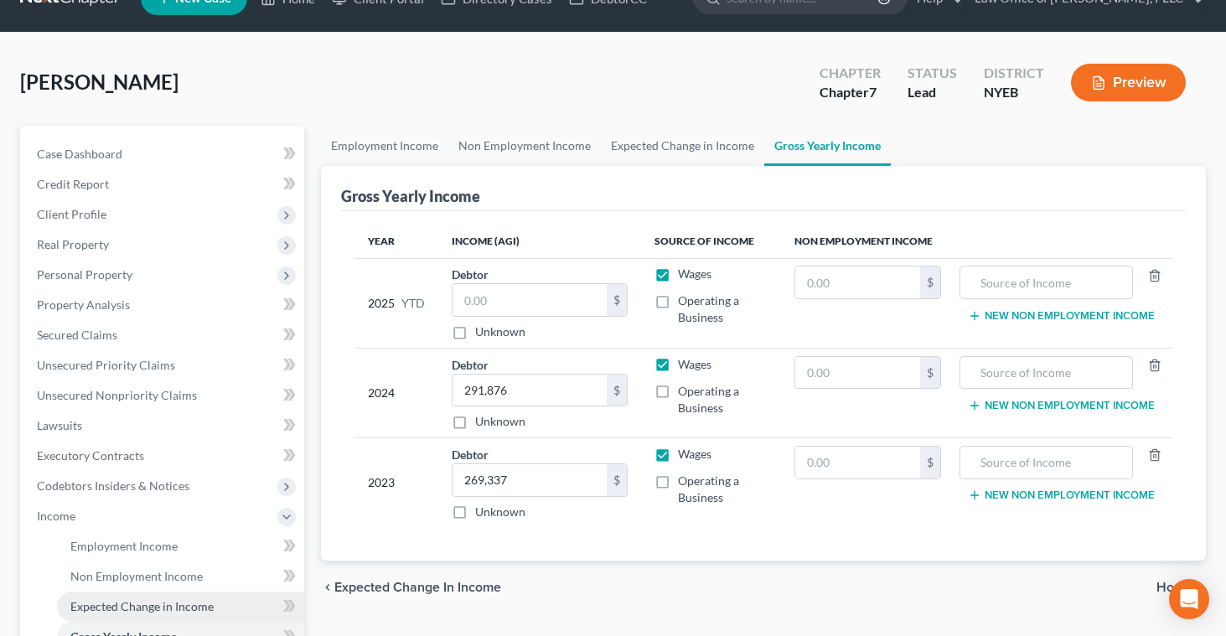
scroll to position [38, 0]
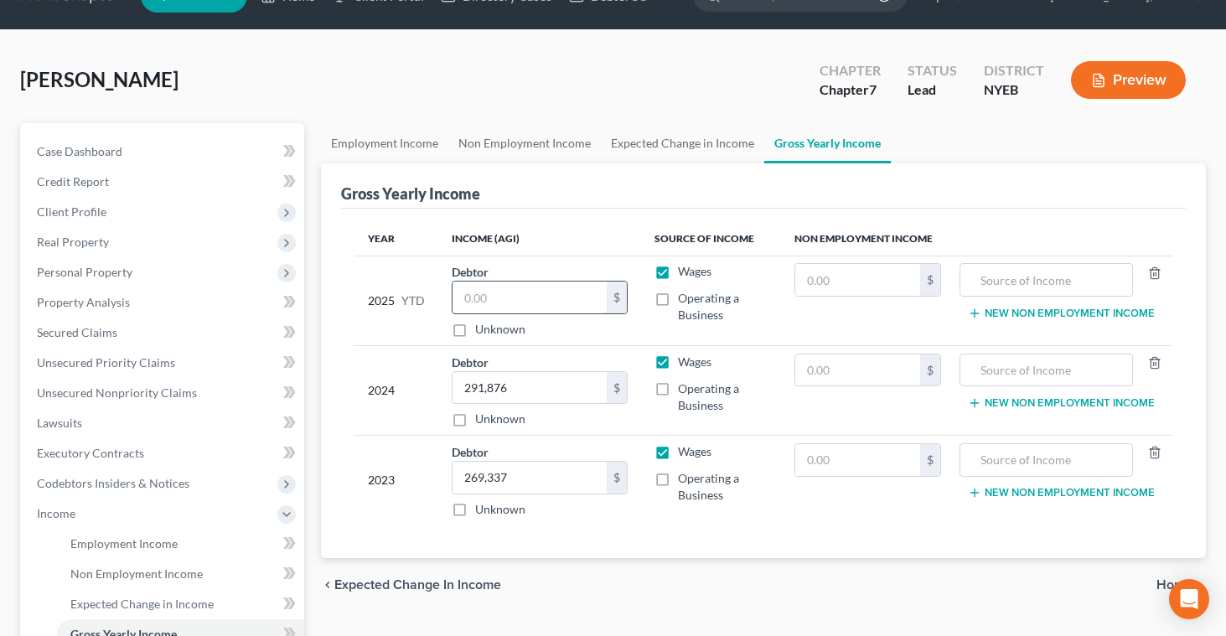
click at [515, 300] on input "text" at bounding box center [530, 298] width 154 height 32
click at [534, 199] on div "Gross Yearly Income" at bounding box center [763, 185] width 845 height 45
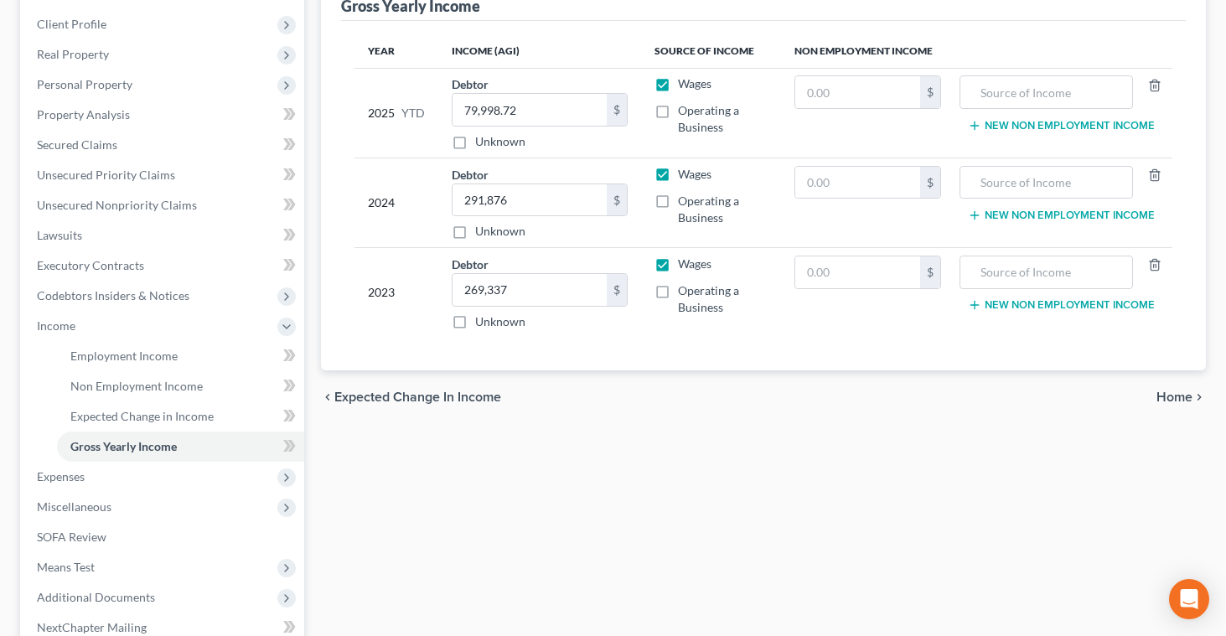
scroll to position [233, 0]
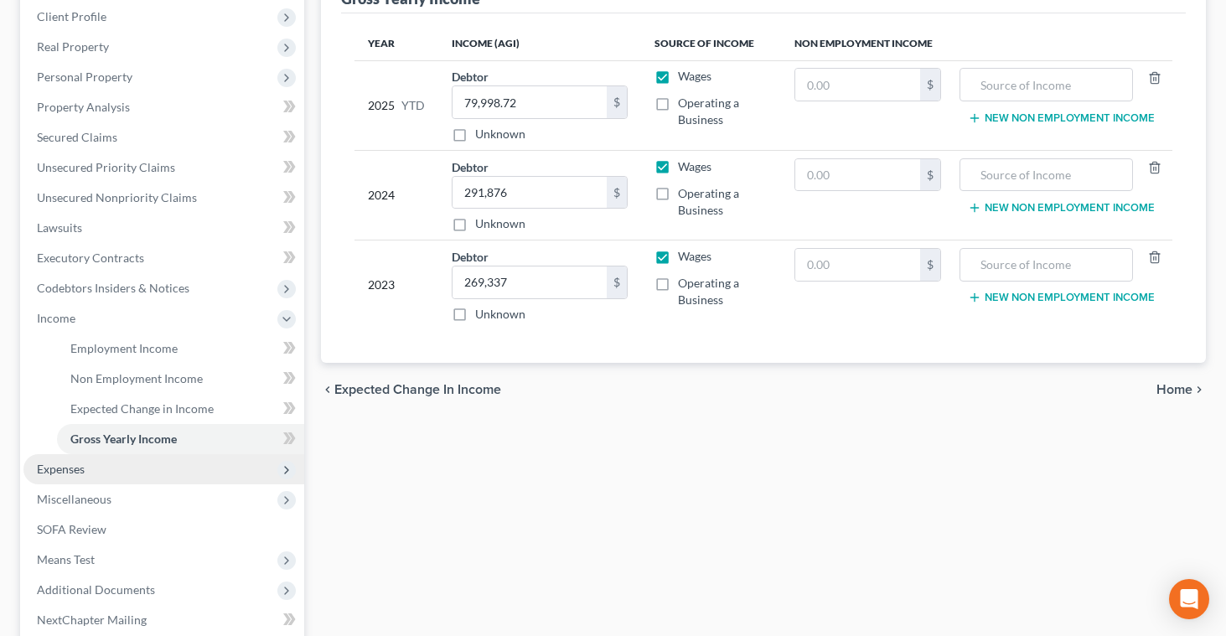
click at [96, 468] on span "Expenses" at bounding box center [163, 469] width 281 height 30
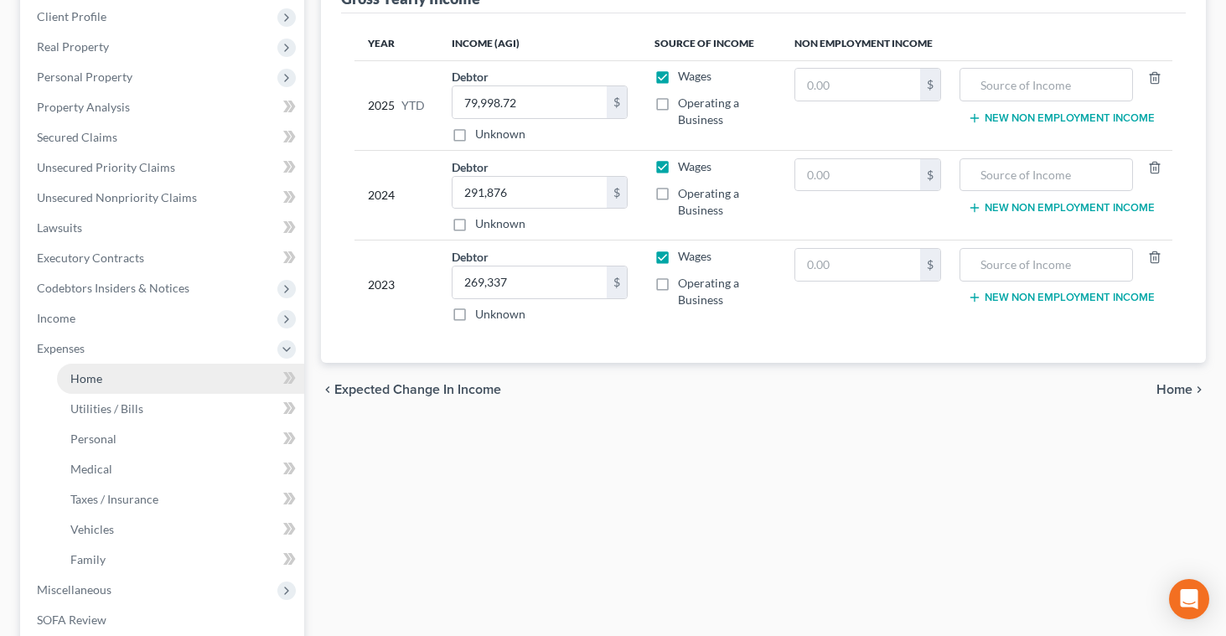
click at [106, 375] on link "Home" at bounding box center [180, 379] width 247 height 30
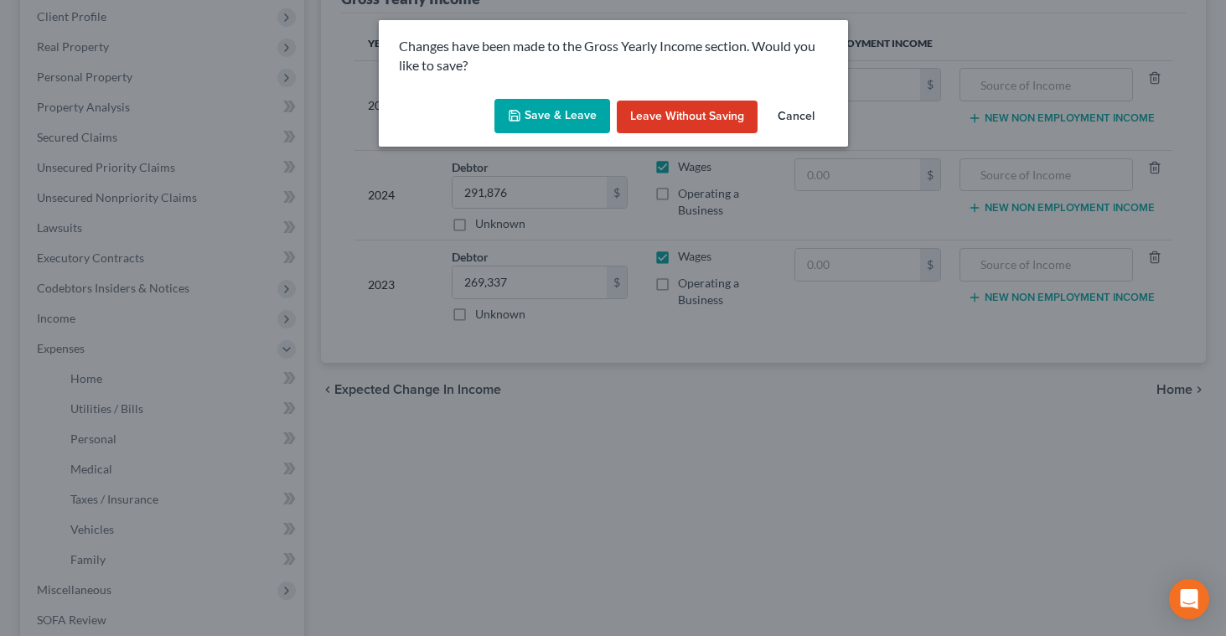
click at [533, 109] on button "Save & Leave" at bounding box center [553, 116] width 116 height 35
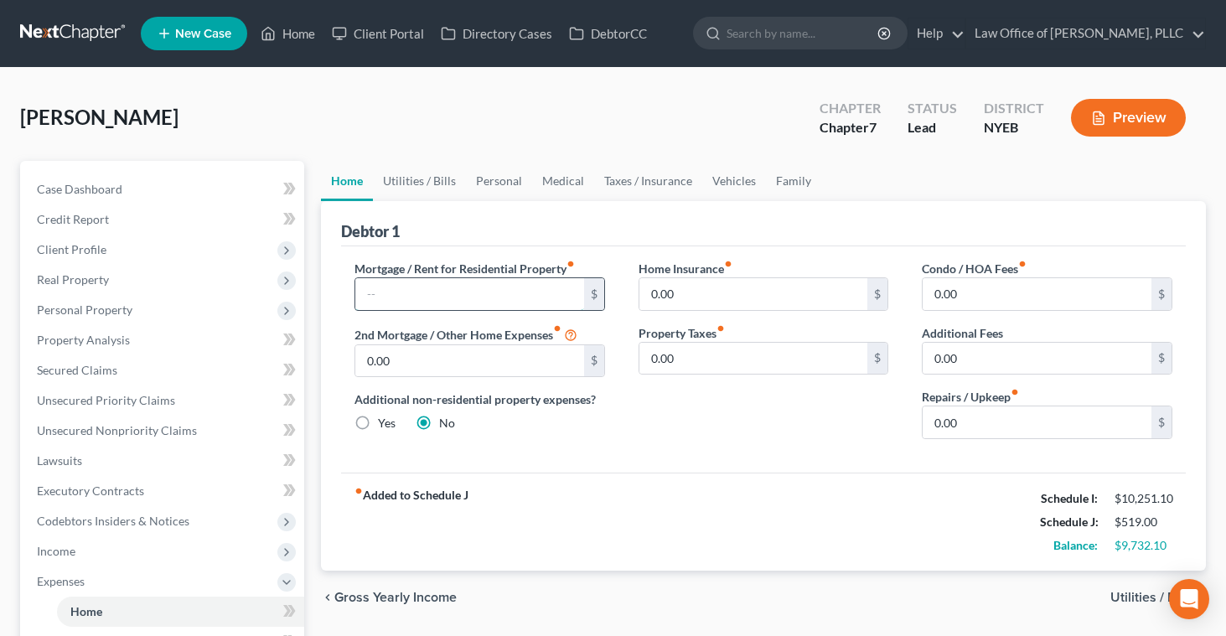
click at [446, 287] on input "text" at bounding box center [469, 294] width 229 height 32
click at [968, 363] on input "0.00" at bounding box center [1037, 359] width 229 height 32
click at [967, 415] on input "0.00" at bounding box center [1037, 423] width 229 height 32
click at [927, 503] on div "fiber_manual_record Added to Schedule J Schedule I: $10,251.10 Schedule J: $2,7…" at bounding box center [763, 522] width 845 height 98
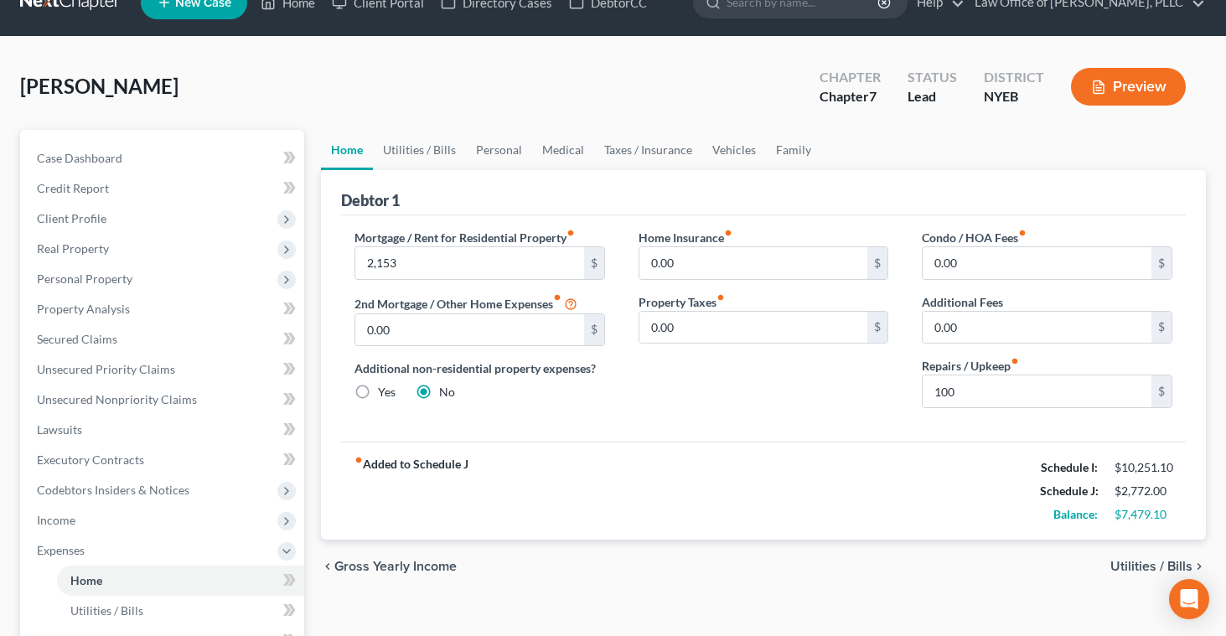
scroll to position [43, 0]
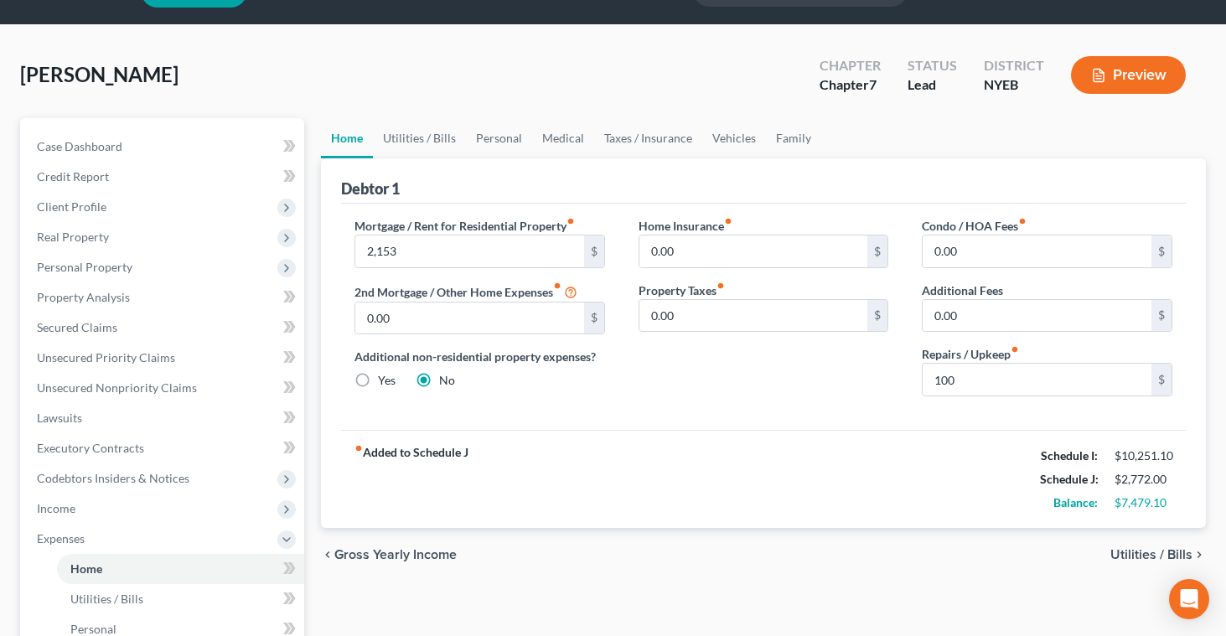
click at [1146, 555] on span "Utilities / Bills" at bounding box center [1152, 554] width 82 height 13
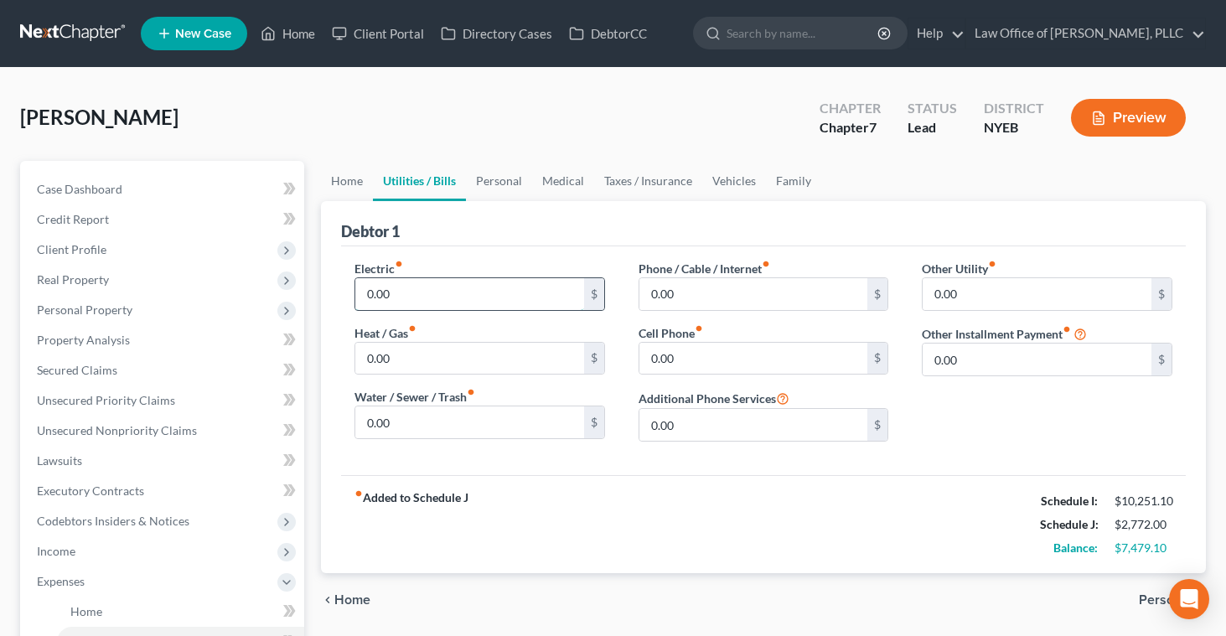
click at [459, 301] on input "0.00" at bounding box center [469, 294] width 229 height 32
click at [656, 288] on input "0.00" at bounding box center [754, 294] width 229 height 32
click at [651, 356] on input "0.00" at bounding box center [754, 359] width 229 height 32
click at [646, 423] on input "0.00" at bounding box center [754, 425] width 229 height 32
click at [1152, 600] on span "Personal" at bounding box center [1166, 600] width 54 height 13
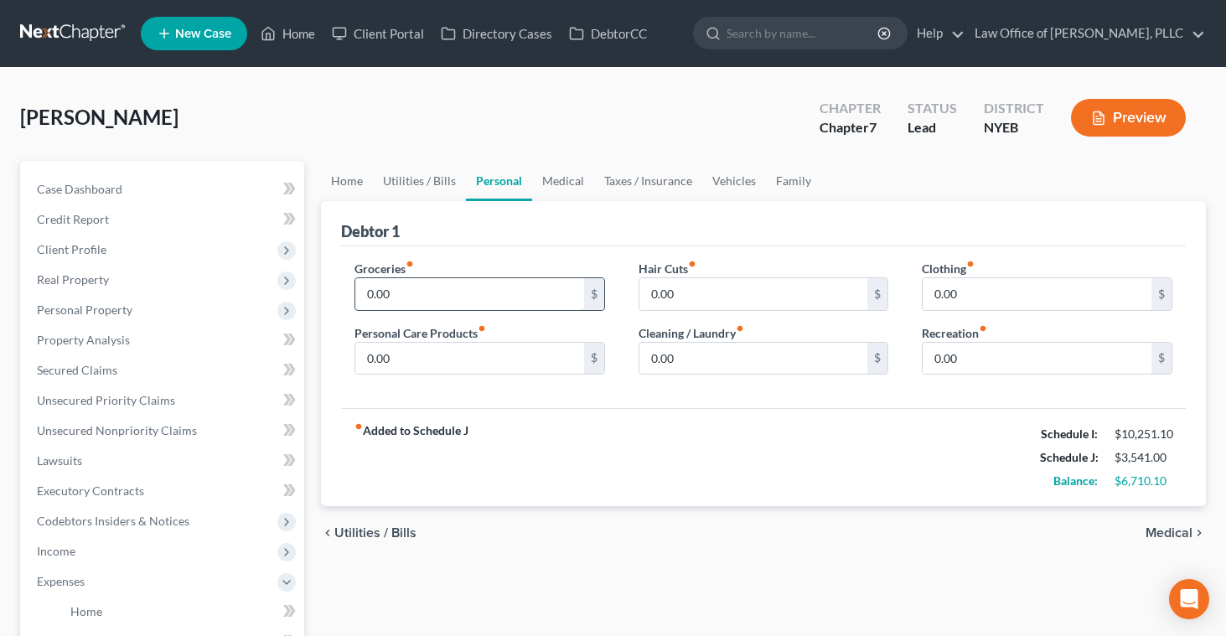
click at [452, 295] on input "0.00" at bounding box center [469, 294] width 229 height 32
click at [653, 292] on input "0.00" at bounding box center [754, 294] width 229 height 32
click at [365, 357] on input "0.00" at bounding box center [469, 359] width 229 height 32
click at [653, 290] on input "0.00" at bounding box center [754, 294] width 229 height 32
click at [670, 355] on input "0.00" at bounding box center [754, 359] width 229 height 32
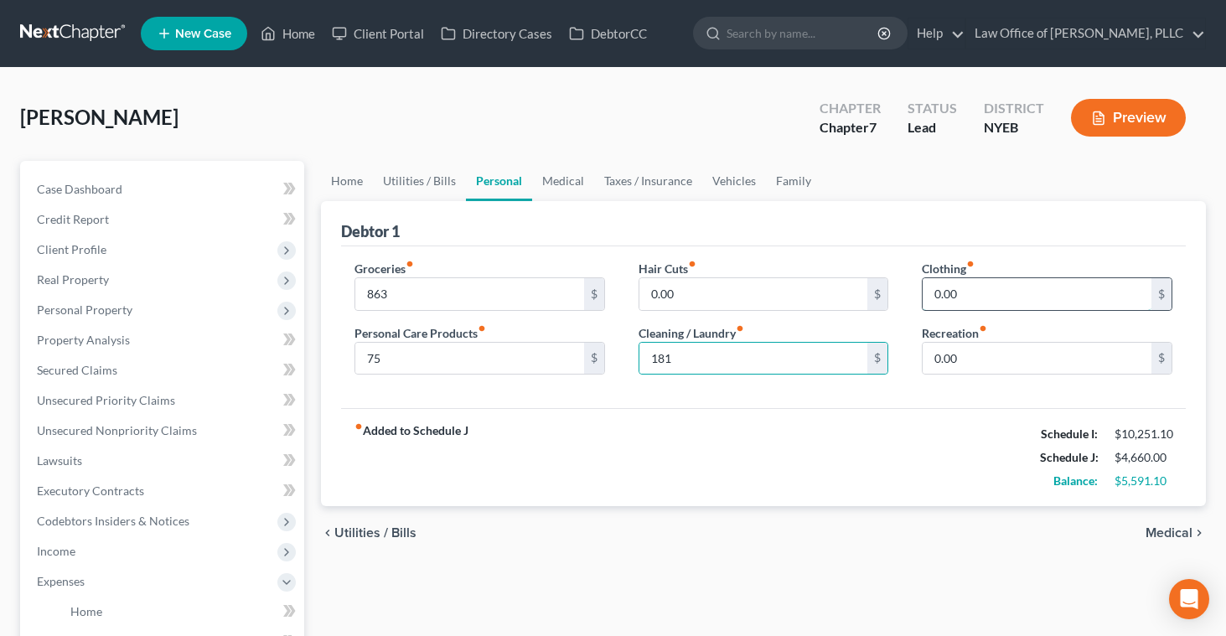
click at [932, 287] on input "0.00" at bounding box center [1037, 294] width 229 height 32
click at [690, 350] on input "181" at bounding box center [754, 359] width 229 height 32
click at [383, 358] on input "75" at bounding box center [469, 359] width 229 height 32
click at [687, 355] on input "181" at bounding box center [754, 359] width 229 height 32
click at [706, 293] on input "0.00" at bounding box center [754, 294] width 229 height 32
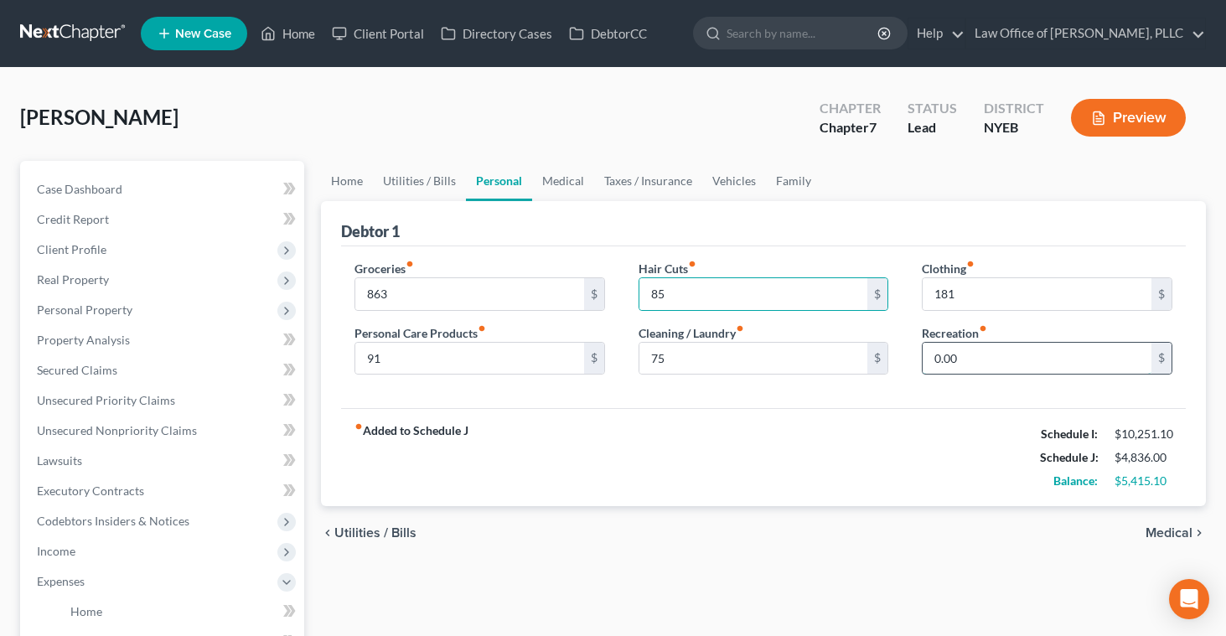
click at [931, 360] on input "0.00" at bounding box center [1037, 359] width 229 height 32
click at [638, 425] on div "fiber_manual_record Added to Schedule J Schedule I: $10,251.10 Schedule J: $5,1…" at bounding box center [763, 457] width 845 height 98
click at [1163, 530] on span "Medical" at bounding box center [1169, 532] width 47 height 13
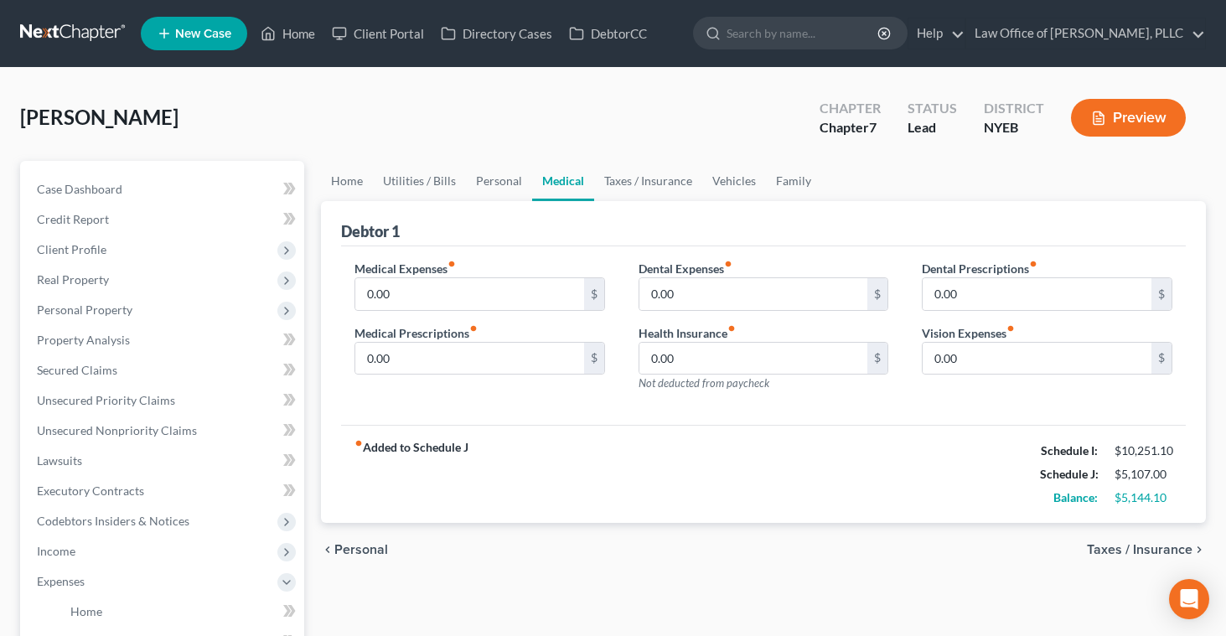
click at [1112, 550] on span "Taxes / Insurance" at bounding box center [1140, 549] width 106 height 13
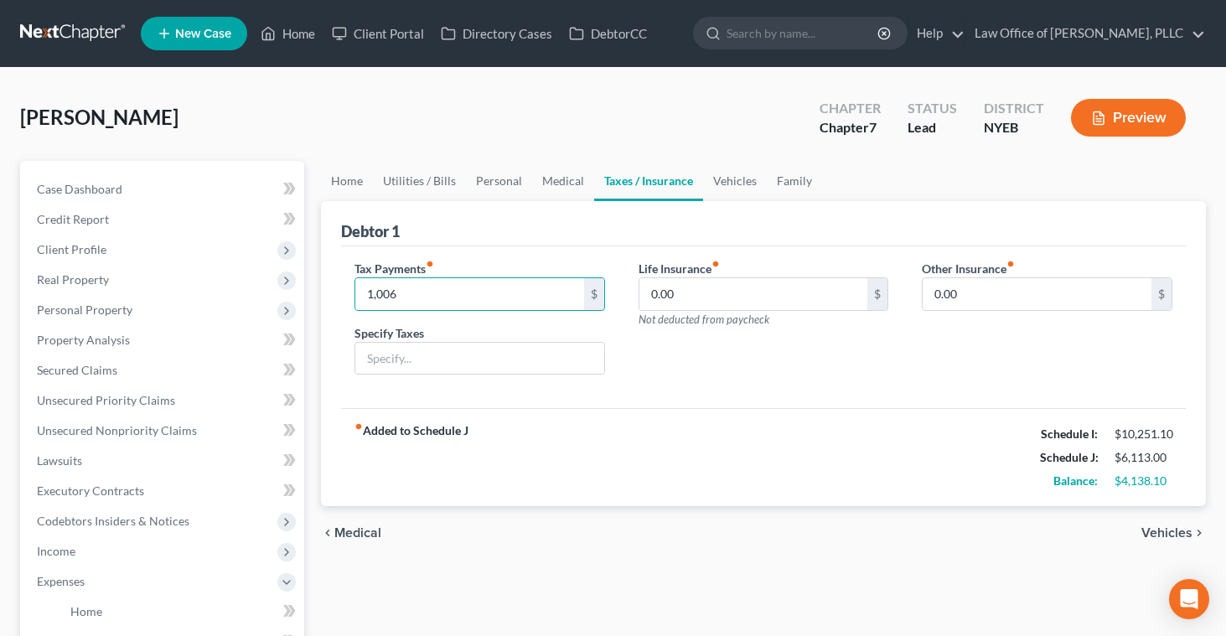
click at [1159, 533] on span "Vehicles" at bounding box center [1167, 532] width 51 height 13
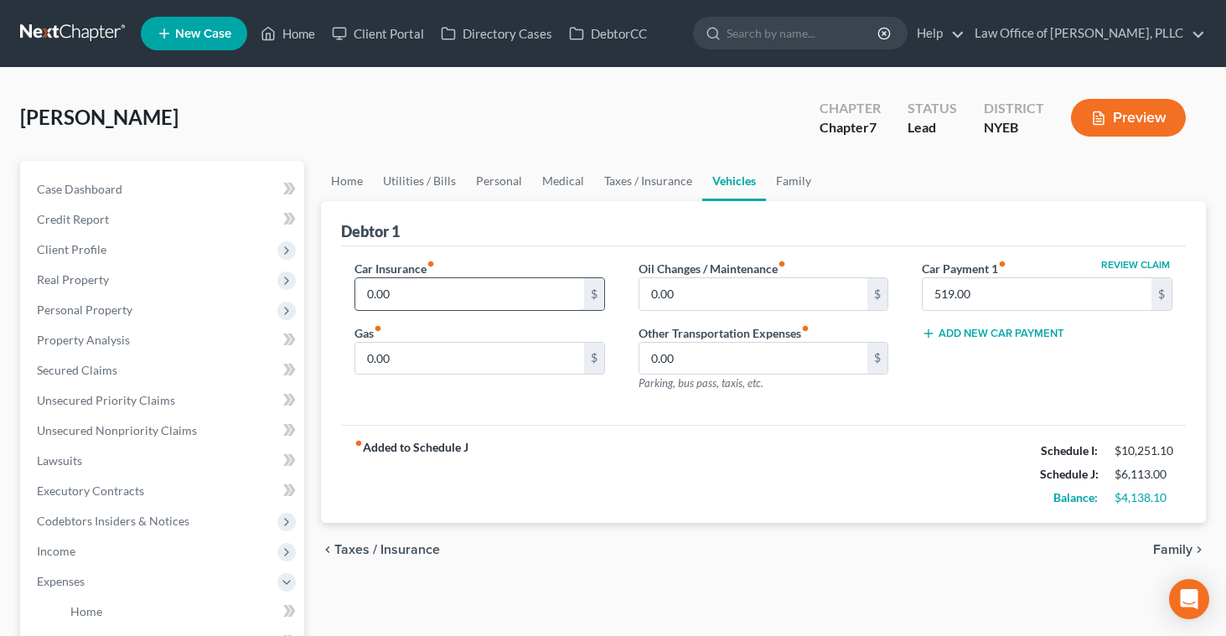
click at [447, 290] on input "0.00" at bounding box center [469, 294] width 229 height 32
click at [395, 356] on input "0.00" at bounding box center [469, 359] width 229 height 32
click at [646, 298] on input "0.00" at bounding box center [754, 294] width 229 height 32
click at [663, 356] on input "0.00" at bounding box center [754, 359] width 229 height 32
click at [972, 504] on div "fiber_manual_record Added to Schedule J Schedule I: $10,251.10 Schedule J: $7,3…" at bounding box center [763, 474] width 845 height 98
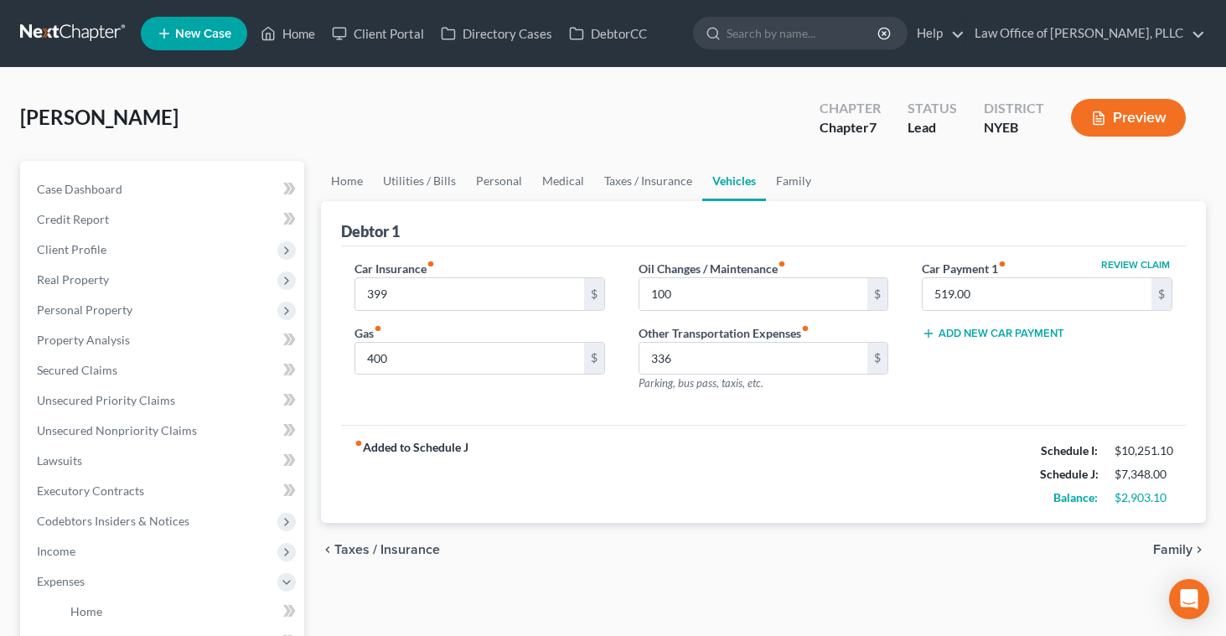
click at [1160, 551] on span "Family" at bounding box center [1172, 549] width 39 height 13
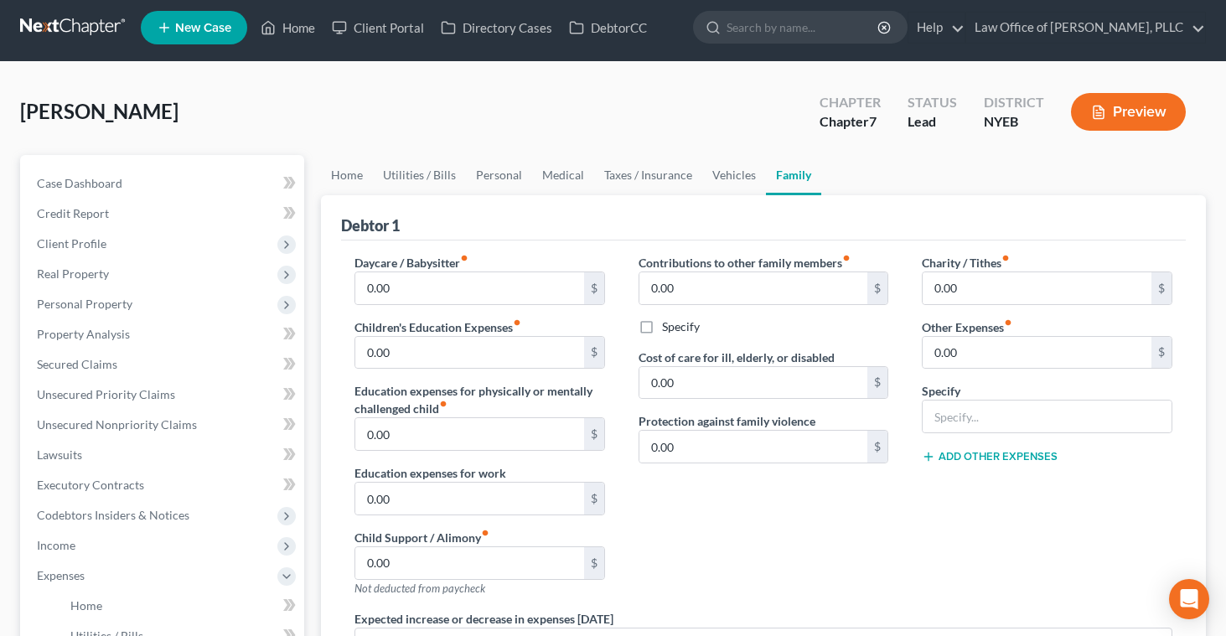
scroll to position [8, 0]
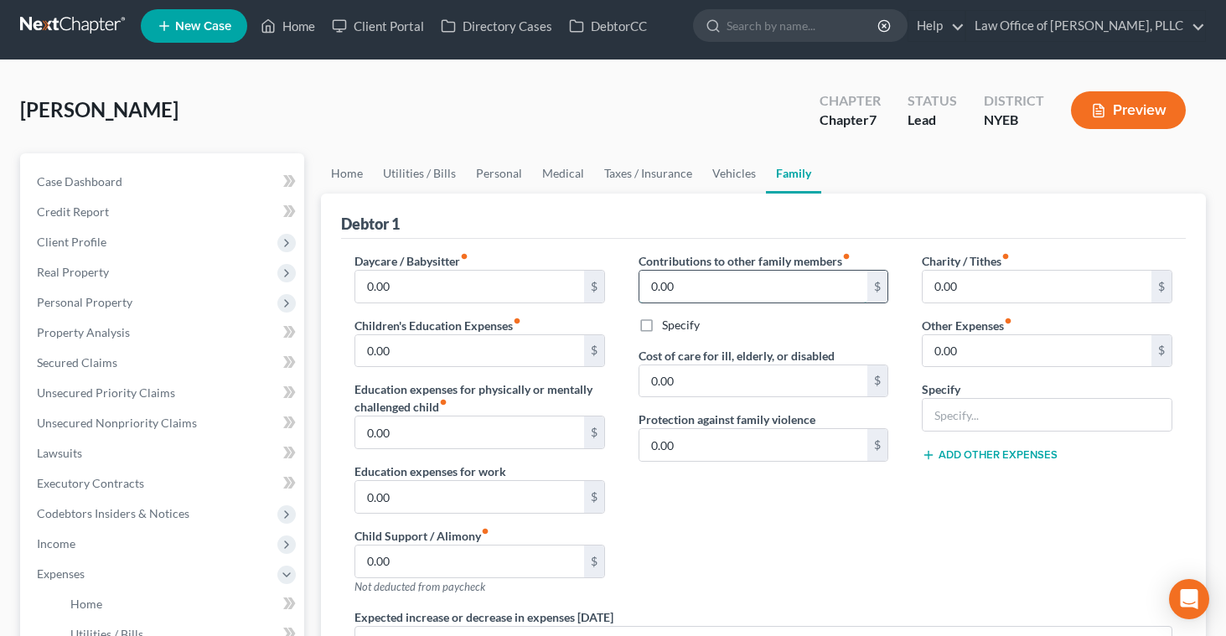
click at [701, 288] on input "0.00" at bounding box center [754, 287] width 229 height 32
click at [662, 324] on label "Specify" at bounding box center [681, 325] width 38 height 17
click at [669, 324] on input "Specify" at bounding box center [674, 322] width 11 height 11
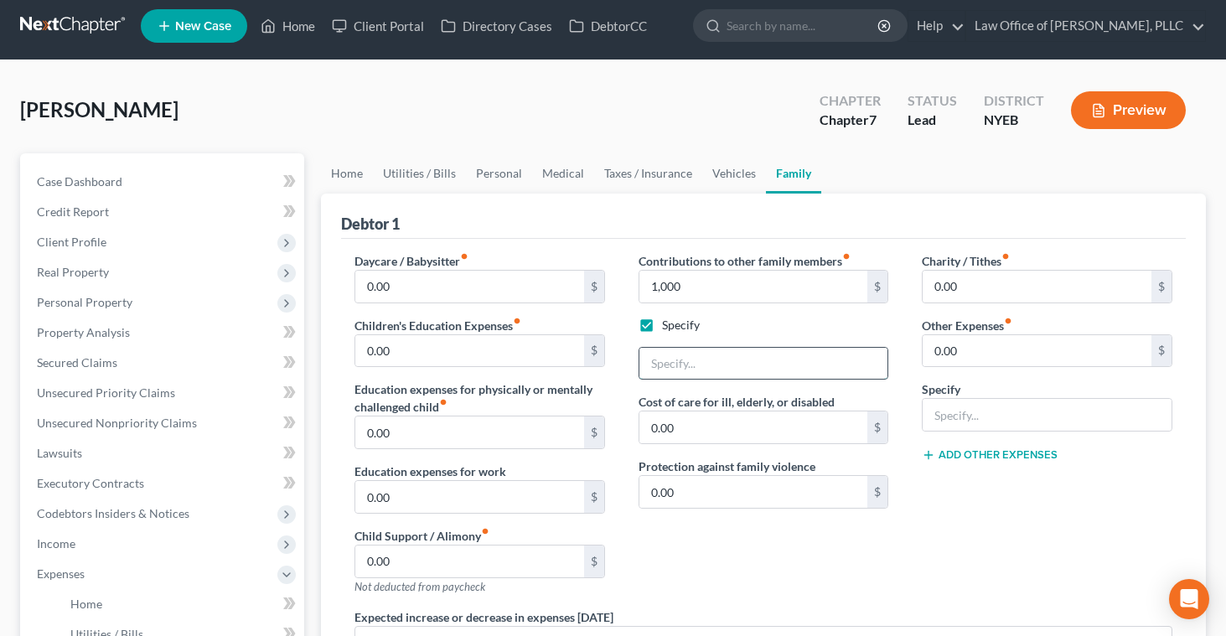
click at [651, 364] on input "text" at bounding box center [764, 364] width 249 height 32
click at [711, 559] on div "Contributions to other family members fiber_manual_record 1,000 $ Specify Suppo…" at bounding box center [764, 430] width 284 height 356
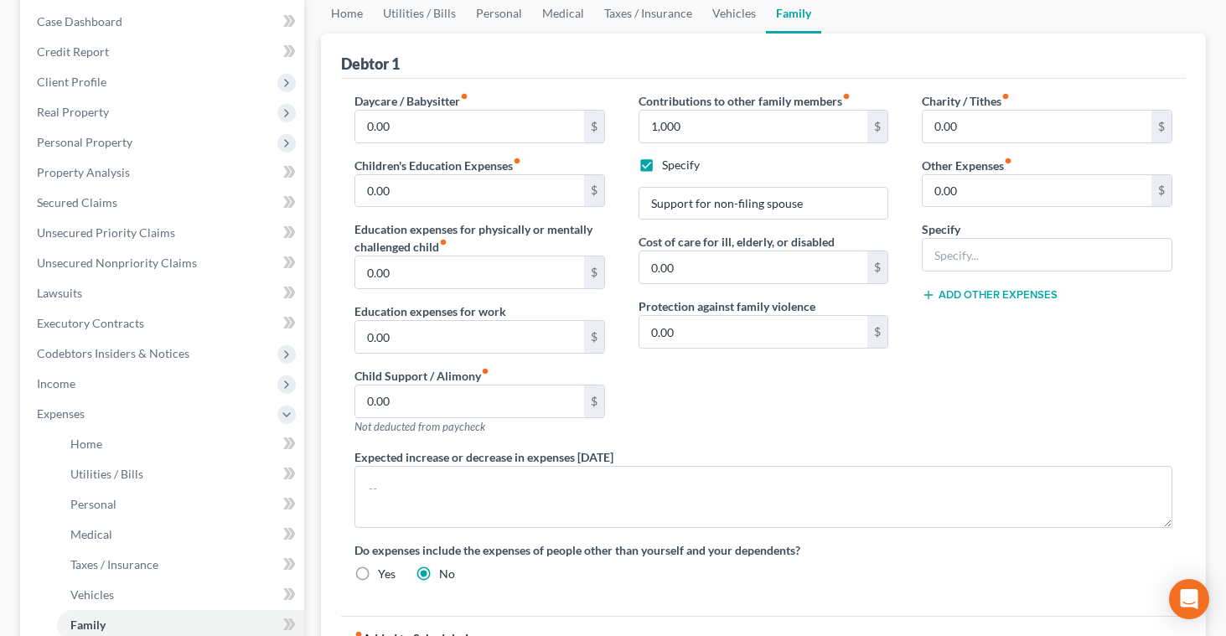
scroll to position [169, 0]
click at [693, 196] on input "Support for non-filing spouse" at bounding box center [764, 202] width 249 height 32
click at [736, 202] on input "Contribution for non-filing spouse" at bounding box center [764, 202] width 249 height 32
click at [753, 428] on div "Contributions to other family members fiber_manual_record 1,000 $ Specify Contr…" at bounding box center [764, 269] width 284 height 356
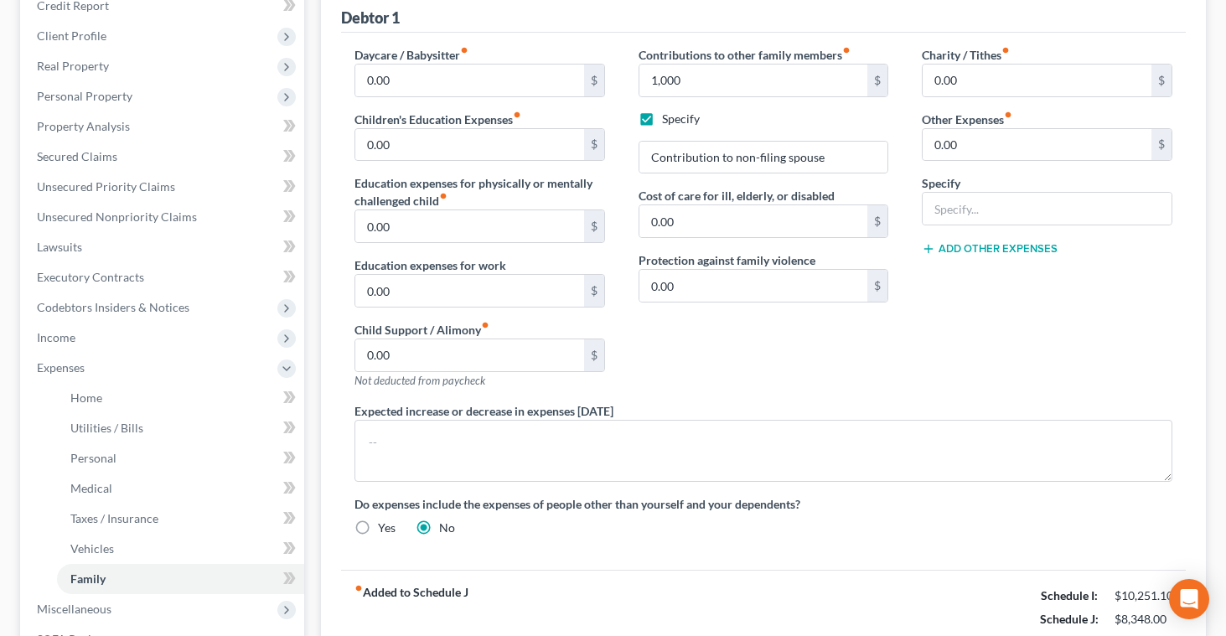
scroll to position [213, 0]
click at [667, 77] on input "1,000" at bounding box center [754, 81] width 229 height 32
click at [750, 381] on div "Contributions to other family members fiber_manual_record 1,500 $ Specify Contr…" at bounding box center [764, 225] width 284 height 356
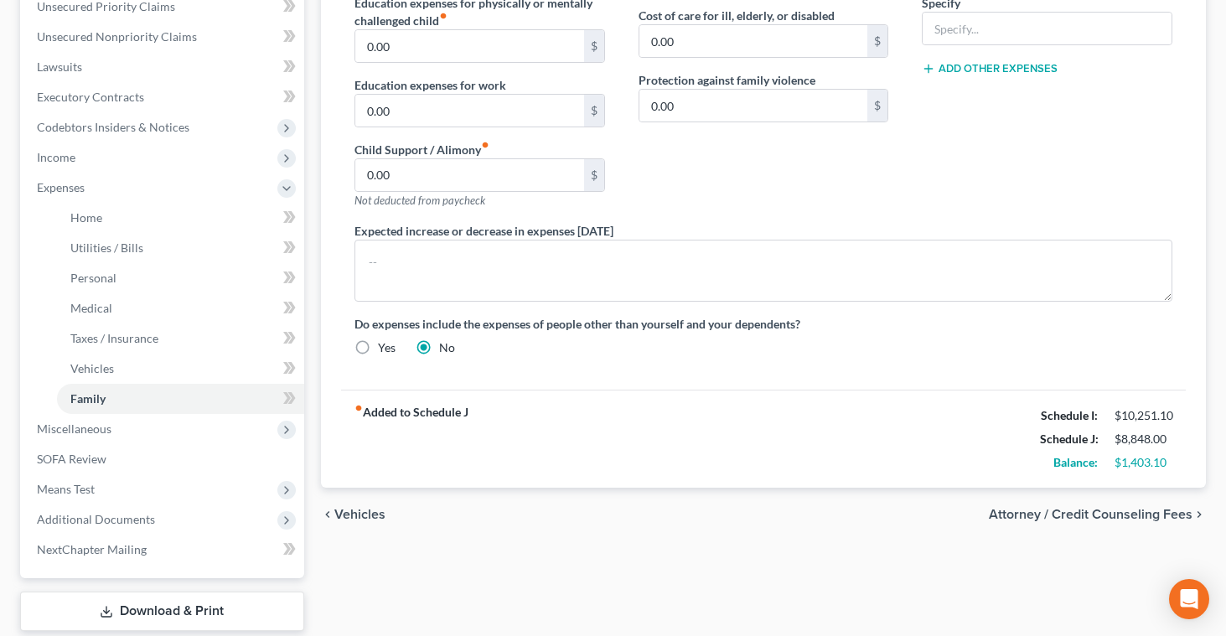
scroll to position [393, 0]
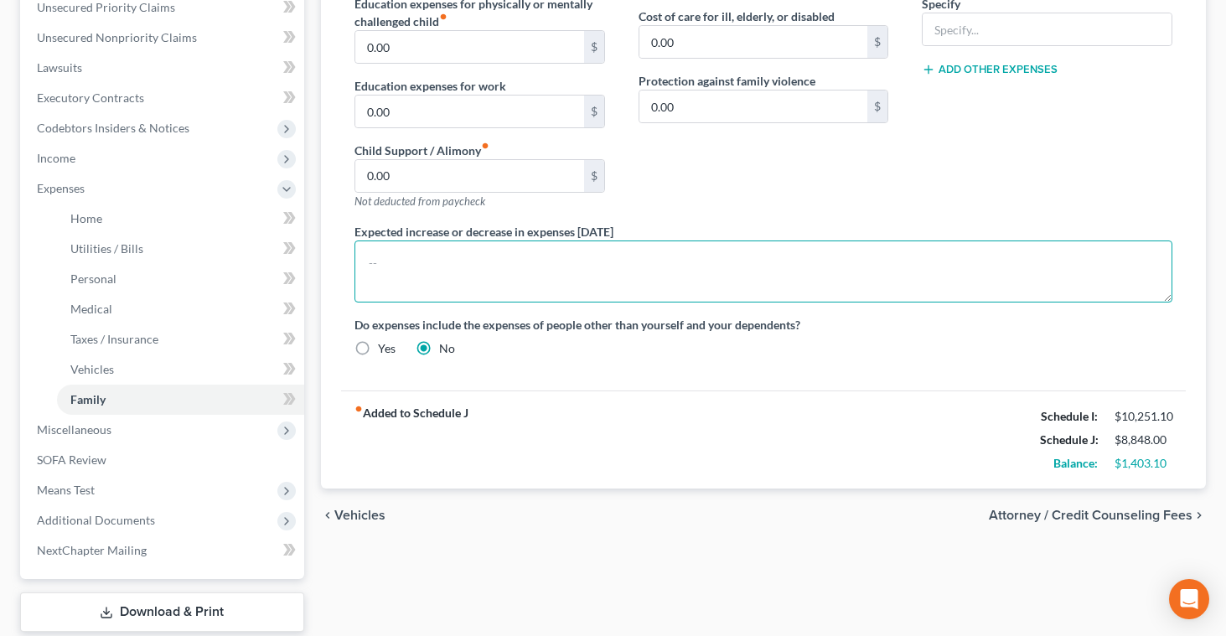
click at [692, 270] on textarea at bounding box center [764, 272] width 818 height 62
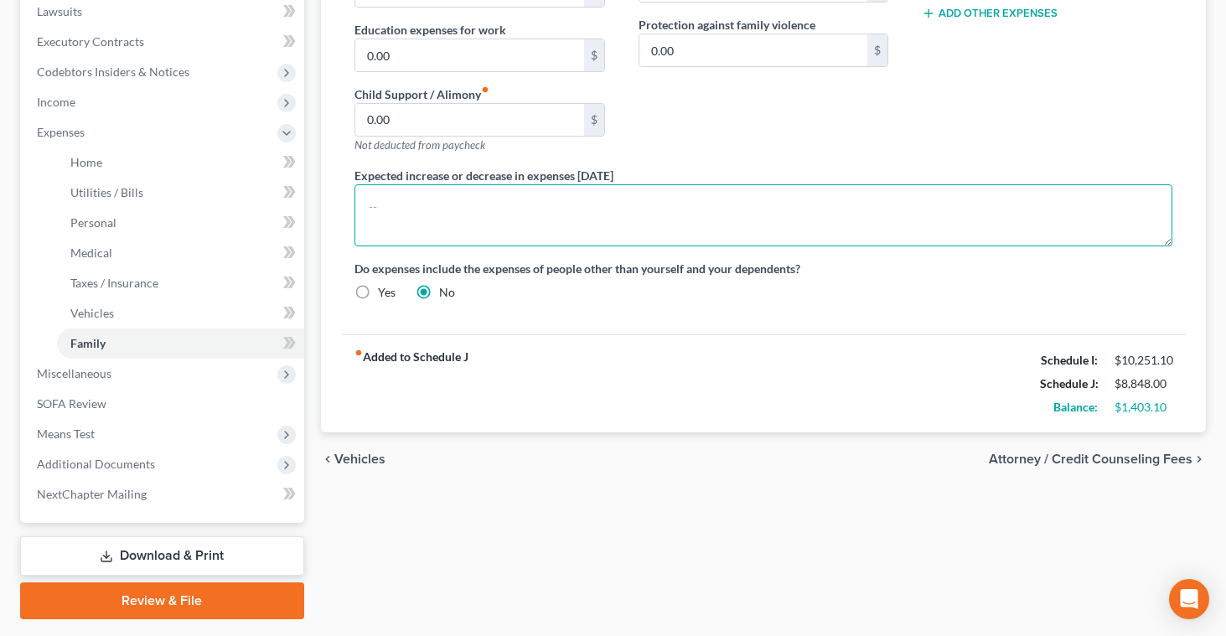
scroll to position [451, 0]
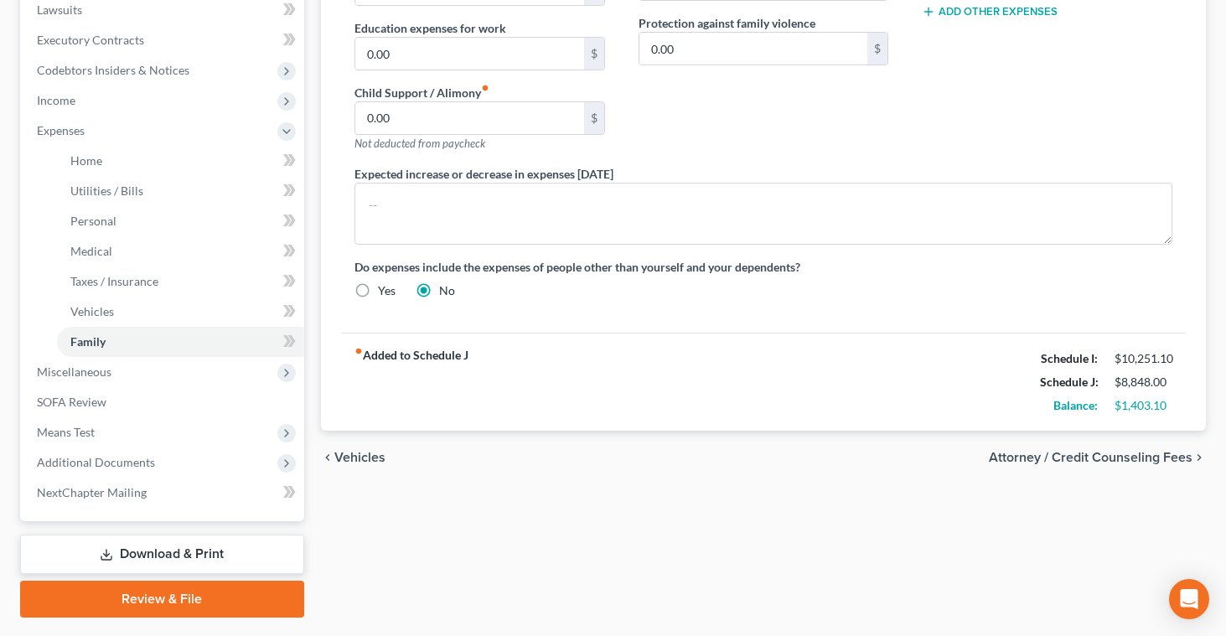
click at [1008, 459] on span "Attorney / Credit Counseling Fees" at bounding box center [1091, 457] width 204 height 13
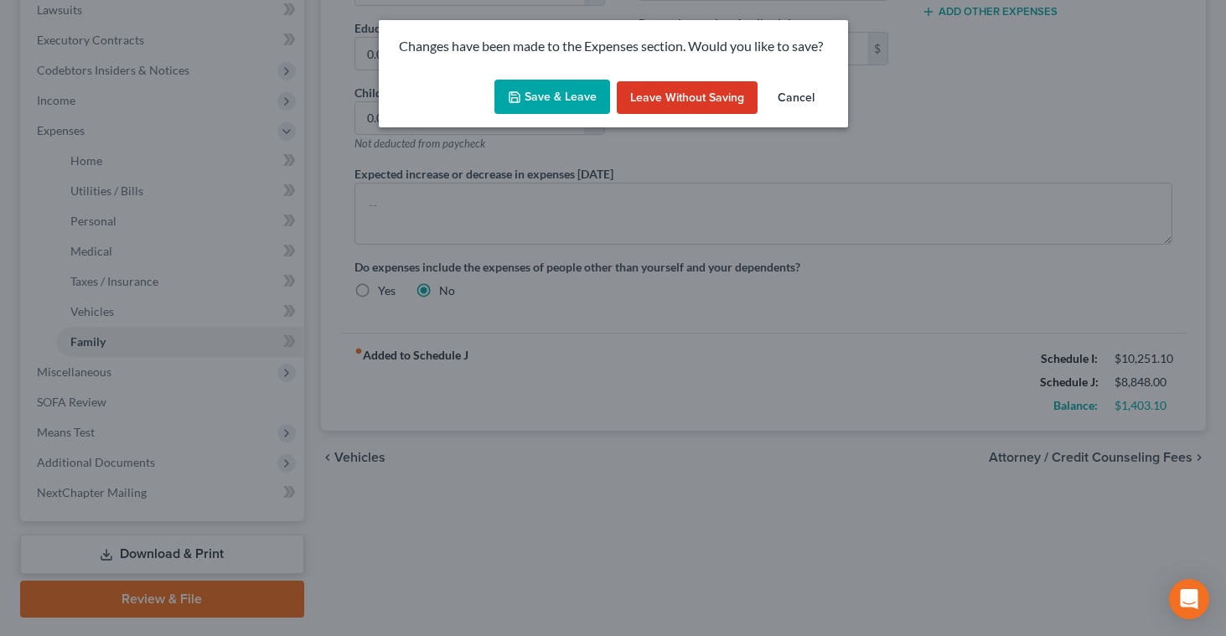
click at [531, 94] on button "Save & Leave" at bounding box center [553, 97] width 116 height 35
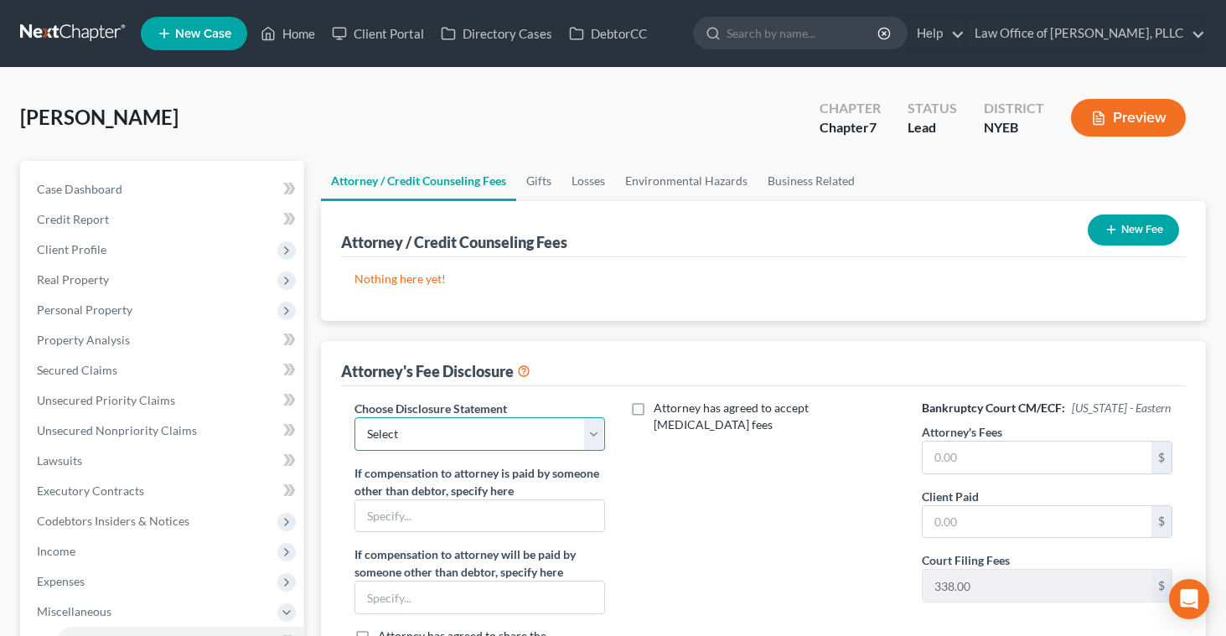
click at [600, 434] on select "Select NJB Disclosure Statement NYWB Disclosure Statement SDNY Disclosure State…" at bounding box center [480, 434] width 251 height 34
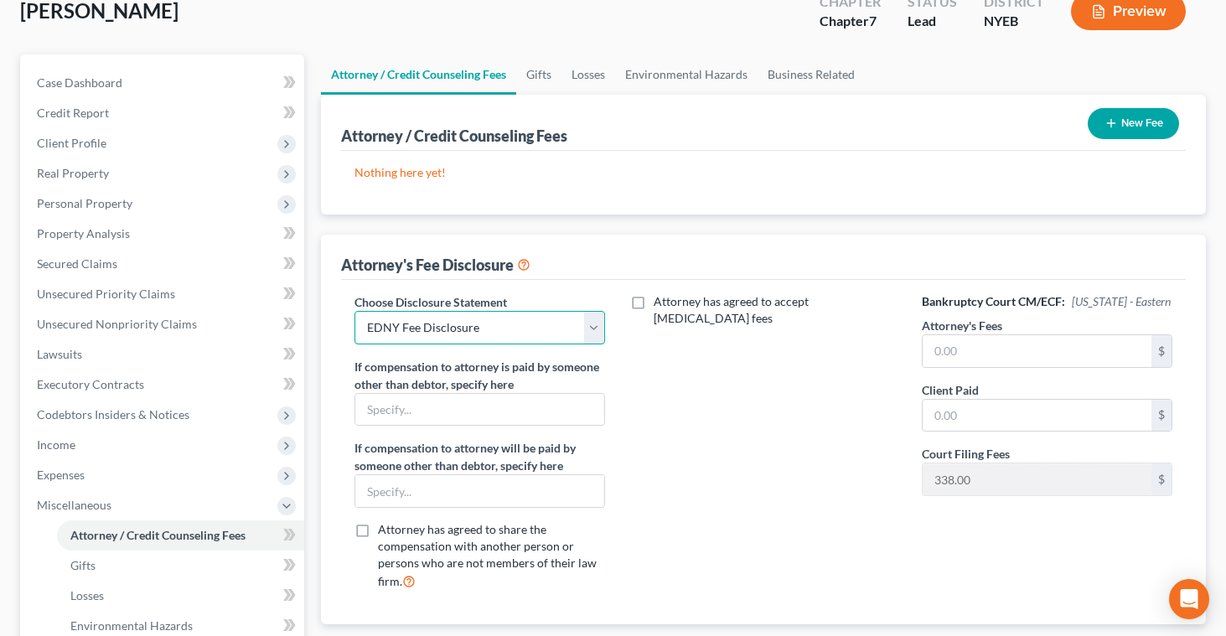
scroll to position [118, 0]
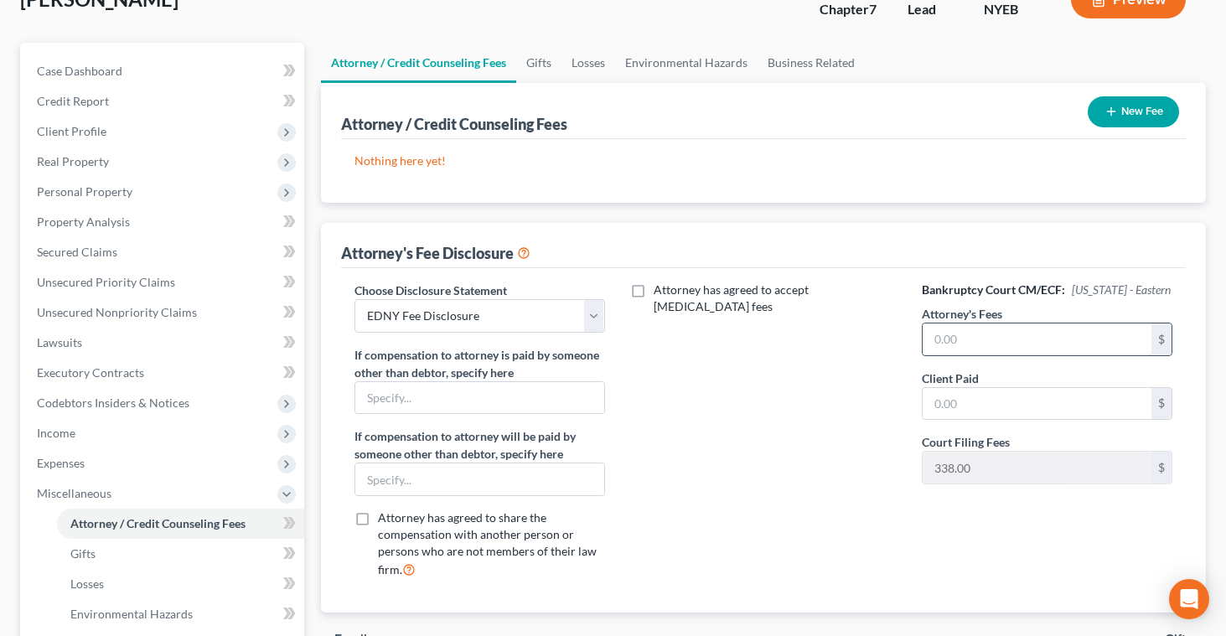
click at [940, 345] on input "text" at bounding box center [1037, 340] width 229 height 32
click at [932, 410] on input "text" at bounding box center [1037, 404] width 229 height 32
click at [963, 336] on input "1,999" at bounding box center [1037, 340] width 229 height 32
click at [962, 398] on input "1,999" at bounding box center [1037, 404] width 229 height 32
click at [846, 435] on div "Attorney has agreed to accept [MEDICAL_DATA] fees" at bounding box center [764, 437] width 284 height 311
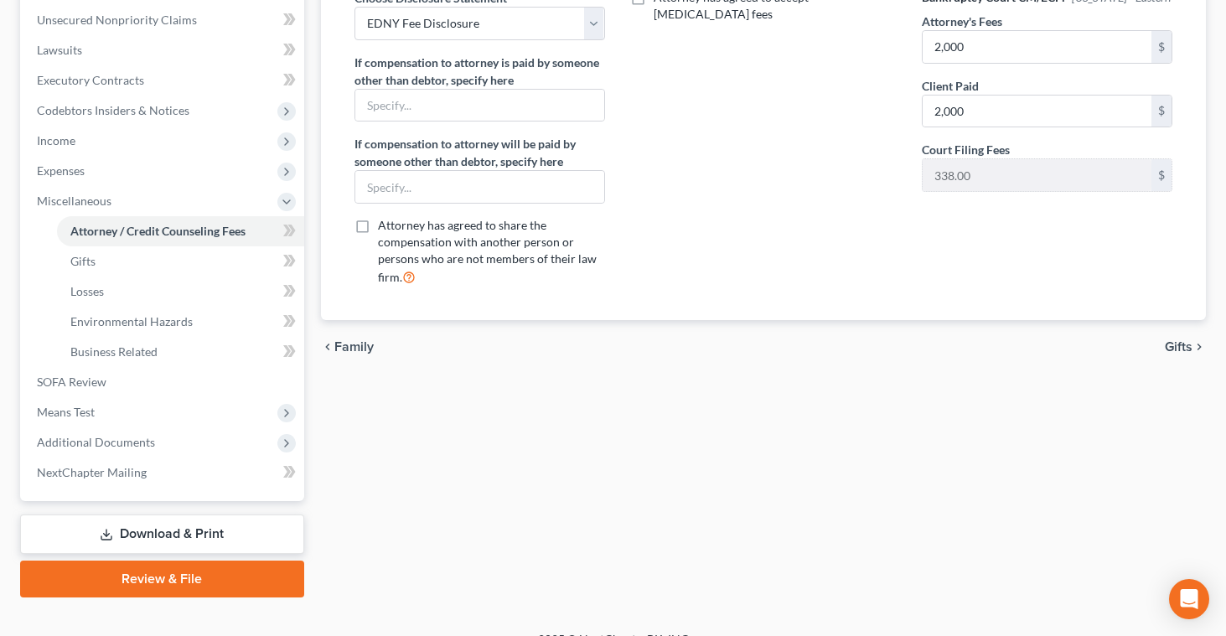
scroll to position [434, 0]
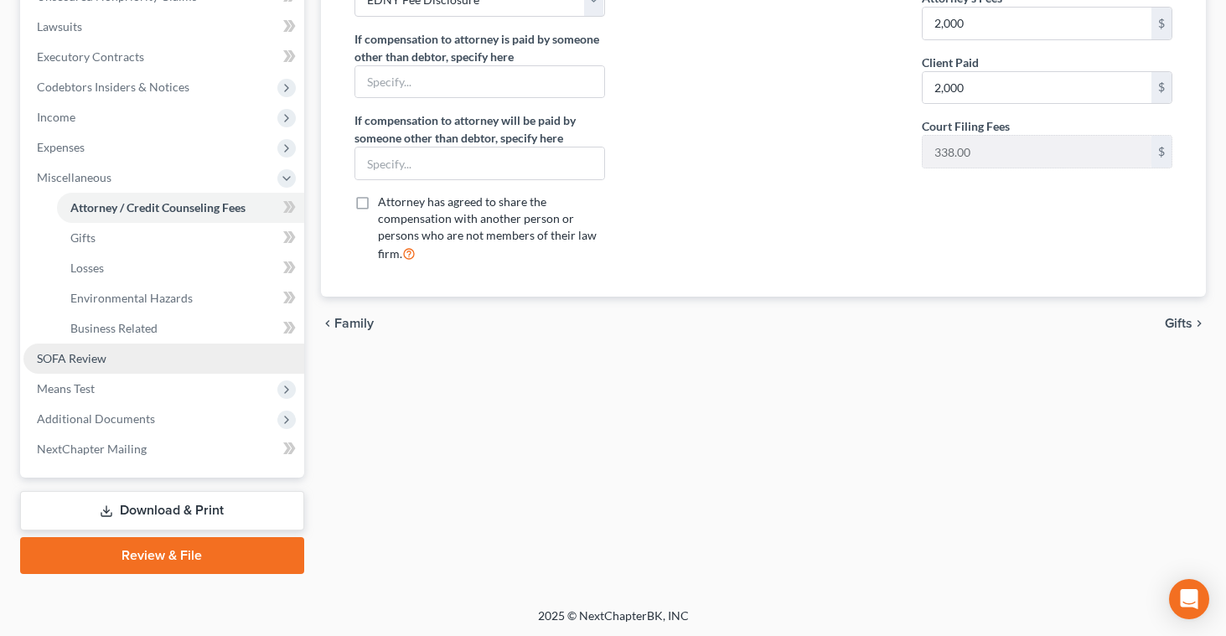
click at [76, 355] on span "SOFA Review" at bounding box center [72, 358] width 70 height 14
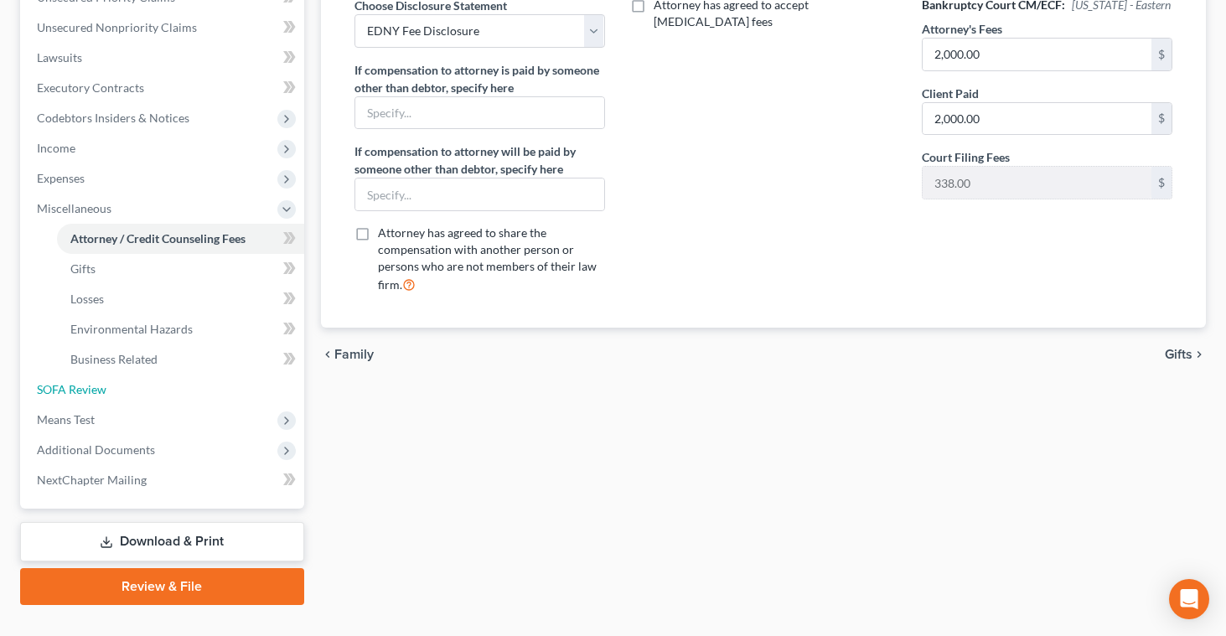
scroll to position [434, 0]
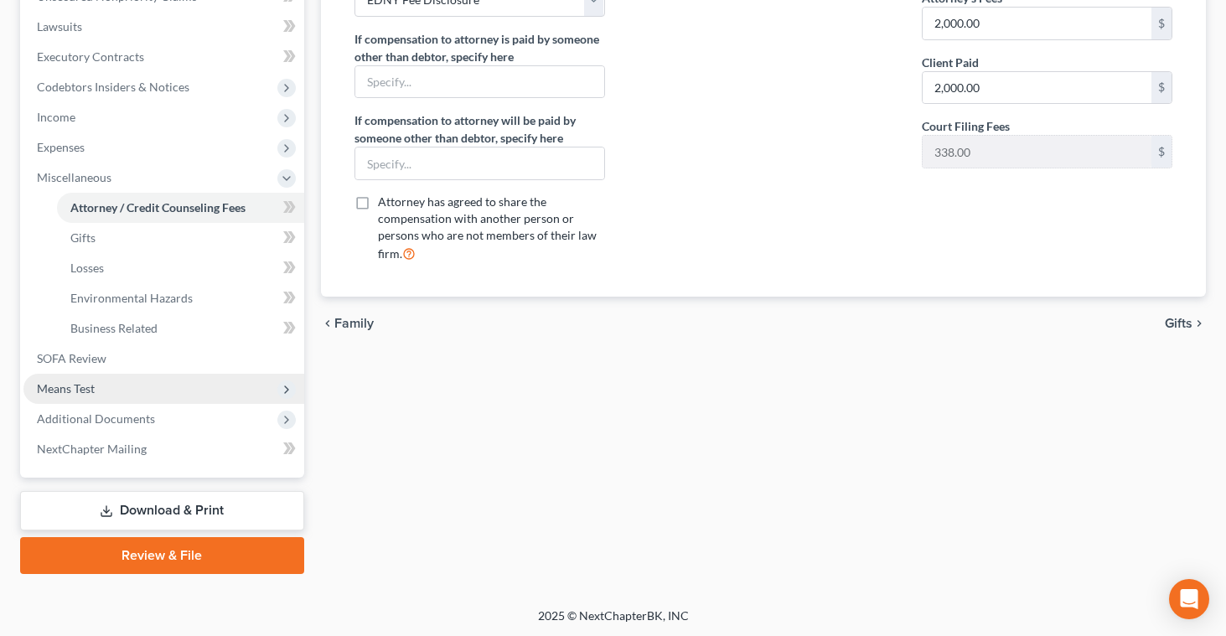
click at [69, 381] on span "Means Test" at bounding box center [66, 388] width 58 height 14
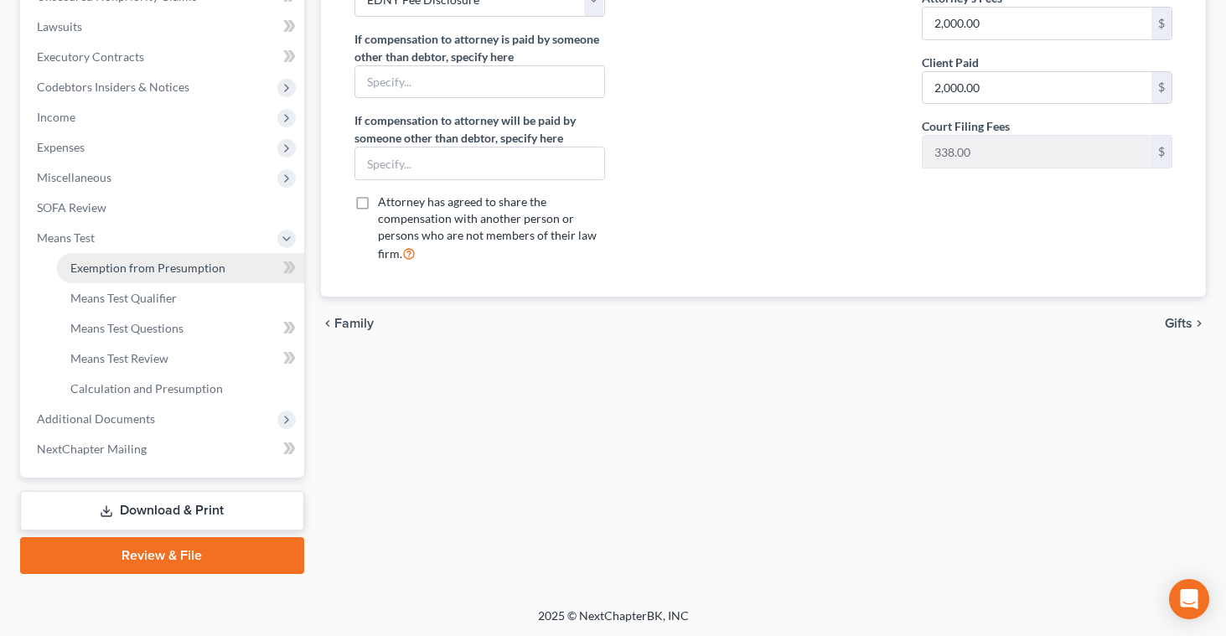
click at [116, 269] on span "Exemption from Presumption" at bounding box center [147, 268] width 155 height 14
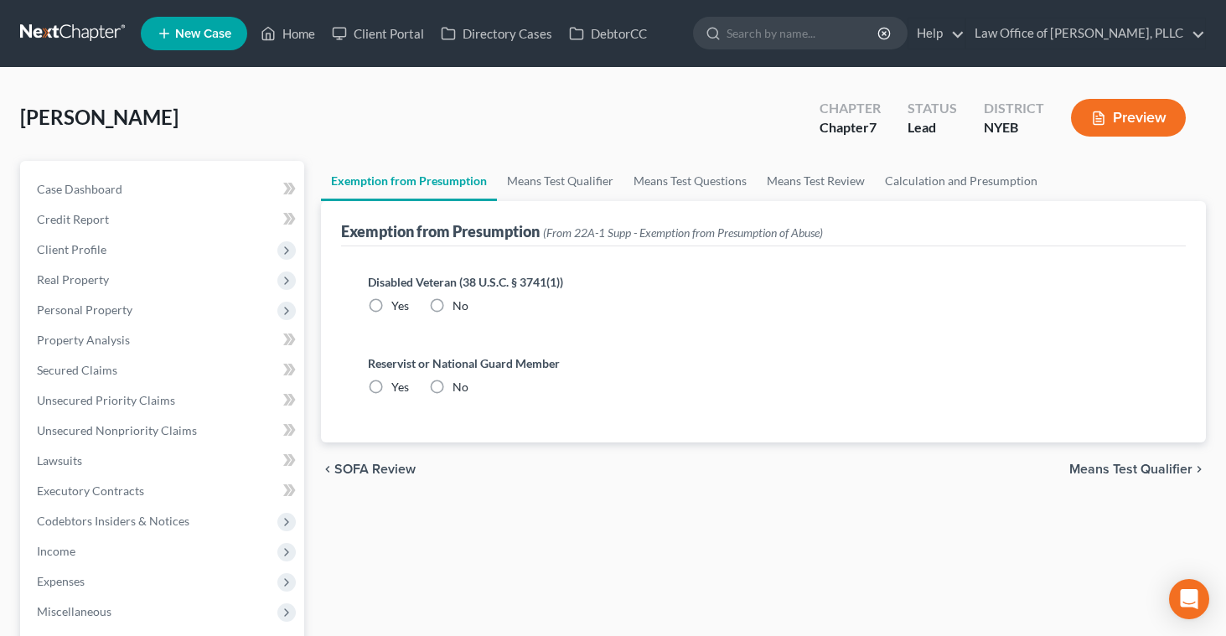
click at [453, 304] on label "No" at bounding box center [461, 306] width 16 height 17
click at [459, 304] on input "No" at bounding box center [464, 303] width 11 height 11
click at [453, 384] on label "No" at bounding box center [461, 387] width 16 height 17
click at [459, 384] on input "No" at bounding box center [464, 384] width 11 height 11
click at [1087, 466] on span "Means Test Qualifier" at bounding box center [1131, 469] width 123 height 13
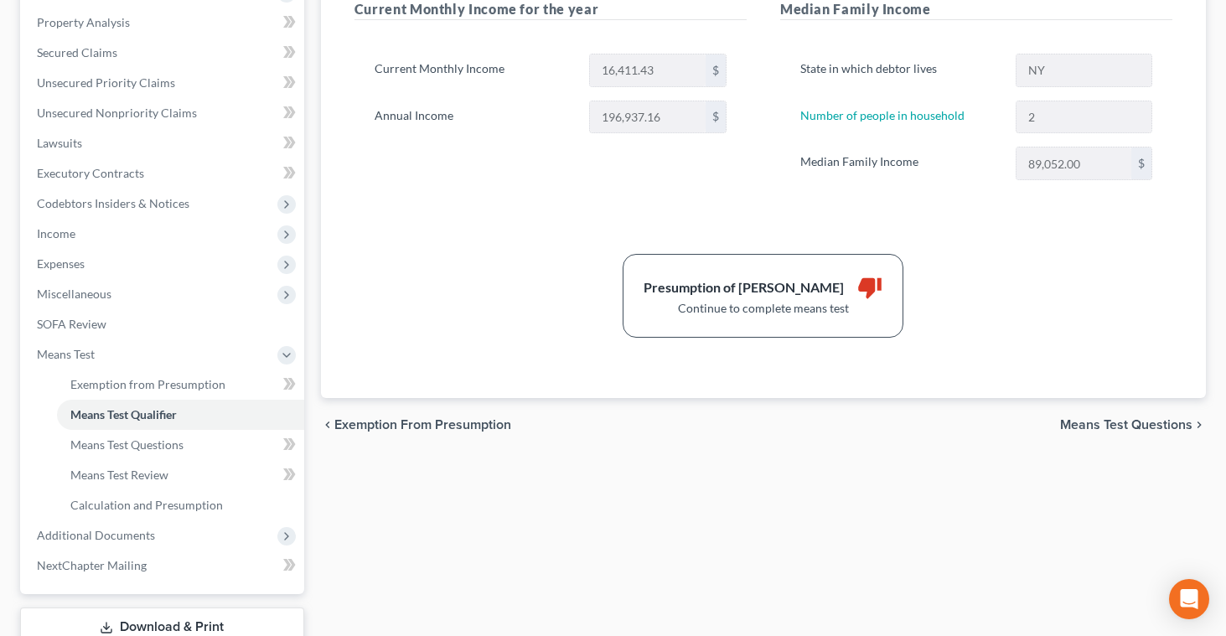
scroll to position [319, 0]
click at [1109, 424] on span "Means Test Questions" at bounding box center [1126, 423] width 132 height 13
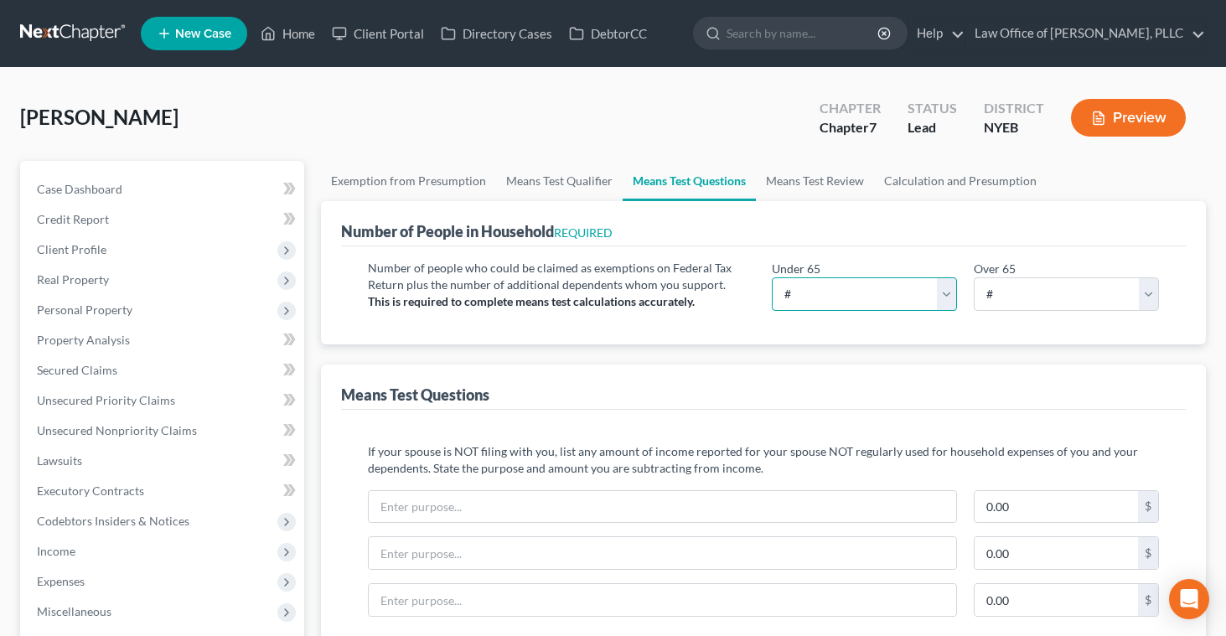
click at [837, 292] on select "# 0 1 2 3 4 5 6 7 8 9 10" at bounding box center [864, 294] width 185 height 34
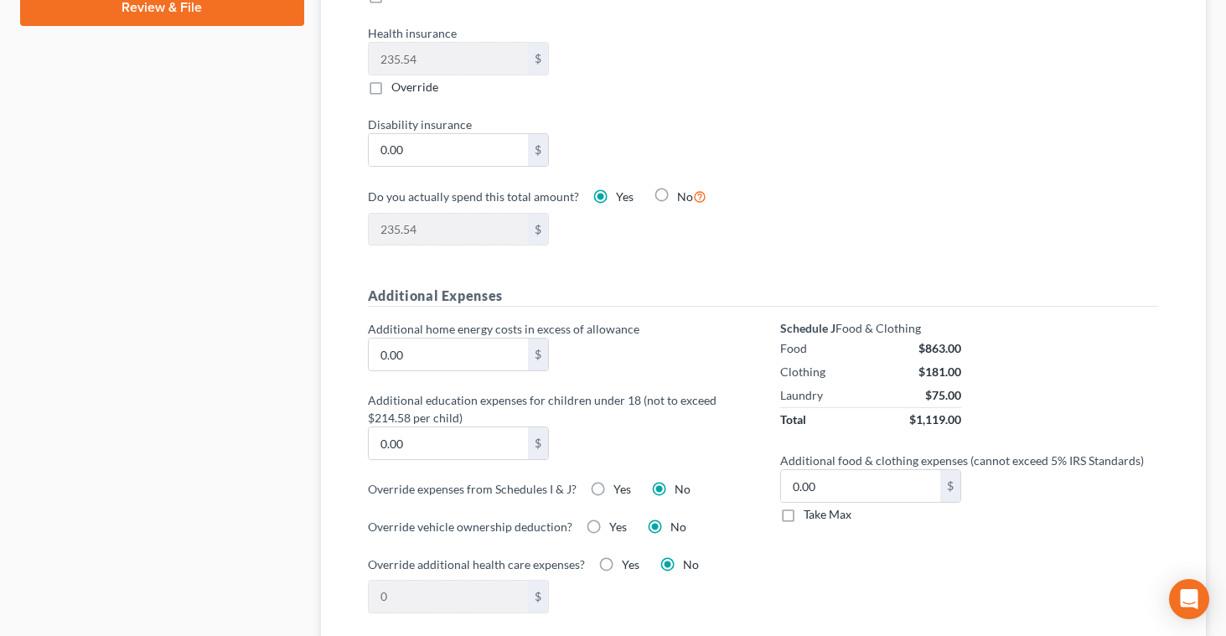
scroll to position [984, 0]
click at [804, 515] on label "Take Max" at bounding box center [828, 513] width 48 height 17
click at [811, 515] on input "Take Max" at bounding box center [816, 510] width 11 height 11
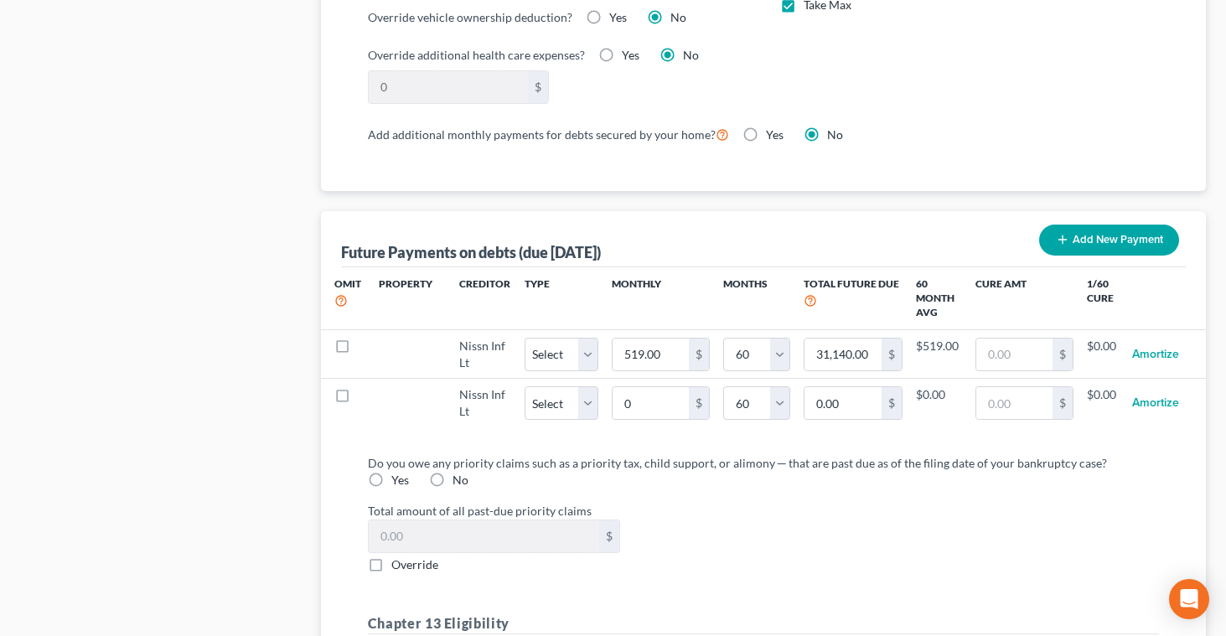
scroll to position [1493, 0]
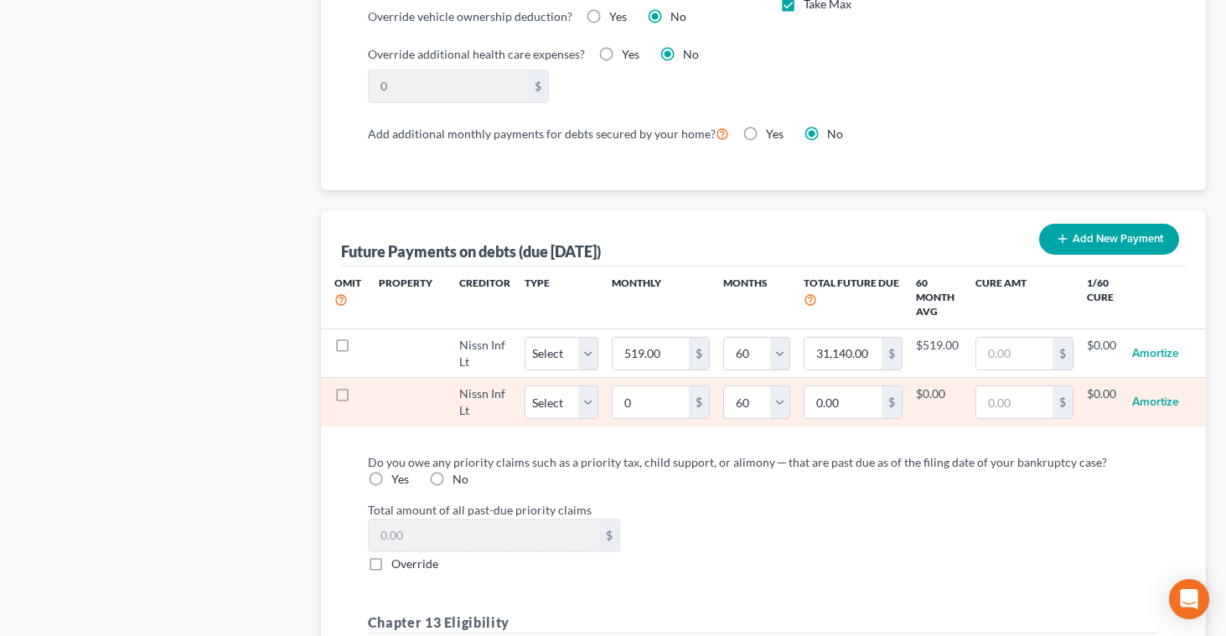
click at [358, 398] on label at bounding box center [358, 398] width 0 height 0
click at [365, 392] on input "checkbox" at bounding box center [370, 391] width 11 height 11
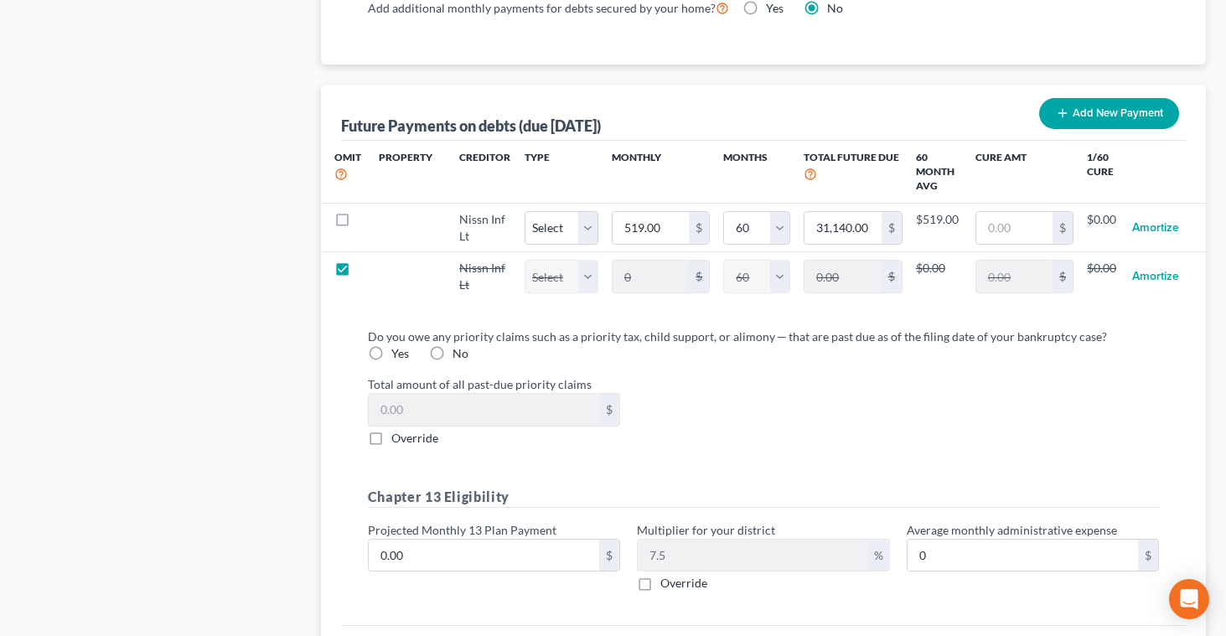
scroll to position [1620, 0]
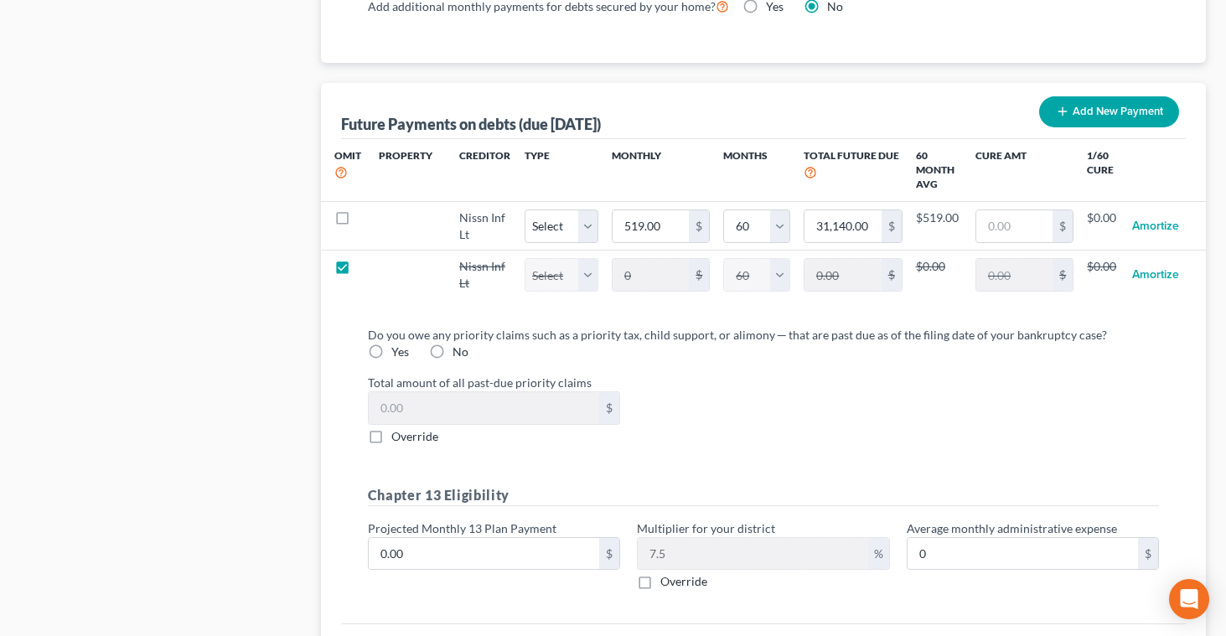
click at [453, 352] on label "No" at bounding box center [461, 352] width 16 height 17
click at [459, 352] on input "No" at bounding box center [464, 349] width 11 height 11
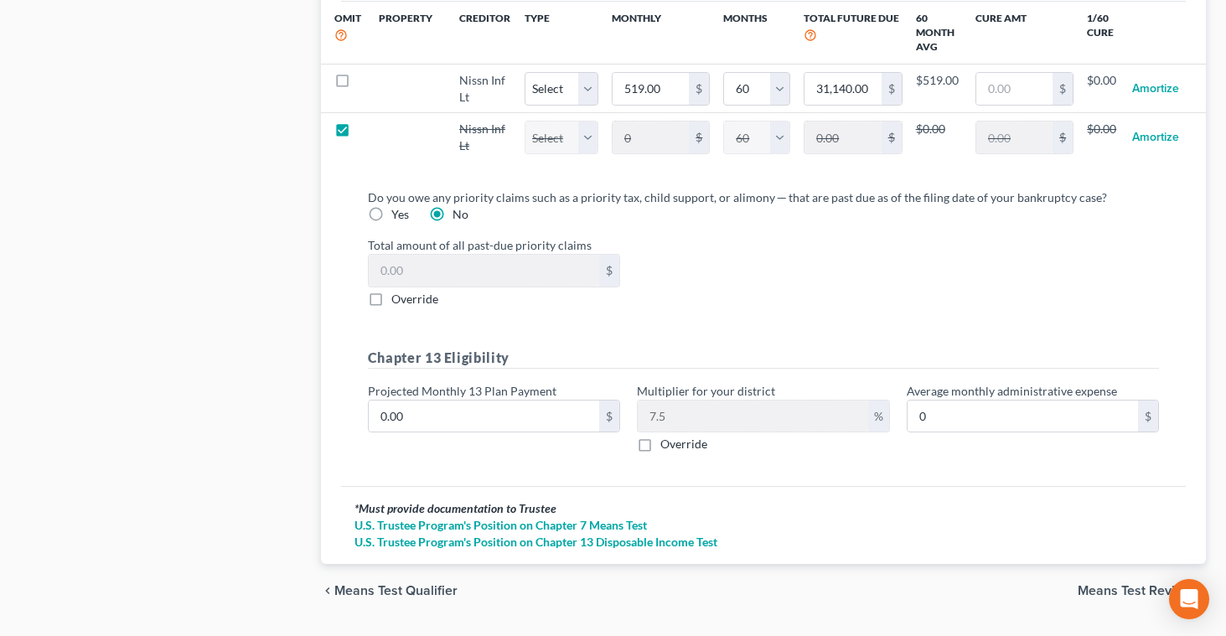
scroll to position [1764, 0]
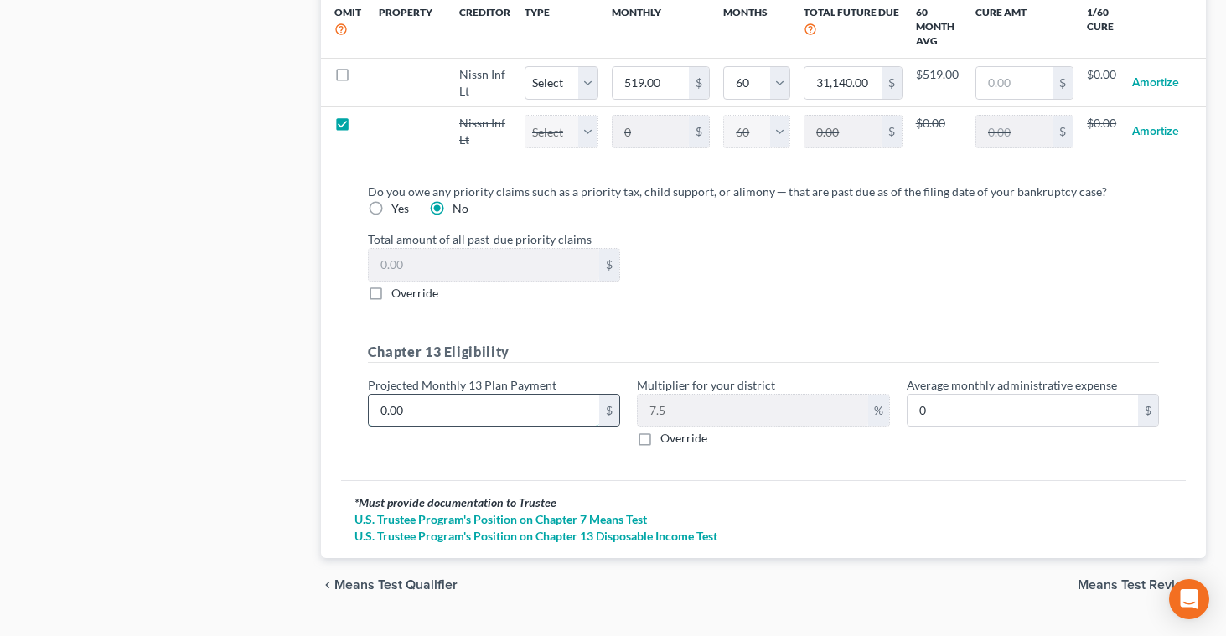
click at [450, 407] on input "0.00" at bounding box center [484, 411] width 231 height 32
click at [700, 485] on div "* Must provide documentation to Trustee U.S. Trustee Program's Position on Chap…" at bounding box center [763, 519] width 845 height 78
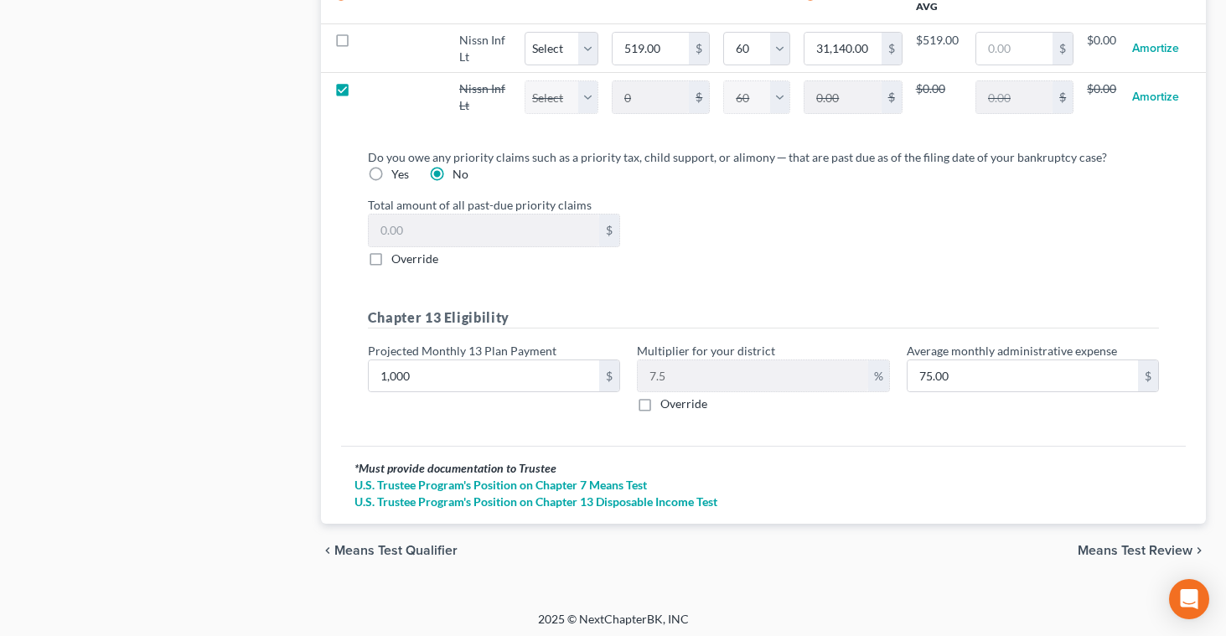
scroll to position [1802, 0]
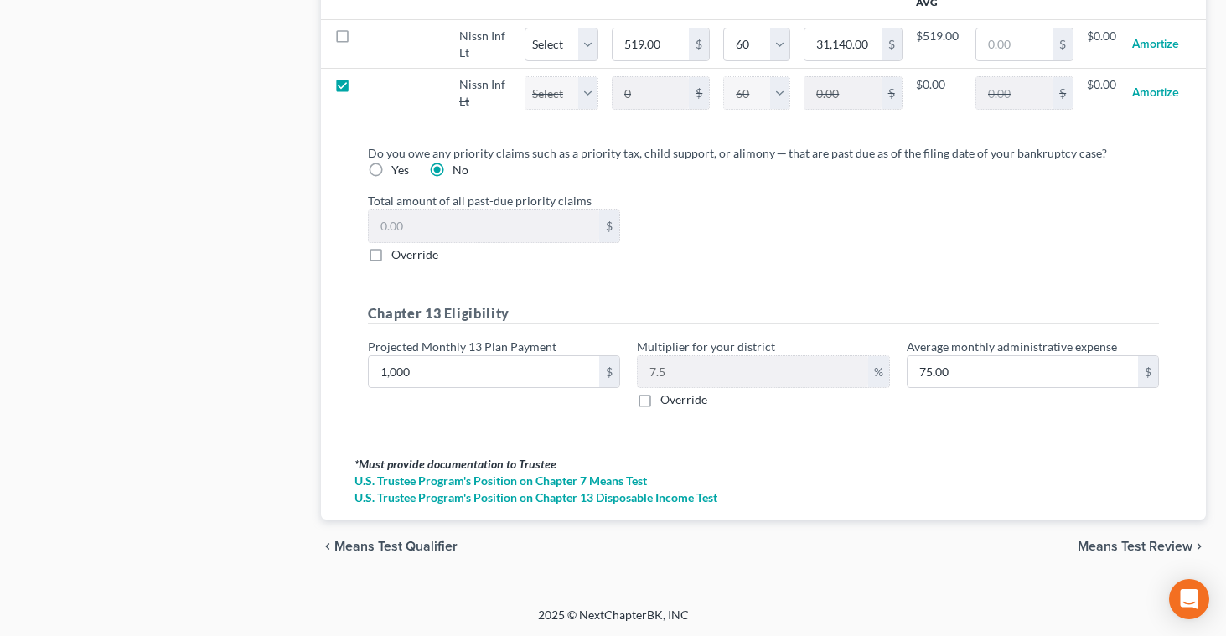
click at [1105, 542] on span "Means Test Review" at bounding box center [1135, 546] width 115 height 13
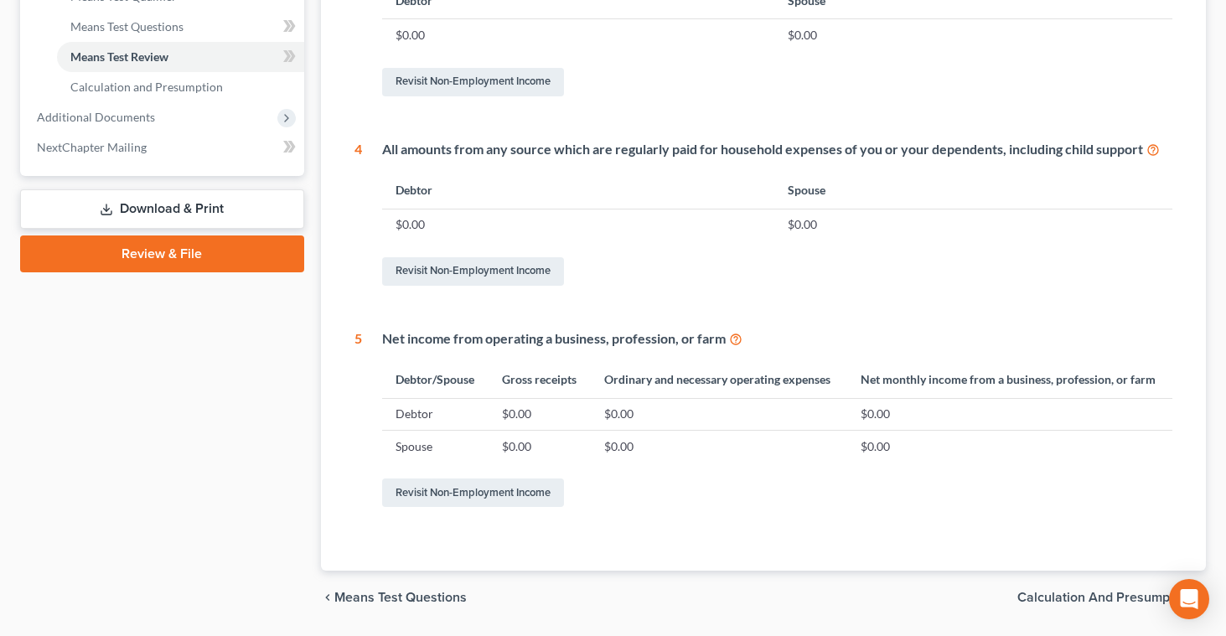
scroll to position [739, 0]
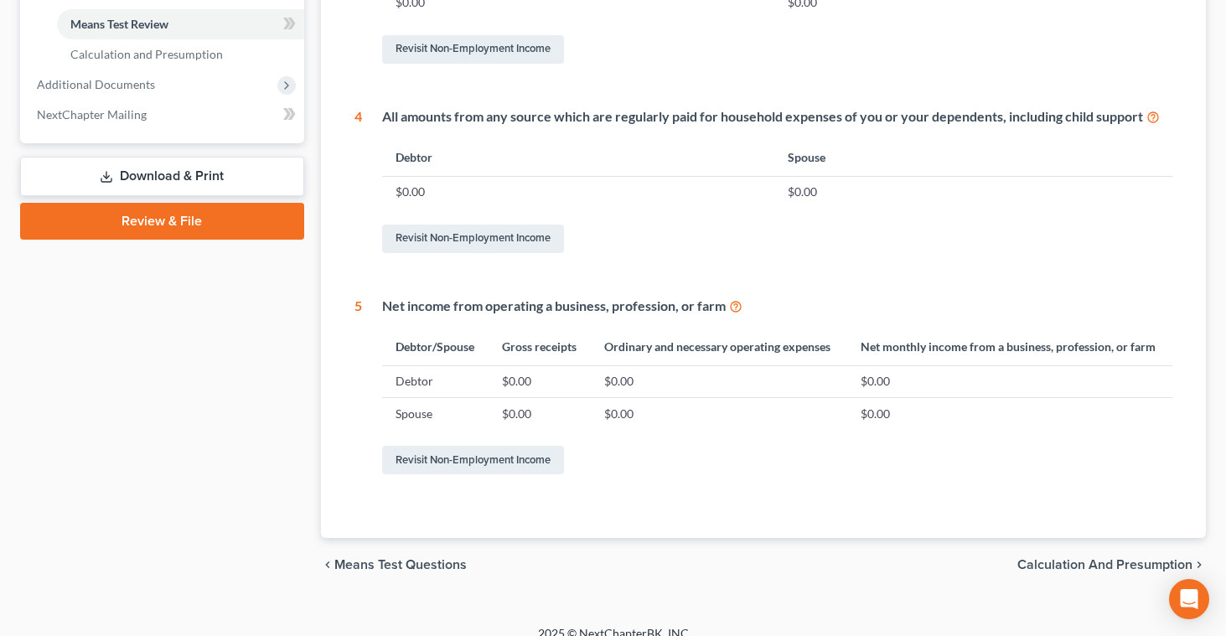
click at [1051, 567] on span "Calculation and Presumption" at bounding box center [1105, 564] width 175 height 13
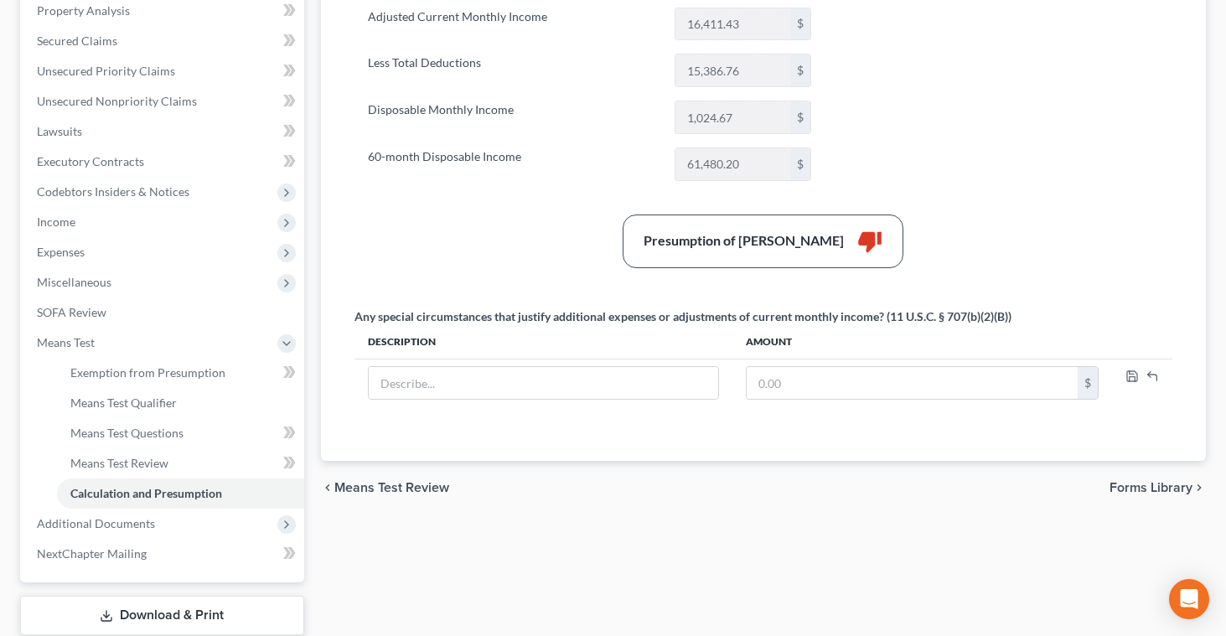
scroll to position [332, 0]
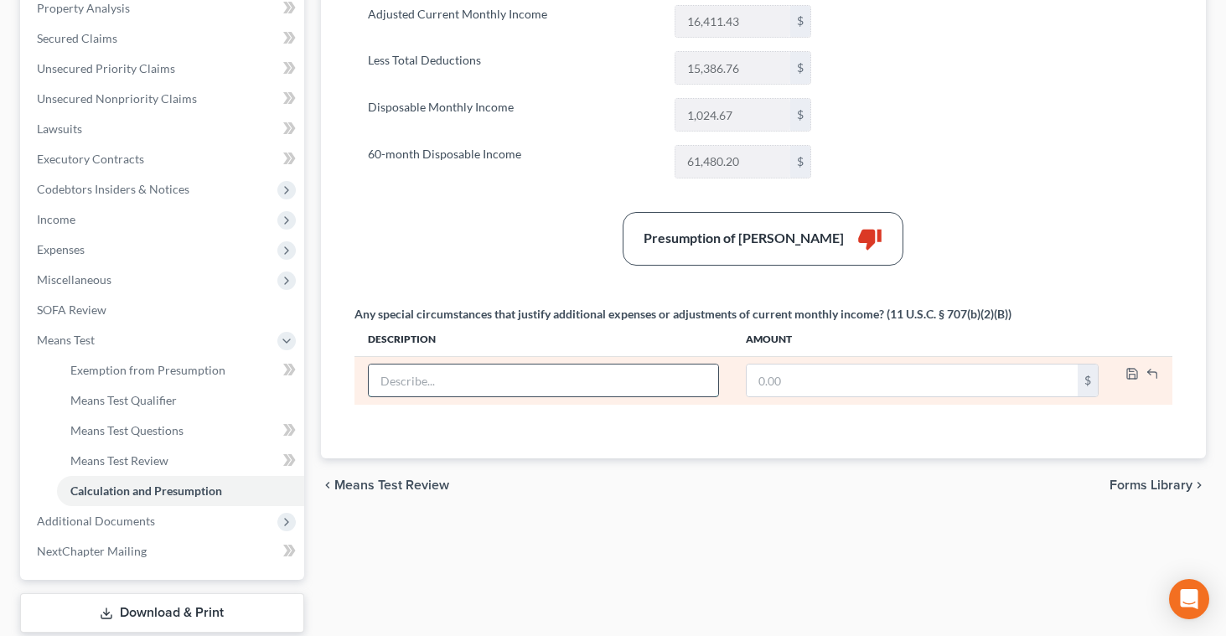
click at [588, 386] on input "text" at bounding box center [544, 381] width 350 height 32
click at [756, 381] on input "text" at bounding box center [912, 381] width 331 height 32
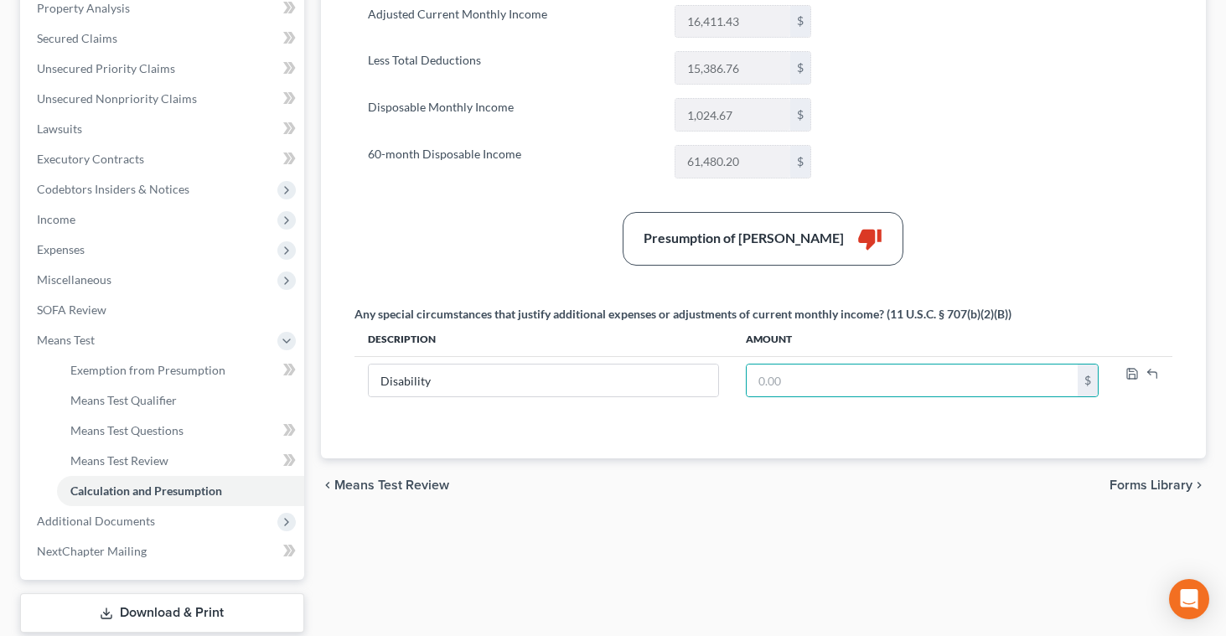
click at [702, 528] on div "Exemption from Presumption Means Test Qualifier Means Test Questions Means Test…" at bounding box center [764, 253] width 902 height 848
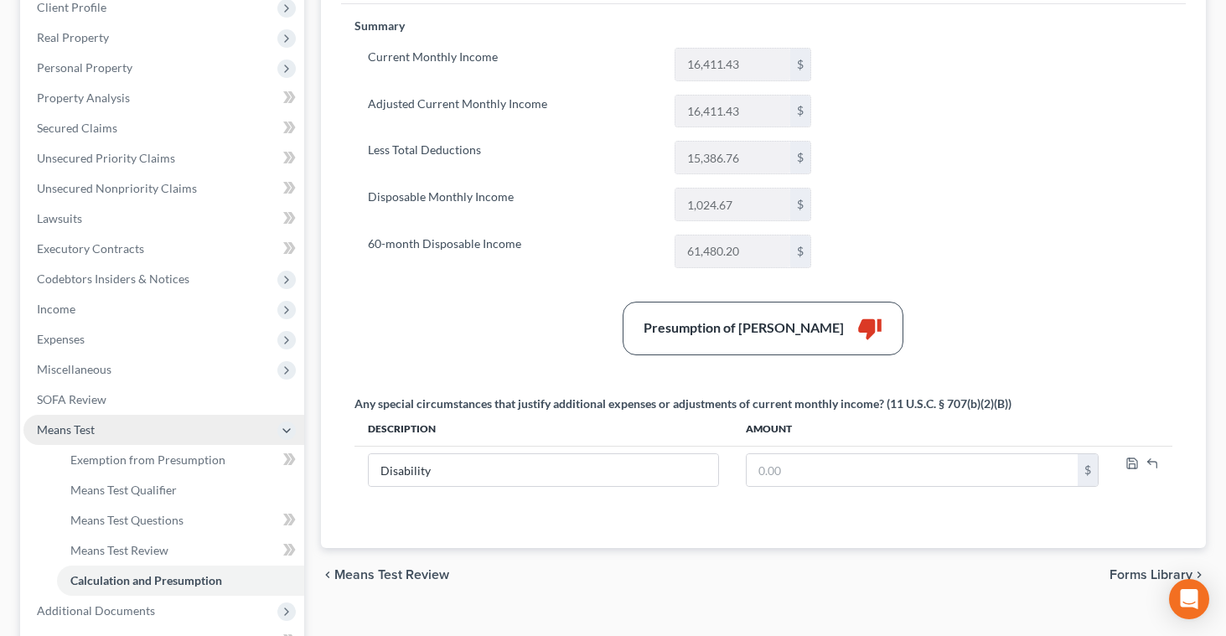
scroll to position [324, 0]
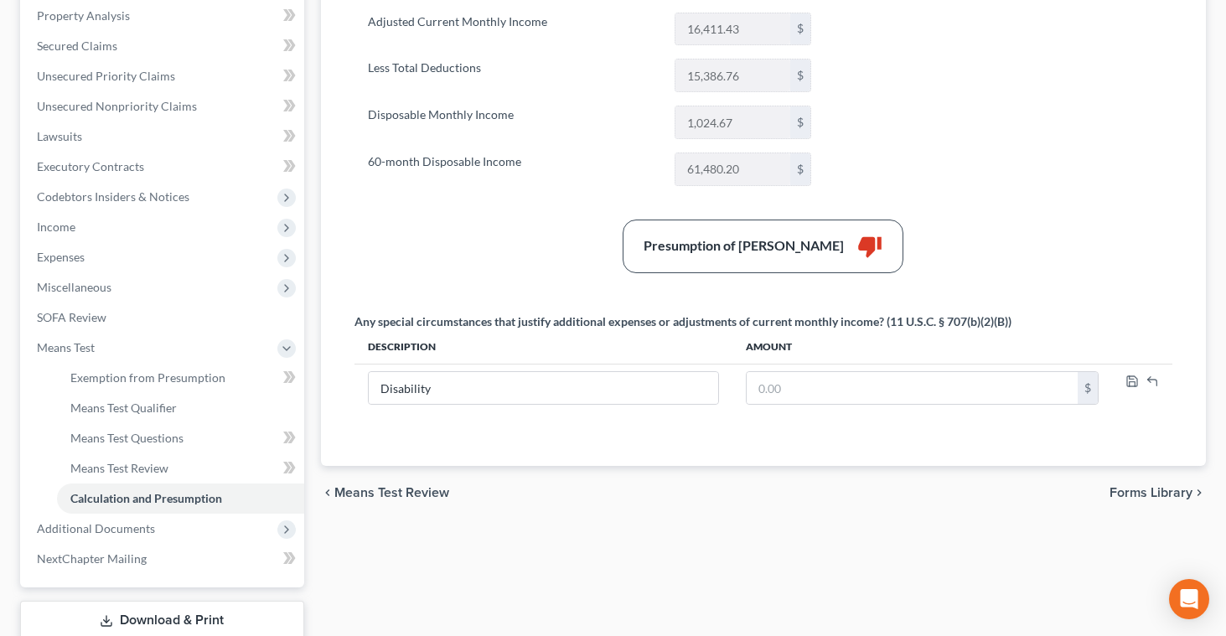
click at [379, 494] on span "Means Test Review" at bounding box center [391, 492] width 115 height 13
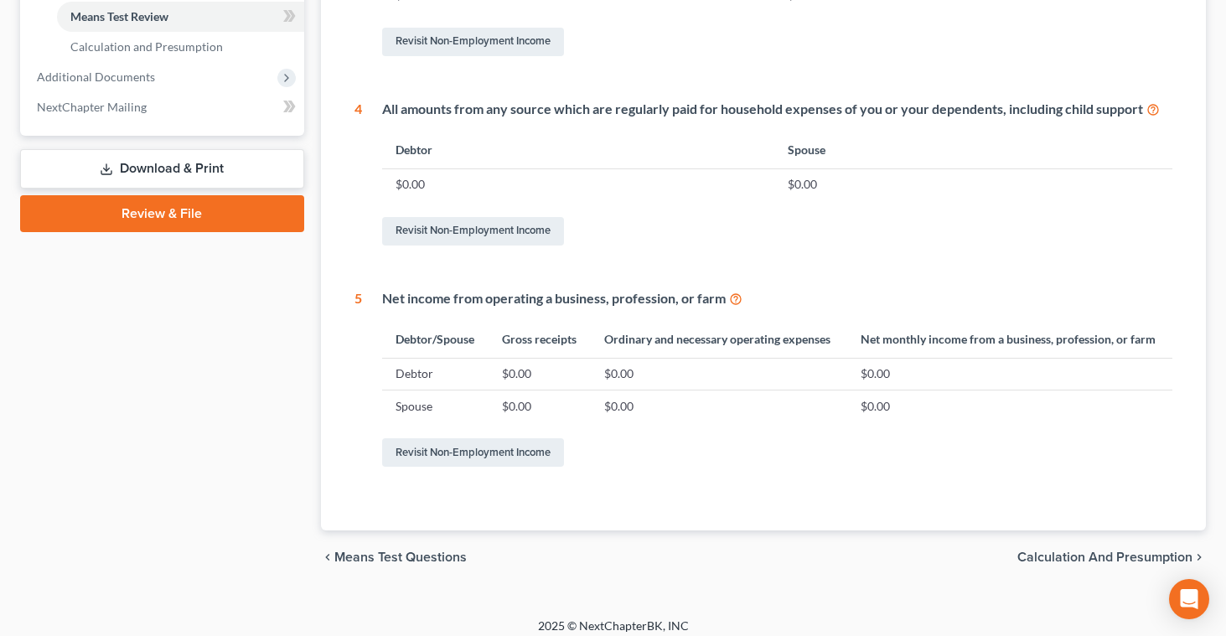
scroll to position [787, 0]
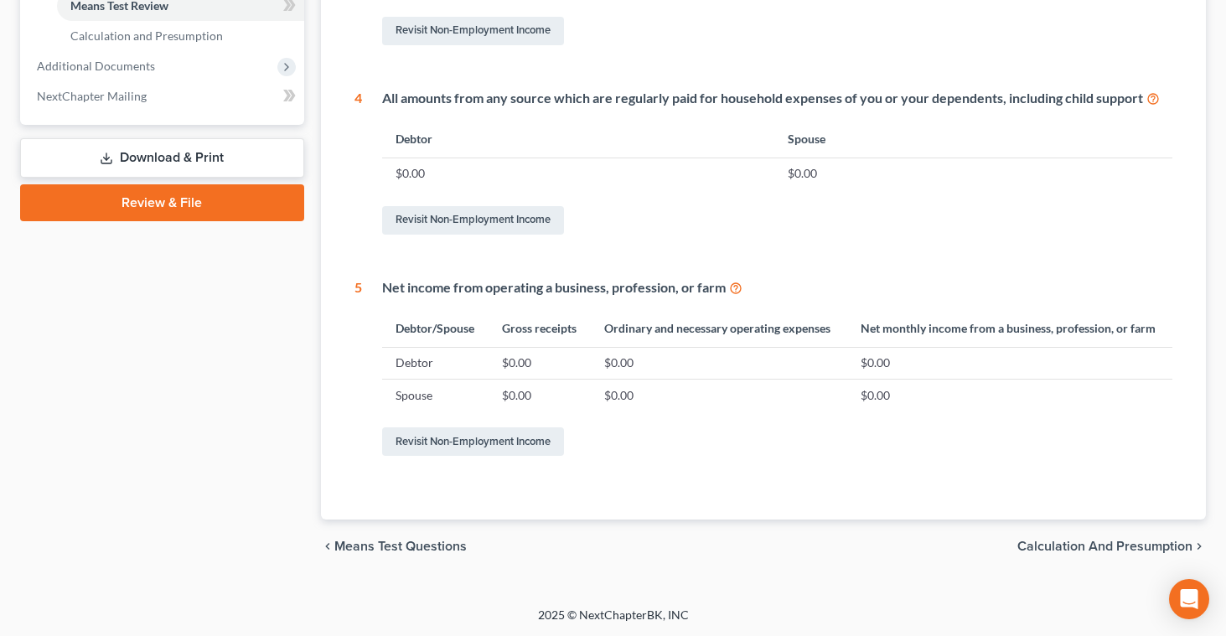
click at [368, 543] on span "Means Test Questions" at bounding box center [400, 546] width 132 height 13
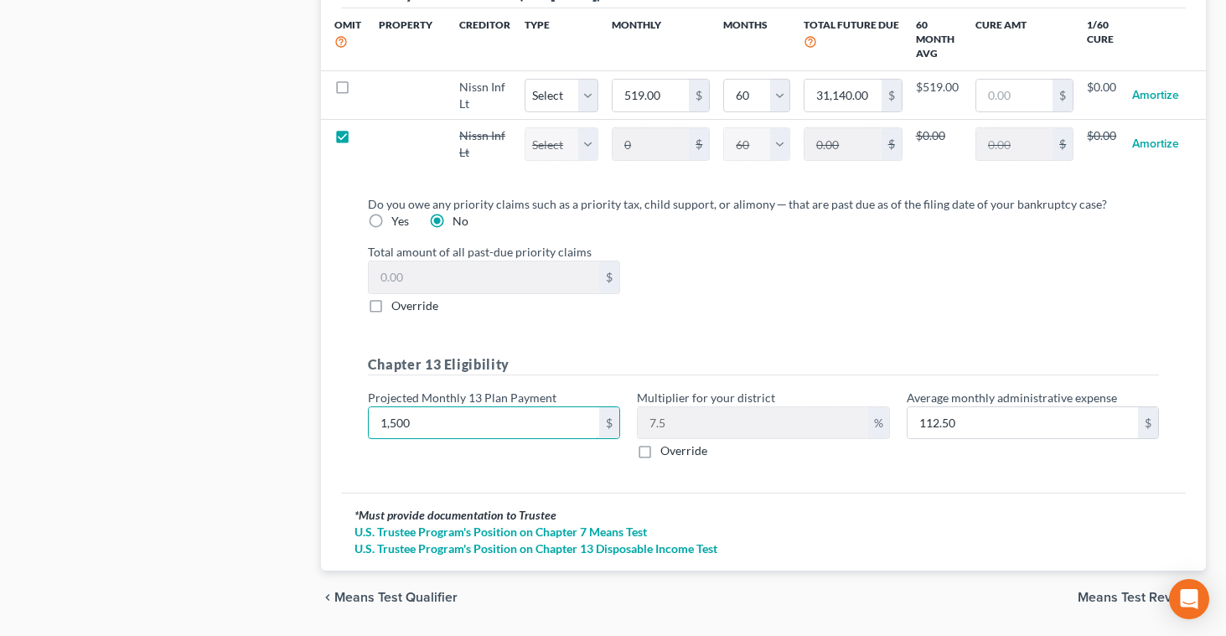
scroll to position [1802, 0]
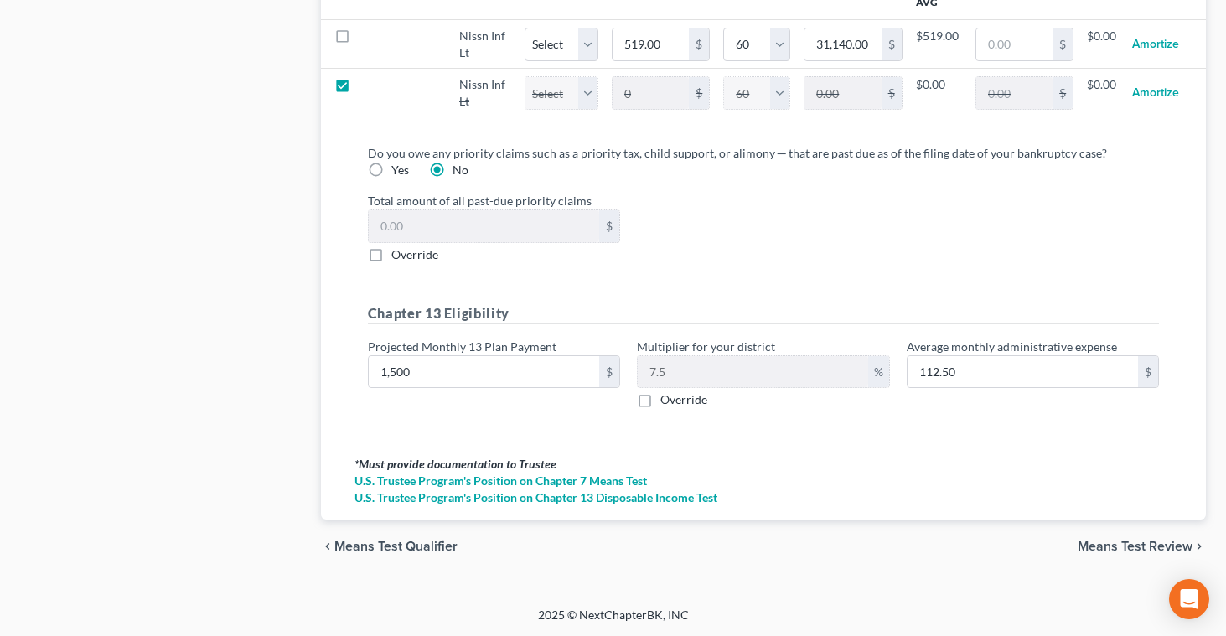
click at [1103, 542] on span "Means Test Review" at bounding box center [1135, 546] width 115 height 13
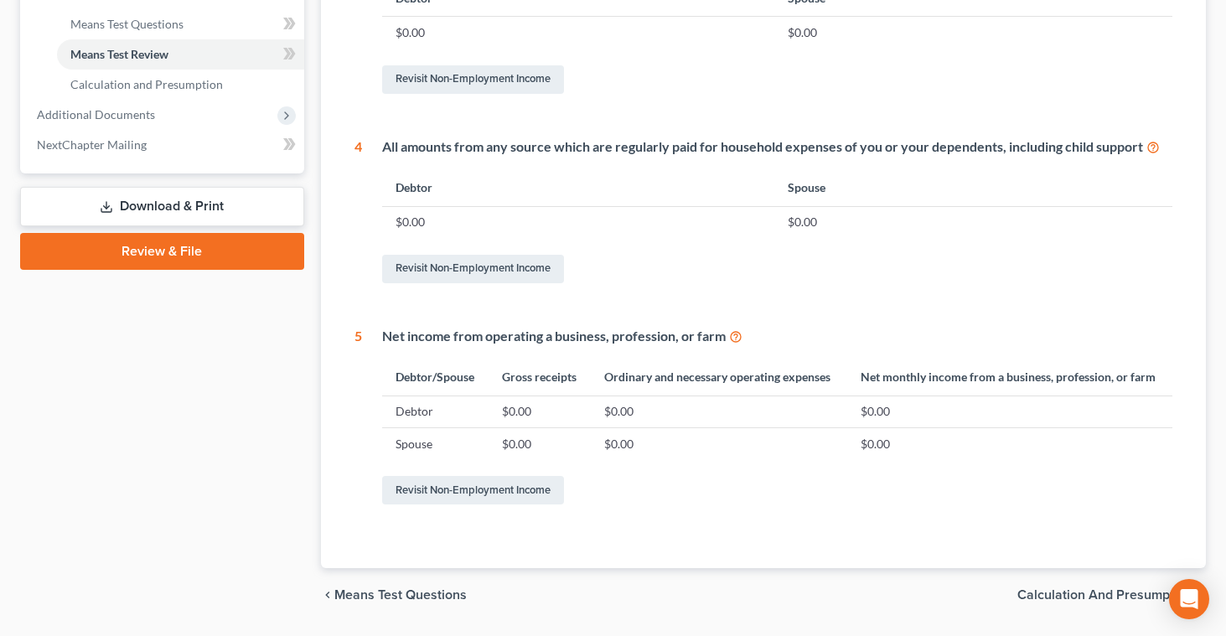
scroll to position [787, 0]
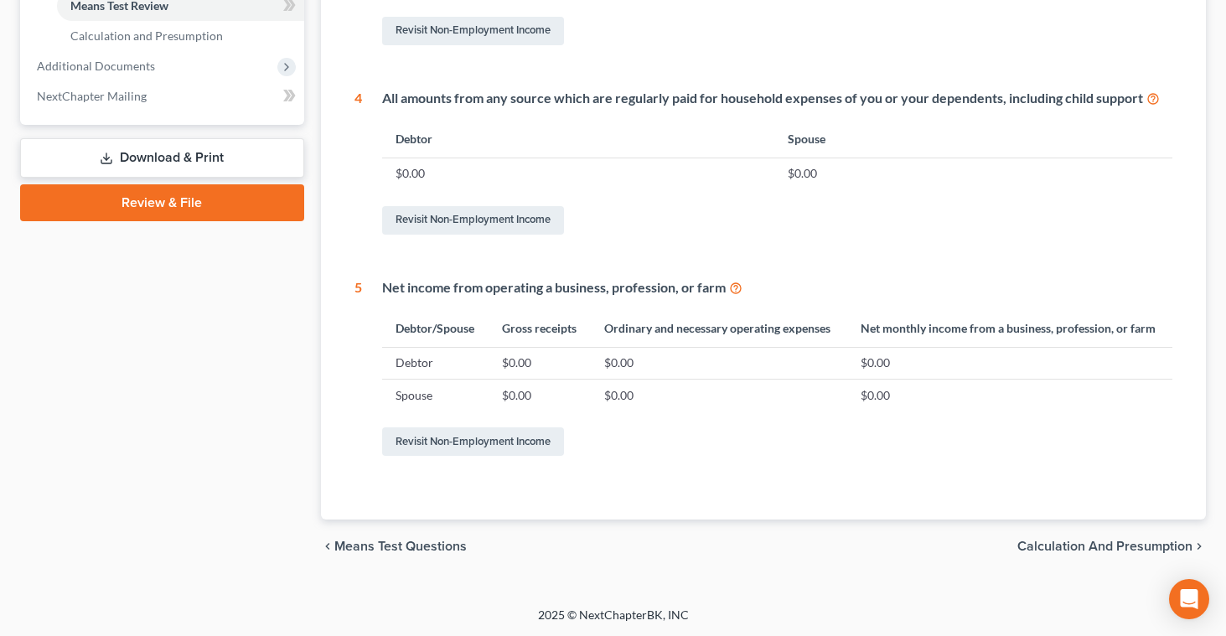
click at [1113, 546] on span "Calculation and Presumption" at bounding box center [1105, 546] width 175 height 13
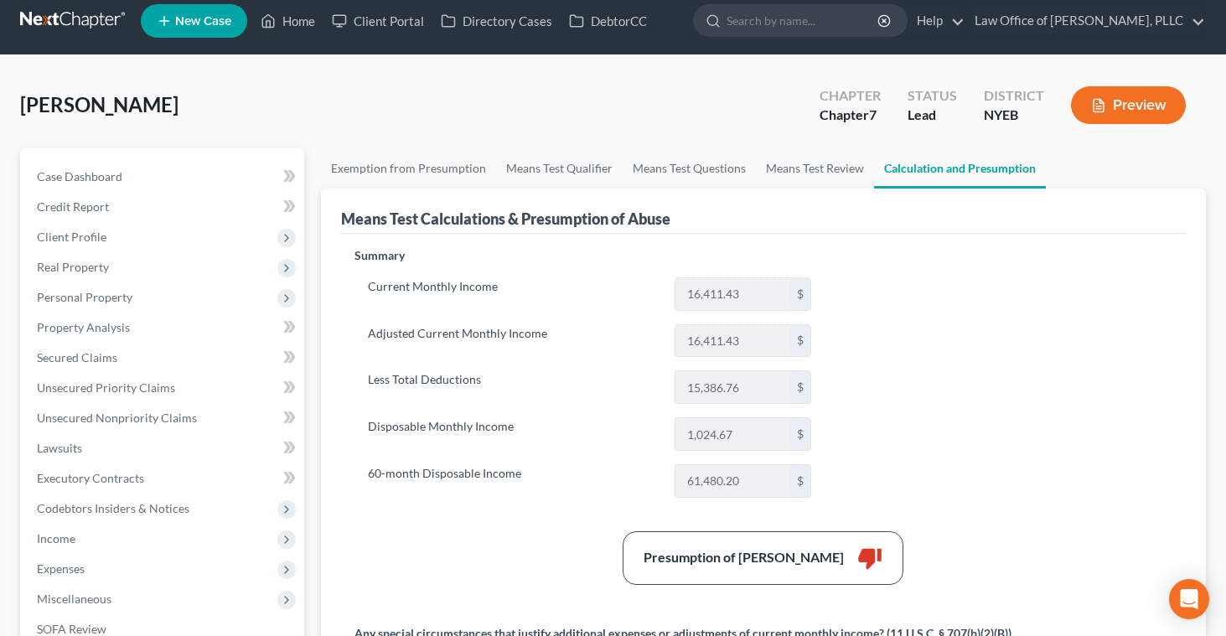
scroll to position [16, 0]
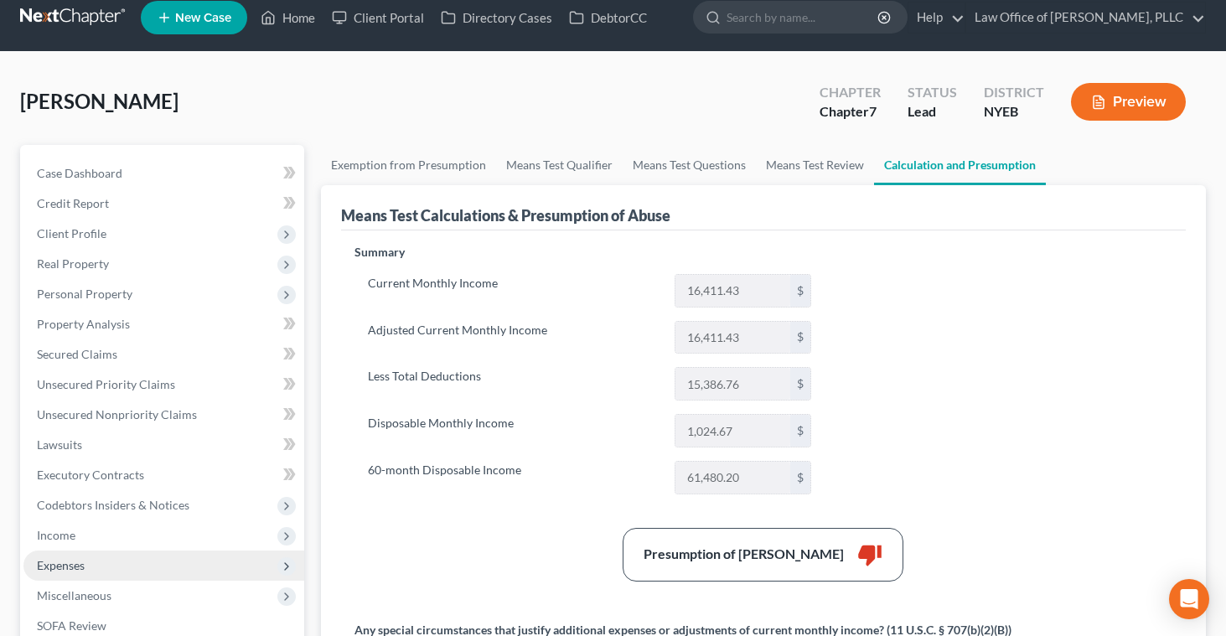
click at [83, 572] on span "Expenses" at bounding box center [163, 566] width 281 height 30
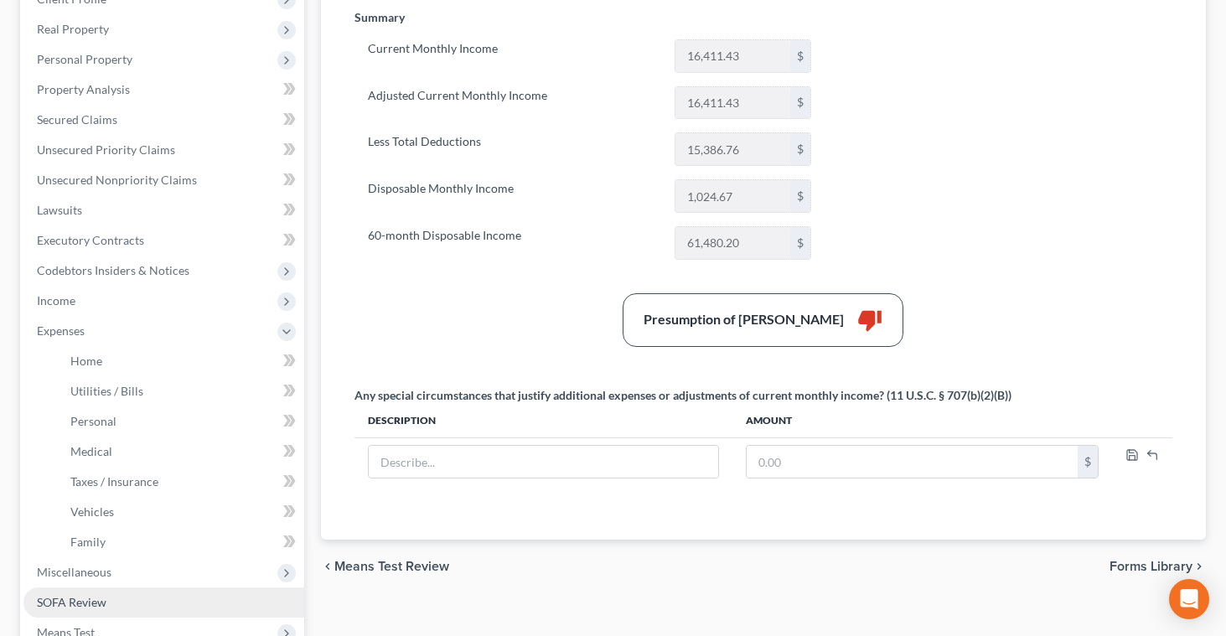
scroll to position [258, 0]
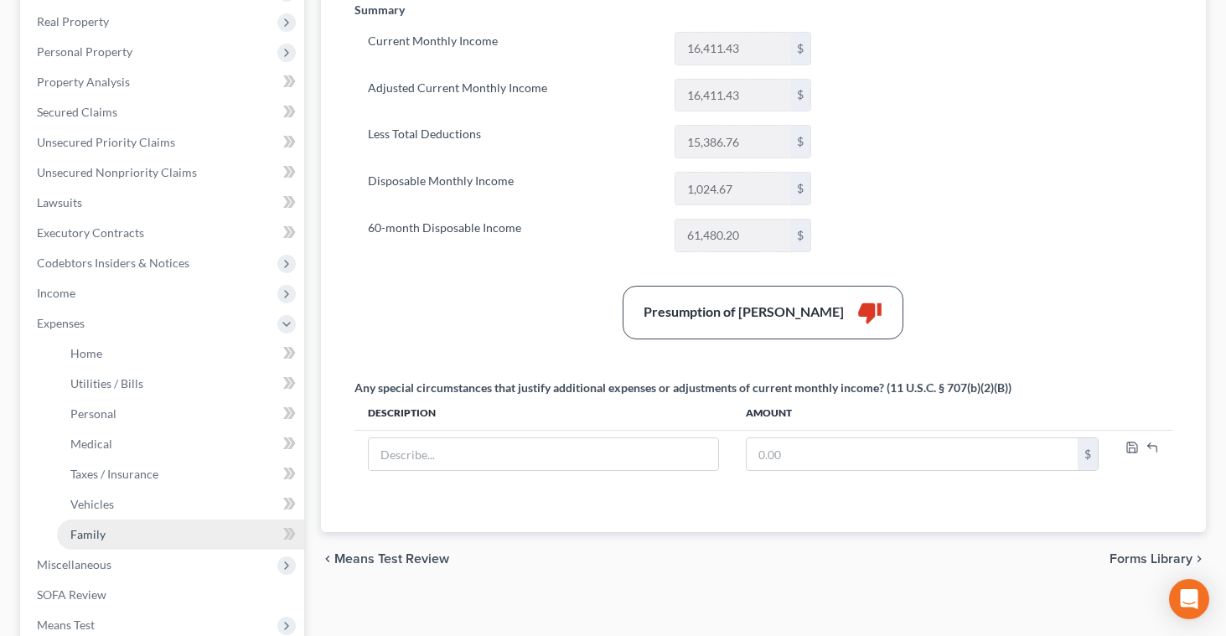
click at [87, 530] on span "Family" at bounding box center [87, 534] width 35 height 14
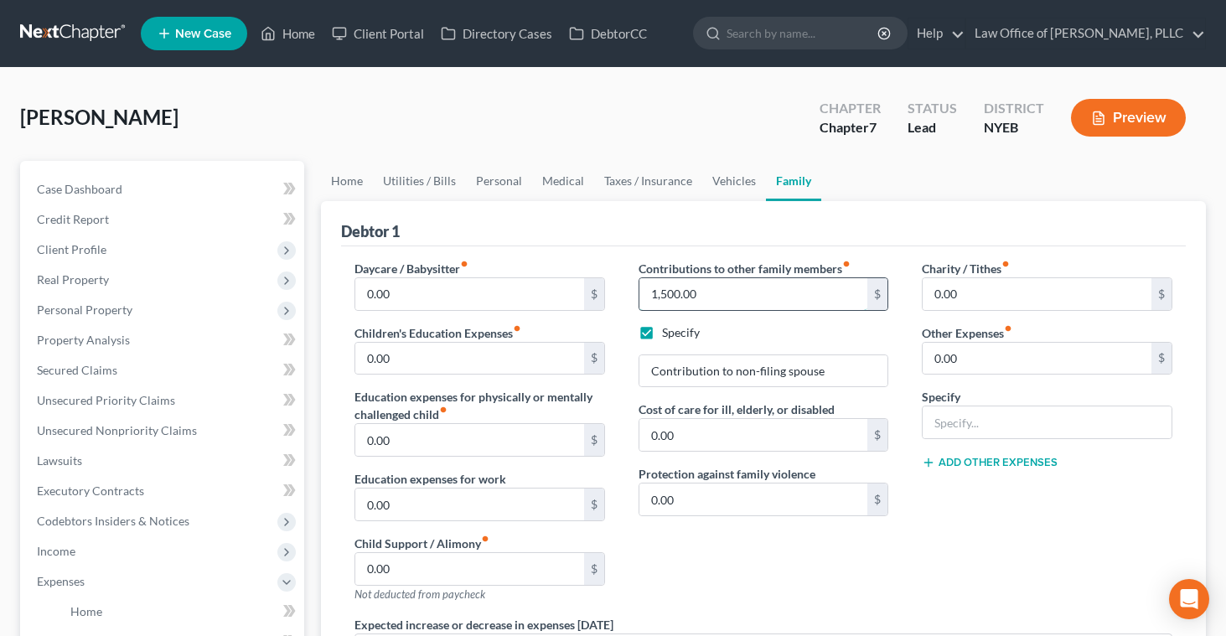
click at [698, 296] on input "1,500.00" at bounding box center [754, 294] width 229 height 32
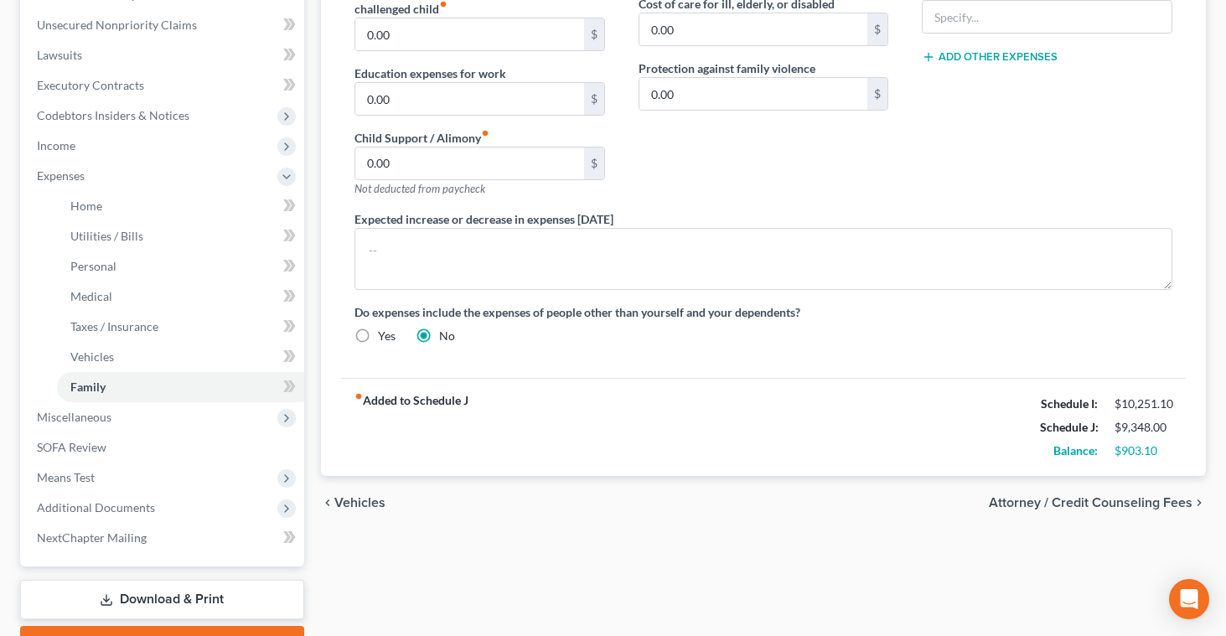
scroll to position [495, 0]
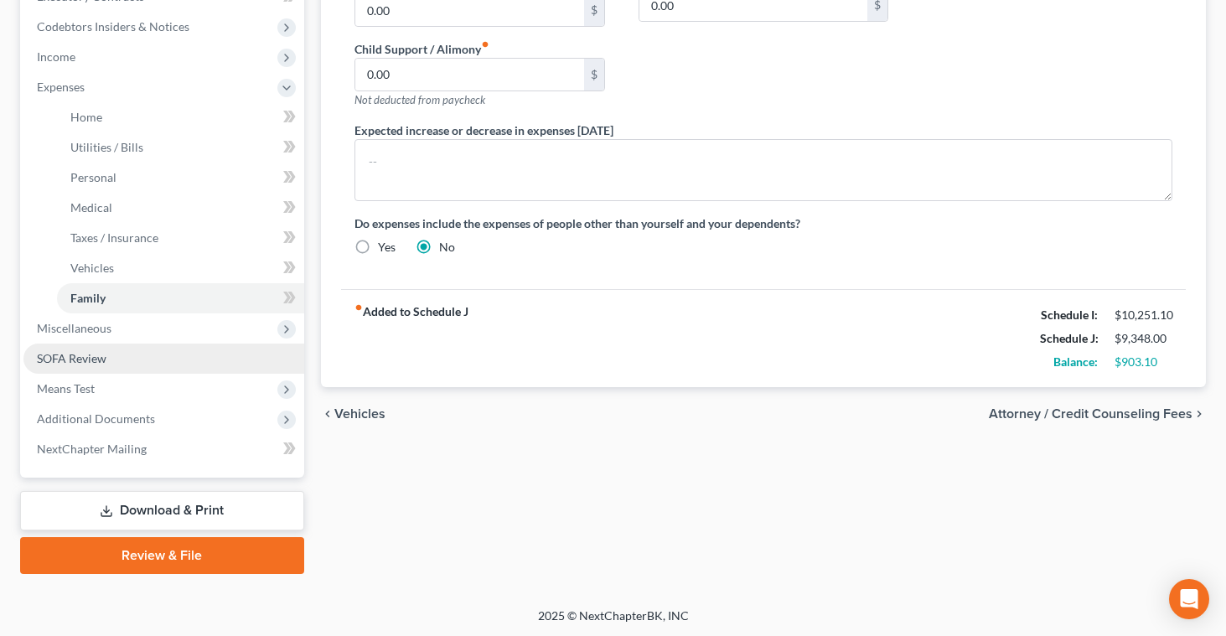
click at [80, 360] on span "SOFA Review" at bounding box center [72, 358] width 70 height 14
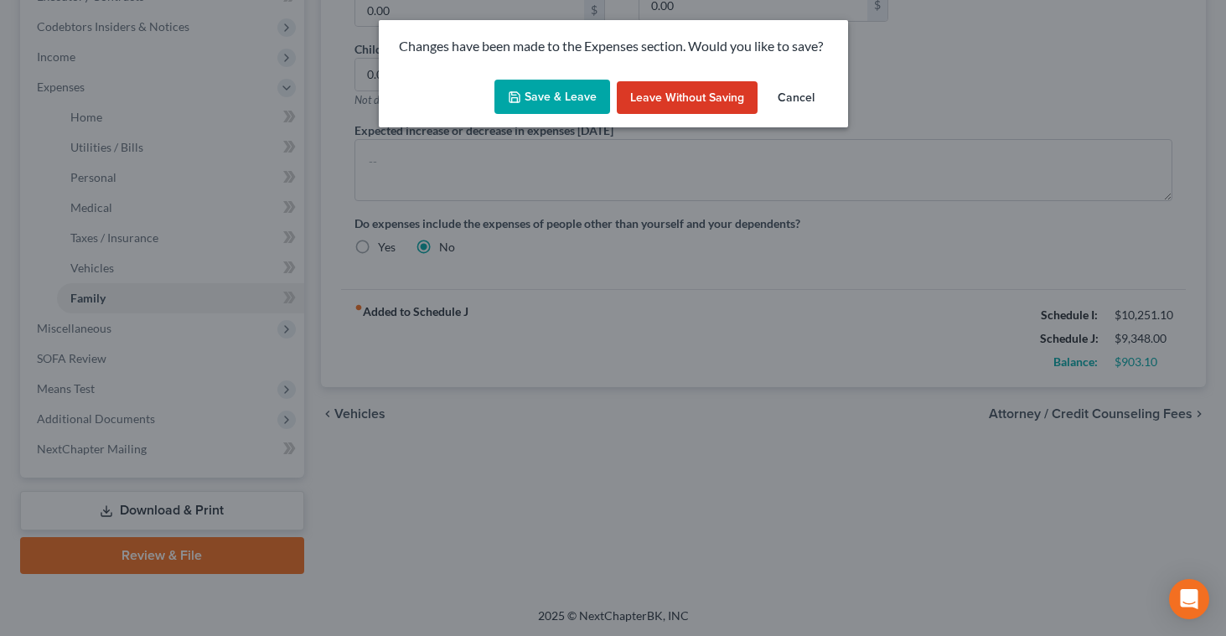
click at [537, 91] on button "Save & Leave" at bounding box center [553, 97] width 116 height 35
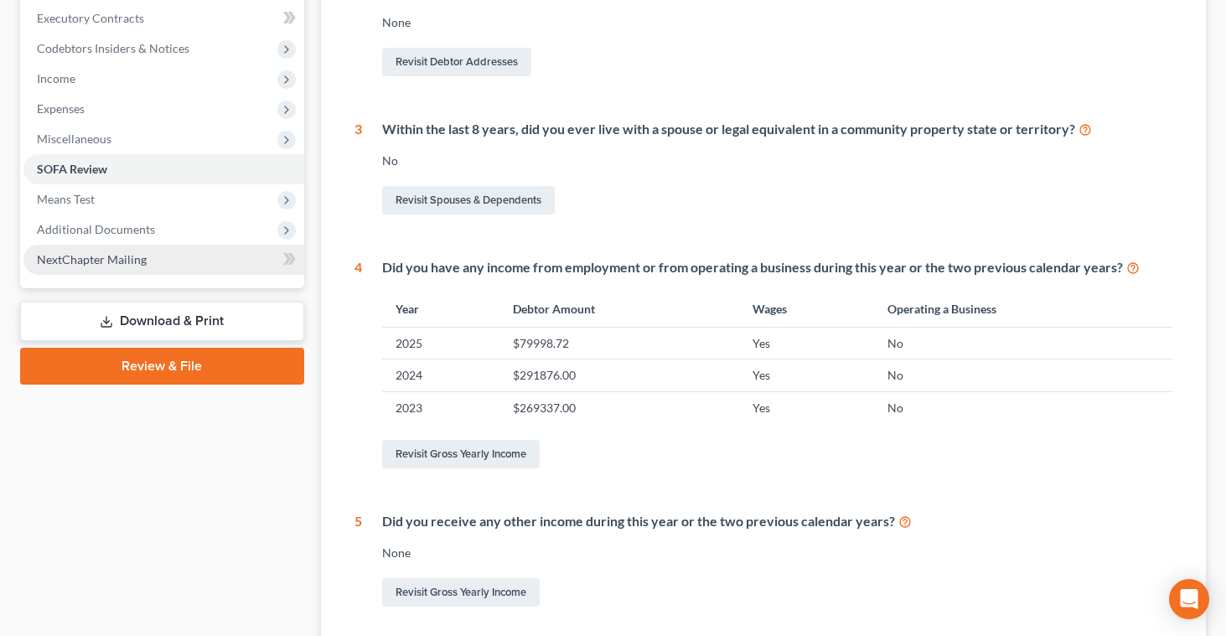
scroll to position [464, 0]
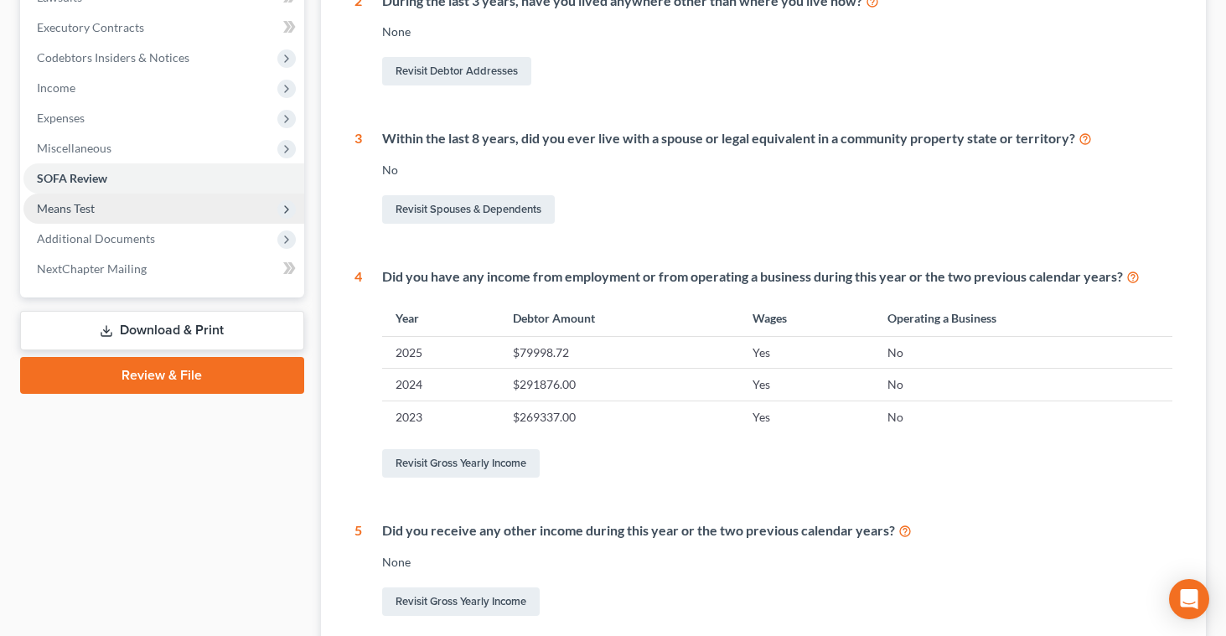
click at [87, 208] on span "Means Test" at bounding box center [66, 208] width 58 height 14
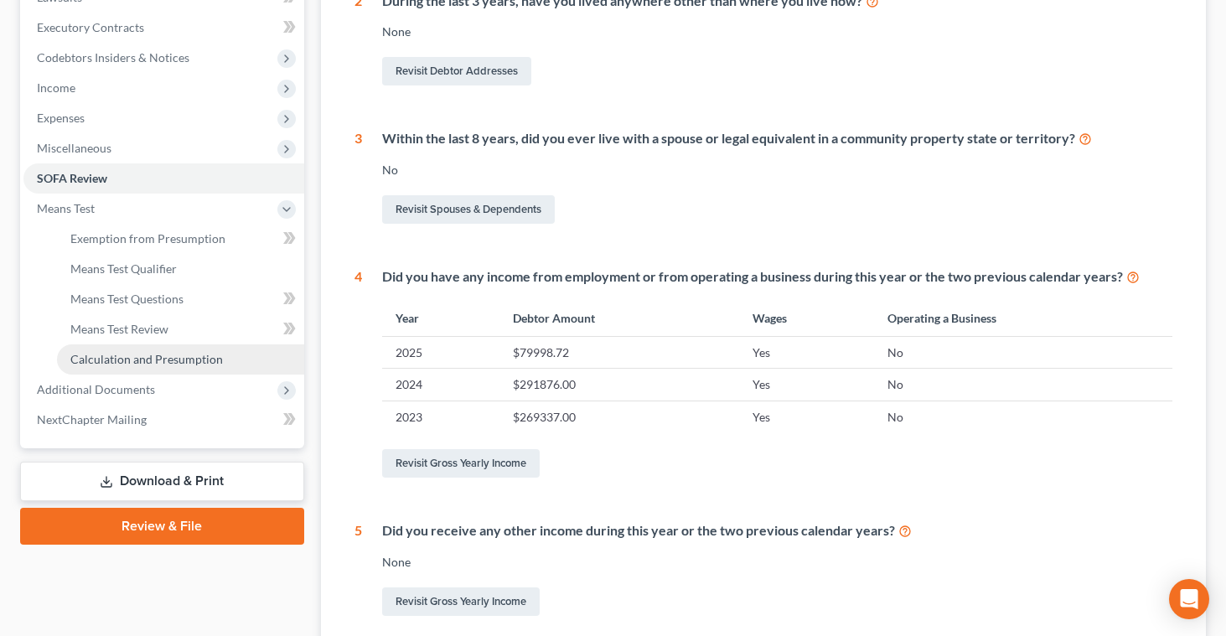
click at [101, 359] on span "Calculation and Presumption" at bounding box center [146, 359] width 153 height 14
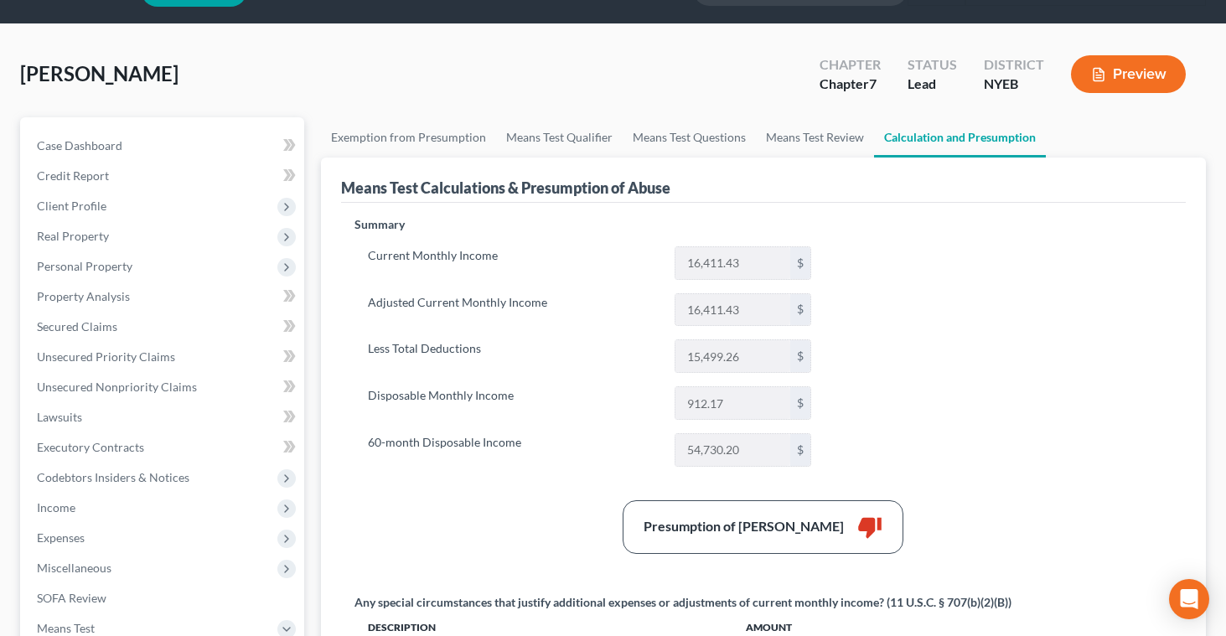
scroll to position [3, 0]
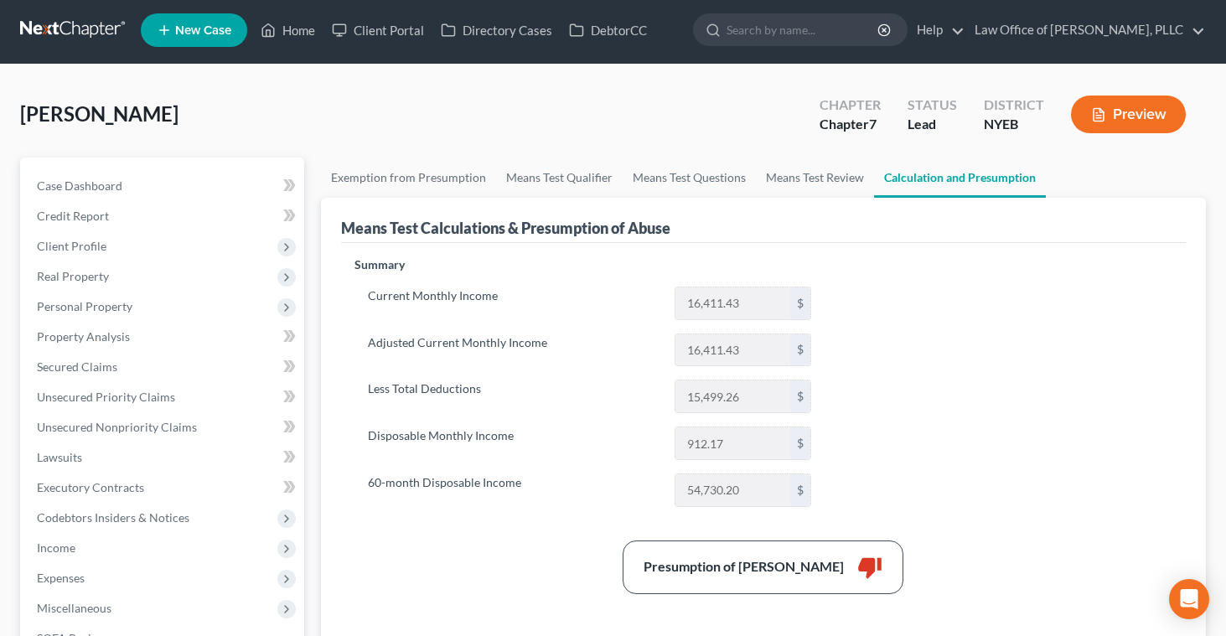
click at [1110, 111] on button "Preview" at bounding box center [1128, 115] width 115 height 38
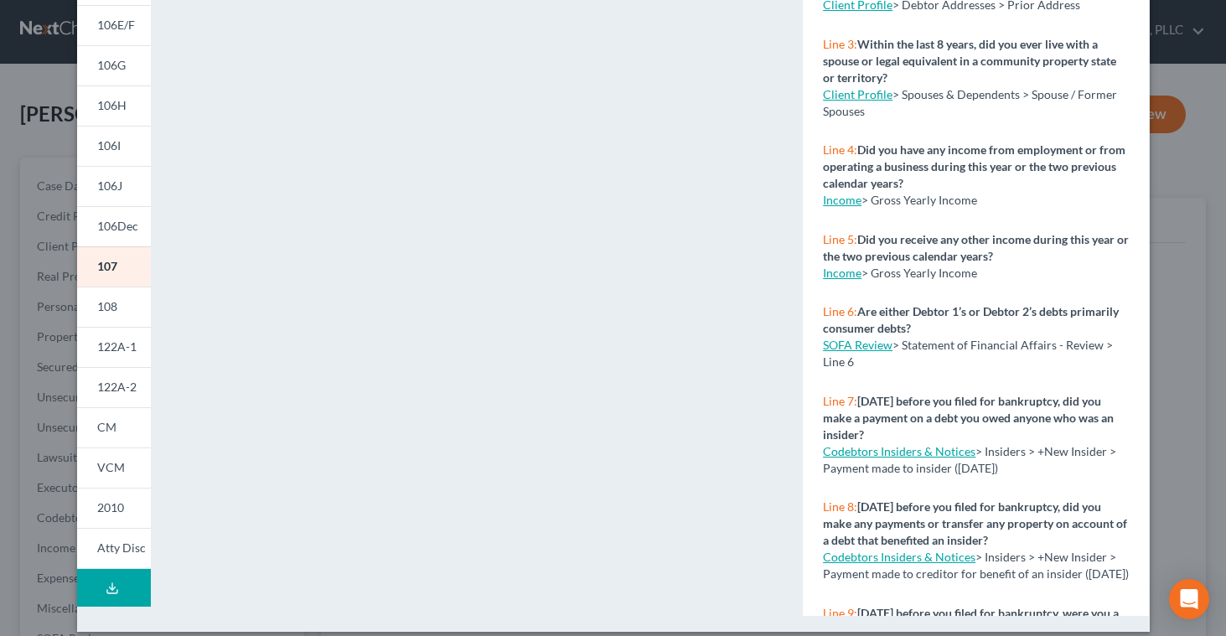
scroll to position [308, 0]
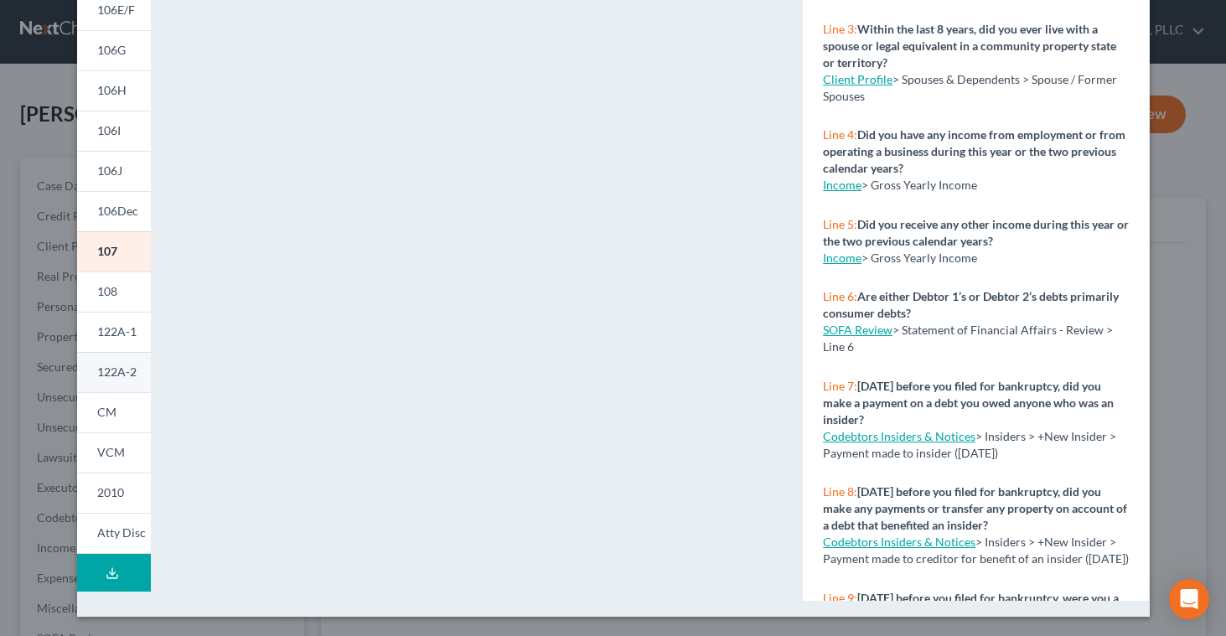
click at [100, 365] on span "122A-2" at bounding box center [116, 372] width 39 height 14
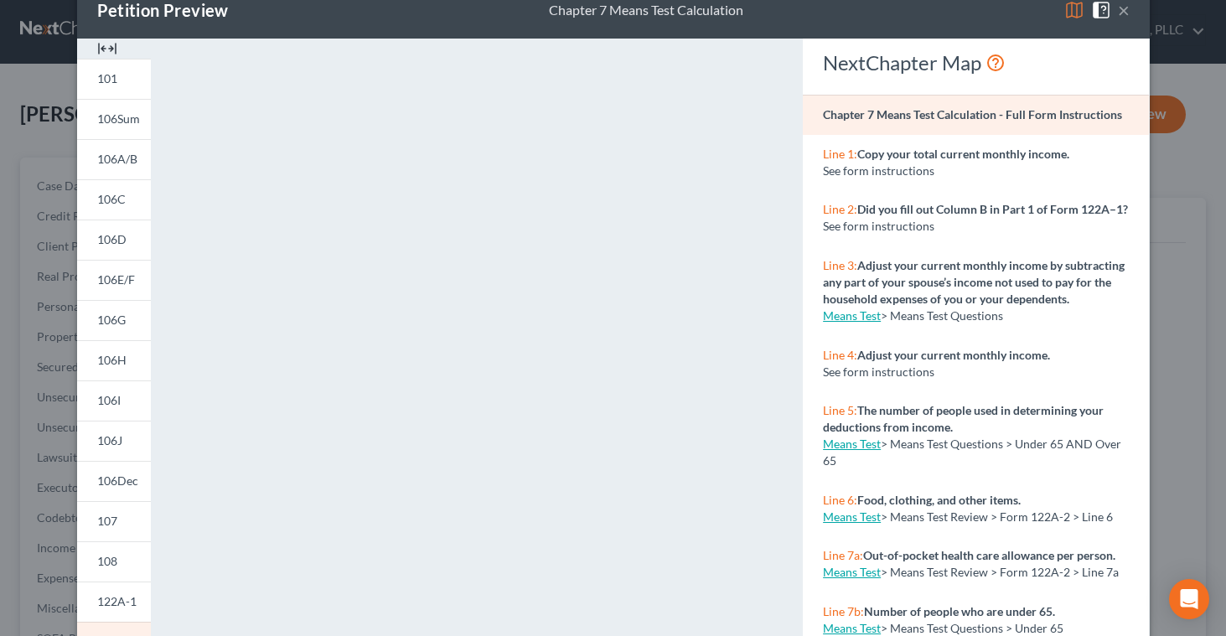
scroll to position [31, 0]
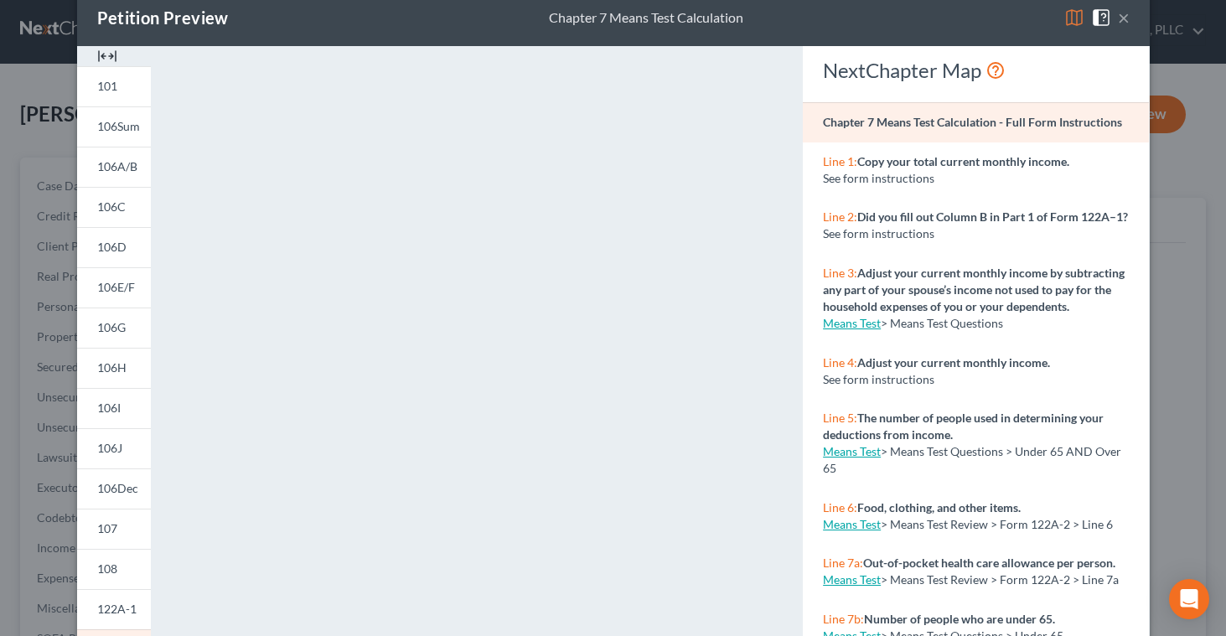
click at [1123, 22] on button "×" at bounding box center [1124, 18] width 12 height 20
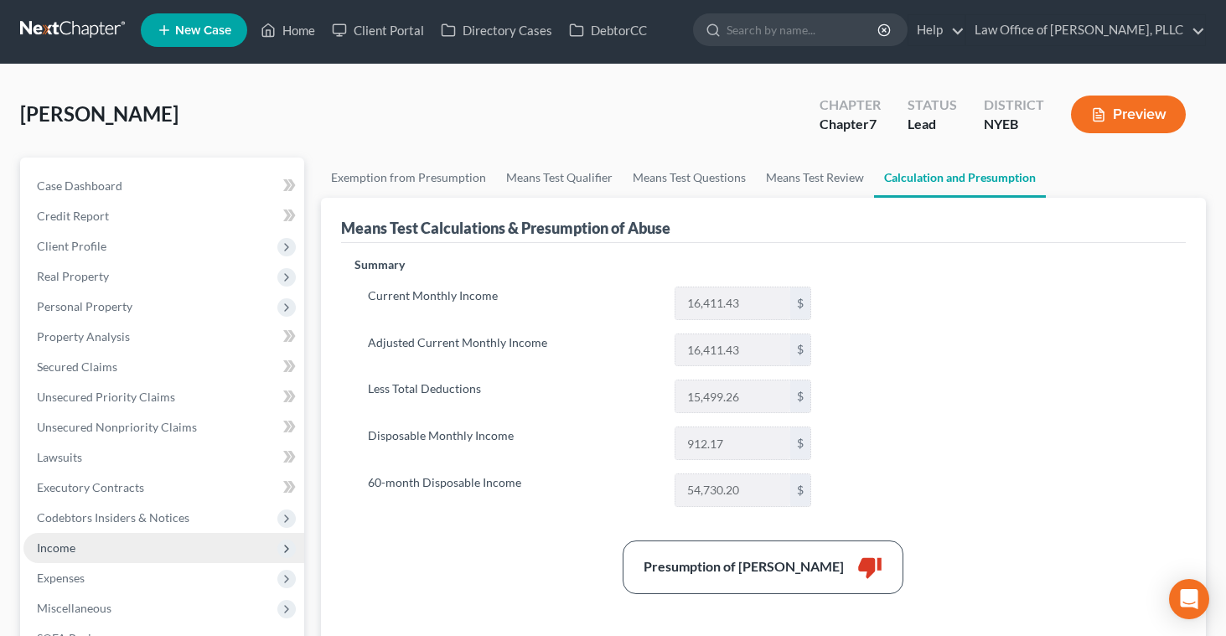
click at [62, 542] on span "Income" at bounding box center [56, 548] width 39 height 14
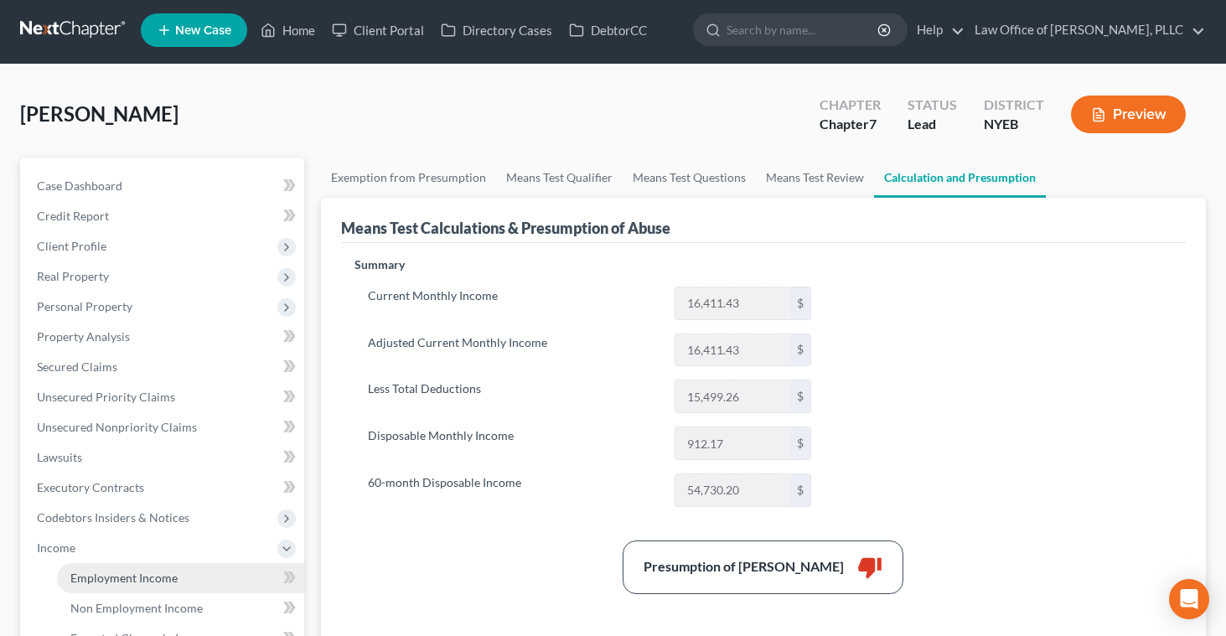
click at [96, 577] on span "Employment Income" at bounding box center [123, 578] width 107 height 14
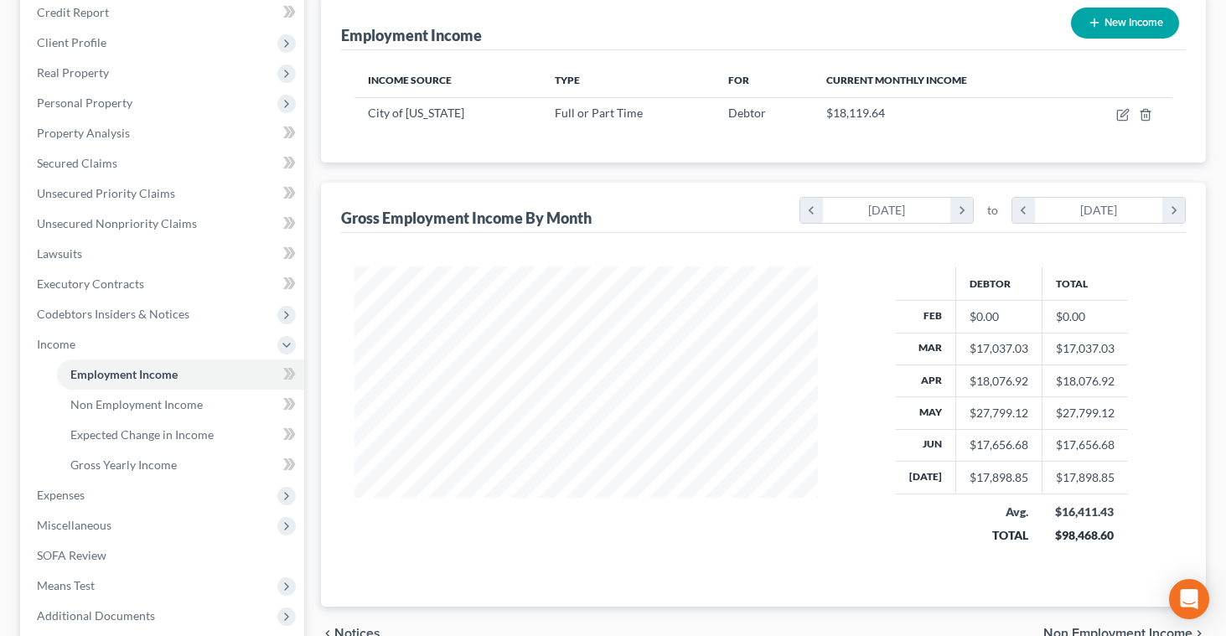
scroll to position [235, 0]
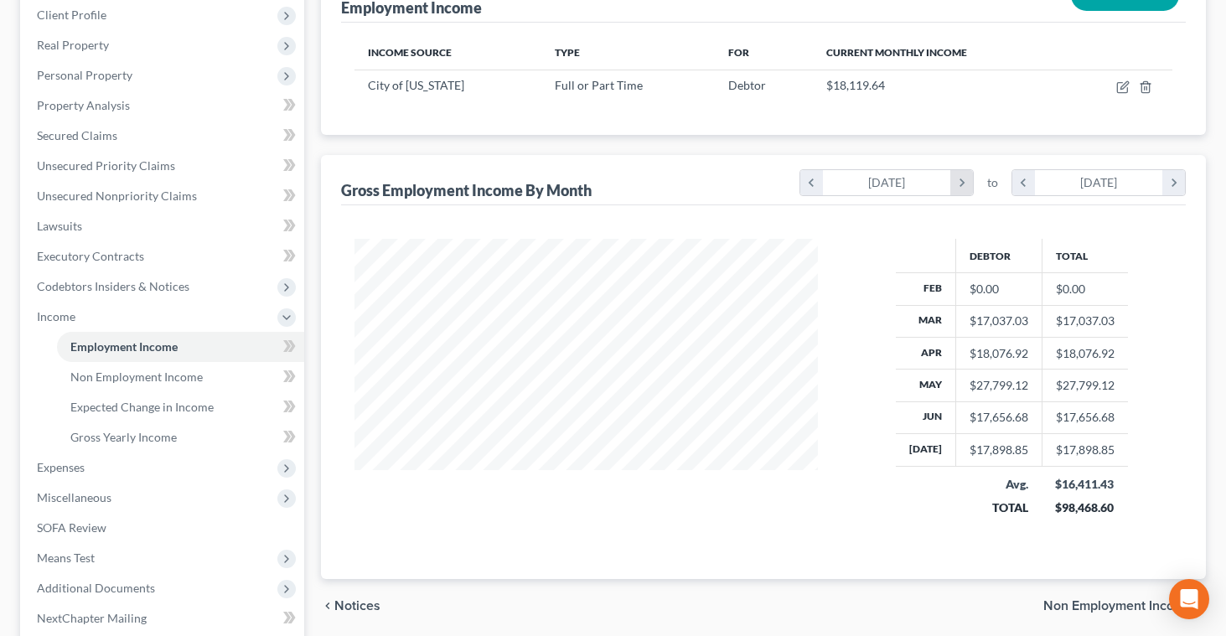
click at [958, 186] on icon "chevron_right" at bounding box center [962, 182] width 23 height 25
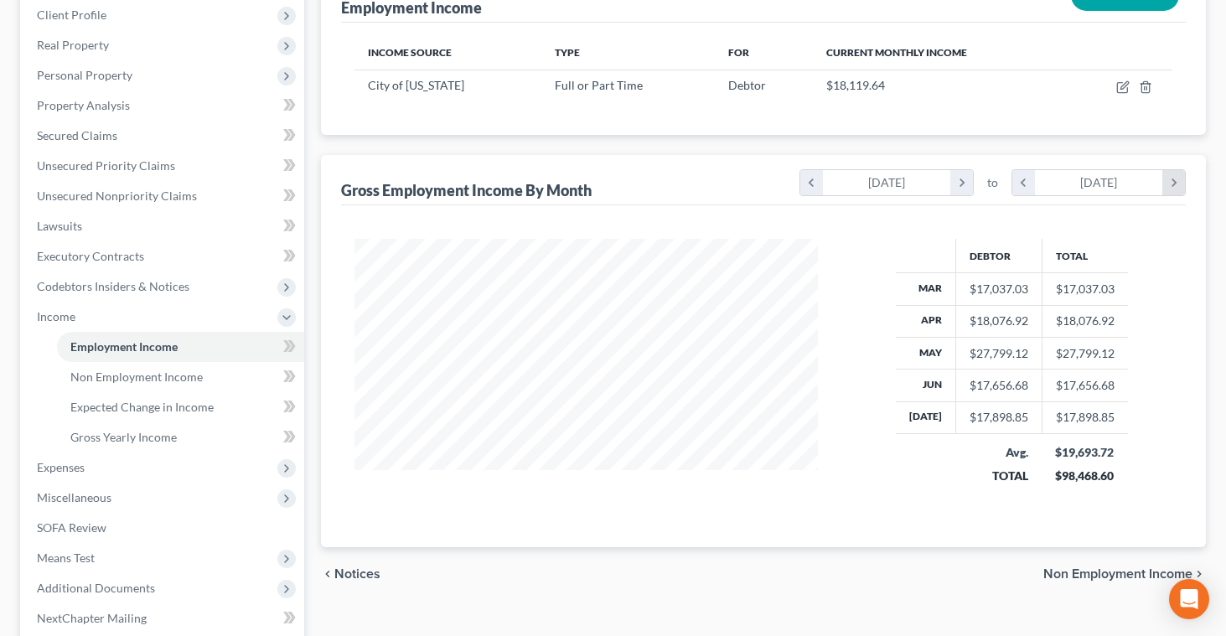
click at [1174, 187] on icon "chevron_right" at bounding box center [1174, 182] width 23 height 25
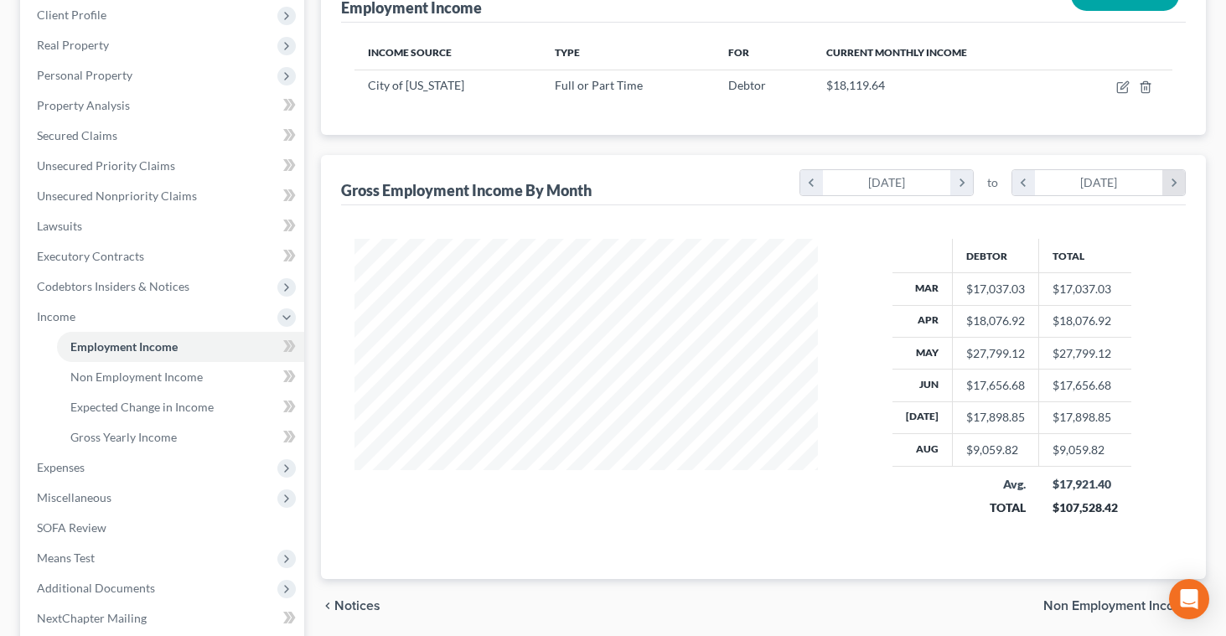
scroll to position [300, 496]
click at [1020, 182] on icon "chevron_left" at bounding box center [1024, 182] width 23 height 25
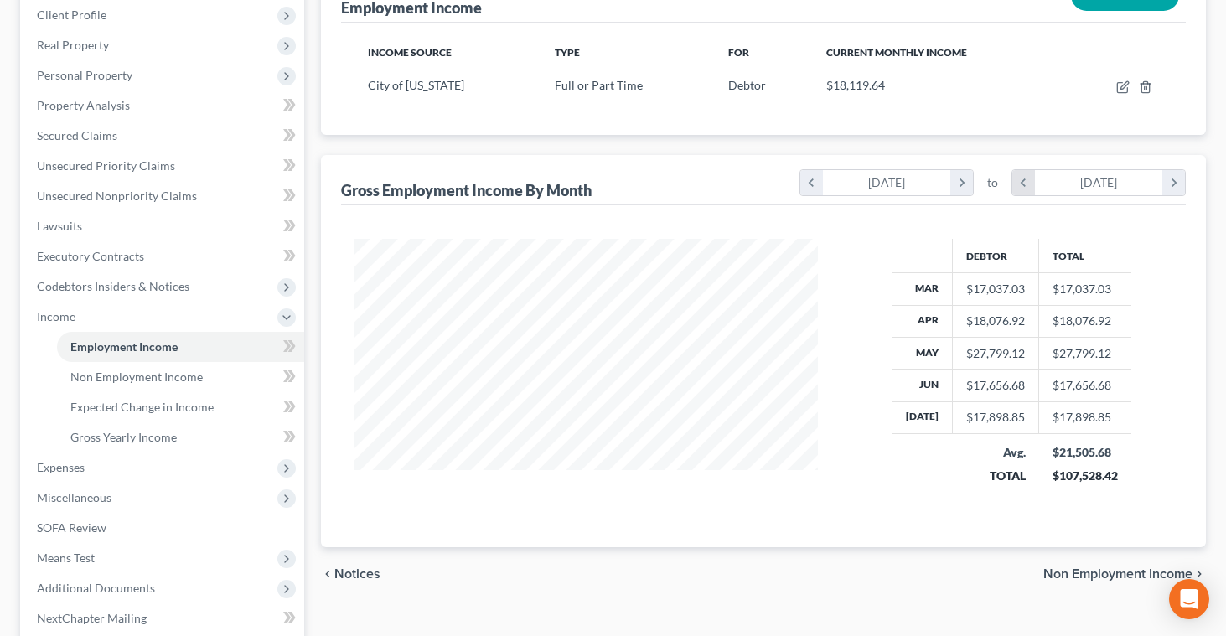
scroll to position [838021, 837792]
click at [1171, 179] on icon "chevron_right" at bounding box center [1174, 182] width 23 height 25
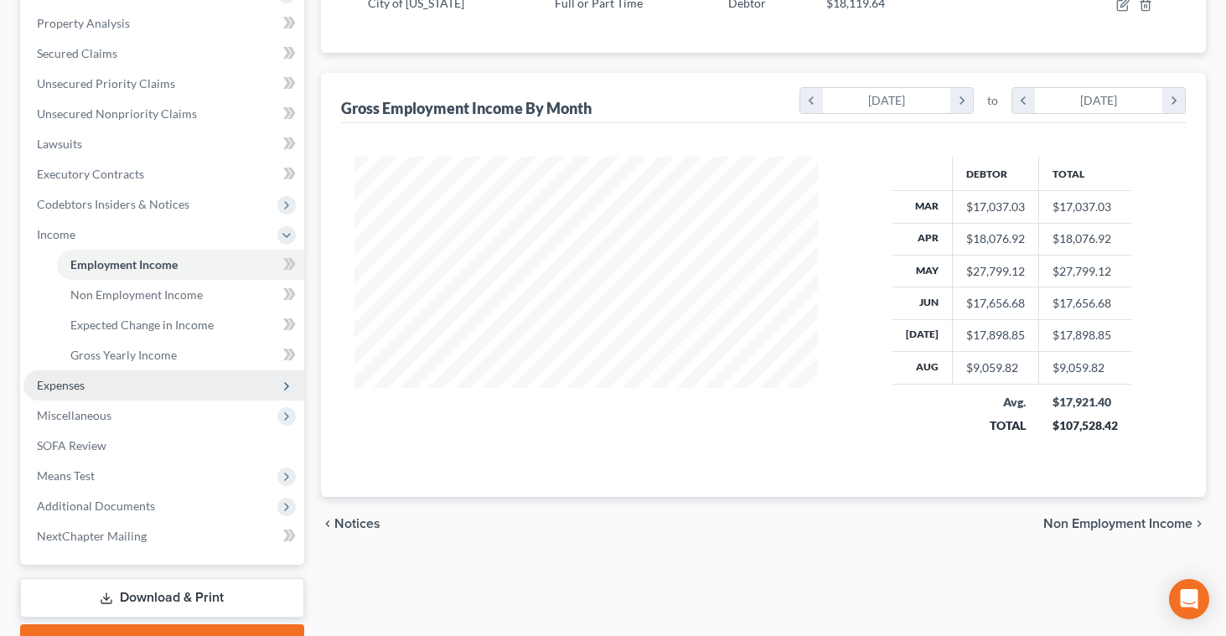
scroll to position [325, 0]
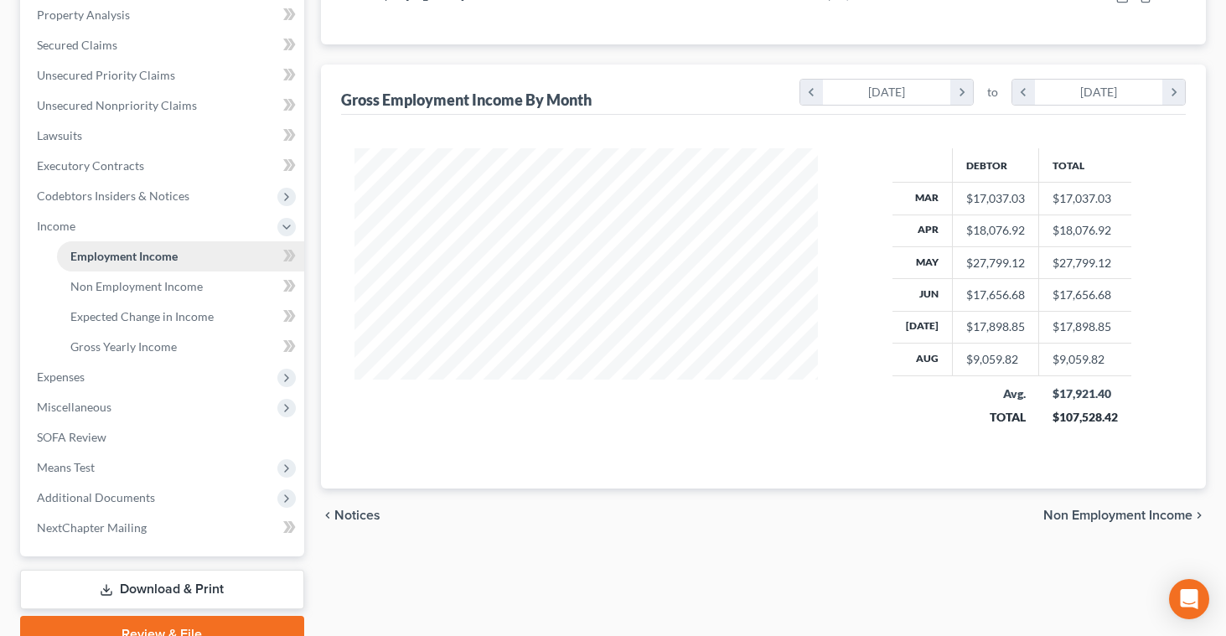
click at [195, 258] on link "Employment Income" at bounding box center [180, 256] width 247 height 30
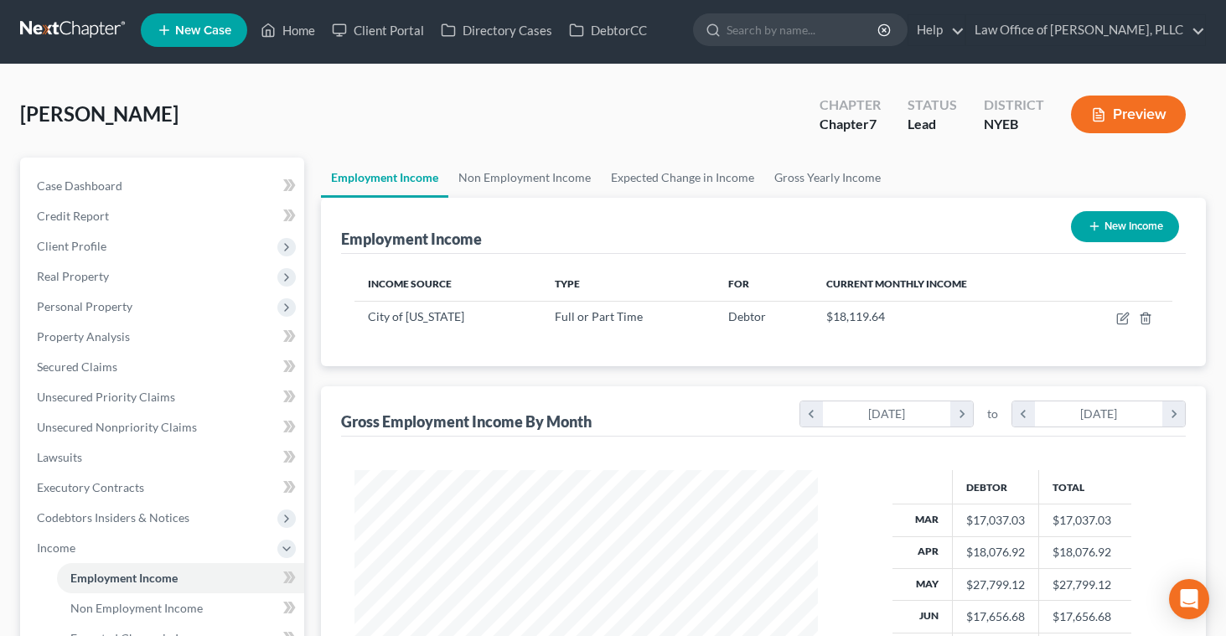
scroll to position [0, 0]
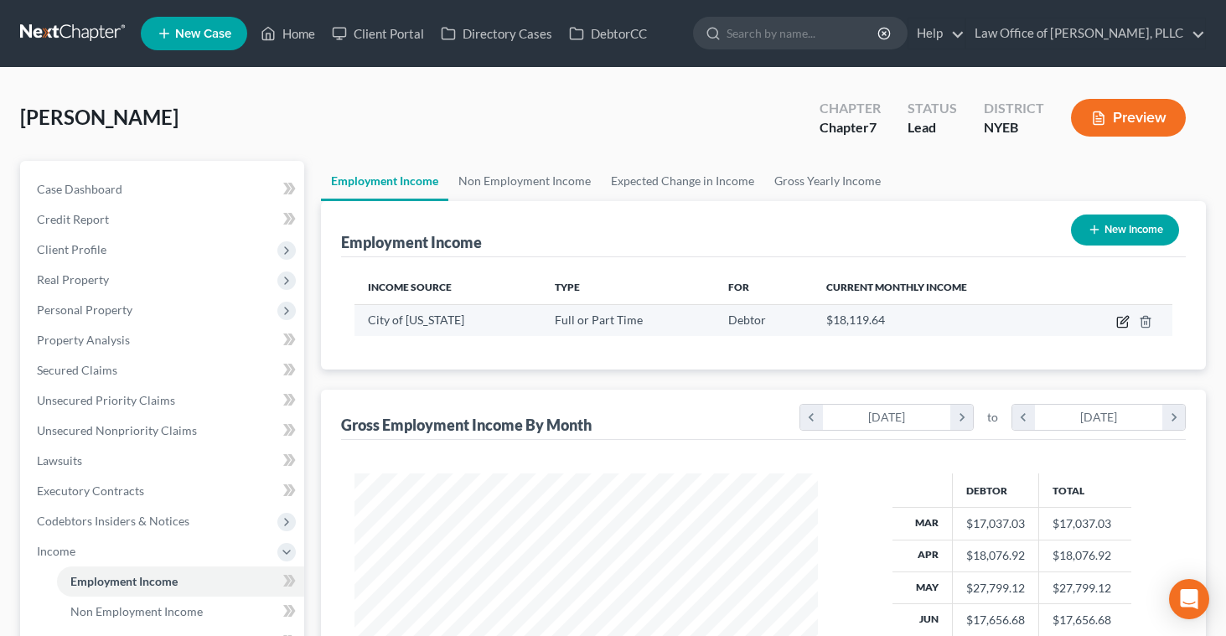
click at [1118, 323] on icon "button" at bounding box center [1123, 321] width 13 height 13
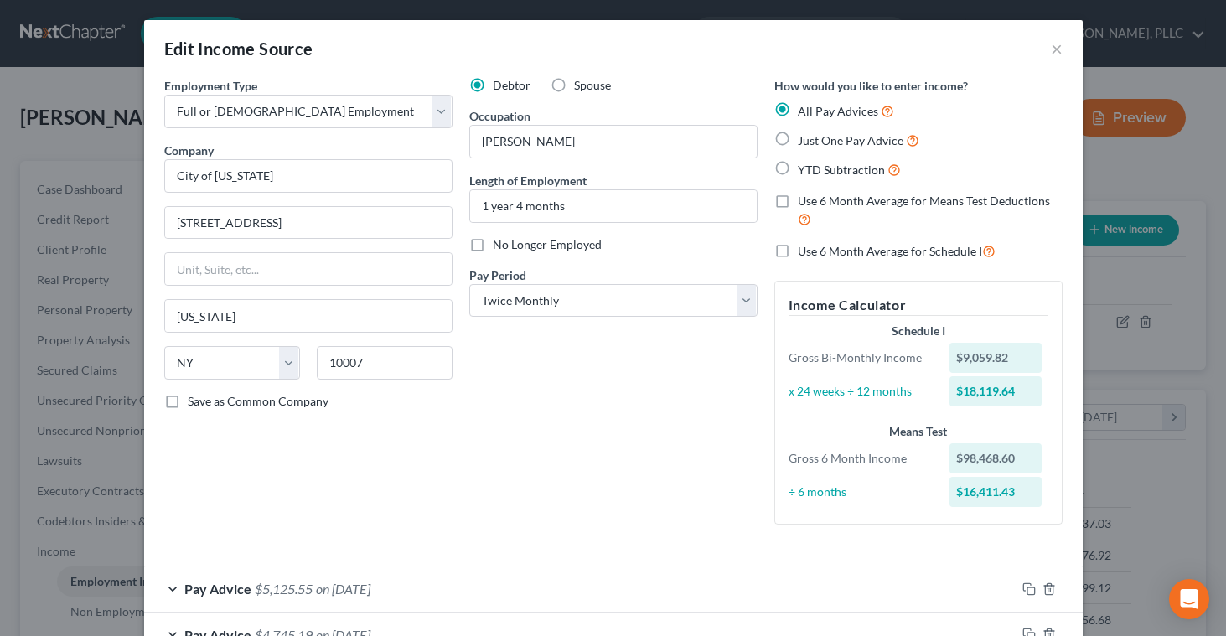
click at [798, 141] on label "Just One Pay Advice" at bounding box center [859, 140] width 122 height 19
click at [805, 141] on input "Just One Pay Advice" at bounding box center [810, 136] width 11 height 11
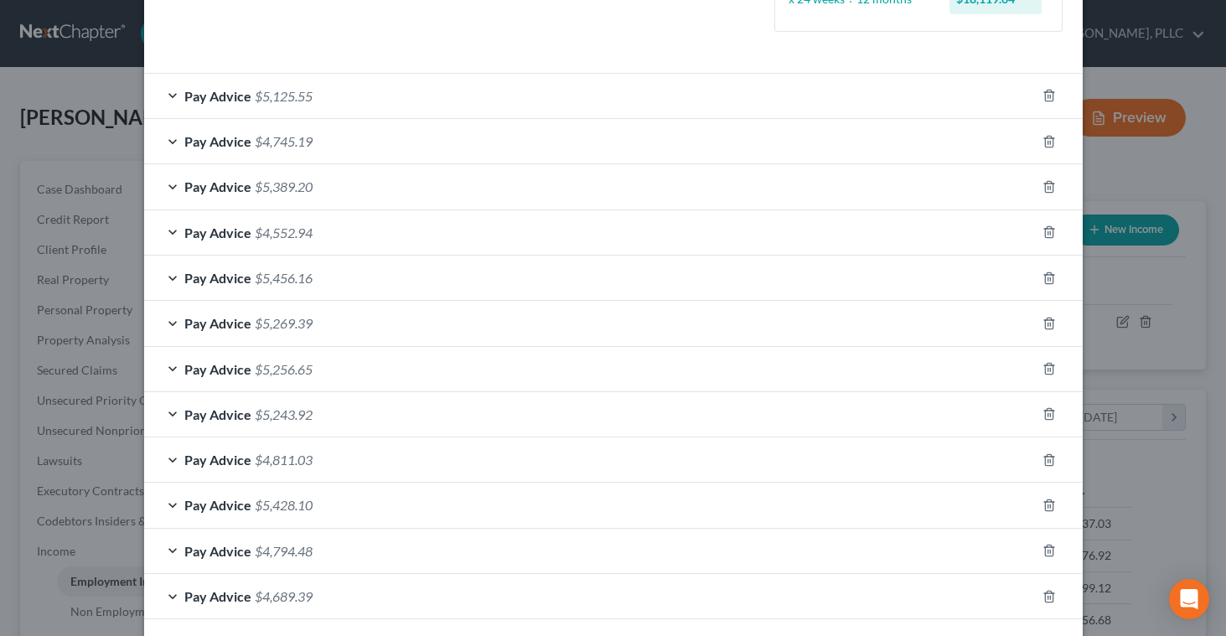
scroll to position [517, 0]
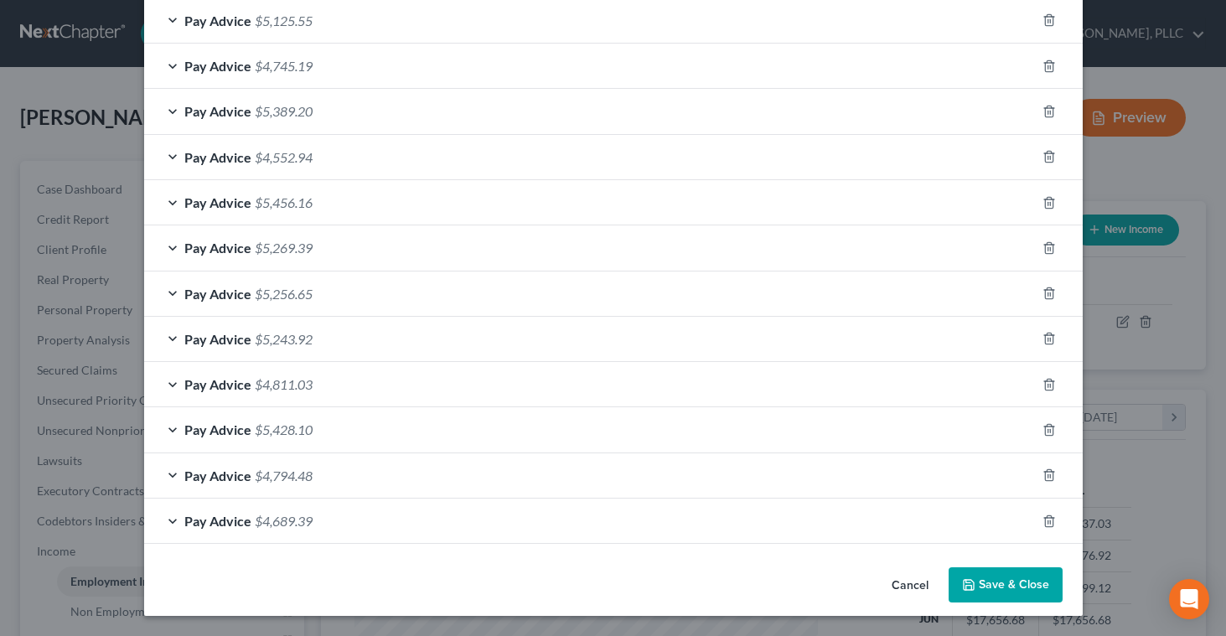
click at [977, 583] on button "Save & Close" at bounding box center [1006, 585] width 114 height 35
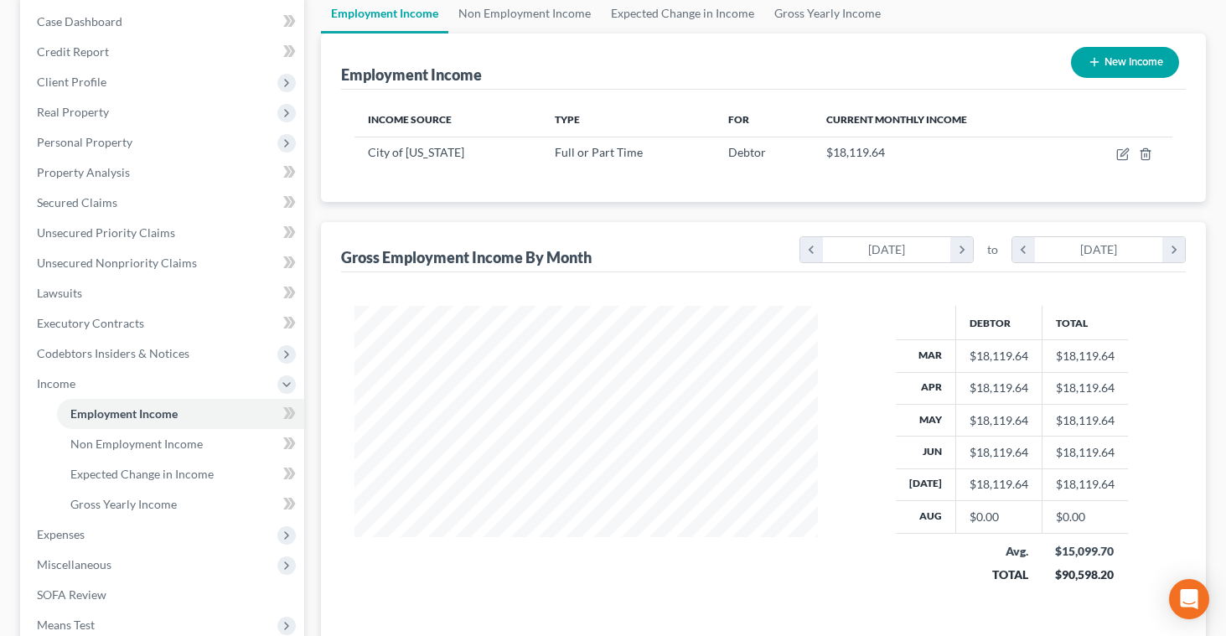
scroll to position [65, 0]
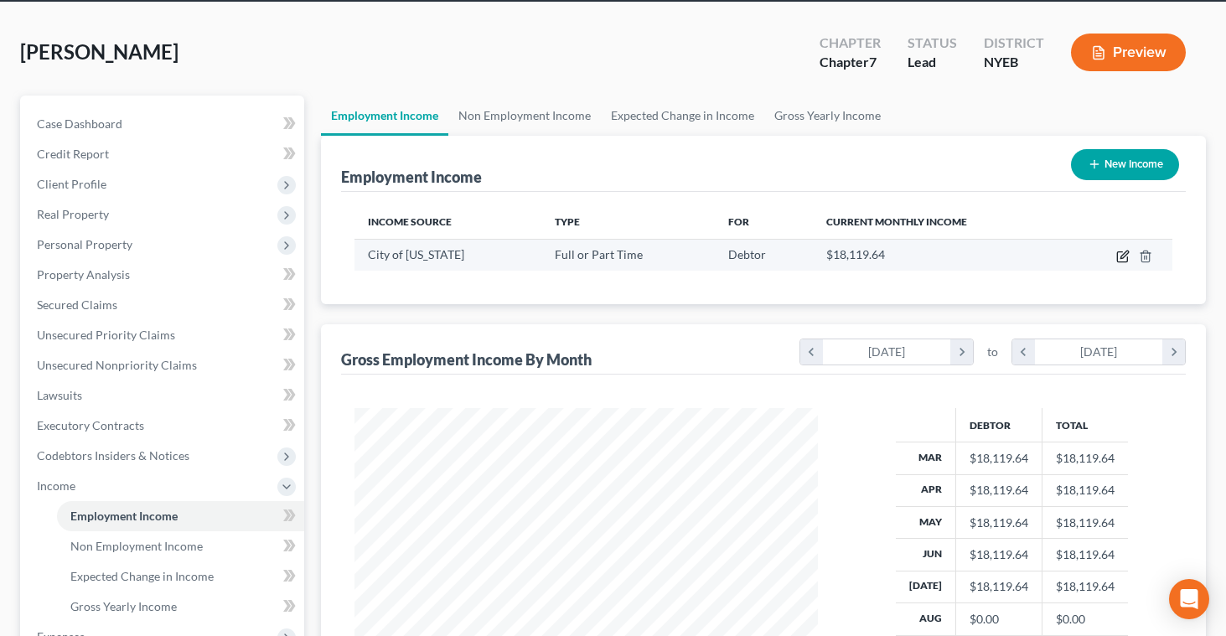
click at [1120, 258] on icon "button" at bounding box center [1123, 256] width 13 height 13
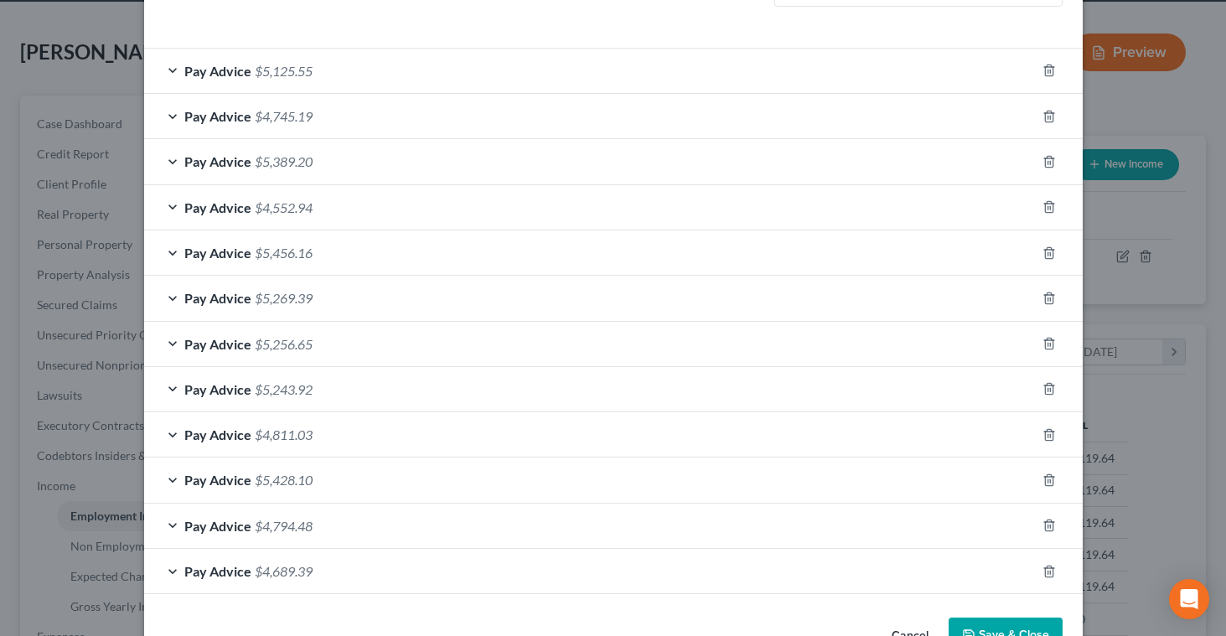
scroll to position [517, 0]
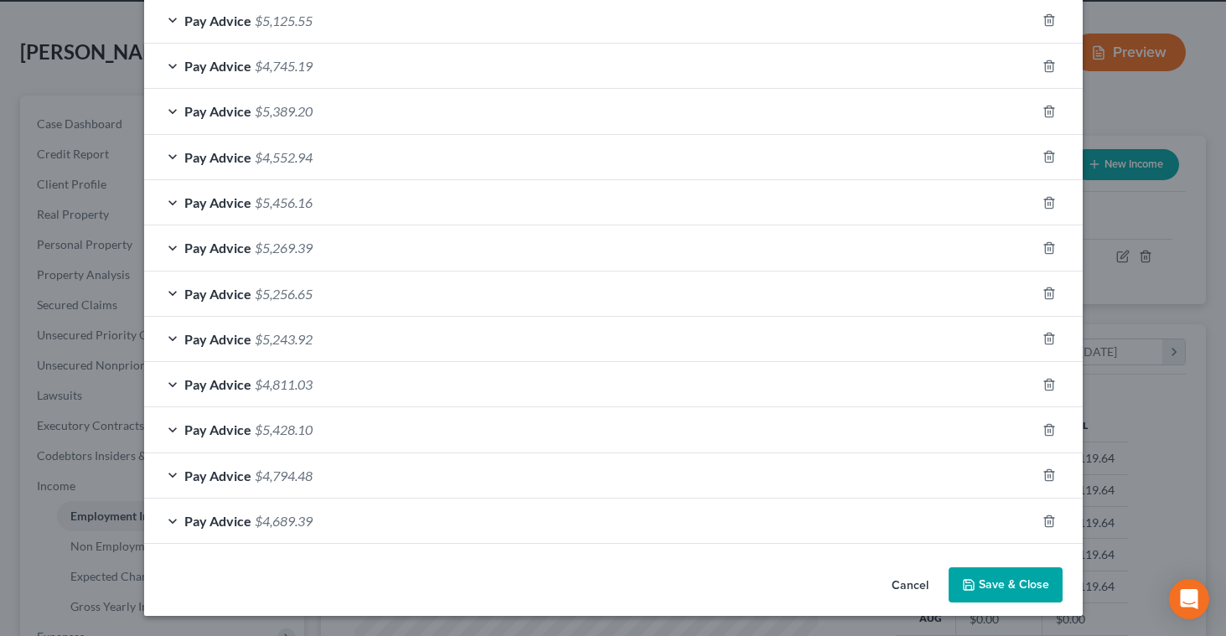
click at [298, 519] on span "$4,689.39" at bounding box center [284, 521] width 58 height 16
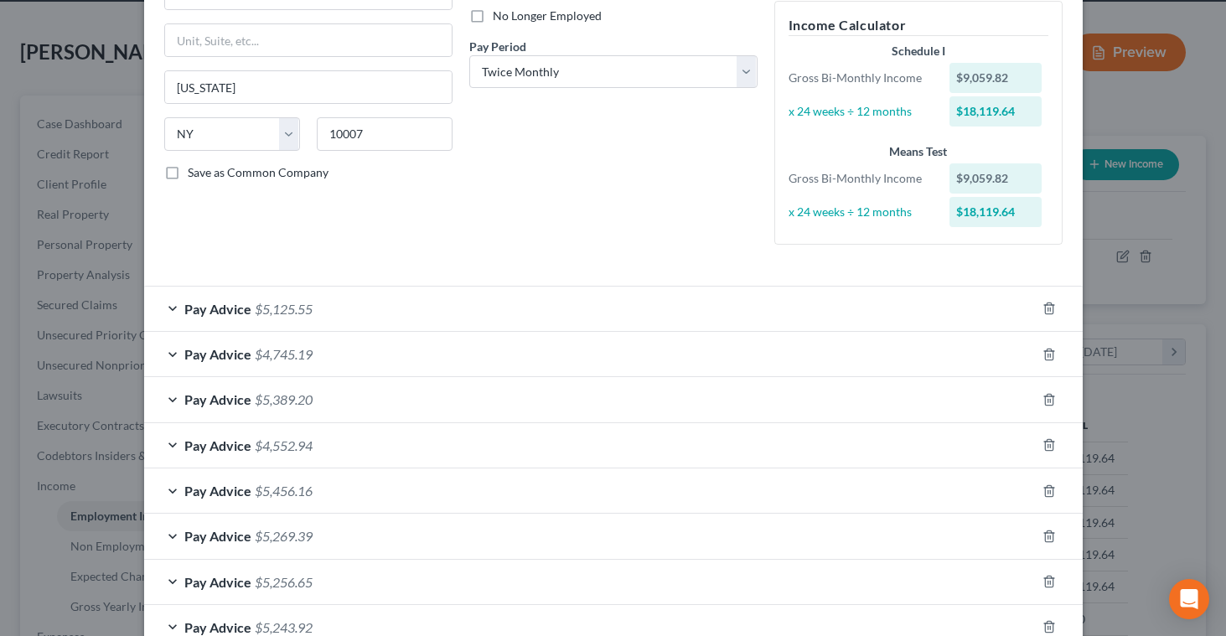
scroll to position [223, 0]
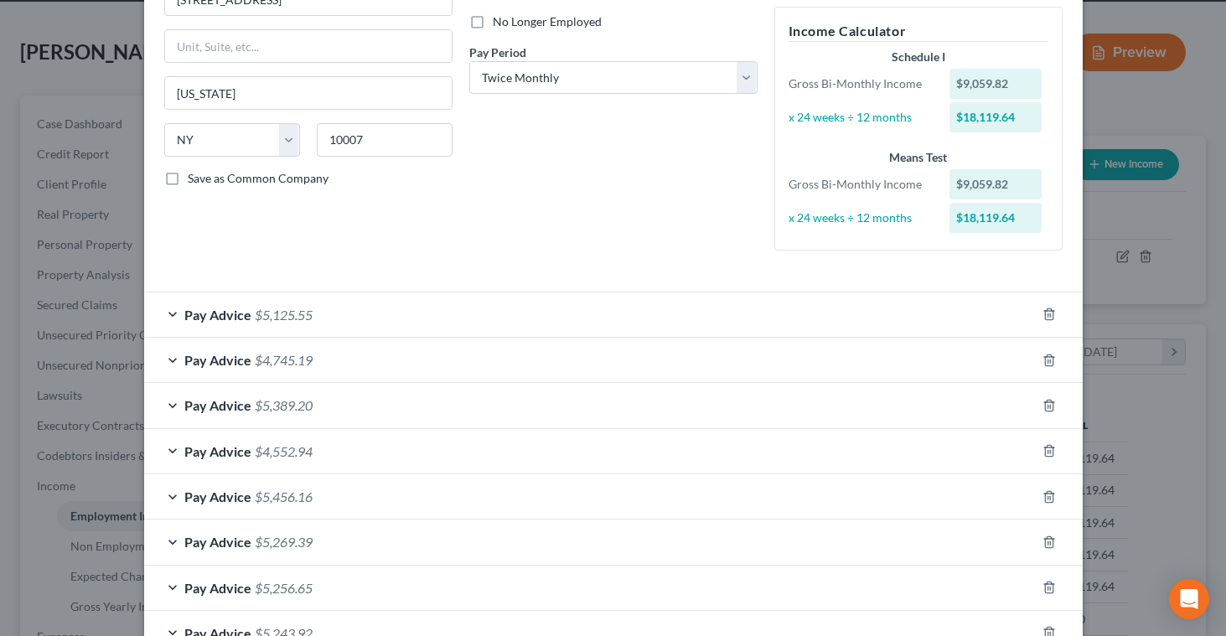
click at [303, 311] on span "$5,125.55" at bounding box center [284, 315] width 58 height 16
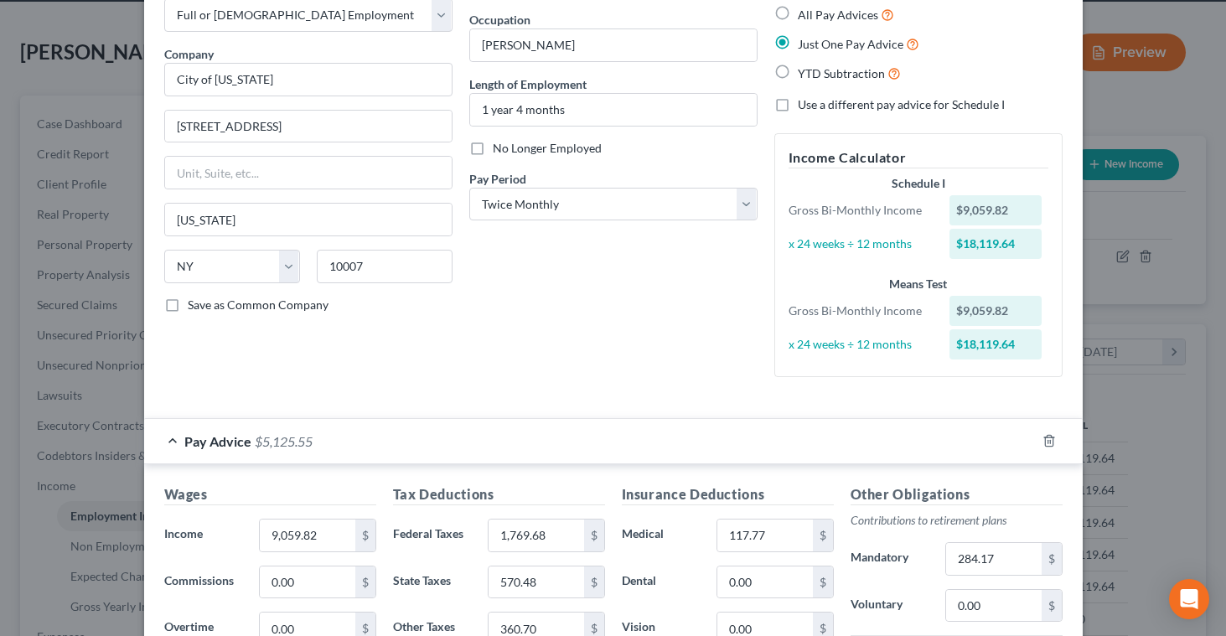
scroll to position [89, 0]
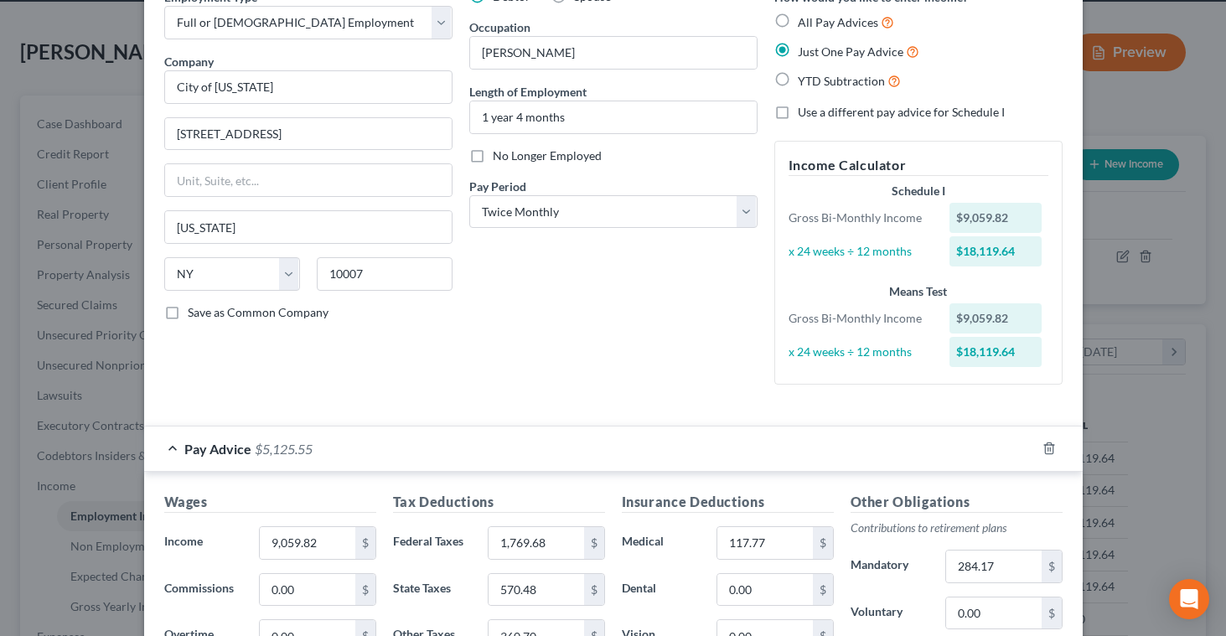
click at [798, 114] on label "Use a different pay advice for Schedule I" at bounding box center [901, 112] width 207 height 17
click at [805, 114] on input "Use a different pay advice for Schedule I" at bounding box center [810, 109] width 11 height 11
click at [798, 114] on label "Use a different pay advice for Schedule I" at bounding box center [901, 112] width 207 height 17
click at [805, 114] on input "Use a different pay advice for Schedule I" at bounding box center [810, 109] width 11 height 11
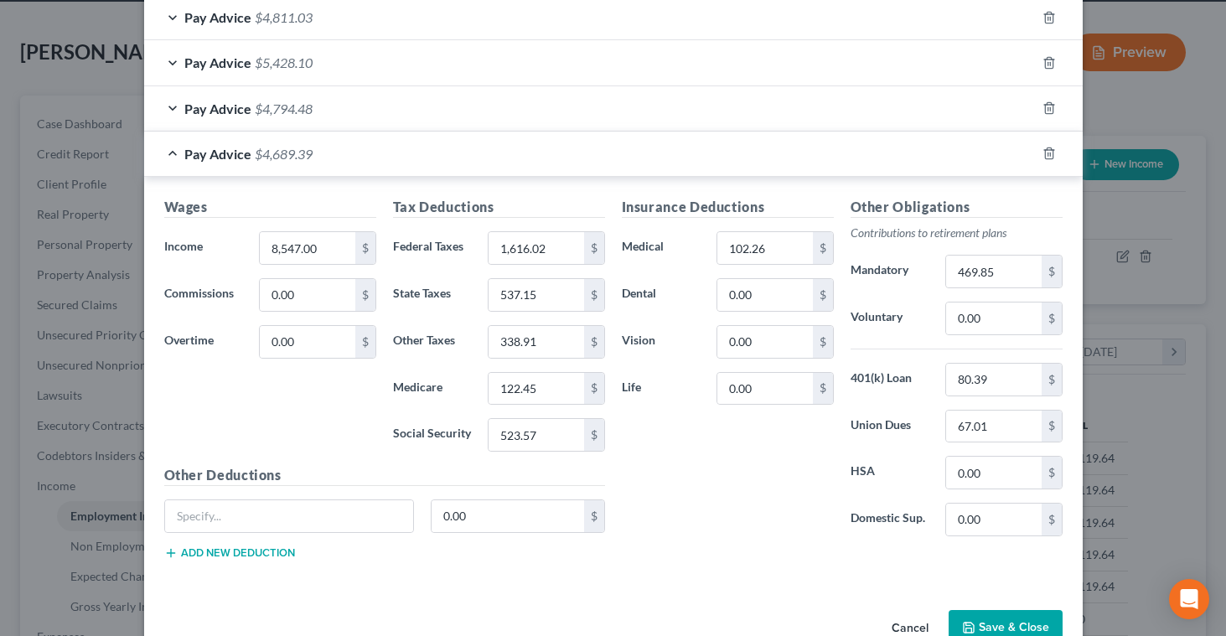
scroll to position [1337, 0]
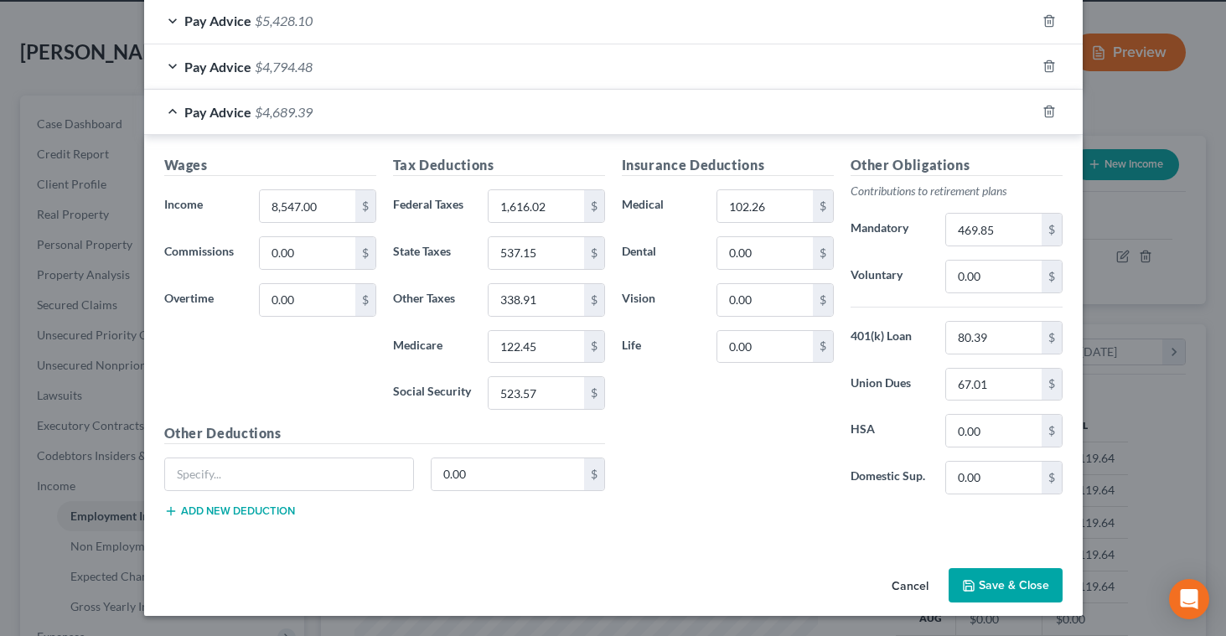
click at [963, 581] on icon "button" at bounding box center [968, 585] width 13 height 13
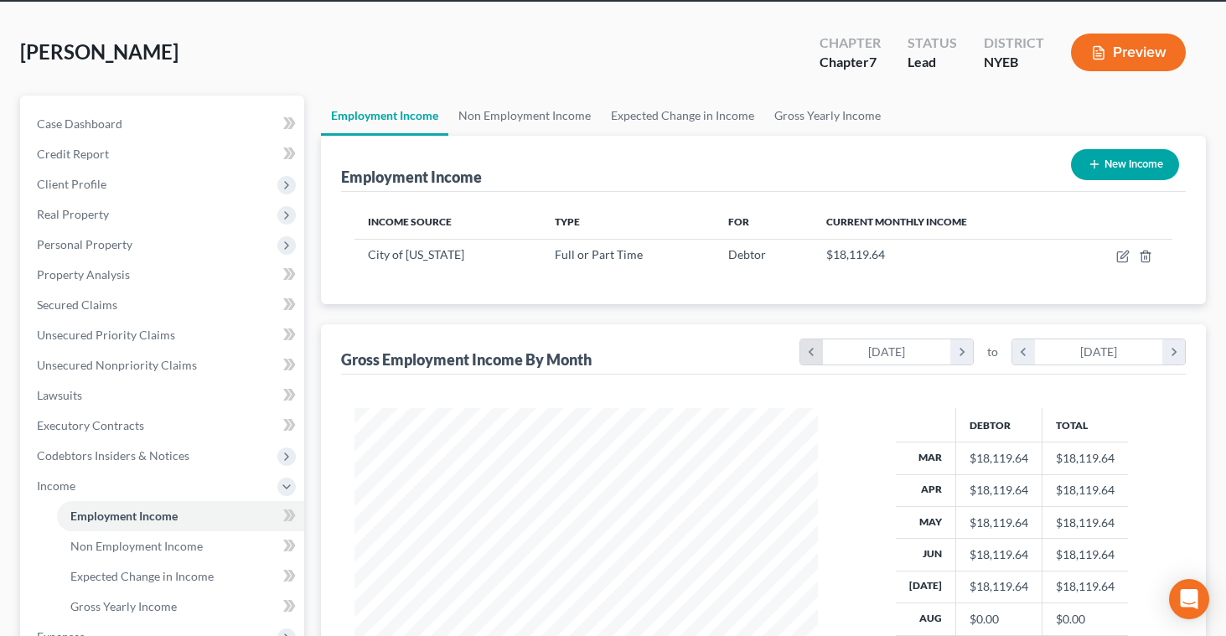
click at [809, 355] on icon "chevron_left" at bounding box center [812, 352] width 23 height 25
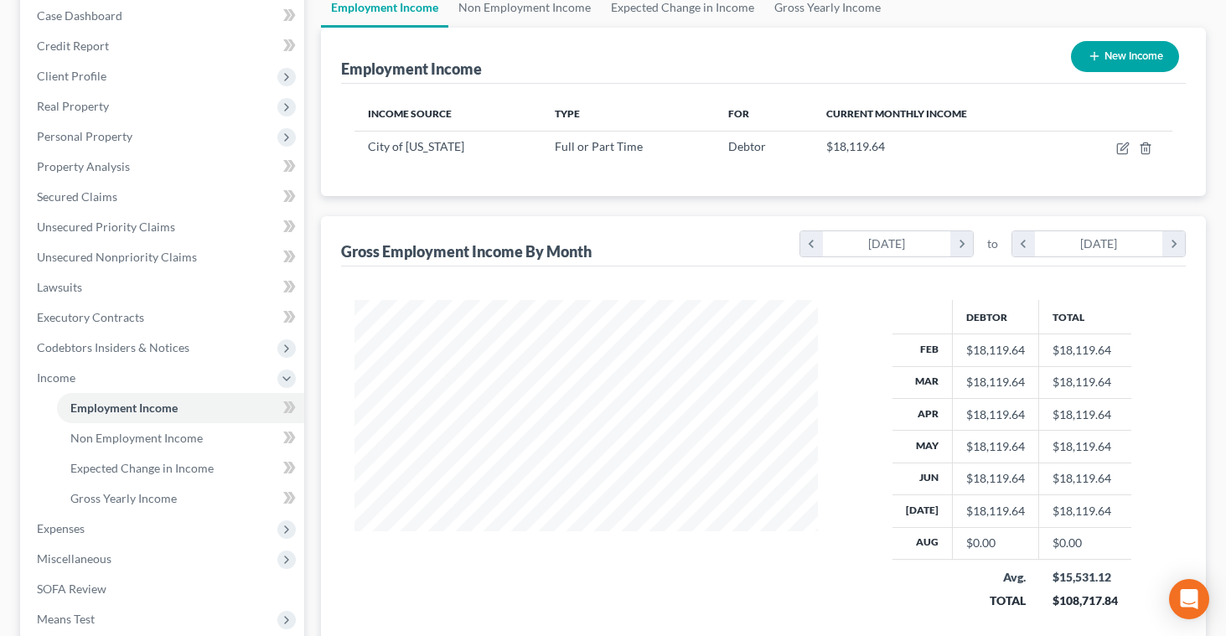
scroll to position [176, 0]
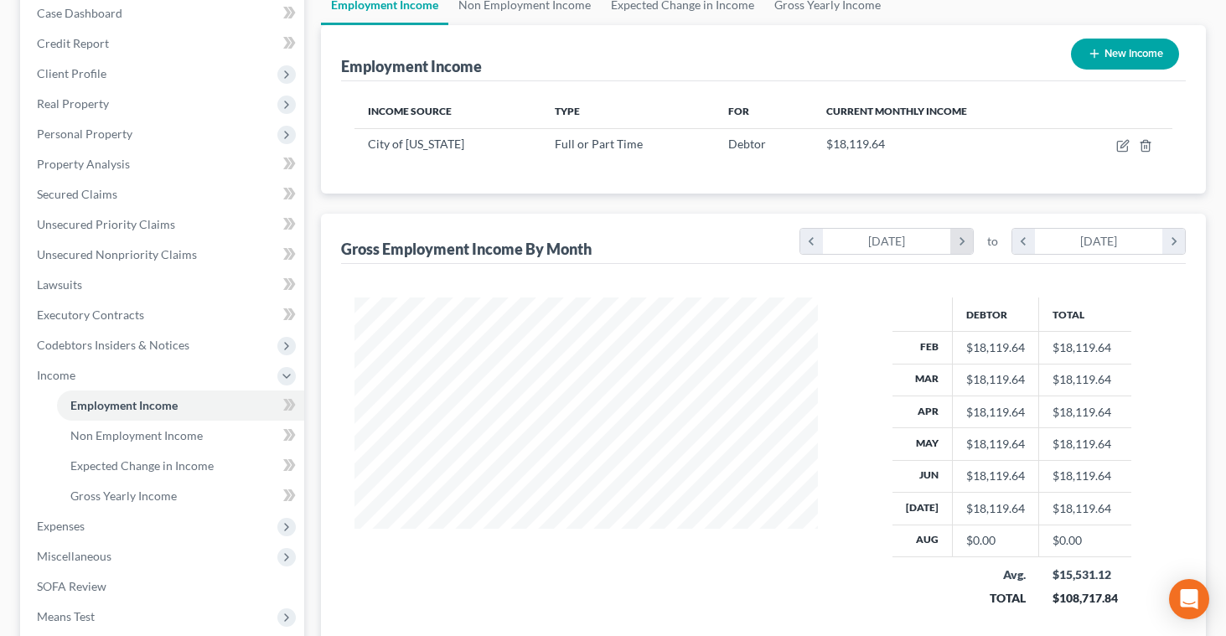
click at [965, 242] on icon "chevron_right" at bounding box center [962, 241] width 23 height 25
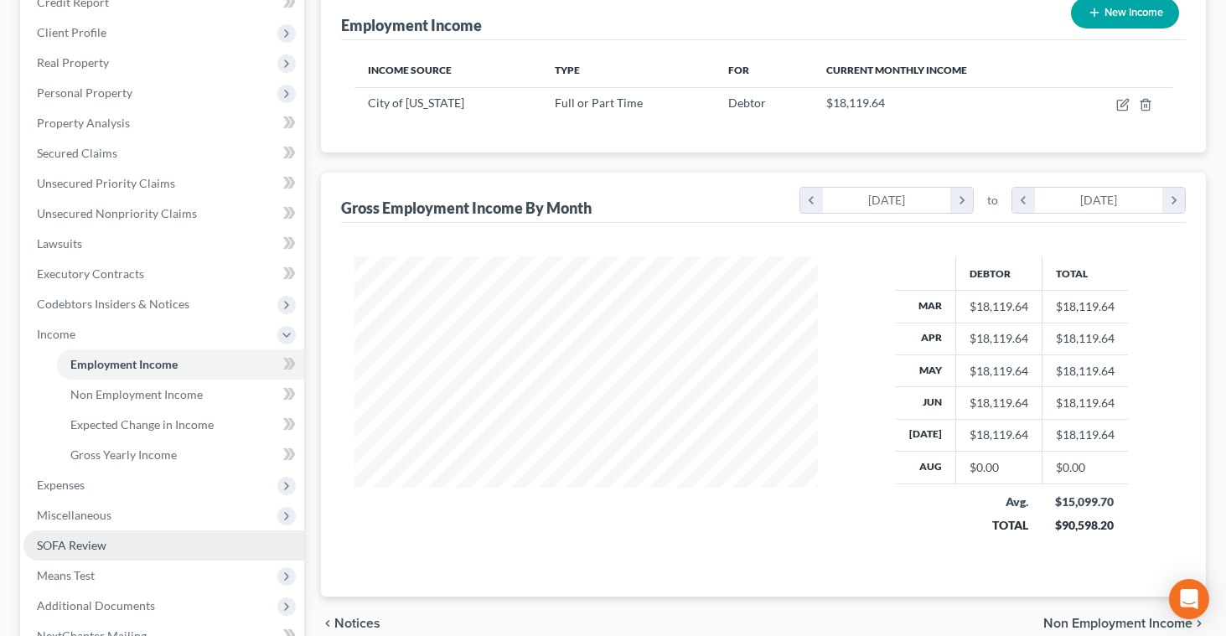
scroll to position [215, 0]
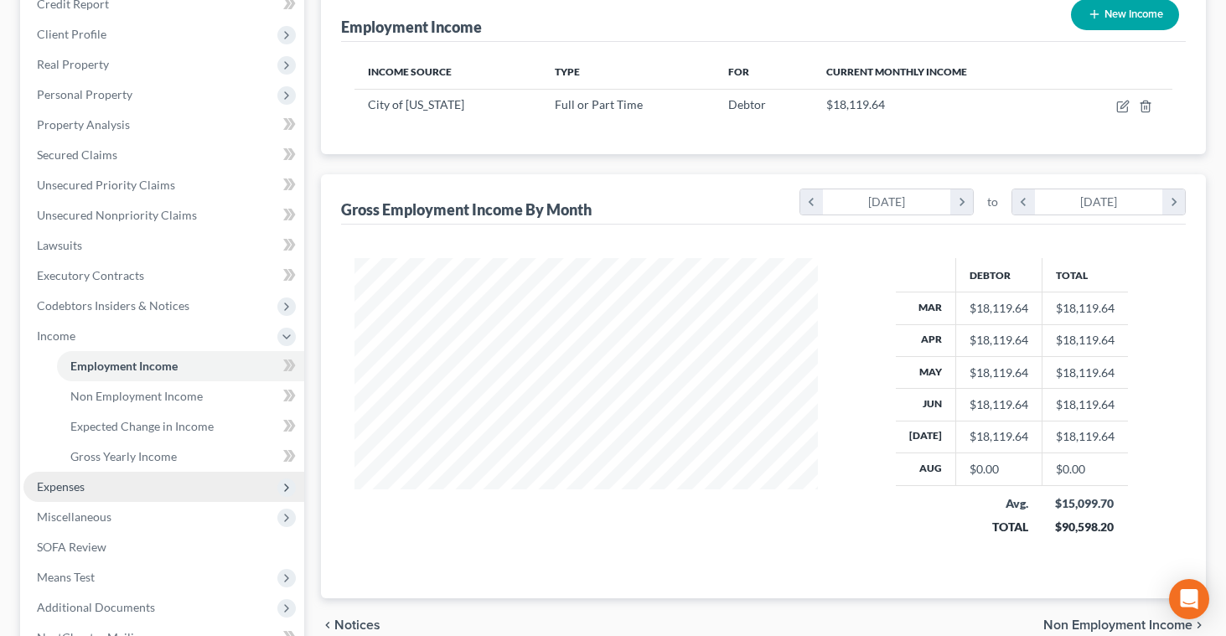
click at [116, 482] on span "Expenses" at bounding box center [163, 487] width 281 height 30
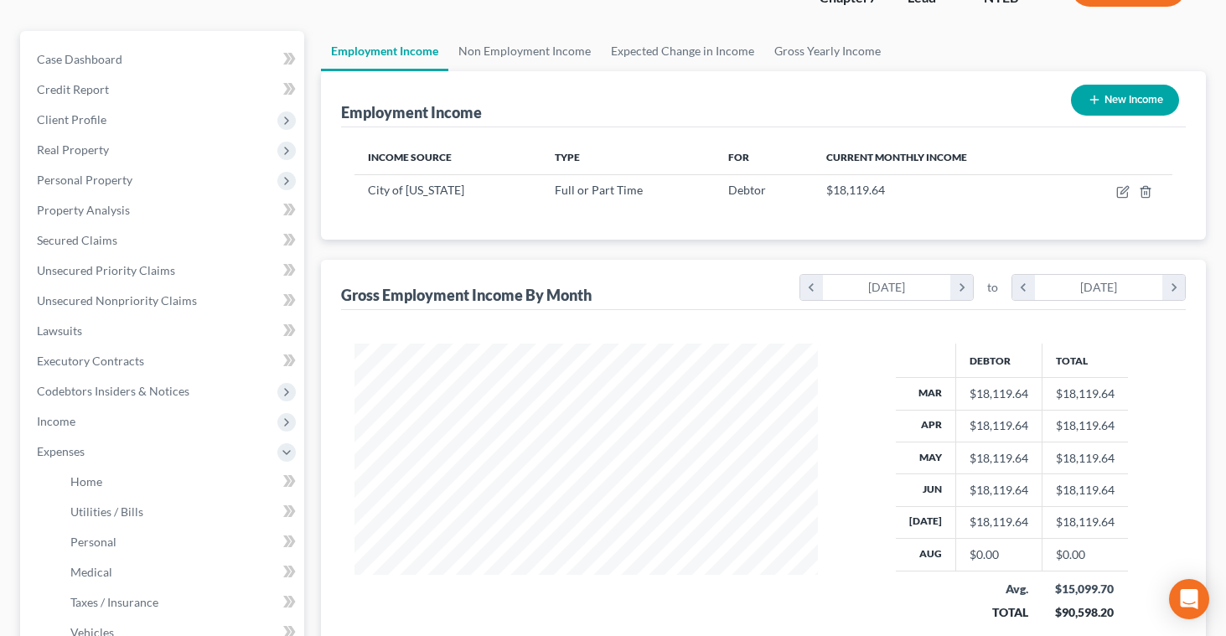
scroll to position [0, 0]
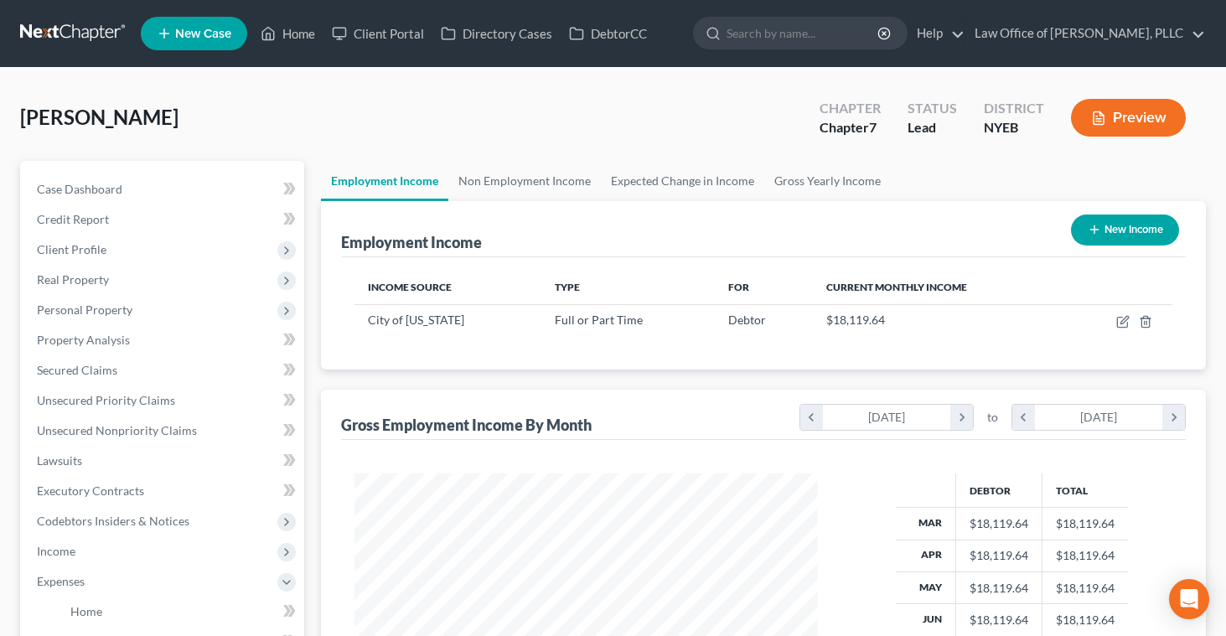
click at [1106, 122] on button "Preview" at bounding box center [1128, 118] width 115 height 38
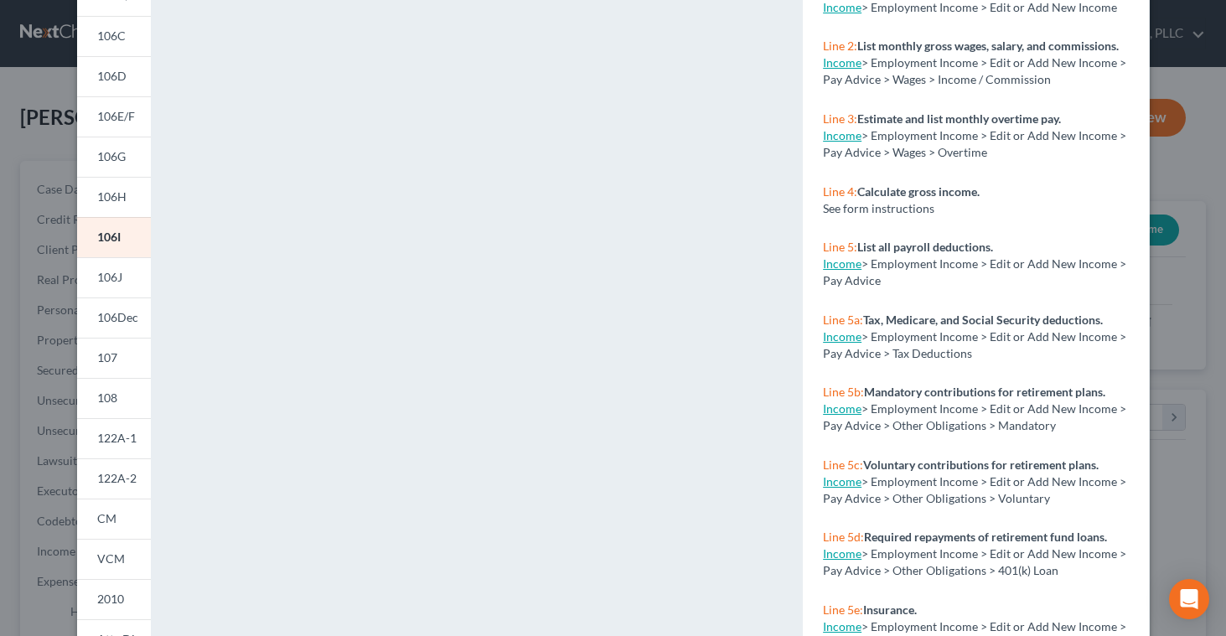
scroll to position [293, 0]
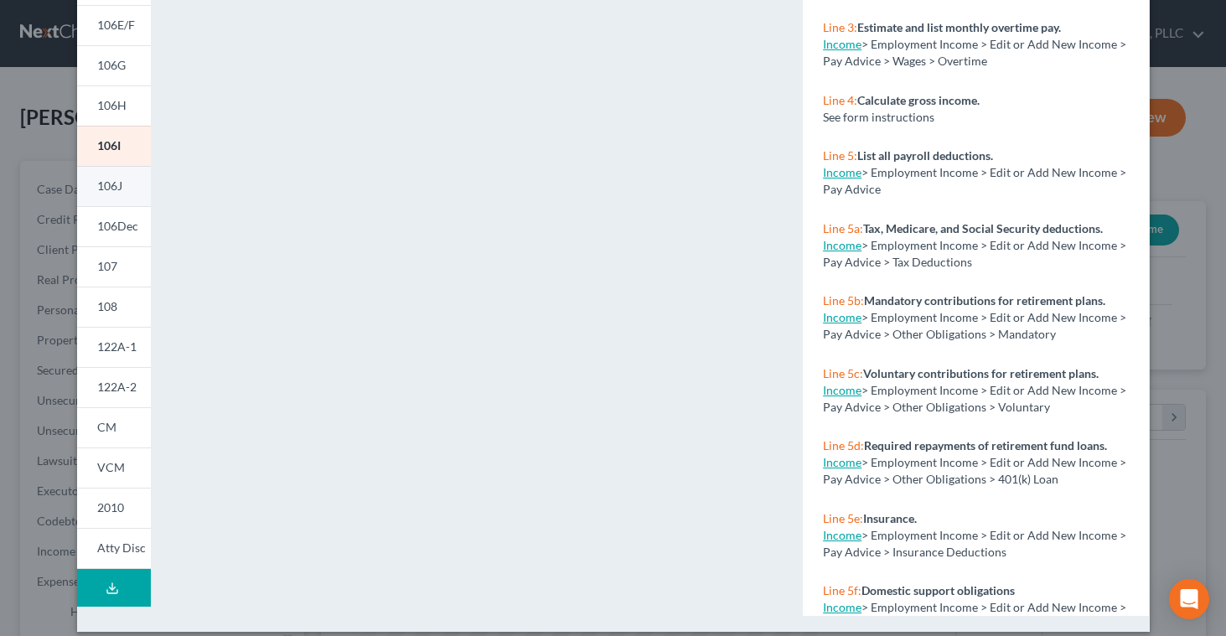
click at [112, 187] on span "106J" at bounding box center [109, 186] width 25 height 14
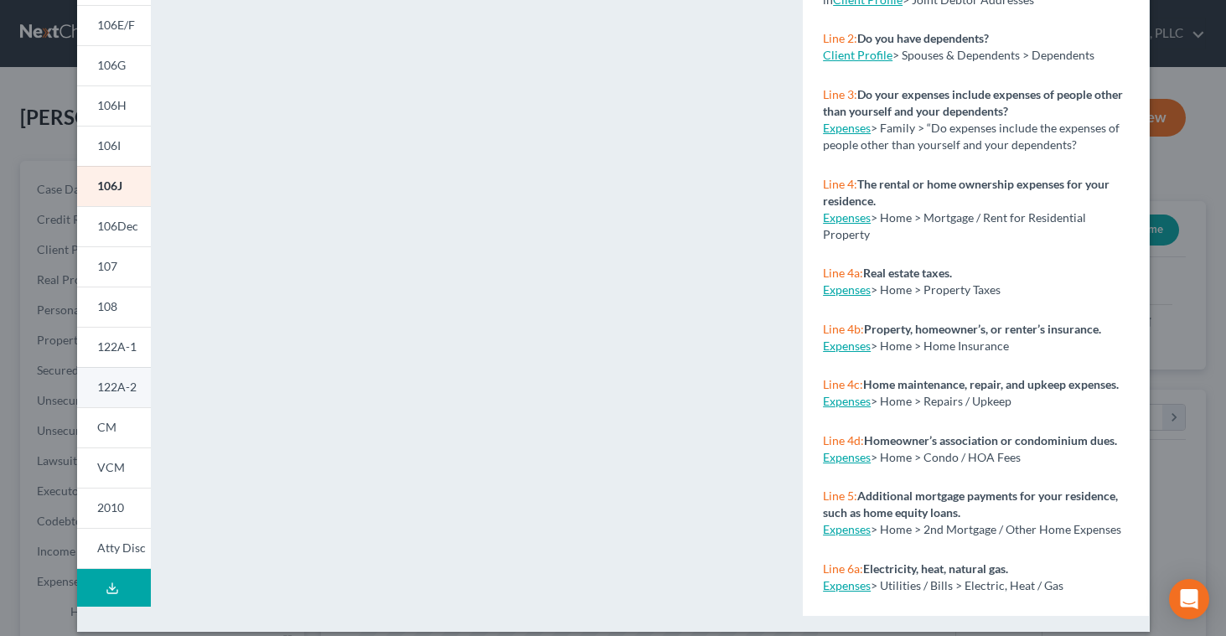
click at [118, 389] on span "122A-2" at bounding box center [116, 387] width 39 height 14
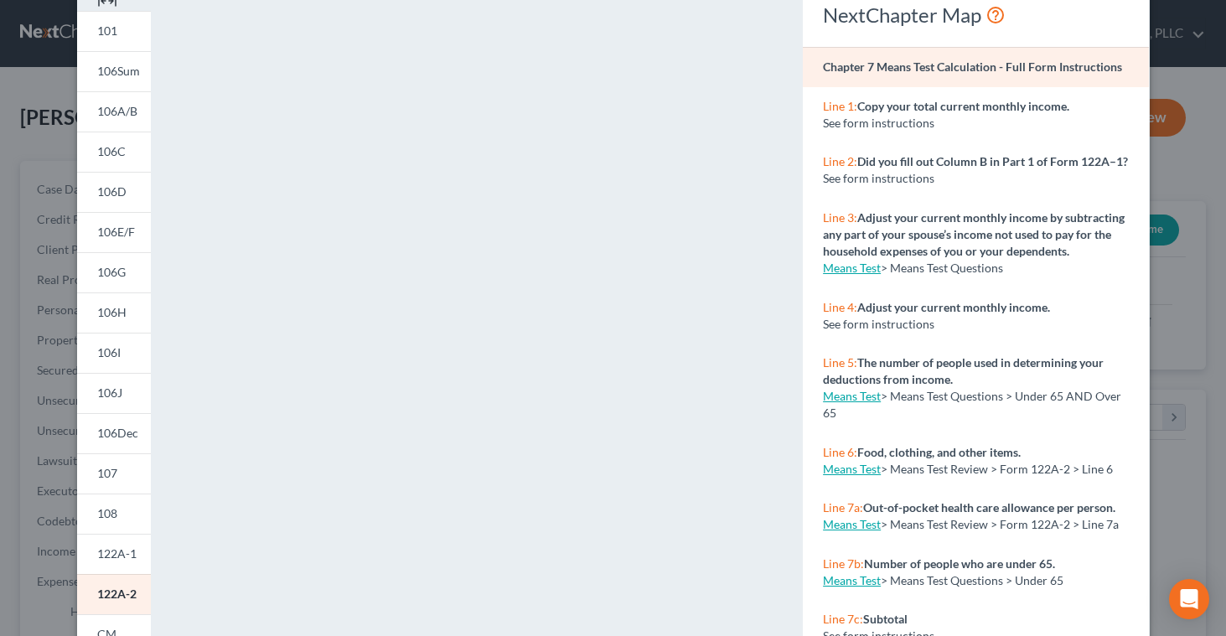
scroll to position [0, 0]
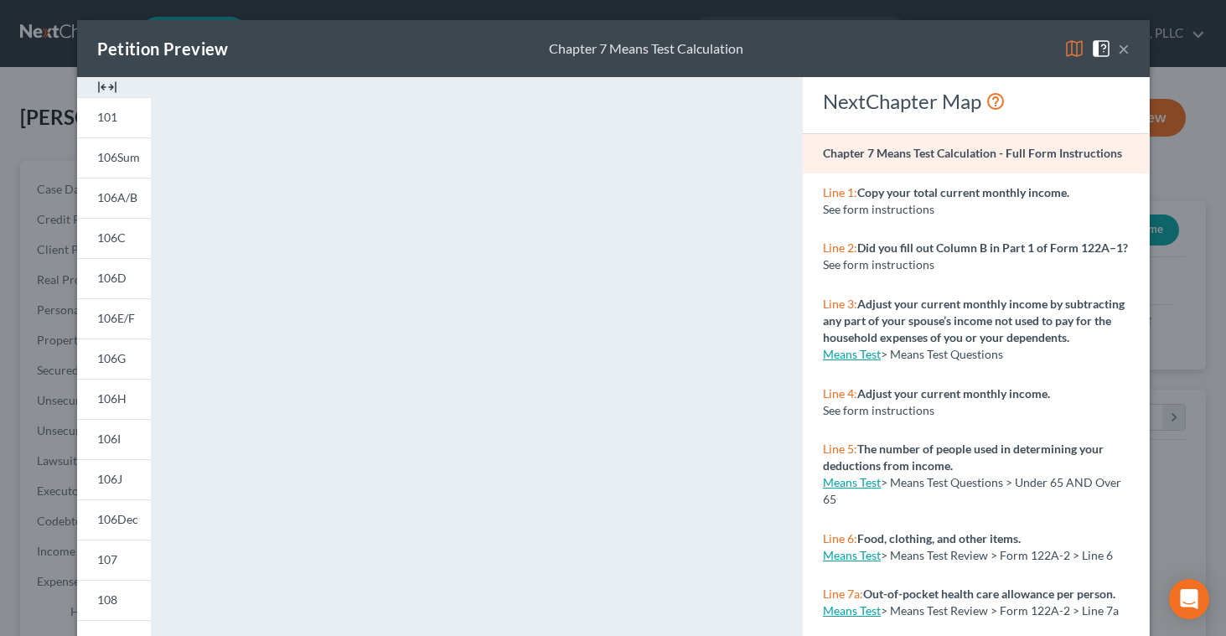
click at [1125, 51] on button "×" at bounding box center [1124, 49] width 12 height 20
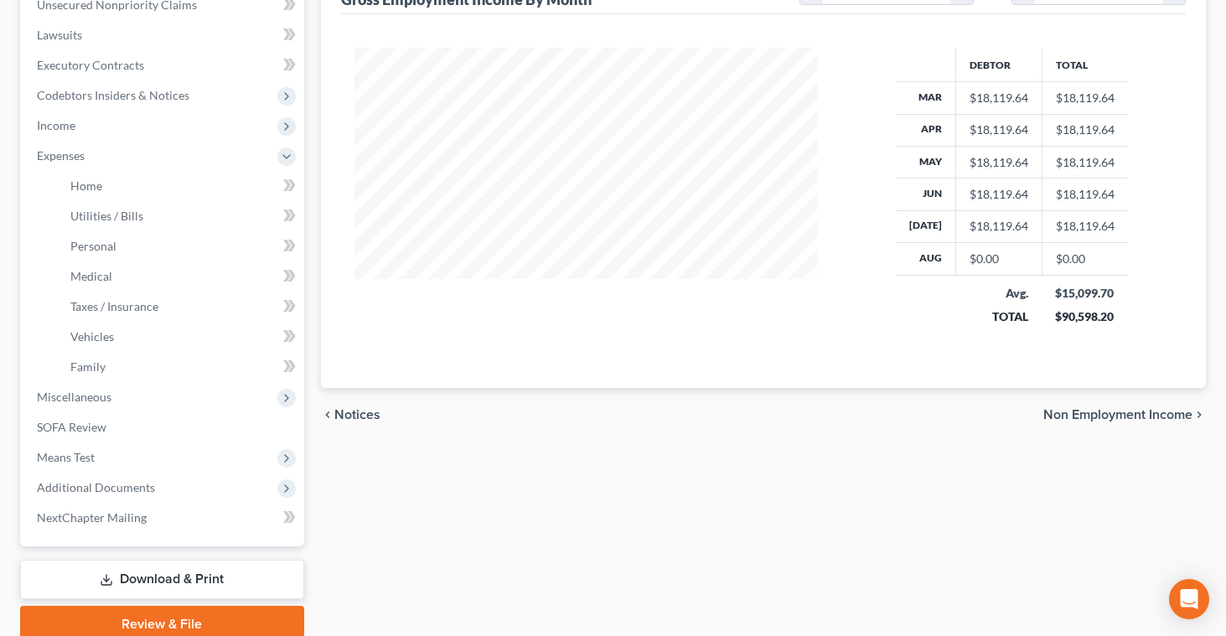
scroll to position [495, 0]
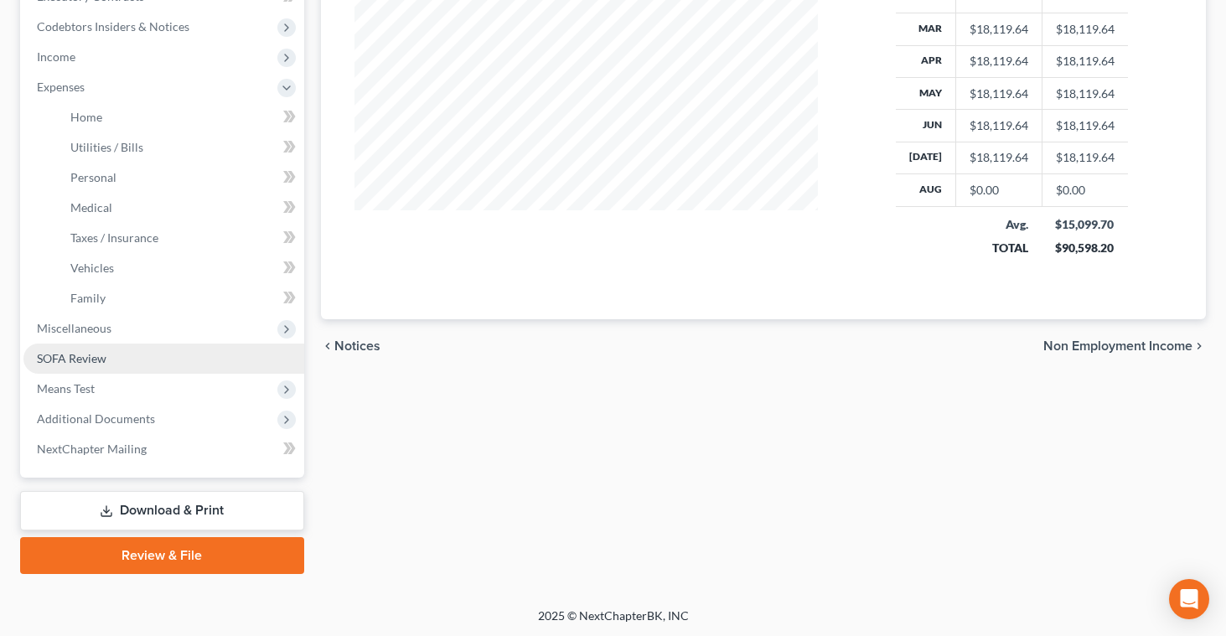
click at [55, 360] on span "SOFA Review" at bounding box center [72, 358] width 70 height 14
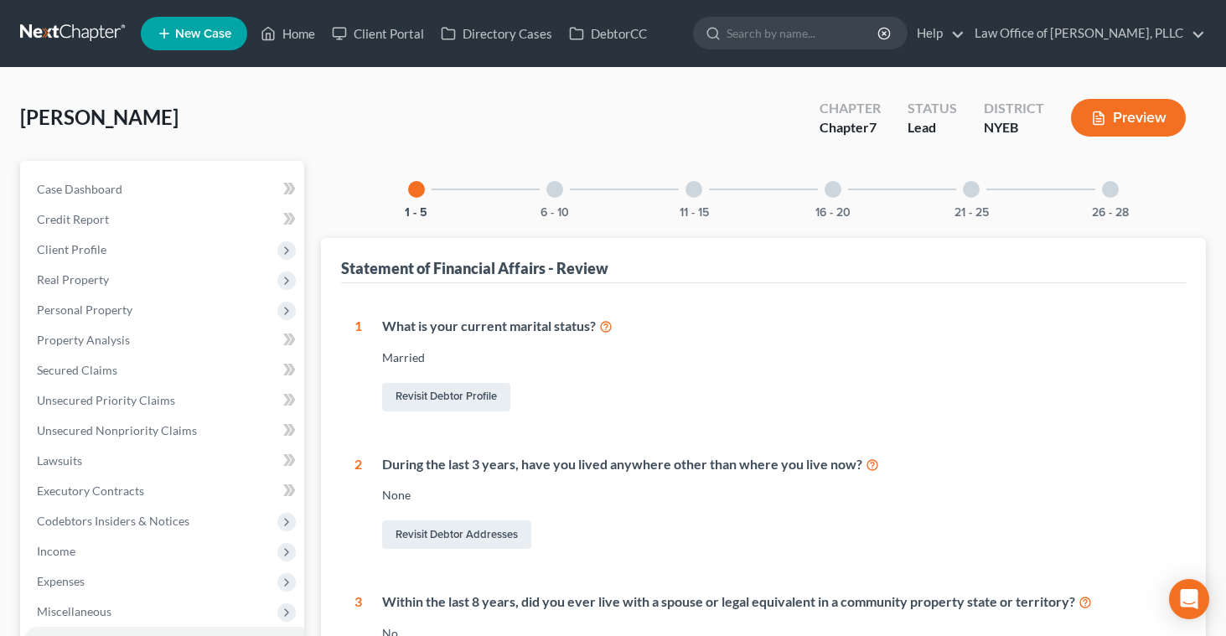
click at [837, 194] on div at bounding box center [833, 189] width 17 height 17
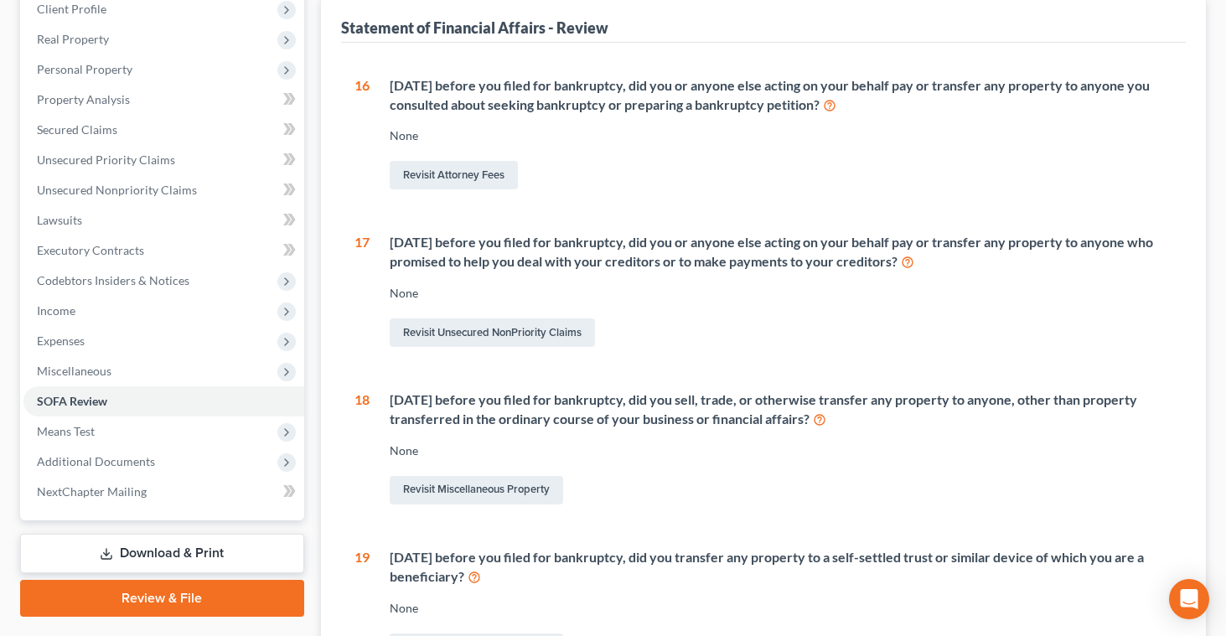
scroll to position [246, 0]
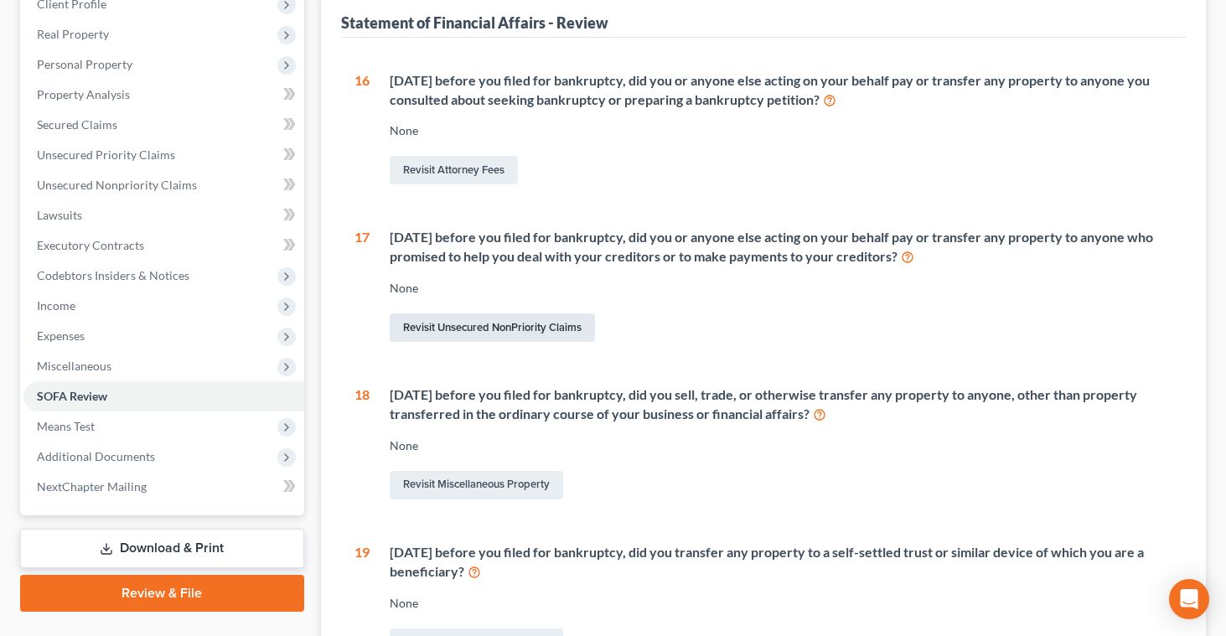
click at [473, 331] on link "Revisit Unsecured NonPriority Claims" at bounding box center [492, 328] width 205 height 29
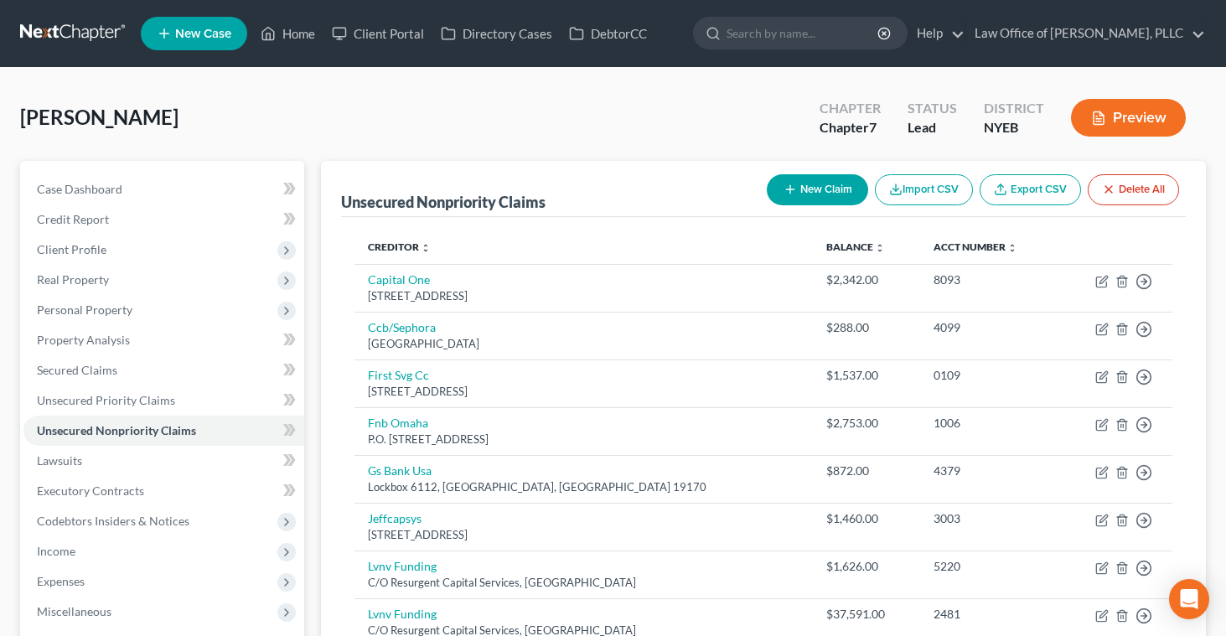
click at [1119, 117] on button "Preview" at bounding box center [1128, 118] width 115 height 38
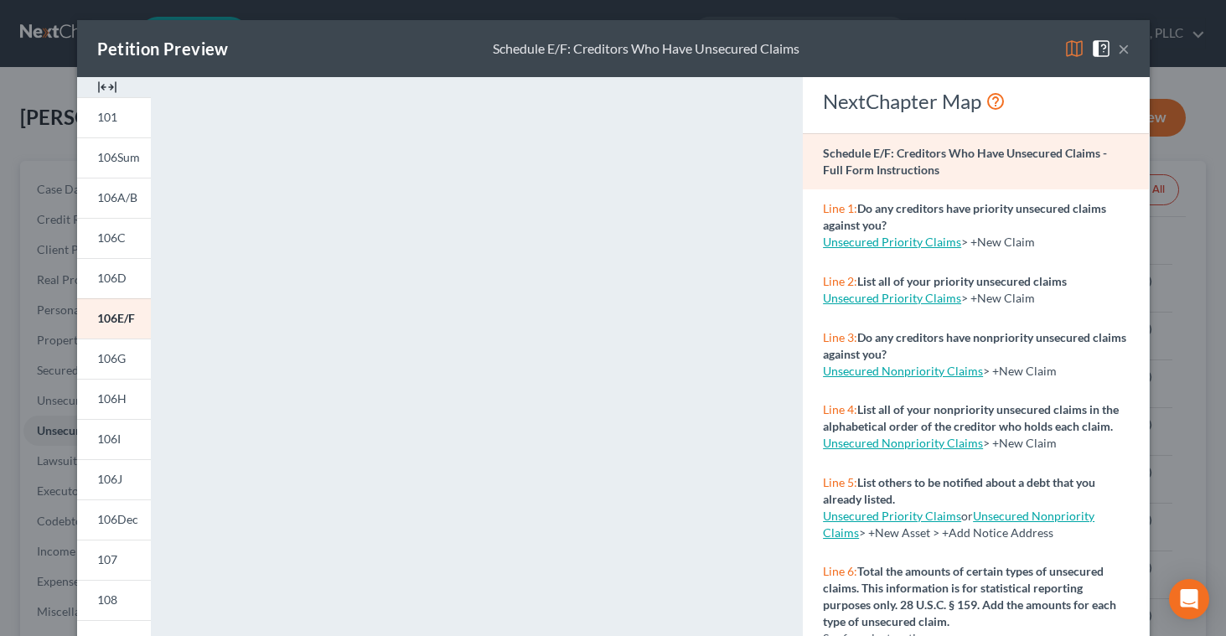
click at [1122, 55] on button "×" at bounding box center [1124, 49] width 12 height 20
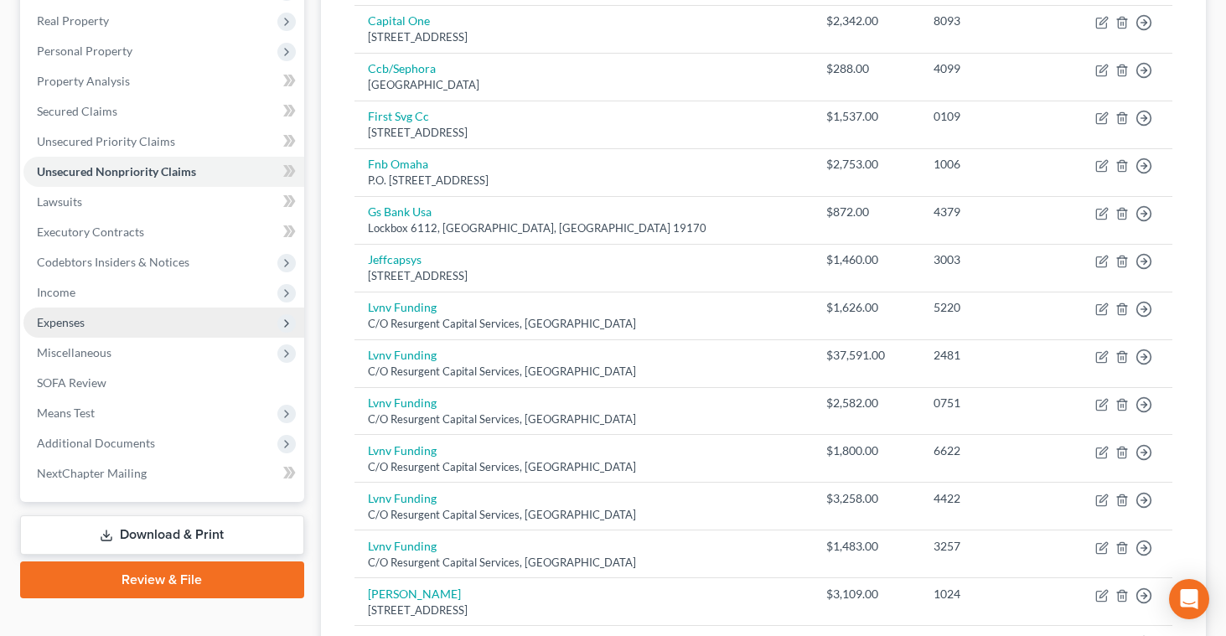
scroll to position [266, 0]
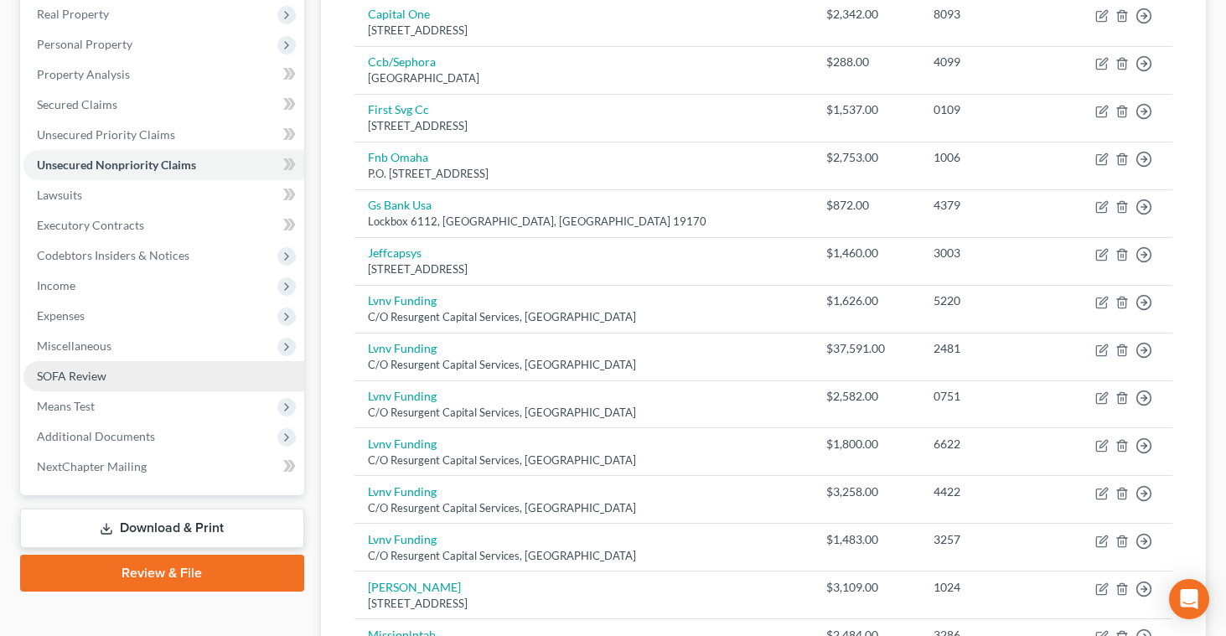
click at [92, 376] on span "SOFA Review" at bounding box center [72, 376] width 70 height 14
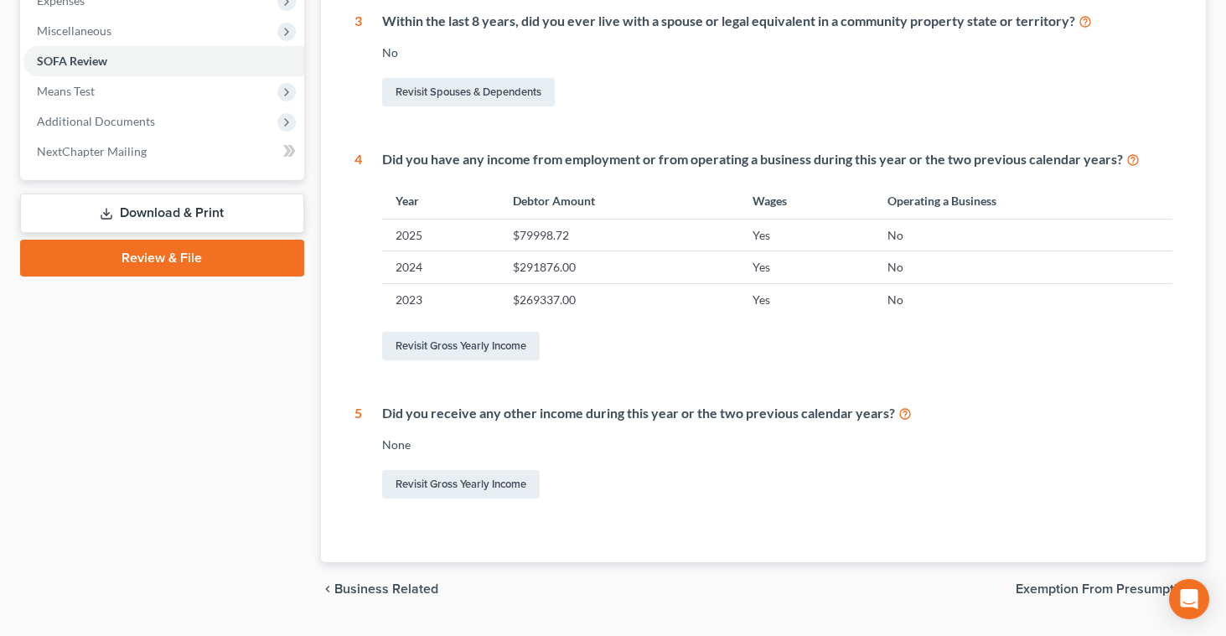
scroll to position [583, 0]
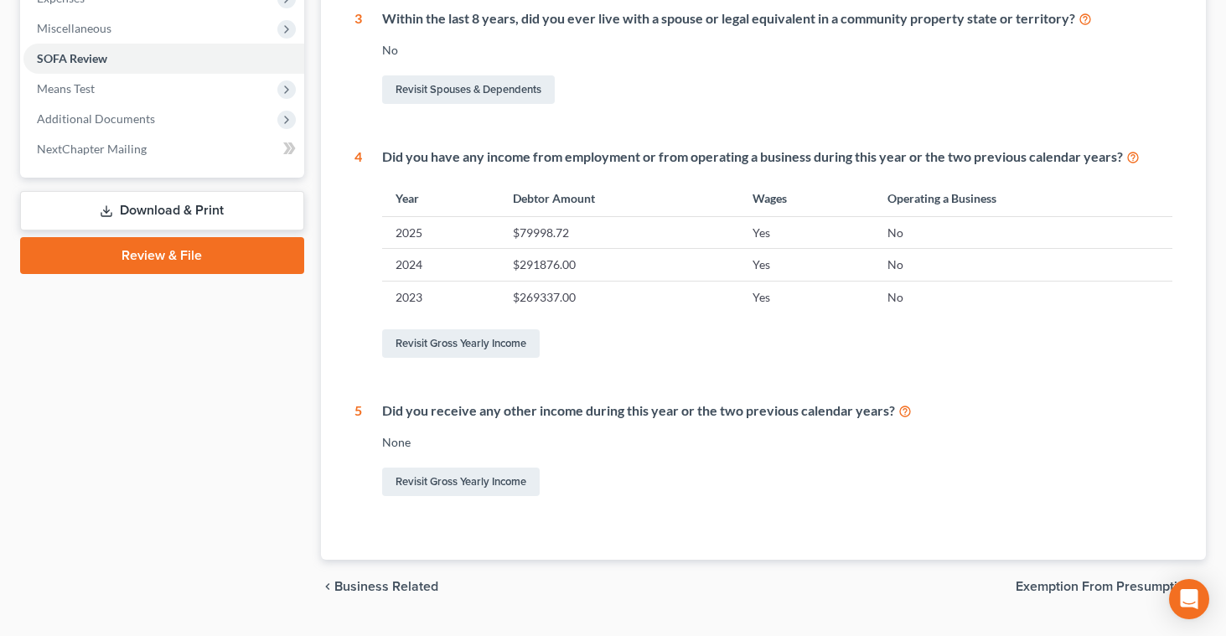
click at [1053, 588] on span "Exemption from Presumption" at bounding box center [1104, 586] width 177 height 13
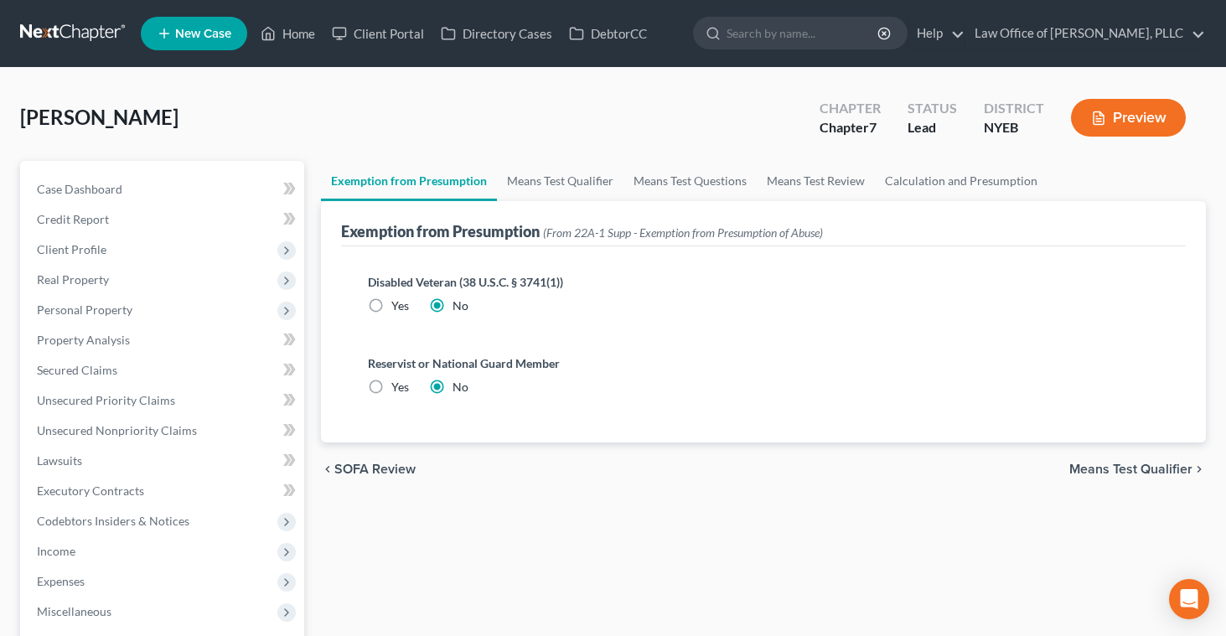
click at [1095, 467] on span "Means Test Qualifier" at bounding box center [1131, 469] width 123 height 13
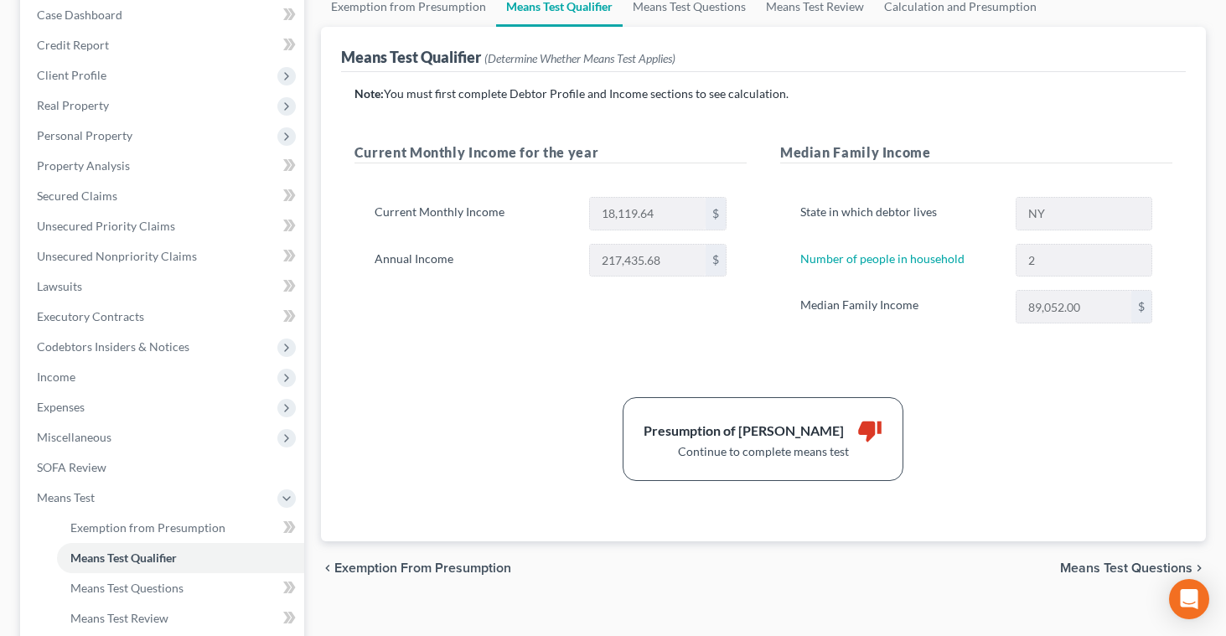
scroll to position [172, 0]
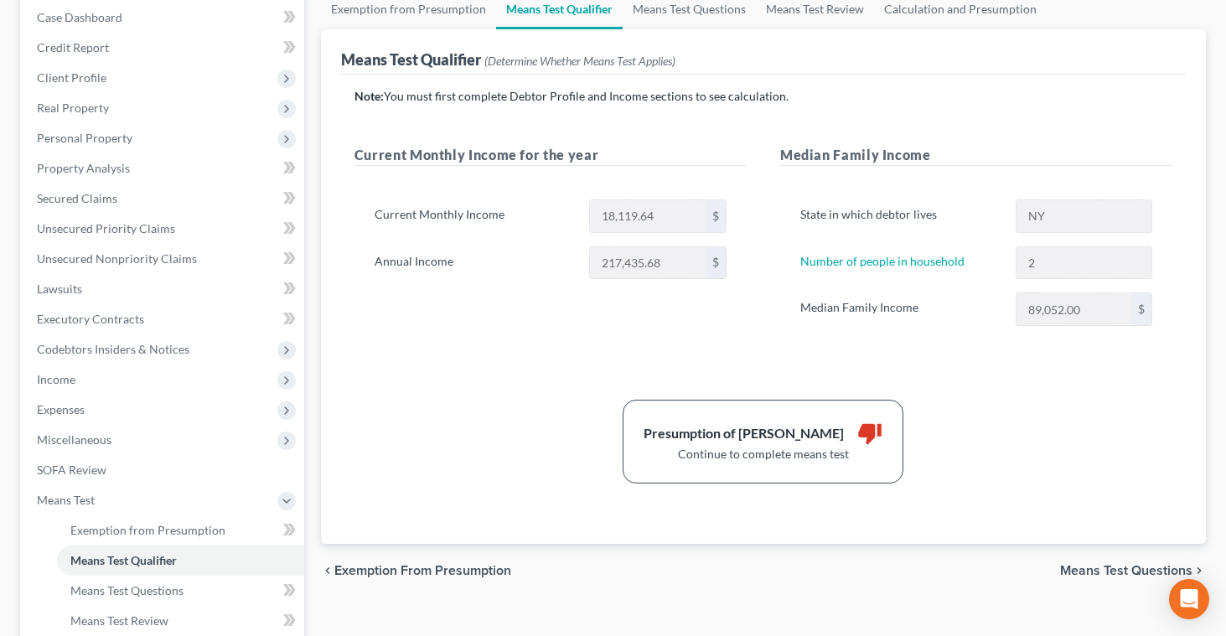
click at [1070, 570] on span "Means Test Questions" at bounding box center [1126, 570] width 132 height 13
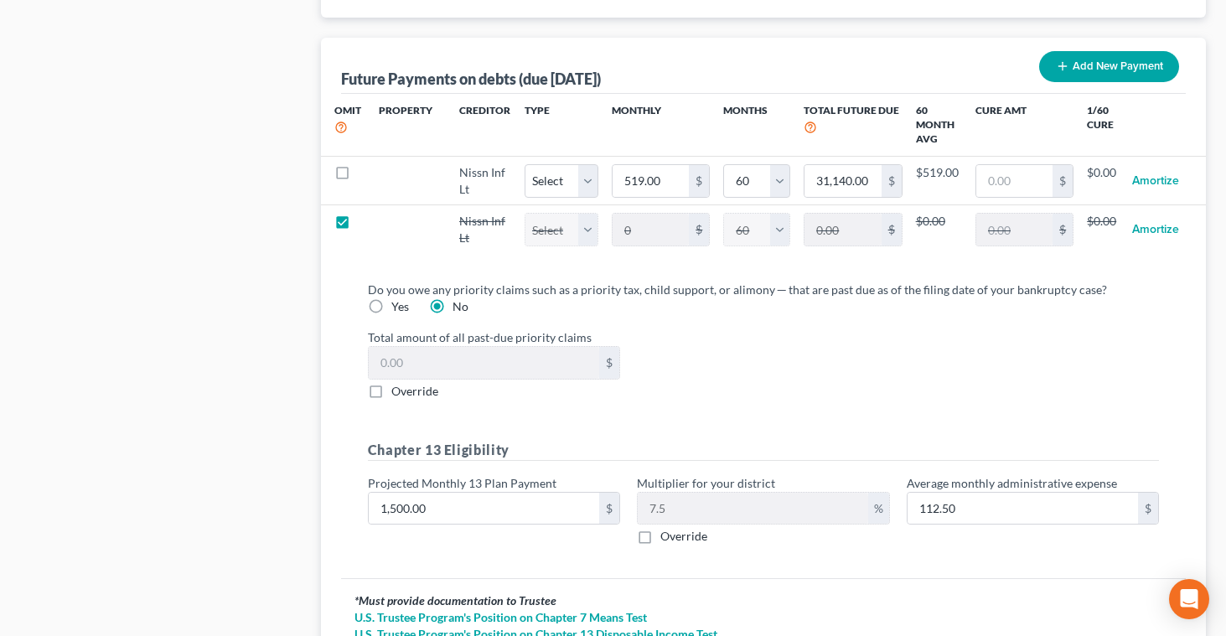
scroll to position [1667, 0]
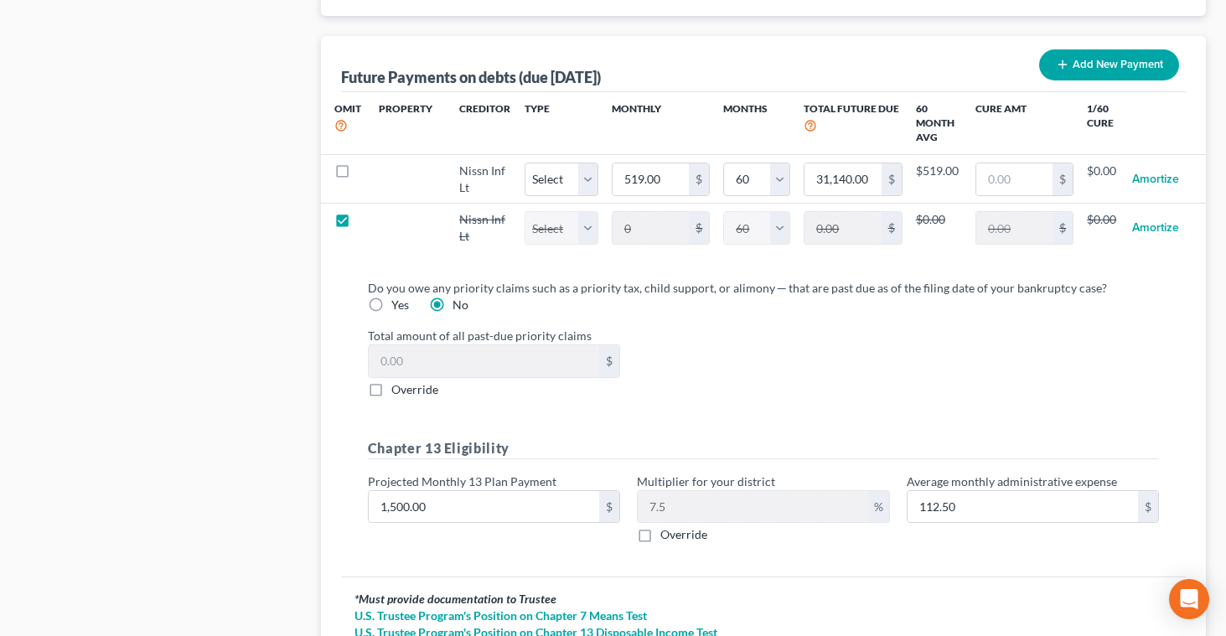
click at [391, 305] on label "Yes" at bounding box center [400, 305] width 18 height 17
click at [398, 305] on input "Yes" at bounding box center [403, 302] width 11 height 11
click at [391, 390] on label "Override" at bounding box center [414, 389] width 47 height 17
click at [398, 390] on input "Override" at bounding box center [403, 386] width 11 height 11
click at [384, 361] on input "0.00" at bounding box center [484, 361] width 231 height 32
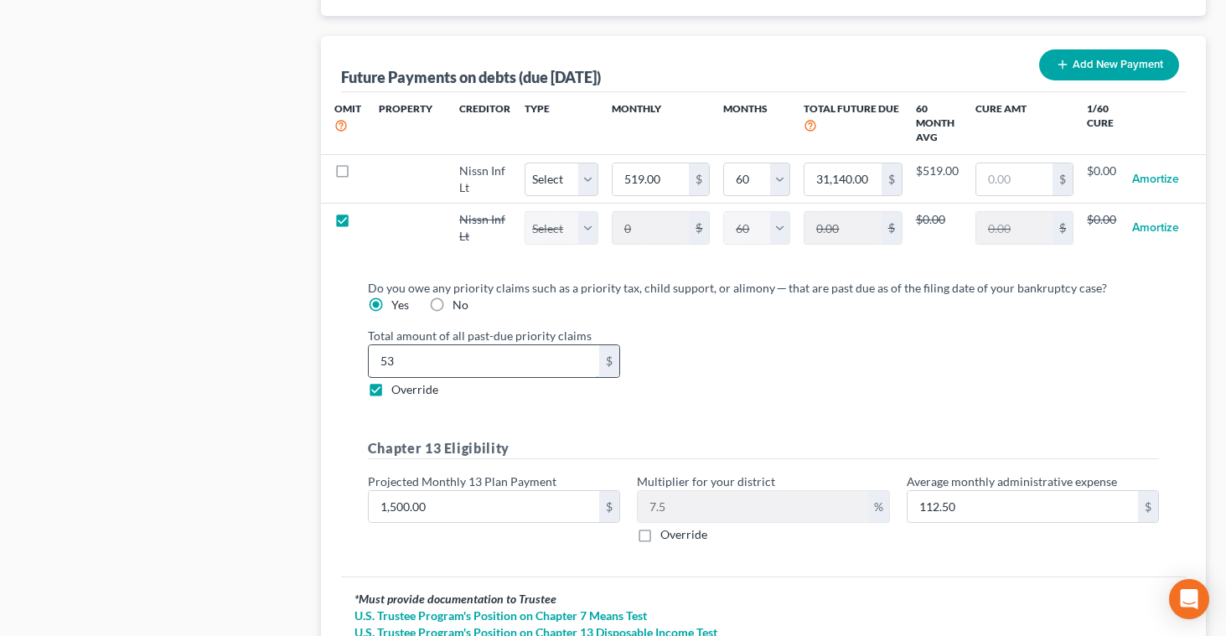
click at [404, 356] on input "53" at bounding box center [484, 361] width 231 height 32
click at [501, 405] on div "Do you owe any priority claims such as a priority tax, child support, or alimon…" at bounding box center [764, 418] width 818 height 278
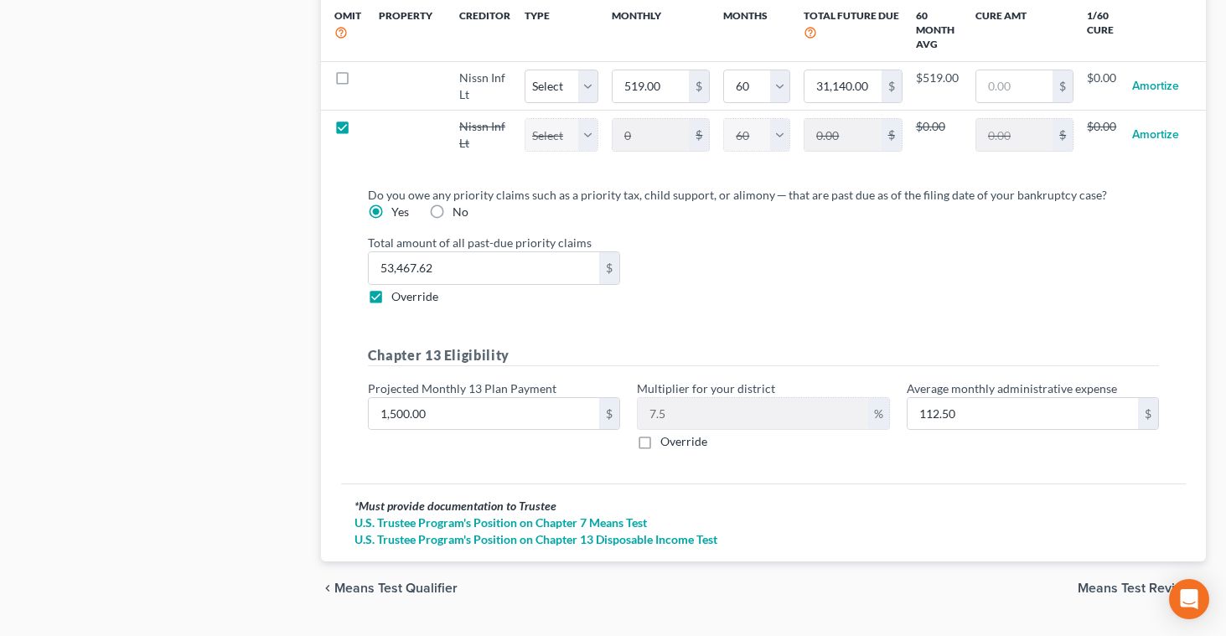
scroll to position [1802, 0]
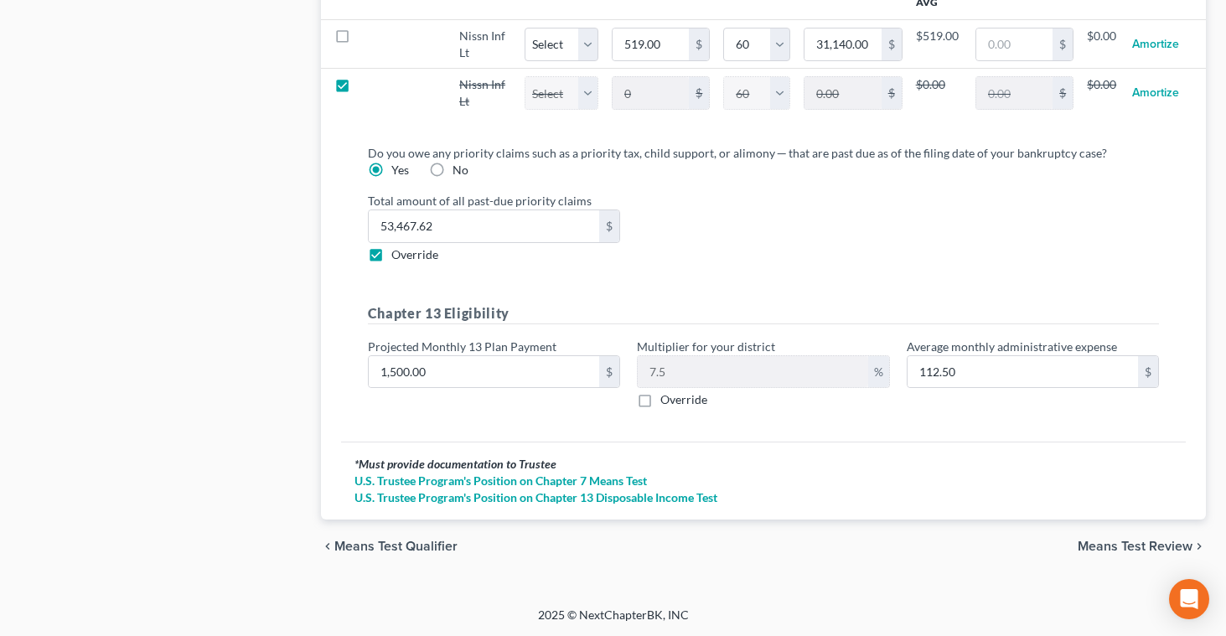
click at [1096, 547] on span "Means Test Review" at bounding box center [1135, 546] width 115 height 13
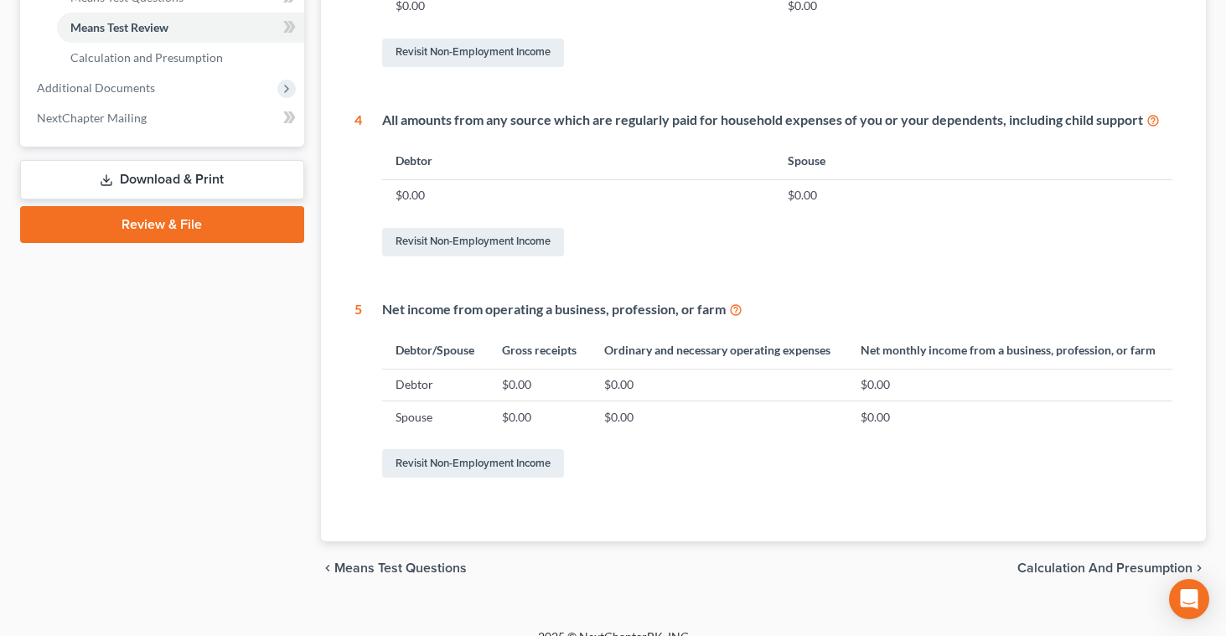
scroll to position [787, 0]
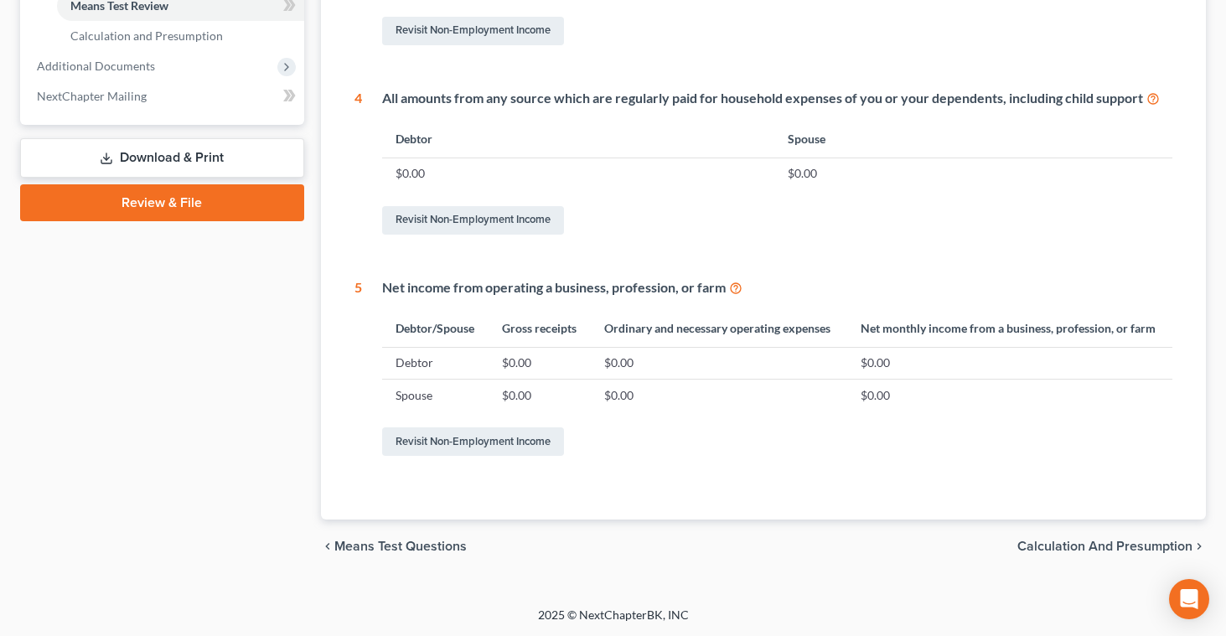
click at [1039, 545] on span "Calculation and Presumption" at bounding box center [1105, 546] width 175 height 13
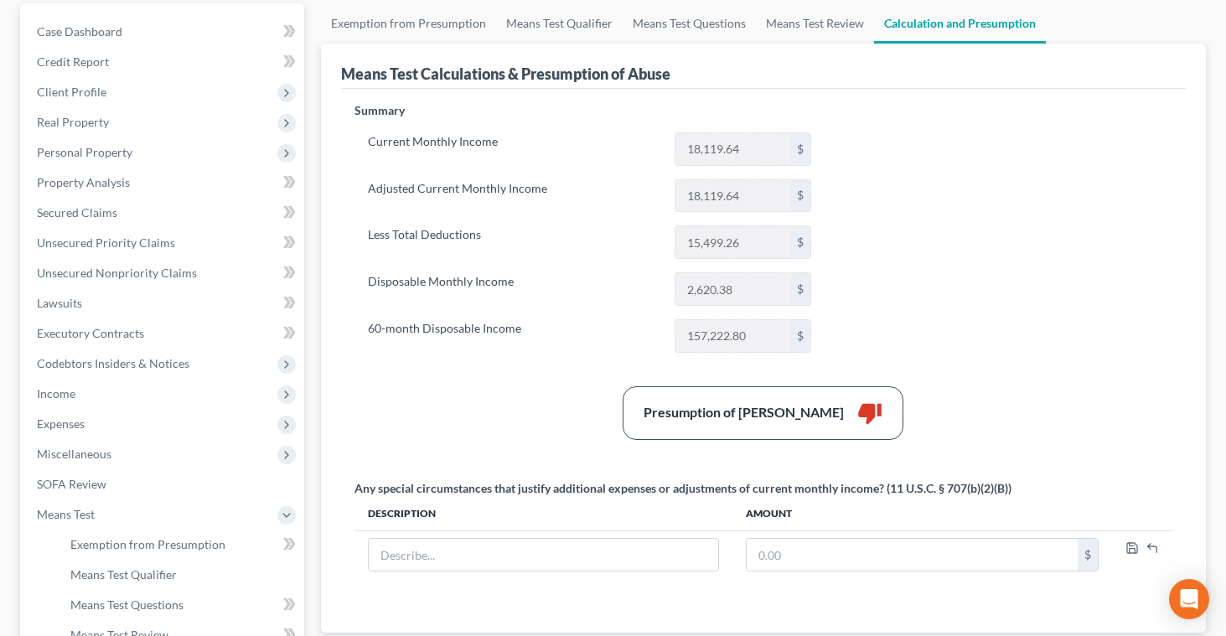
scroll to position [170, 0]
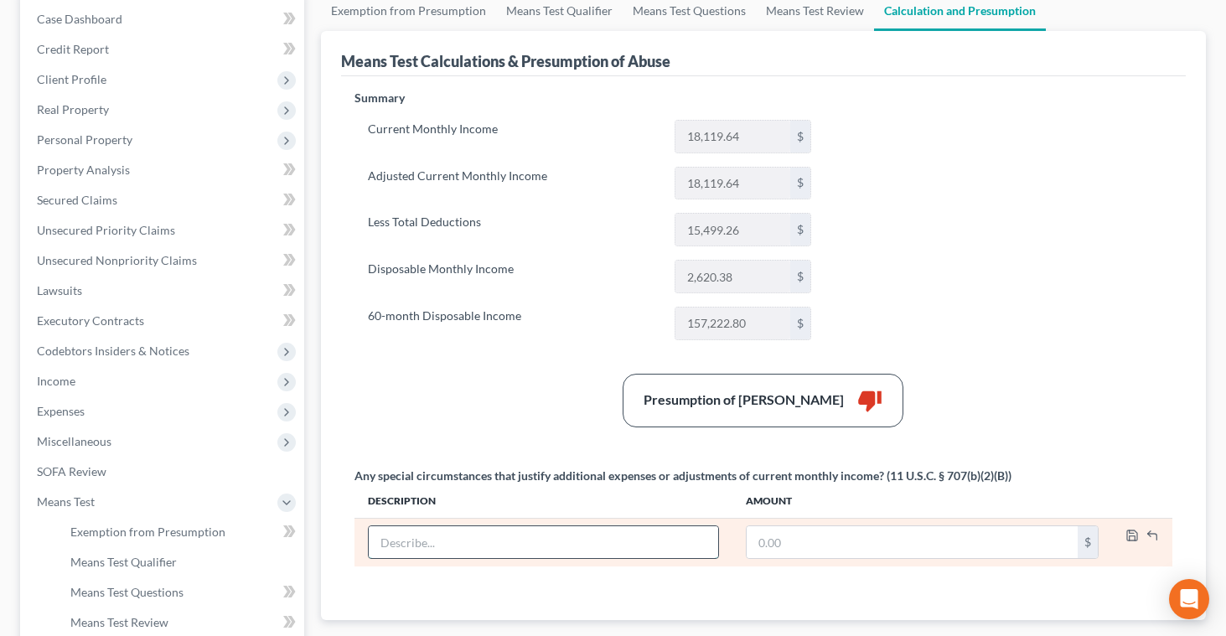
click at [671, 535] on input "text" at bounding box center [544, 542] width 350 height 32
click at [876, 547] on input "text" at bounding box center [912, 542] width 331 height 32
click at [710, 530] on input "IRS Repayment plan" at bounding box center [544, 542] width 350 height 32
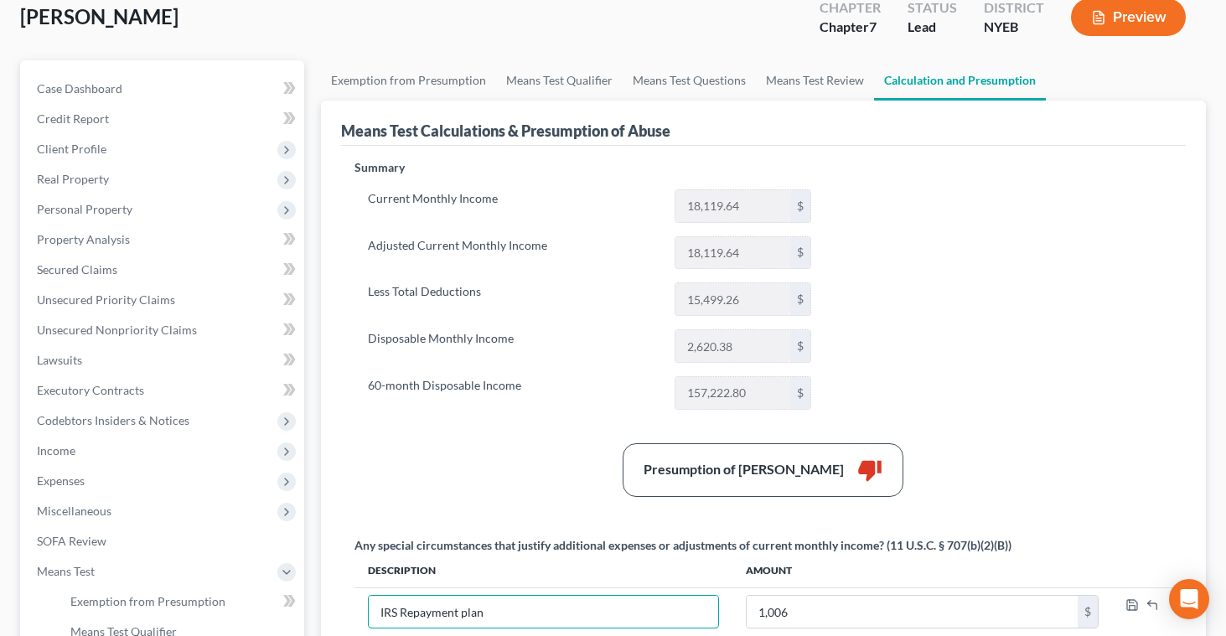
scroll to position [98, 0]
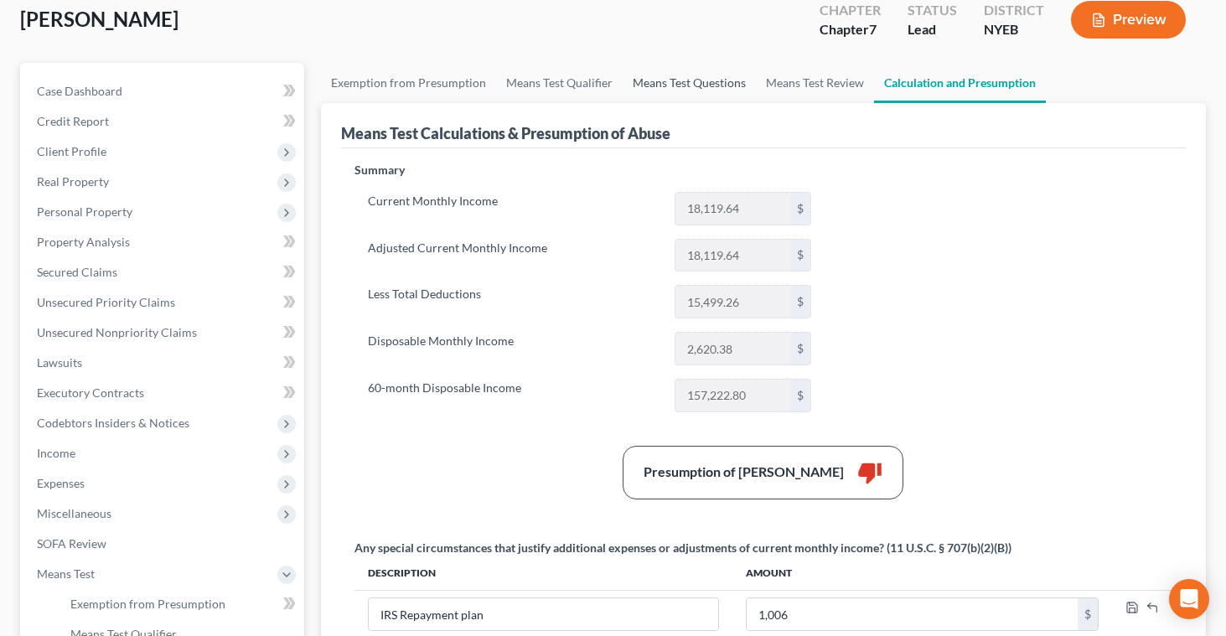
click at [640, 83] on link "Means Test Questions" at bounding box center [689, 83] width 133 height 40
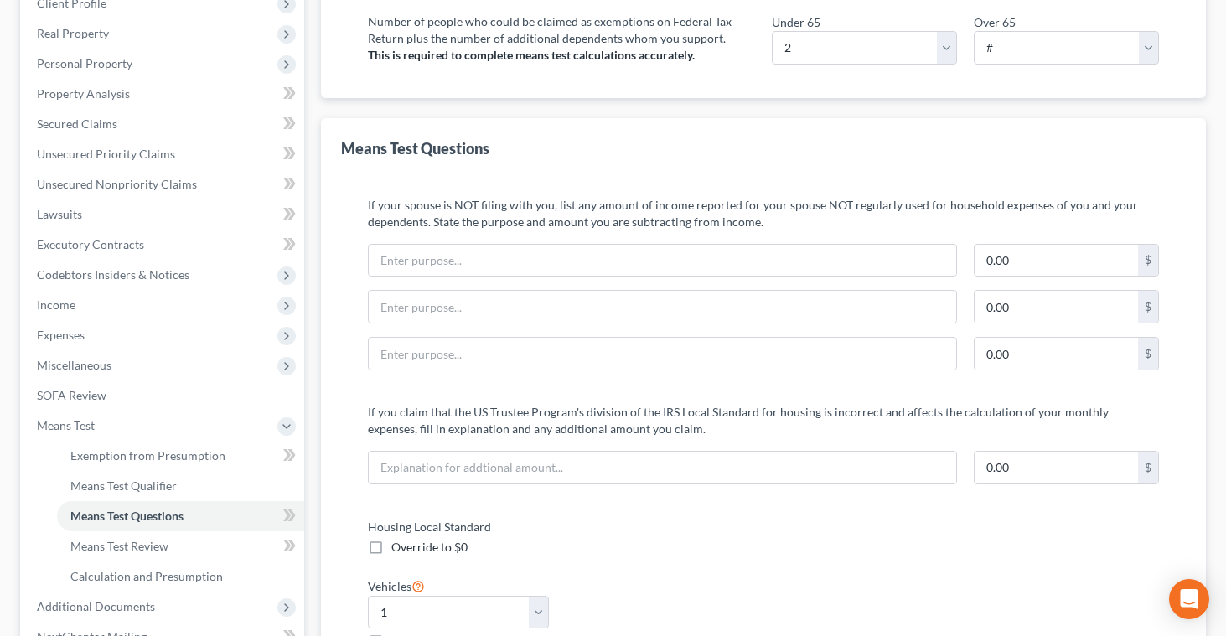
scroll to position [245, 0]
click at [174, 454] on span "Exemption from Presumption" at bounding box center [147, 457] width 155 height 14
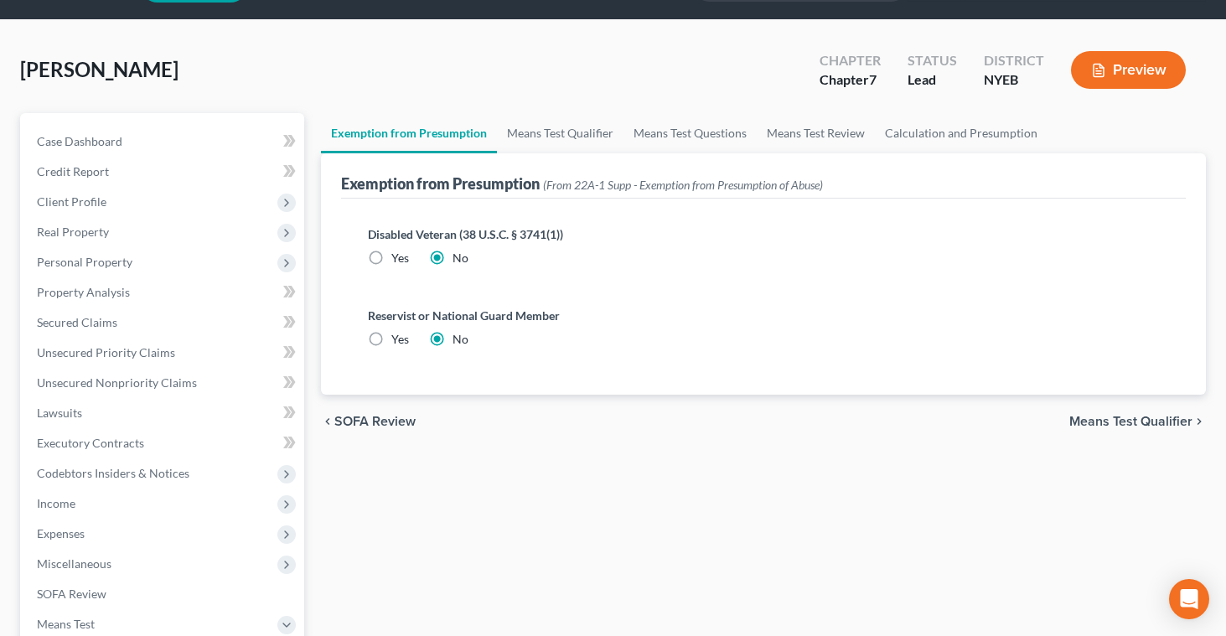
scroll to position [70, 0]
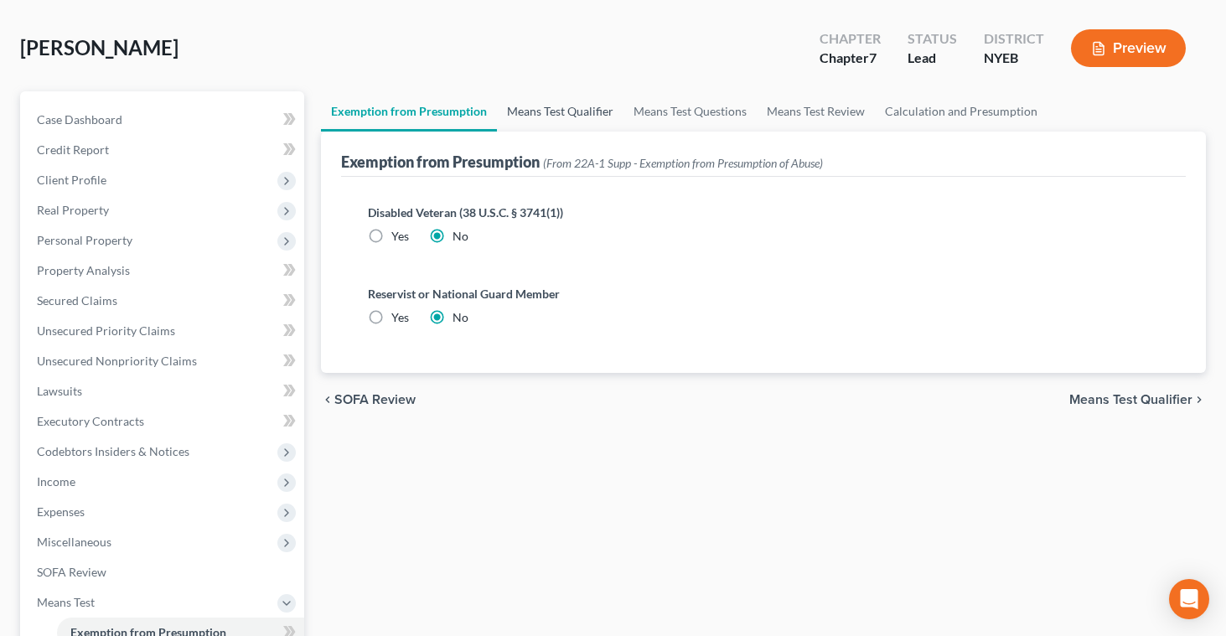
click at [553, 111] on link "Means Test Qualifier" at bounding box center [560, 111] width 127 height 40
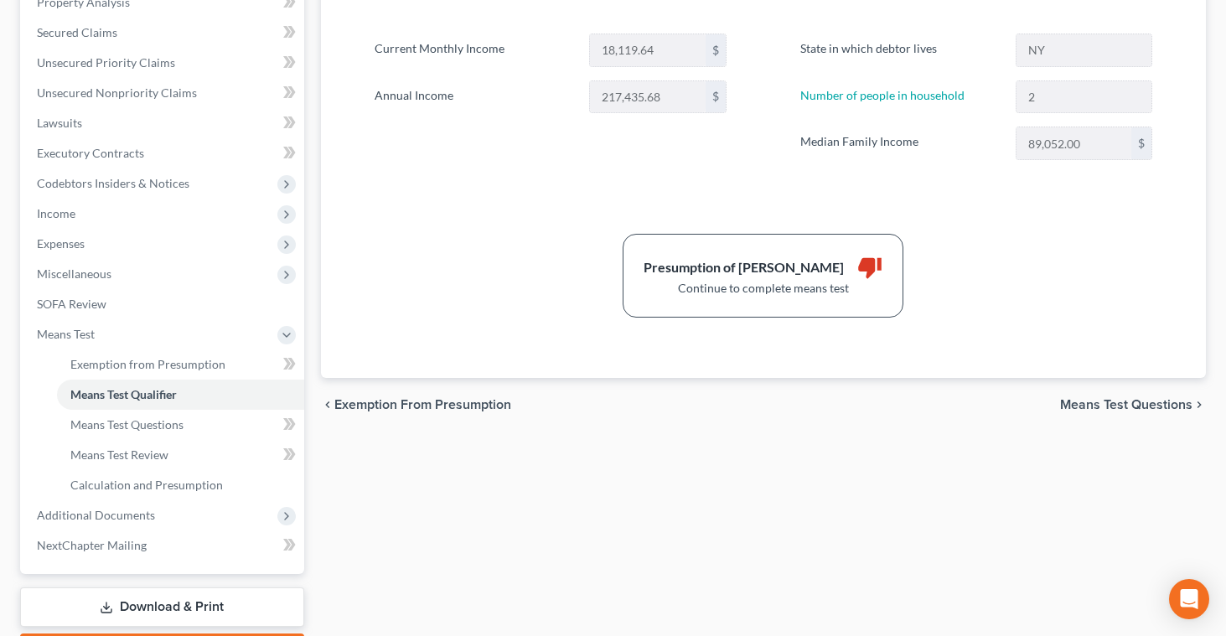
scroll to position [343, 0]
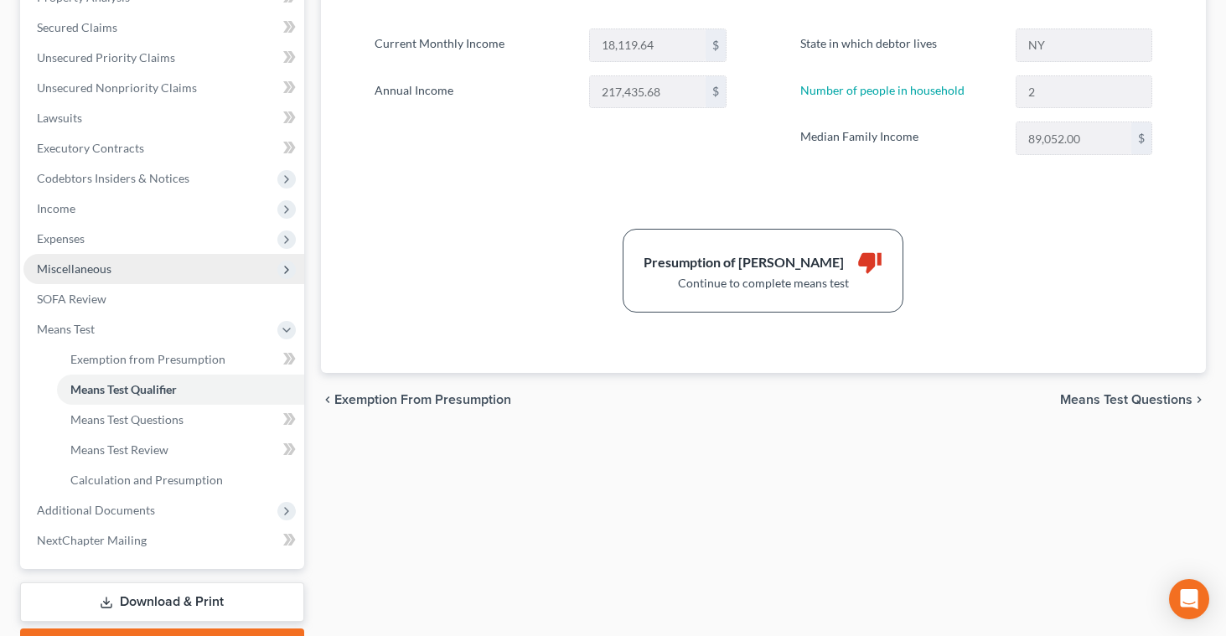
click at [106, 265] on span "Miscellaneous" at bounding box center [74, 269] width 75 height 14
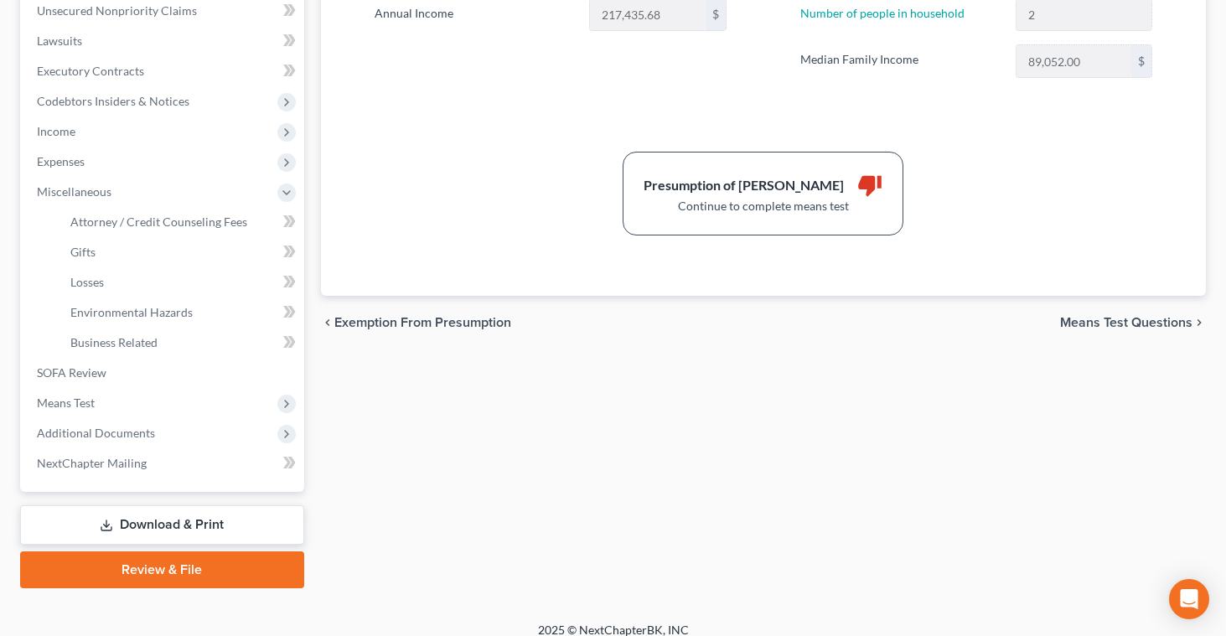
scroll to position [434, 0]
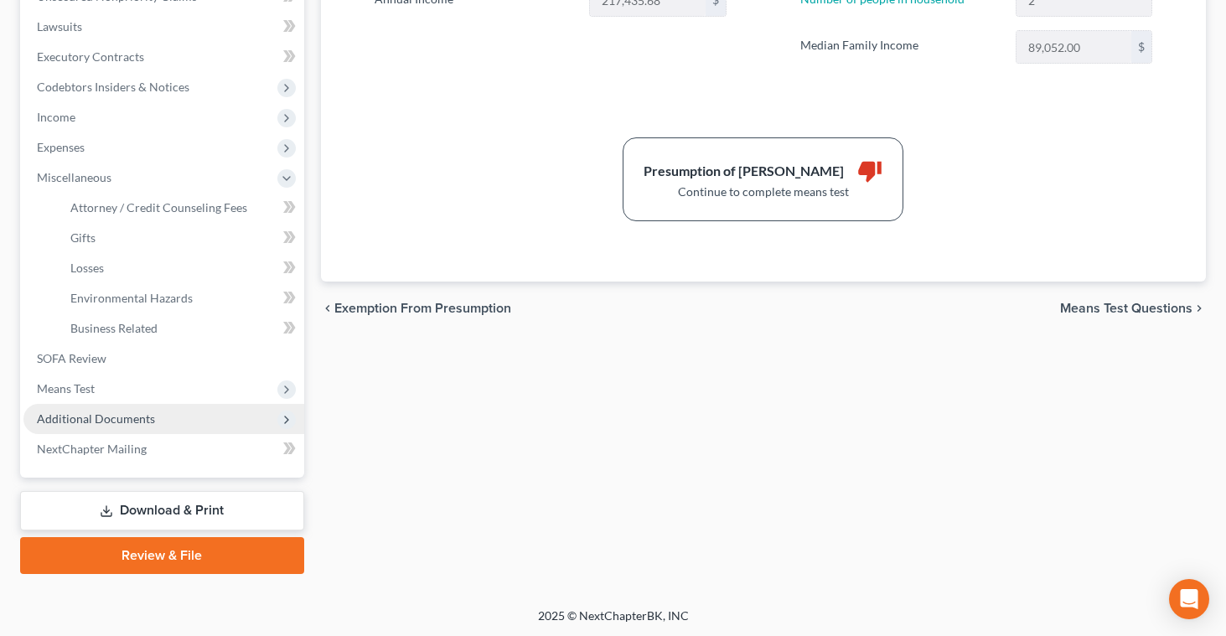
click at [54, 424] on span "Additional Documents" at bounding box center [96, 419] width 118 height 14
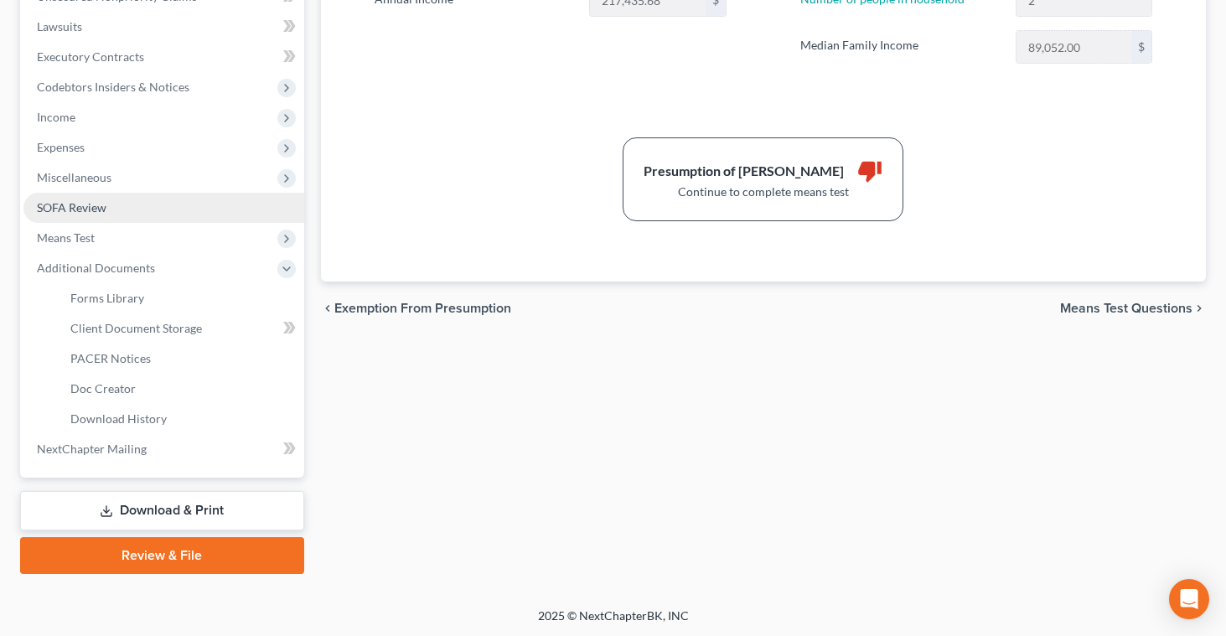
click at [84, 204] on span "SOFA Review" at bounding box center [72, 207] width 70 height 14
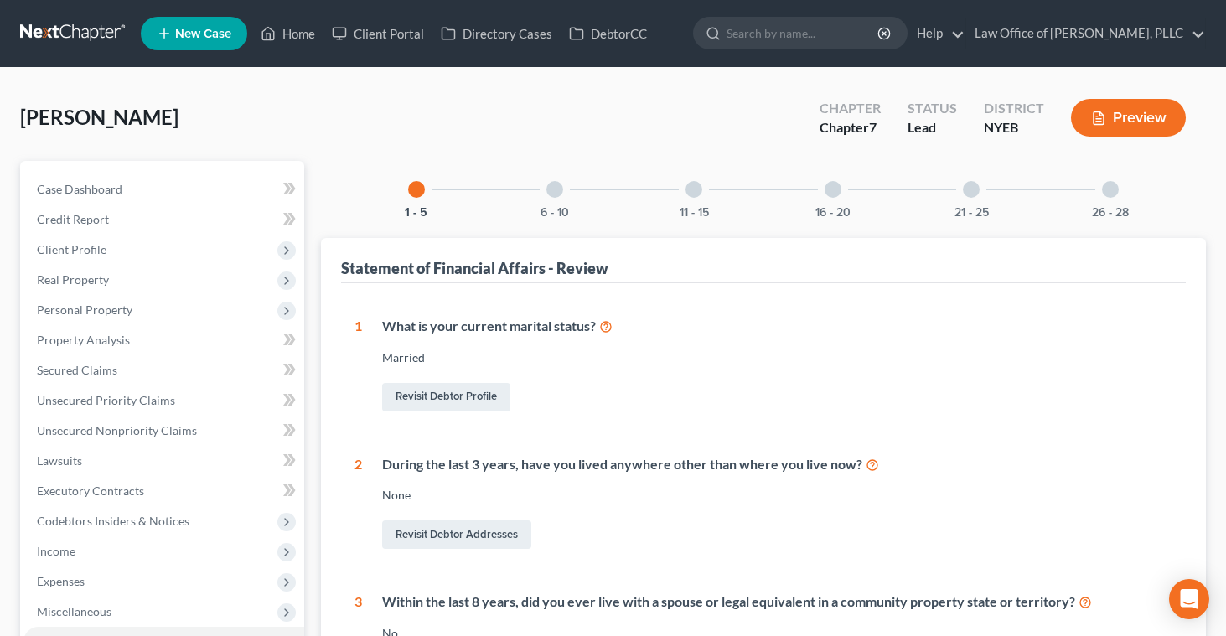
click at [558, 190] on div at bounding box center [555, 189] width 17 height 17
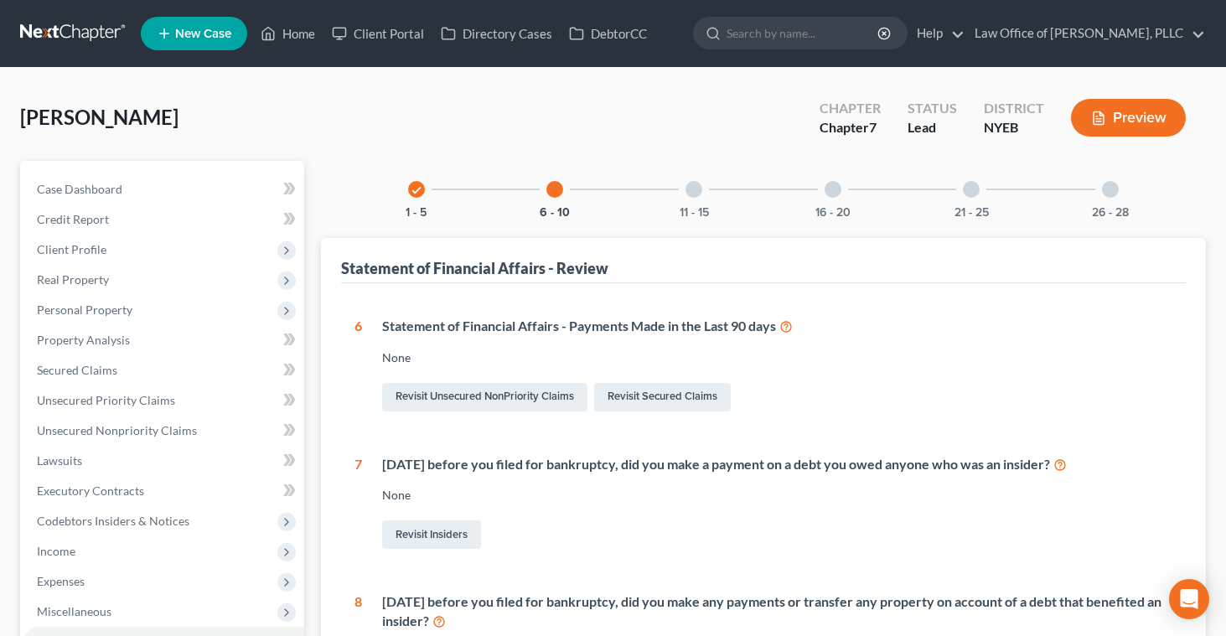
click at [555, 185] on div at bounding box center [555, 189] width 17 height 17
click at [694, 187] on div at bounding box center [694, 189] width 17 height 17
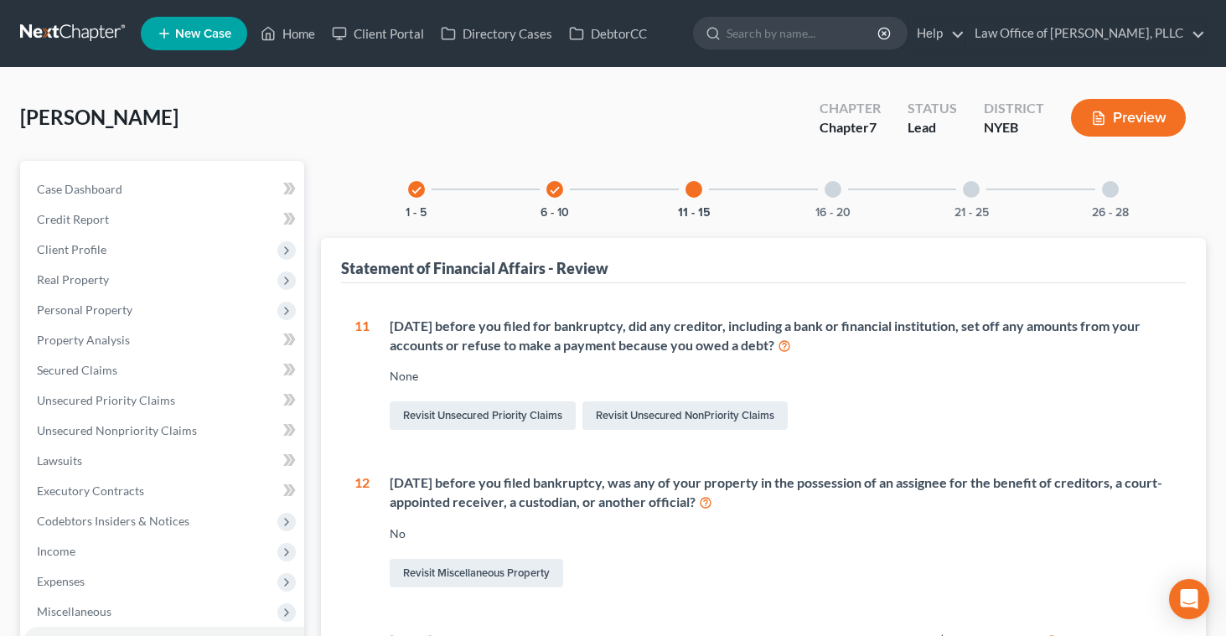
click at [694, 188] on div at bounding box center [694, 189] width 17 height 17
click at [834, 188] on div at bounding box center [833, 189] width 17 height 17
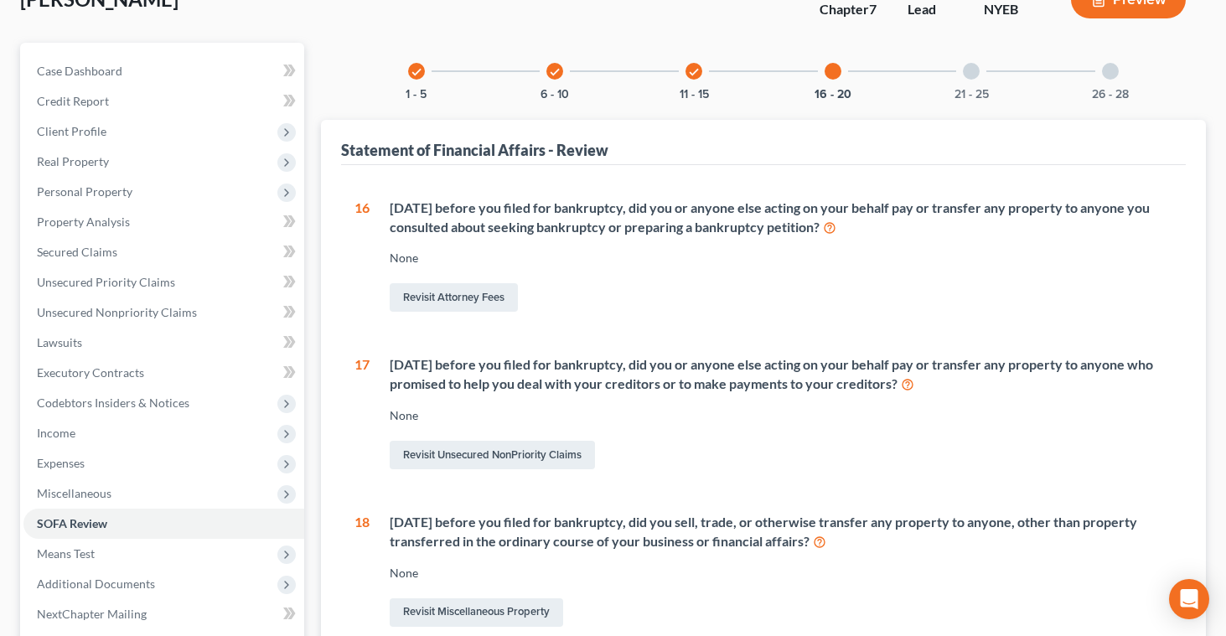
scroll to position [146, 0]
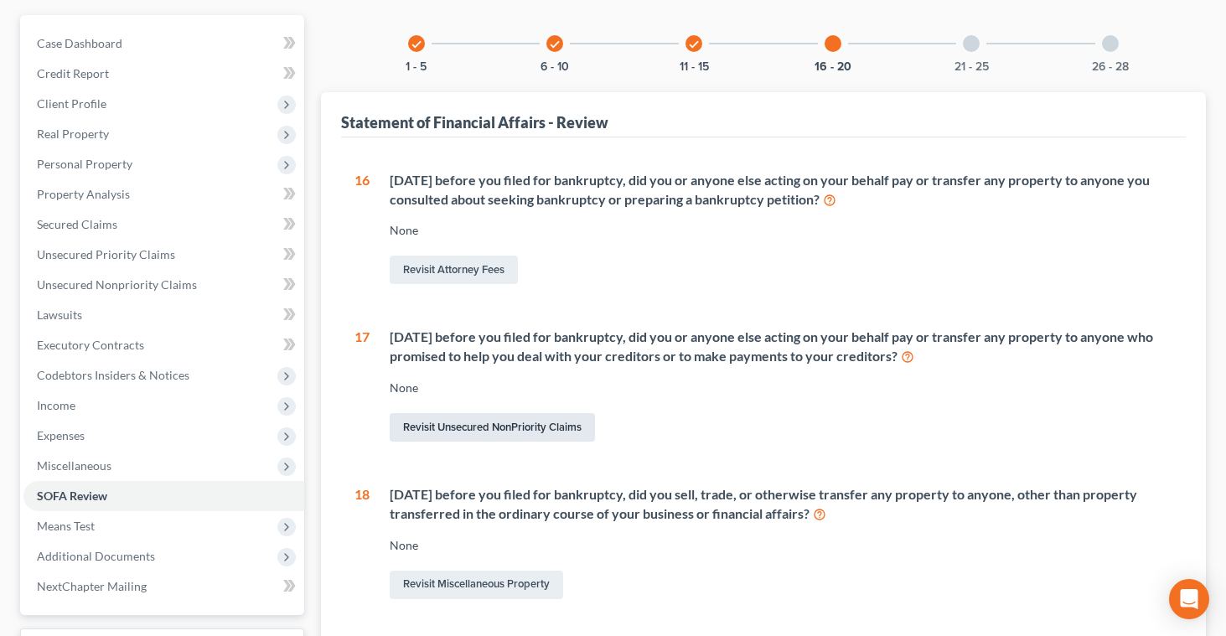
click at [486, 428] on link "Revisit Unsecured NonPriority Claims" at bounding box center [492, 427] width 205 height 29
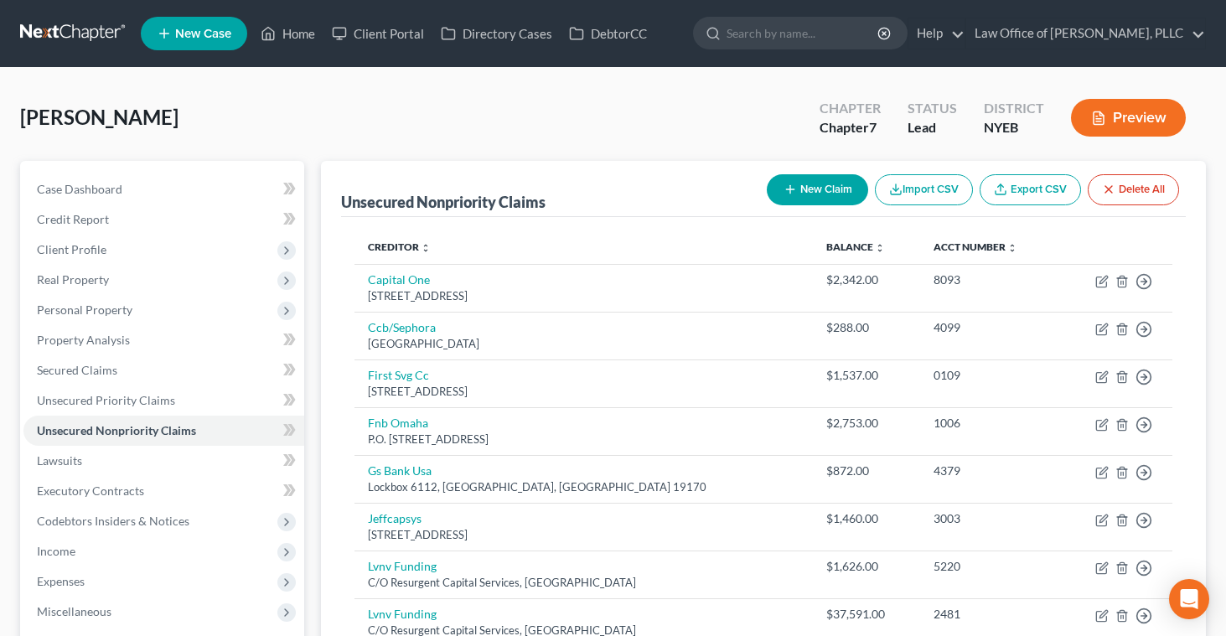
click at [1118, 117] on button "Preview" at bounding box center [1128, 118] width 115 height 38
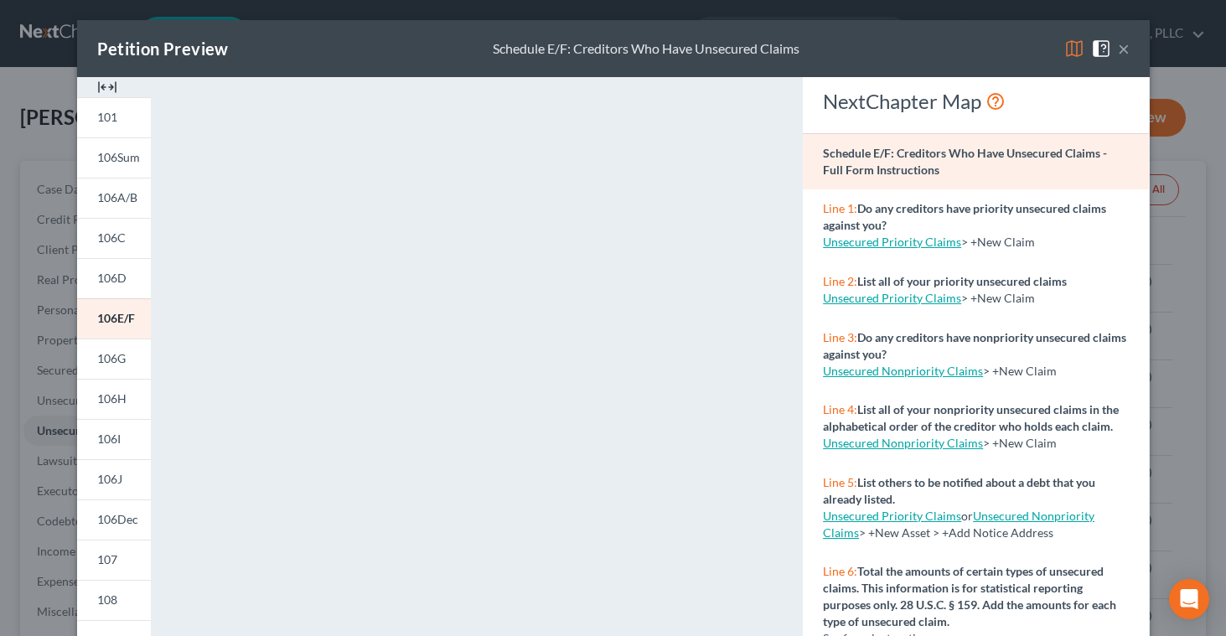
click at [1124, 47] on button "×" at bounding box center [1124, 49] width 12 height 20
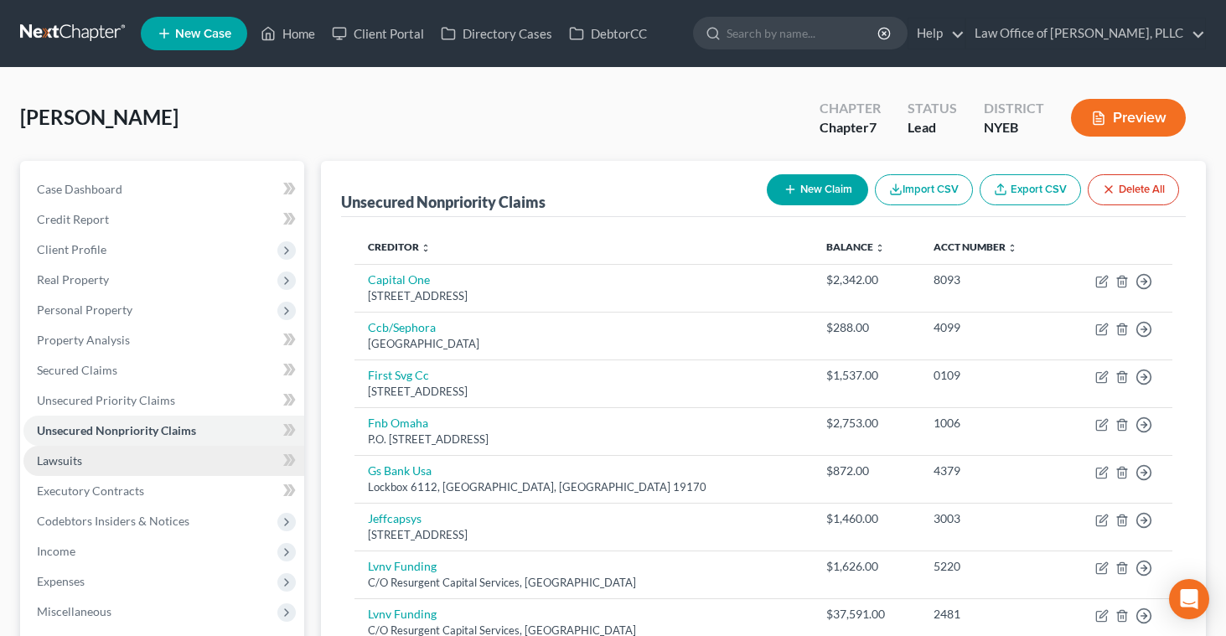
click at [72, 460] on span "Lawsuits" at bounding box center [59, 461] width 45 height 14
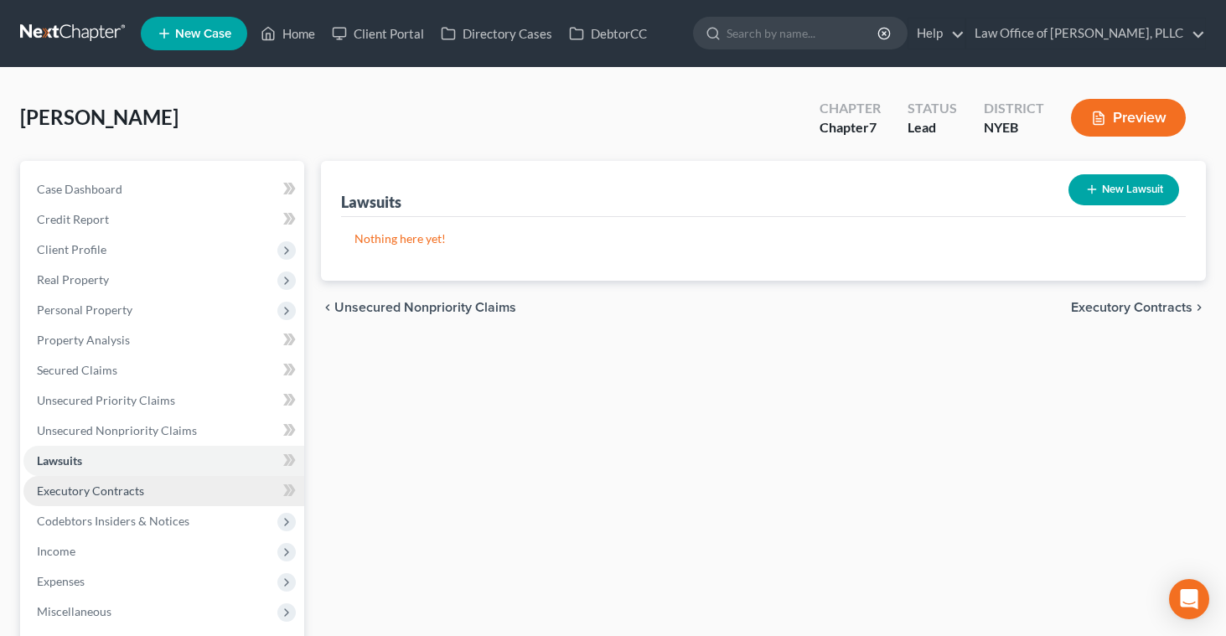
click at [70, 492] on span "Executory Contracts" at bounding box center [90, 491] width 107 height 14
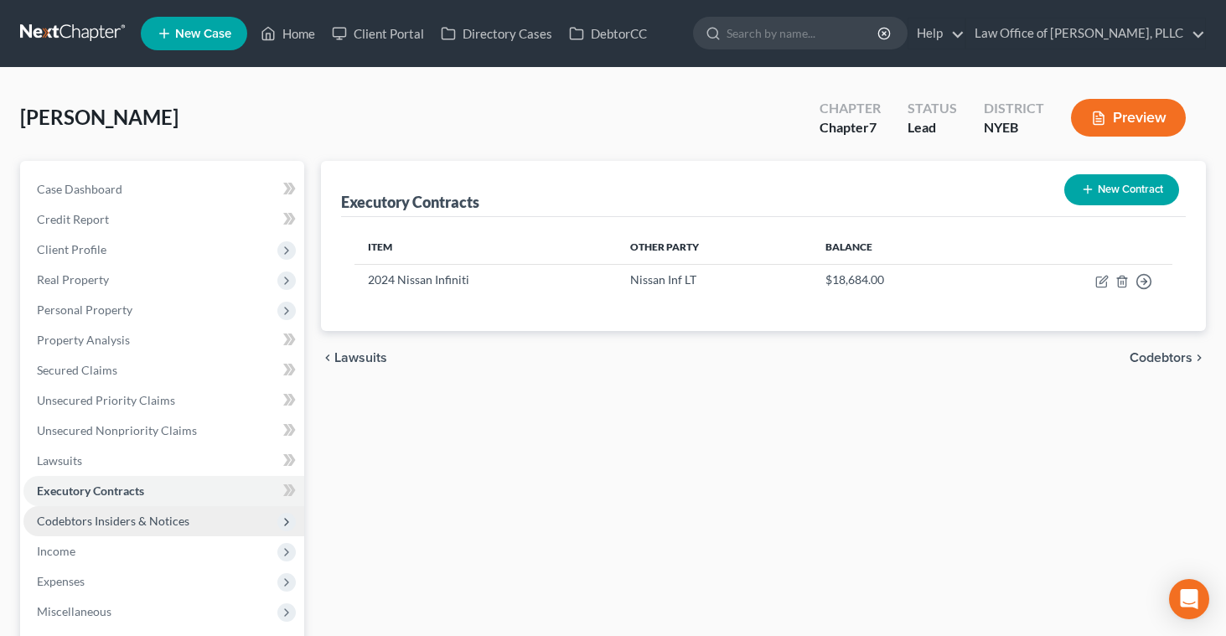
click at [70, 517] on span "Codebtors Insiders & Notices" at bounding box center [113, 521] width 153 height 14
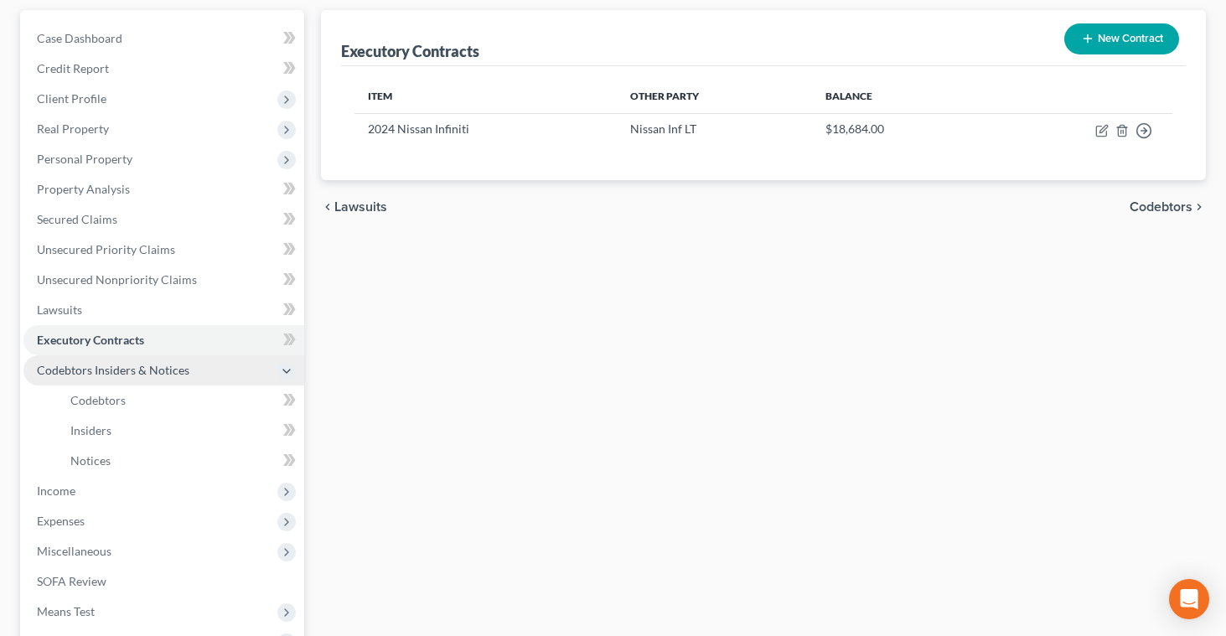
scroll to position [158, 0]
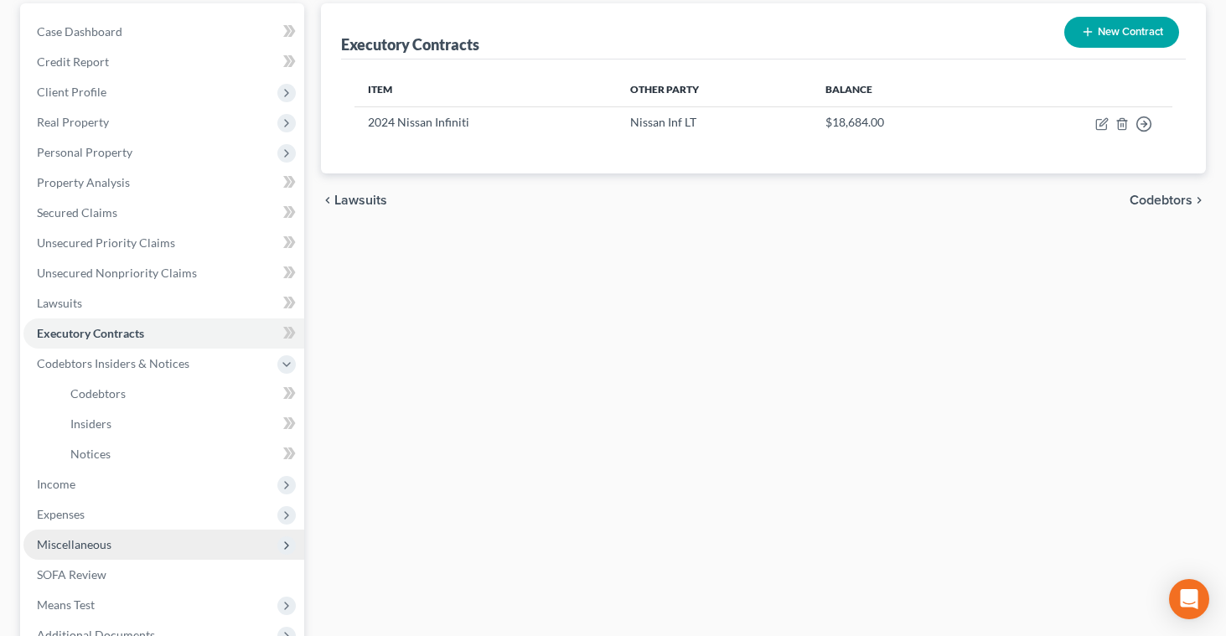
click at [58, 540] on span "Miscellaneous" at bounding box center [74, 544] width 75 height 14
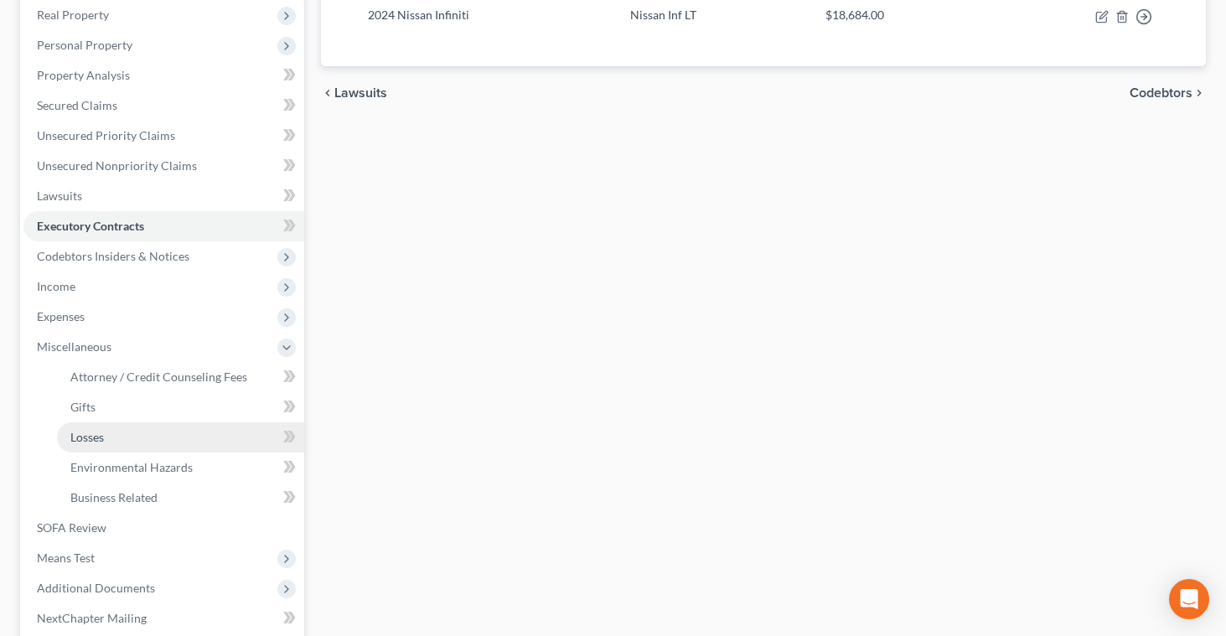
scroll to position [266, 0]
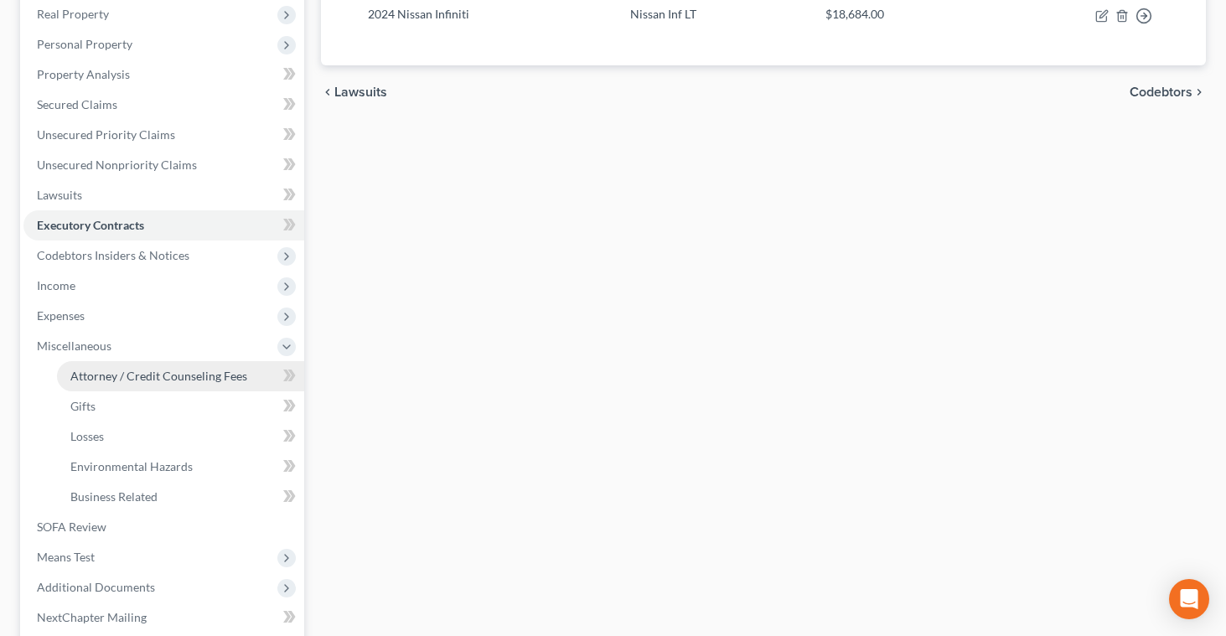
click at [149, 372] on span "Attorney / Credit Counseling Fees" at bounding box center [158, 376] width 177 height 14
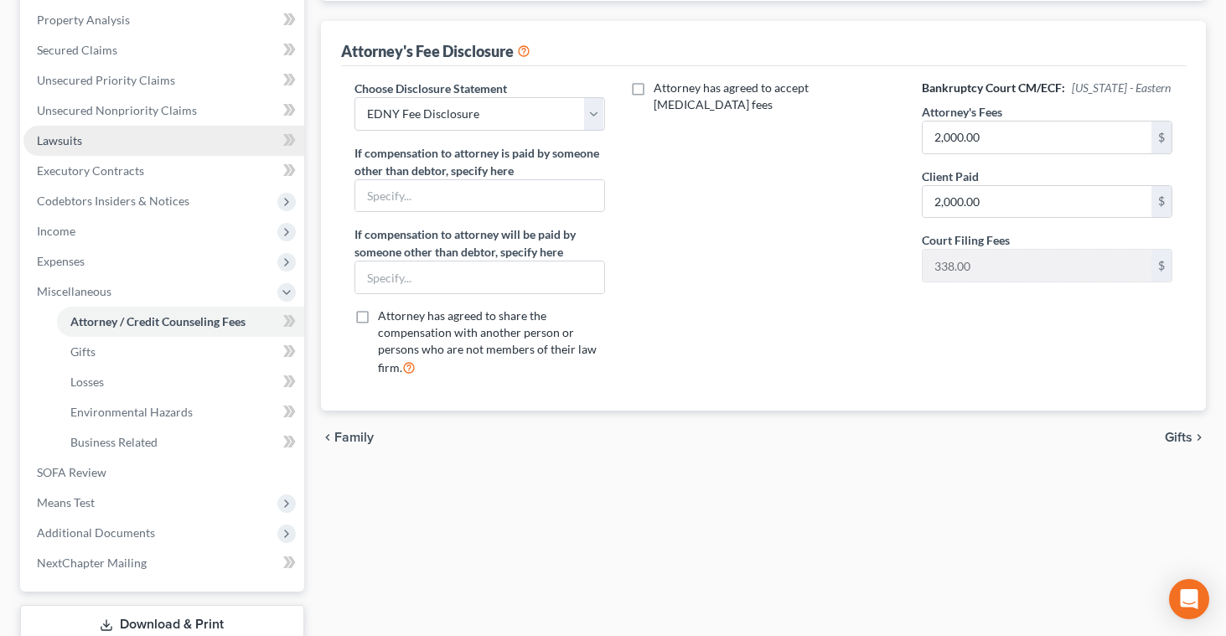
scroll to position [321, 0]
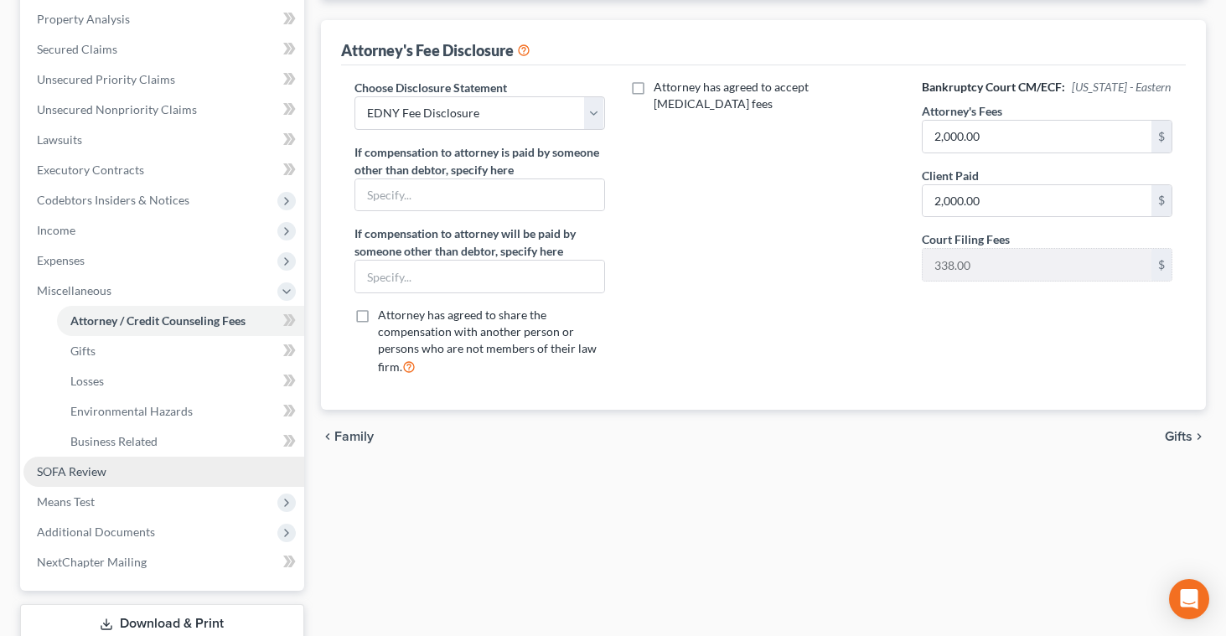
click at [81, 472] on span "SOFA Review" at bounding box center [72, 471] width 70 height 14
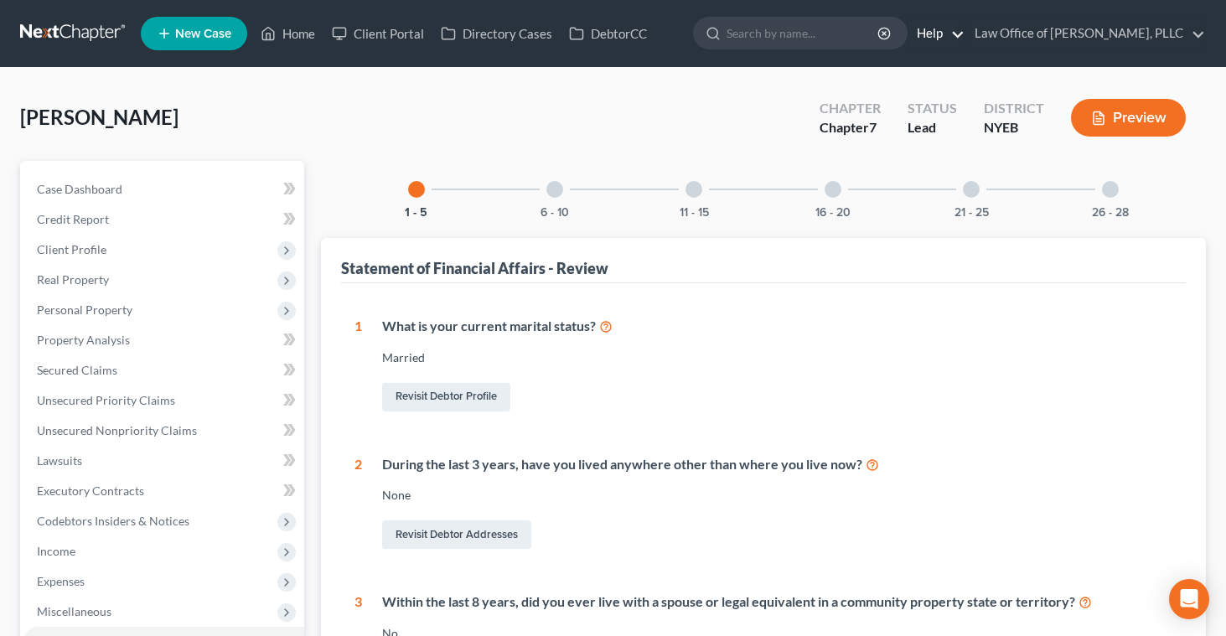
click at [965, 36] on link "Help" at bounding box center [937, 33] width 56 height 30
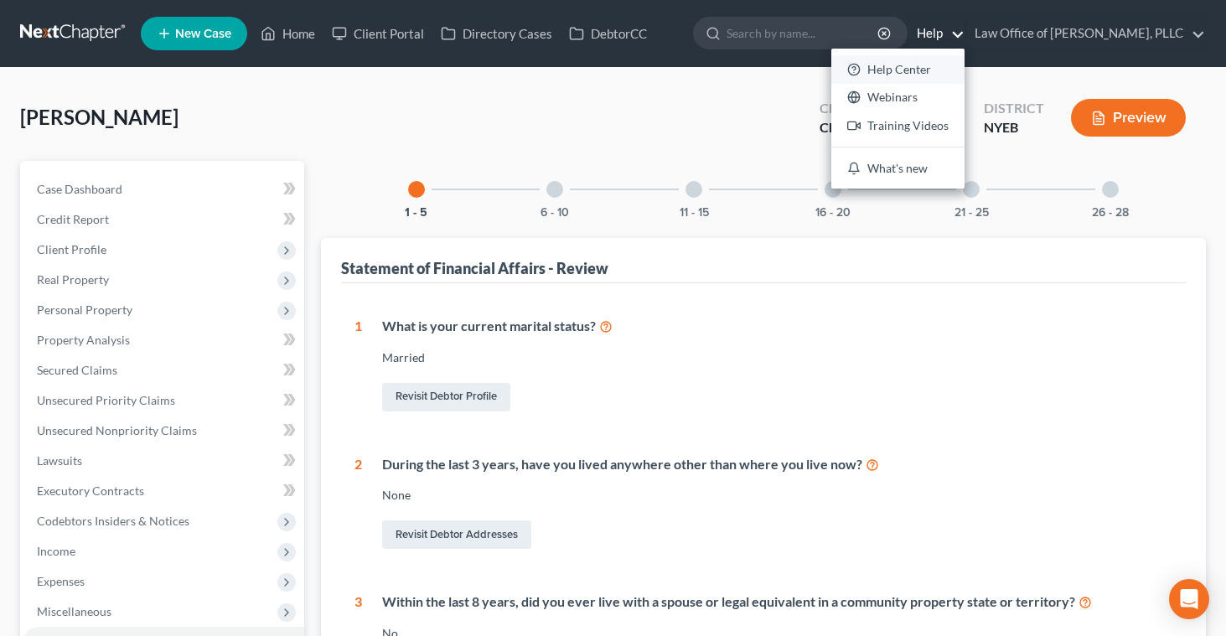
click at [941, 69] on link "Help Center" at bounding box center [898, 69] width 133 height 29
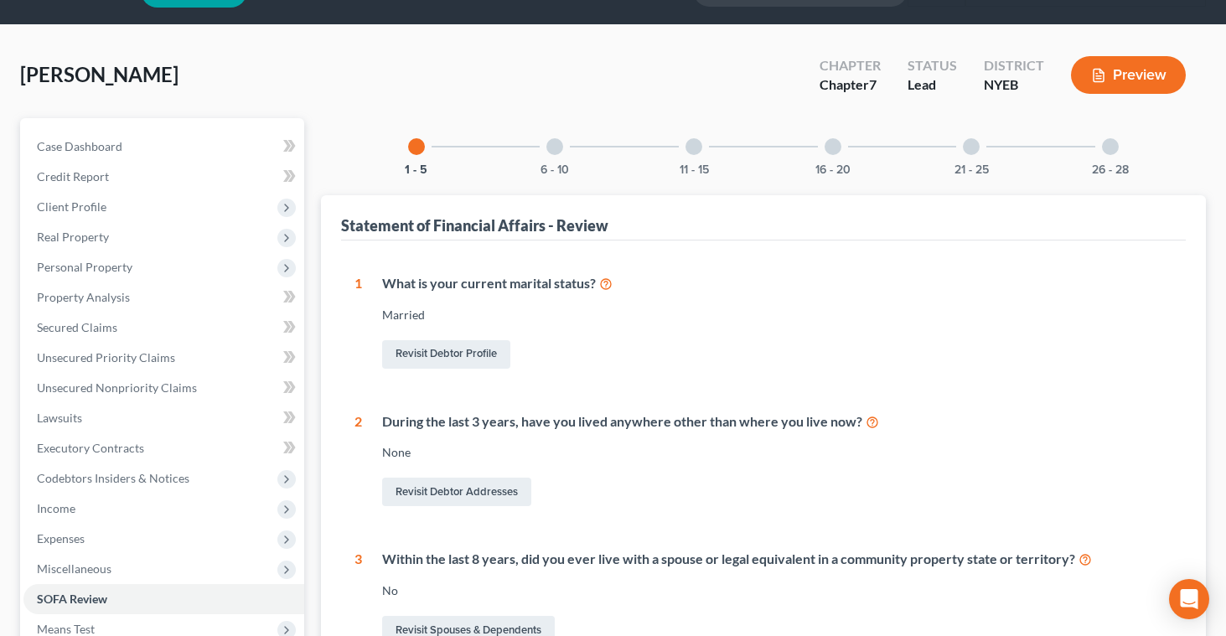
scroll to position [7, 0]
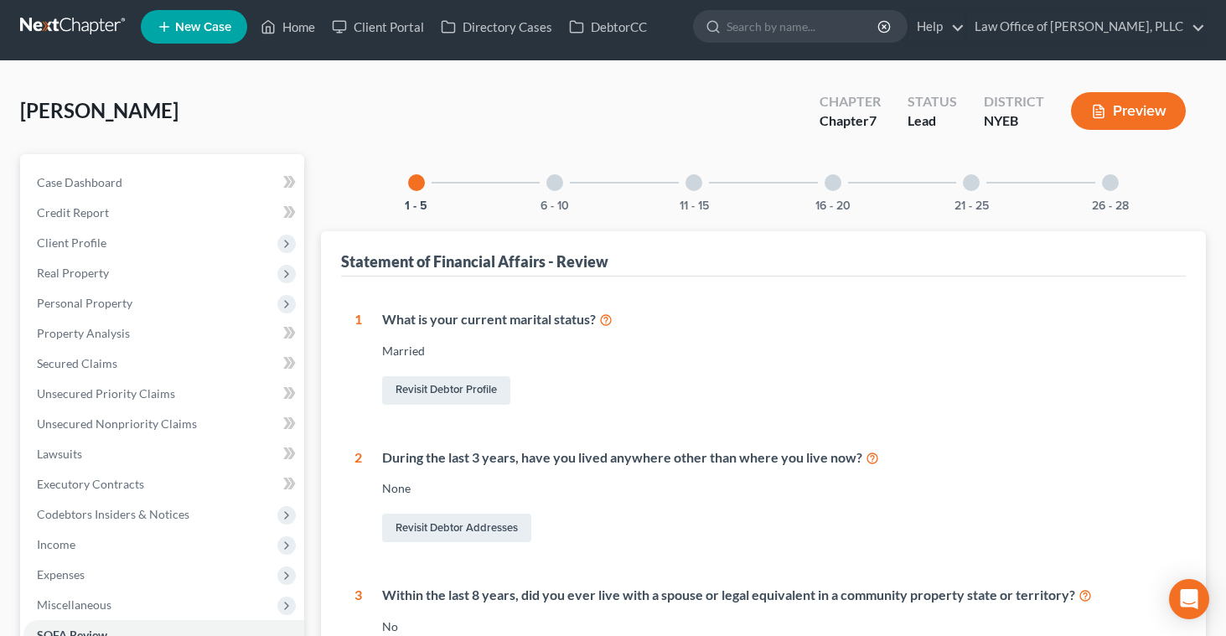
click at [702, 190] on div "11 - 15" at bounding box center [694, 182] width 57 height 57
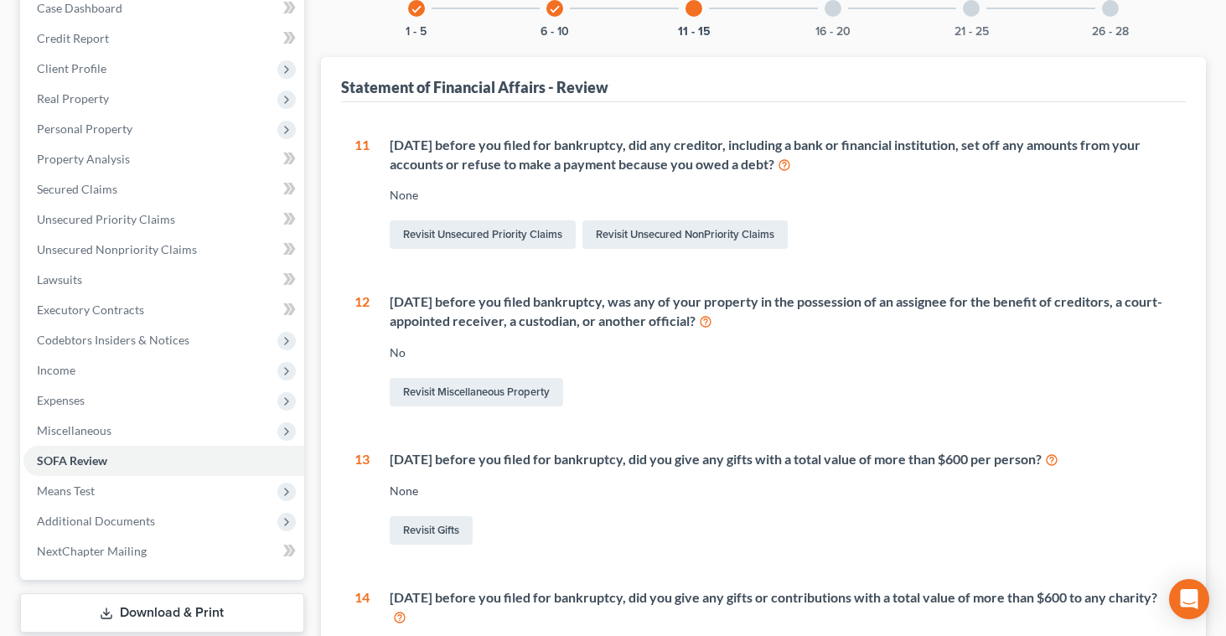
scroll to position [0, 0]
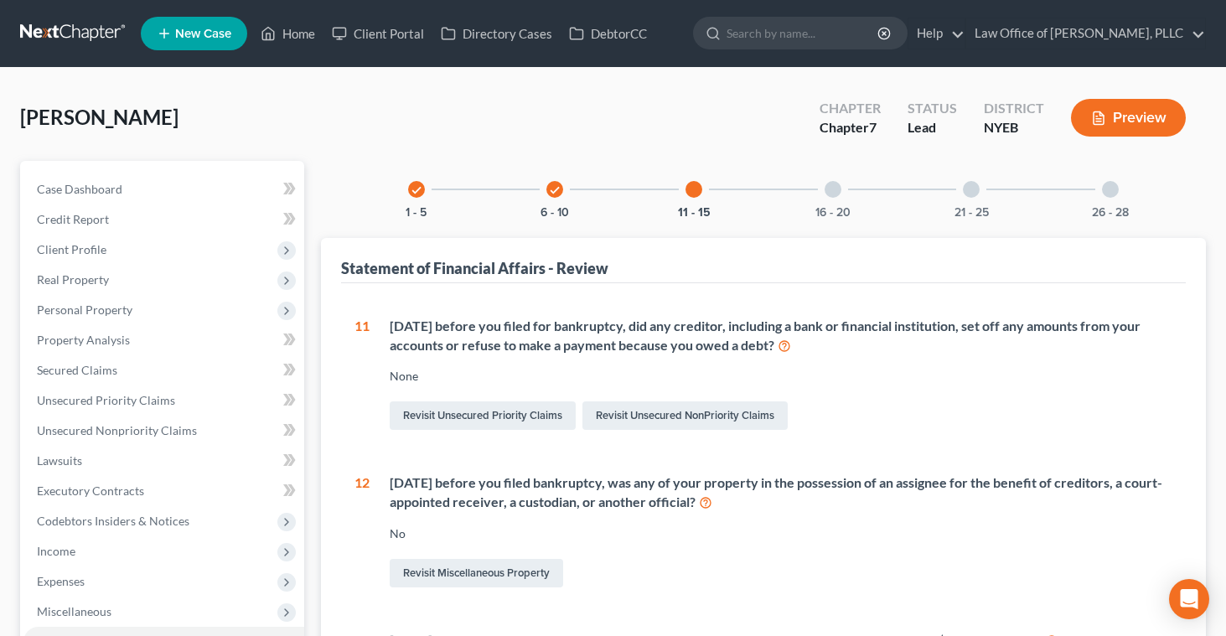
click at [835, 185] on div at bounding box center [833, 189] width 17 height 17
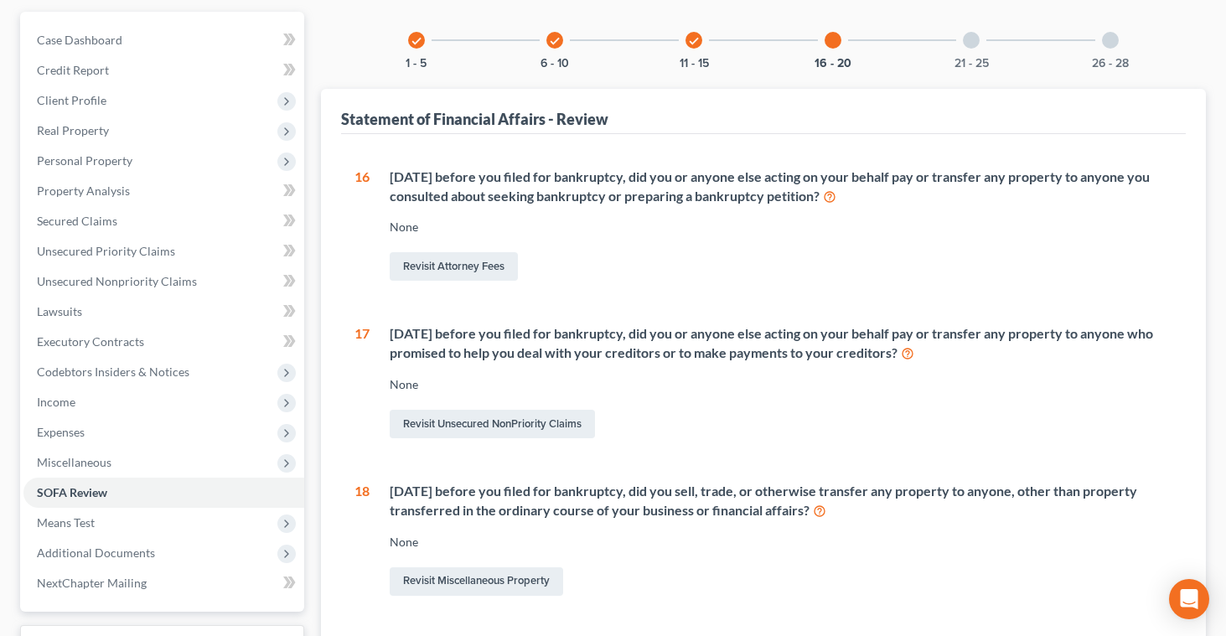
scroll to position [150, 0]
click at [915, 355] on icon at bounding box center [907, 352] width 13 height 16
click at [132, 278] on span "Unsecured Nonpriority Claims" at bounding box center [117, 280] width 160 height 14
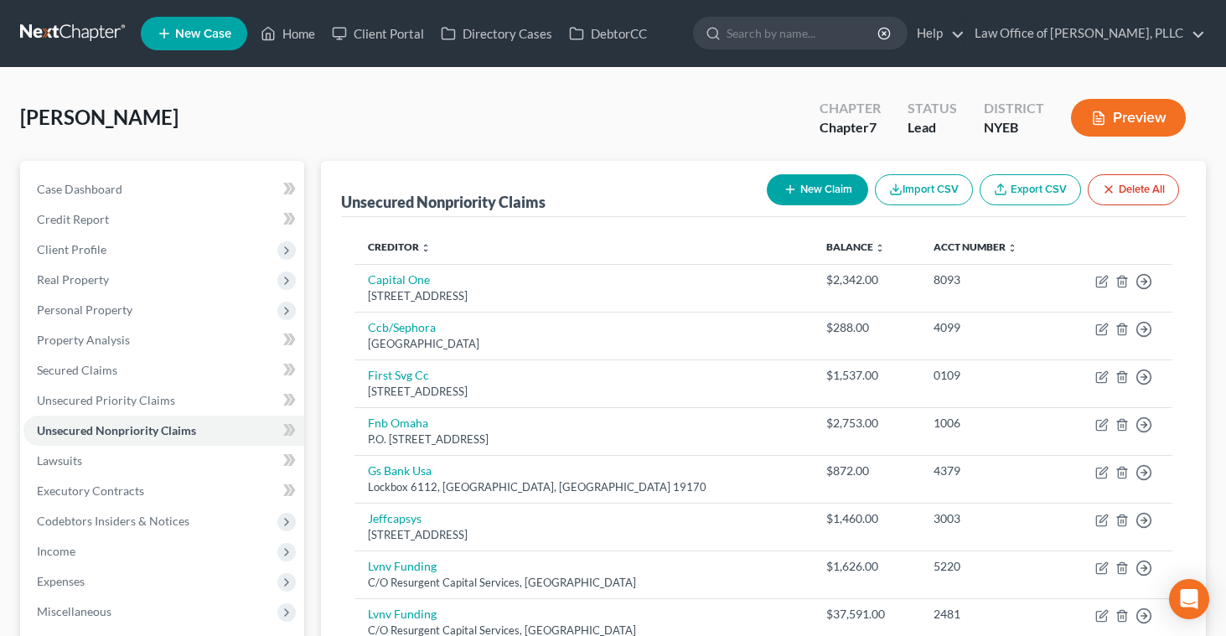
click at [799, 185] on button "New Claim" at bounding box center [817, 189] width 101 height 31
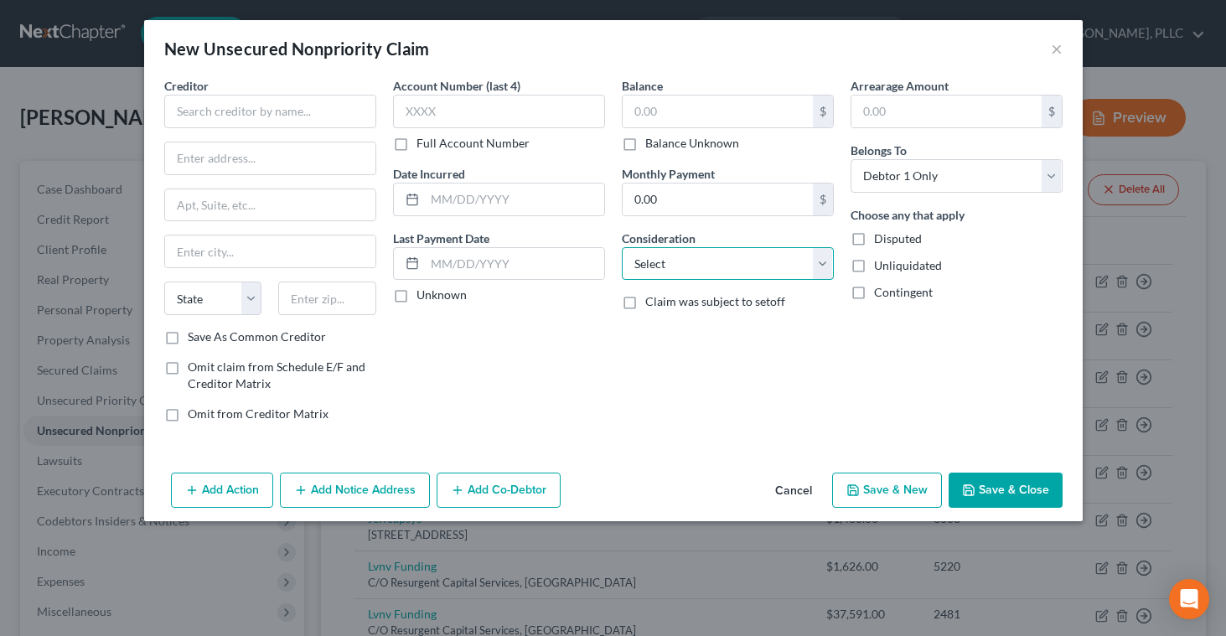
click at [651, 263] on select "Select Cable / Satellite Services Collection Agency Credit Card Debt Debt Couns…" at bounding box center [728, 264] width 212 height 34
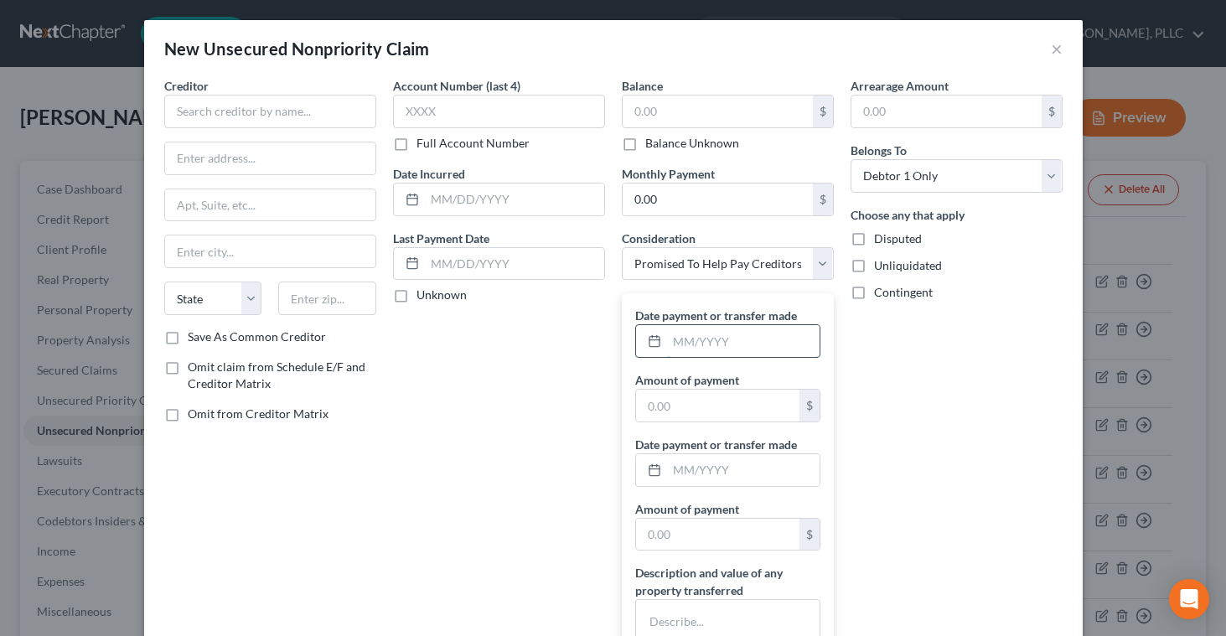
click at [724, 343] on input "text" at bounding box center [743, 341] width 153 height 32
click at [649, 403] on input "text" at bounding box center [717, 406] width 163 height 32
click at [675, 468] on input "text" at bounding box center [743, 470] width 153 height 32
click at [665, 531] on input "text" at bounding box center [717, 535] width 163 height 32
click at [635, 110] on input "text" at bounding box center [718, 112] width 190 height 32
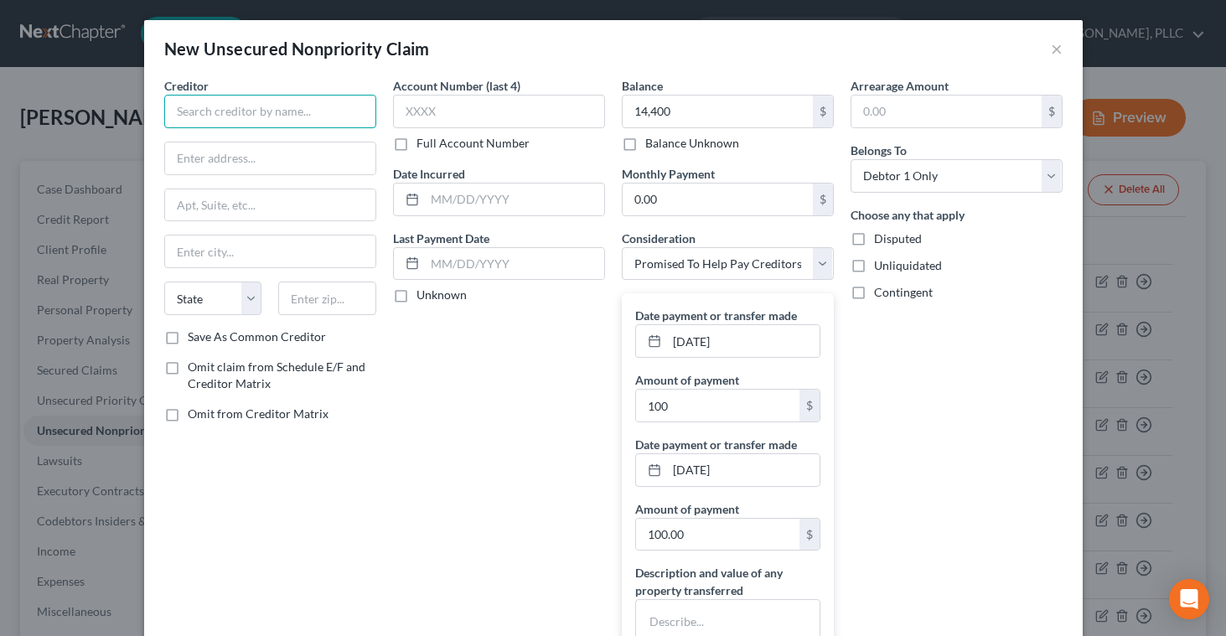
click at [298, 120] on input "text" at bounding box center [270, 112] width 212 height 34
click at [433, 260] on input "text" at bounding box center [514, 264] width 179 height 32
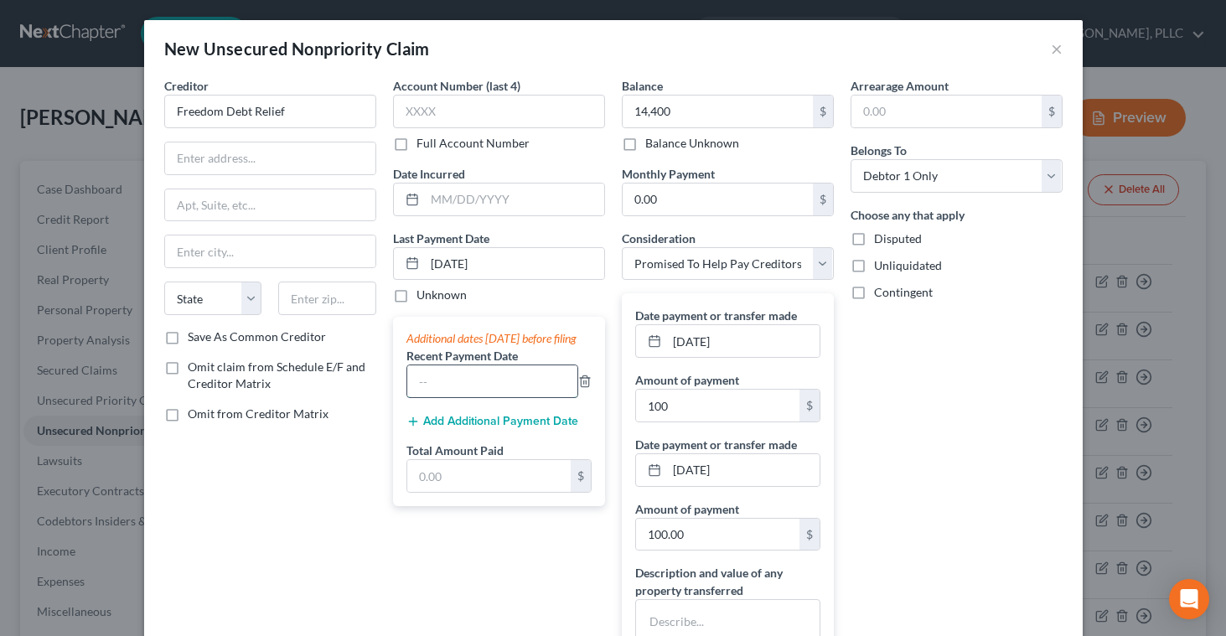
click at [429, 397] on input "text" at bounding box center [492, 381] width 170 height 32
click at [419, 490] on input "text" at bounding box center [488, 476] width 163 height 32
click at [420, 577] on div "Account Number (last 4) Full Account Number Date Incurred Last Payment Date [DA…" at bounding box center [499, 397] width 229 height 641
click at [457, 195] on input "text" at bounding box center [514, 200] width 179 height 32
click at [437, 103] on input "text" at bounding box center [499, 112] width 212 height 34
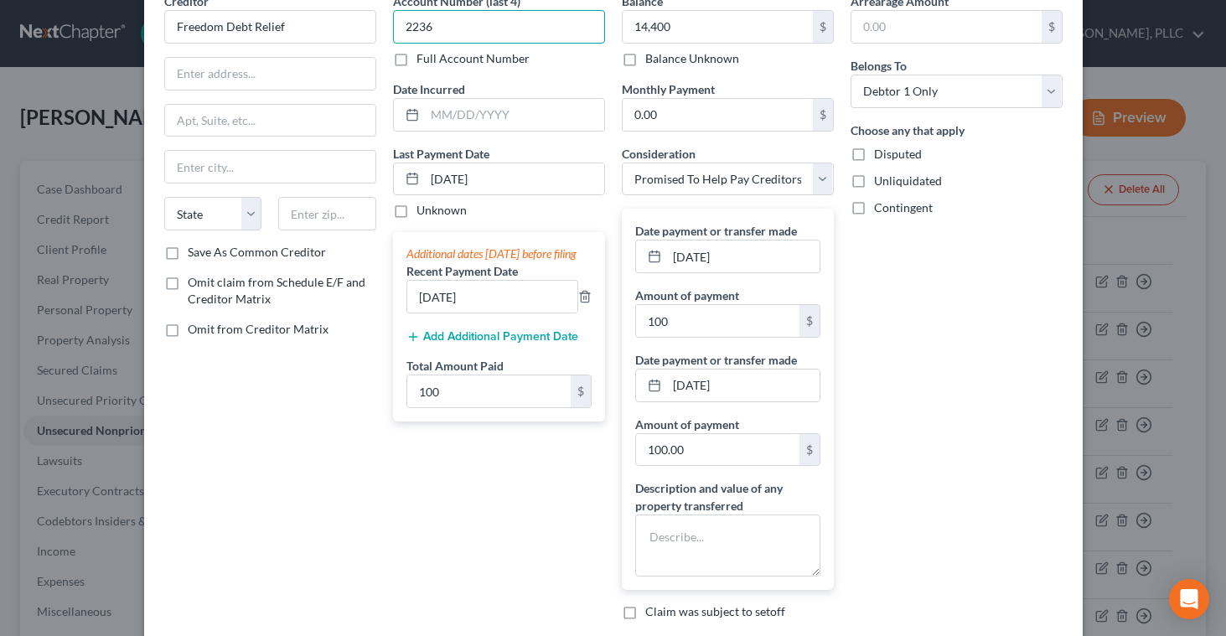
scroll to position [12, 0]
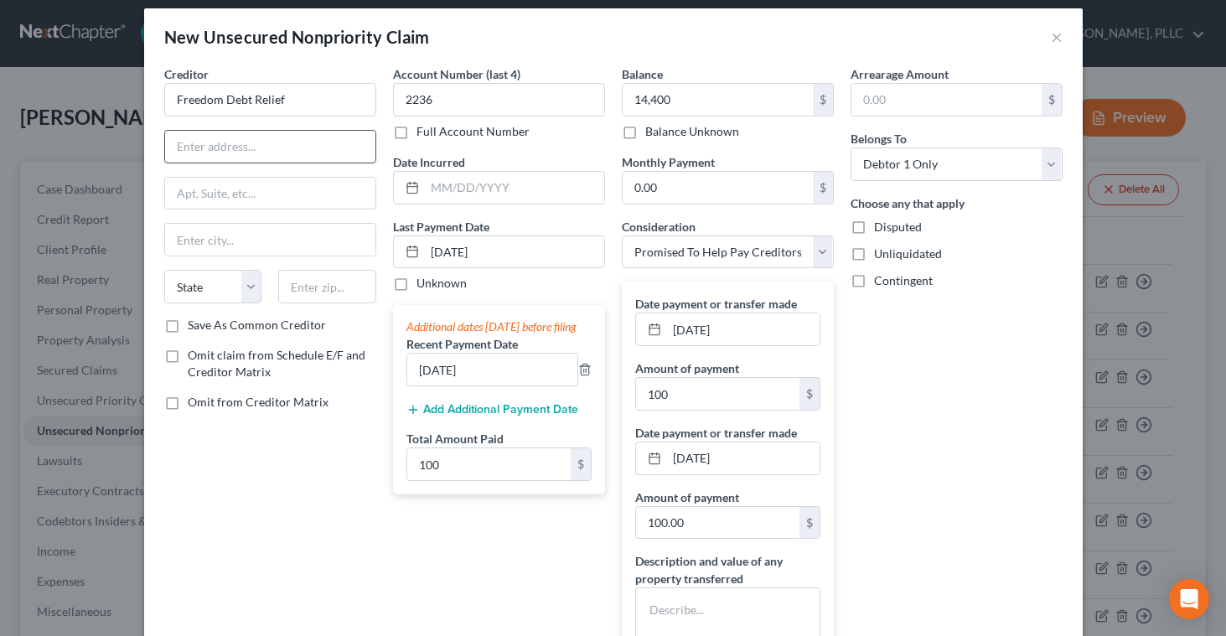
click at [232, 153] on input "text" at bounding box center [270, 147] width 210 height 32
paste input "Freedom Debt Relief [STREET_ADDRESS][PERSON_NAME]"
click at [191, 196] on input "text" at bounding box center [270, 194] width 210 height 32
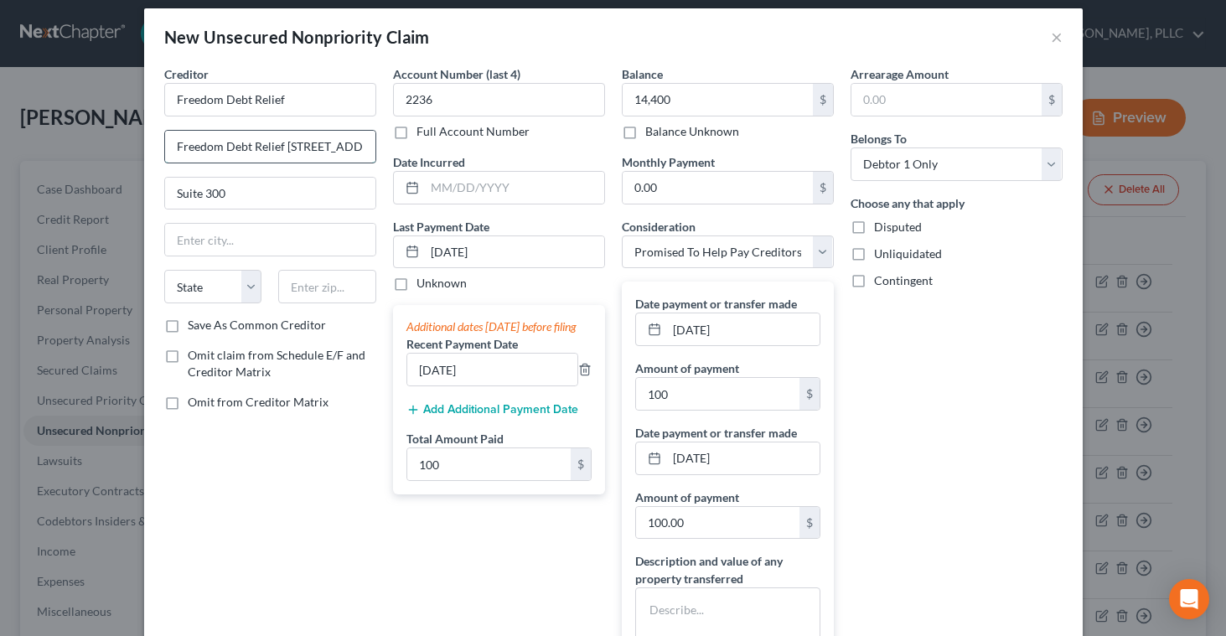
click at [280, 158] on input "Freedom Debt Relief [STREET_ADDRESS][PERSON_NAME]" at bounding box center [270, 147] width 210 height 32
click at [309, 144] on input "Freedom Debt Relief [STREET_ADDRESS][PERSON_NAME]" at bounding box center [270, 147] width 210 height 32
drag, startPoint x: 288, startPoint y: 149, endPoint x: 179, endPoint y: 139, distance: 108.6
click at [179, 139] on input "Freedom Debt Relief [STREET_ADDRESS][PERSON_NAME]" at bounding box center [270, 147] width 210 height 32
click at [220, 246] on input "text" at bounding box center [270, 240] width 210 height 32
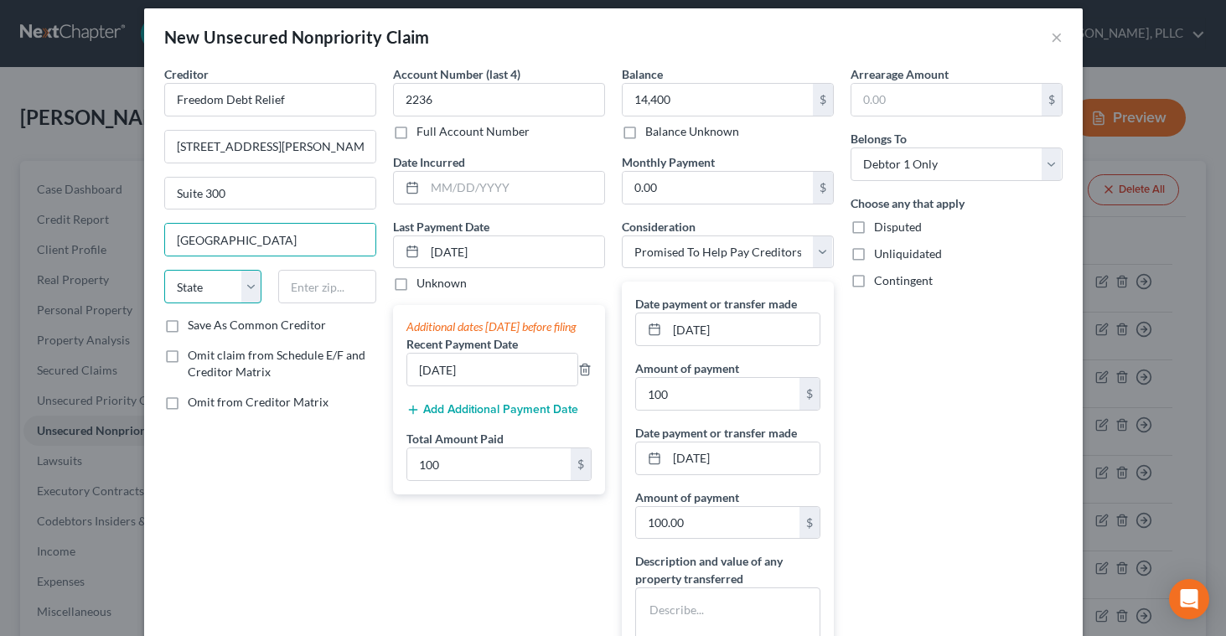
click at [247, 289] on select "State [US_STATE] AK AR AZ CA CO CT DE DC [GEOGRAPHIC_DATA] [GEOGRAPHIC_DATA] GU…" at bounding box center [213, 287] width 98 height 34
click at [340, 152] on input "[STREET_ADDRESS][PERSON_NAME]" at bounding box center [270, 147] width 210 height 32
drag, startPoint x: 338, startPoint y: 149, endPoint x: 329, endPoint y: 153, distance: 9.8
click at [329, 153] on input "[STREET_ADDRESS][PERSON_NAME]" at bounding box center [270, 147] width 210 height 32
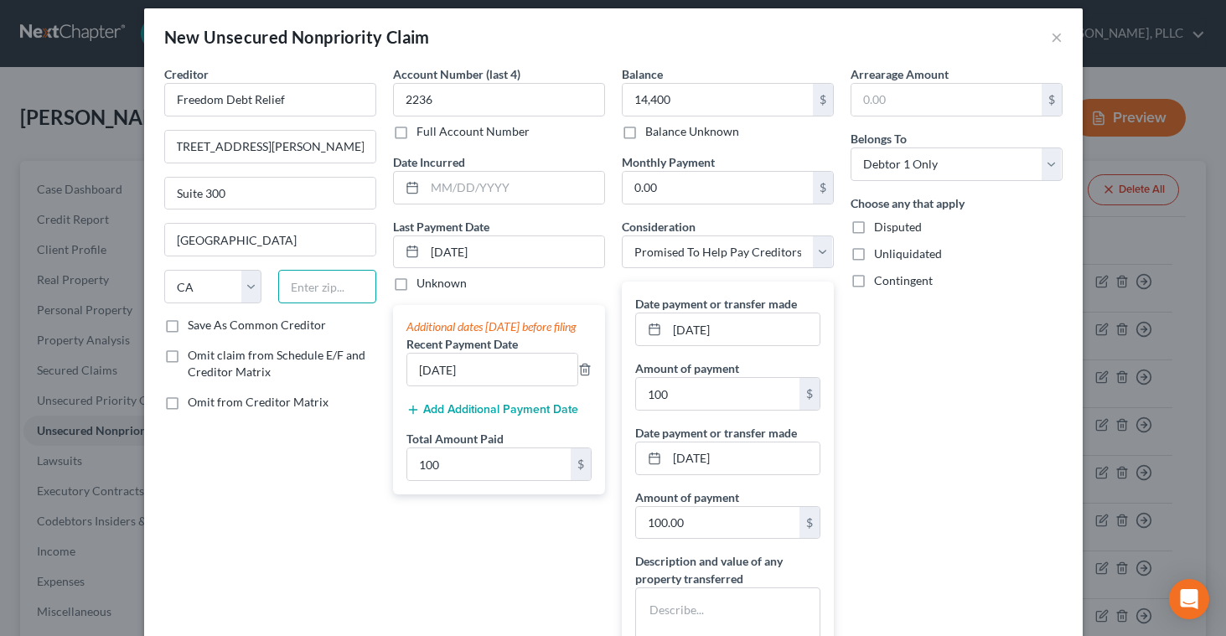
scroll to position [0, 0]
click at [308, 288] on input "text" at bounding box center [327, 287] width 98 height 34
drag, startPoint x: 282, startPoint y: 147, endPoint x: 381, endPoint y: 152, distance: 99.0
click at [381, 152] on div "Creditor * Freedom Debt Relief [STREET_ADDRESS][GEOGRAPHIC_DATA][PERSON_NAME][U…" at bounding box center [270, 385] width 229 height 641
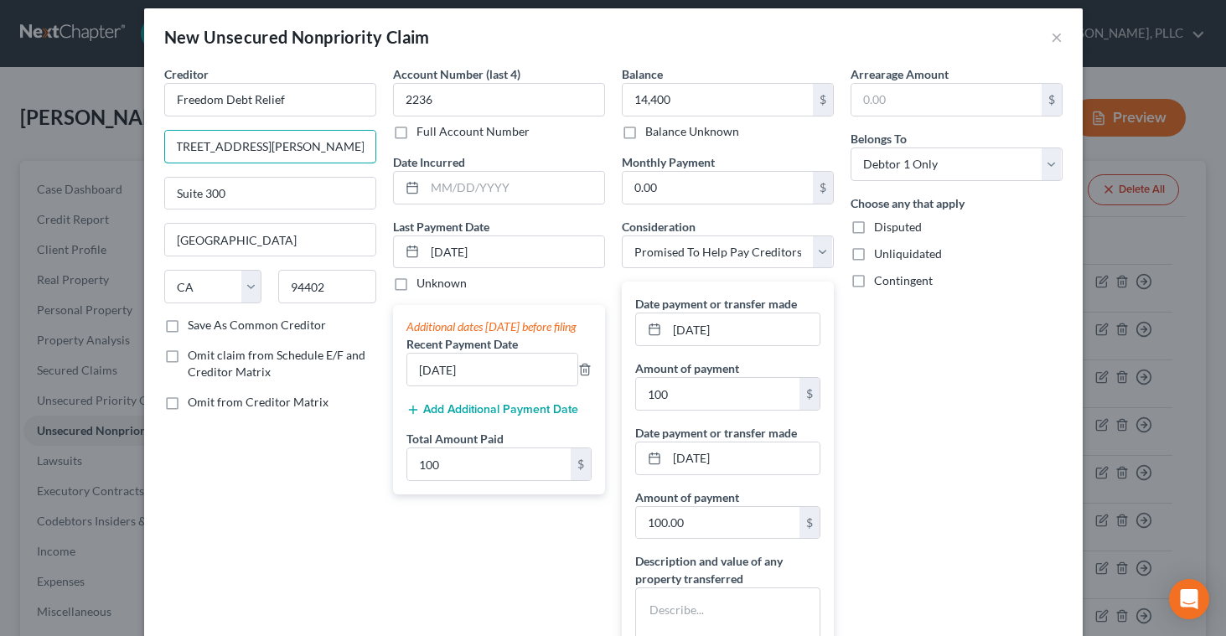
scroll to position [0, 0]
click at [278, 456] on div "Creditor * Freedom Debt Relief [STREET_ADDRESS][PERSON_NAME] San Mateo State [U…" at bounding box center [270, 385] width 229 height 641
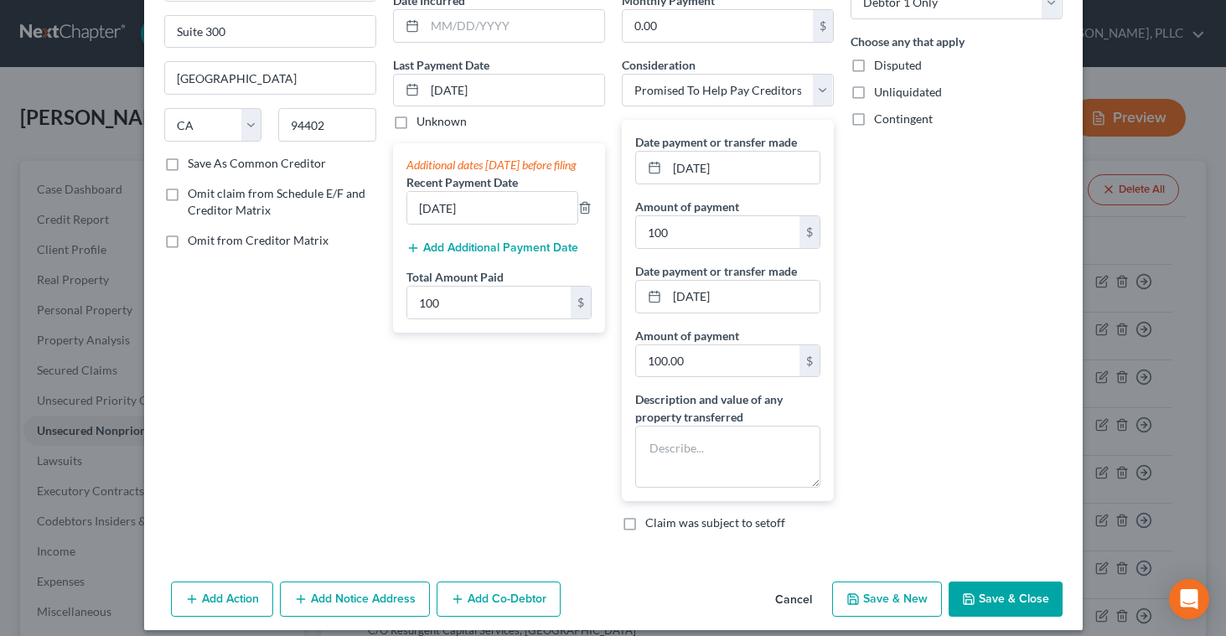
scroll to position [188, 0]
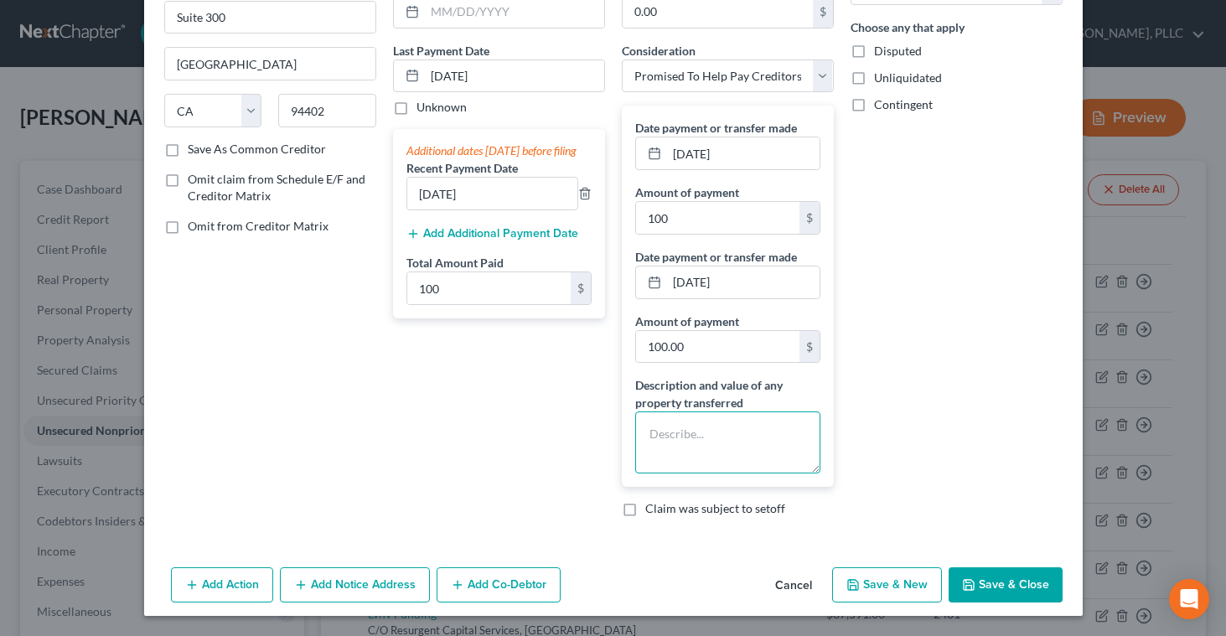
click at [680, 448] on textarea at bounding box center [727, 443] width 185 height 62
click at [741, 435] on textarea "Total transferred: 14,400" at bounding box center [727, 443] width 185 height 62
click at [994, 581] on button "Save & Close" at bounding box center [1006, 585] width 114 height 35
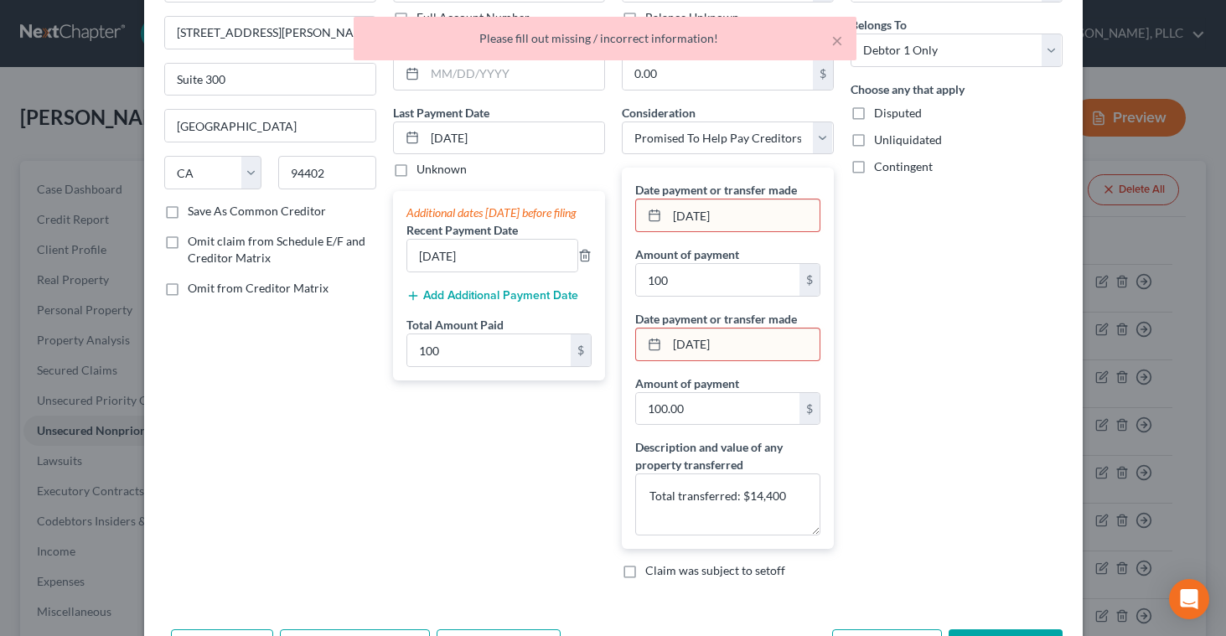
scroll to position [0, 0]
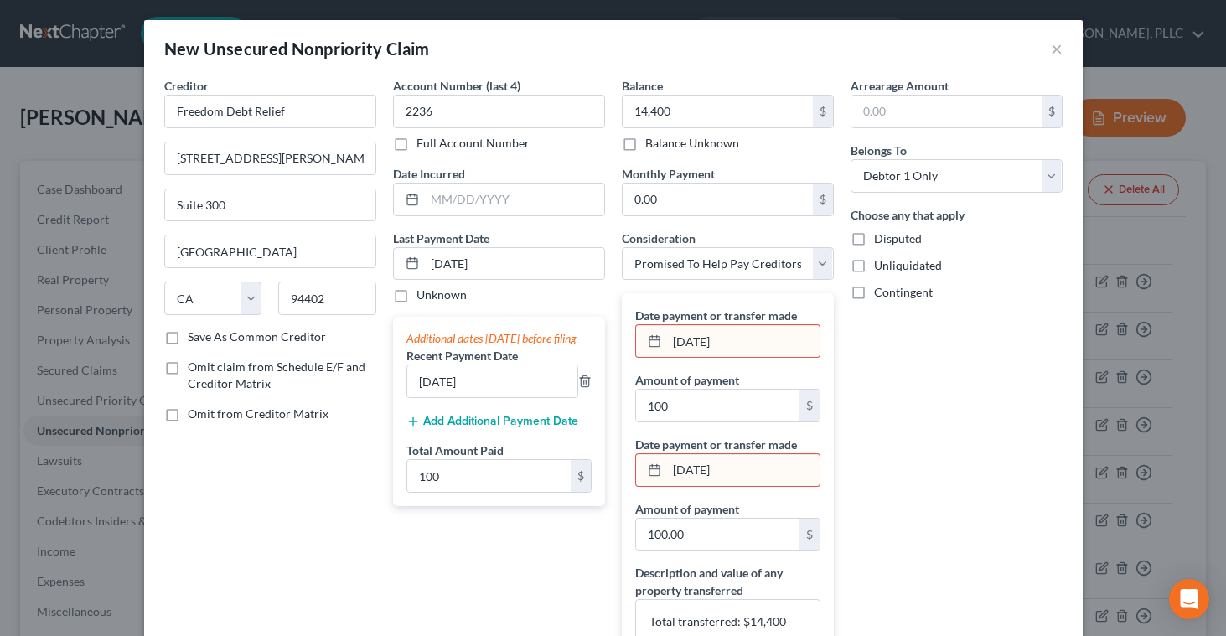
click at [725, 341] on input "[DATE]" at bounding box center [743, 341] width 153 height 32
click at [747, 341] on input "[DATE]" at bounding box center [743, 341] width 153 height 32
drag, startPoint x: 755, startPoint y: 470, endPoint x: 666, endPoint y: 465, distance: 89.0
click at [667, 465] on input "[DATE]" at bounding box center [743, 470] width 153 height 32
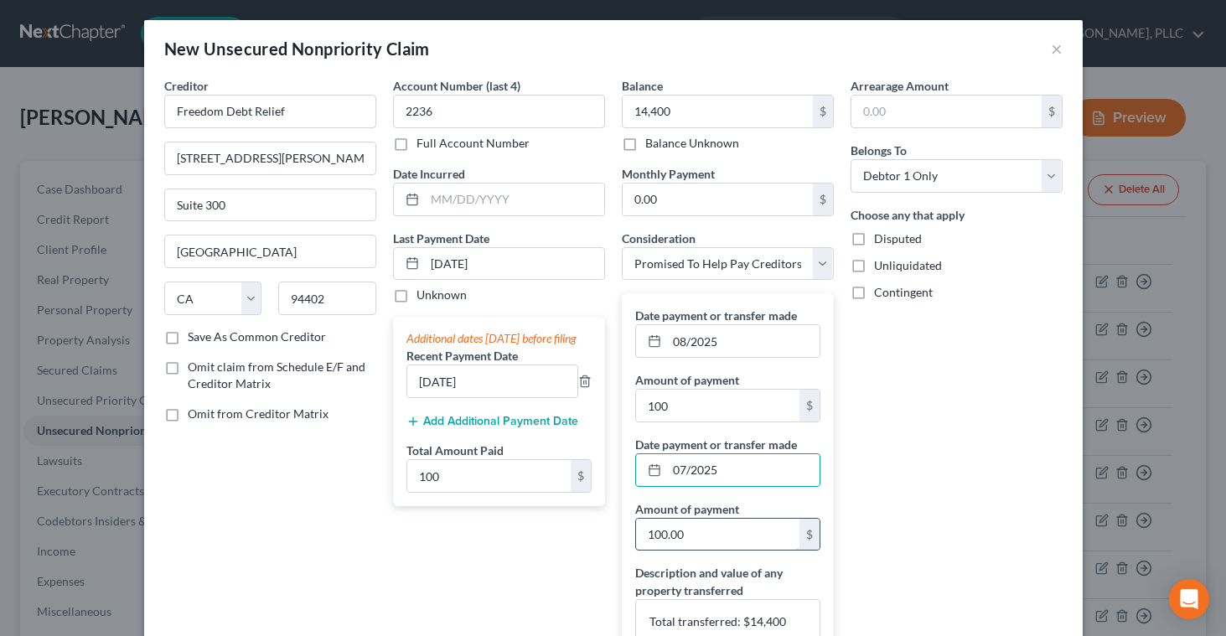
click at [653, 535] on input "100.00" at bounding box center [717, 535] width 163 height 32
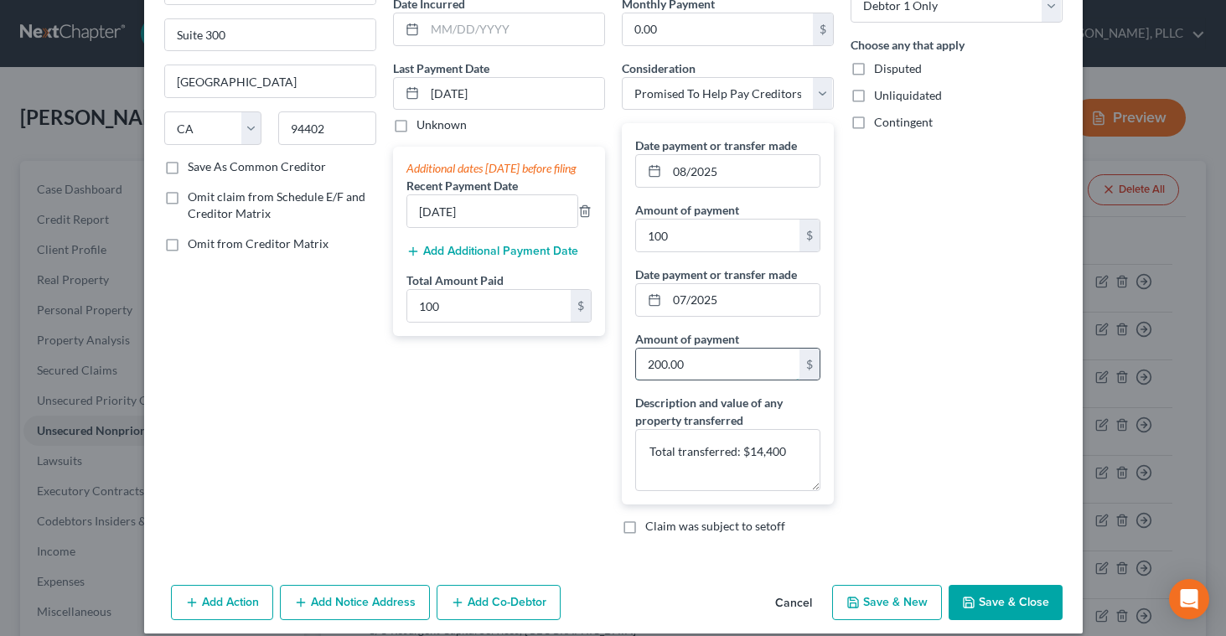
scroll to position [188, 0]
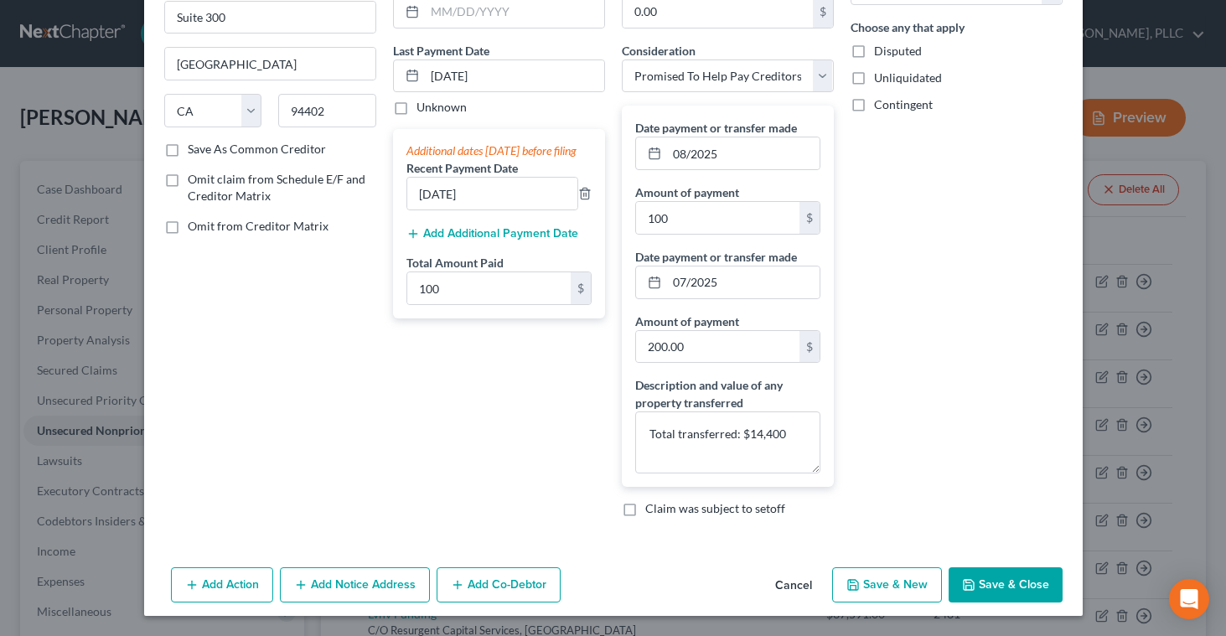
click at [984, 584] on button "Save & Close" at bounding box center [1006, 585] width 114 height 35
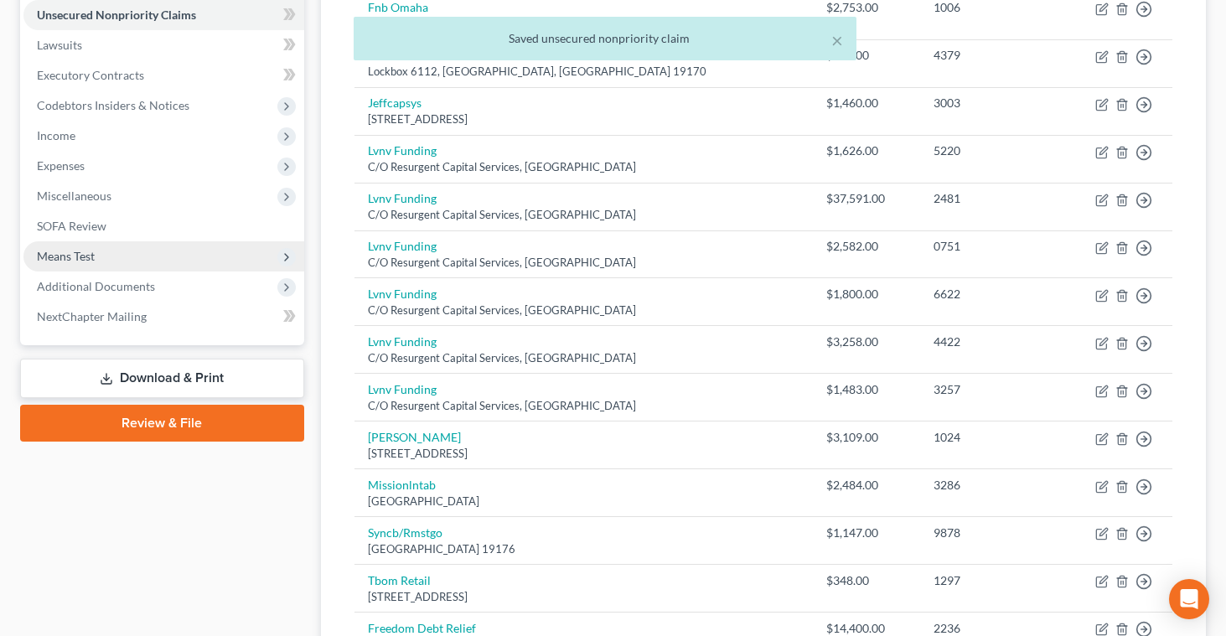
scroll to position [389, 0]
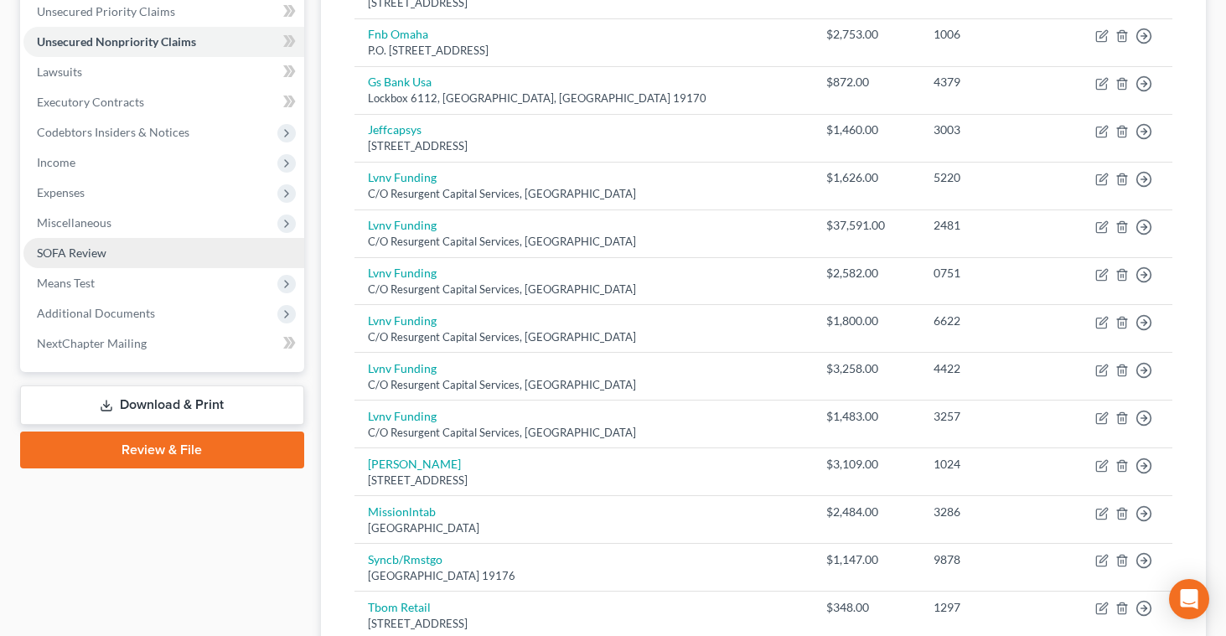
click at [98, 246] on span "SOFA Review" at bounding box center [72, 253] width 70 height 14
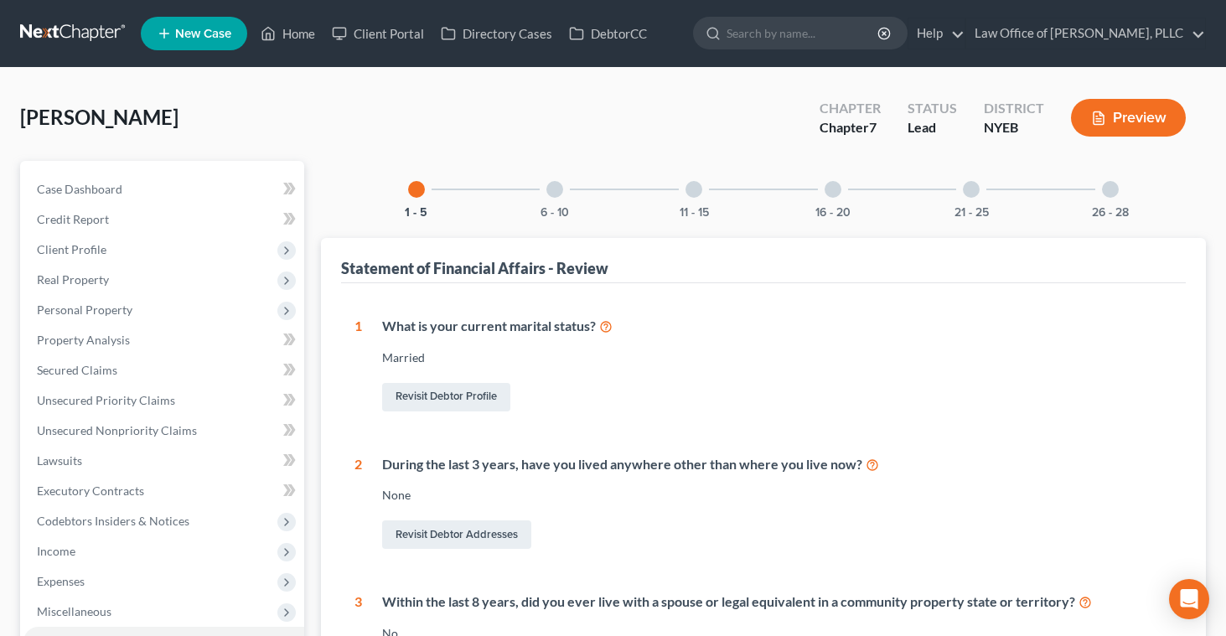
click at [832, 188] on div at bounding box center [833, 189] width 17 height 17
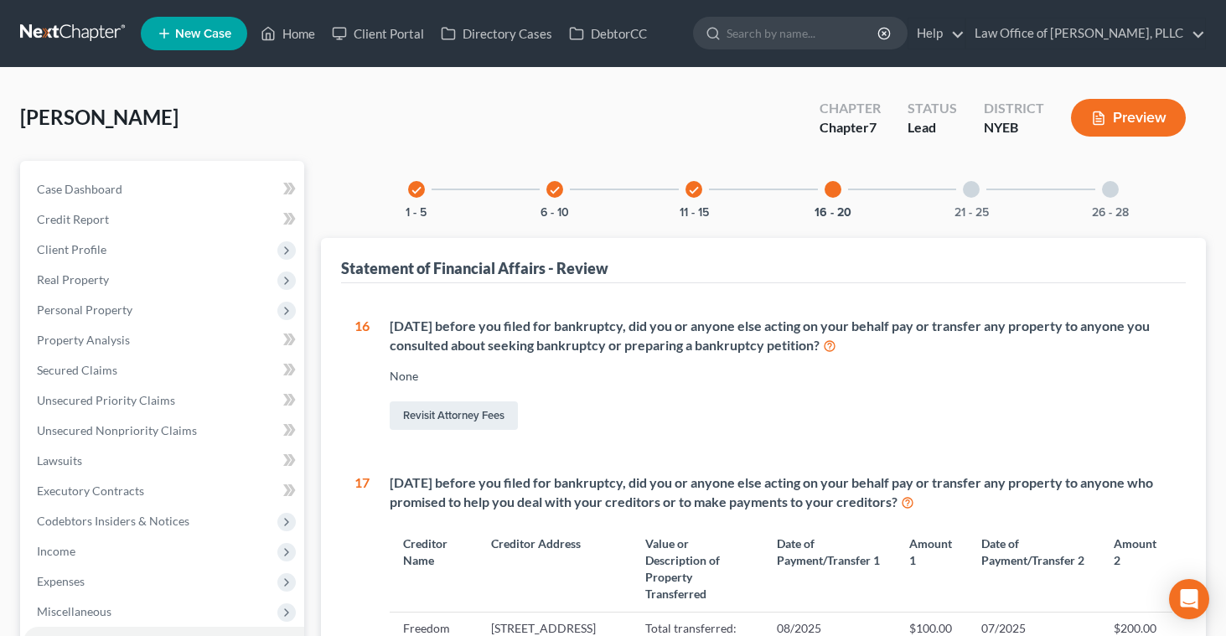
click at [1104, 108] on button "Preview" at bounding box center [1128, 118] width 115 height 38
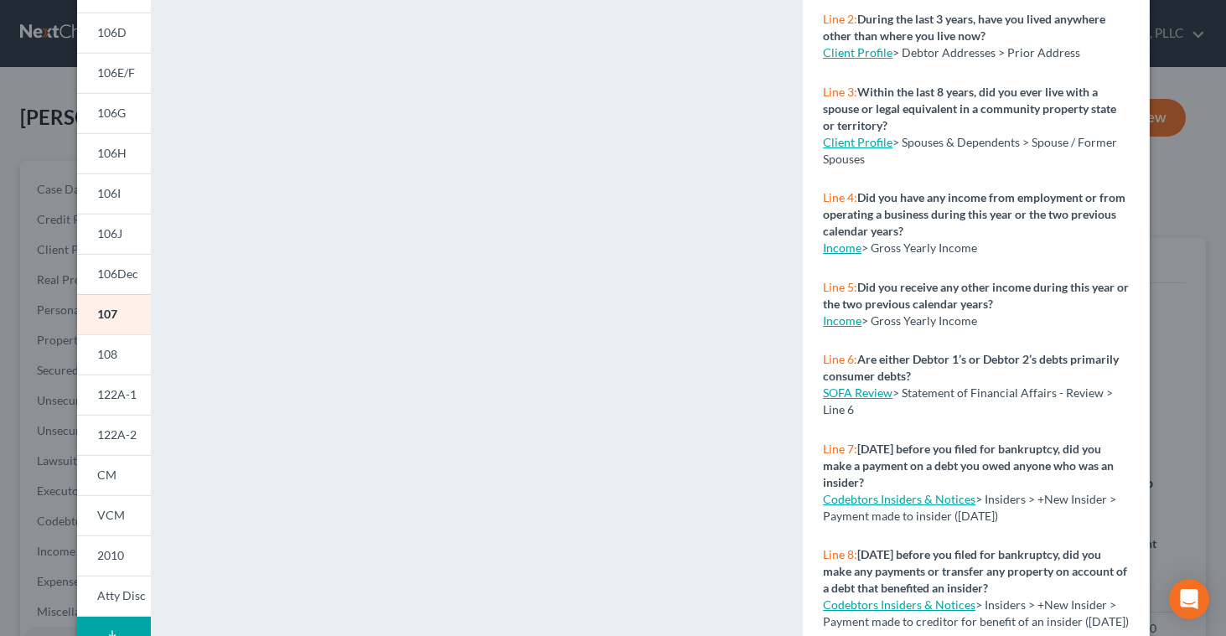
scroll to position [293, 0]
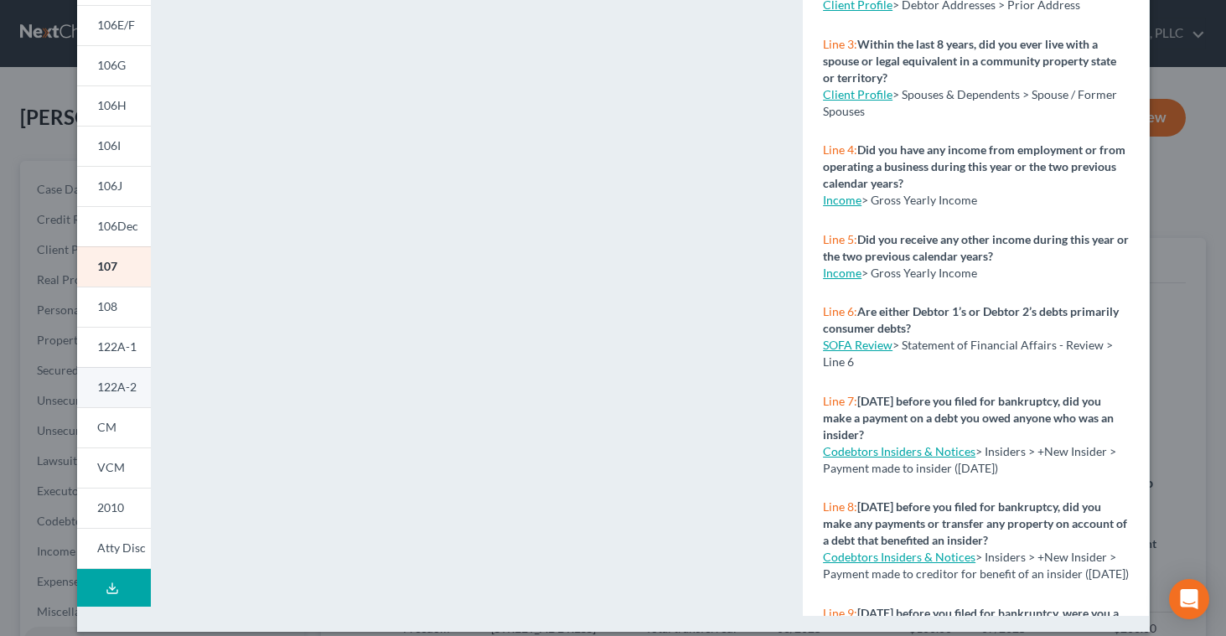
click at [108, 379] on link "122A-2" at bounding box center [114, 387] width 74 height 40
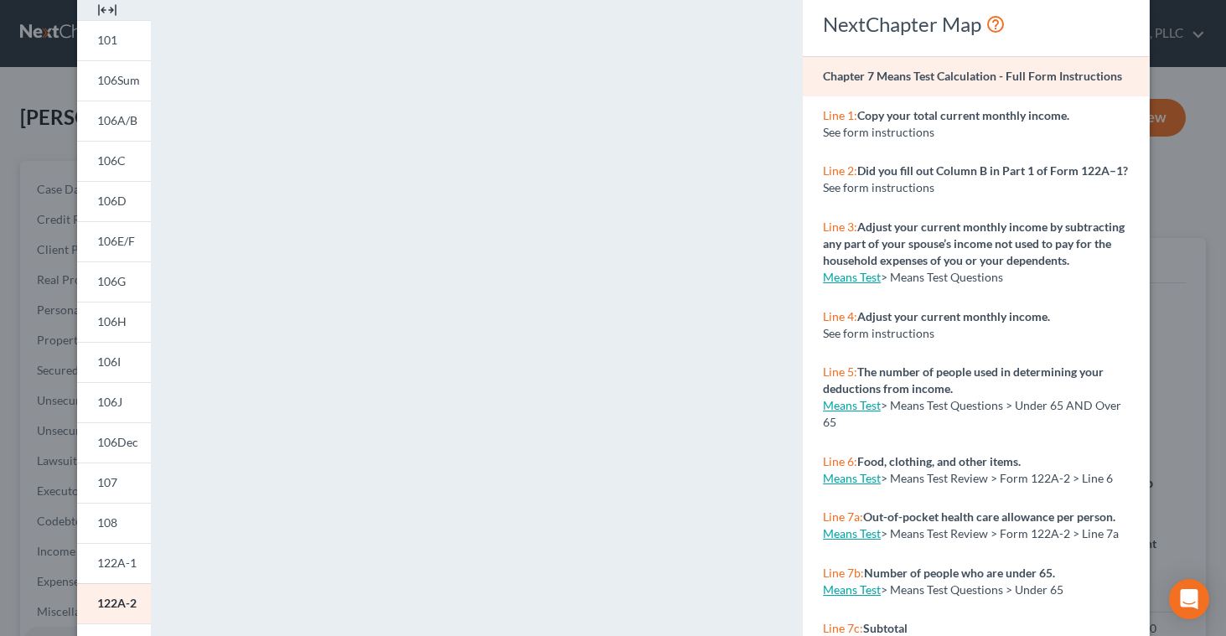
scroll to position [0, 0]
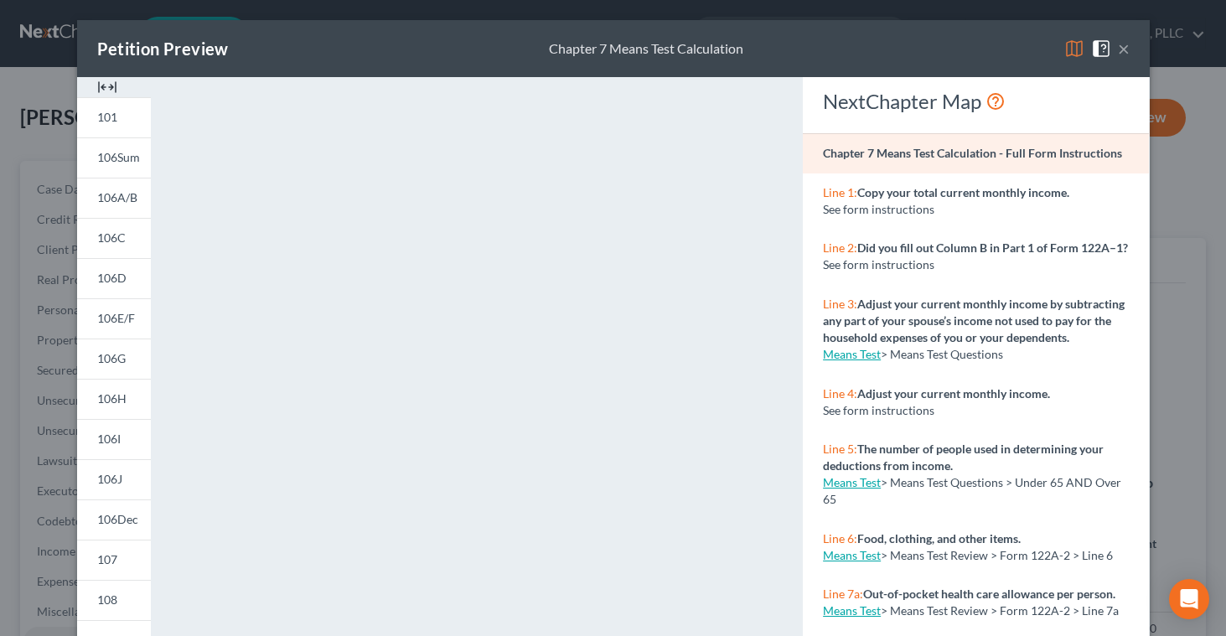
click at [1128, 49] on button "×" at bounding box center [1124, 49] width 12 height 20
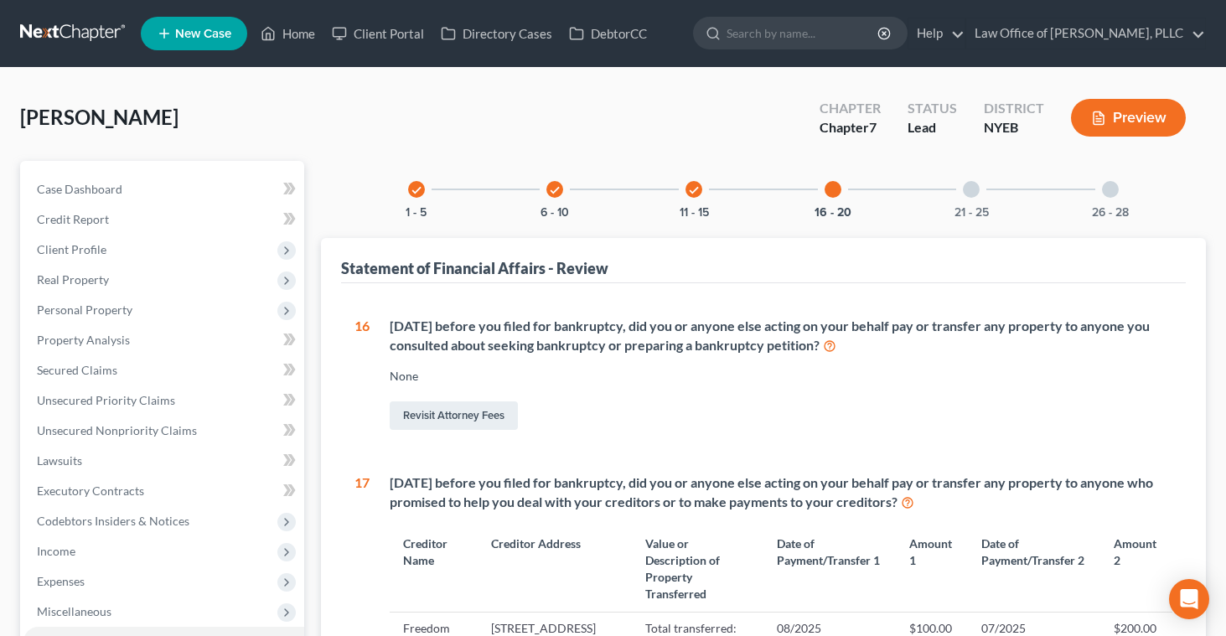
click at [1108, 186] on div at bounding box center [1110, 189] width 17 height 17
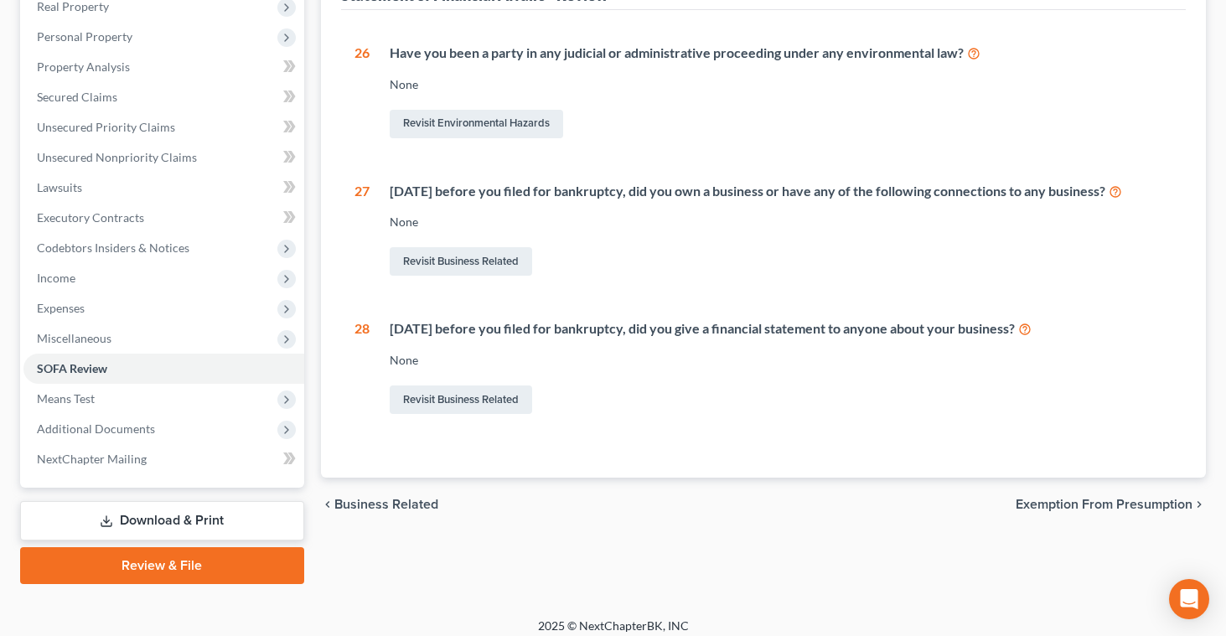
scroll to position [275, 0]
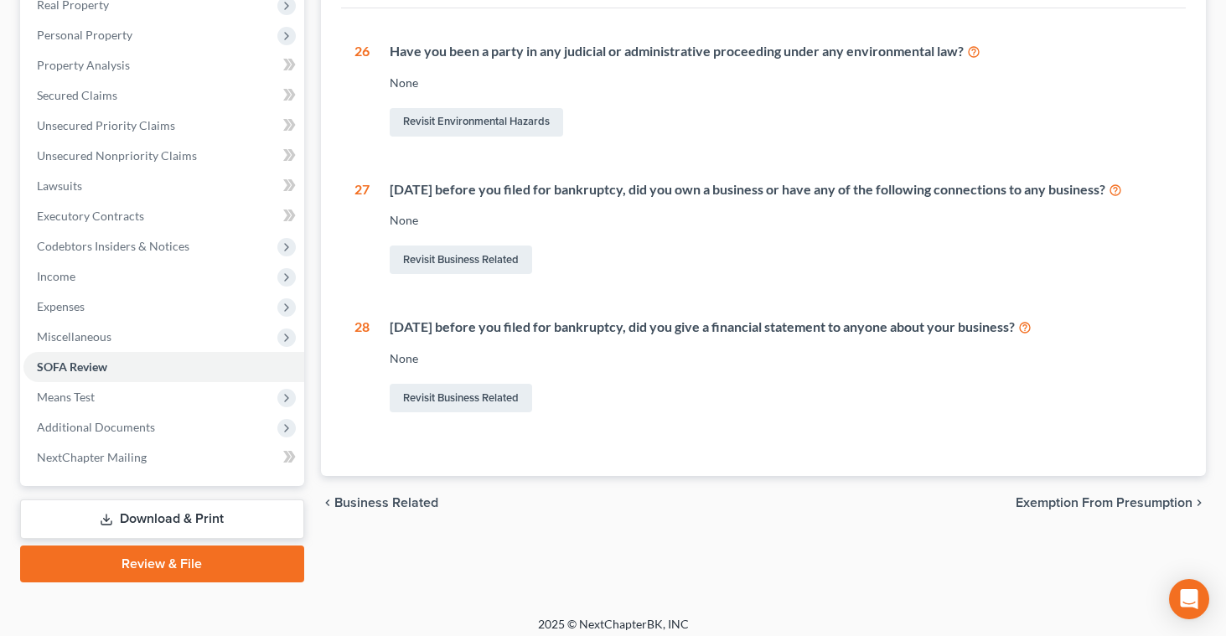
click at [1027, 500] on span "Exemption from Presumption" at bounding box center [1104, 502] width 177 height 13
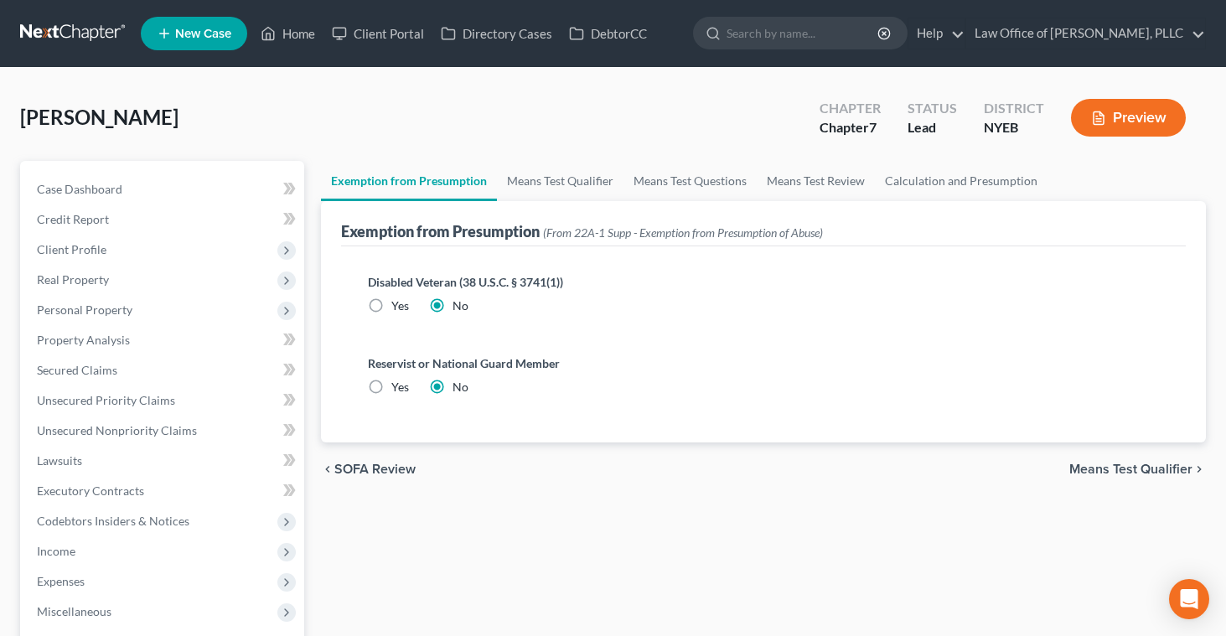
click at [1108, 109] on button "Preview" at bounding box center [1128, 118] width 115 height 38
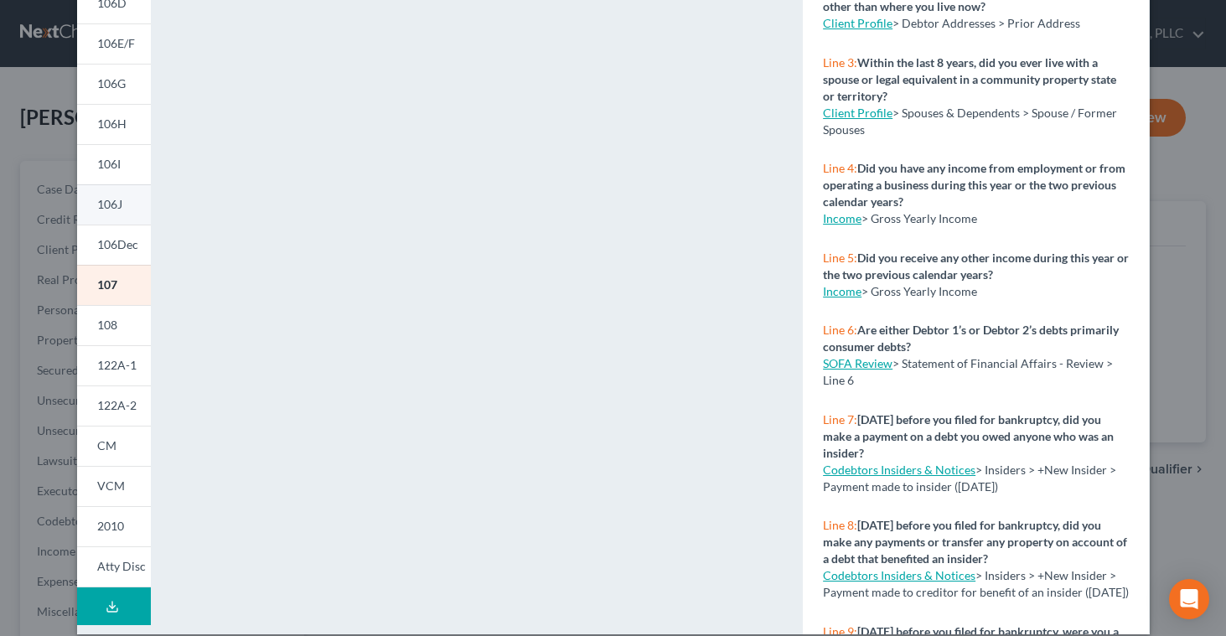
scroll to position [293, 0]
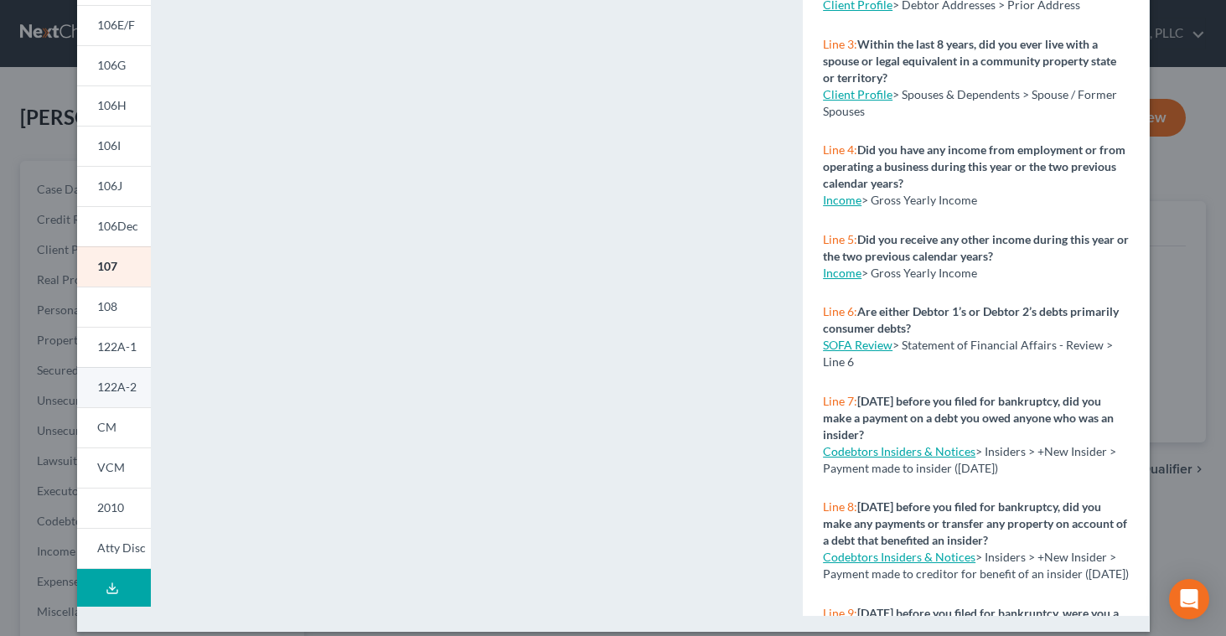
click at [127, 393] on span "122A-2" at bounding box center [116, 387] width 39 height 14
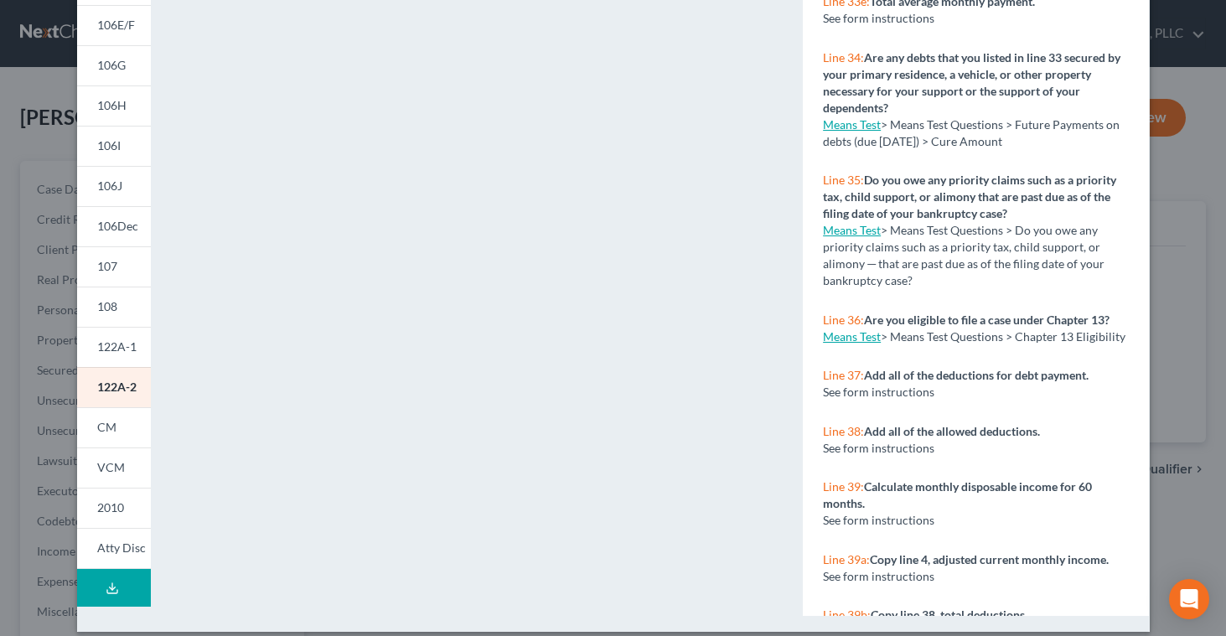
scroll to position [3952, 0]
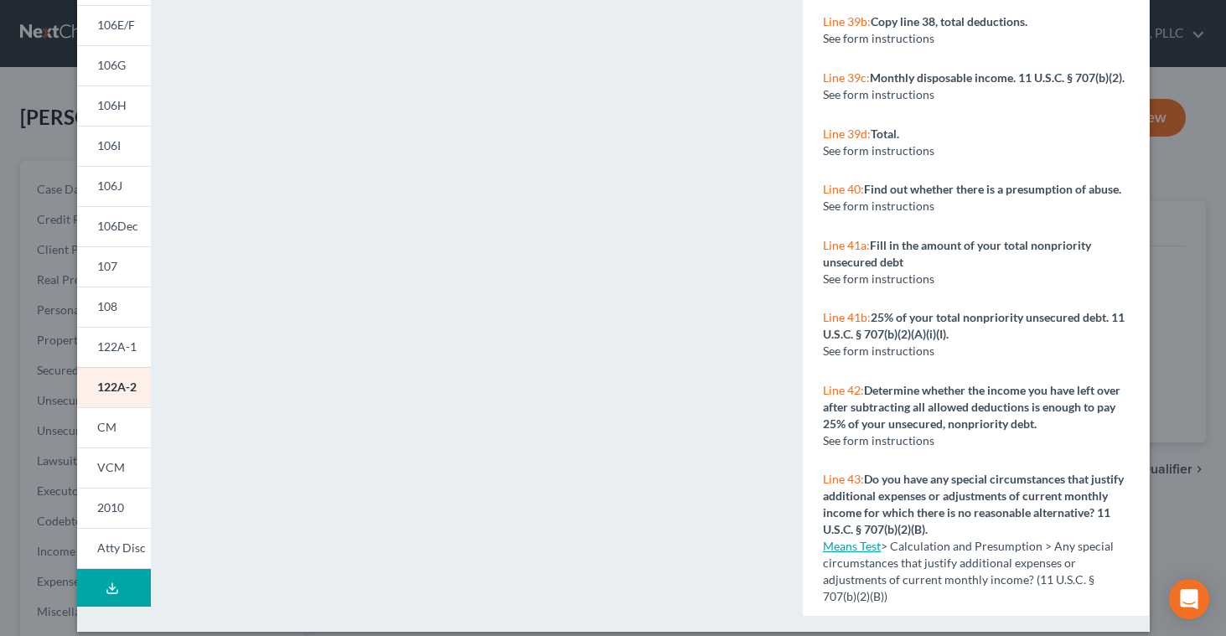
click at [863, 550] on link "Means Test" at bounding box center [852, 546] width 58 height 14
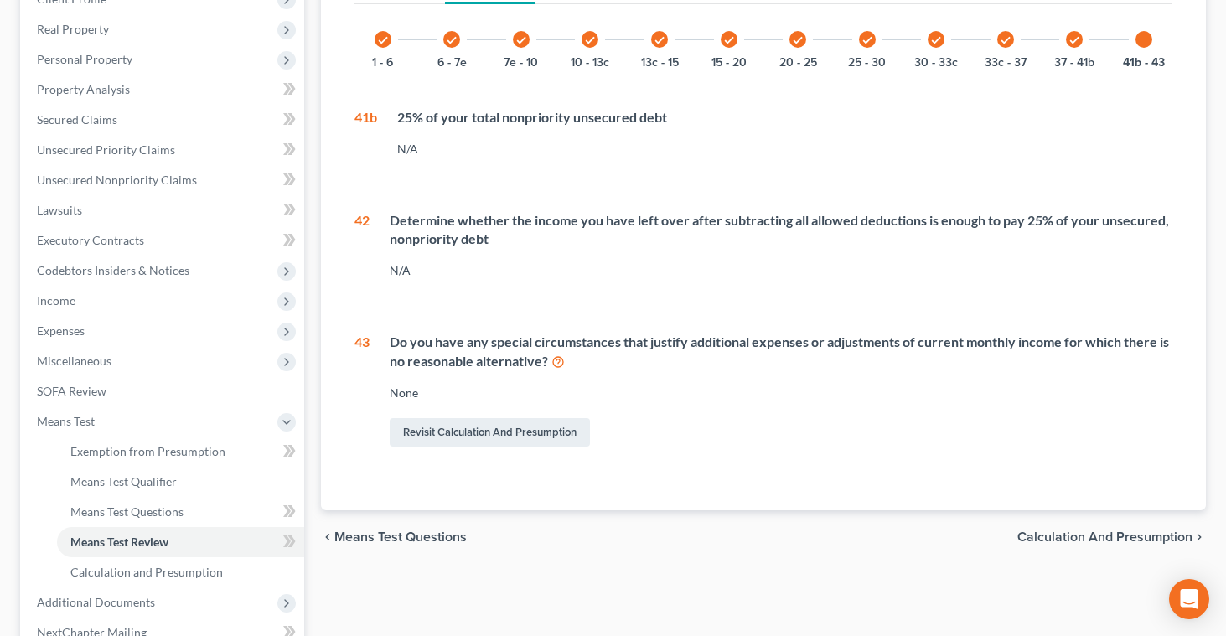
scroll to position [254, 0]
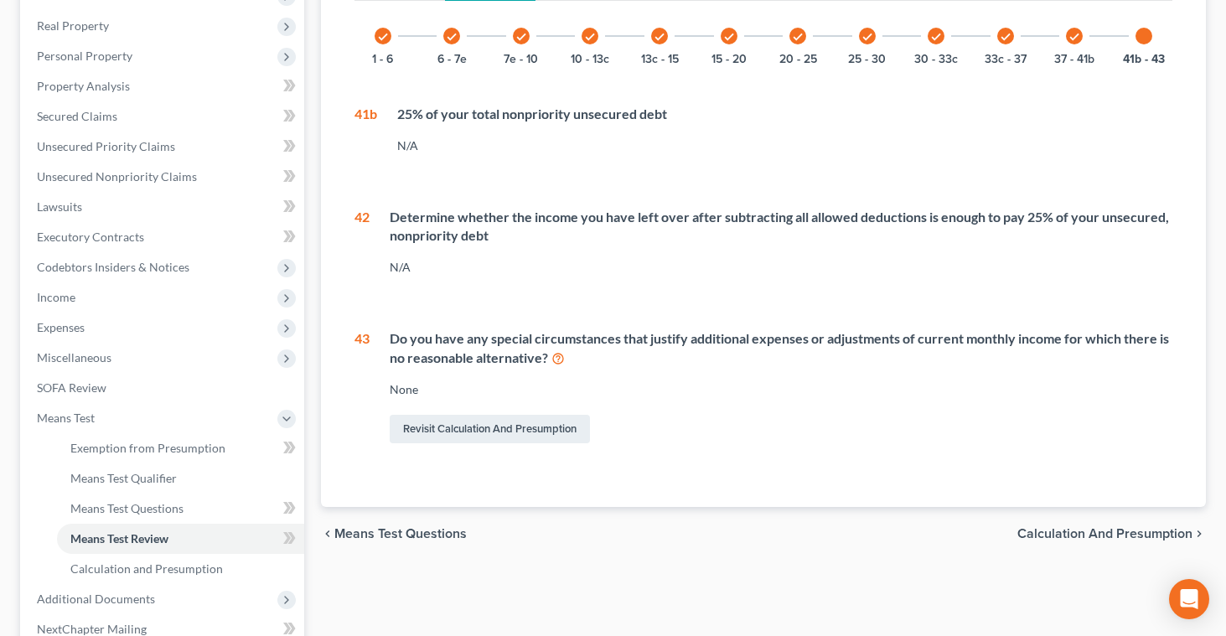
click at [563, 358] on icon at bounding box center [558, 358] width 13 height 16
click at [123, 479] on span "Means Test Qualifier" at bounding box center [123, 478] width 106 height 14
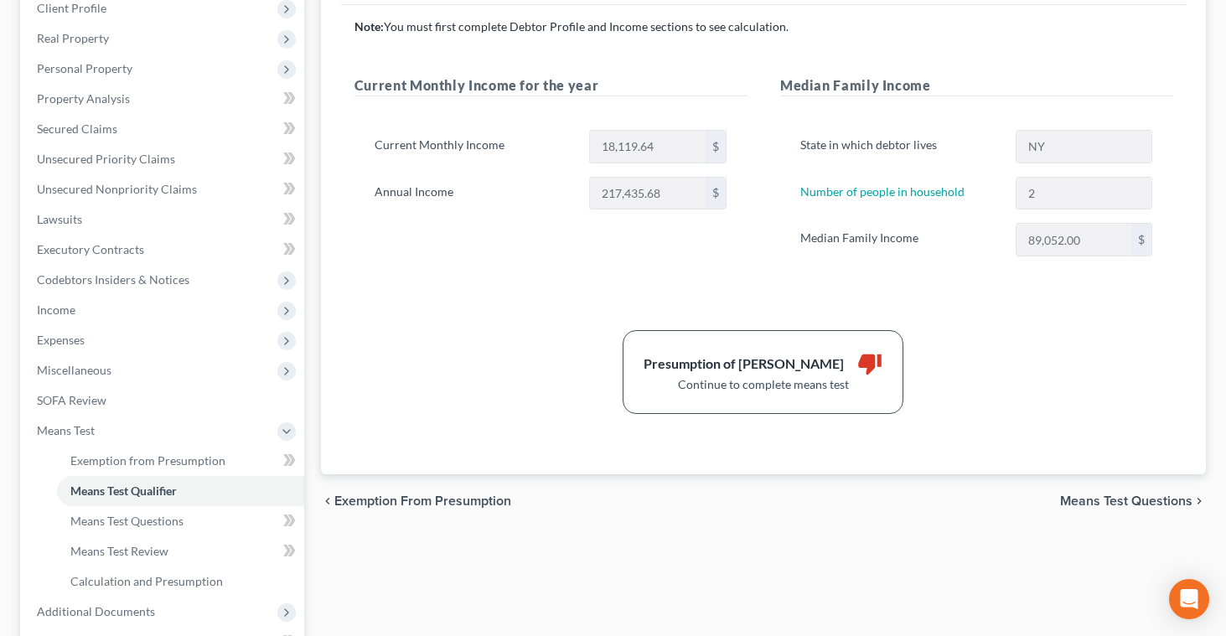
scroll to position [242, 0]
click at [1074, 501] on span "Means Test Questions" at bounding box center [1126, 500] width 132 height 13
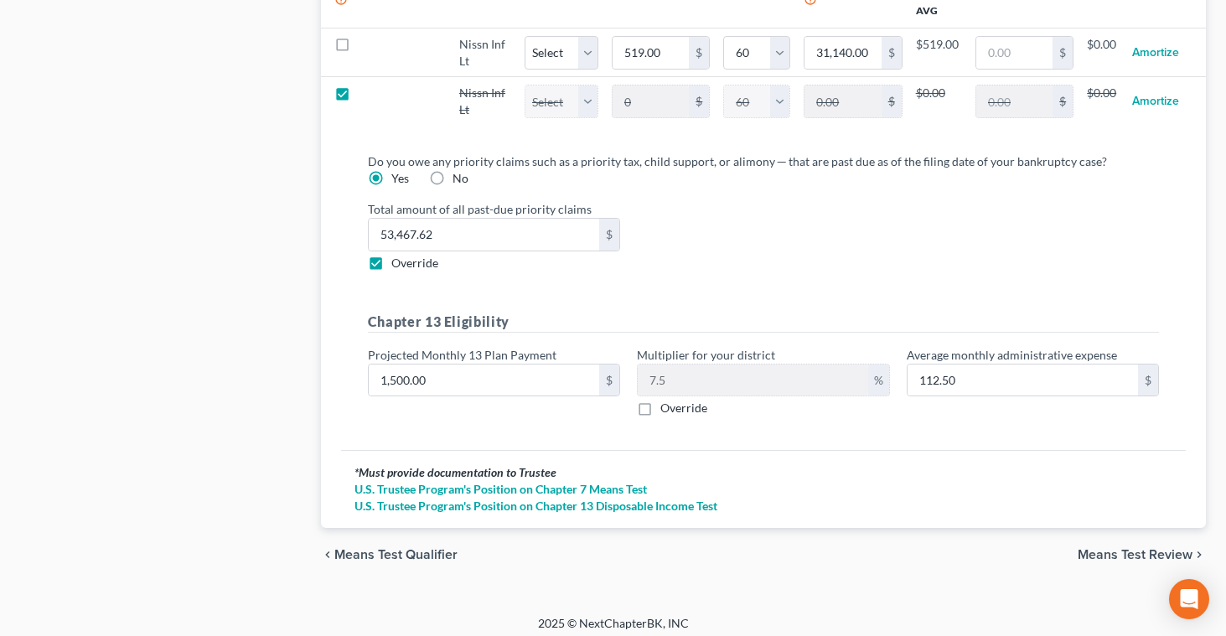
scroll to position [1802, 0]
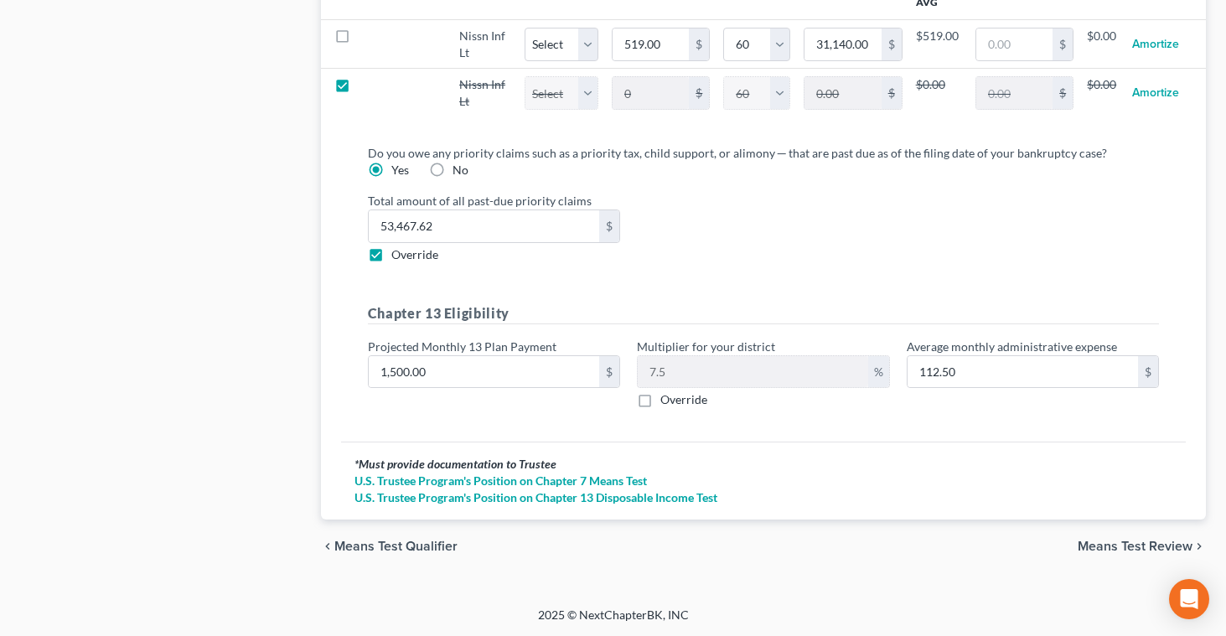
click at [1084, 543] on span "Means Test Review" at bounding box center [1135, 546] width 115 height 13
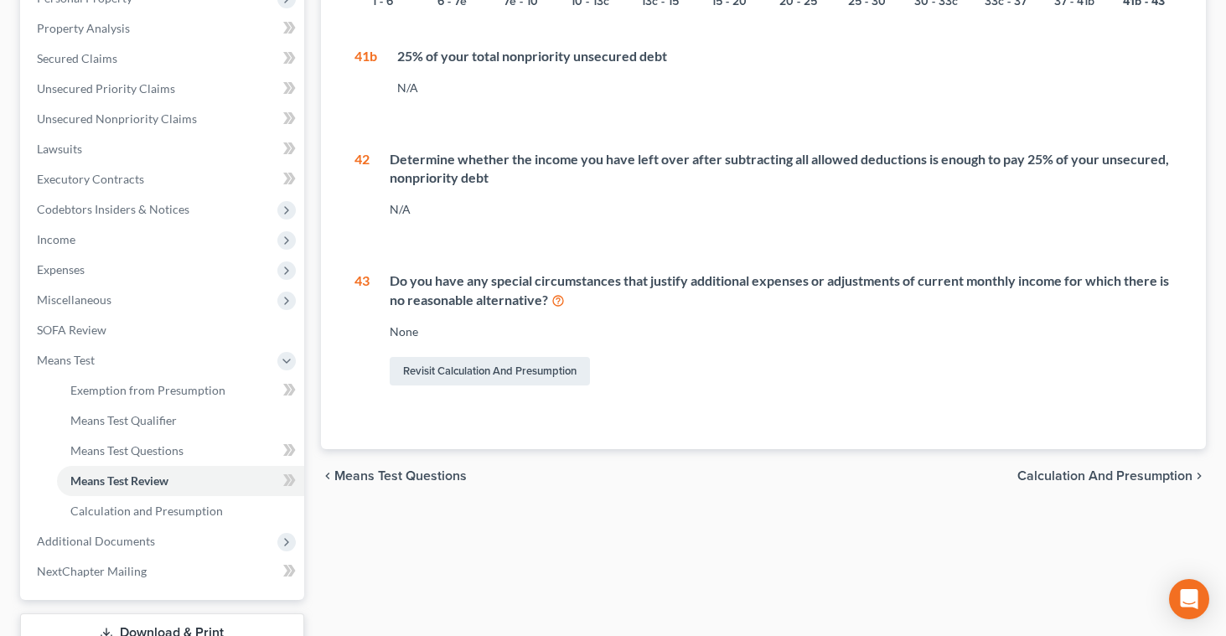
scroll to position [313, 0]
click at [542, 367] on link "Revisit Calculation and Presumption" at bounding box center [490, 370] width 200 height 29
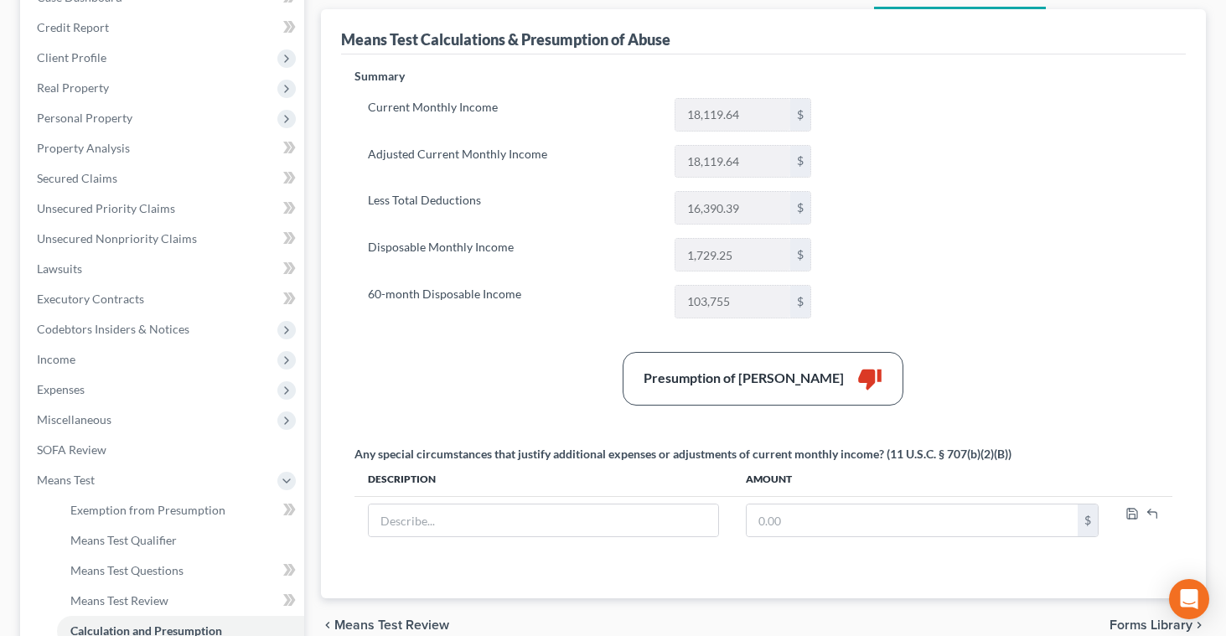
scroll to position [193, 0]
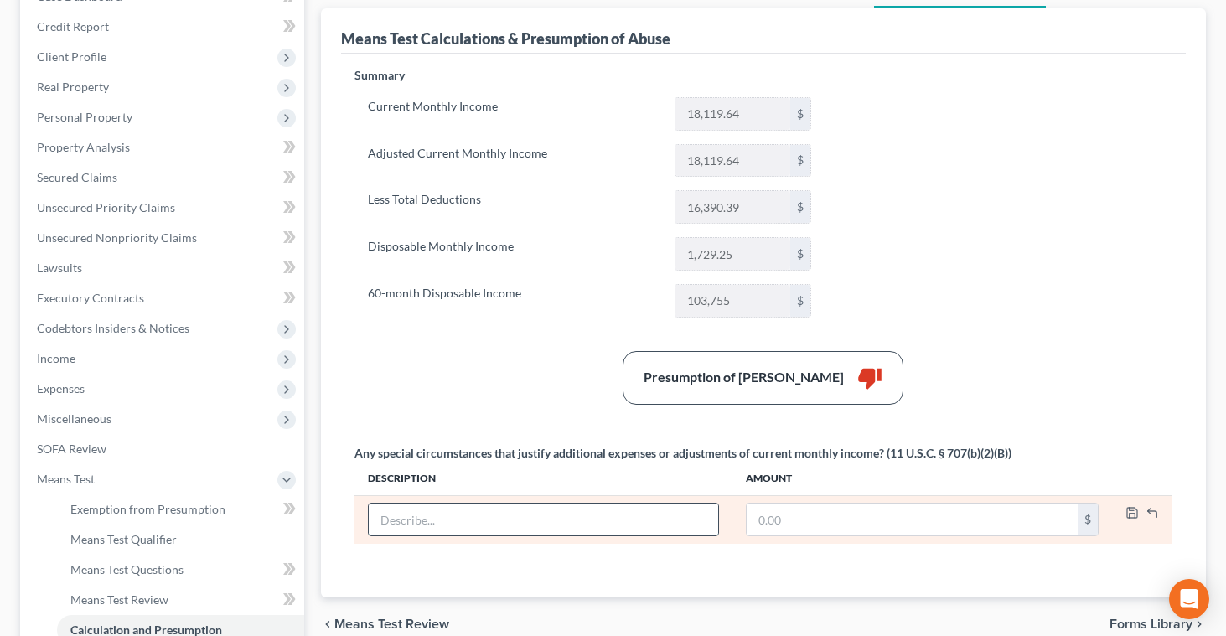
click at [483, 526] on input "text" at bounding box center [544, 520] width 350 height 32
click at [805, 531] on input "text" at bounding box center [912, 520] width 331 height 32
click at [601, 526] on input "text" at bounding box center [544, 520] width 350 height 32
click at [759, 516] on input "text" at bounding box center [912, 520] width 331 height 32
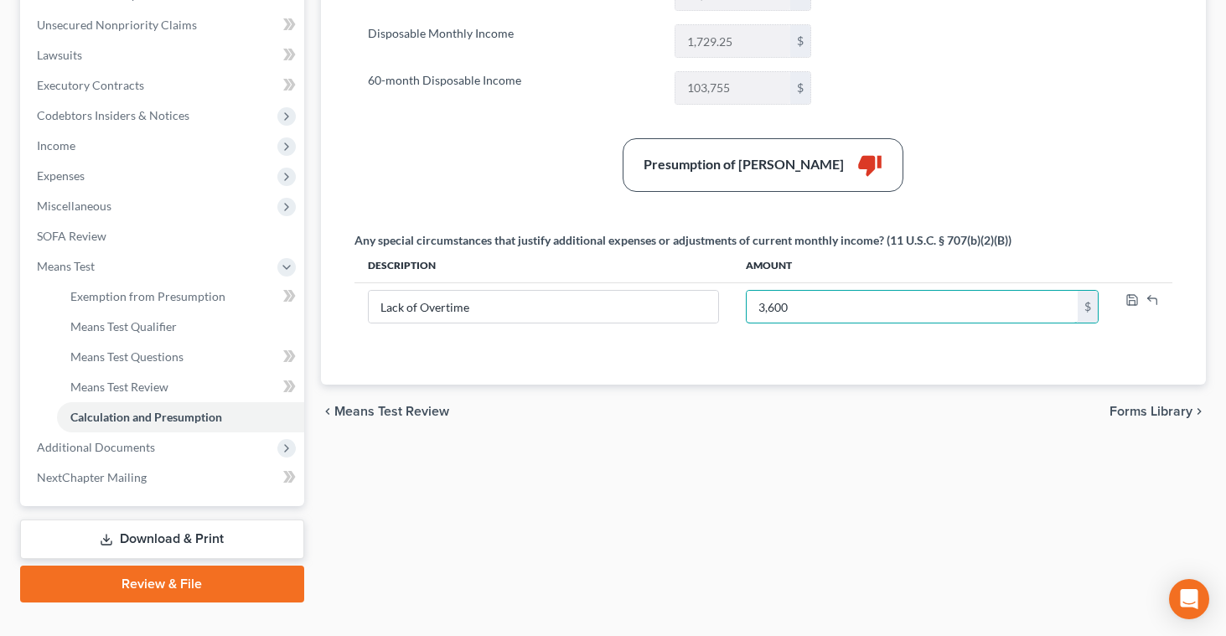
scroll to position [409, 0]
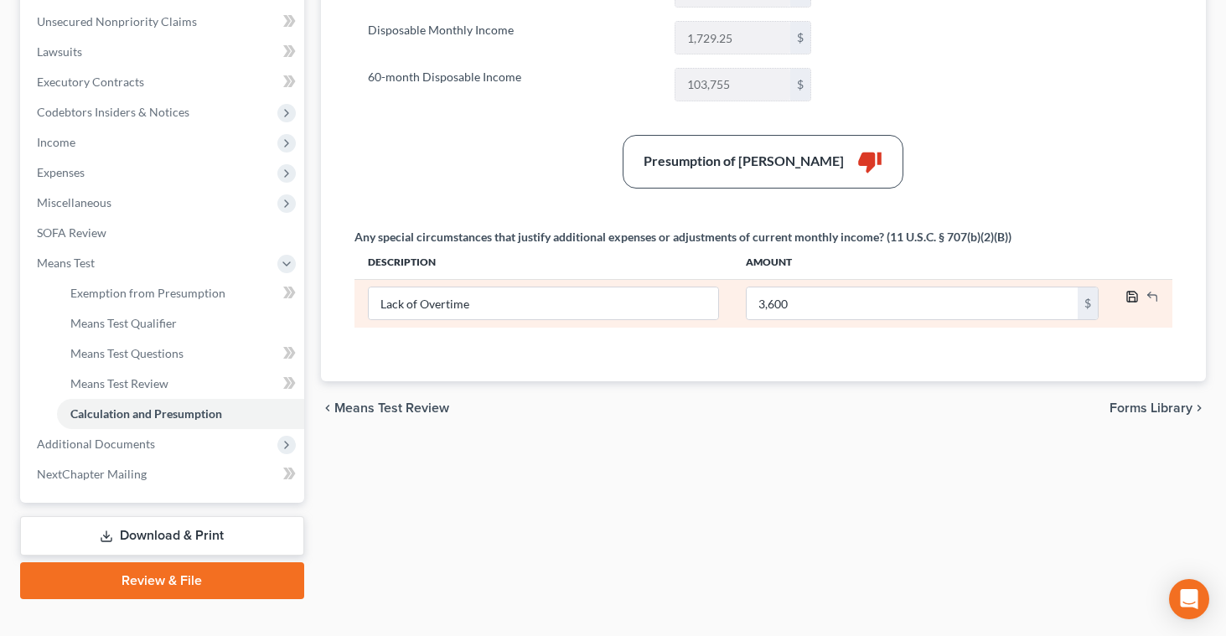
click at [1130, 297] on polyline "button" at bounding box center [1133, 299] width 6 height 4
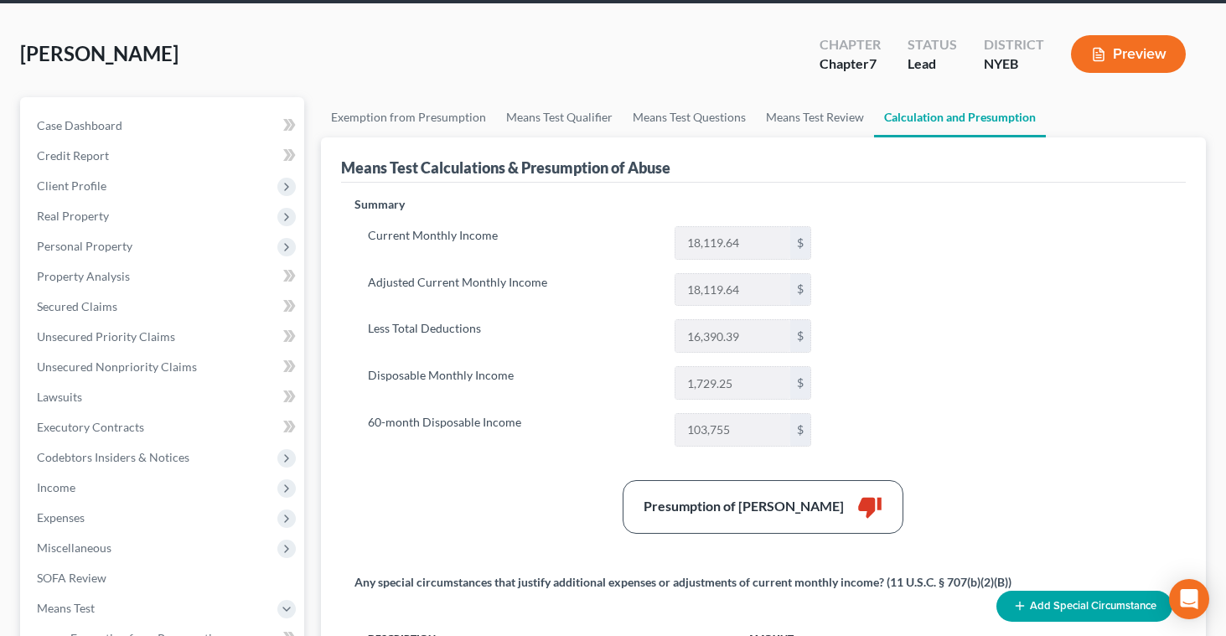
scroll to position [53, 0]
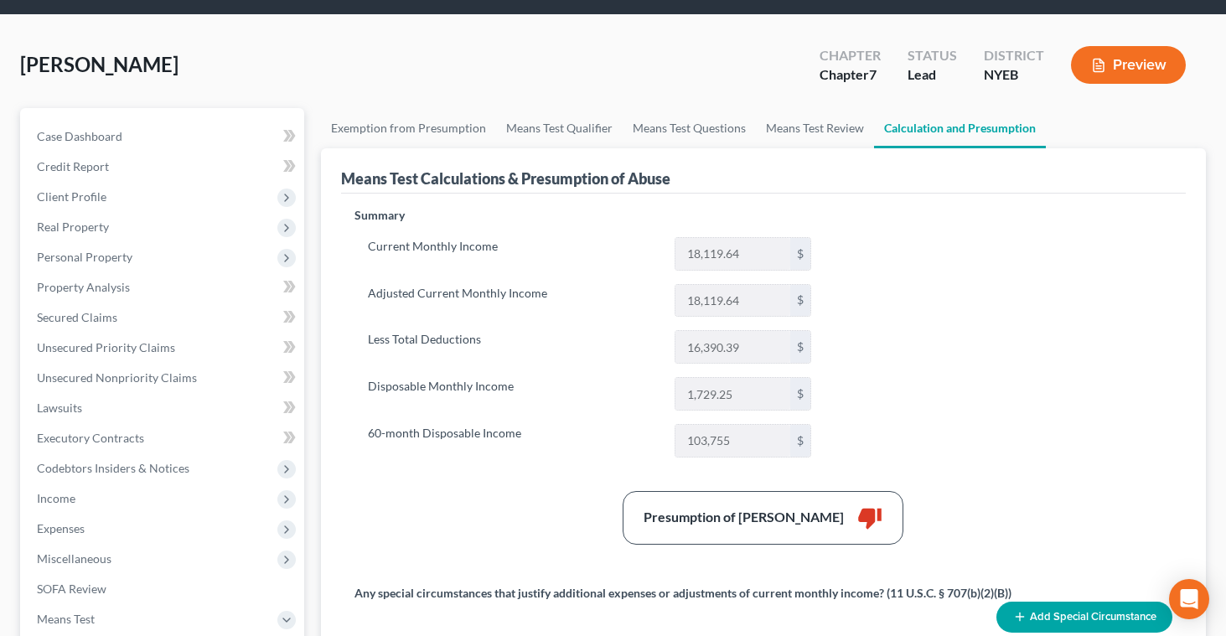
click at [1138, 66] on button "Preview" at bounding box center [1128, 65] width 115 height 38
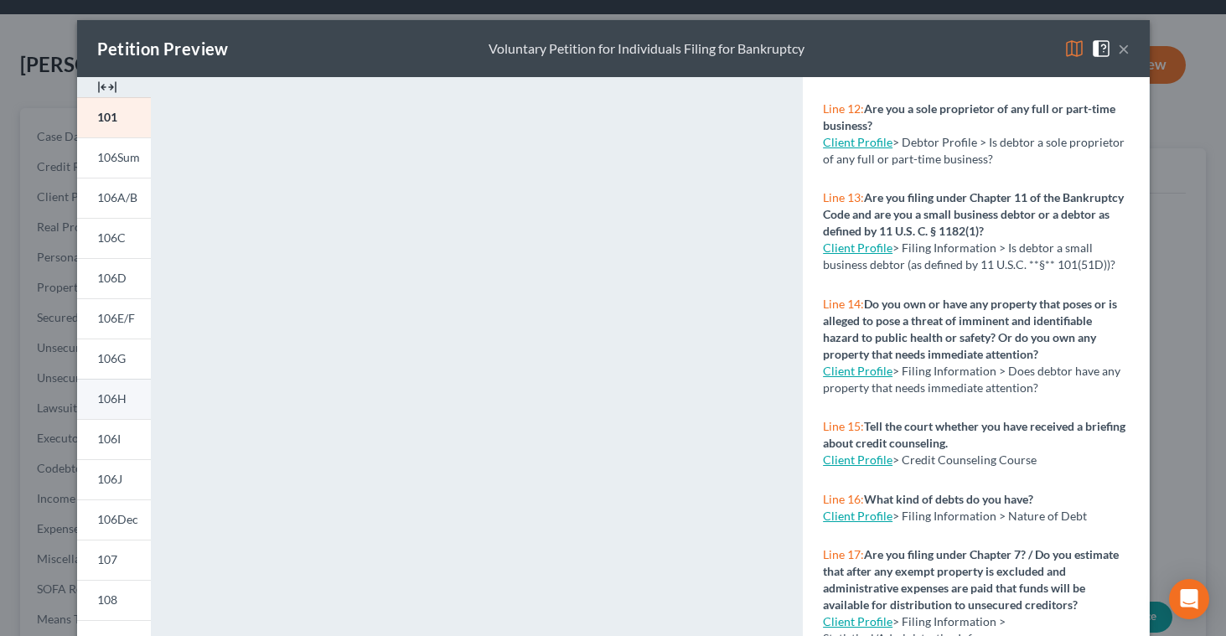
scroll to position [308, 0]
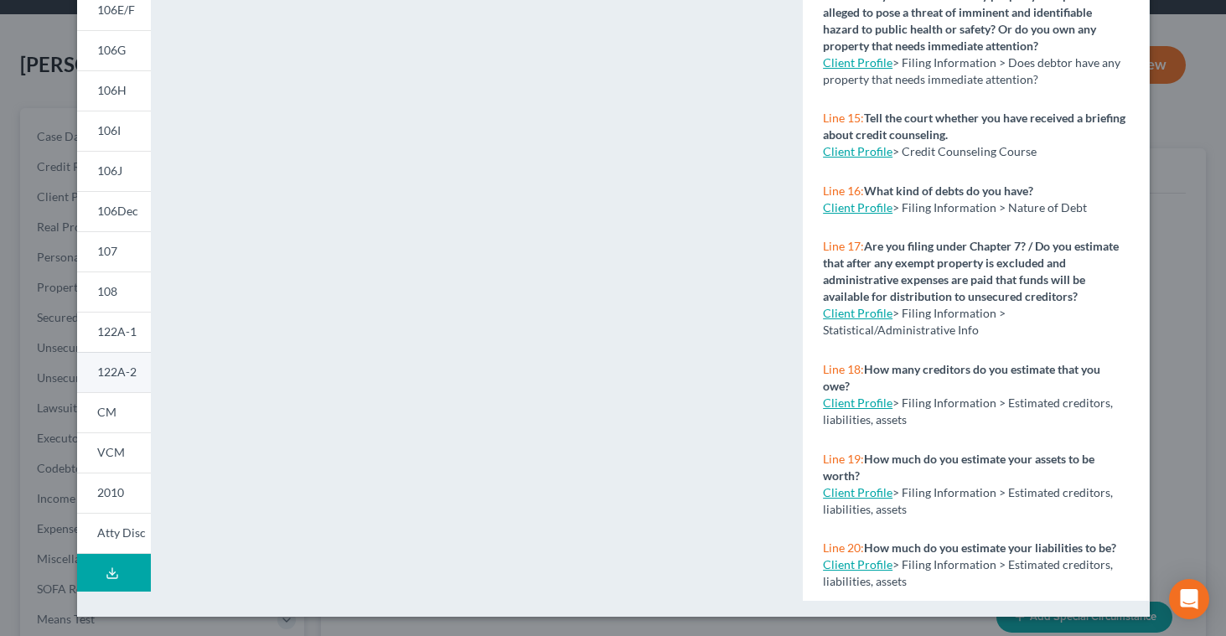
click at [123, 375] on span "122A-2" at bounding box center [116, 372] width 39 height 14
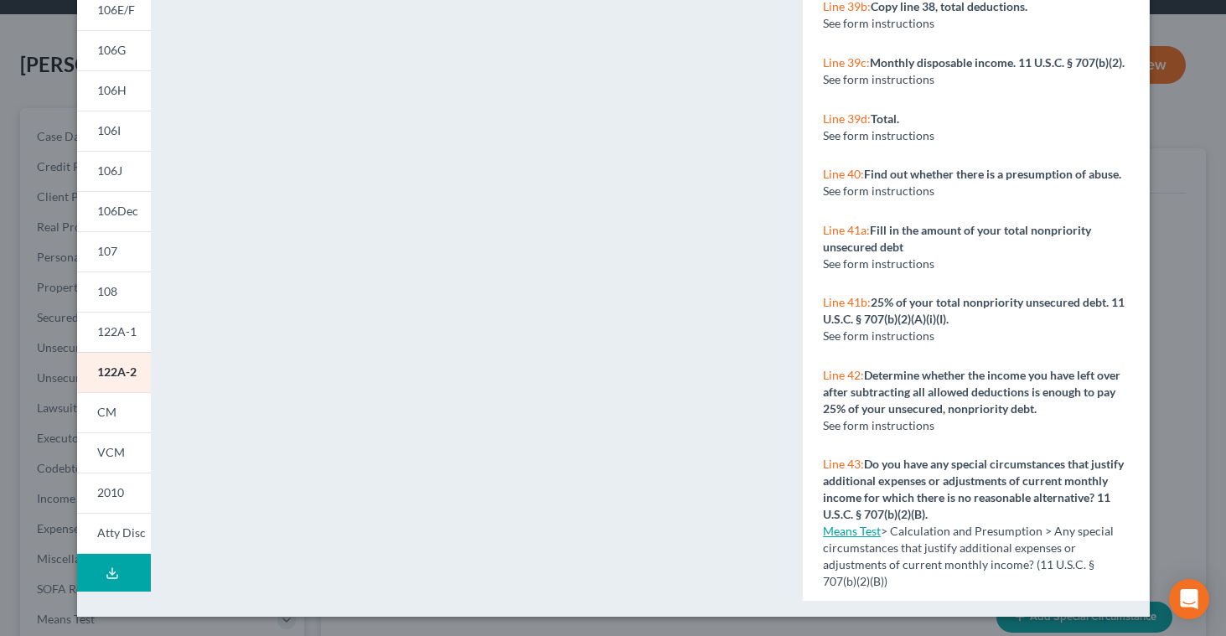
scroll to position [0, 0]
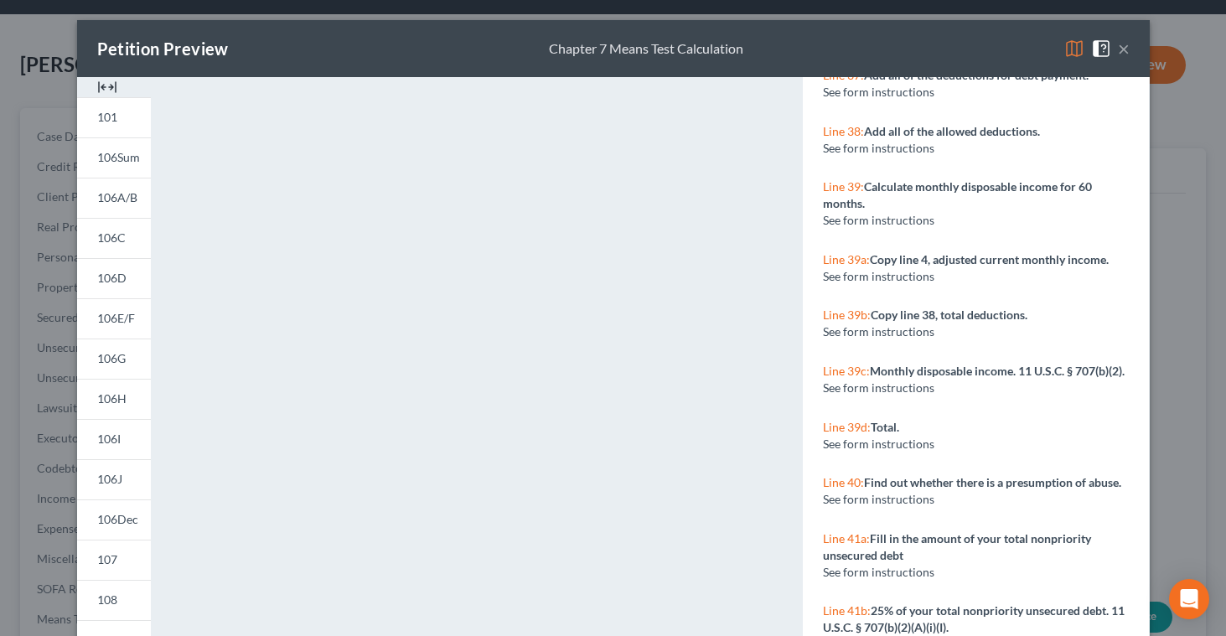
click at [1130, 49] on div "Petition Preview Chapter 7 Means Test Calculation ×" at bounding box center [613, 48] width 1073 height 57
click at [1123, 50] on button "×" at bounding box center [1124, 49] width 12 height 20
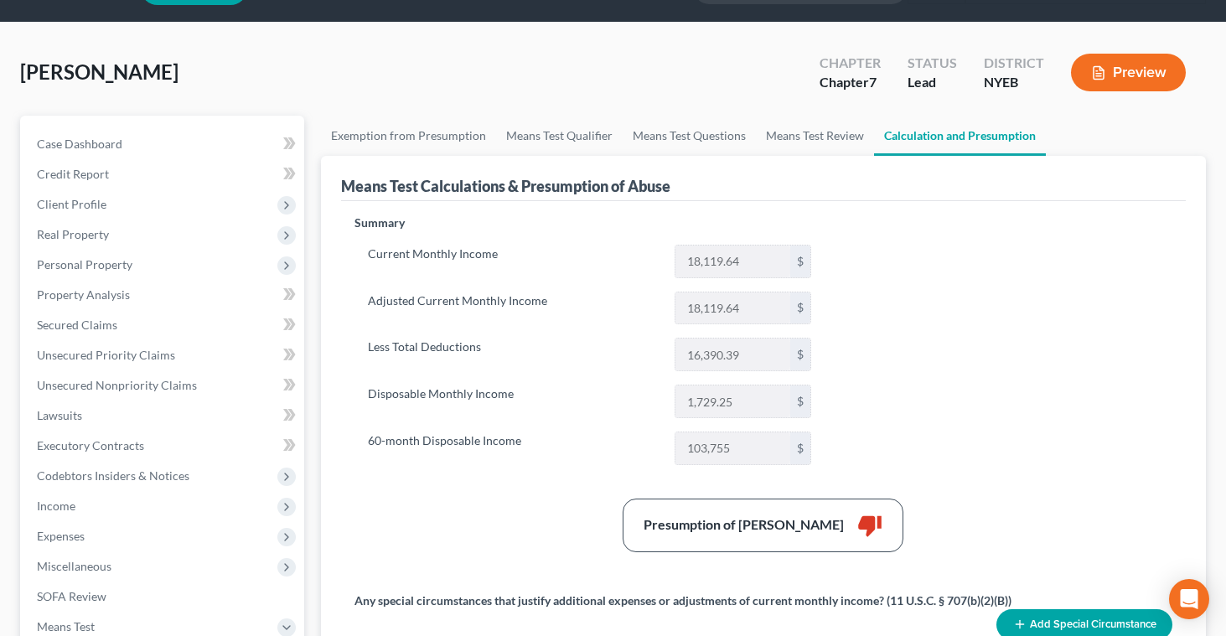
scroll to position [44, 0]
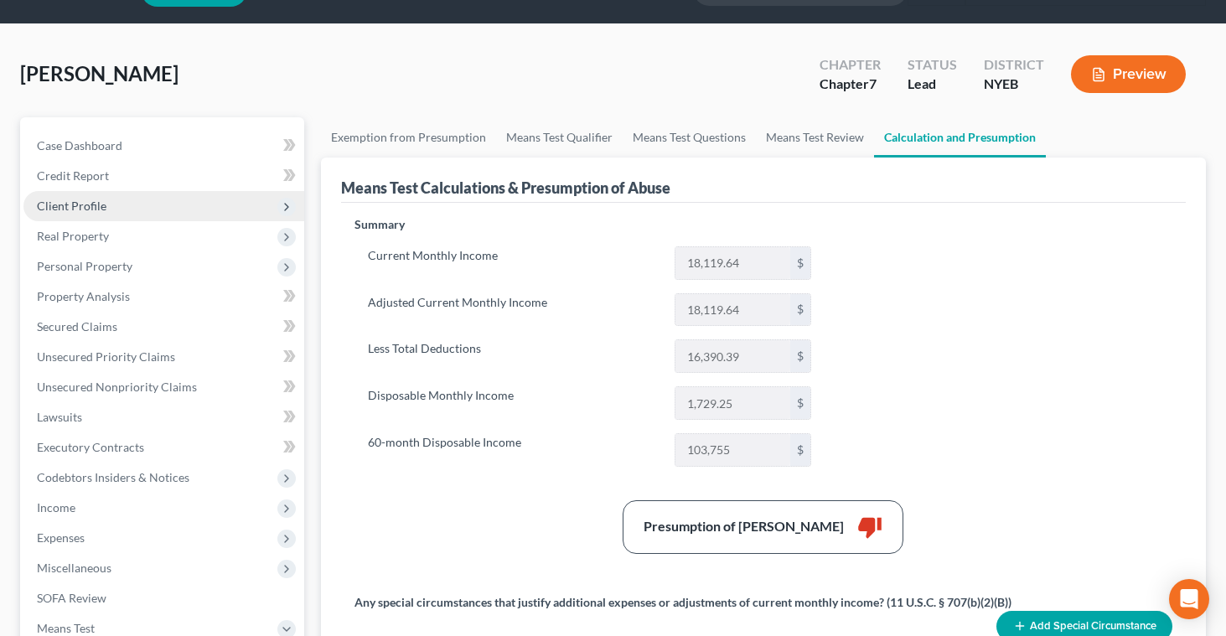
click at [113, 204] on span "Client Profile" at bounding box center [163, 206] width 281 height 30
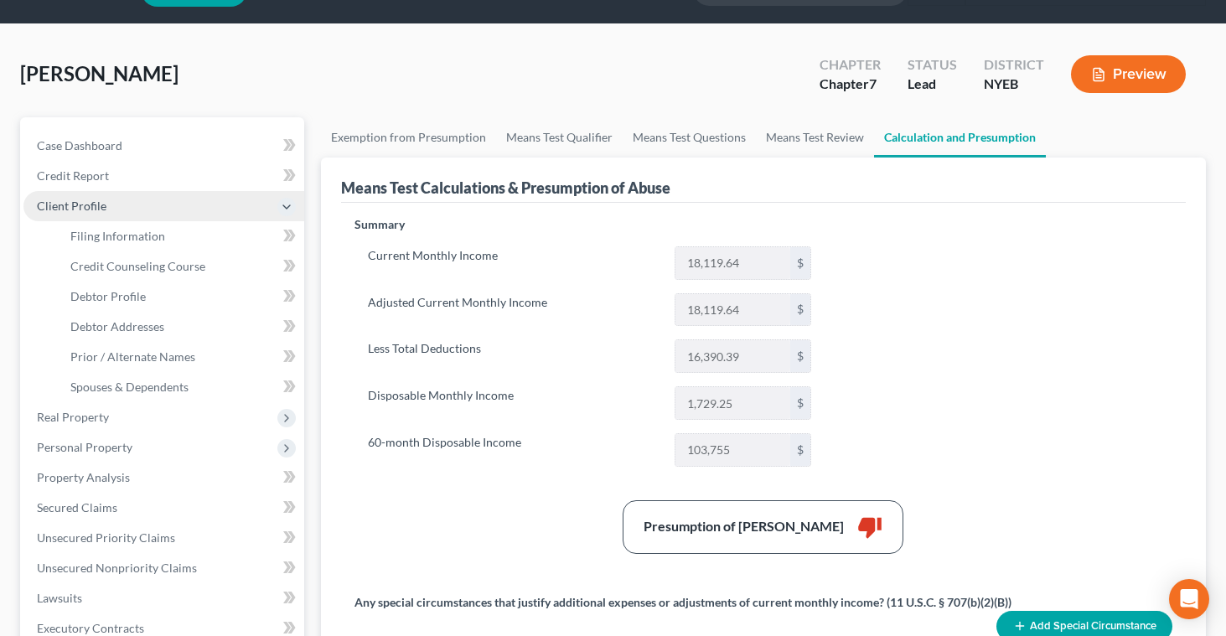
click at [113, 204] on span "Client Profile" at bounding box center [163, 206] width 281 height 30
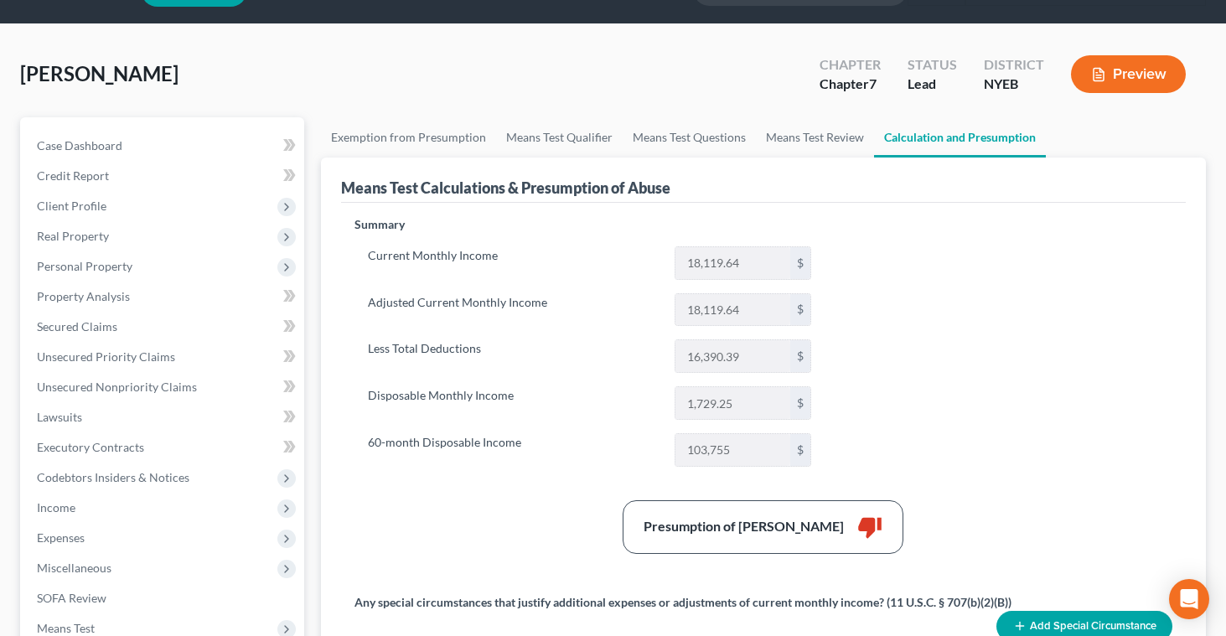
click at [1133, 65] on button "Preview" at bounding box center [1128, 74] width 115 height 38
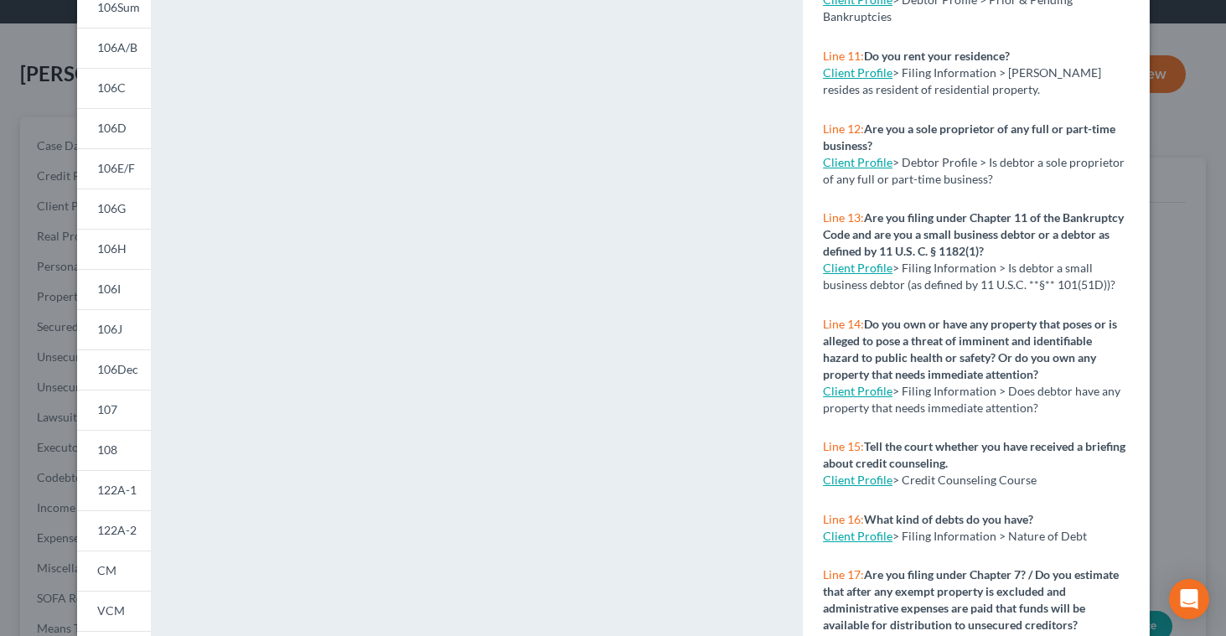
scroll to position [308, 0]
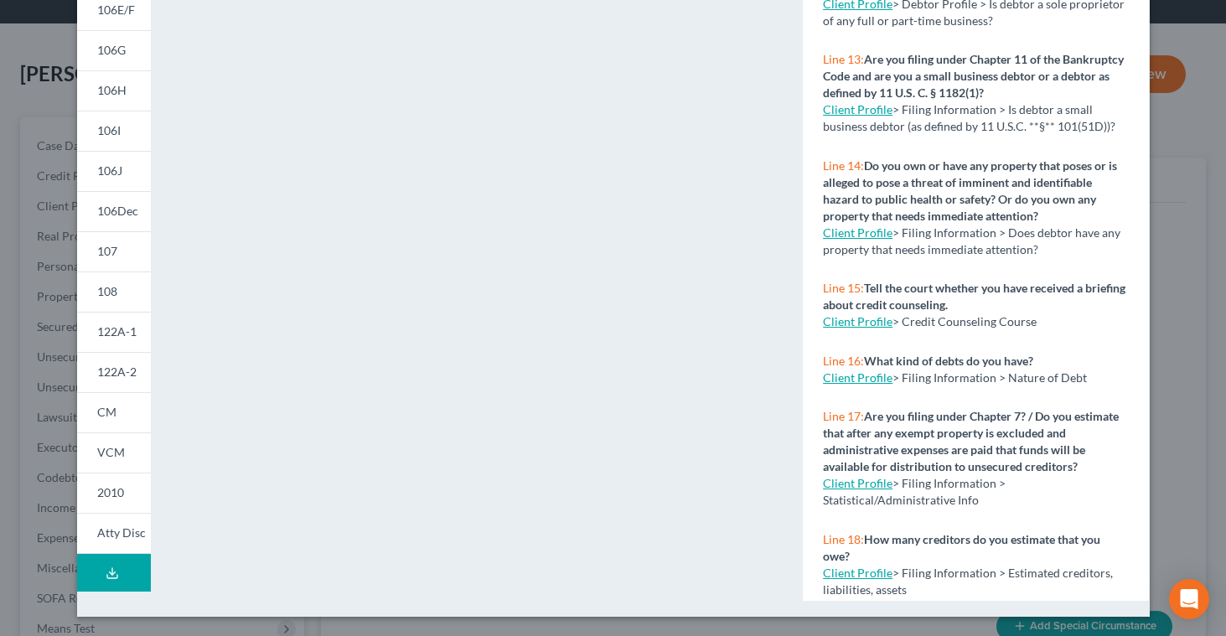
click at [113, 568] on icon at bounding box center [112, 573] width 13 height 13
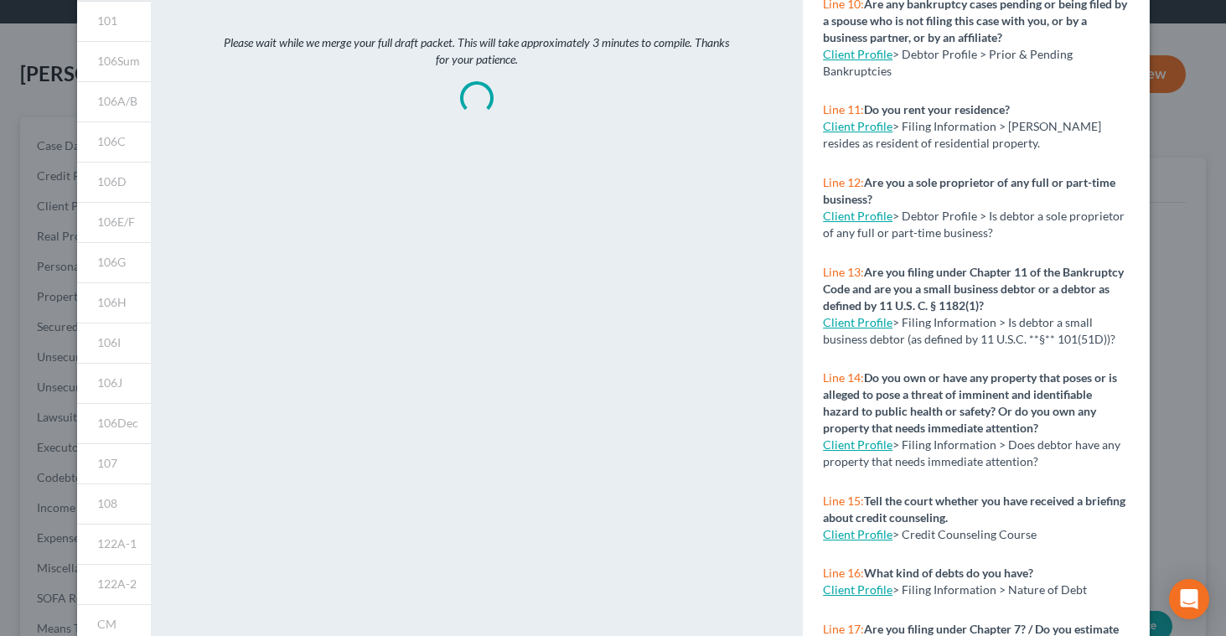
scroll to position [0, 0]
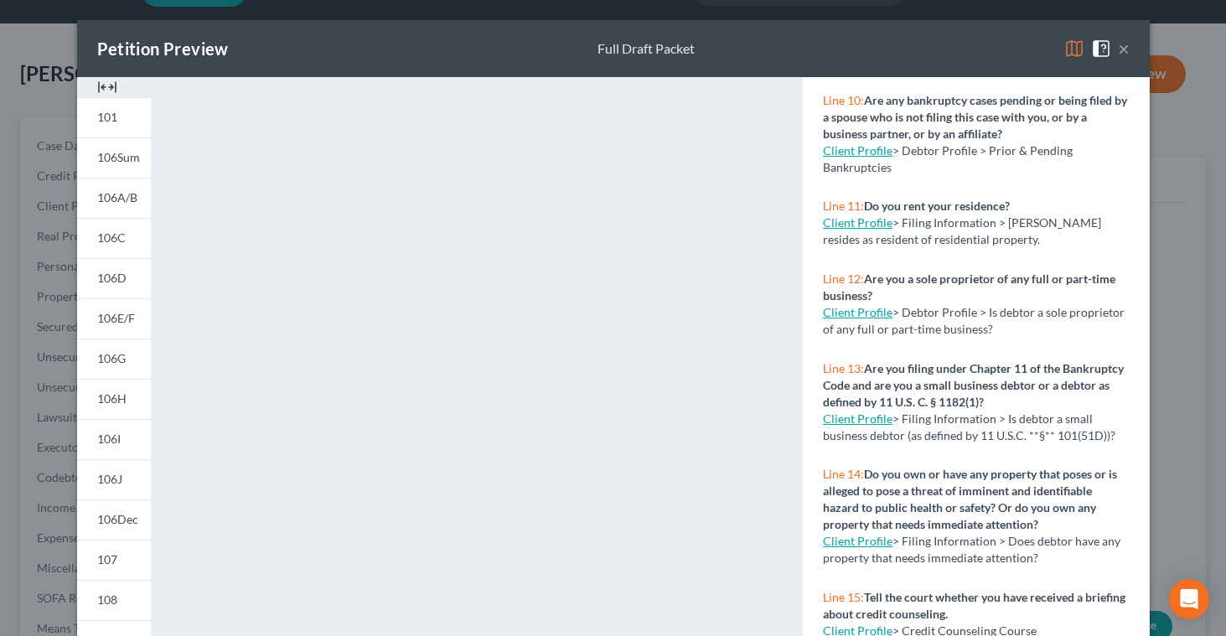
drag, startPoint x: 990, startPoint y: 48, endPoint x: 1015, endPoint y: 167, distance: 121.7
click at [1015, 167] on div "Petition Preview Full Draft Packet × 101 106Sum 106A/B 106C 106D 106E/F 106G 10…" at bounding box center [613, 472] width 1073 height 905
click at [956, 63] on div "Petition Preview Full Draft Packet ×" at bounding box center [613, 48] width 1073 height 57
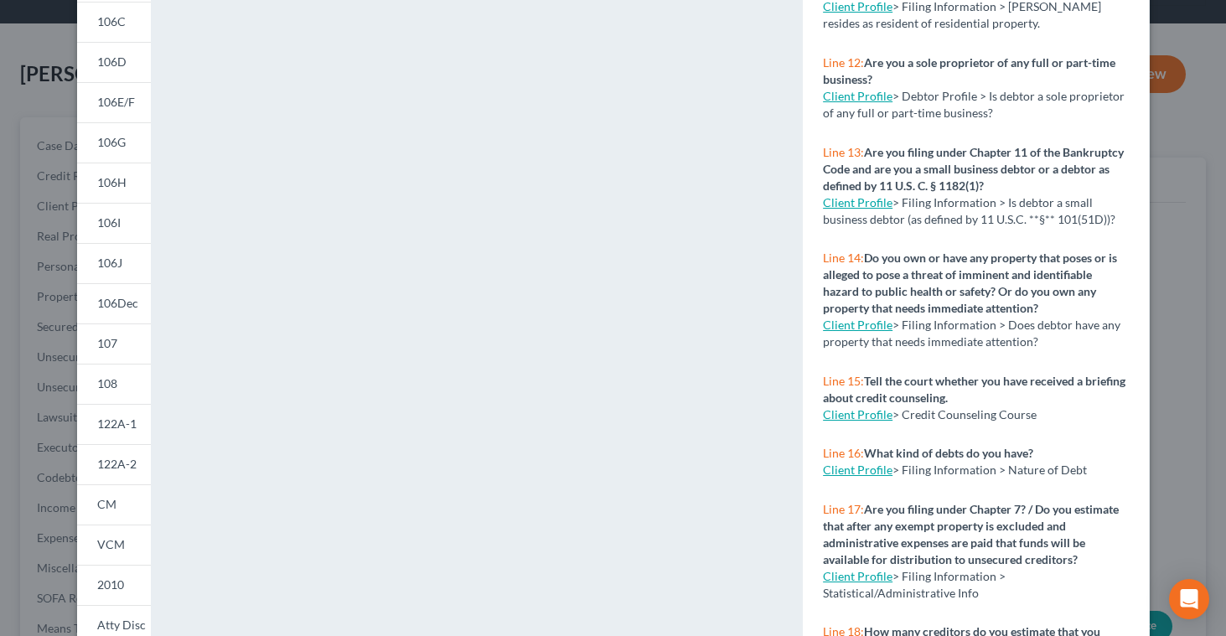
scroll to position [308, 0]
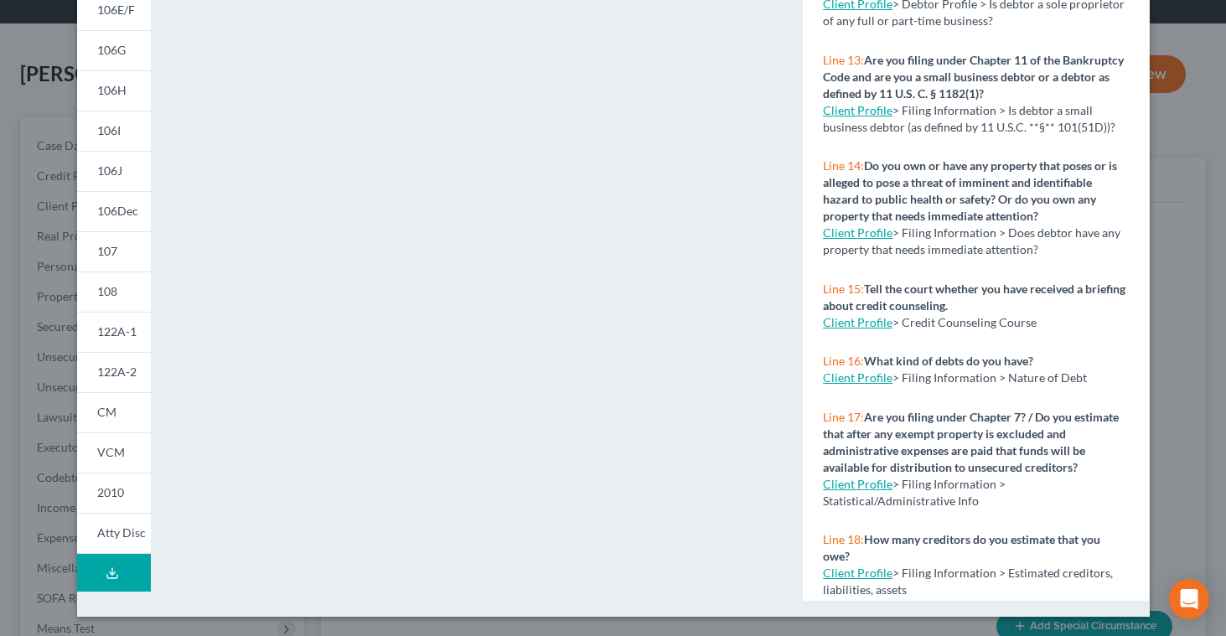
click at [110, 573] on polyline at bounding box center [112, 573] width 6 height 3
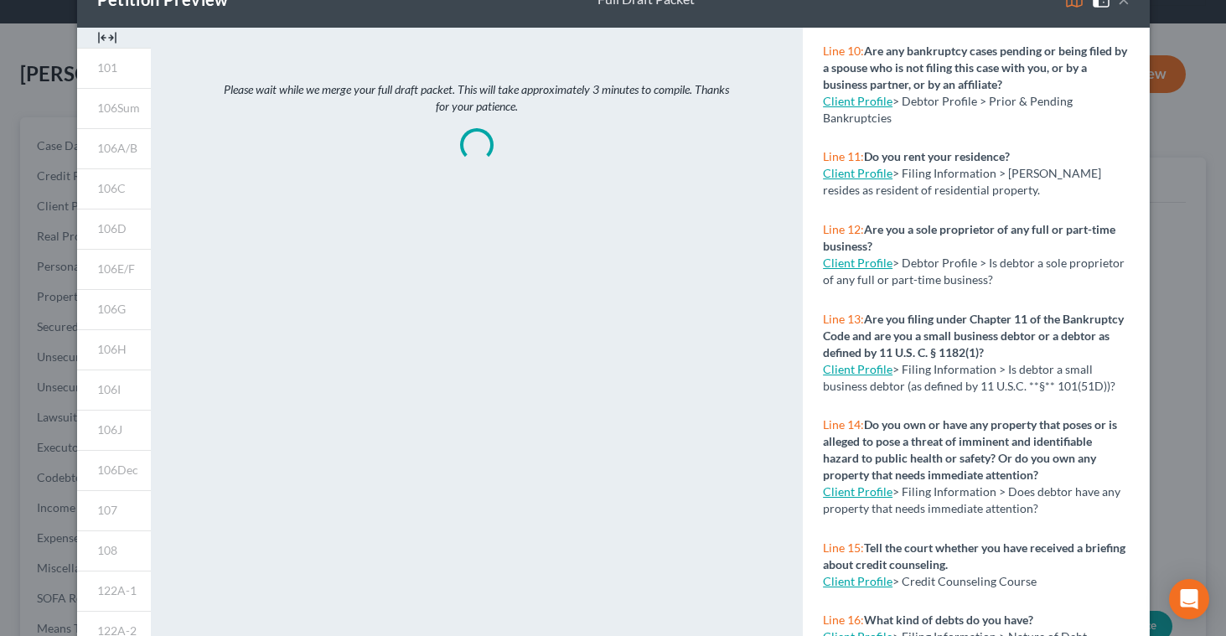
scroll to position [0, 0]
